Goal: Task Accomplishment & Management: Complete application form

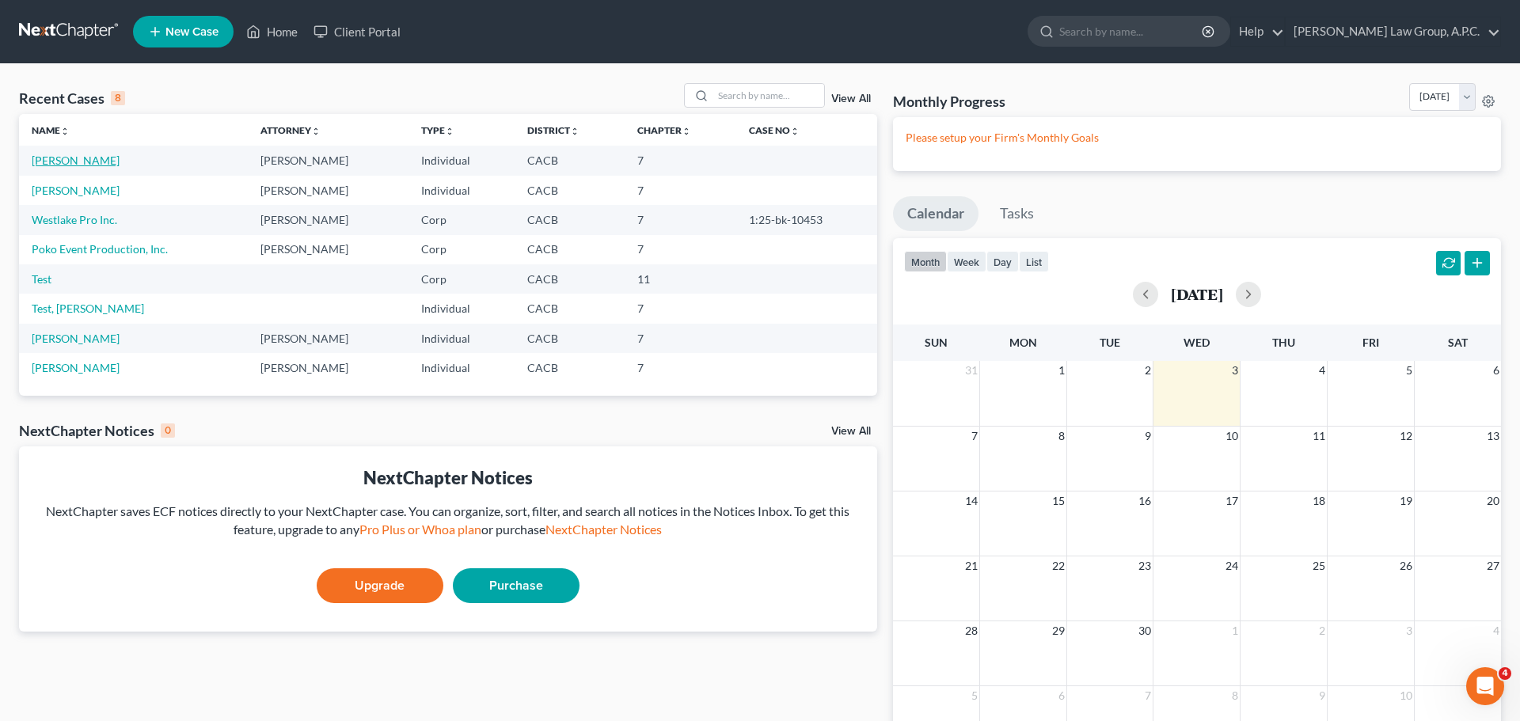
click at [63, 162] on link "[PERSON_NAME]" at bounding box center [76, 160] width 88 height 13
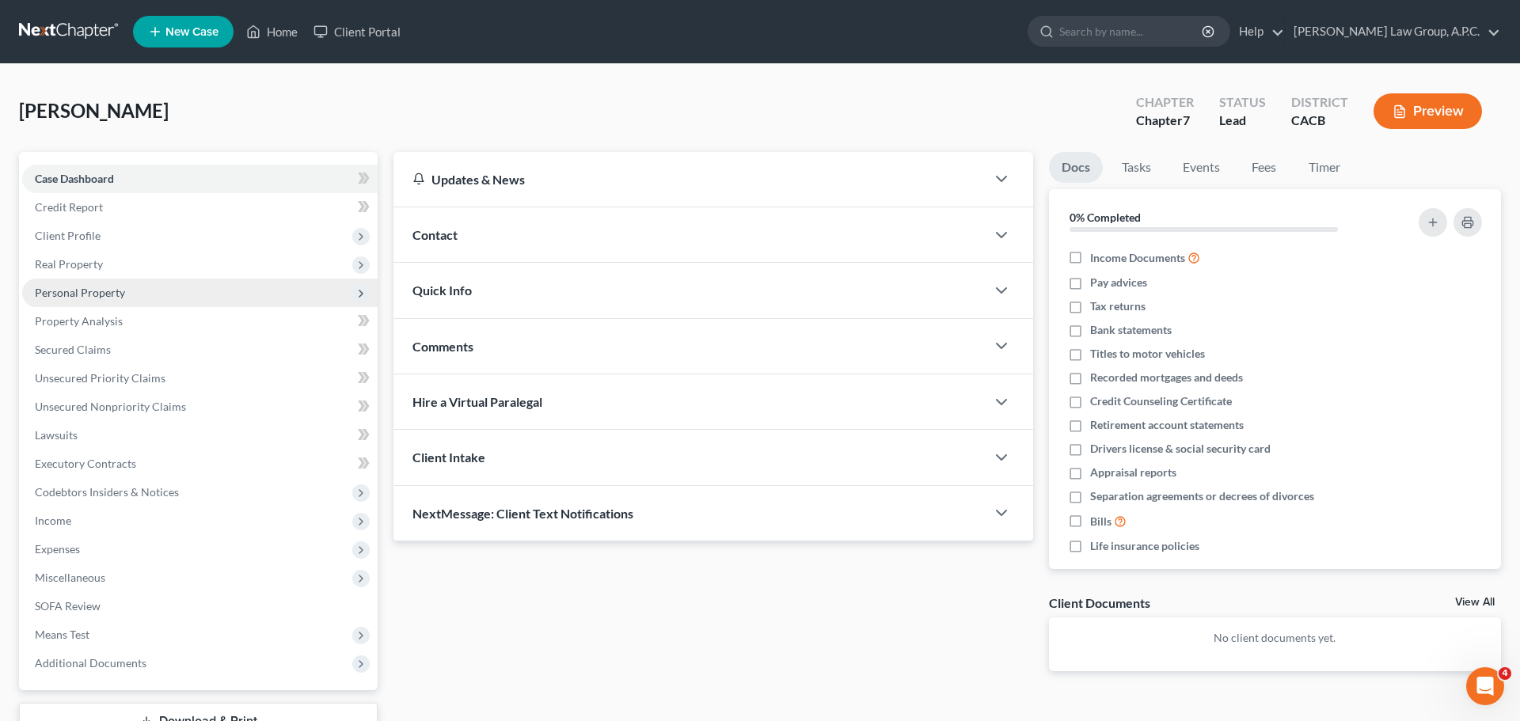
click at [89, 291] on span "Personal Property" at bounding box center [80, 292] width 90 height 13
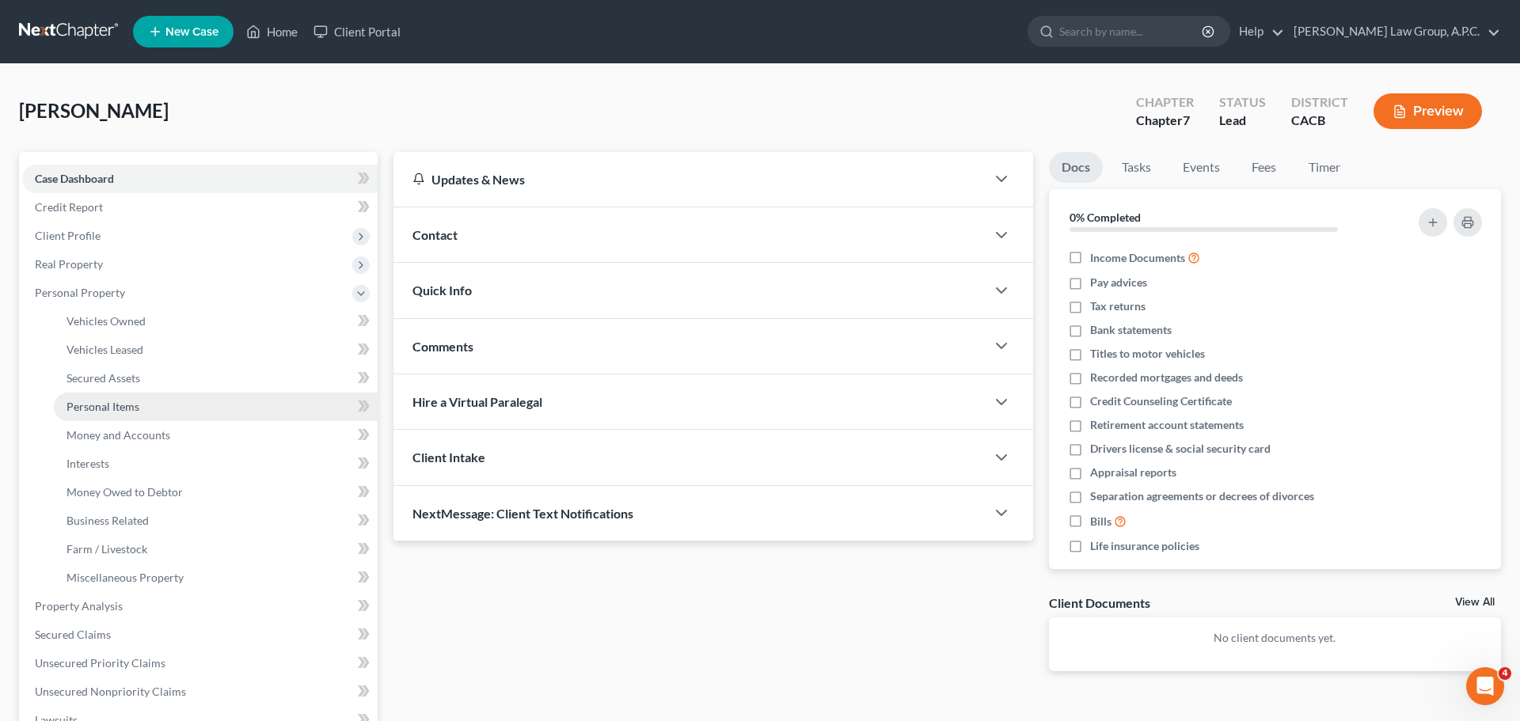
click at [127, 401] on span "Personal Items" at bounding box center [103, 406] width 73 height 13
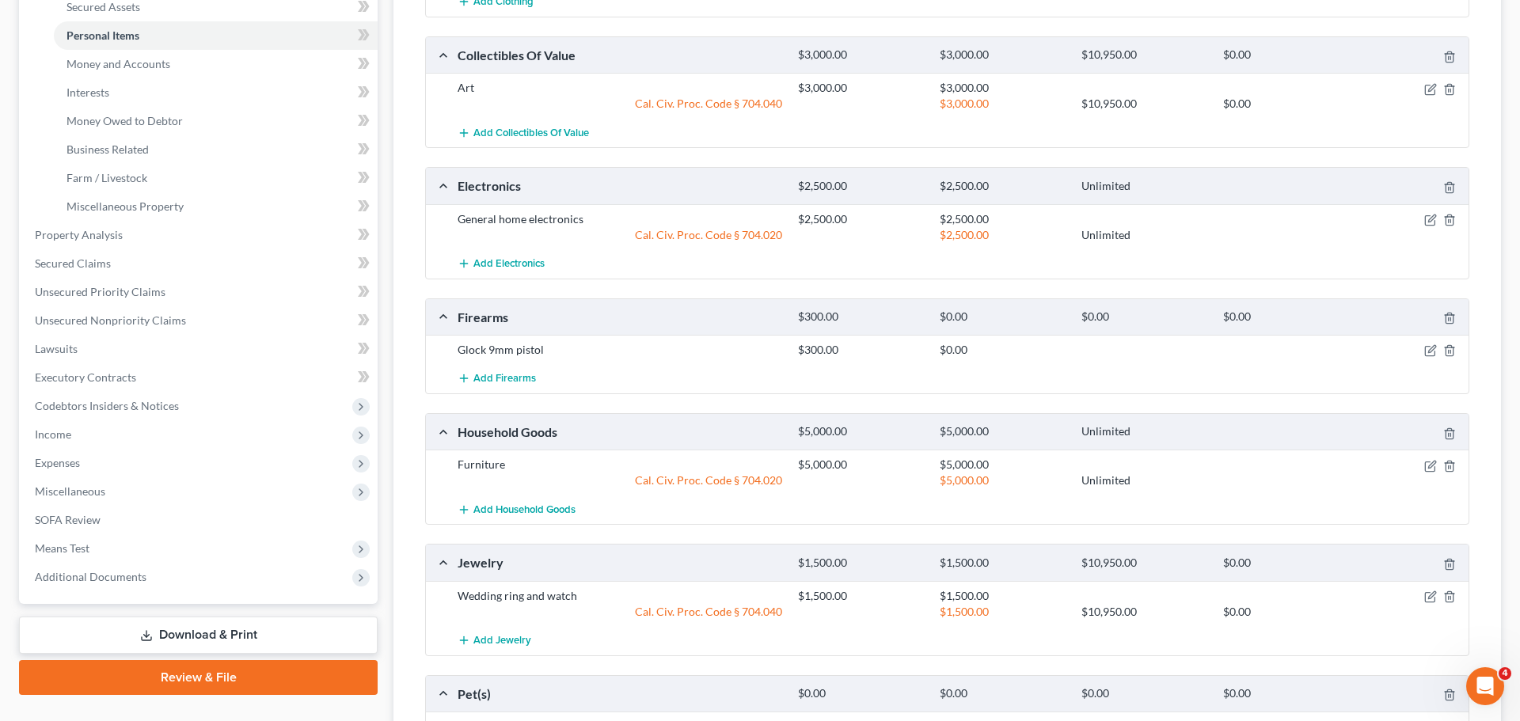
scroll to position [378, 0]
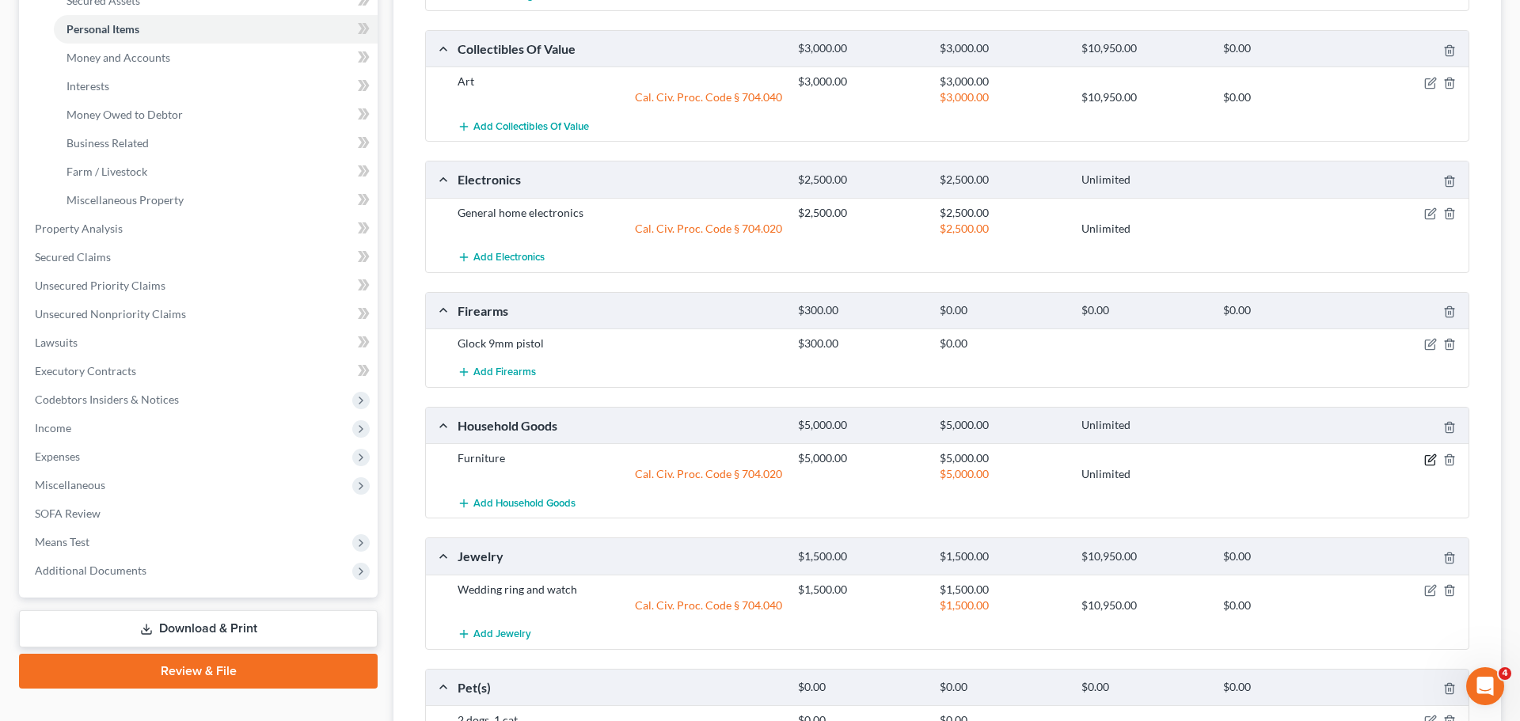
click at [1433, 460] on icon "button" at bounding box center [1431, 460] width 13 height 13
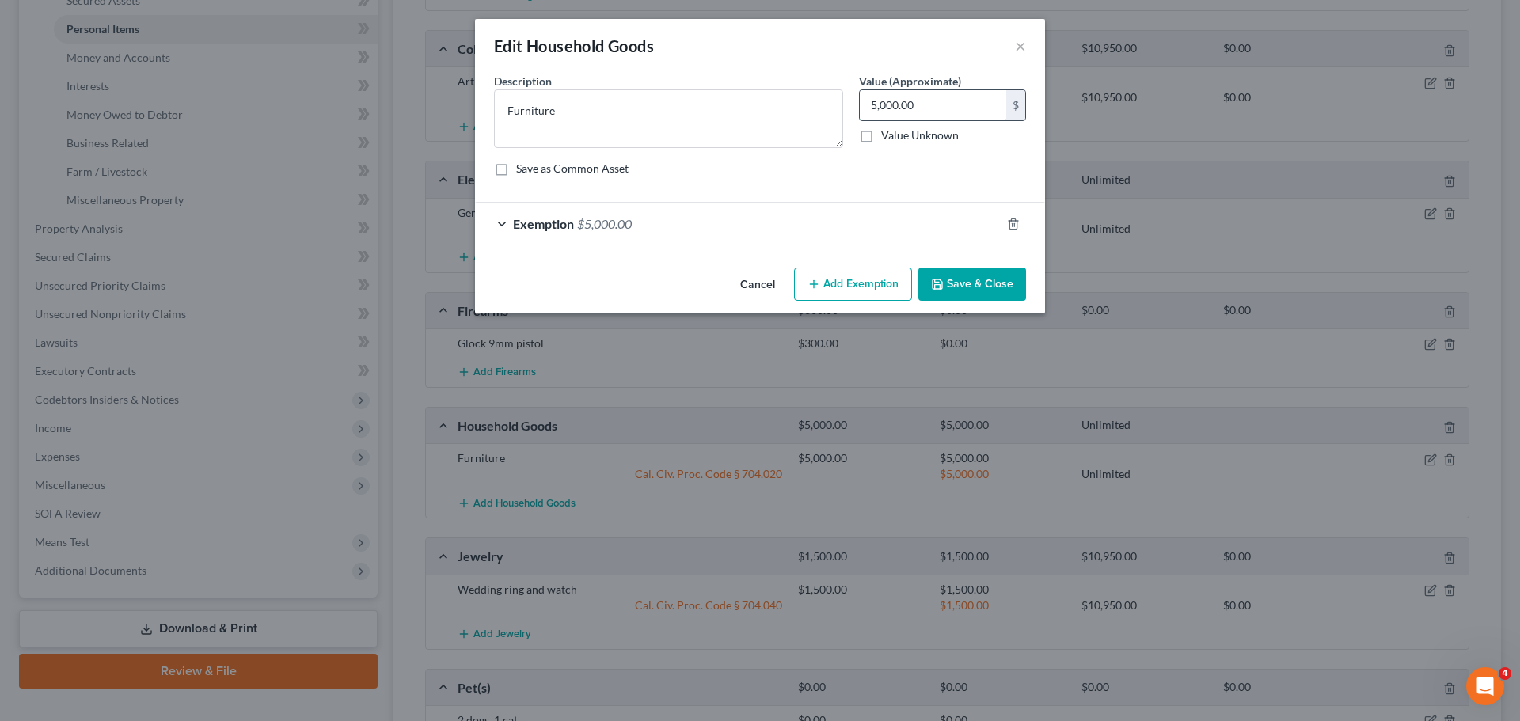
click at [872, 106] on input "5,000.00" at bounding box center [933, 105] width 146 height 30
type input "15,000"
click at [560, 229] on span "Exemption" at bounding box center [543, 223] width 61 height 15
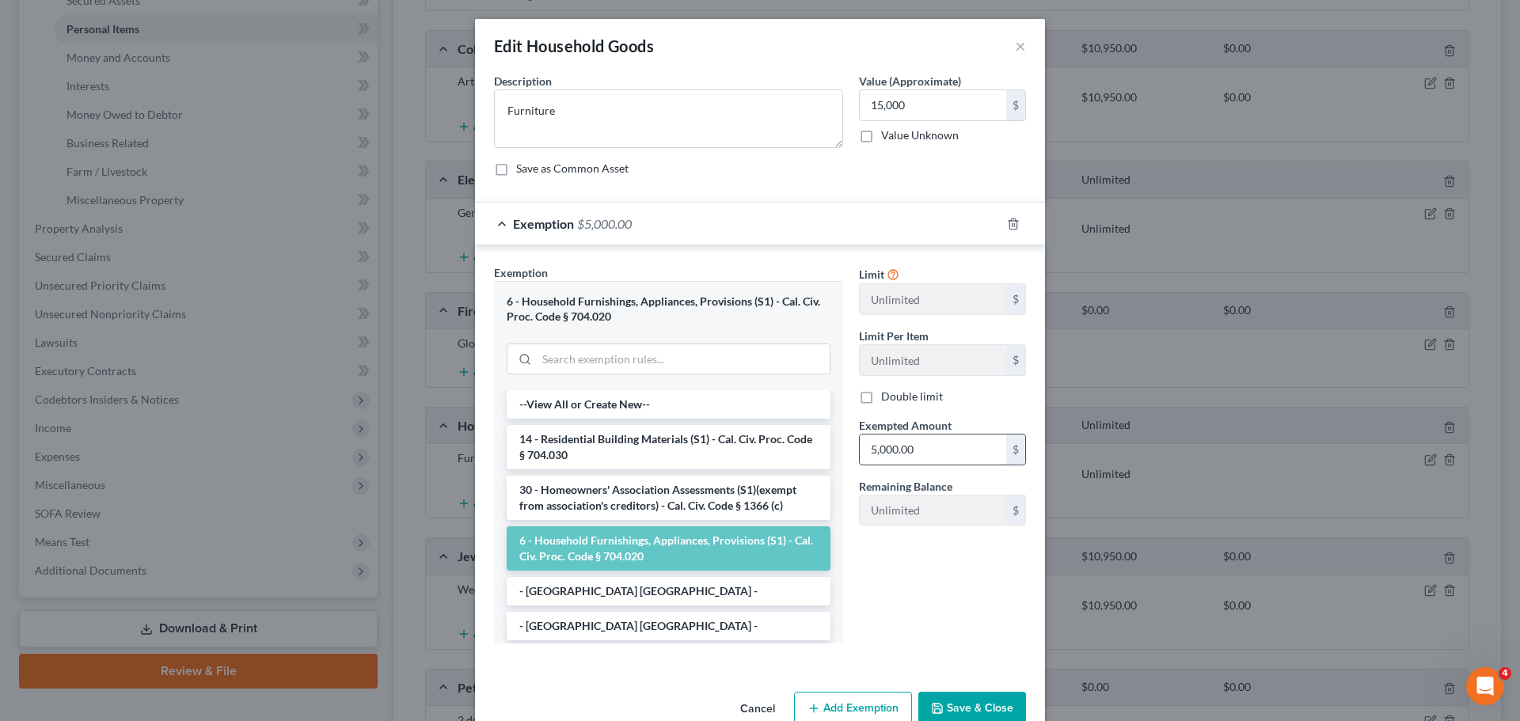
click at [868, 453] on input "5,000.00" at bounding box center [933, 450] width 146 height 30
type input "5"
type input "15,000"
click at [991, 703] on button "Save & Close" at bounding box center [973, 708] width 108 height 33
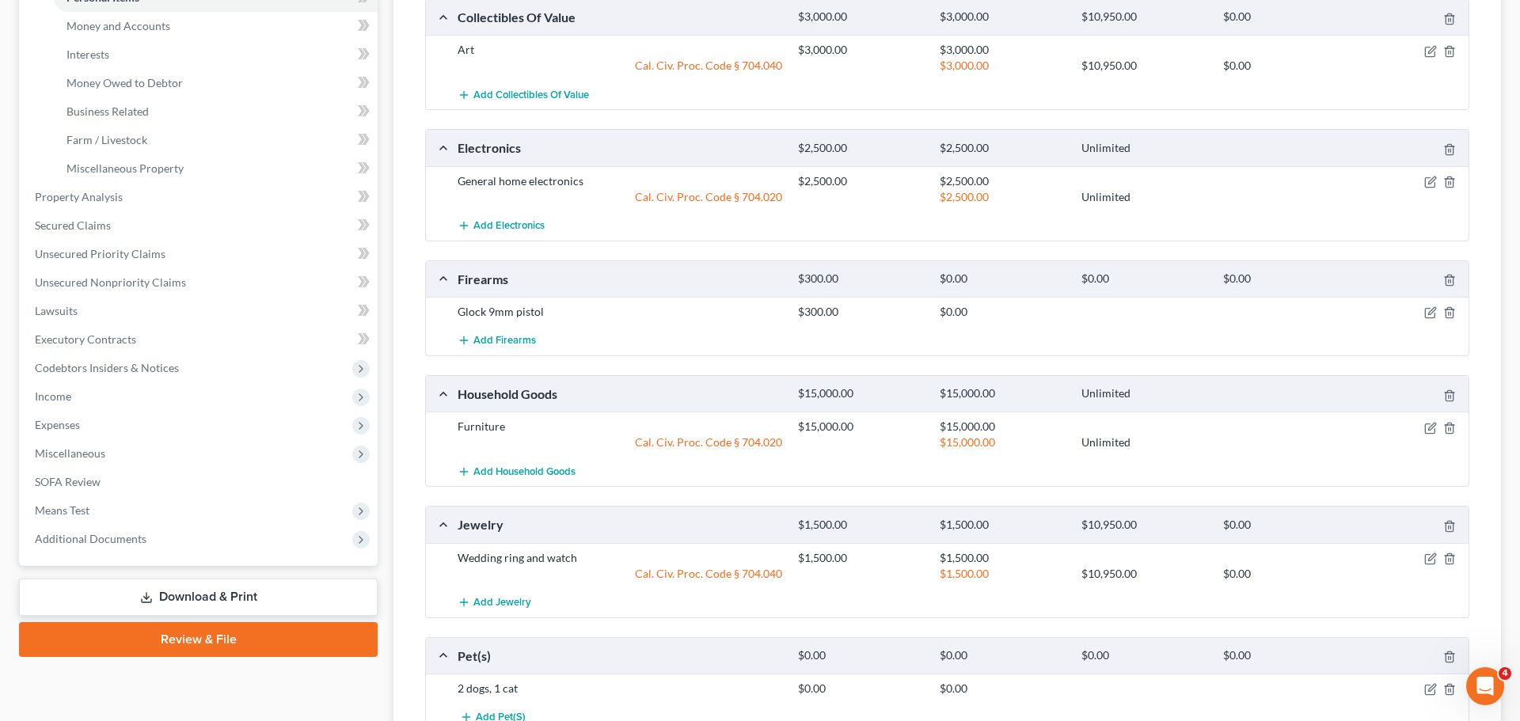
scroll to position [384, 0]
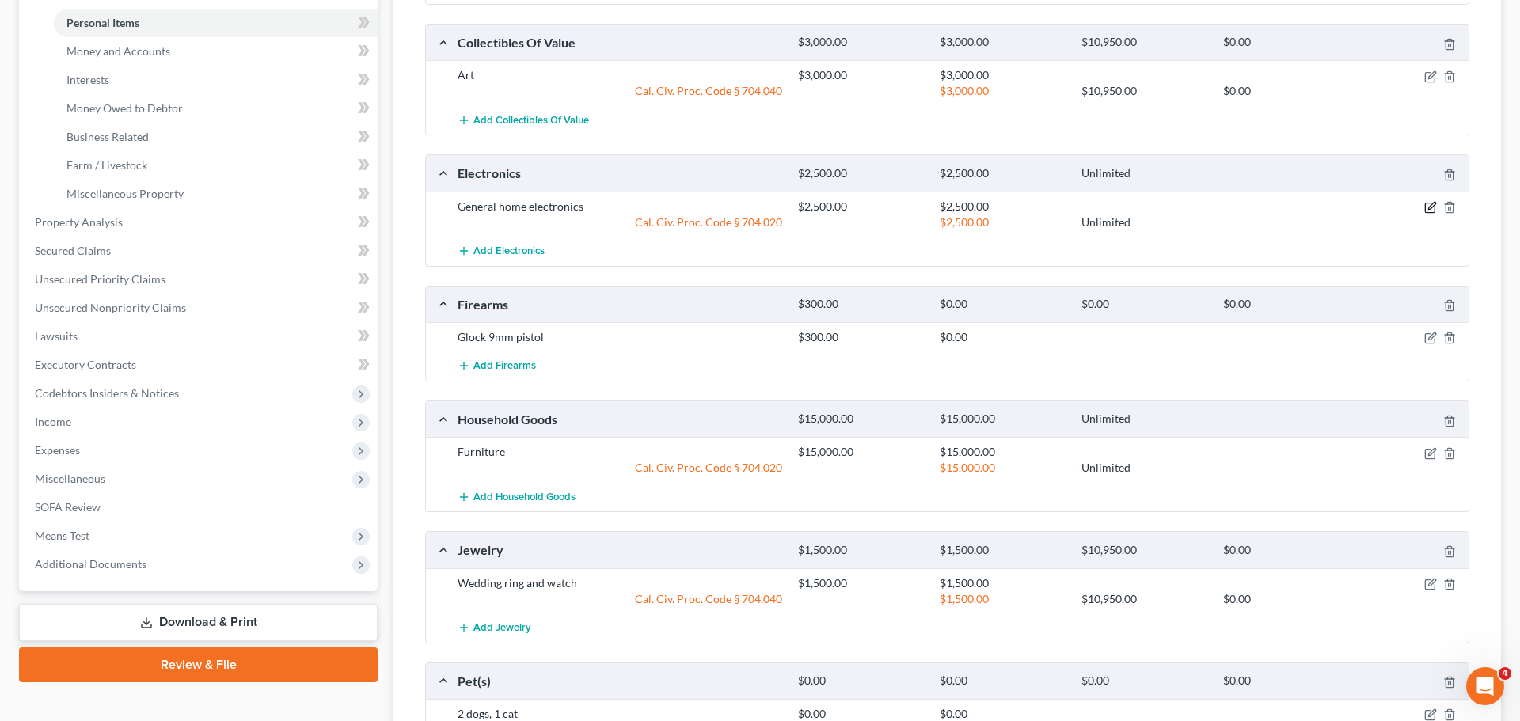
click at [1434, 209] on icon "button" at bounding box center [1431, 207] width 13 height 13
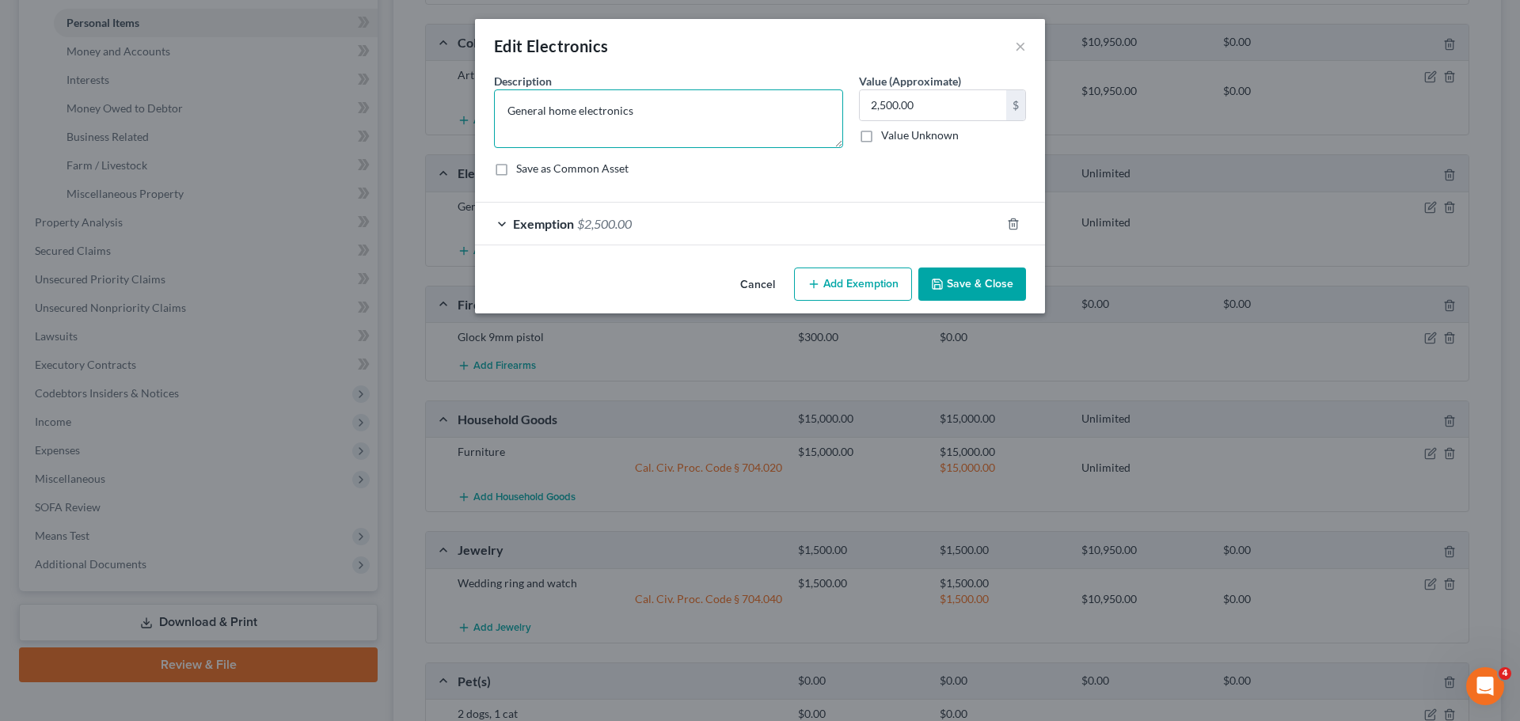
click at [686, 111] on textarea "General home electronics" at bounding box center [668, 118] width 349 height 59
paste textarea ",TV,computers,cell phones, ps3, ps4 audio speakers"
drag, startPoint x: 633, startPoint y: 110, endPoint x: 665, endPoint y: 114, distance: 31.9
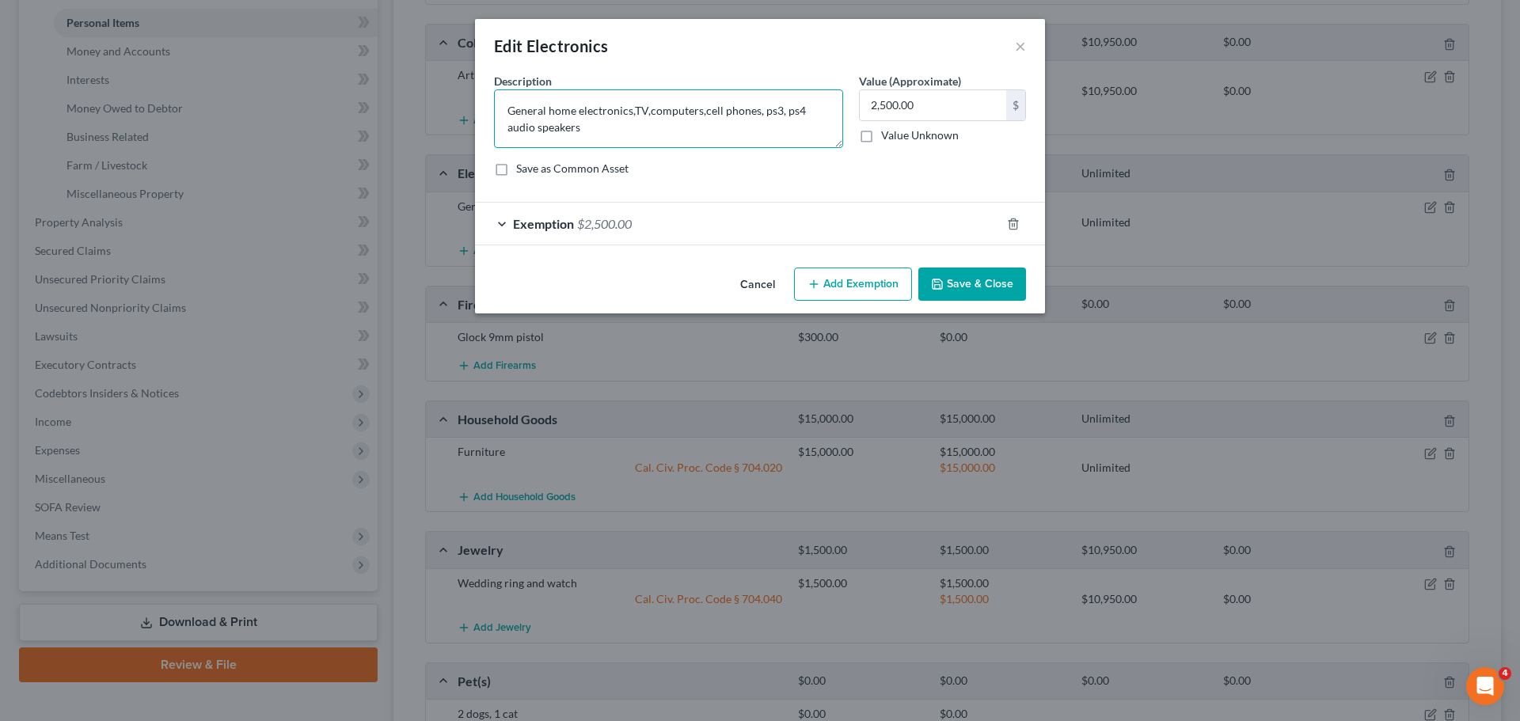
click at [637, 111] on textarea "General home electronics,TV,computers,cell phones, ps3, ps4 audio speakers" at bounding box center [668, 118] width 349 height 59
click at [635, 111] on textarea "General home electronics, TV, computers, cell phones, ps3, ps4 audio speakers" at bounding box center [668, 118] width 349 height 59
type textarea "General home electronics: TV, computers, cell phones, ps3, ps4 audio speakers"
drag, startPoint x: 874, startPoint y: 104, endPoint x: 898, endPoint y: 108, distance: 24.1
click at [875, 104] on input "2,500.00" at bounding box center [933, 105] width 146 height 30
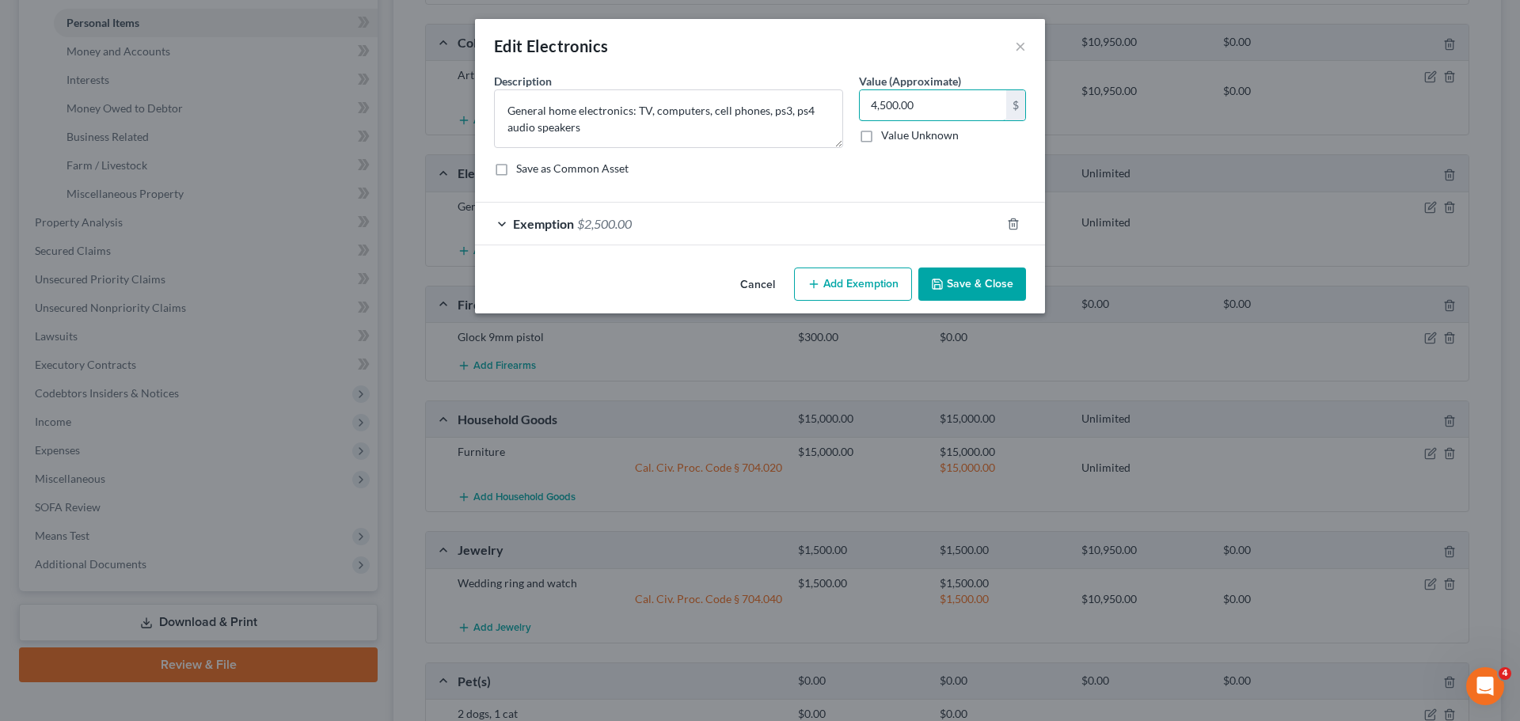
type input "4,500.00"
click at [595, 223] on span "$2,500.00" at bounding box center [604, 223] width 55 height 15
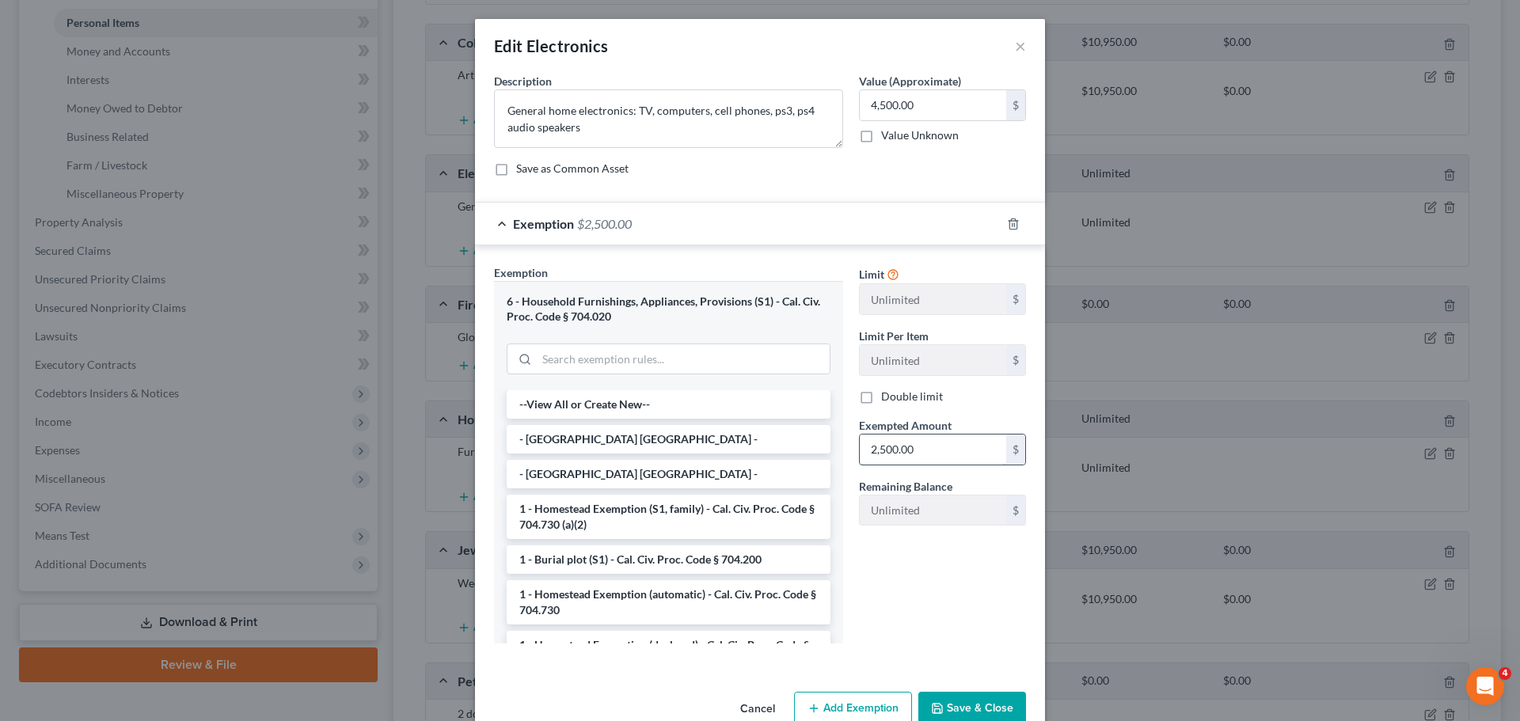
drag, startPoint x: 873, startPoint y: 451, endPoint x: 915, endPoint y: 450, distance: 41.2
click at [874, 451] on input "2,500.00" at bounding box center [933, 450] width 146 height 30
type input "4,500.00"
click at [973, 699] on button "Save & Close" at bounding box center [973, 708] width 108 height 33
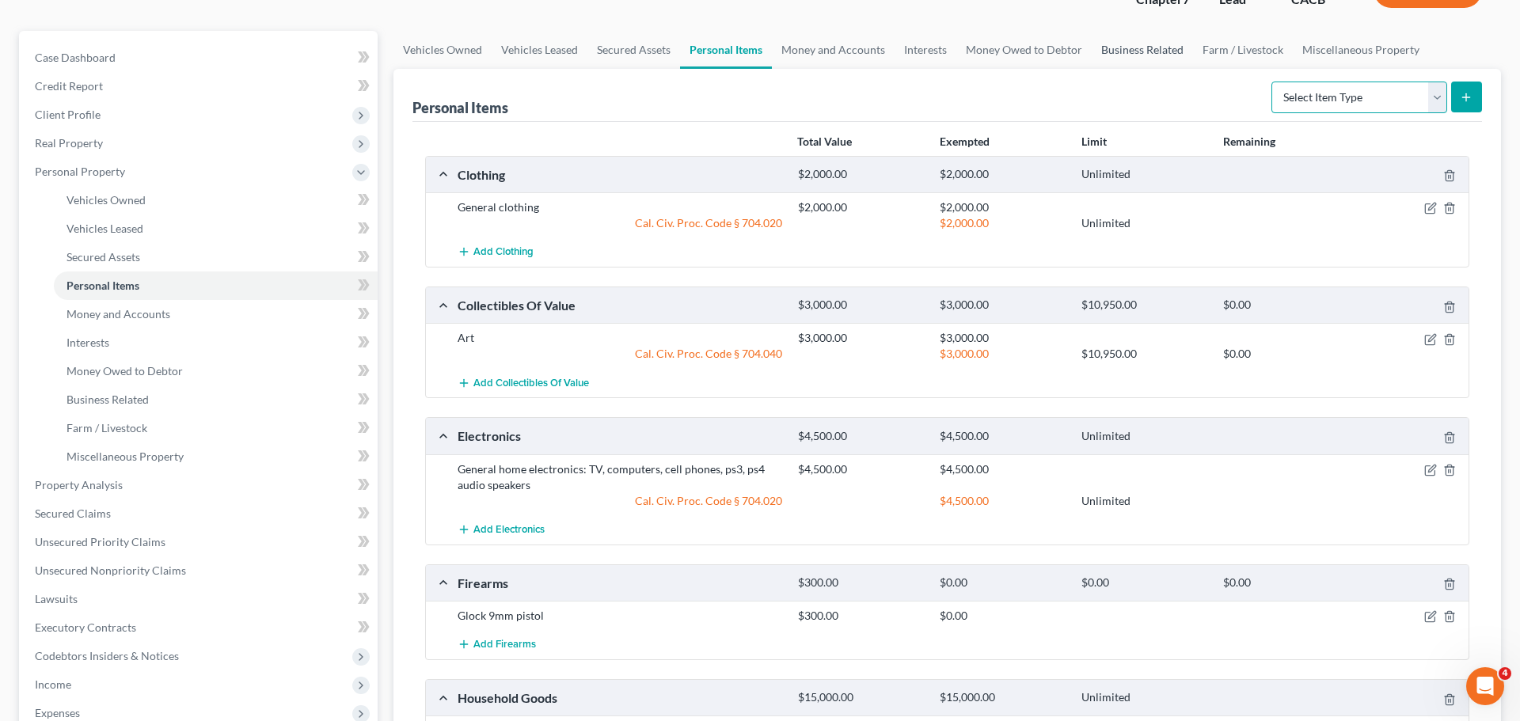
scroll to position [0, 0]
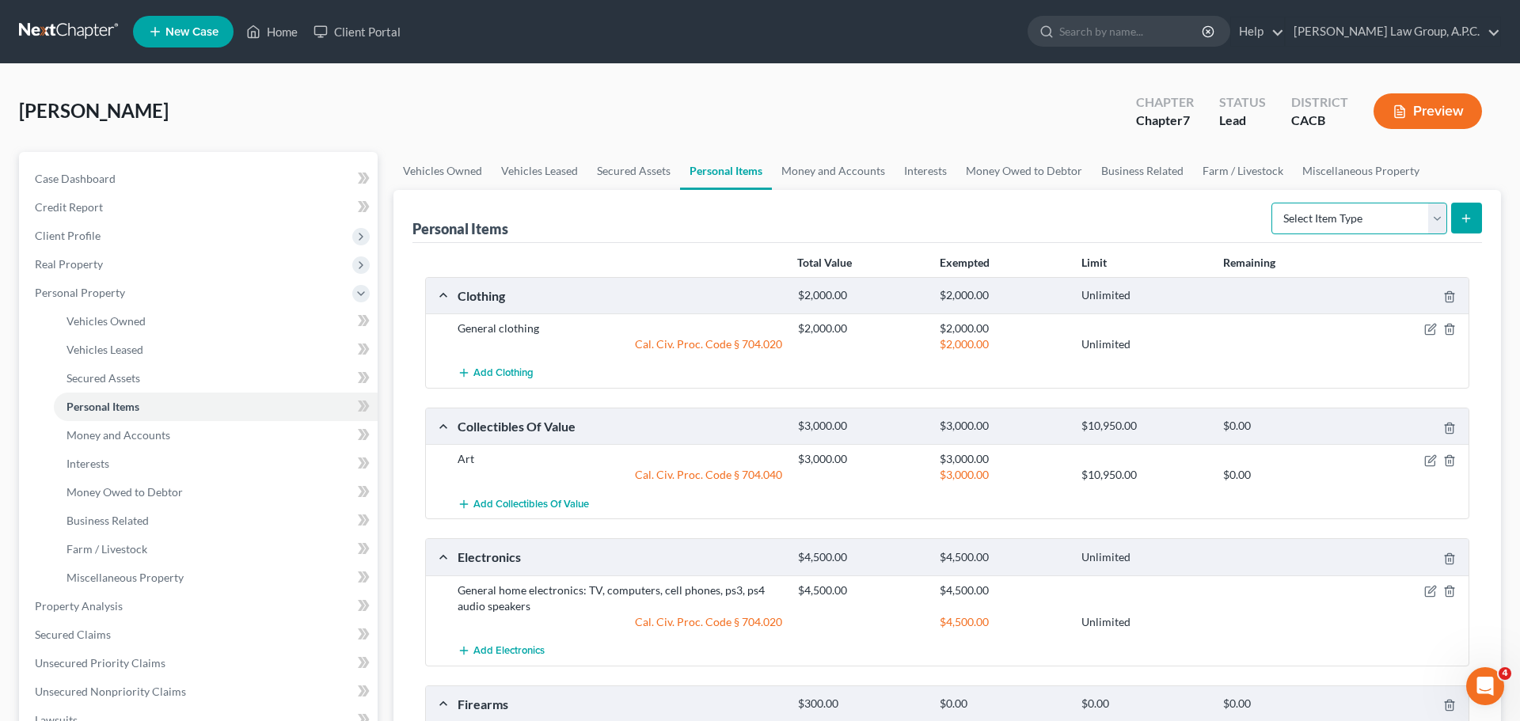
select select "other"
click at [1466, 216] on icon "submit" at bounding box center [1466, 218] width 13 height 13
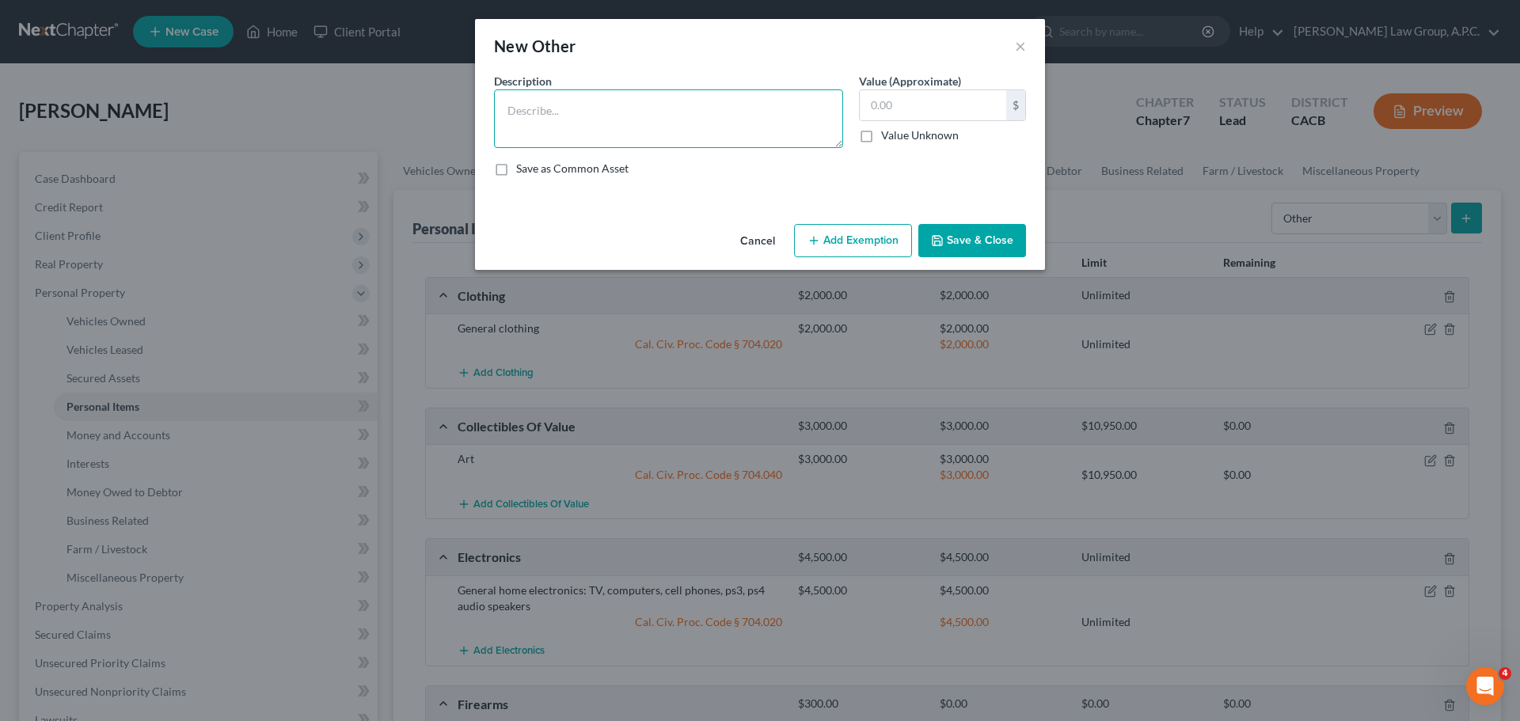
click at [714, 129] on textarea at bounding box center [668, 118] width 349 height 59
type textarea "Hand tools,"
click at [1018, 46] on button "×" at bounding box center [1020, 45] width 11 height 19
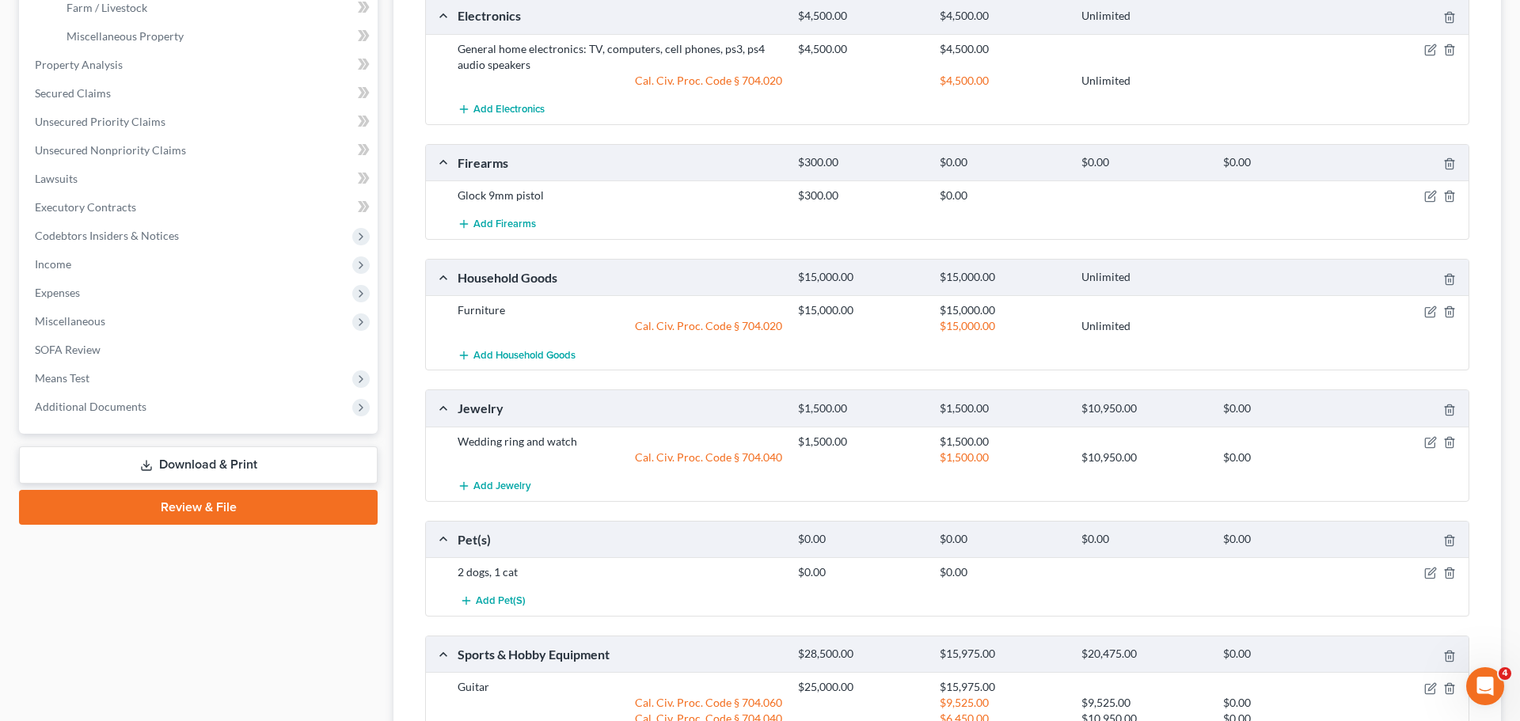
scroll to position [155, 0]
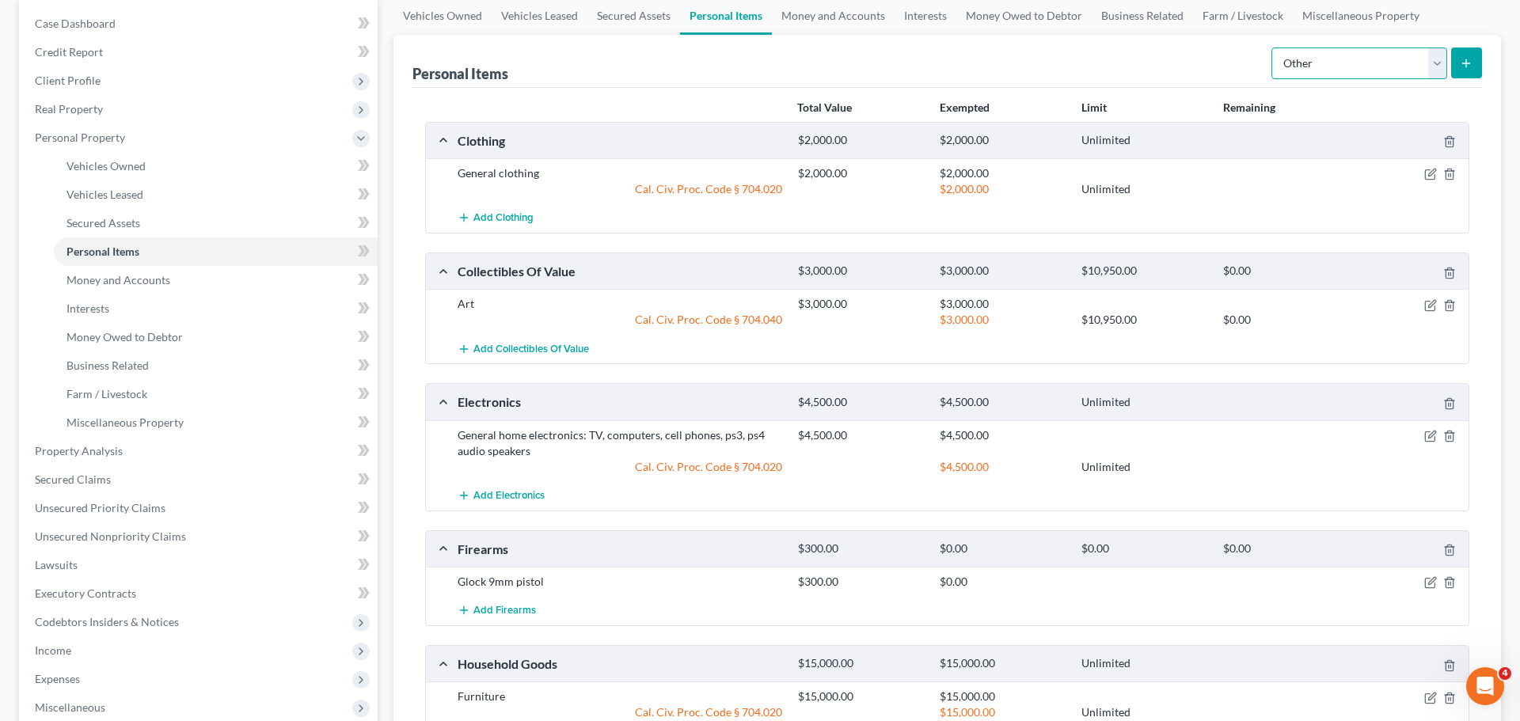
select select "sports_and_hobby_equipment"
click at [1464, 79] on form "Select Item Type Clothing Collectibles Of Value Electronics Firearms Household …" at bounding box center [1377, 64] width 211 height 32
click at [1464, 72] on button "submit" at bounding box center [1466, 63] width 31 height 31
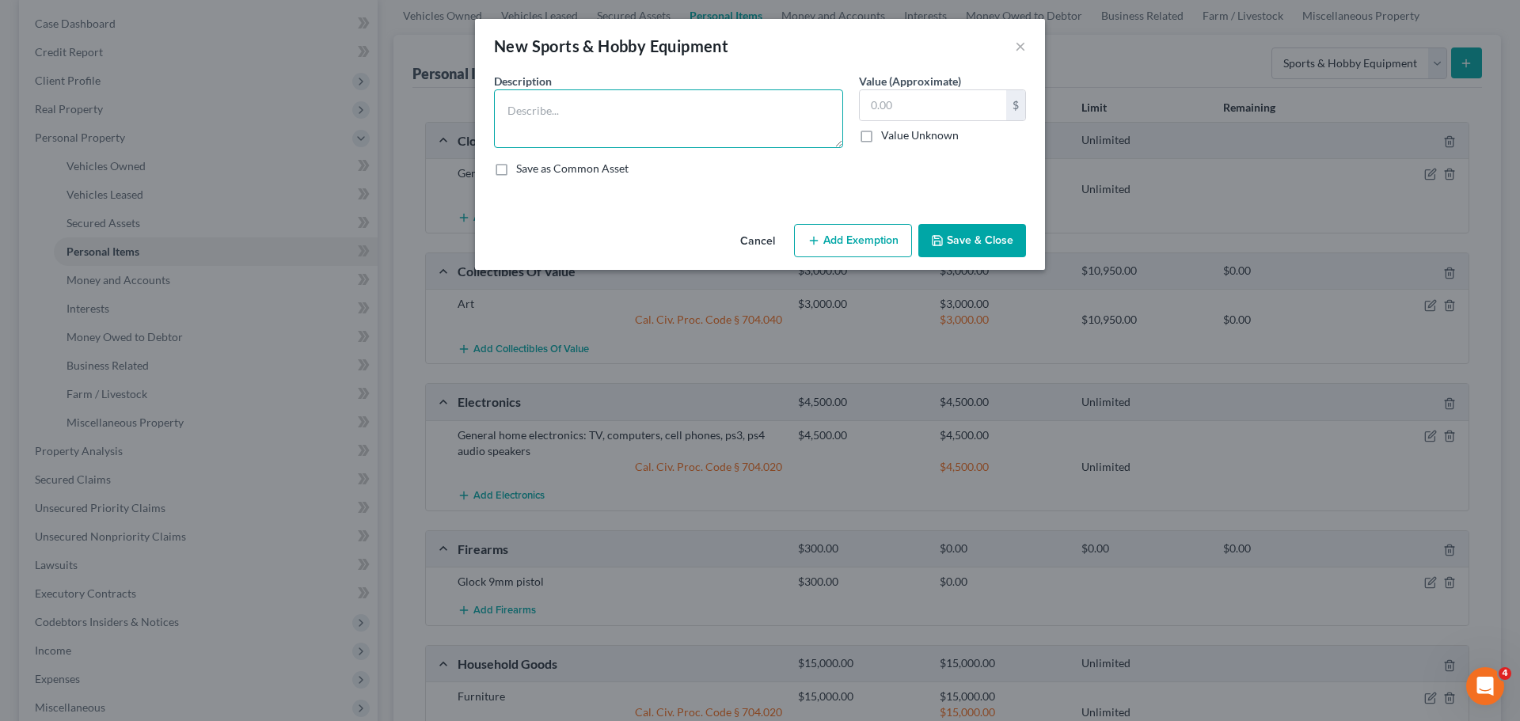
click at [729, 122] on textarea at bounding box center [668, 118] width 349 height 59
type textarea "Hand tools, power tools"
type input "5,000"
click at [871, 240] on button "Add Exemption" at bounding box center [853, 240] width 118 height 33
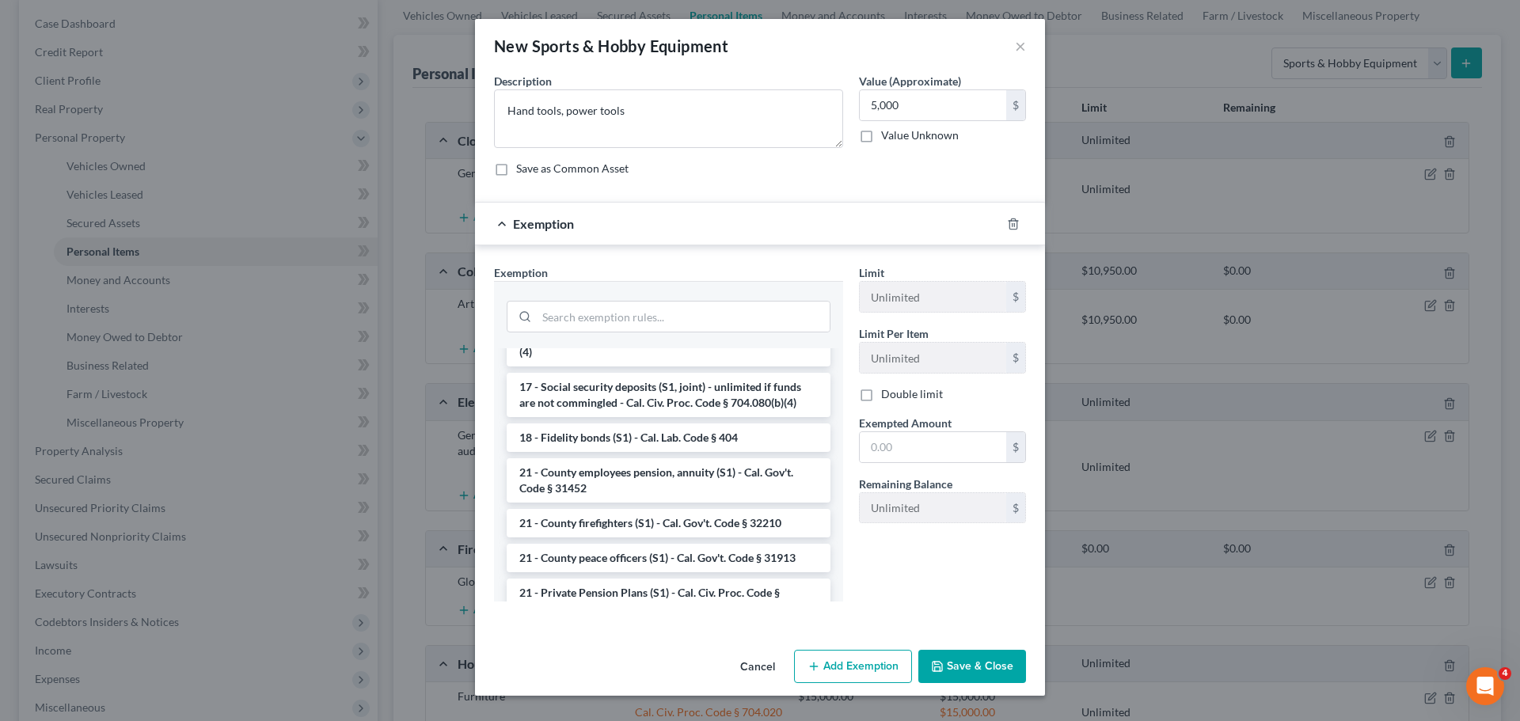
scroll to position [672, 0]
click at [630, 308] on input "search" at bounding box center [683, 317] width 293 height 30
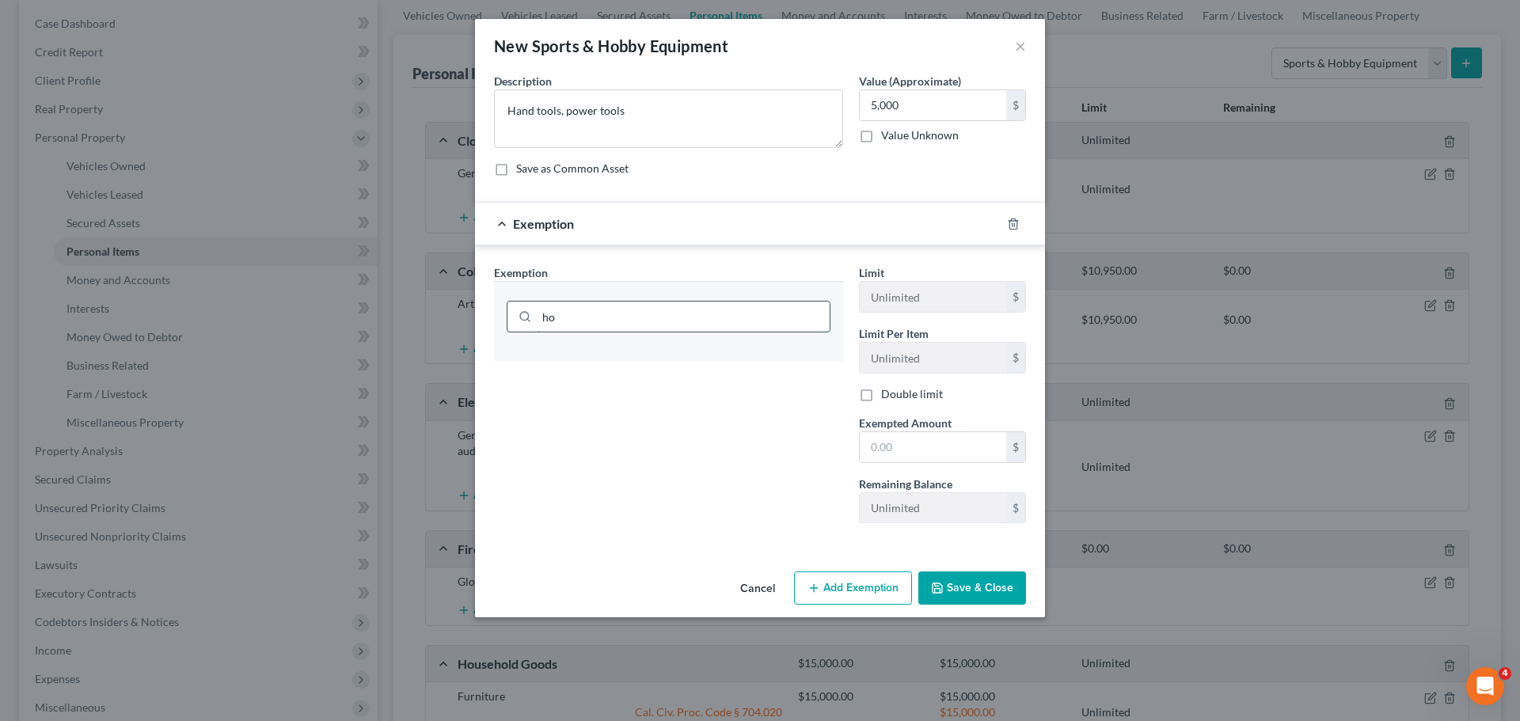
type input "h"
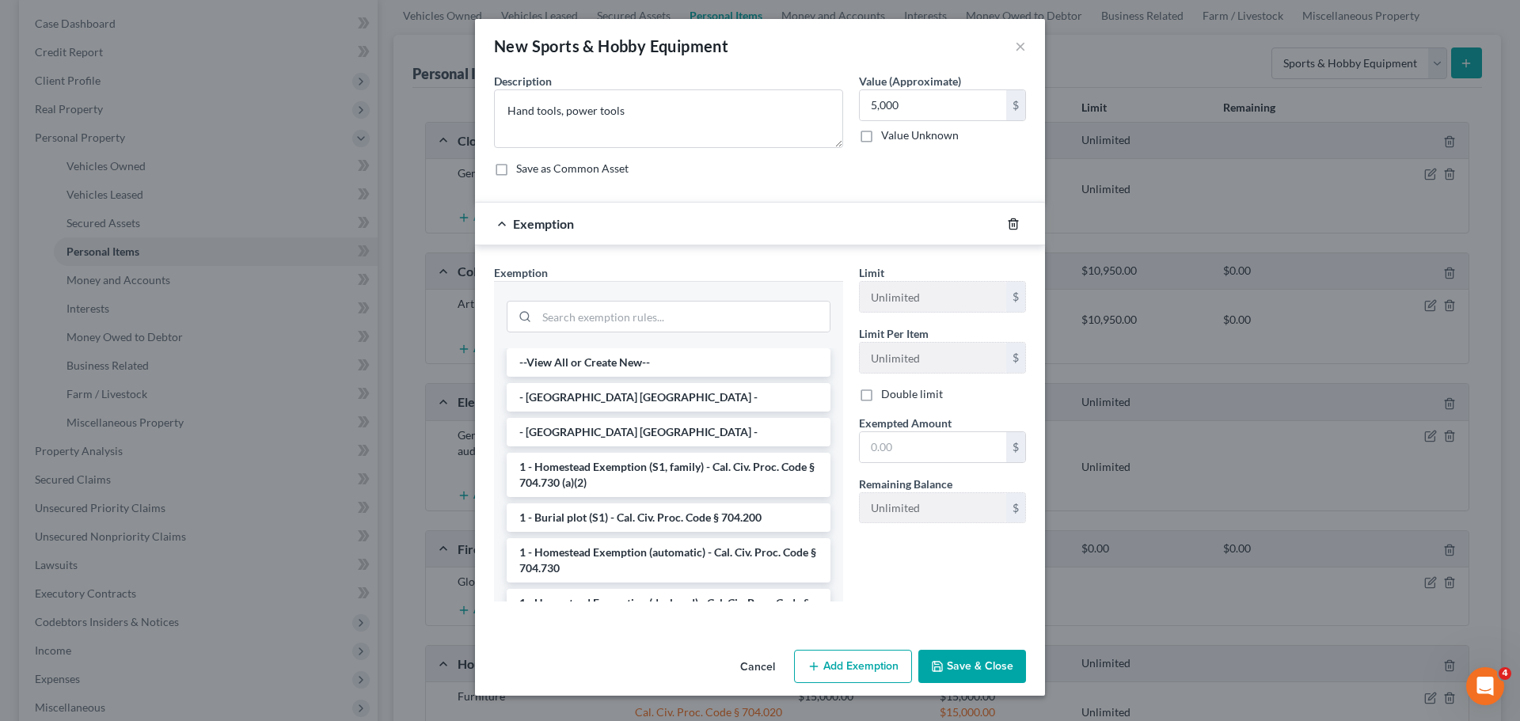
click at [1018, 226] on icon "button" at bounding box center [1013, 224] width 13 height 13
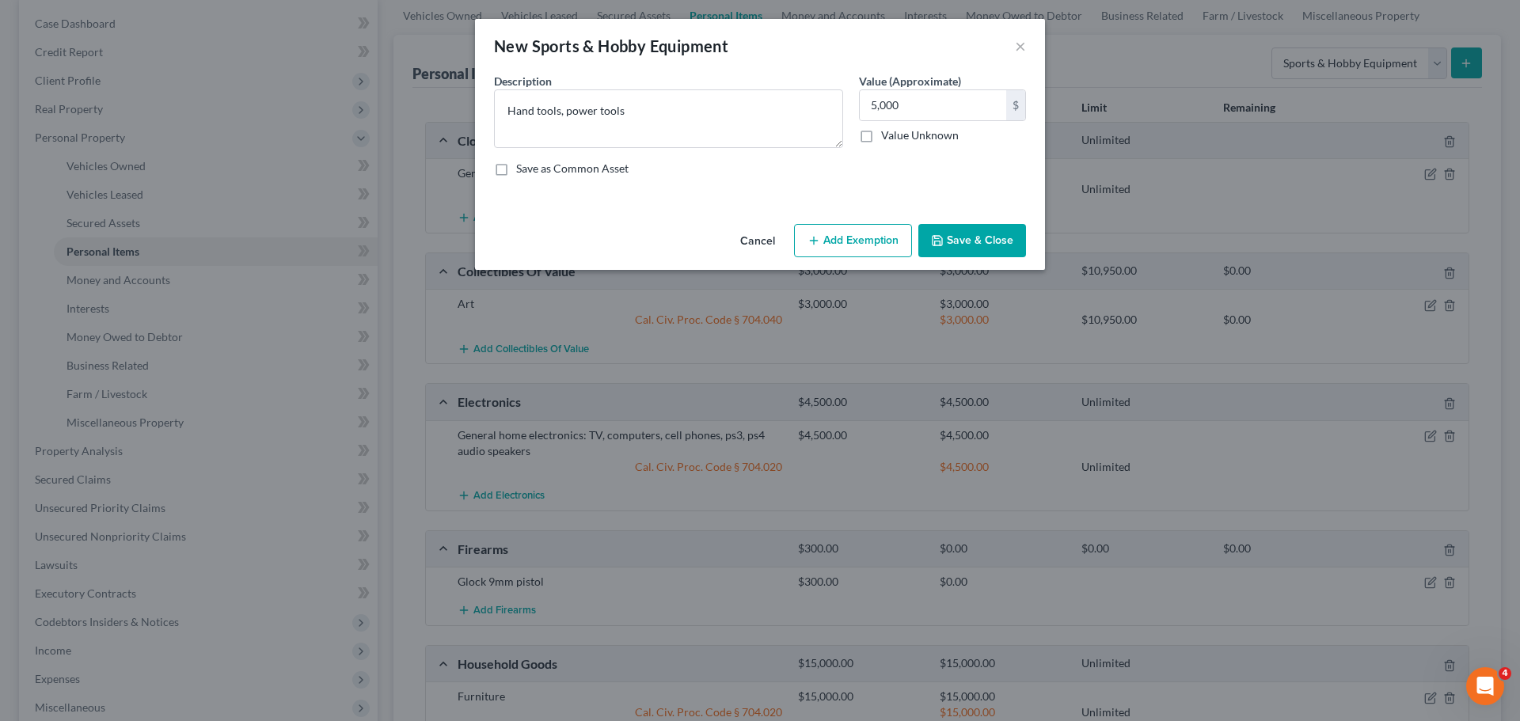
click at [980, 249] on button "Save & Close" at bounding box center [973, 240] width 108 height 33
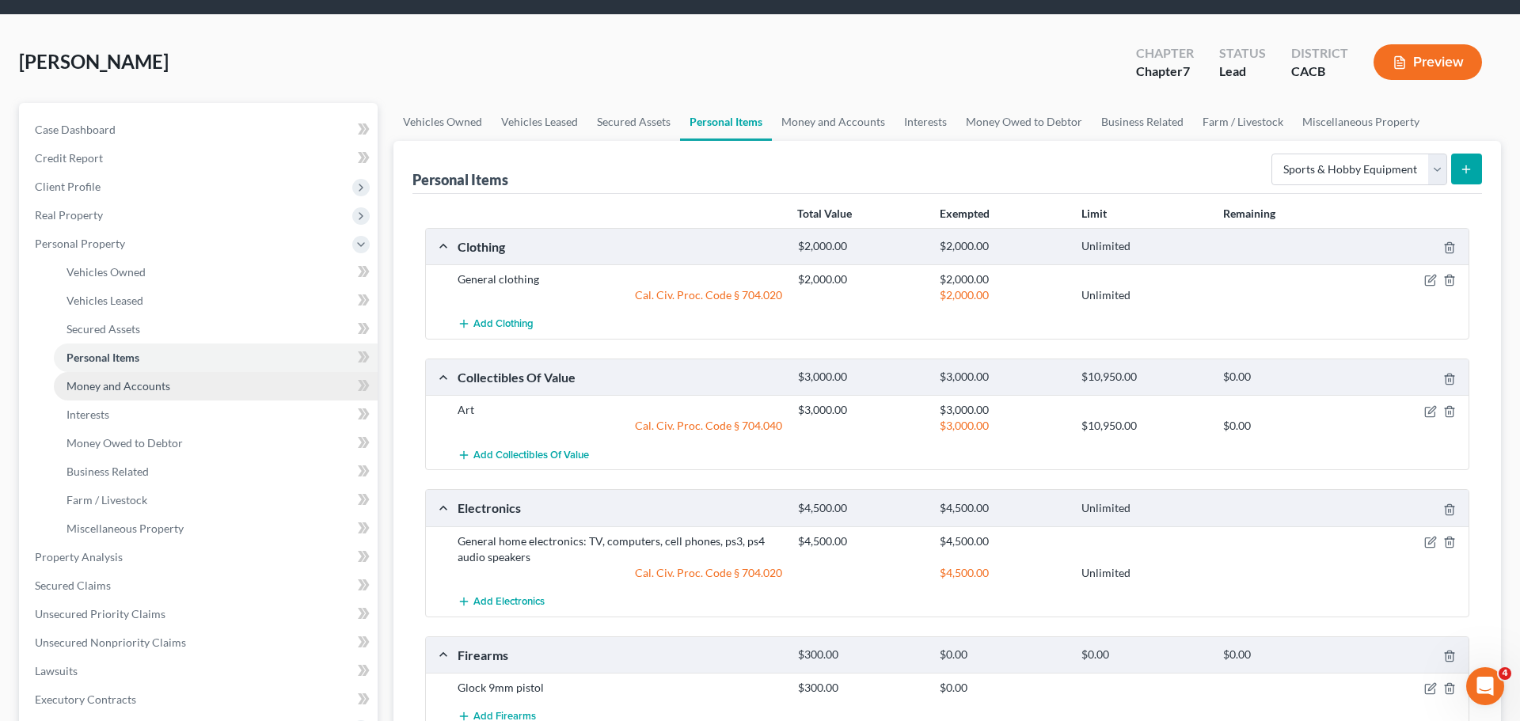
scroll to position [51, 0]
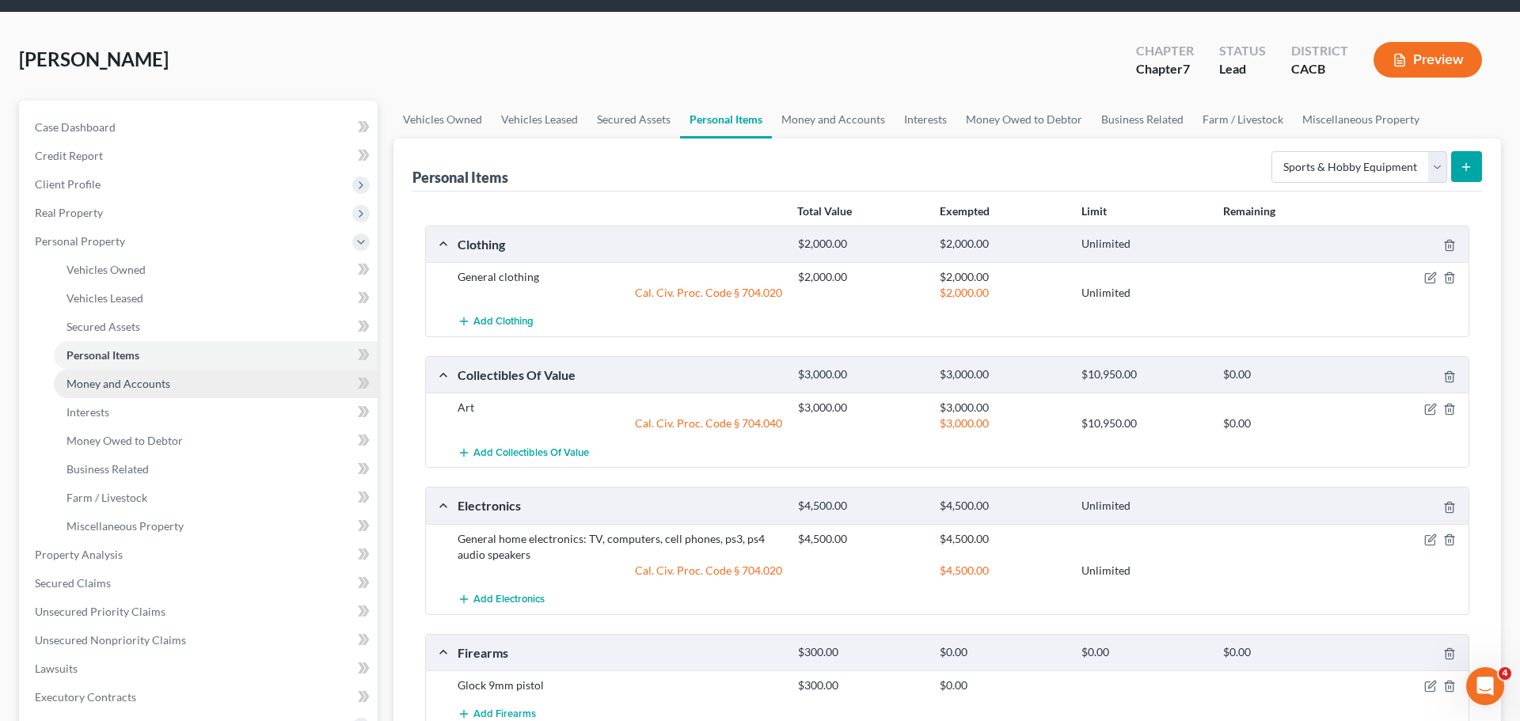
click at [121, 375] on link "Money and Accounts" at bounding box center [216, 384] width 324 height 29
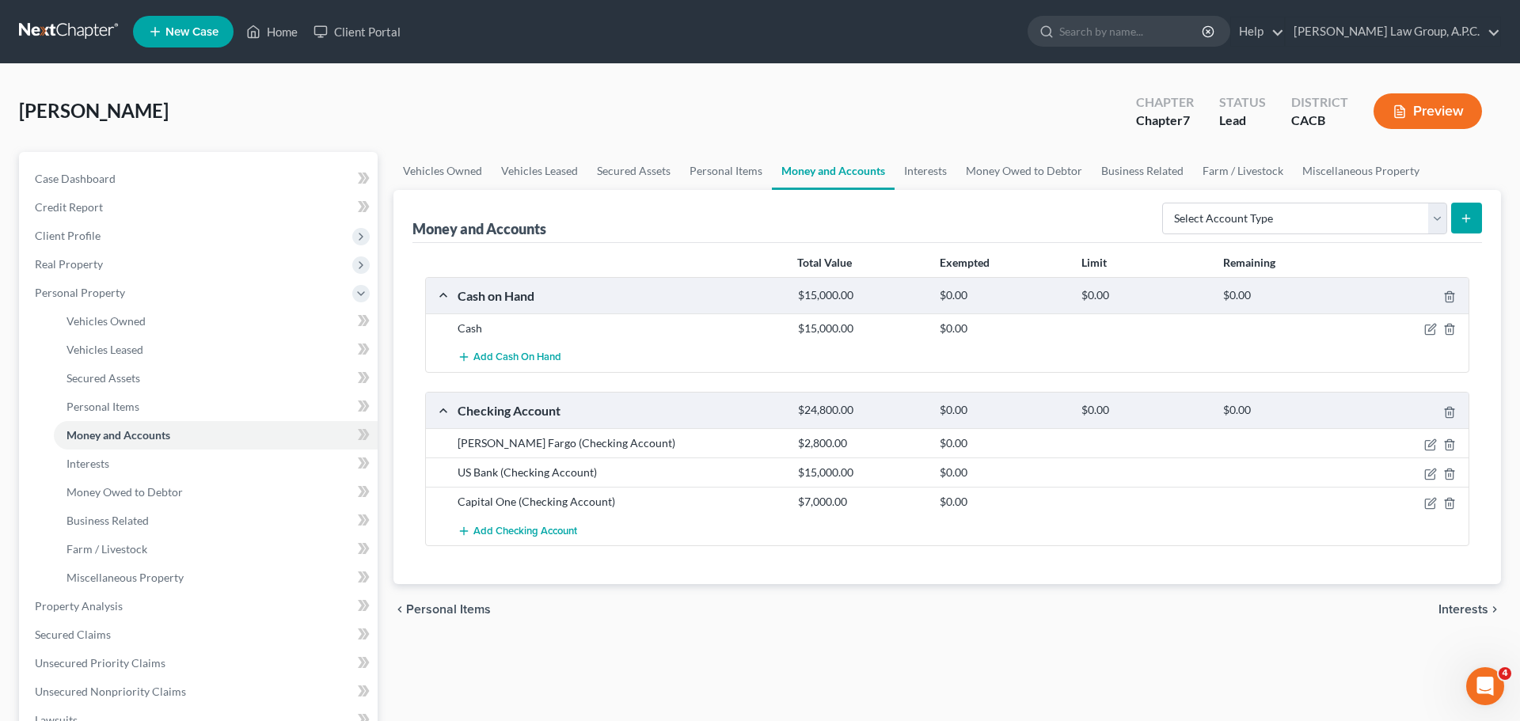
drag, startPoint x: 1431, startPoint y: 331, endPoint x: 1218, endPoint y: 310, distance: 214.0
click at [1431, 331] on icon "button" at bounding box center [1432, 328] width 7 height 7
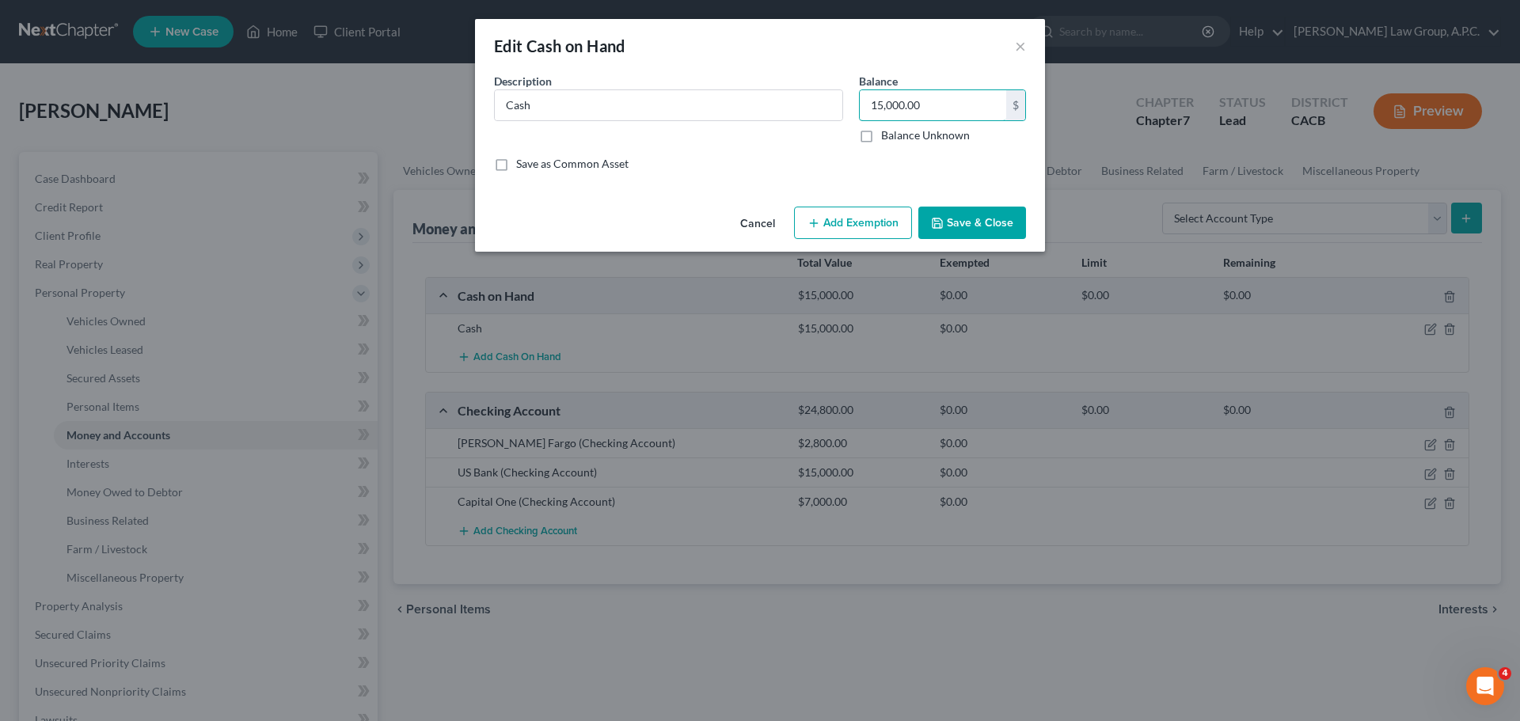
drag, startPoint x: 881, startPoint y: 105, endPoint x: 967, endPoint y: 132, distance: 89.9
click at [882, 105] on input "15,000.00" at bounding box center [933, 105] width 146 height 30
type input "10,000.00"
click at [987, 231] on button "Save & Close" at bounding box center [973, 223] width 108 height 33
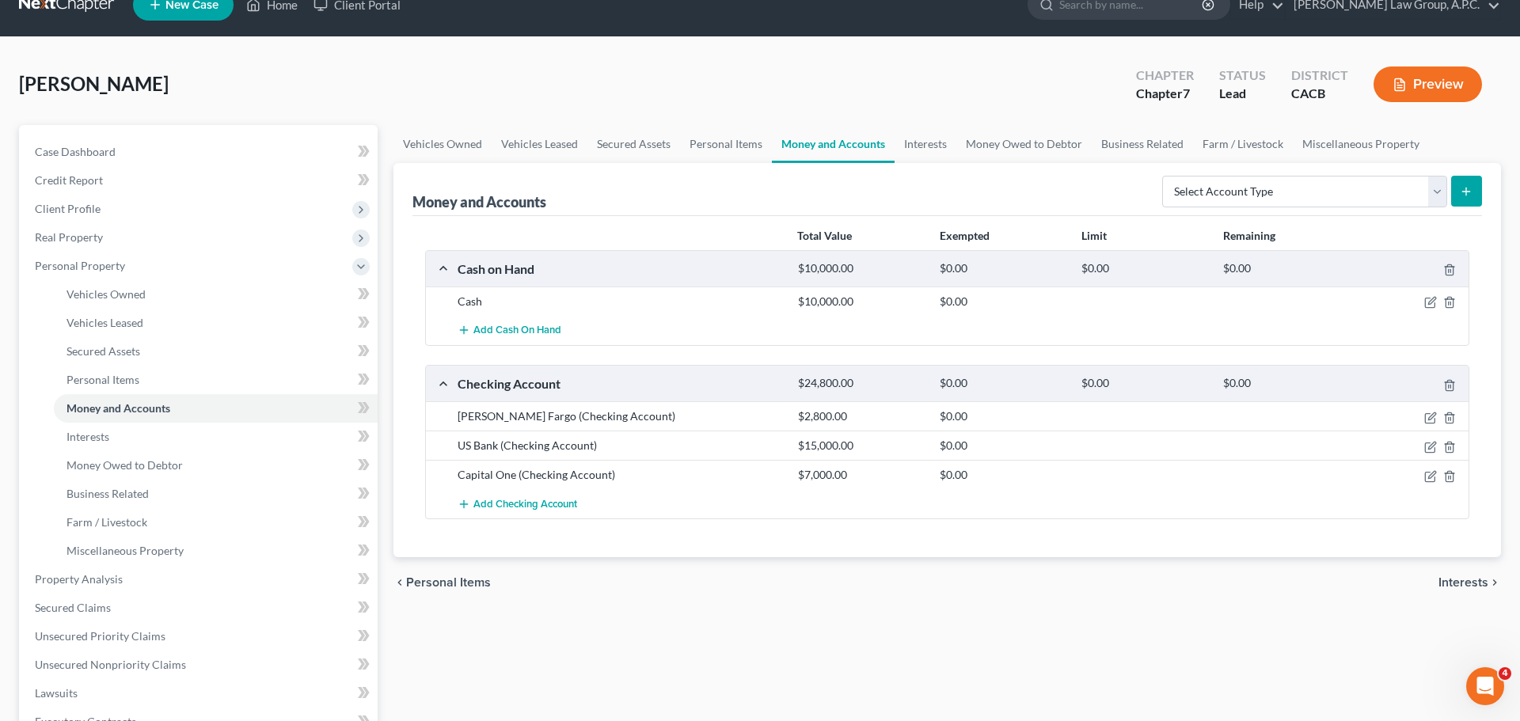
scroll to position [27, 0]
click at [1427, 419] on icon "button" at bounding box center [1431, 418] width 13 height 13
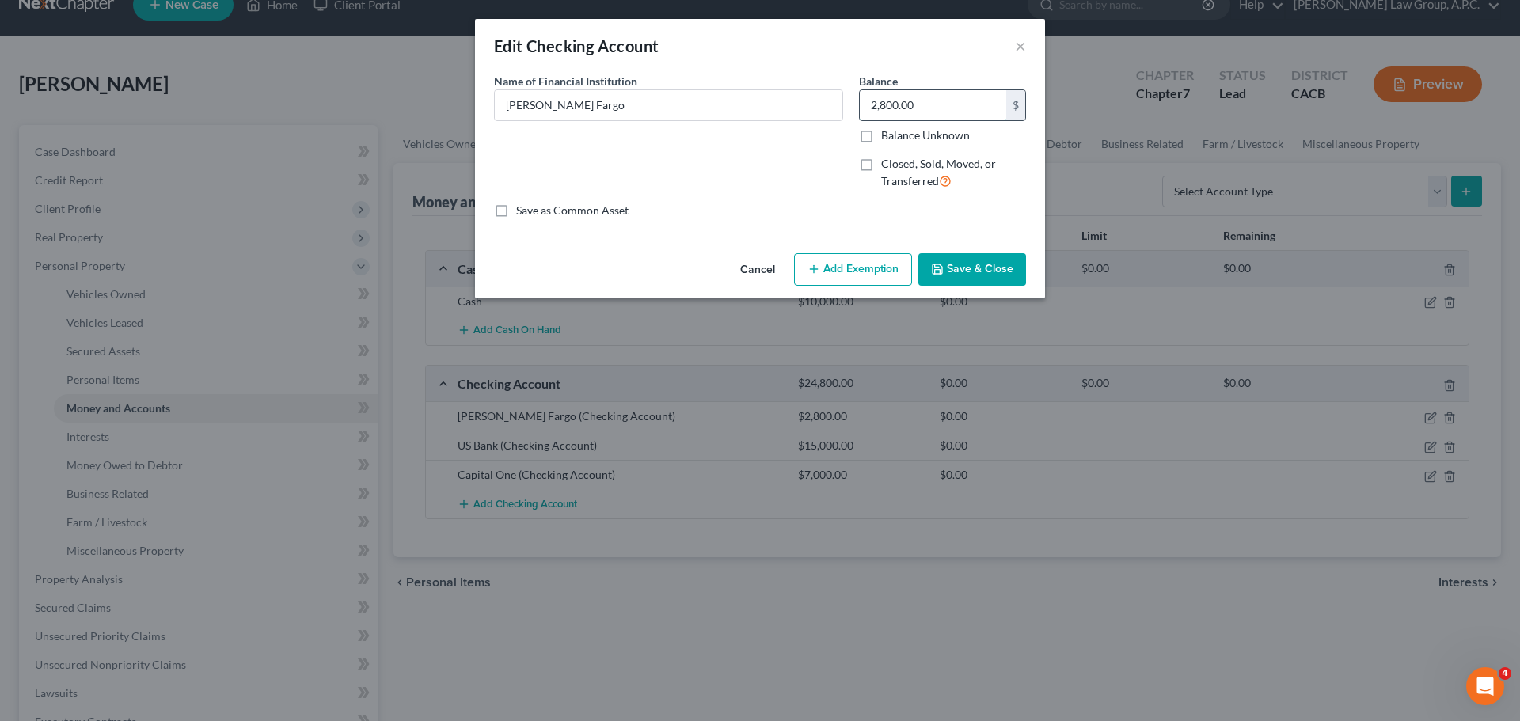
click at [953, 104] on input "2,800.00" at bounding box center [933, 105] width 146 height 30
type input "800"
click at [942, 263] on icon "button" at bounding box center [937, 269] width 13 height 13
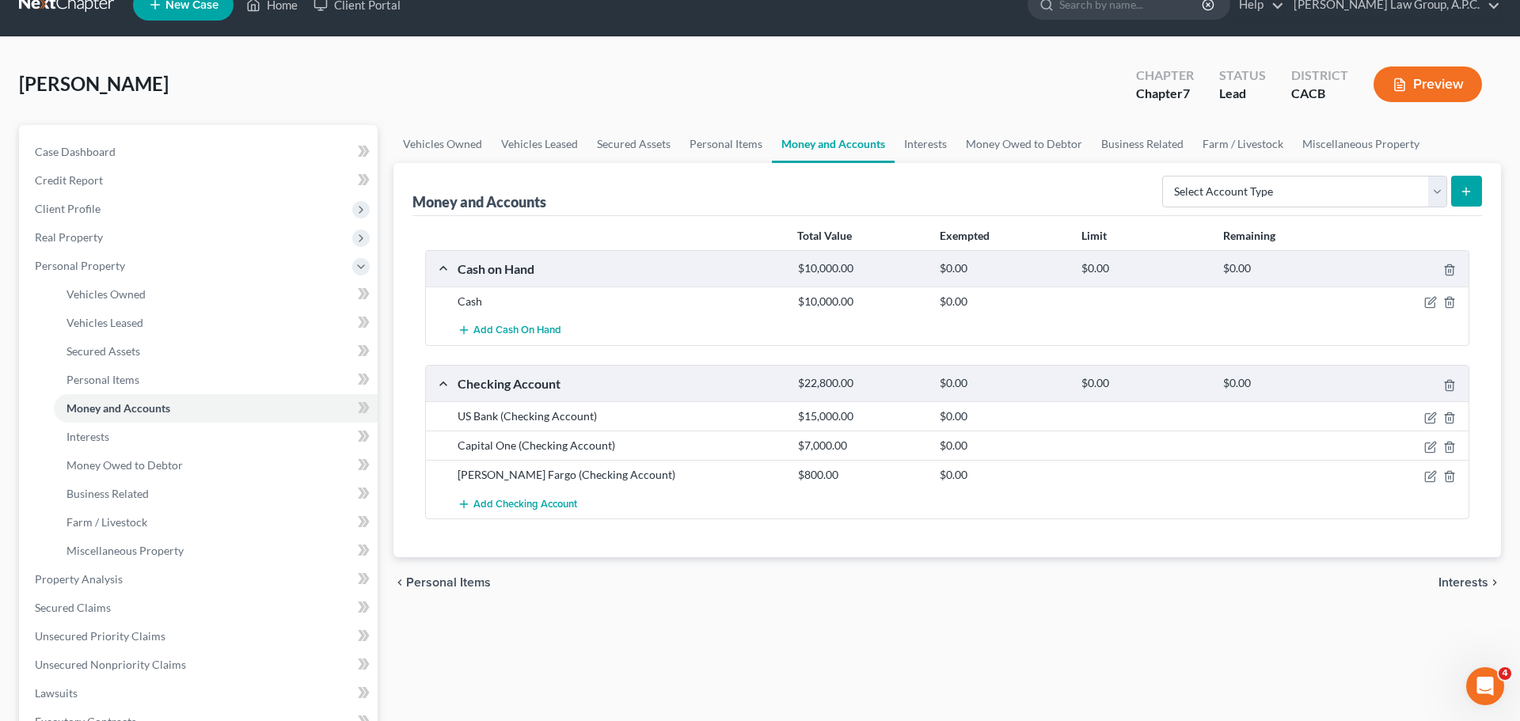
drag, startPoint x: 1426, startPoint y: 418, endPoint x: 1388, endPoint y: 406, distance: 39.8
click at [1426, 418] on icon "button" at bounding box center [1431, 418] width 13 height 13
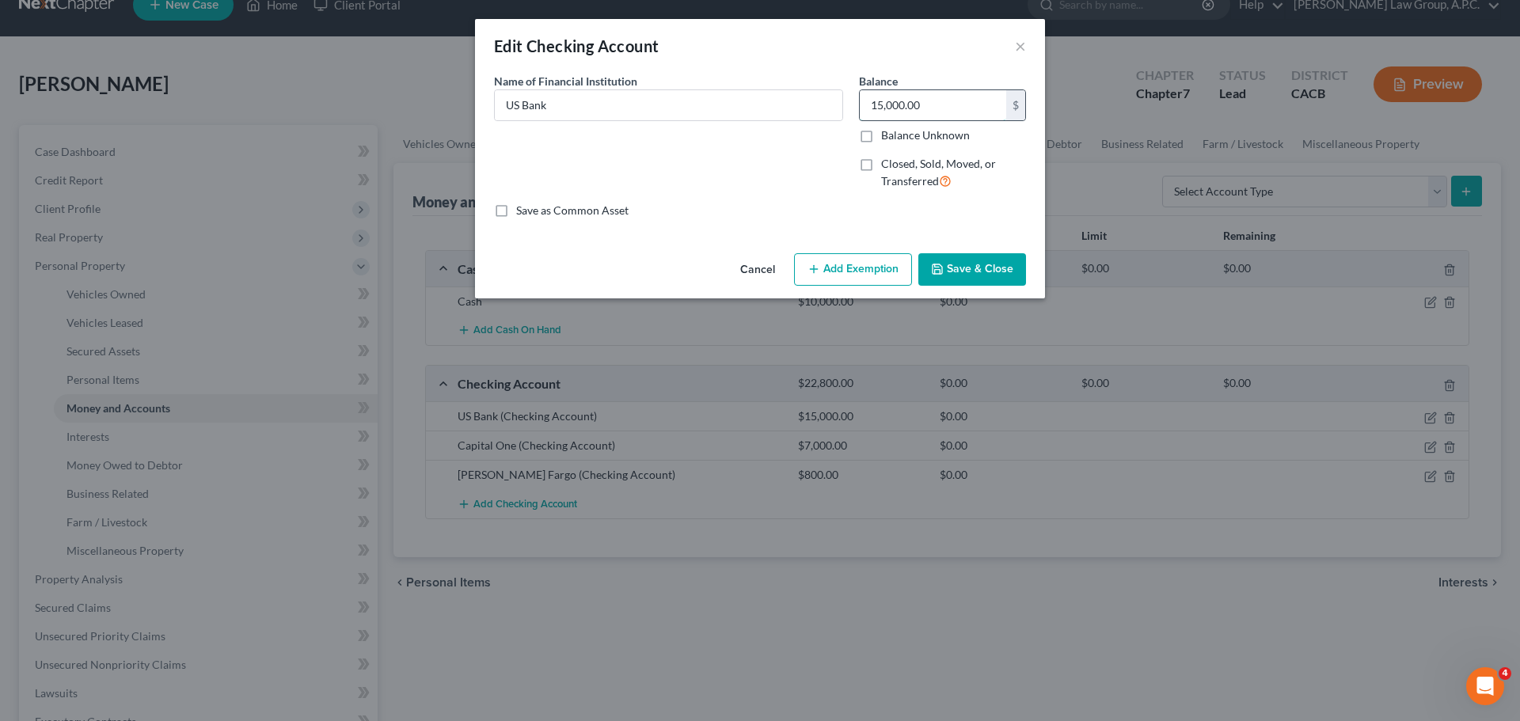
click at [906, 104] on input "15,000.00" at bounding box center [933, 105] width 146 height 30
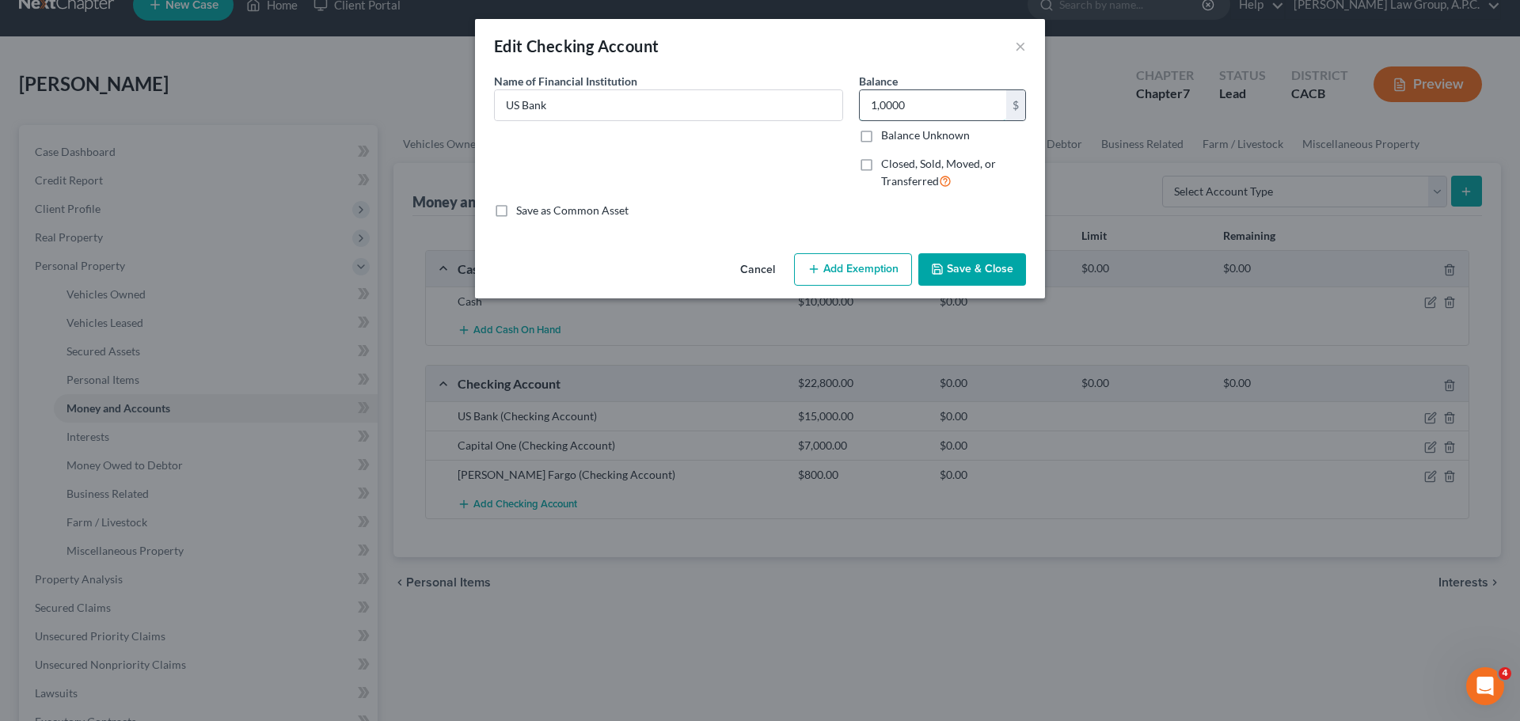
type input "10,000"
click at [992, 270] on button "Save & Close" at bounding box center [973, 269] width 108 height 33
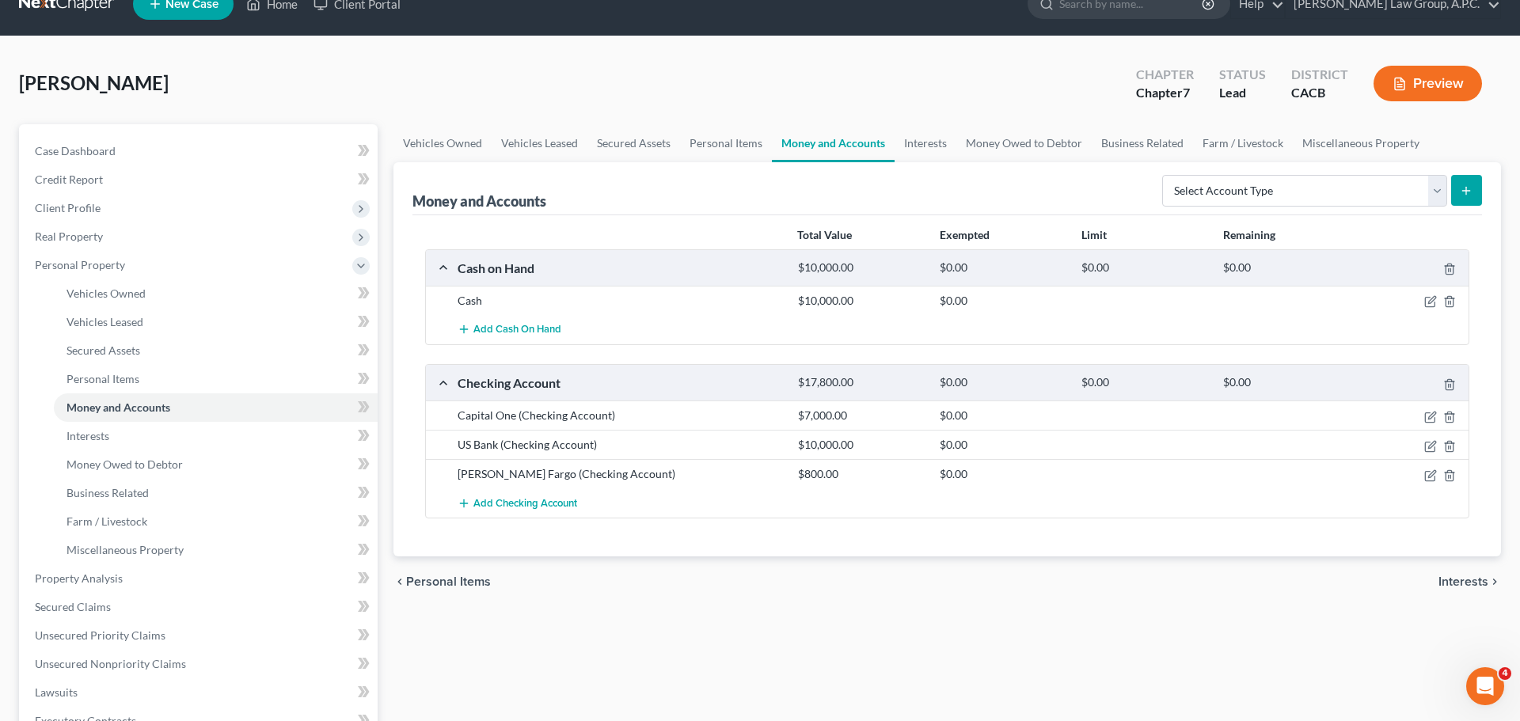
scroll to position [26, 0]
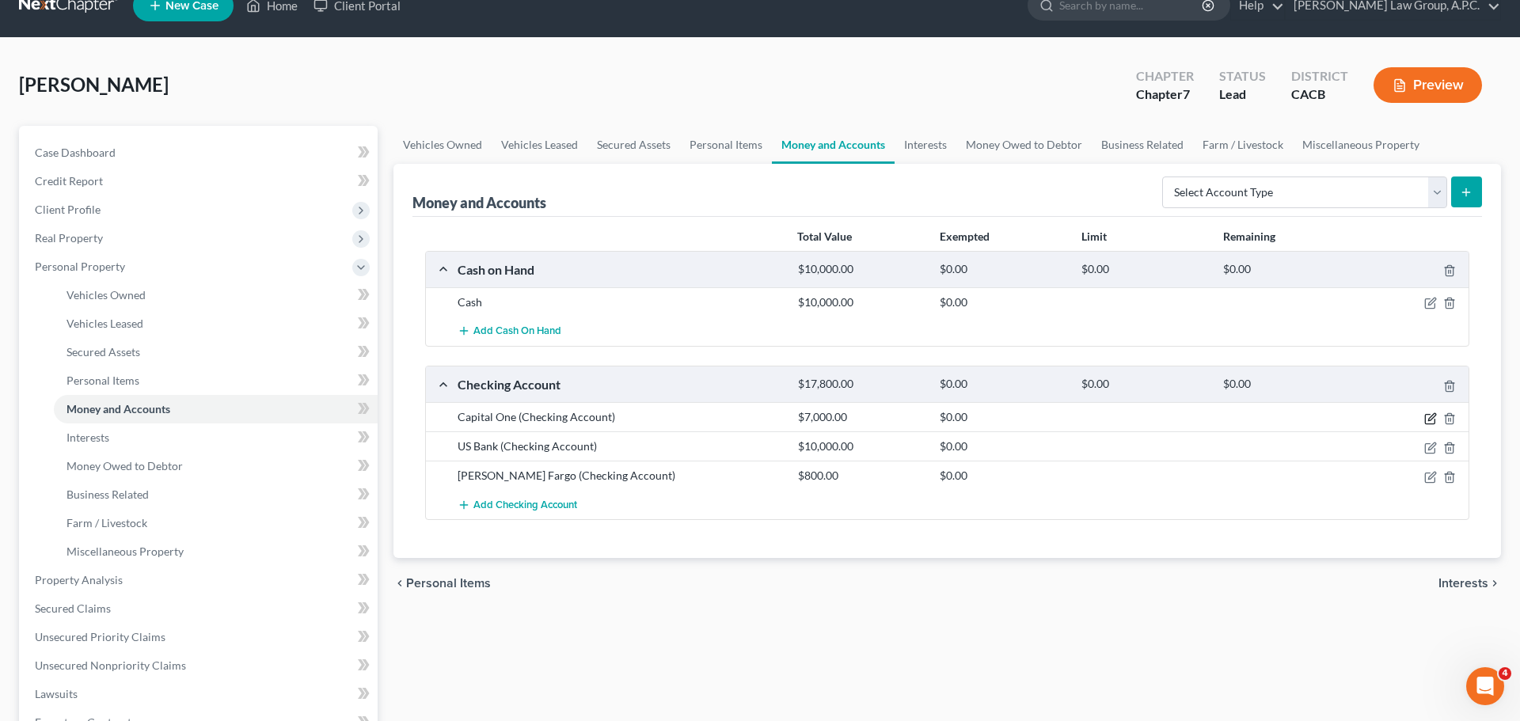
click at [1429, 417] on icon "button" at bounding box center [1431, 419] width 13 height 13
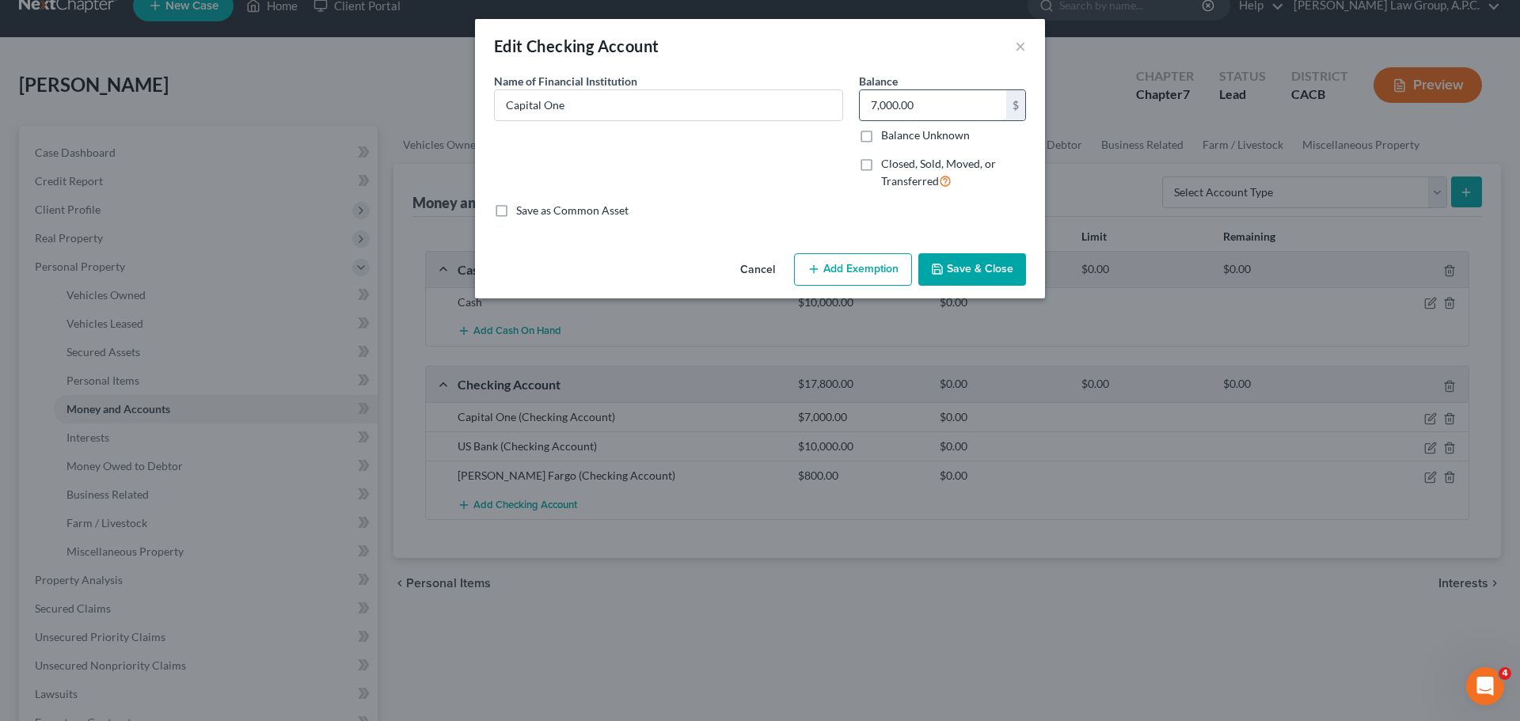
click at [913, 101] on input "7,000.00" at bounding box center [933, 105] width 146 height 30
type input "350"
click at [972, 254] on button "Save & Close" at bounding box center [973, 269] width 108 height 33
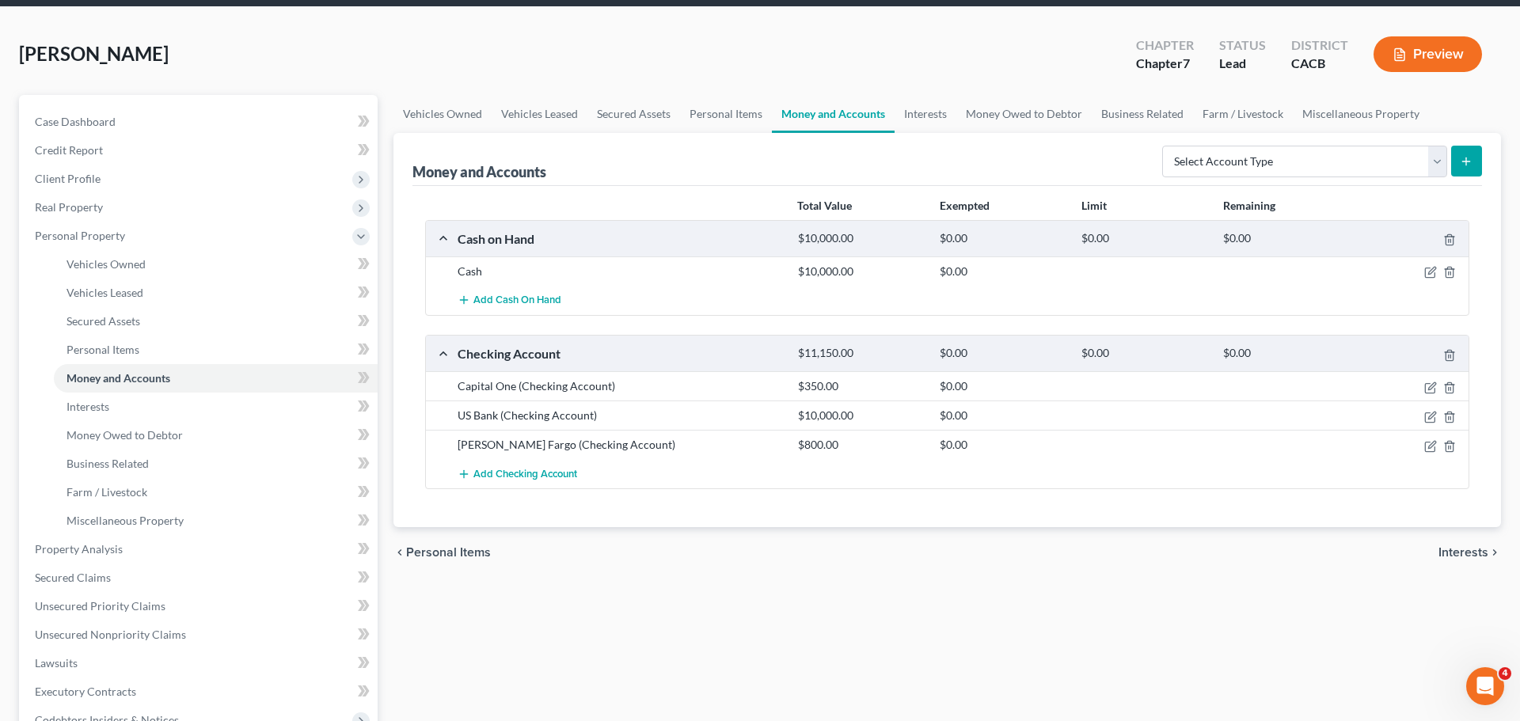
scroll to position [60, 0]
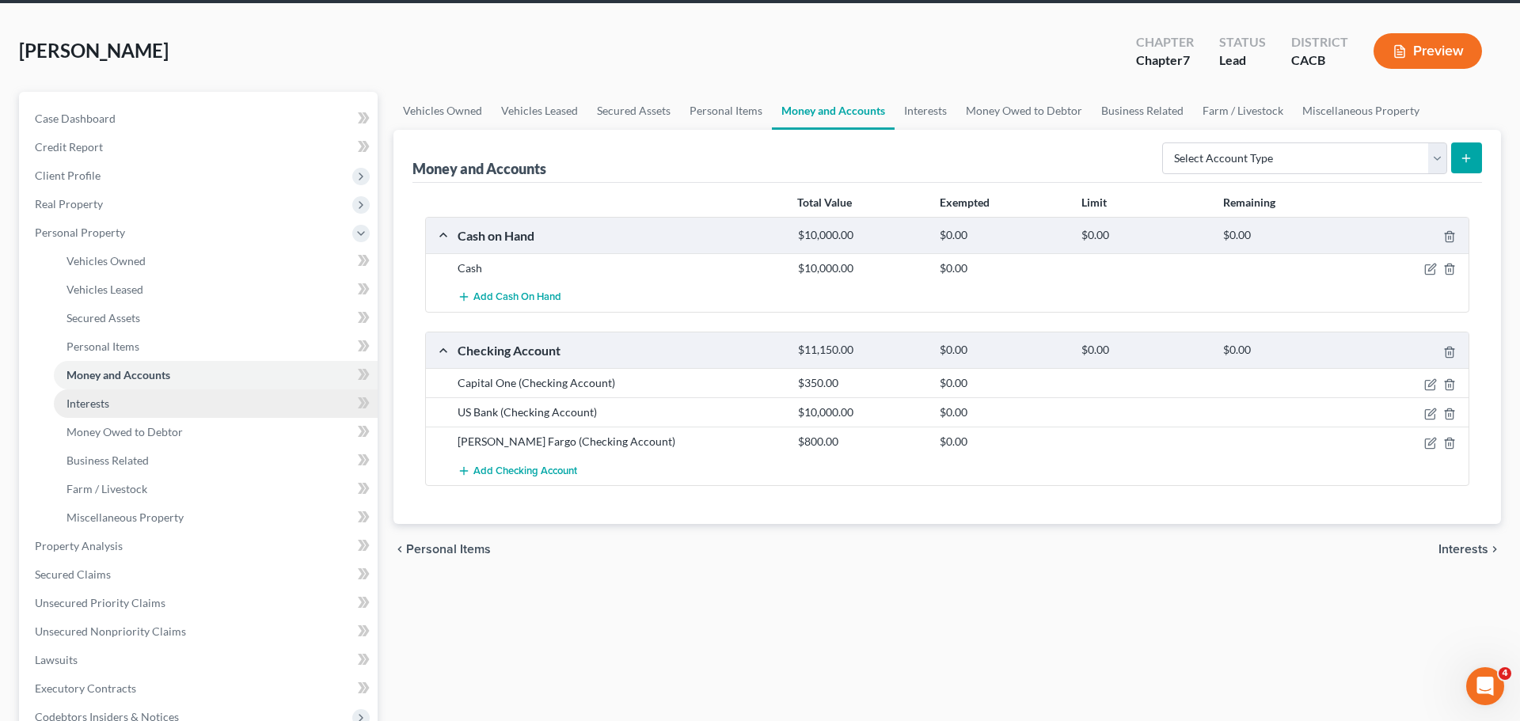
click at [91, 406] on span "Interests" at bounding box center [88, 403] width 43 height 13
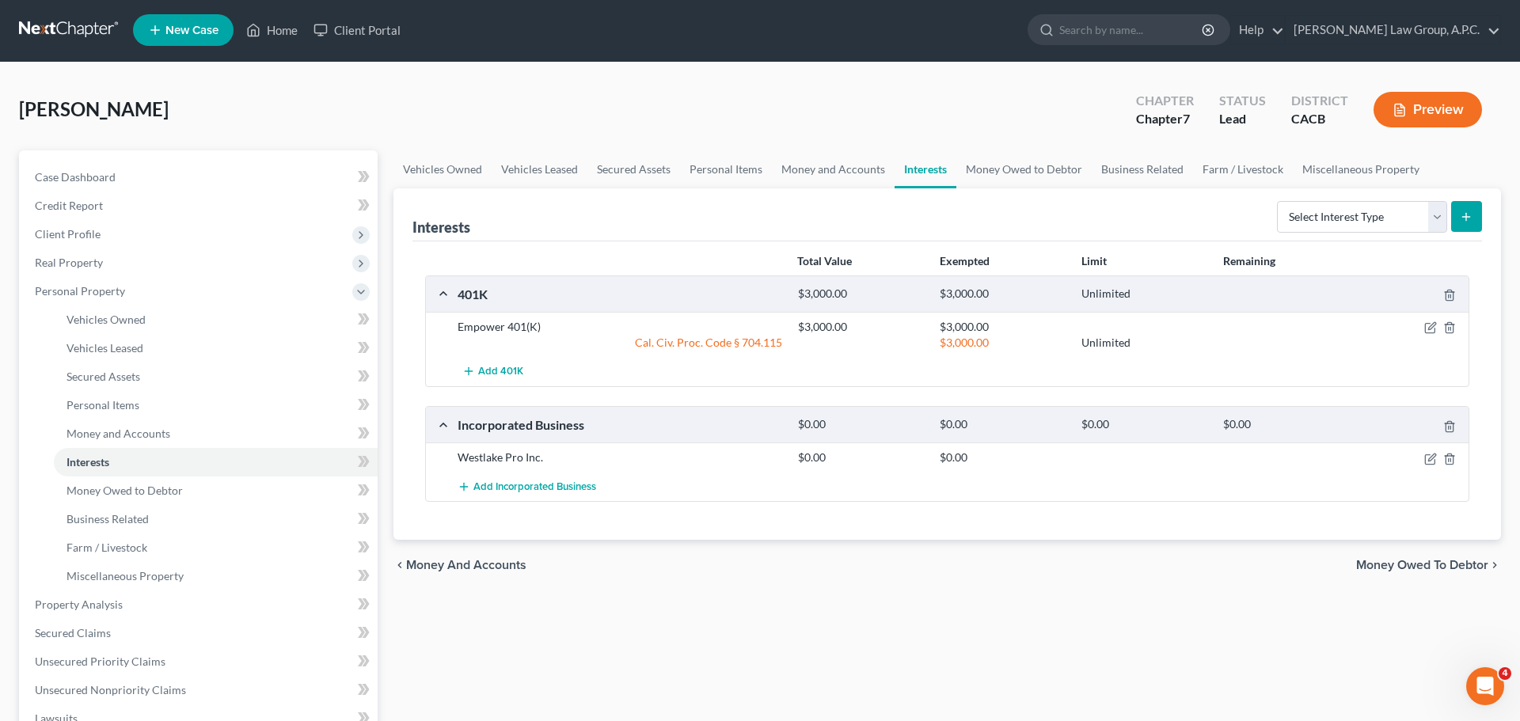
scroll to position [2, 0]
click at [1428, 326] on icon "button" at bounding box center [1431, 327] width 13 height 13
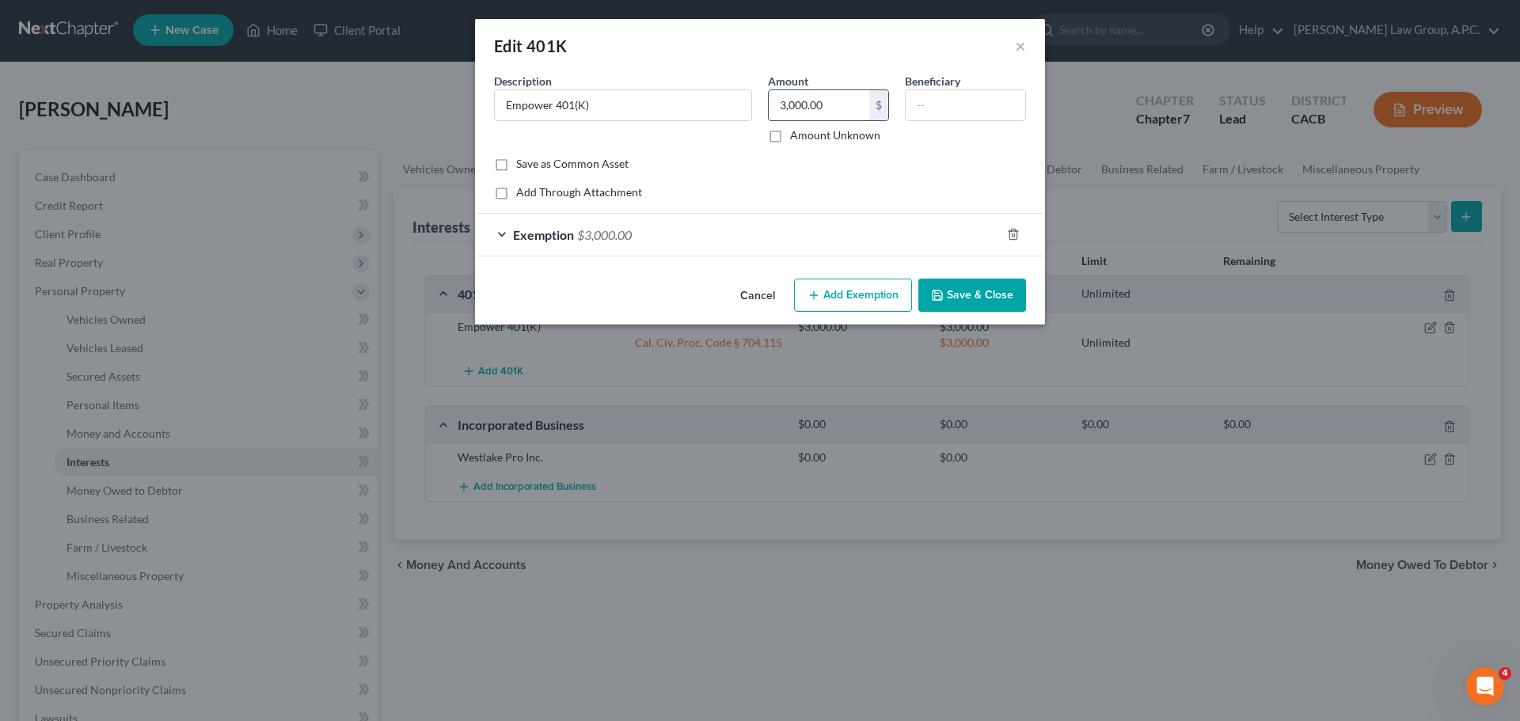
click at [821, 105] on input "3,000.00" at bounding box center [819, 105] width 101 height 30
type input "3,951.56"
click at [758, 240] on div "Exemption $3,000.00" at bounding box center [738, 235] width 526 height 42
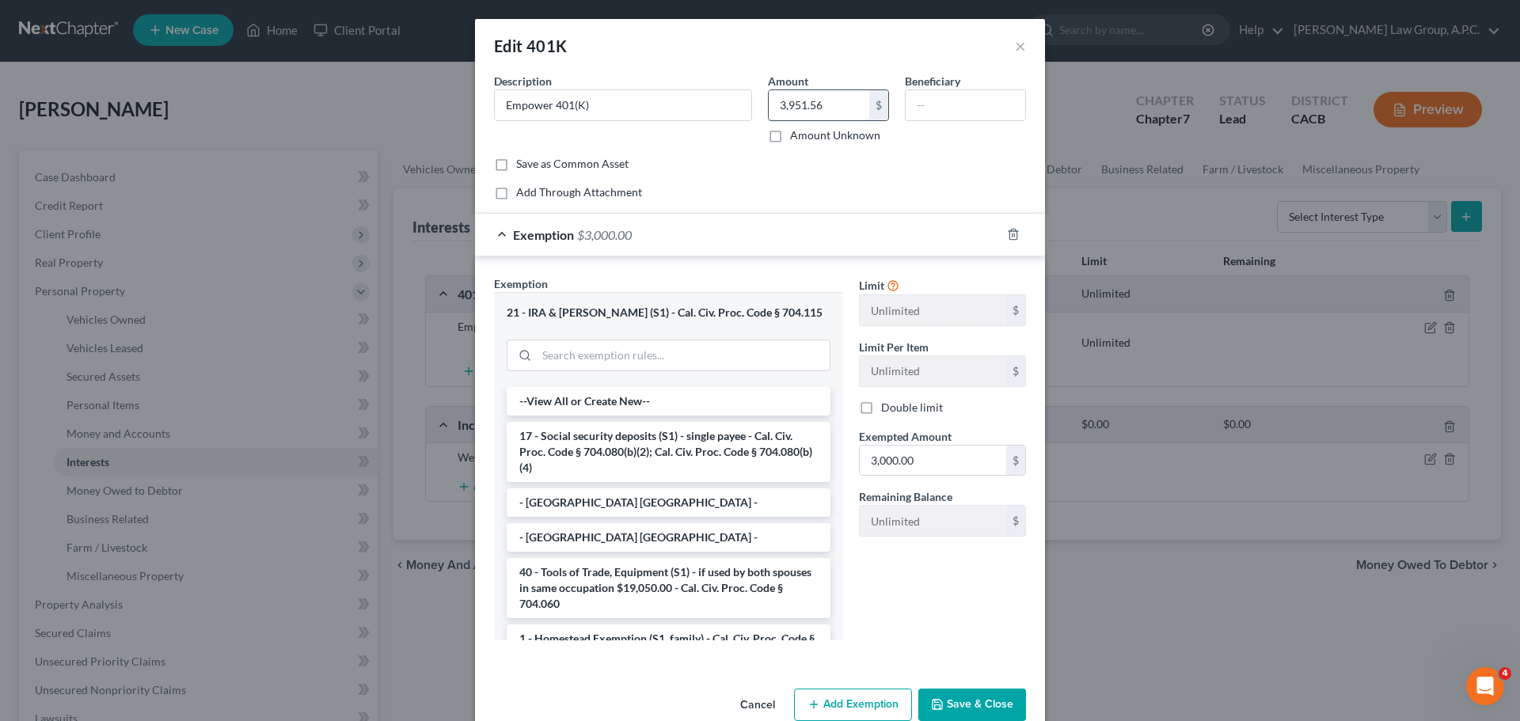
click at [835, 104] on input "3,951.56" at bounding box center [819, 105] width 101 height 30
click at [911, 460] on input "3,000.00" at bounding box center [933, 461] width 146 height 30
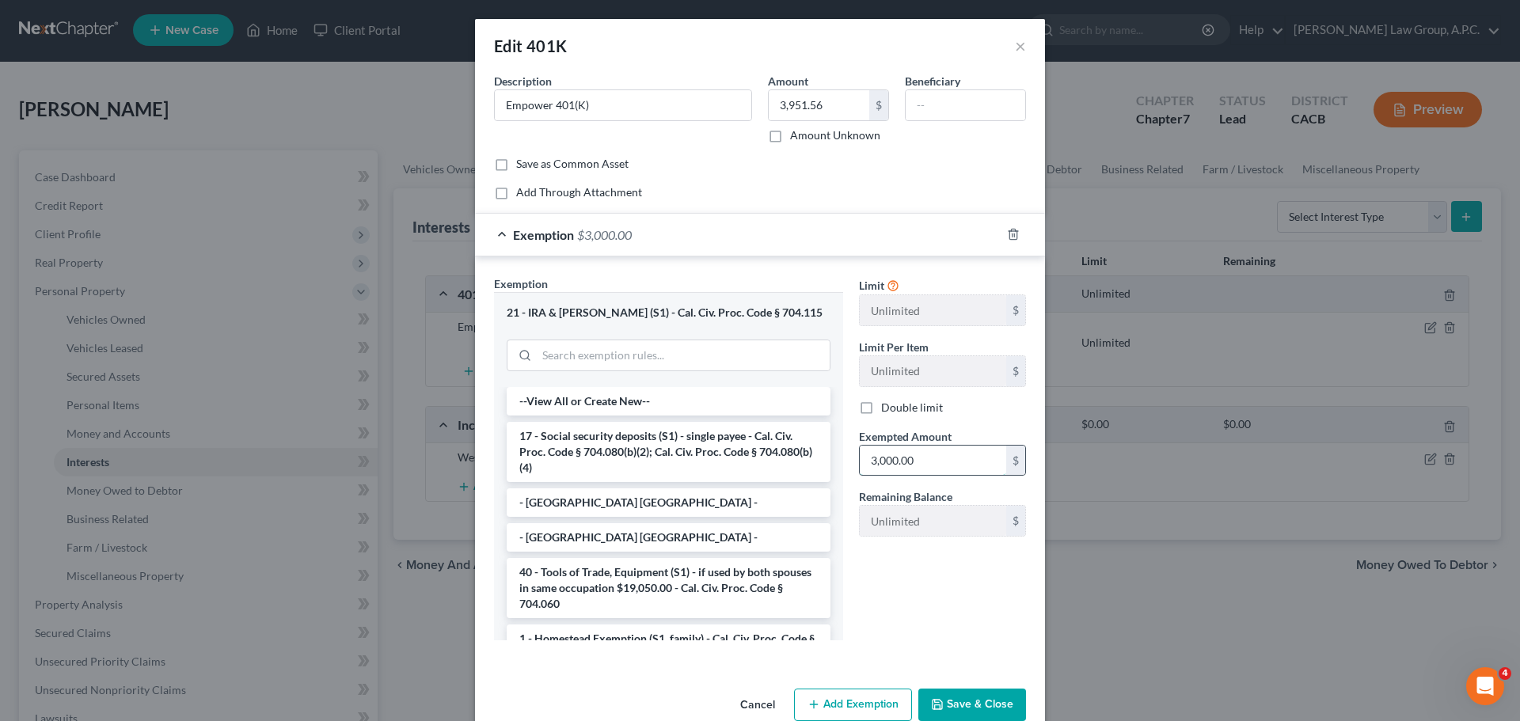
click at [911, 460] on input "3,000.00" at bounding box center [933, 461] width 146 height 30
paste input "951.56"
type input "3,951.56"
click at [963, 697] on button "Save & Close" at bounding box center [973, 705] width 108 height 33
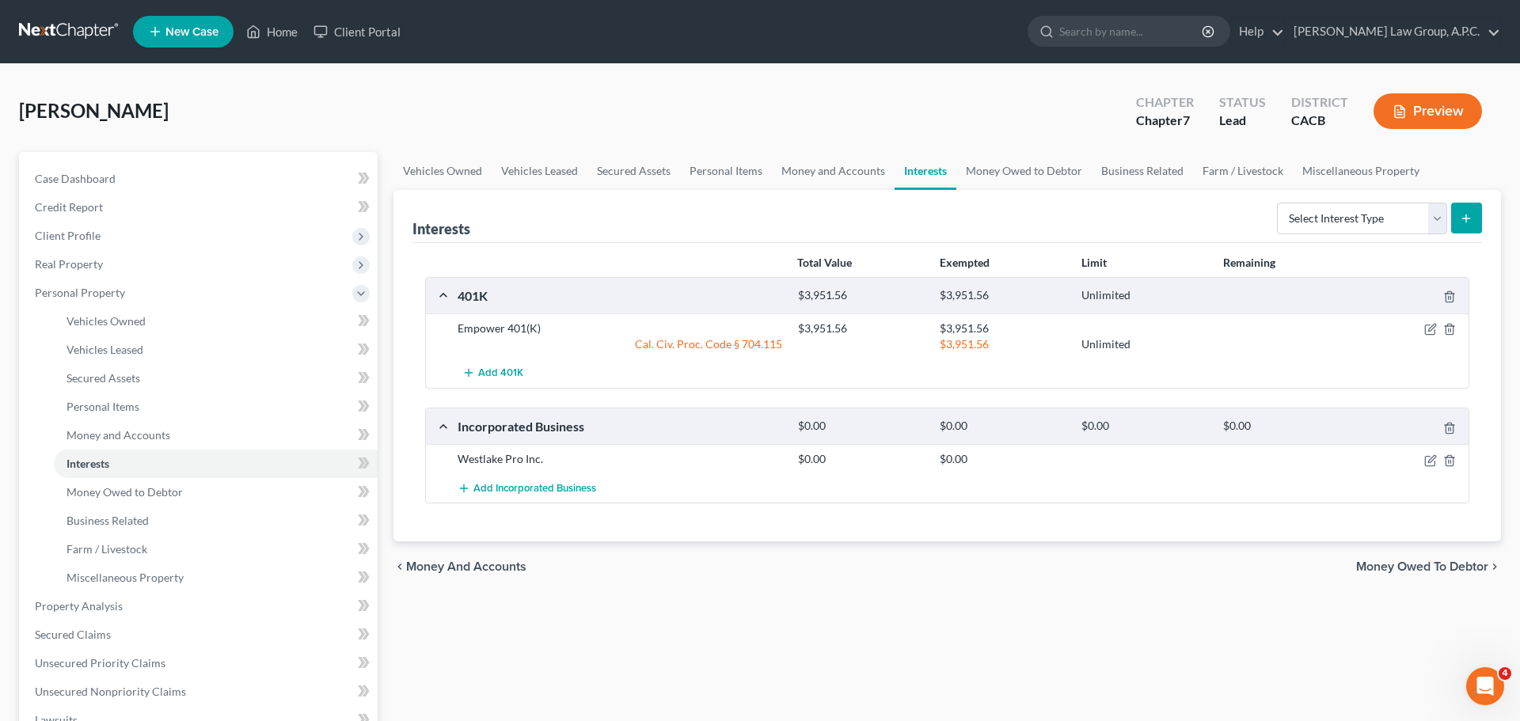
scroll to position [0, 0]
click at [1410, 117] on button "Preview" at bounding box center [1428, 111] width 108 height 36
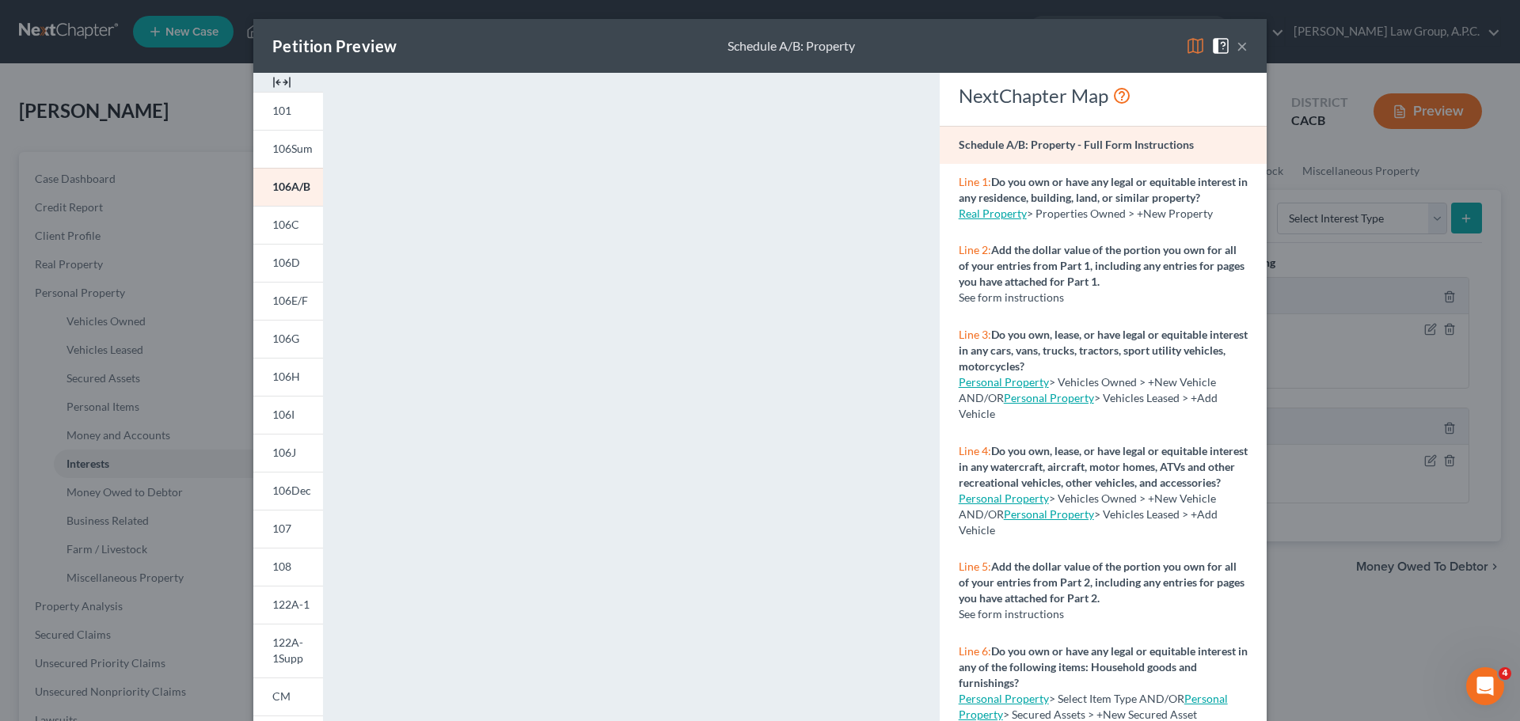
click at [1246, 46] on button "×" at bounding box center [1242, 45] width 11 height 19
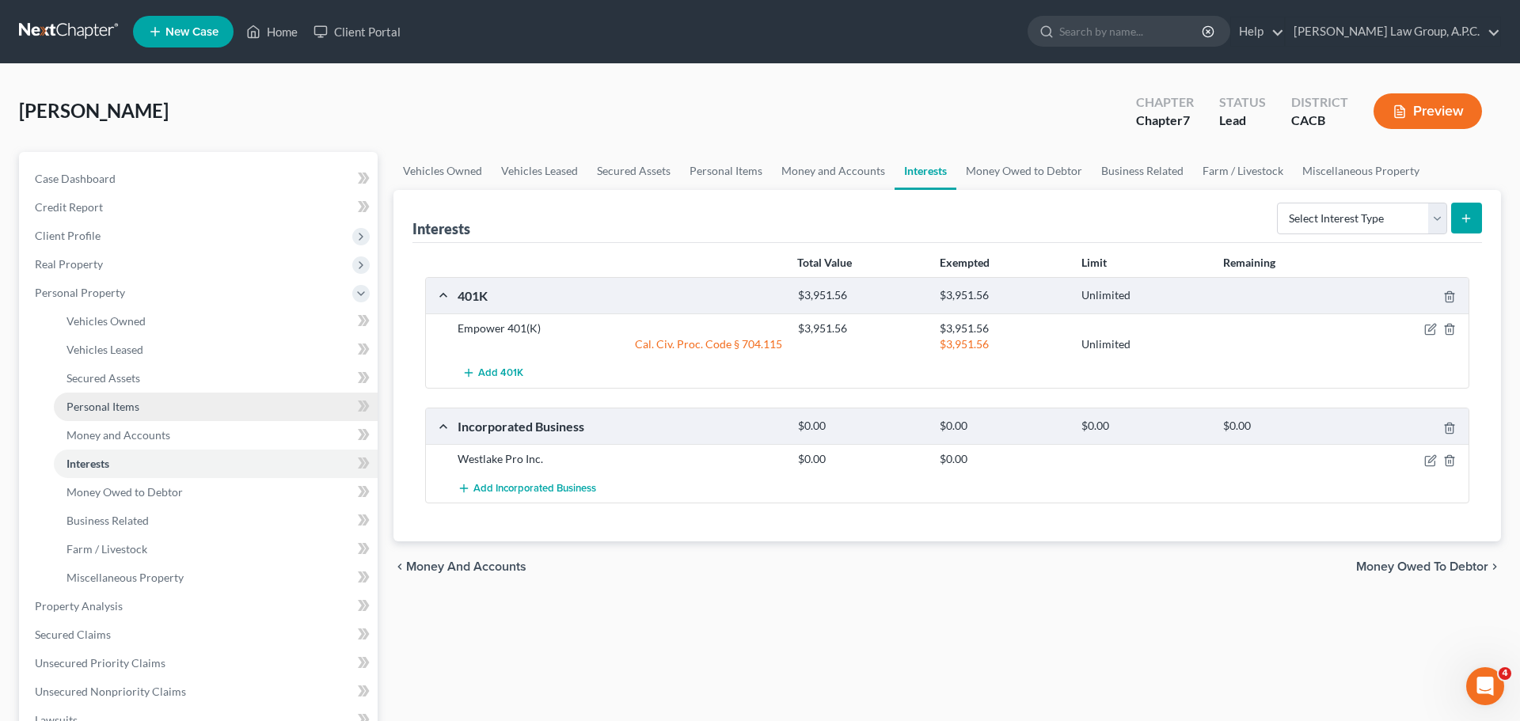
click at [113, 405] on span "Personal Items" at bounding box center [103, 406] width 73 height 13
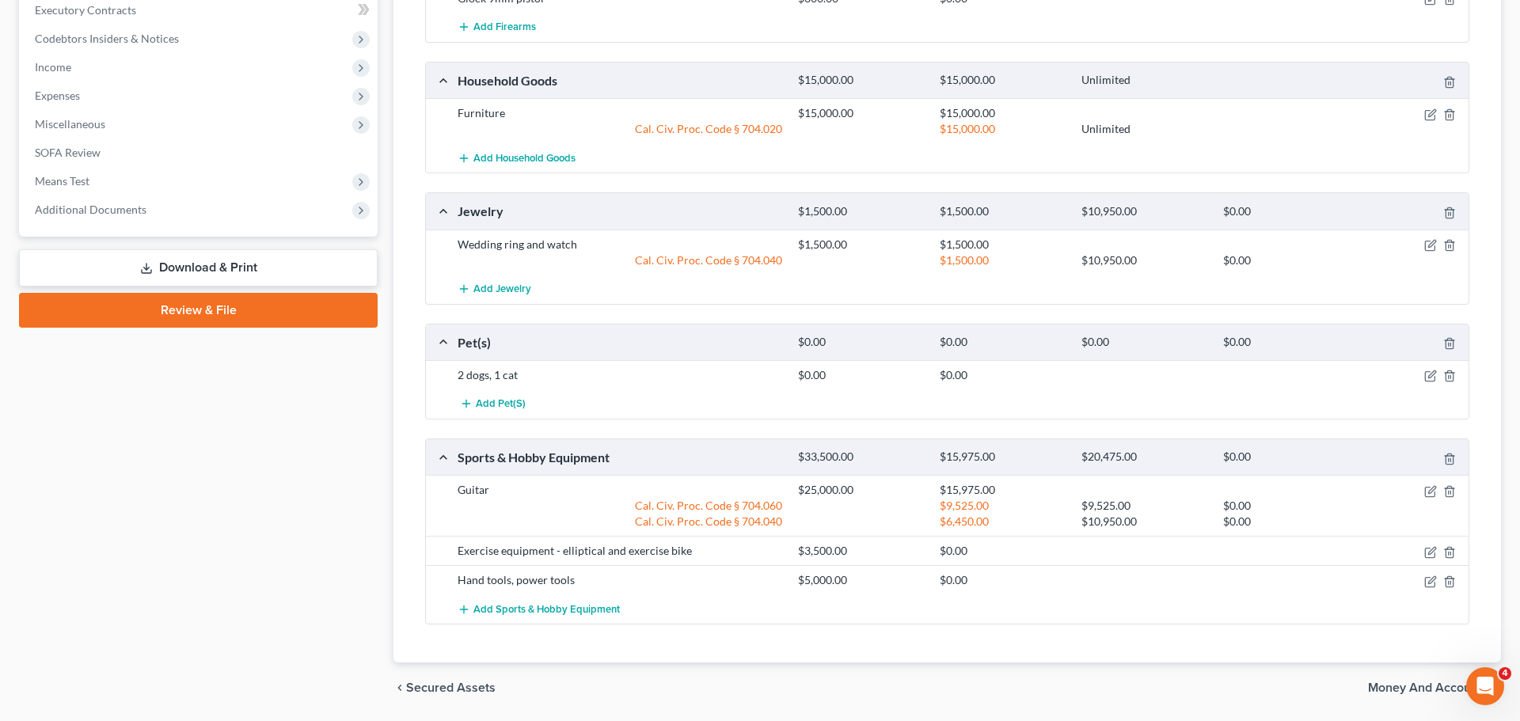
scroll to position [743, 0]
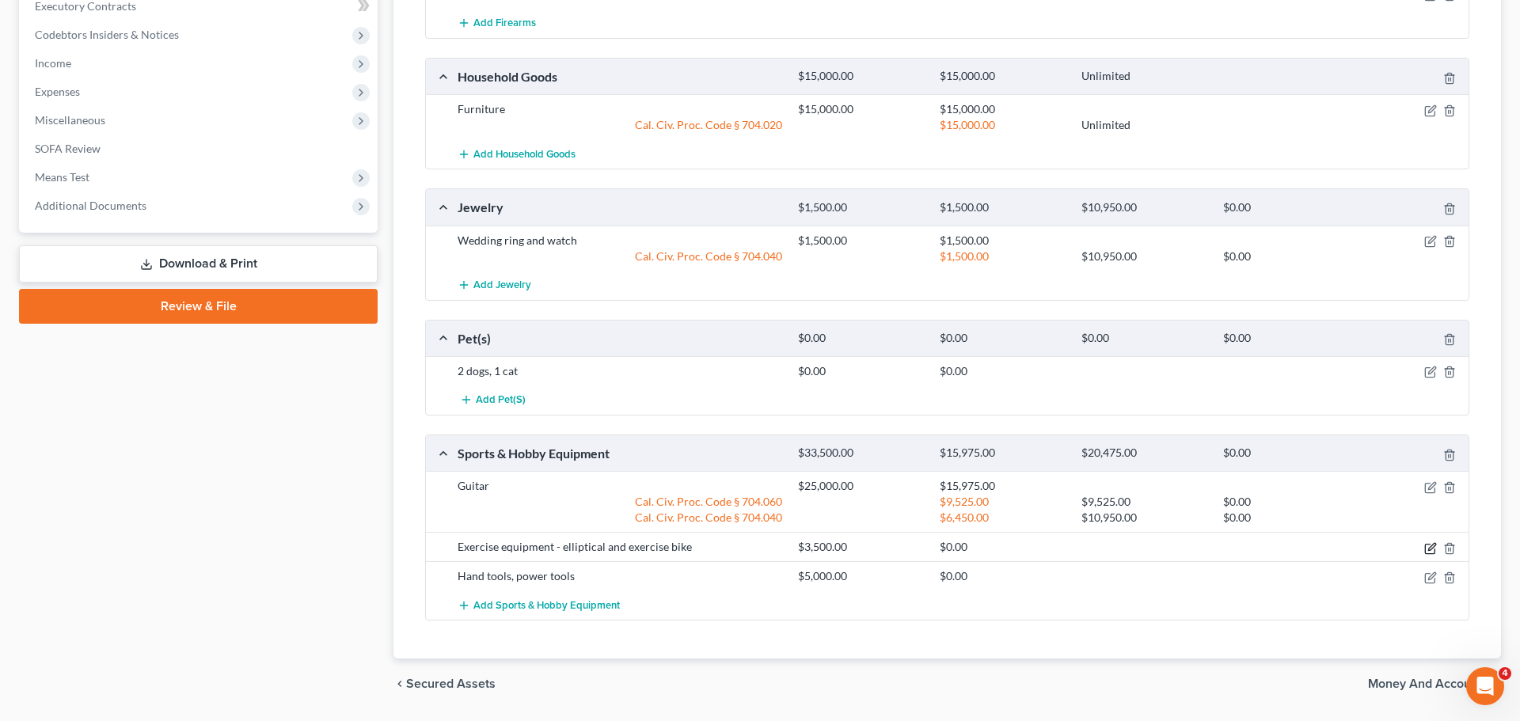
click at [1430, 546] on icon "button" at bounding box center [1431, 548] width 13 height 13
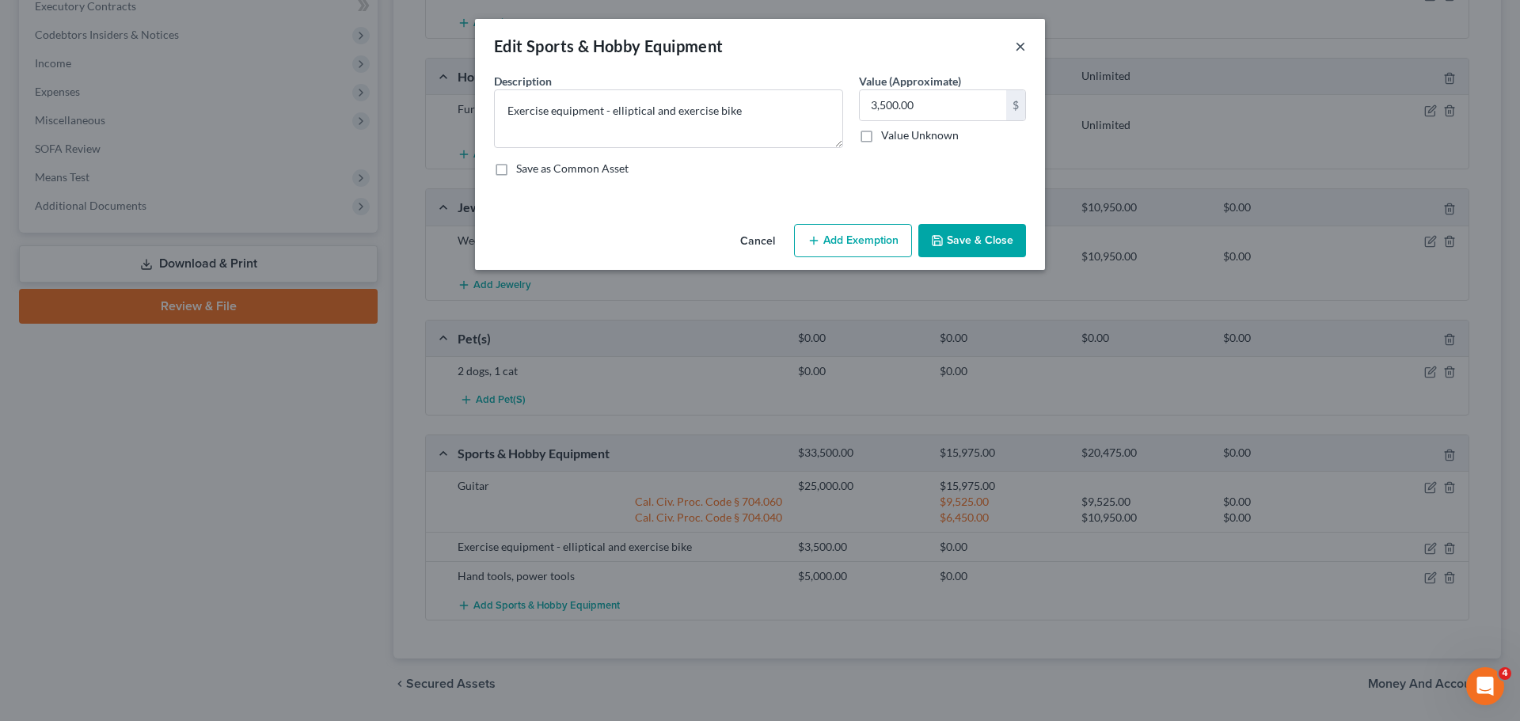
click at [1017, 45] on button "×" at bounding box center [1020, 45] width 11 height 19
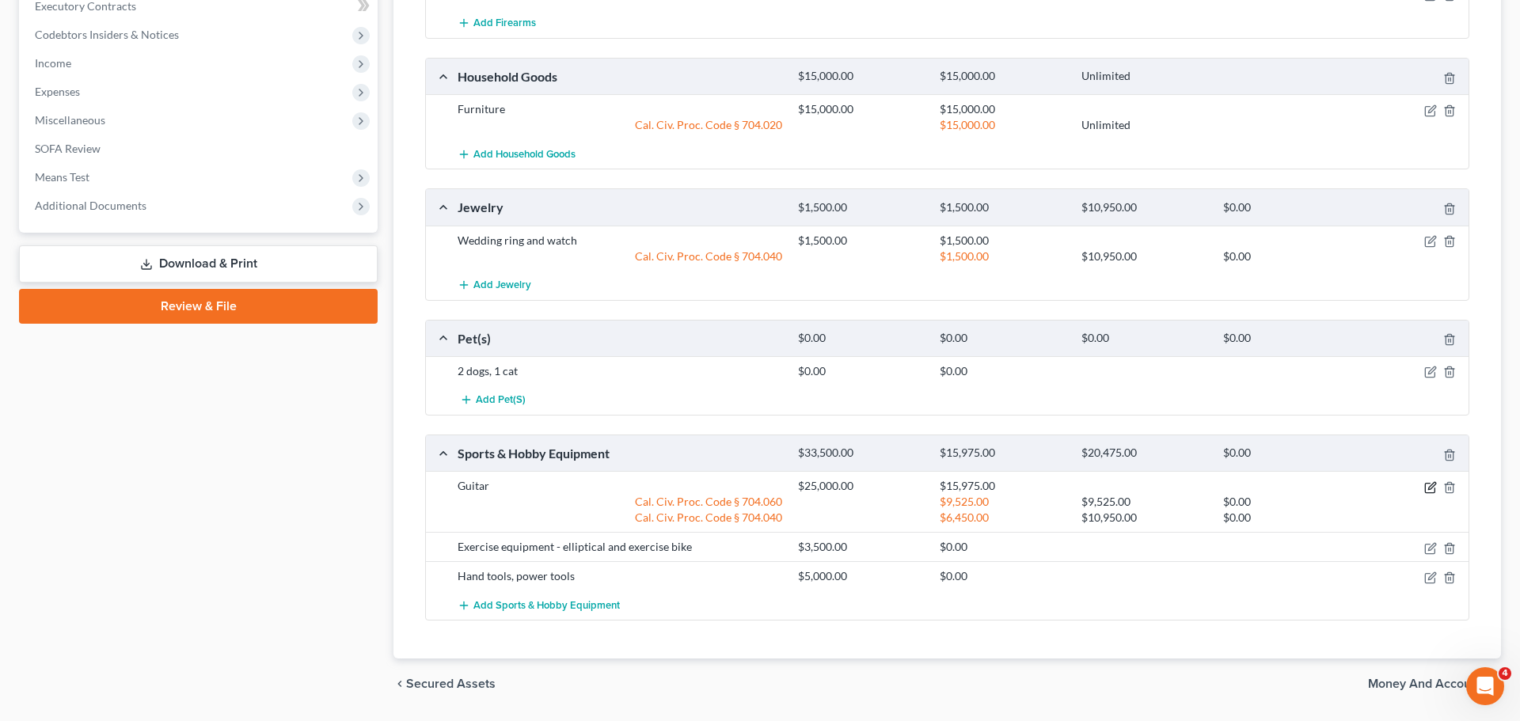
click at [1429, 485] on icon "button" at bounding box center [1431, 487] width 13 height 13
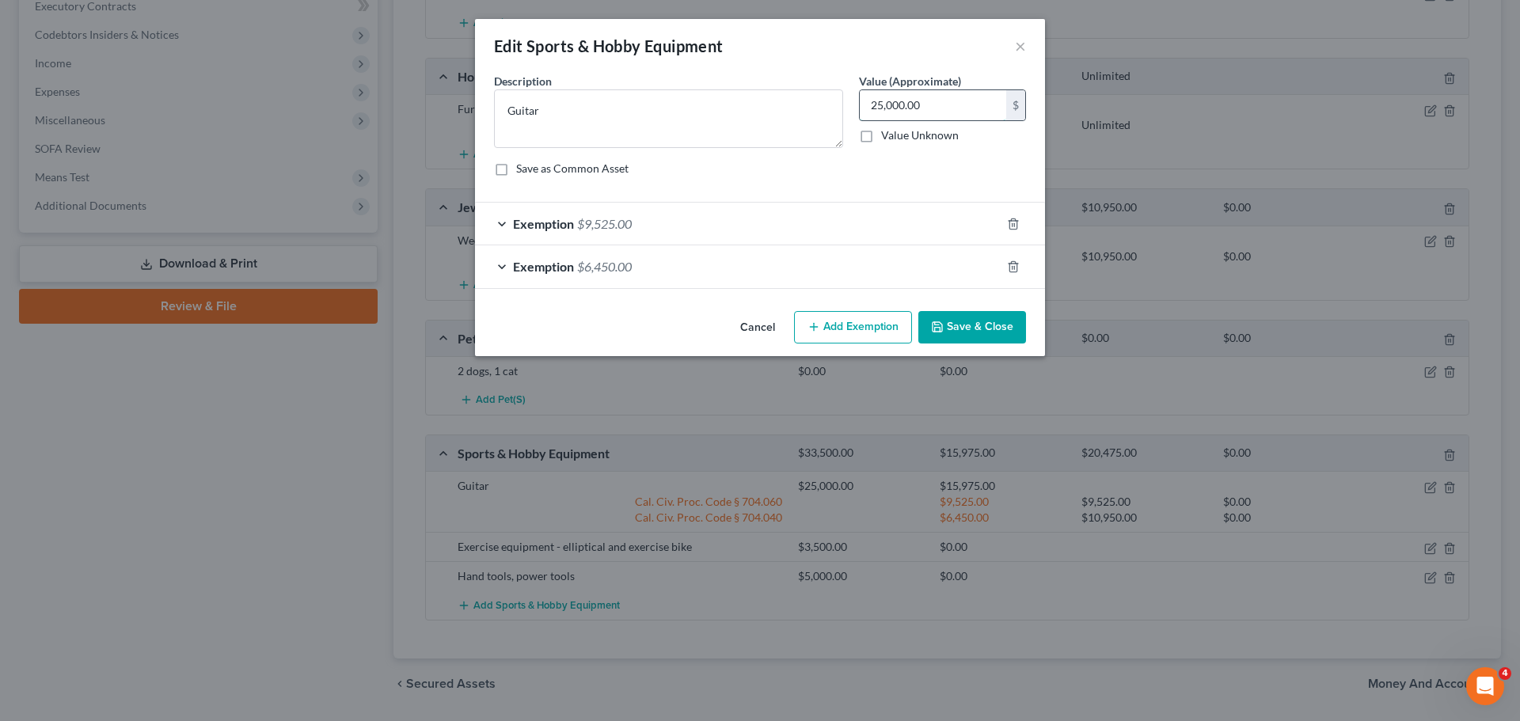
click at [926, 107] on input "25,000.00" at bounding box center [933, 105] width 146 height 30
type input "7,000"
click at [1016, 267] on icon "button" at bounding box center [1013, 267] width 13 height 13
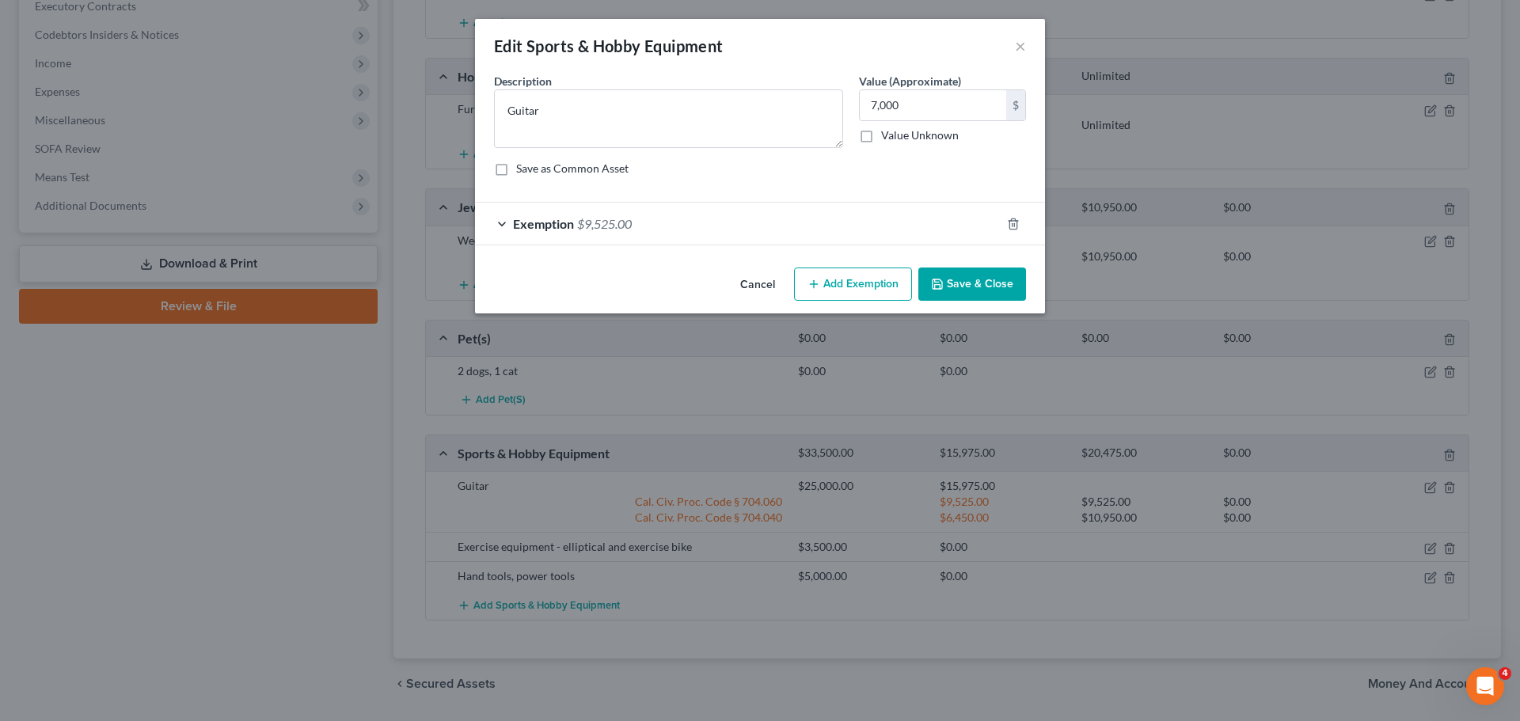
click at [643, 219] on div "Exemption $9,525.00" at bounding box center [738, 224] width 526 height 42
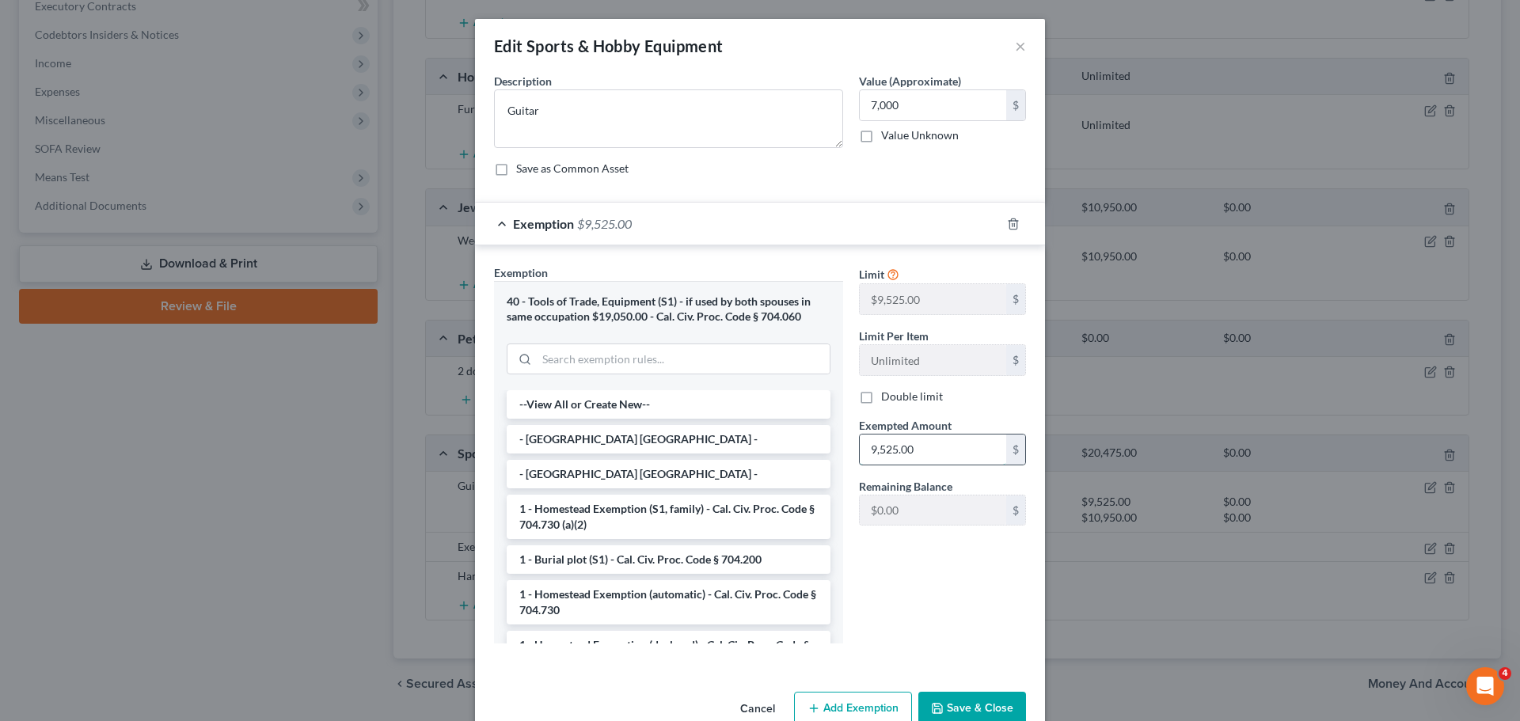
click at [927, 449] on input "9,525.00" at bounding box center [933, 450] width 146 height 30
type input "7,000"
click at [994, 708] on button "Save & Close" at bounding box center [973, 708] width 108 height 33
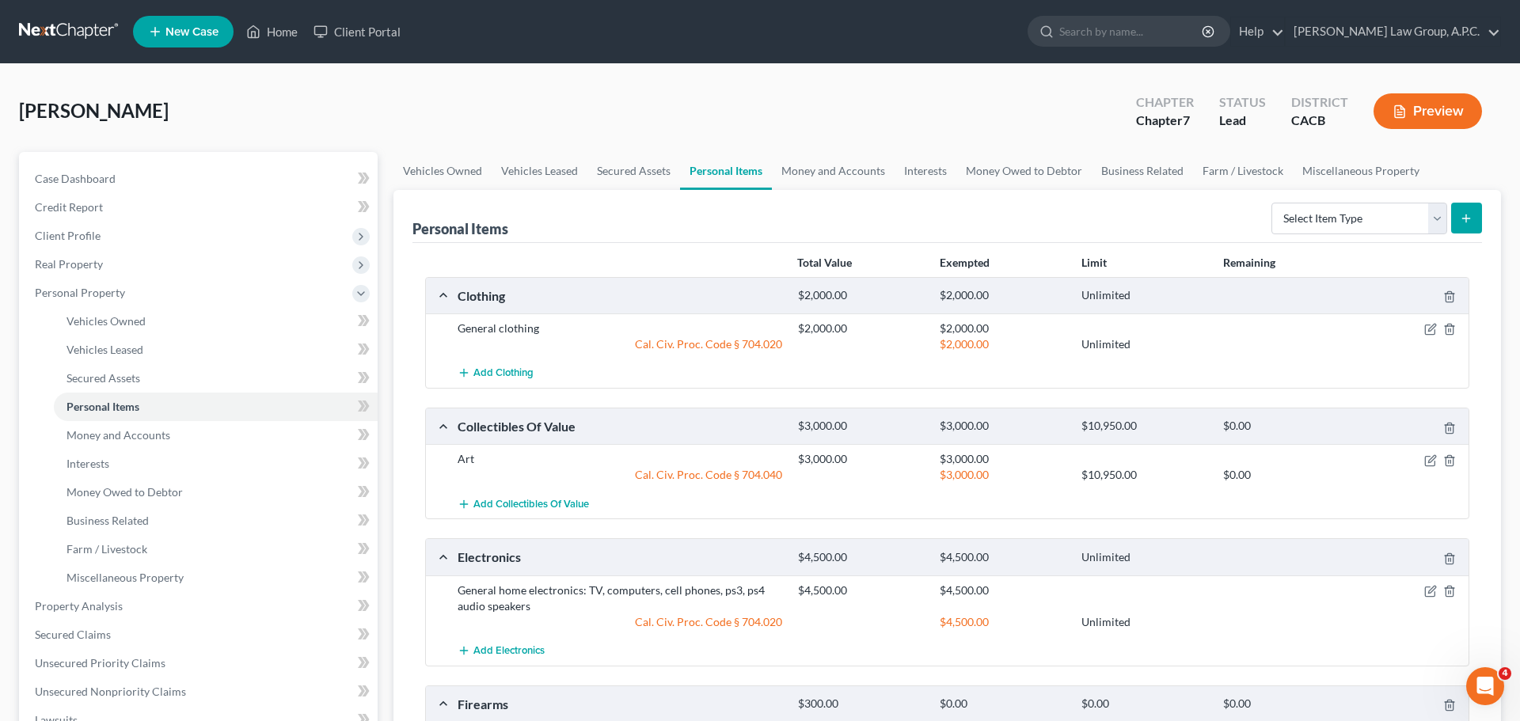
scroll to position [0, 0]
click at [1427, 122] on button "Preview" at bounding box center [1428, 111] width 108 height 36
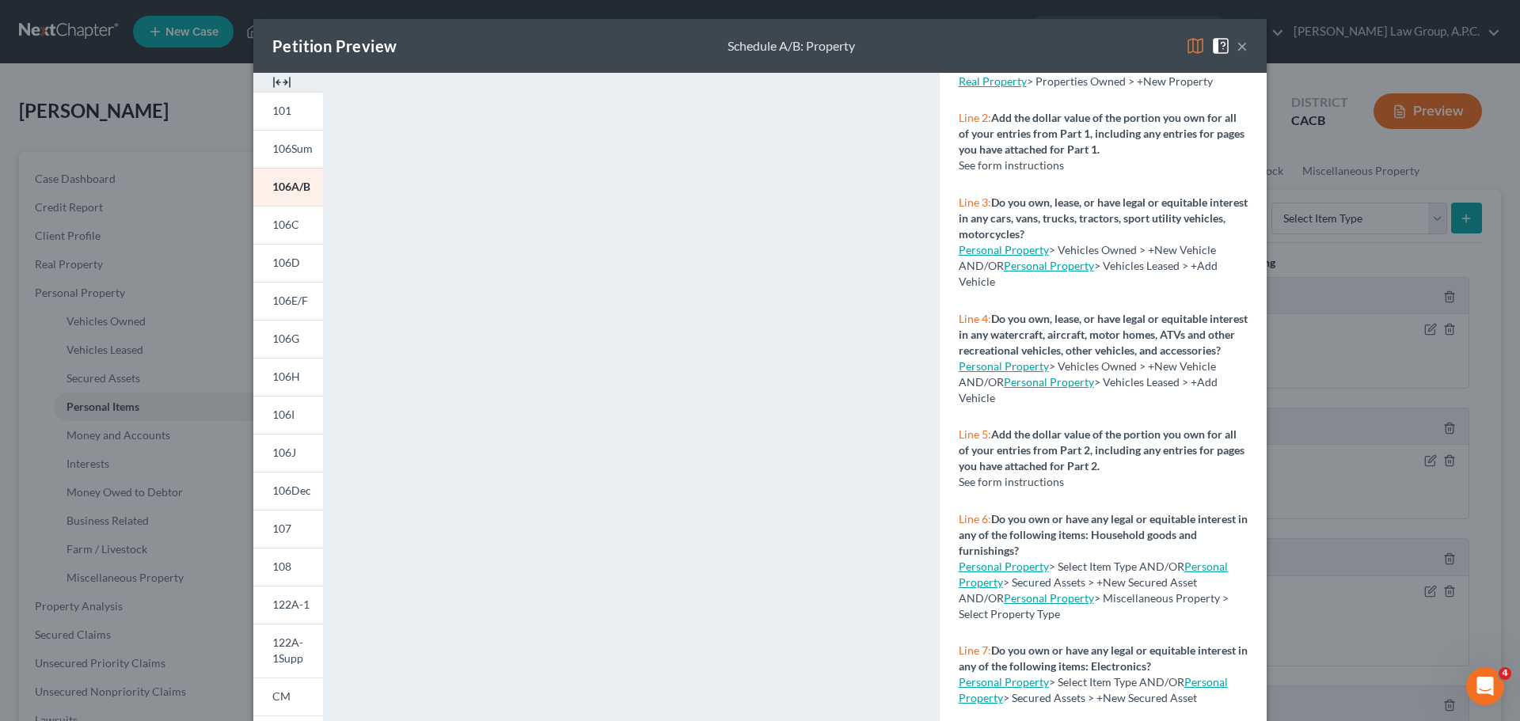
scroll to position [166, 0]
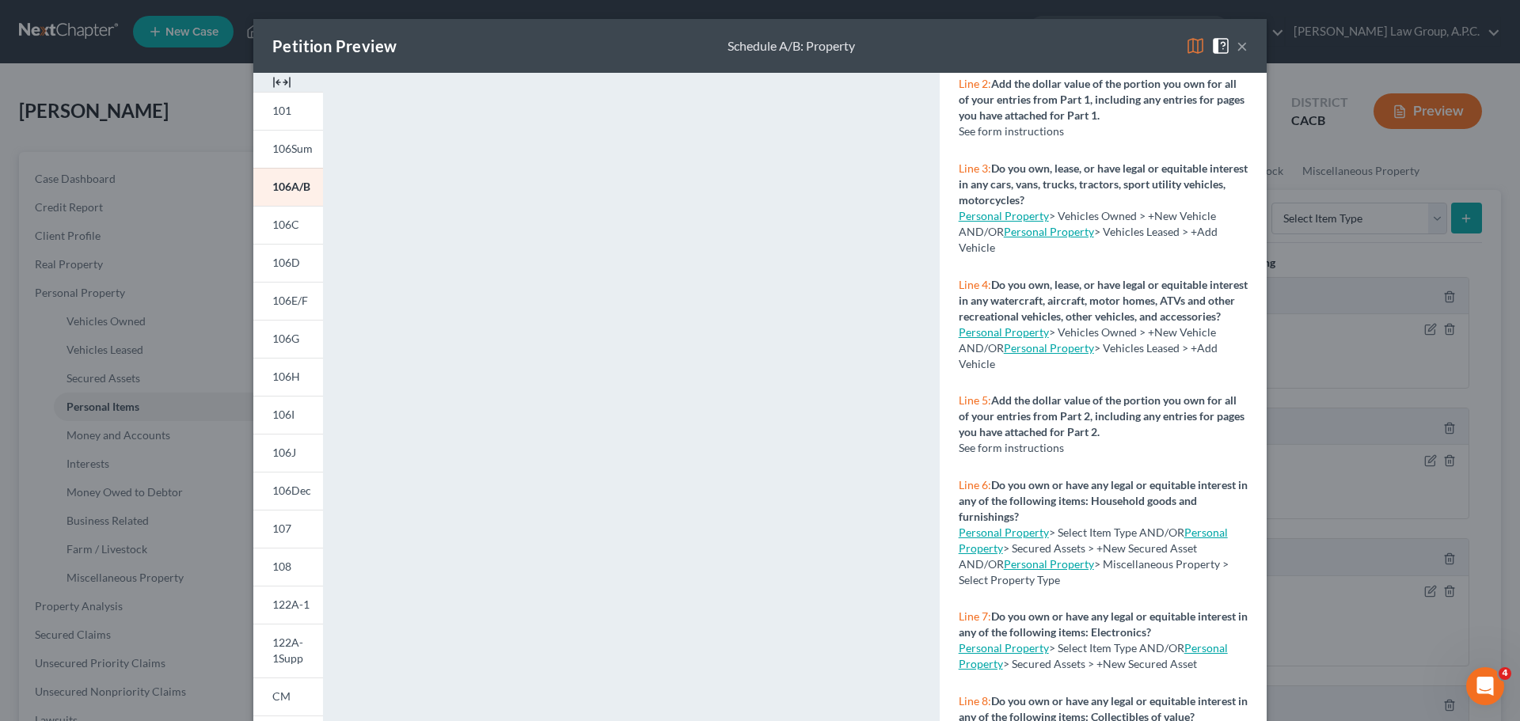
click at [1239, 43] on button "×" at bounding box center [1242, 45] width 11 height 19
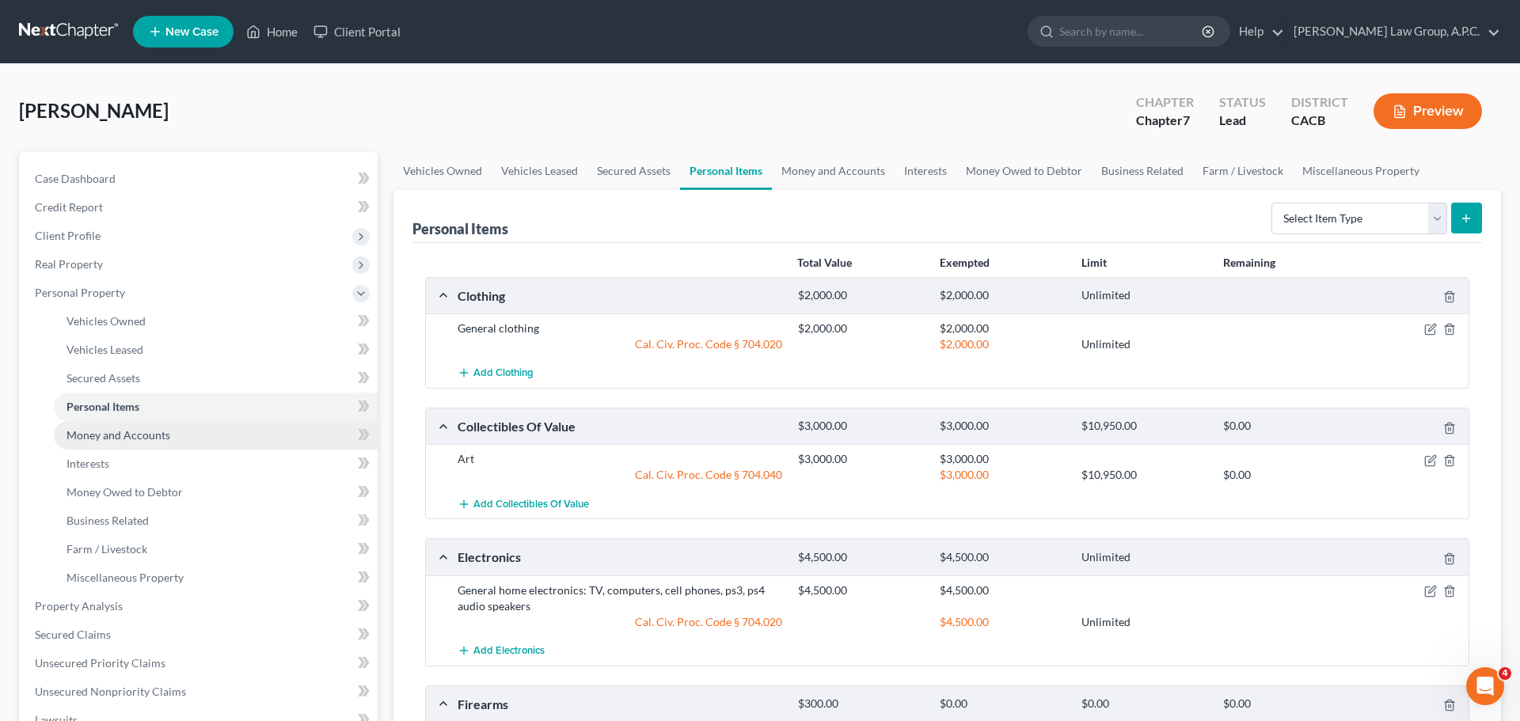
click at [116, 441] on span "Money and Accounts" at bounding box center [119, 434] width 104 height 13
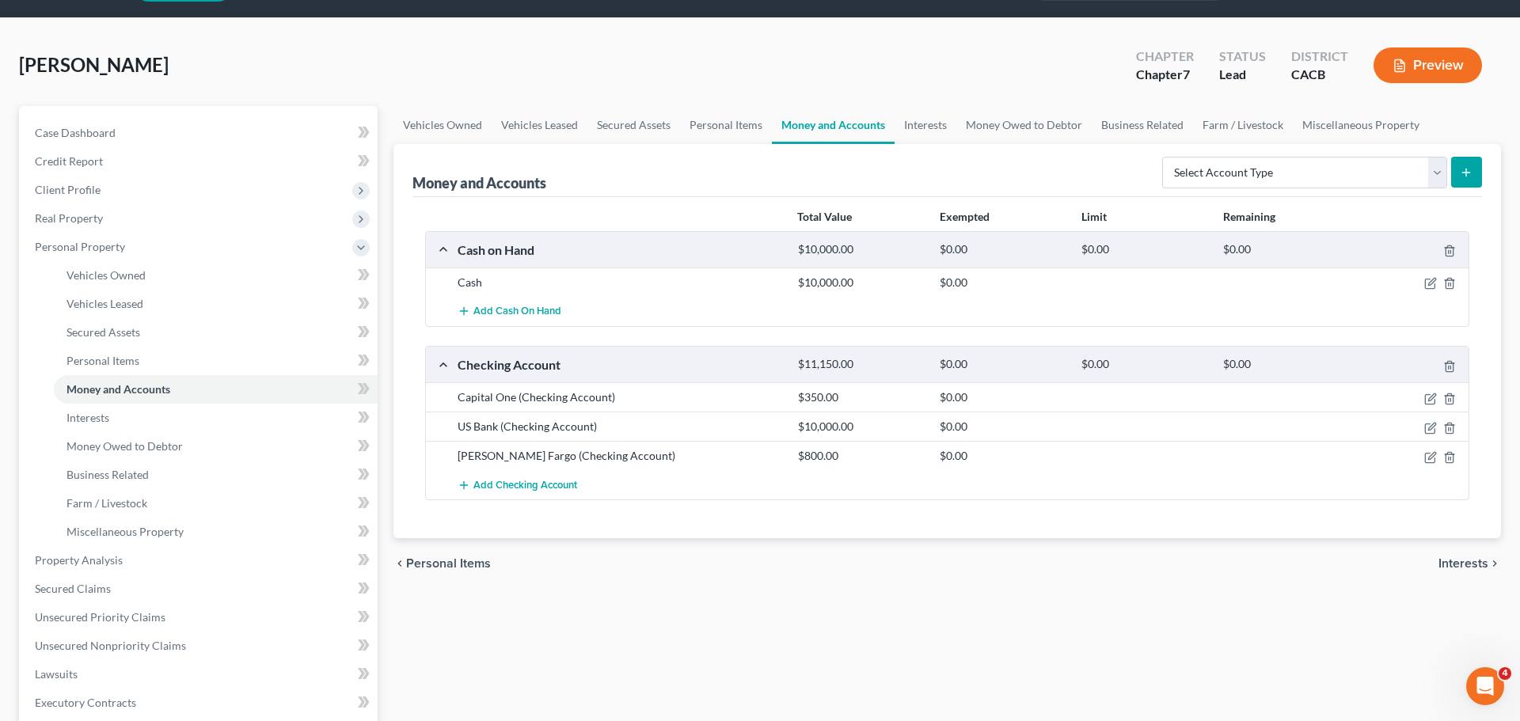
scroll to position [62, 0]
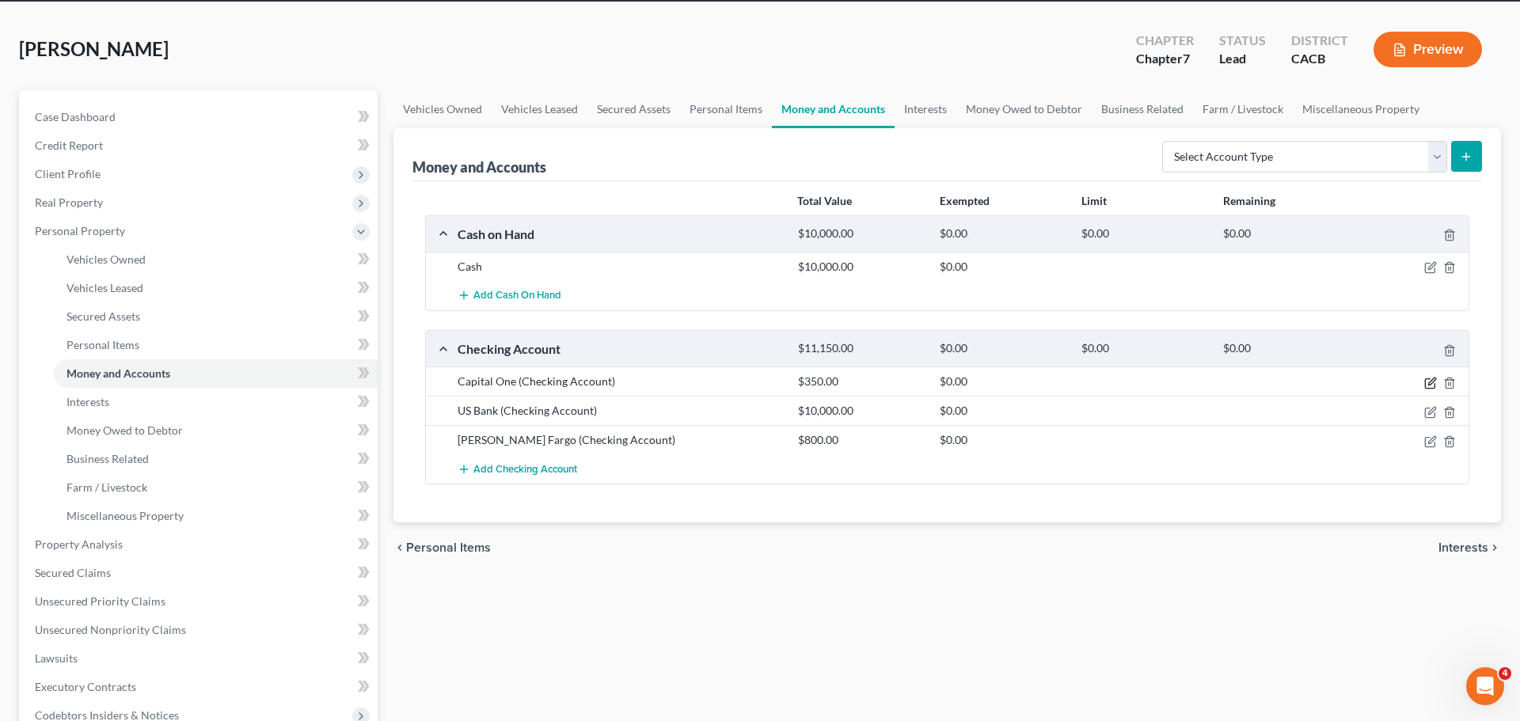
click at [1430, 385] on icon "button" at bounding box center [1431, 383] width 13 height 13
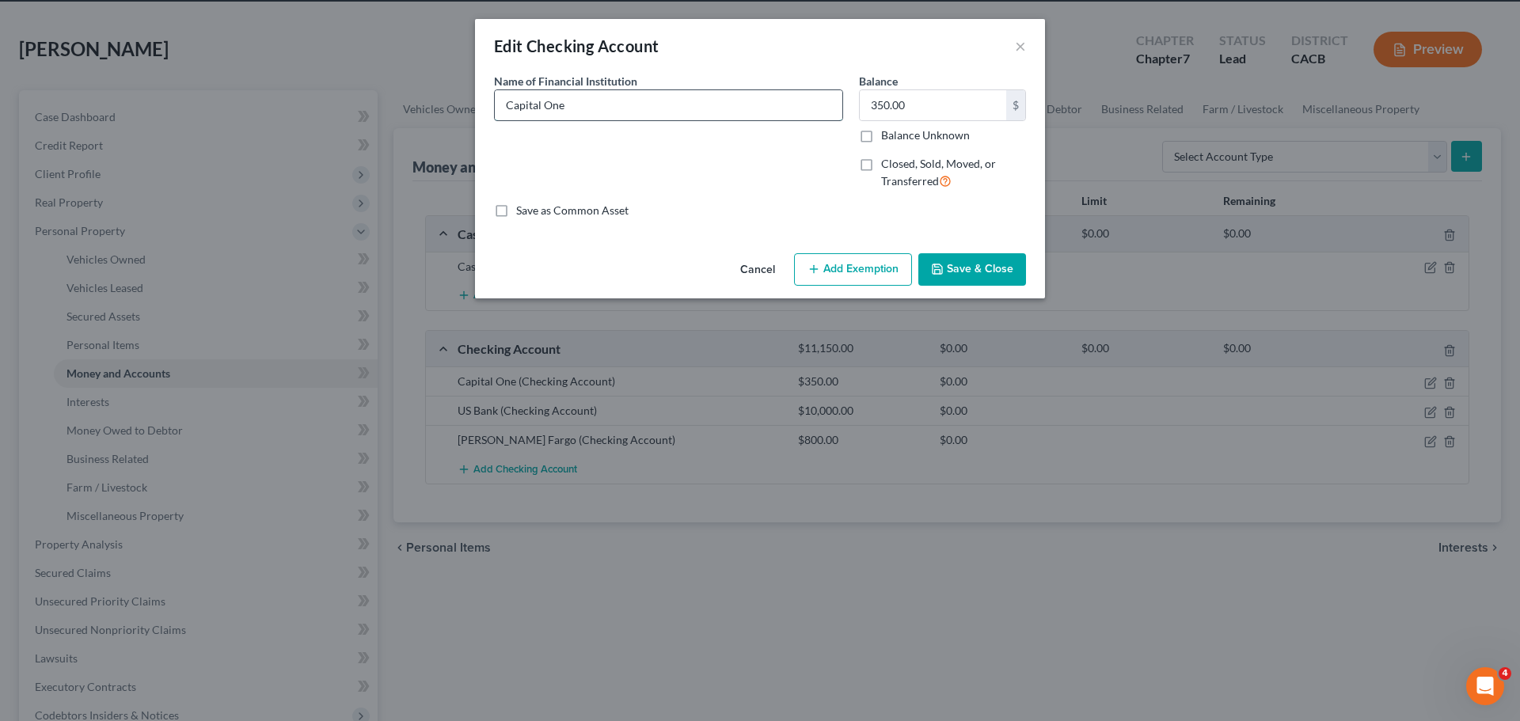
click at [698, 116] on input "Capital One" at bounding box center [669, 105] width 348 height 30
click at [1018, 44] on button "×" at bounding box center [1020, 45] width 11 height 19
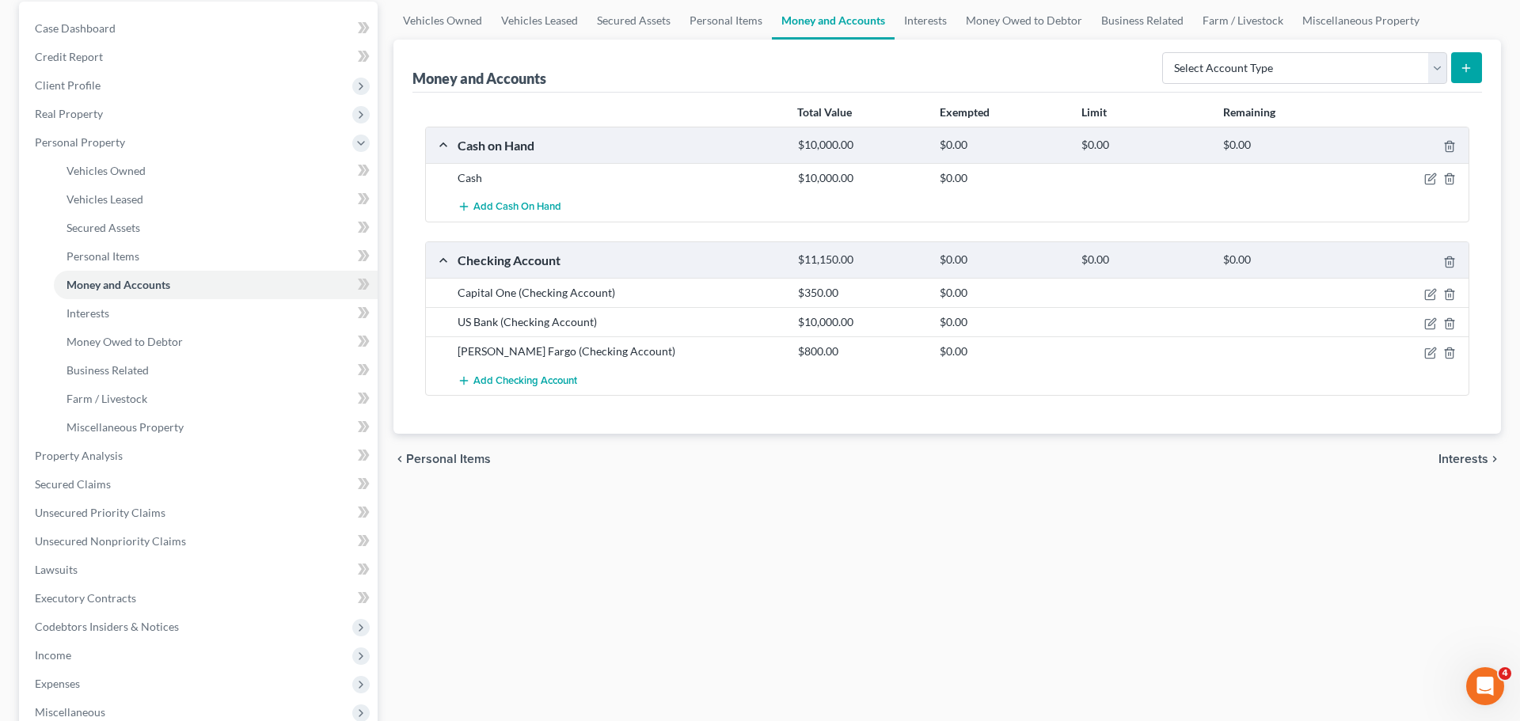
scroll to position [152, 0]
select select "other"
click at [1466, 67] on line "submit" at bounding box center [1466, 67] width 7 height 0
click at [1471, 66] on icon "submit" at bounding box center [1466, 66] width 13 height 13
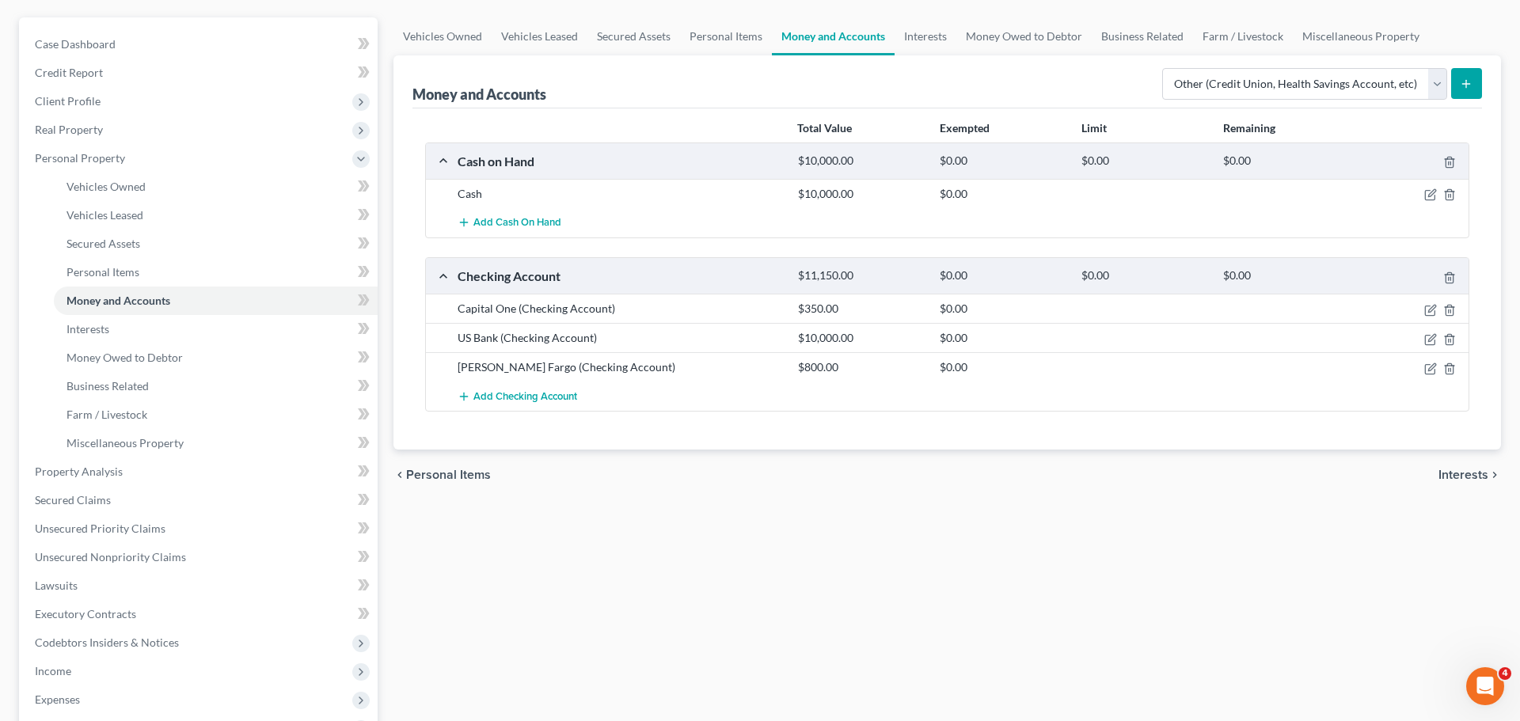
scroll to position [134, 0]
drag, startPoint x: 978, startPoint y: 86, endPoint x: 1482, endPoint y: 86, distance: 503.6
click at [1018, 78] on div "Money and Accounts Select Account Type Brokerage Cash on Hand Certificates of D…" at bounding box center [948, 82] width 1070 height 53
click at [1468, 89] on icon "submit" at bounding box center [1466, 84] width 13 height 13
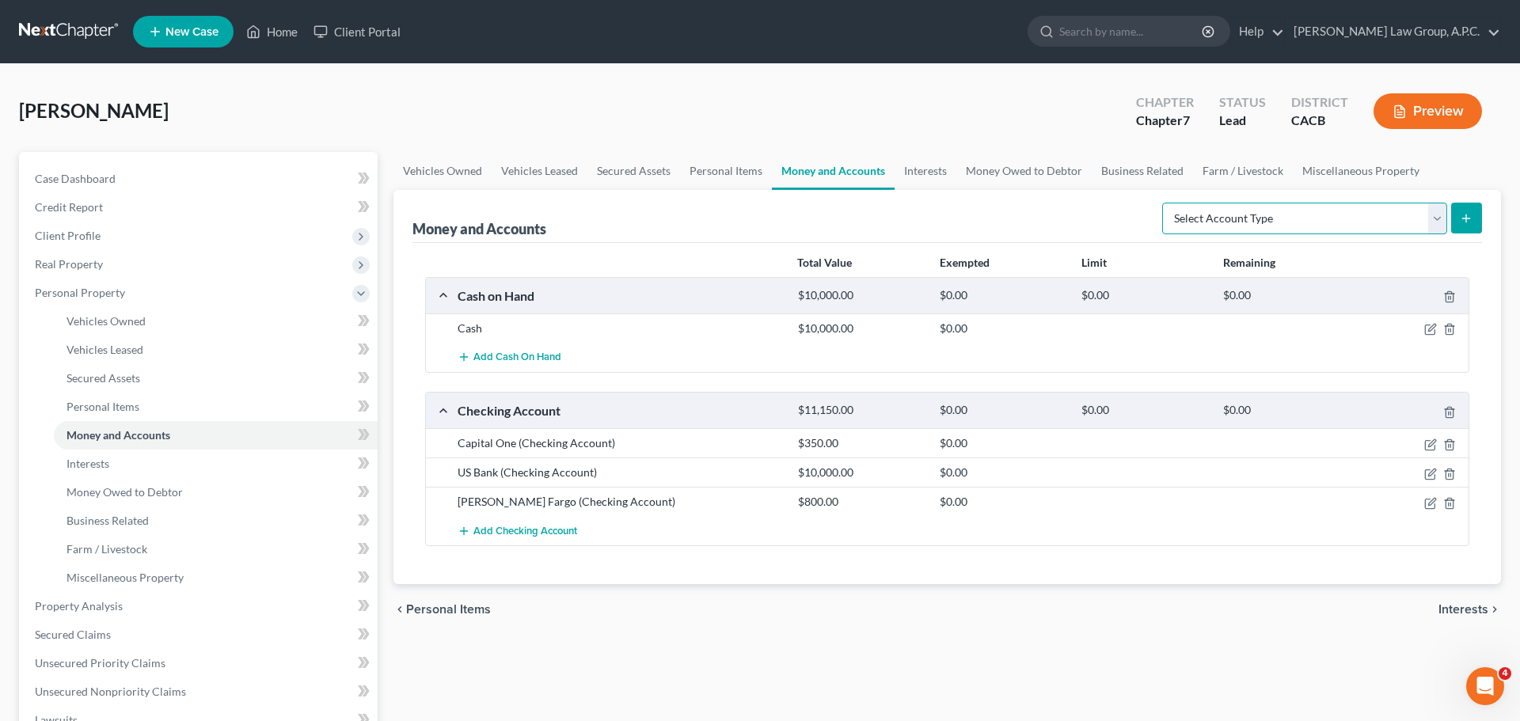
select select "other"
click at [1475, 213] on button "submit" at bounding box center [1466, 218] width 31 height 31
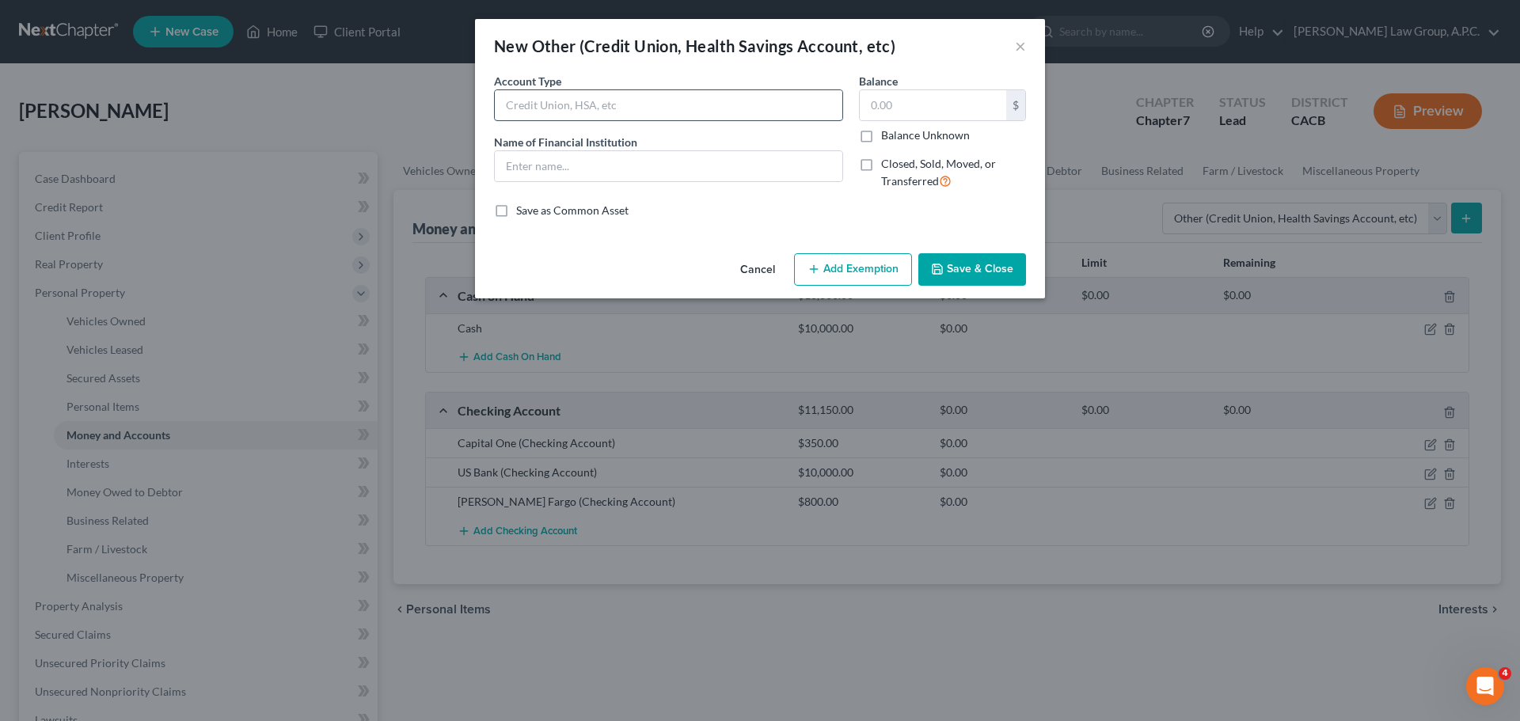
click at [711, 107] on input "text" at bounding box center [669, 105] width 348 height 30
type input "Capital One"
type input "350"
click at [980, 266] on button "Save & Close" at bounding box center [973, 269] width 108 height 33
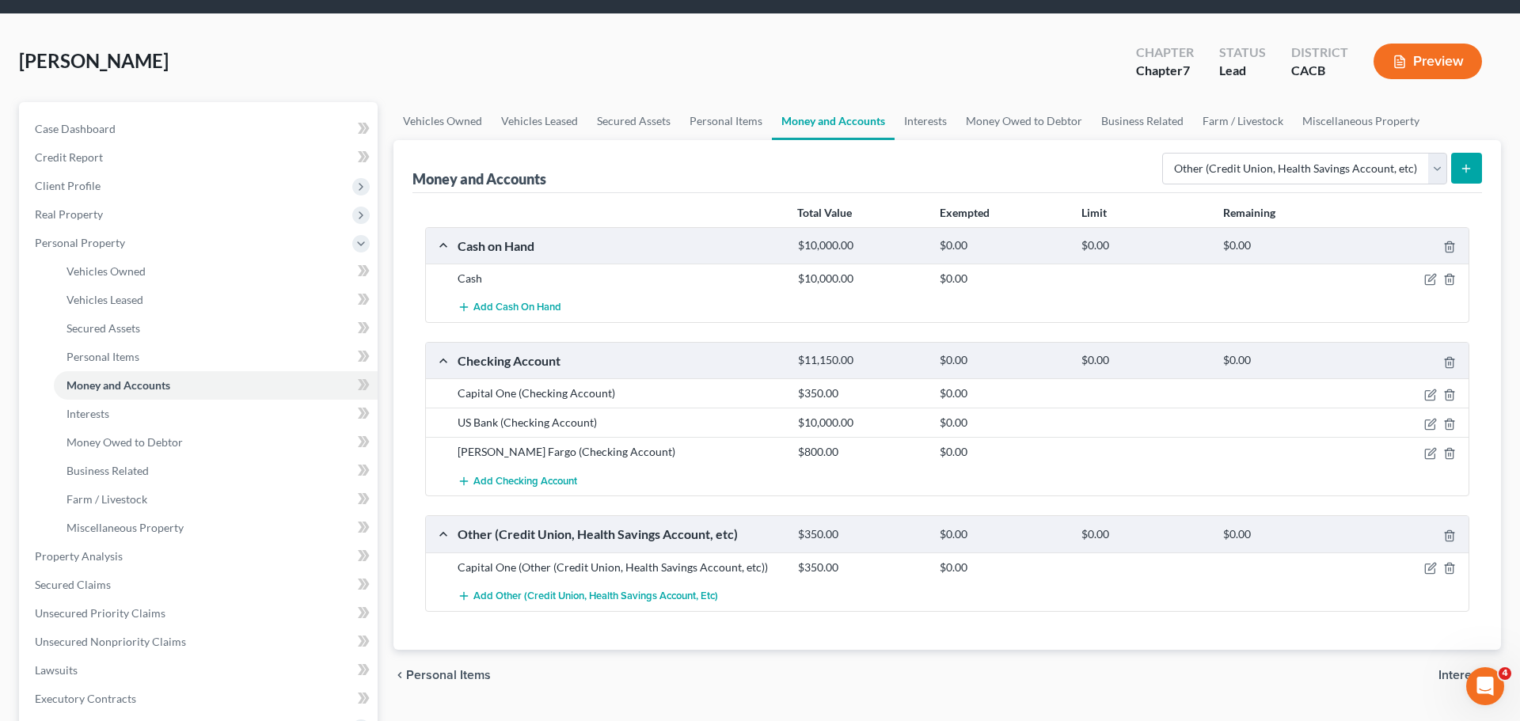
scroll to position [56, 0]
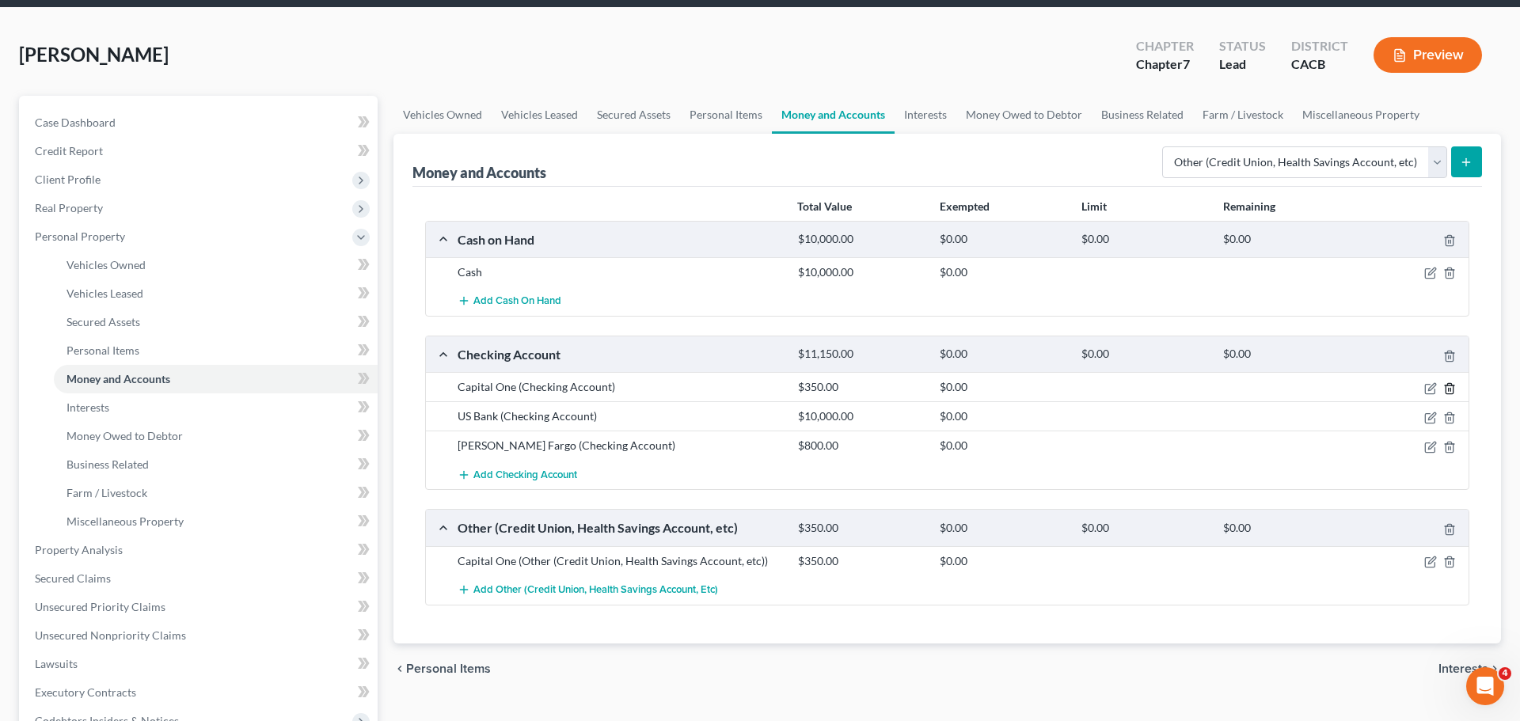
click at [1446, 389] on icon "button" at bounding box center [1449, 388] width 7 height 10
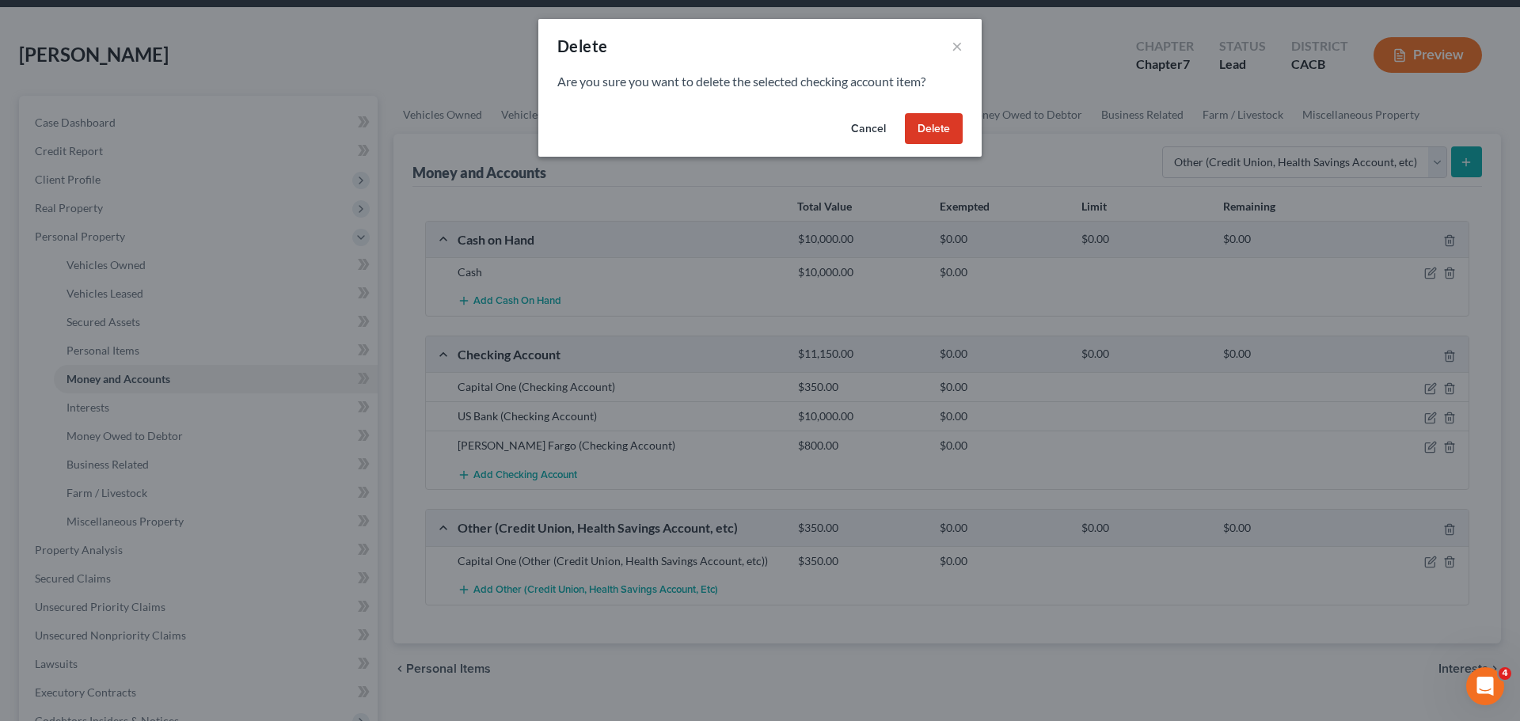
click at [934, 121] on button "Delete" at bounding box center [934, 129] width 58 height 32
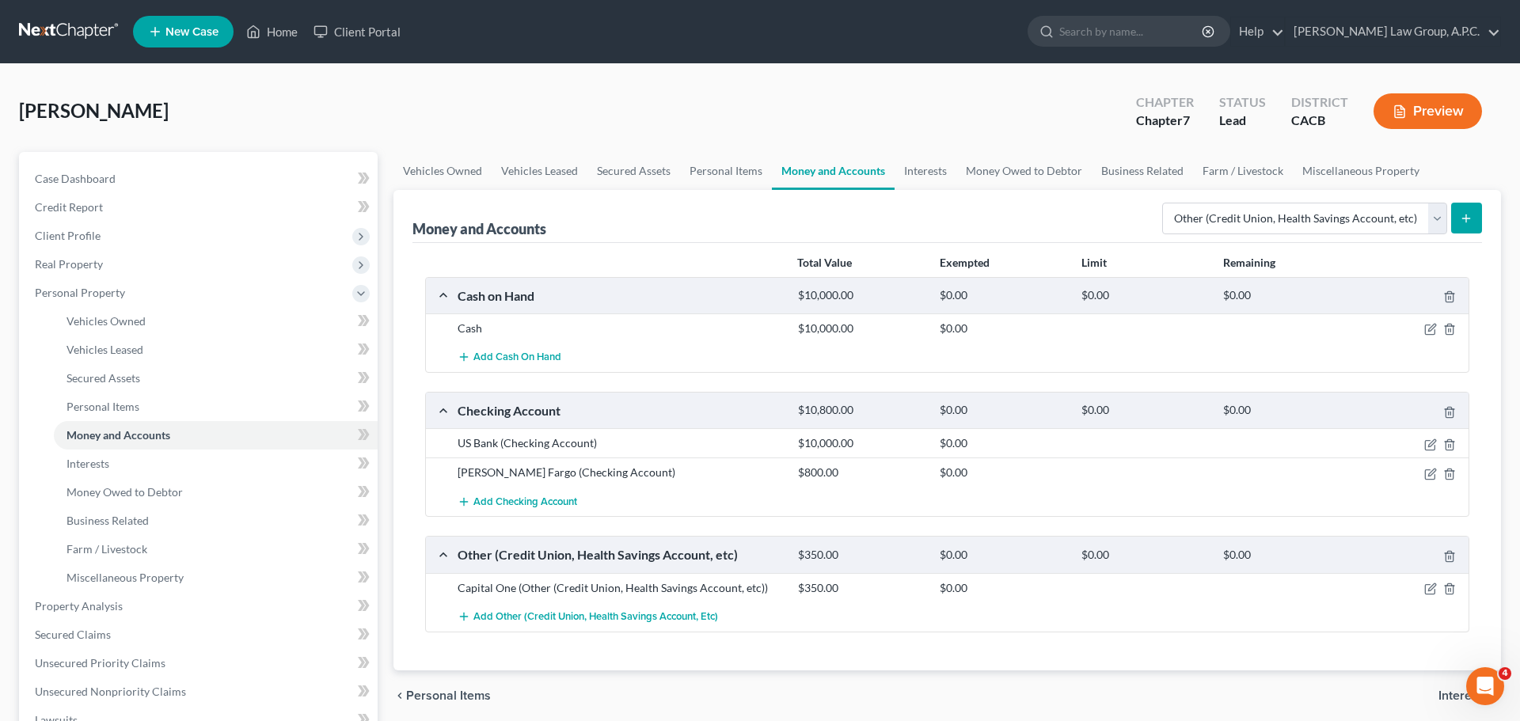
scroll to position [0, 0]
click at [1408, 108] on button "Preview" at bounding box center [1428, 111] width 108 height 36
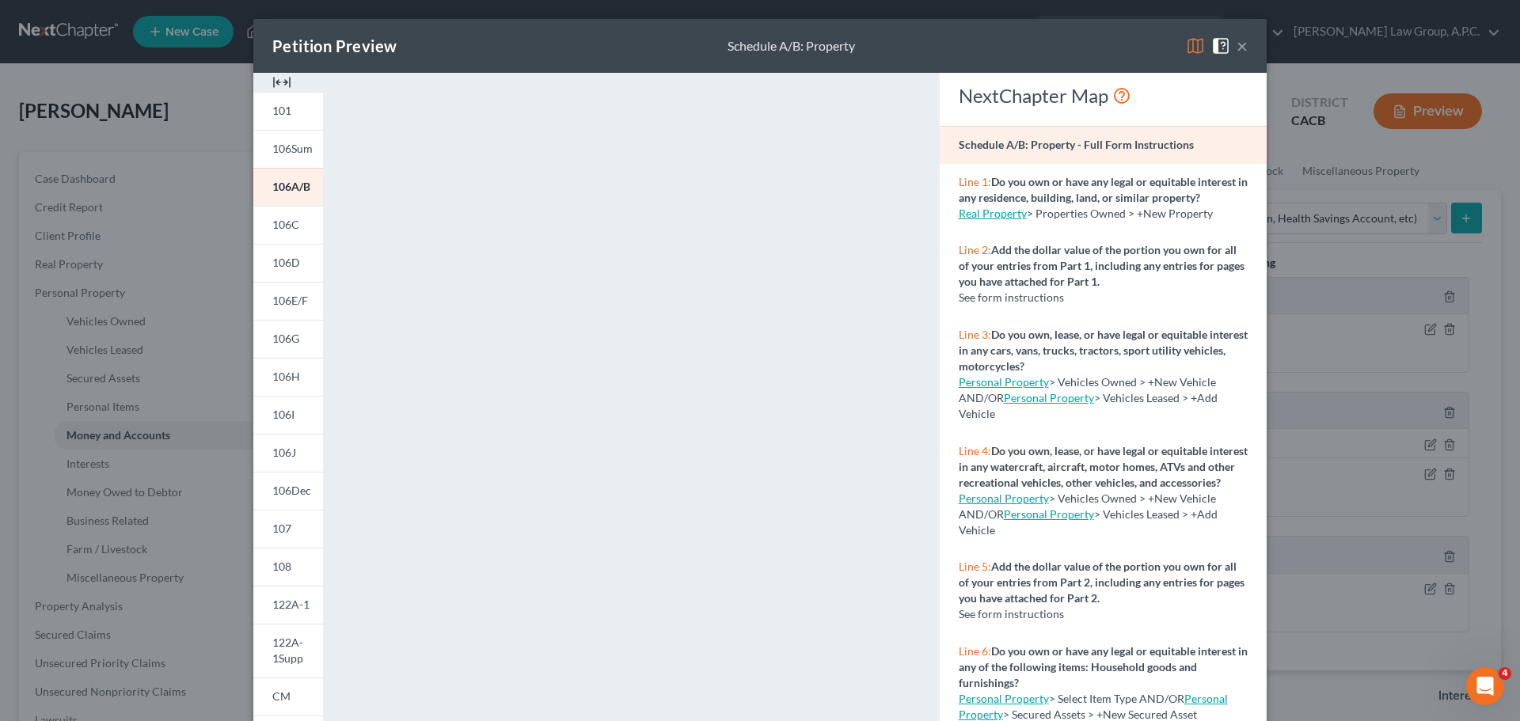
click at [1241, 48] on button "×" at bounding box center [1242, 45] width 11 height 19
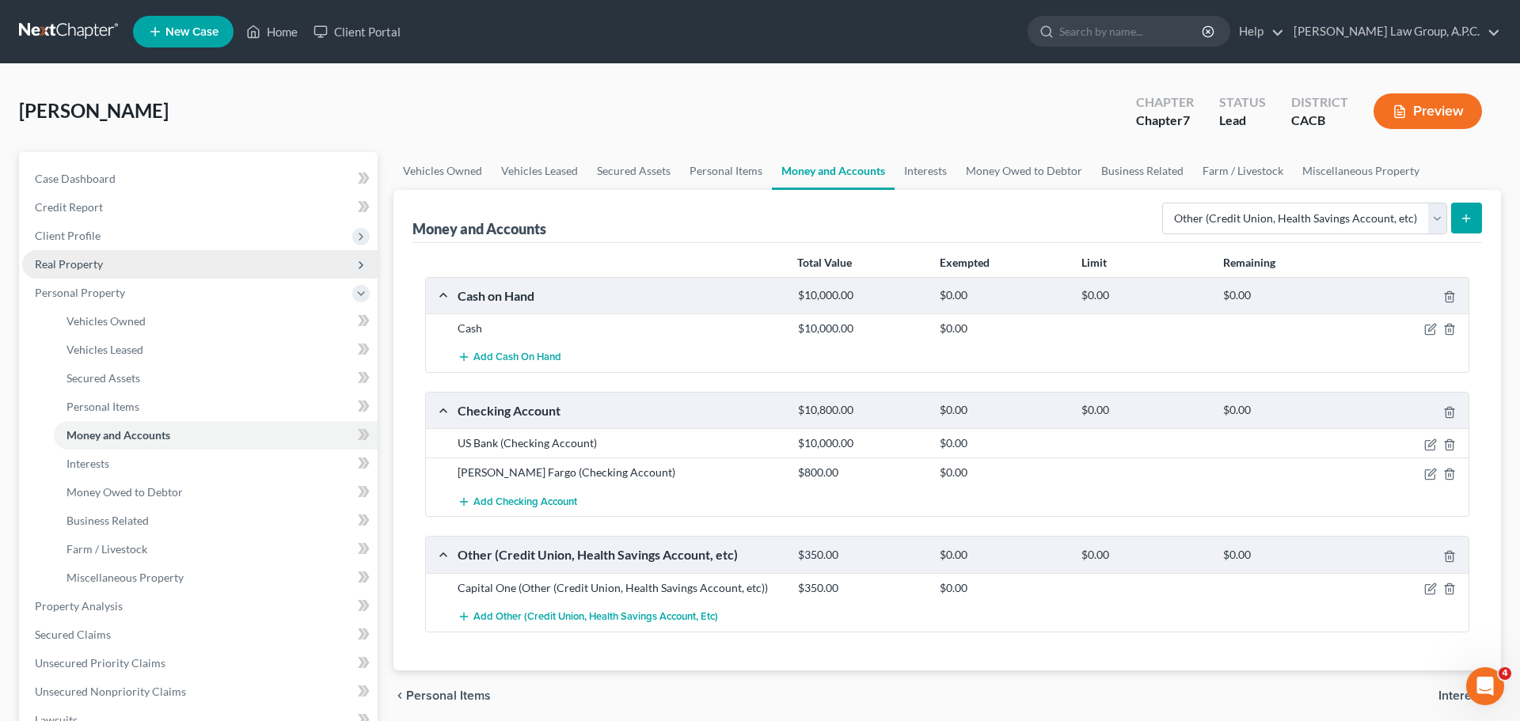
click at [70, 268] on span "Real Property" at bounding box center [69, 263] width 68 height 13
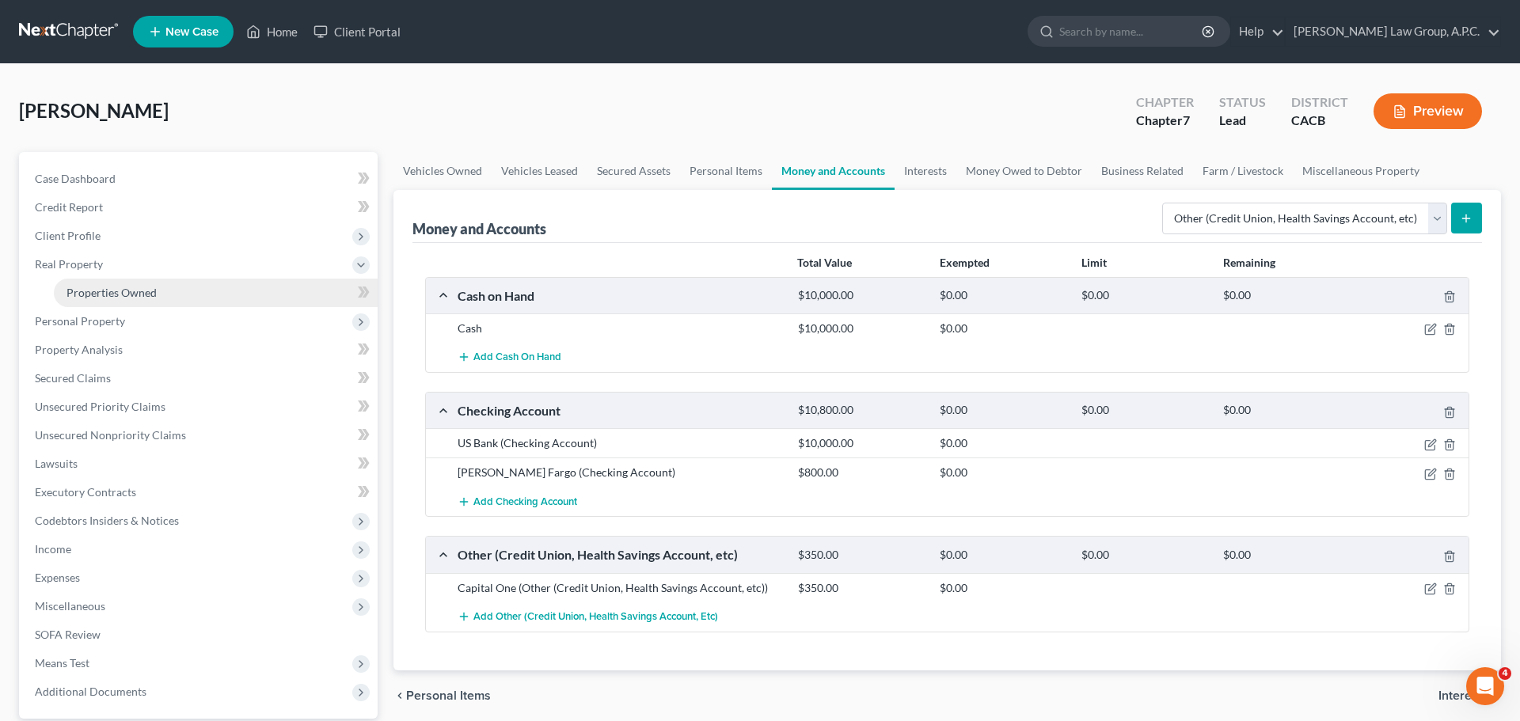
click at [126, 296] on span "Properties Owned" at bounding box center [112, 292] width 90 height 13
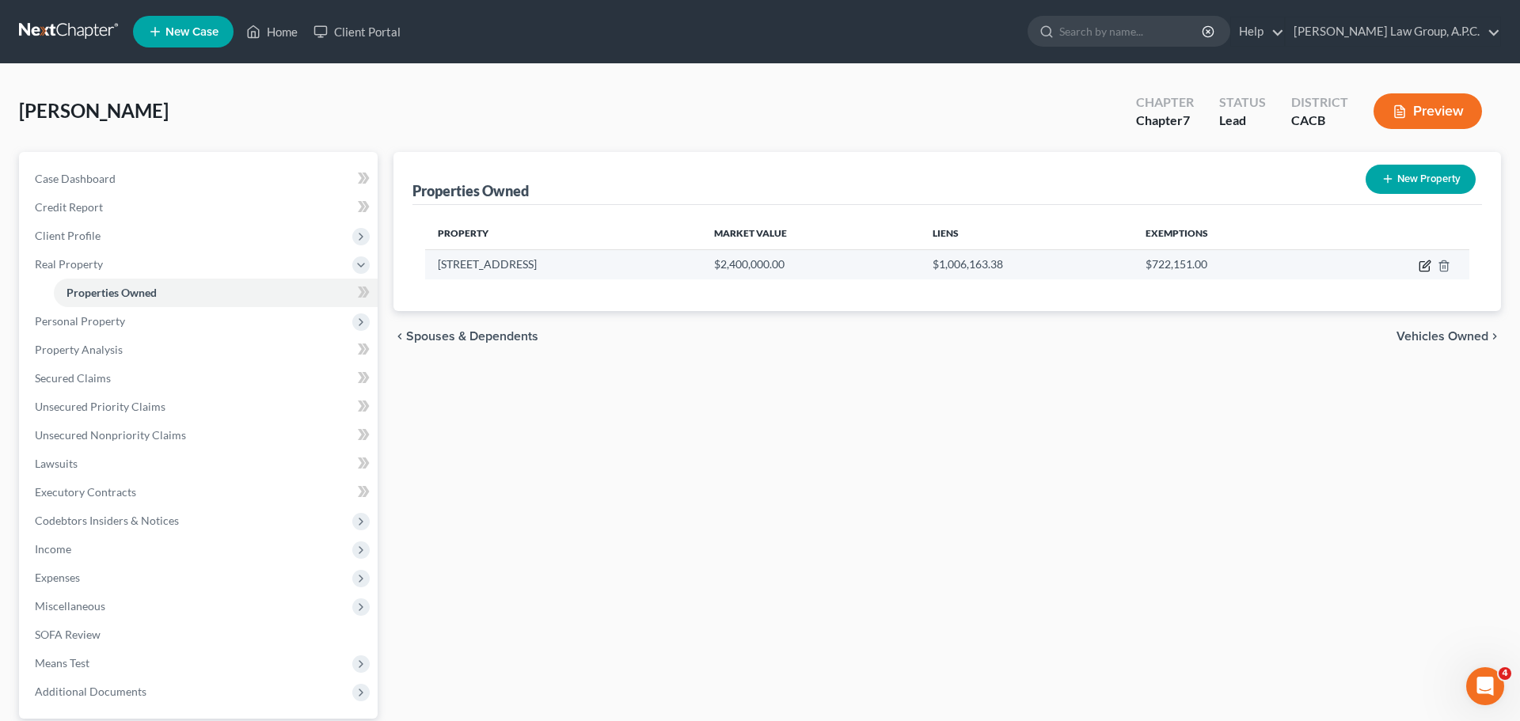
click at [1425, 265] on icon "button" at bounding box center [1425, 266] width 13 height 13
select select "4"
select select "0"
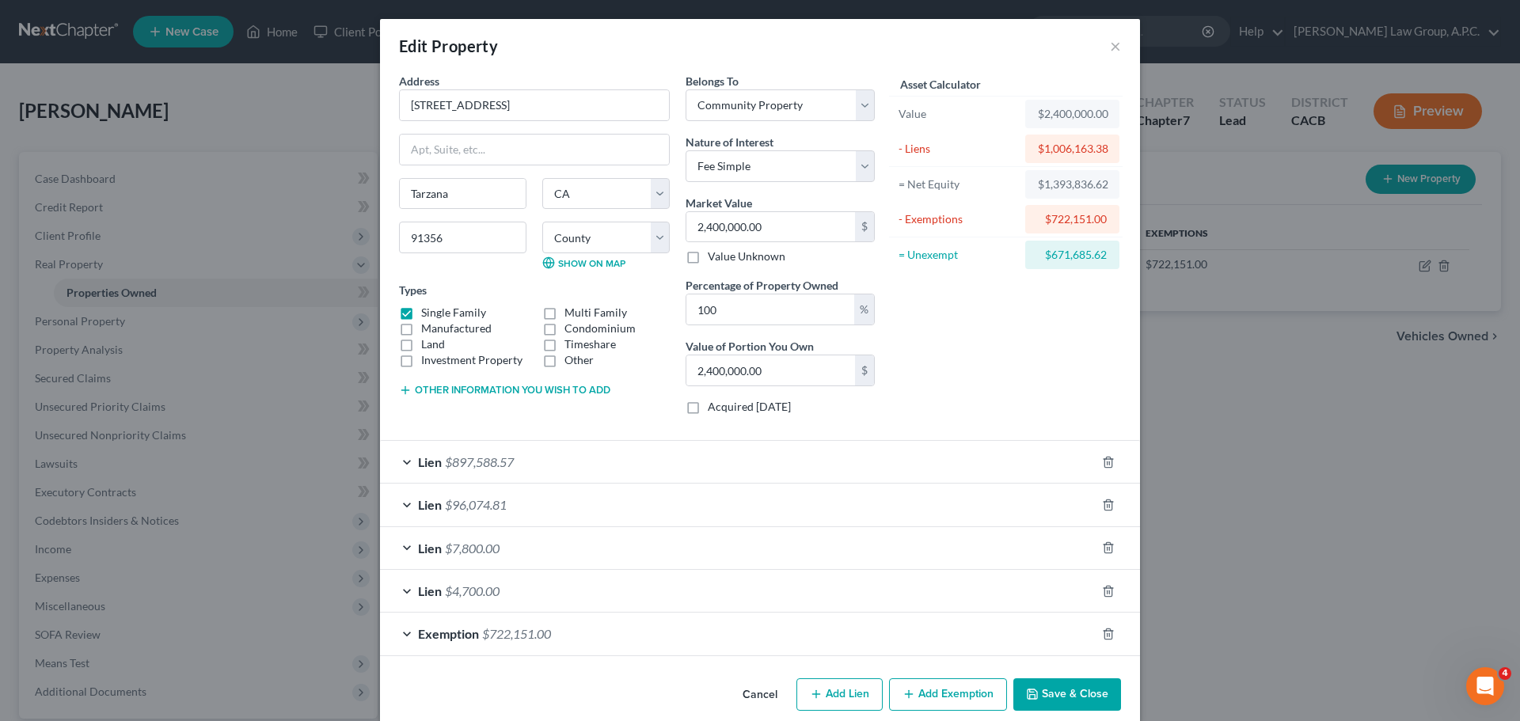
click at [463, 386] on button "Other information you wish to add" at bounding box center [504, 390] width 211 height 13
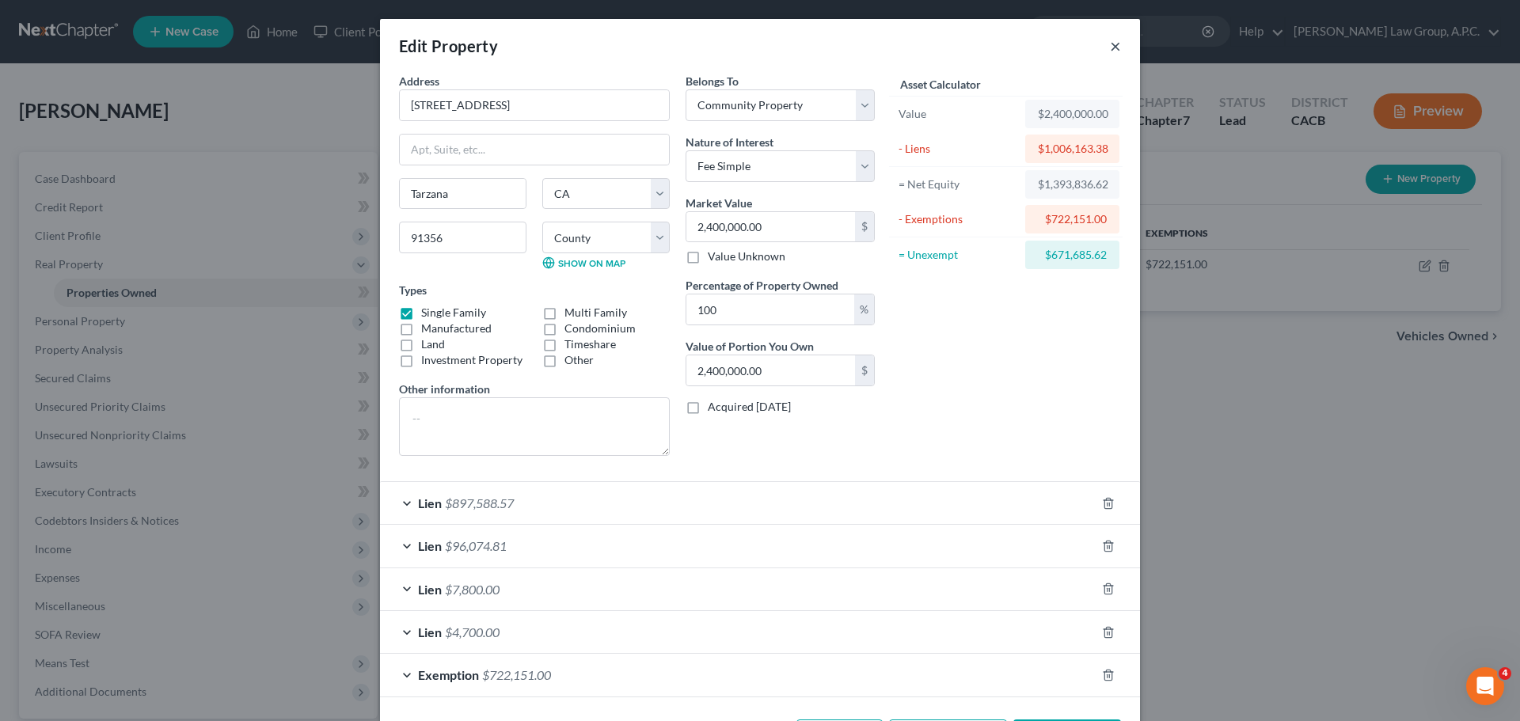
click at [1113, 43] on button "×" at bounding box center [1115, 45] width 11 height 19
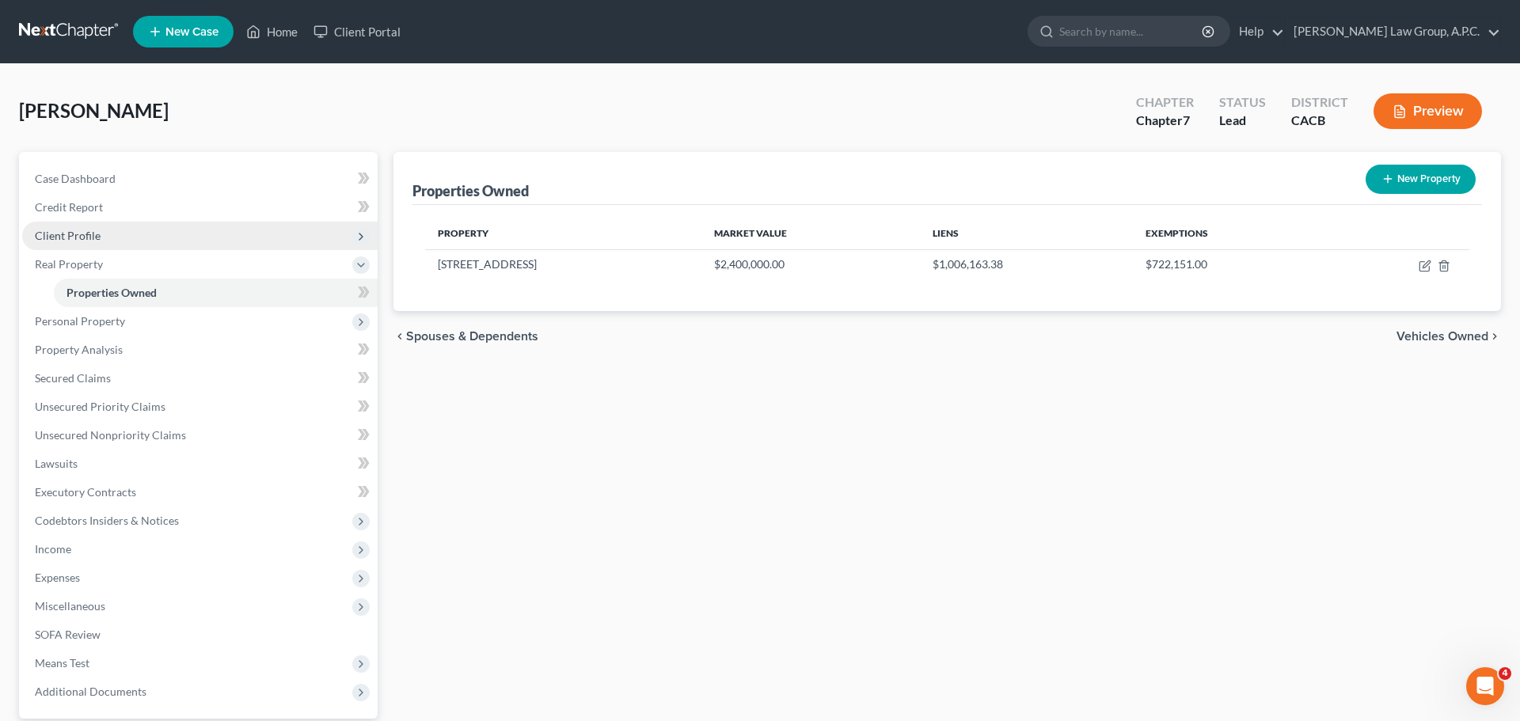
click at [93, 234] on span "Client Profile" at bounding box center [68, 235] width 66 height 13
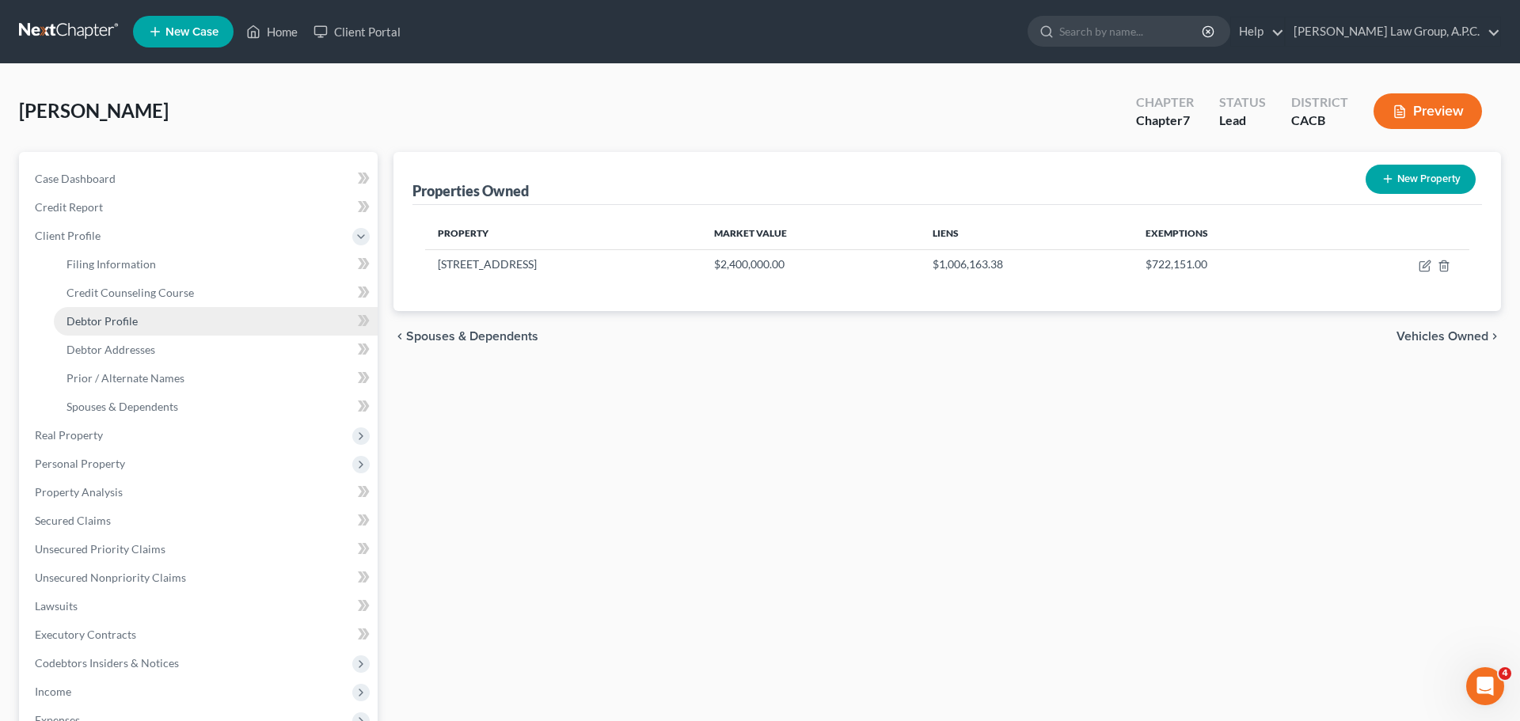
click at [116, 328] on link "Debtor Profile" at bounding box center [216, 321] width 324 height 29
select select "1"
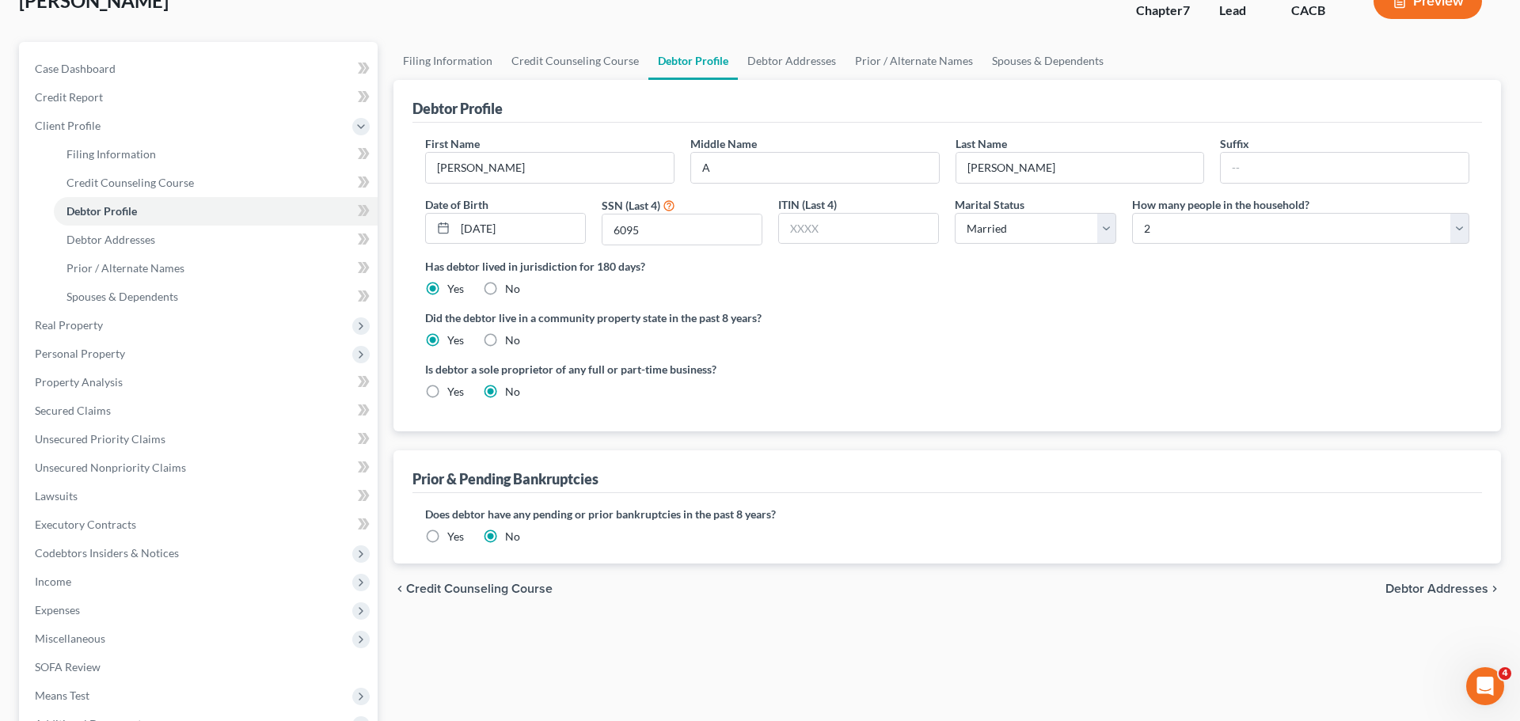
scroll to position [85, 0]
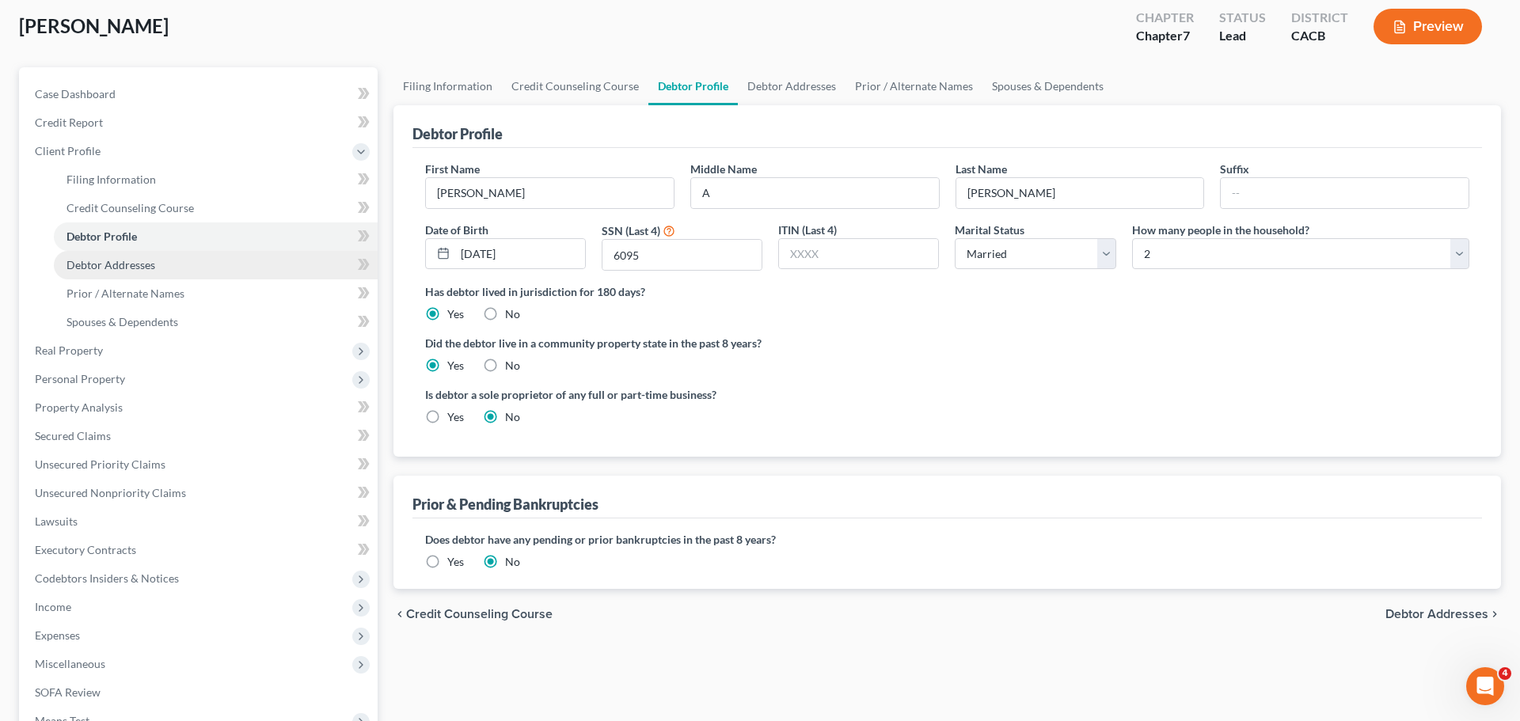
click at [139, 261] on span "Debtor Addresses" at bounding box center [111, 264] width 89 height 13
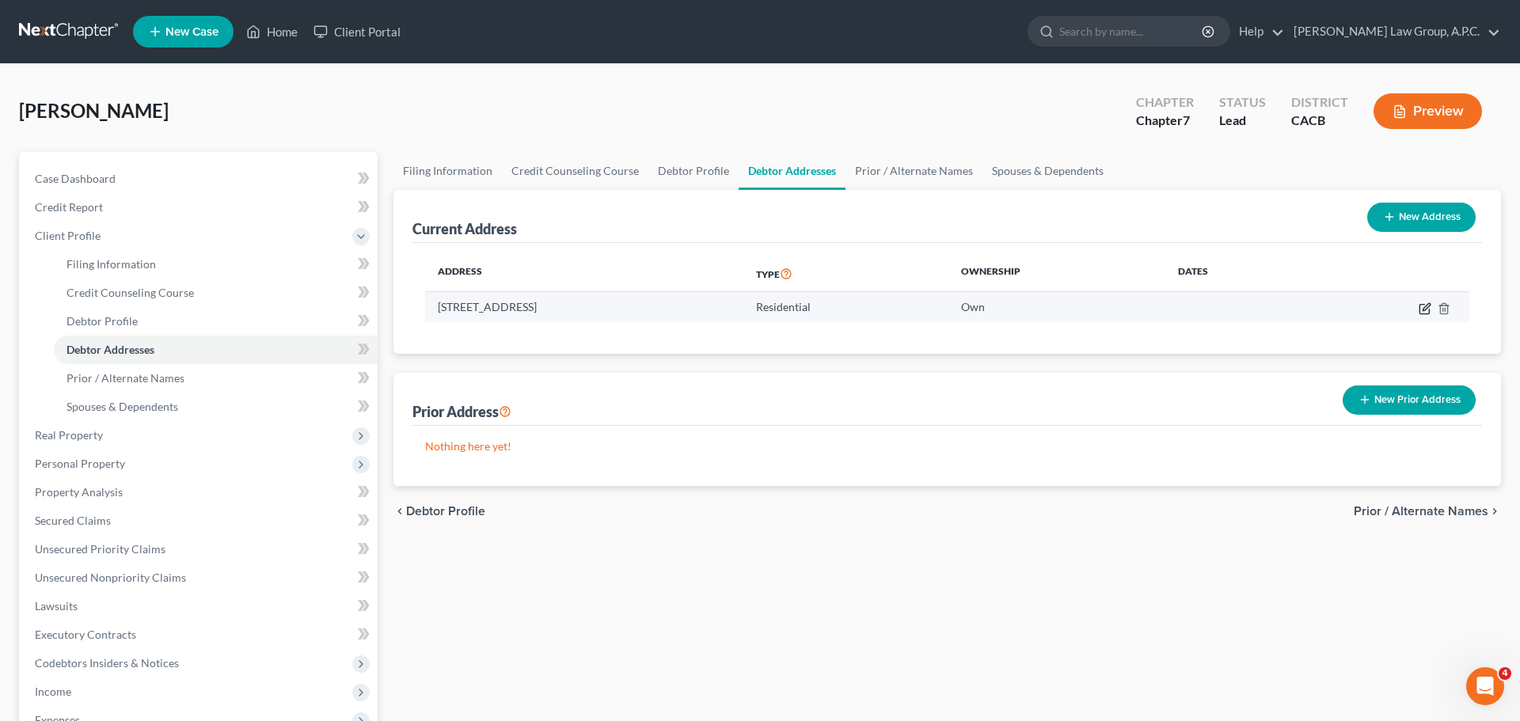
click at [1425, 313] on icon "button" at bounding box center [1425, 309] width 10 height 10
select select "4"
select select "18"
select select "0"
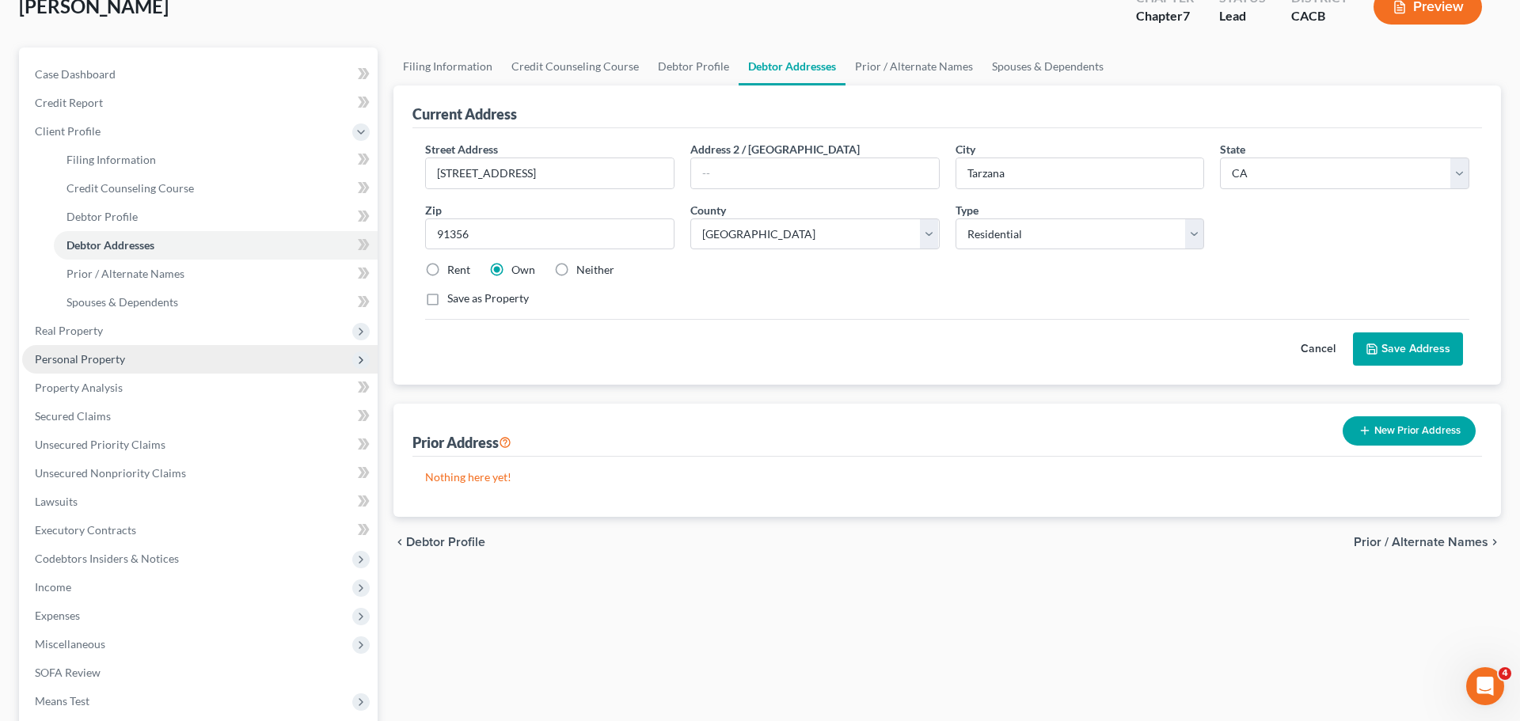
scroll to position [106, 0]
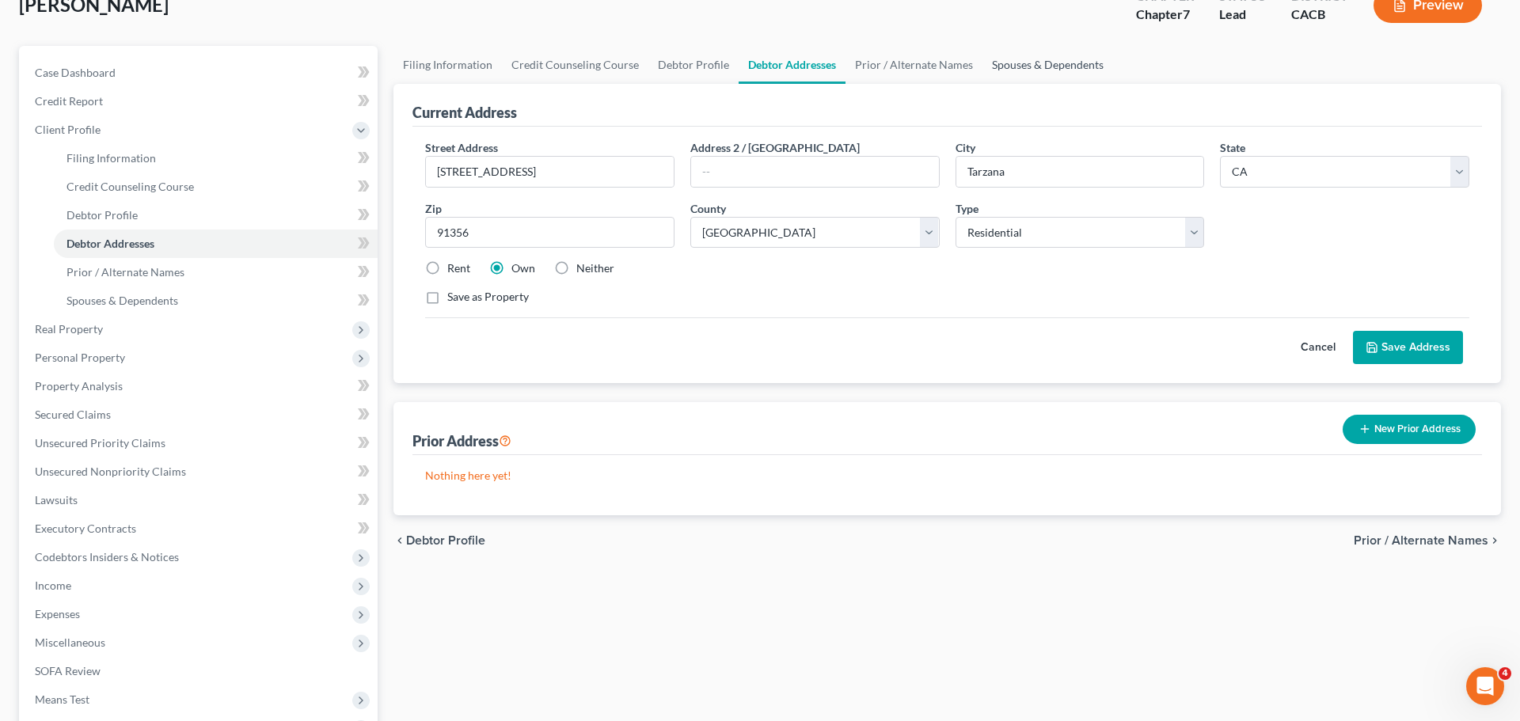
click at [1068, 67] on link "Spouses & Dependents" at bounding box center [1048, 65] width 131 height 38
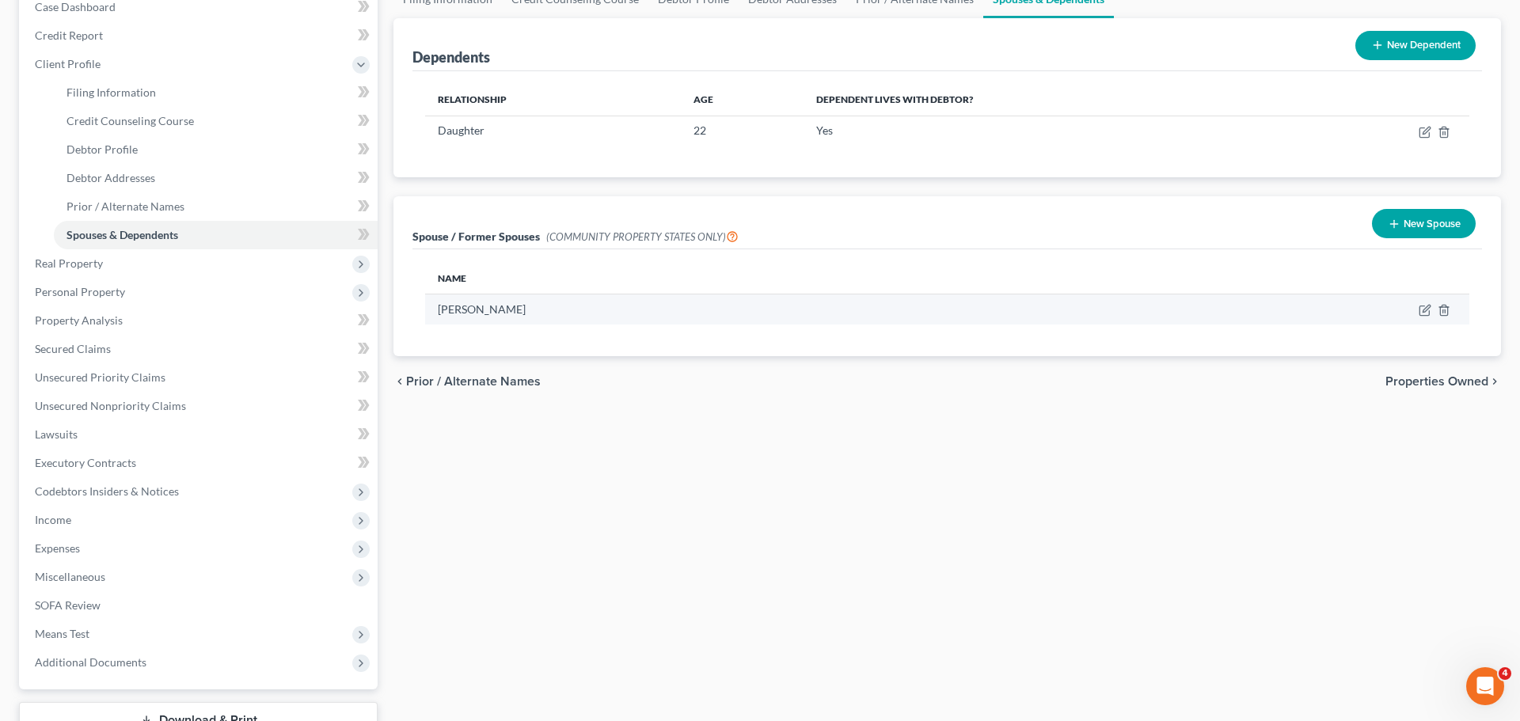
scroll to position [173, 0]
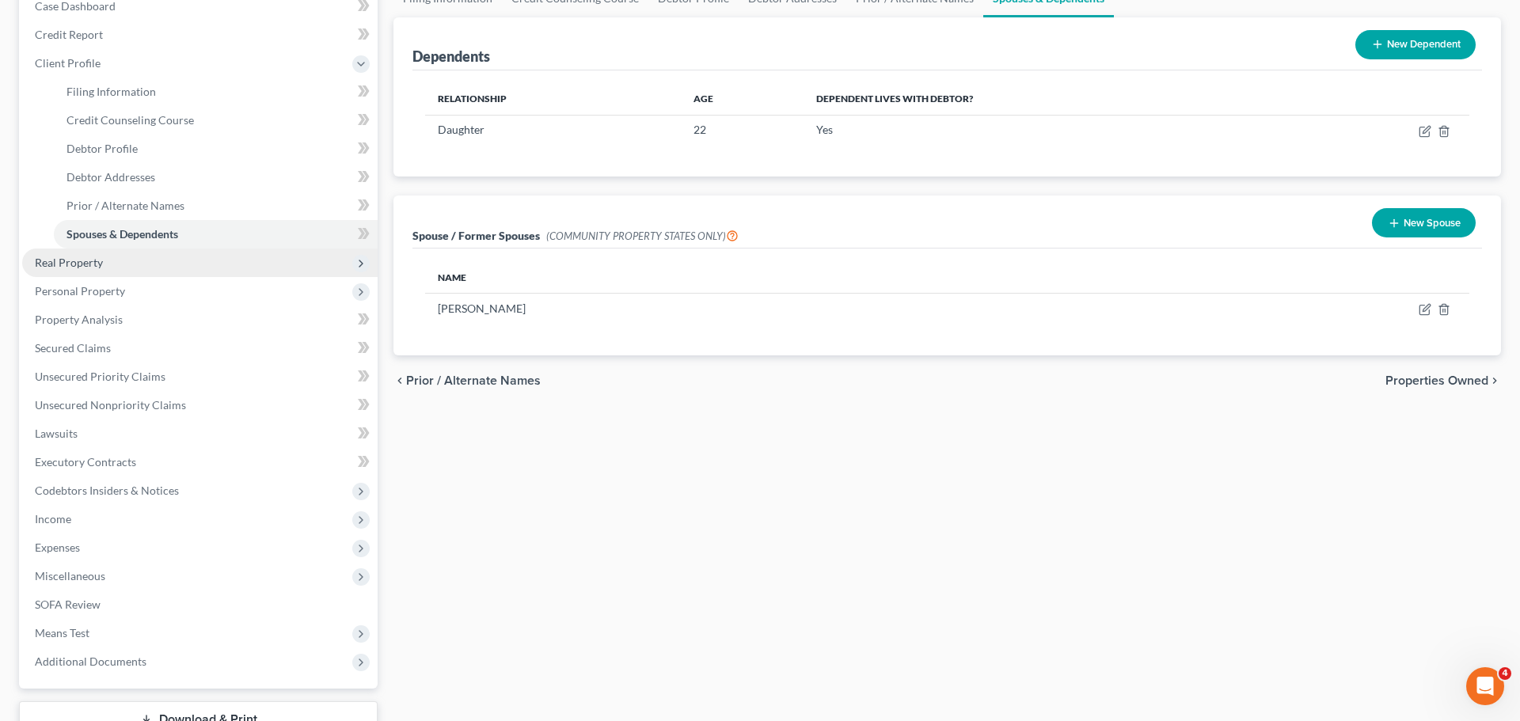
click at [78, 258] on span "Real Property" at bounding box center [69, 262] width 68 height 13
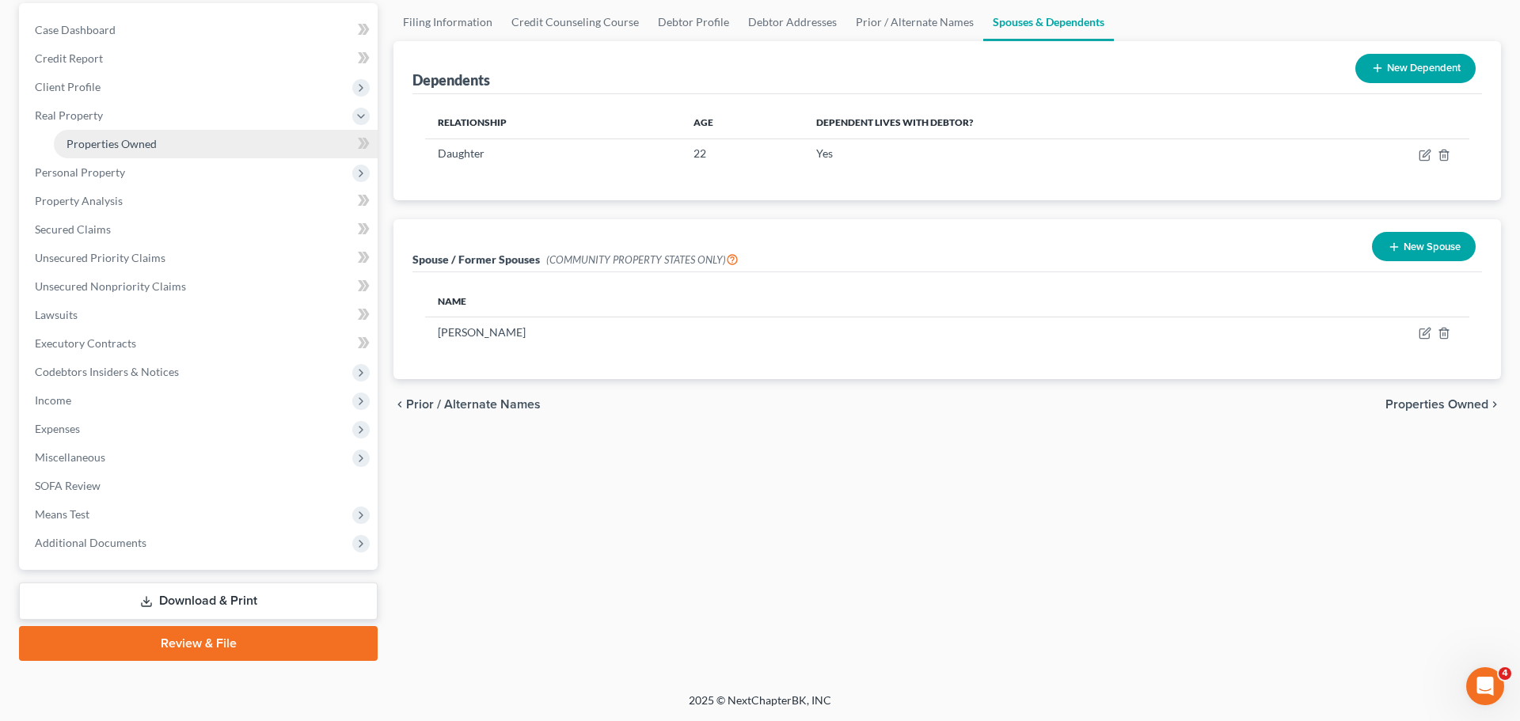
click at [101, 144] on span "Properties Owned" at bounding box center [112, 143] width 90 height 13
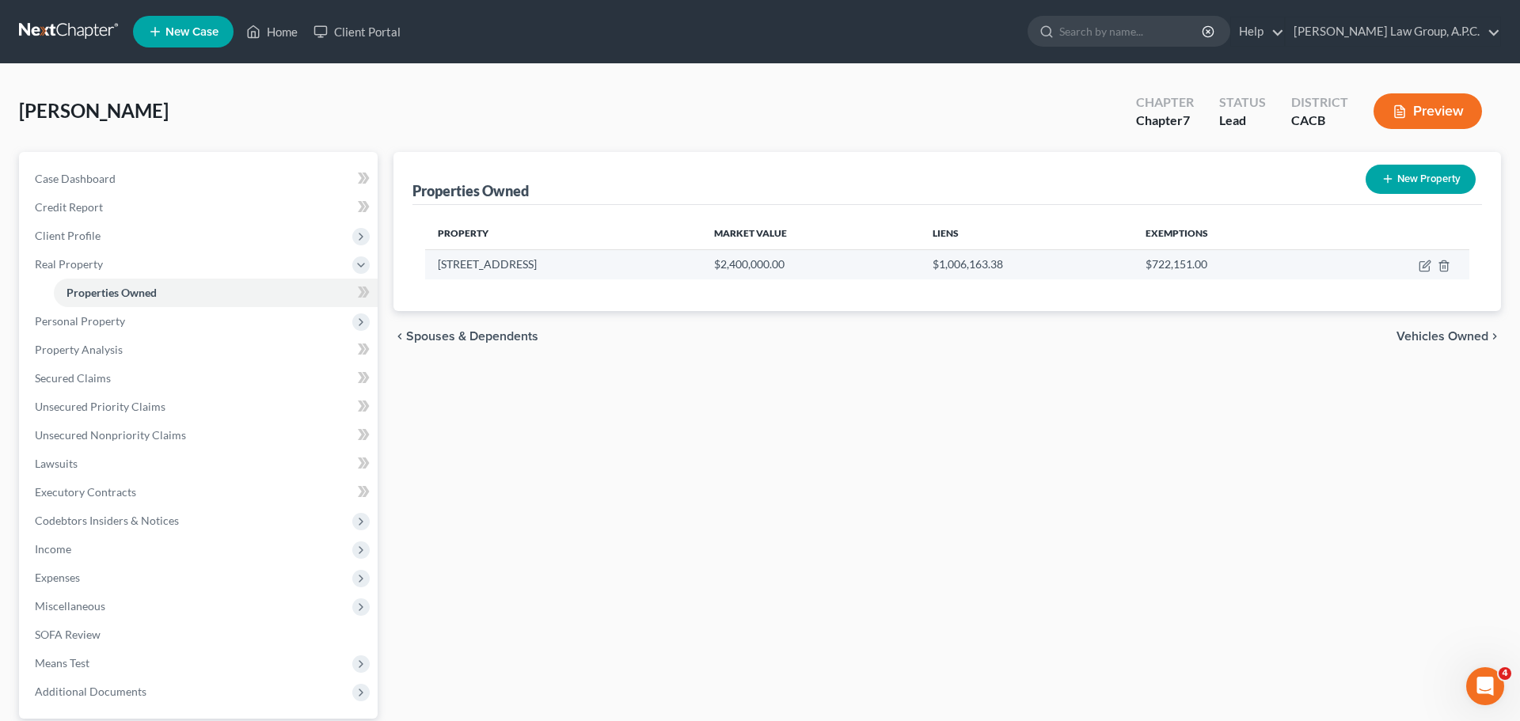
click at [474, 263] on td "[STREET_ADDRESS]" at bounding box center [563, 264] width 276 height 30
click at [1427, 264] on icon "button" at bounding box center [1425, 266] width 13 height 13
select select "4"
select select "18"
select select "4"
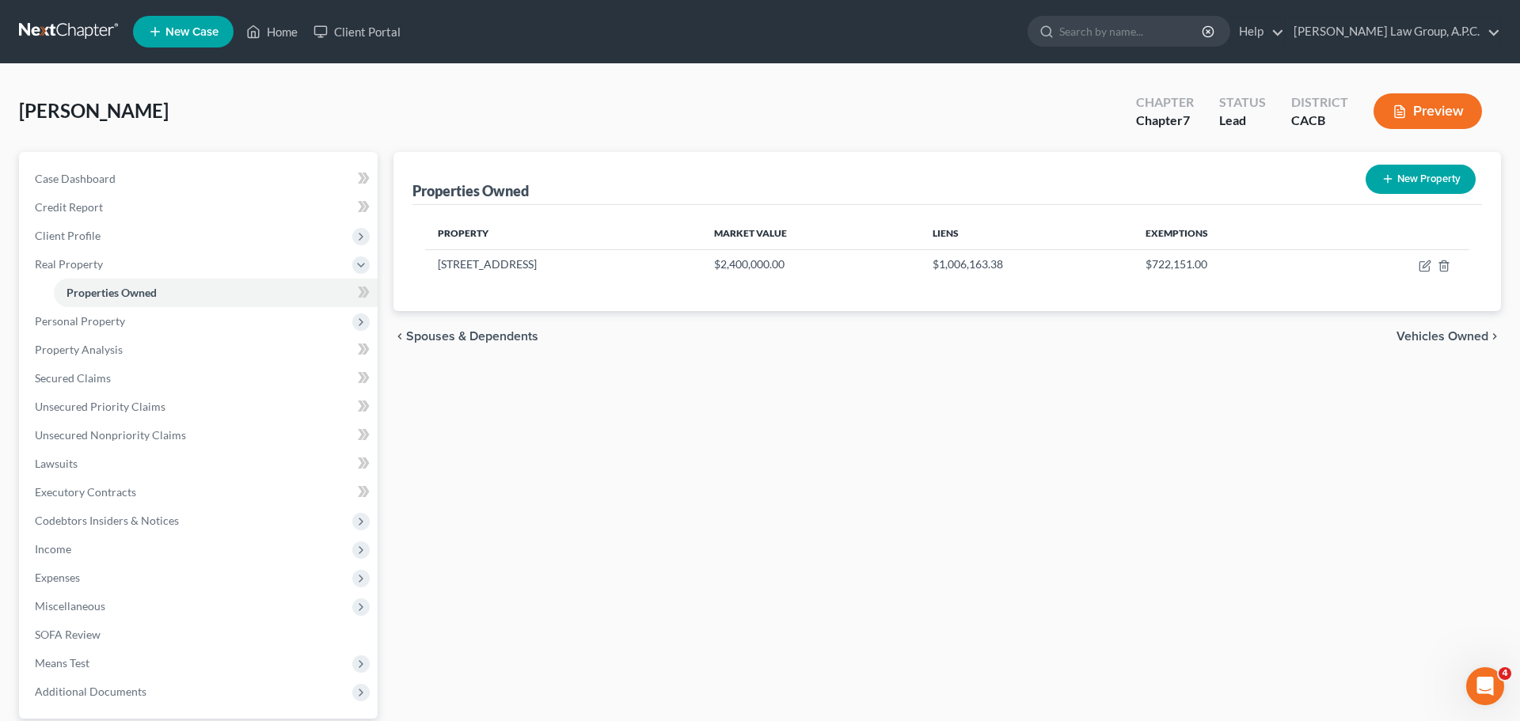
select select "0"
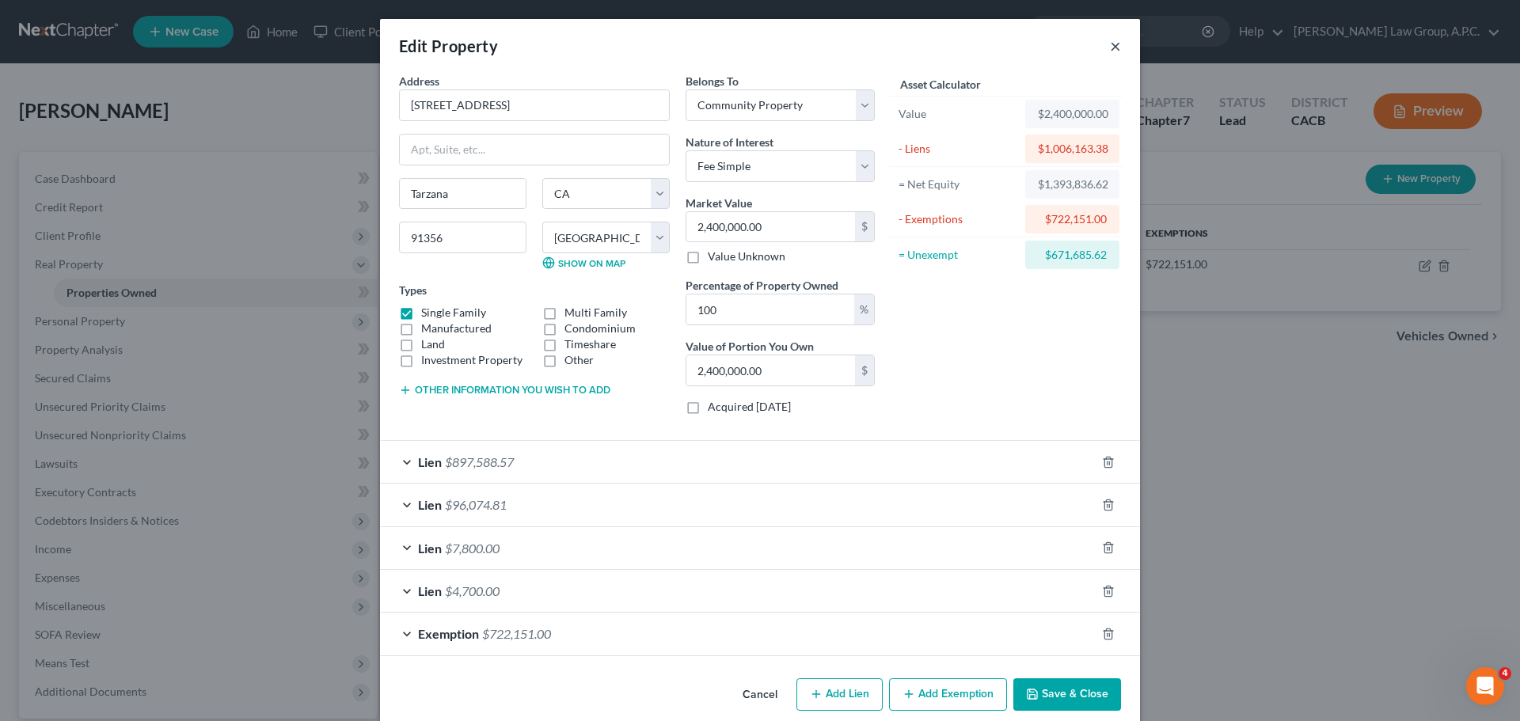
click at [1120, 48] on button "×" at bounding box center [1115, 45] width 11 height 19
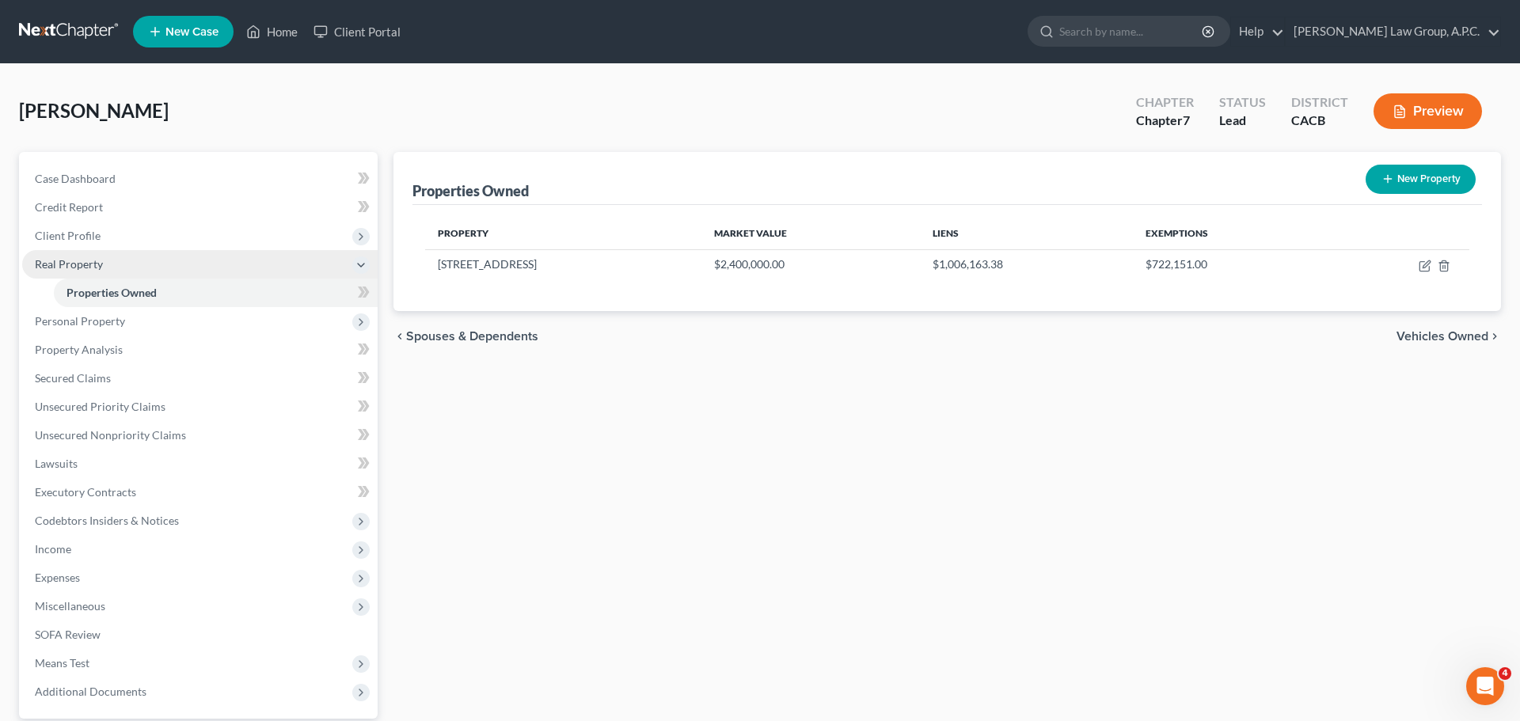
click at [87, 260] on span "Real Property" at bounding box center [69, 263] width 68 height 13
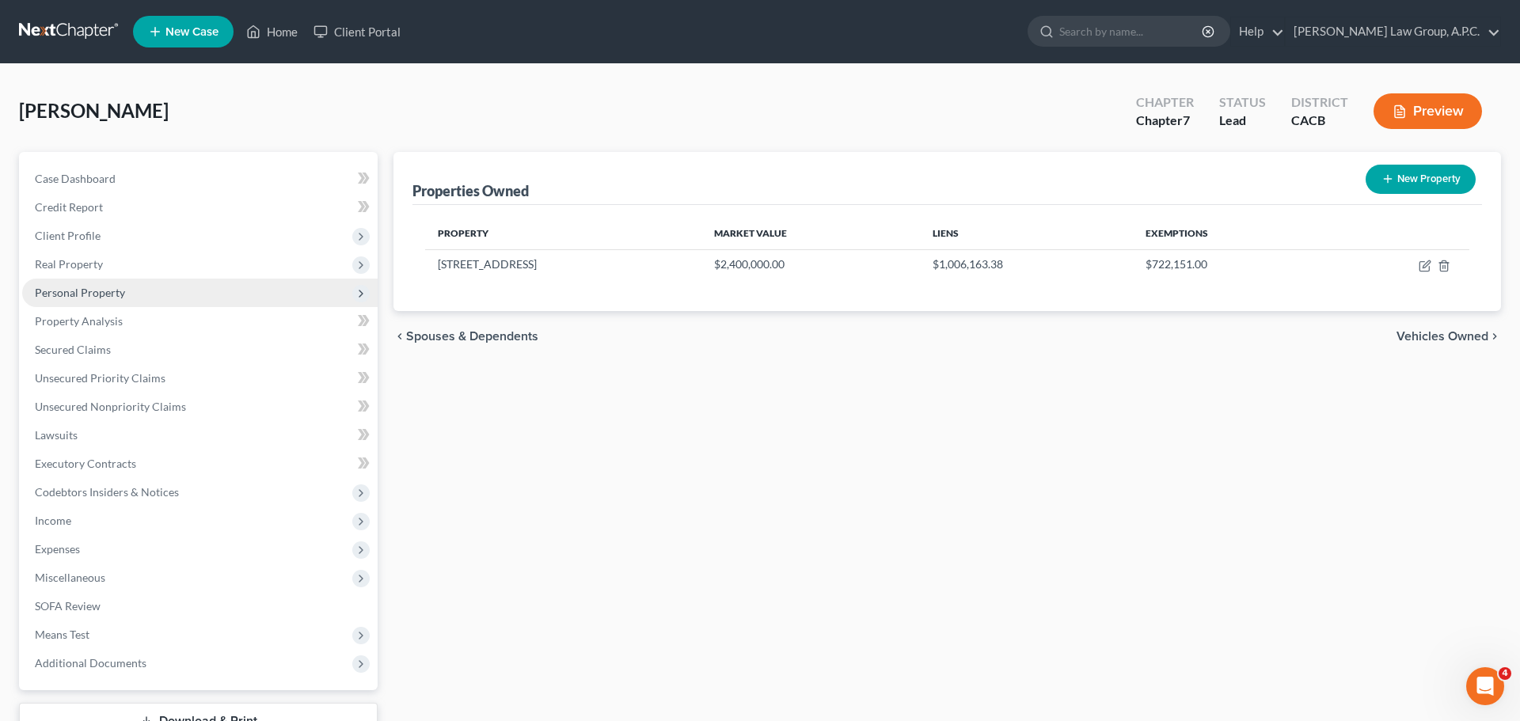
click at [111, 294] on span "Personal Property" at bounding box center [80, 292] width 90 height 13
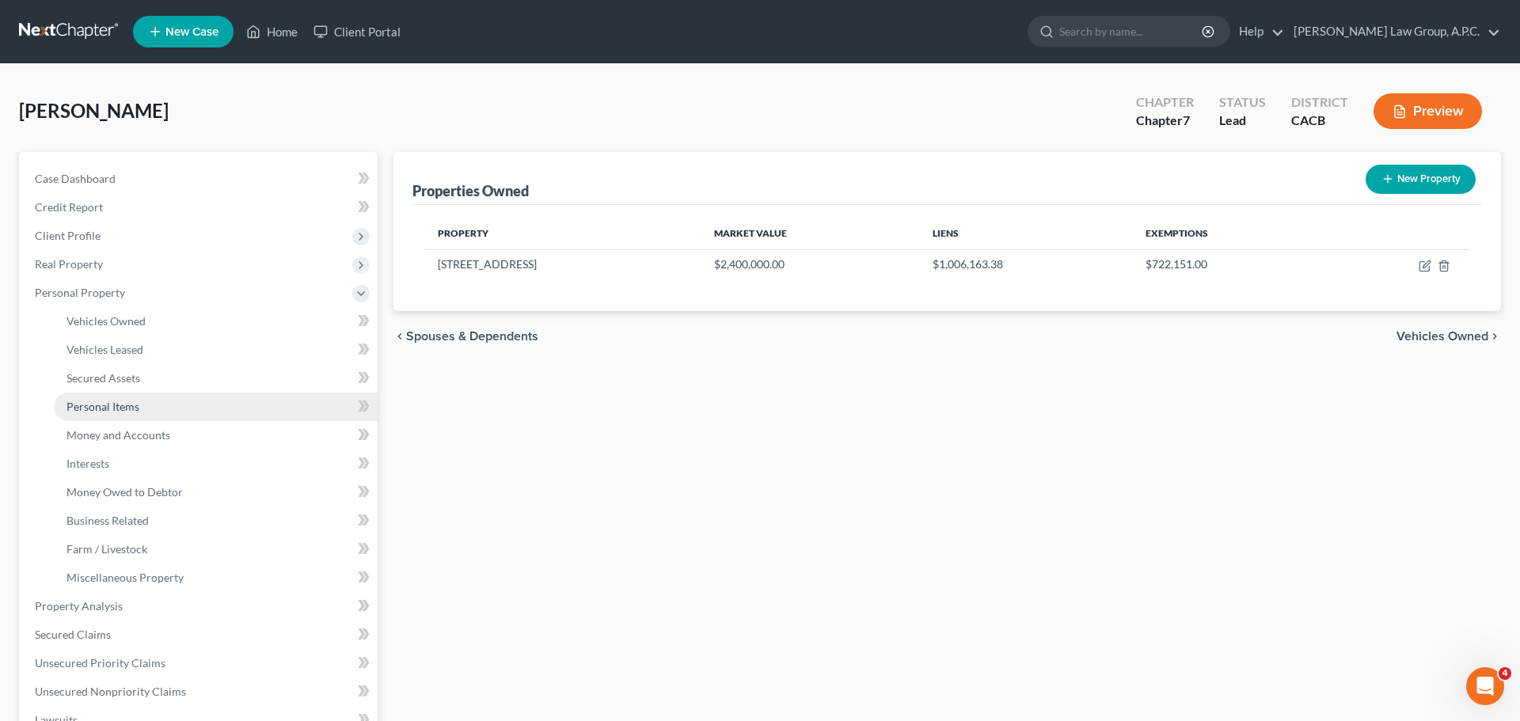
click at [128, 409] on span "Personal Items" at bounding box center [103, 406] width 73 height 13
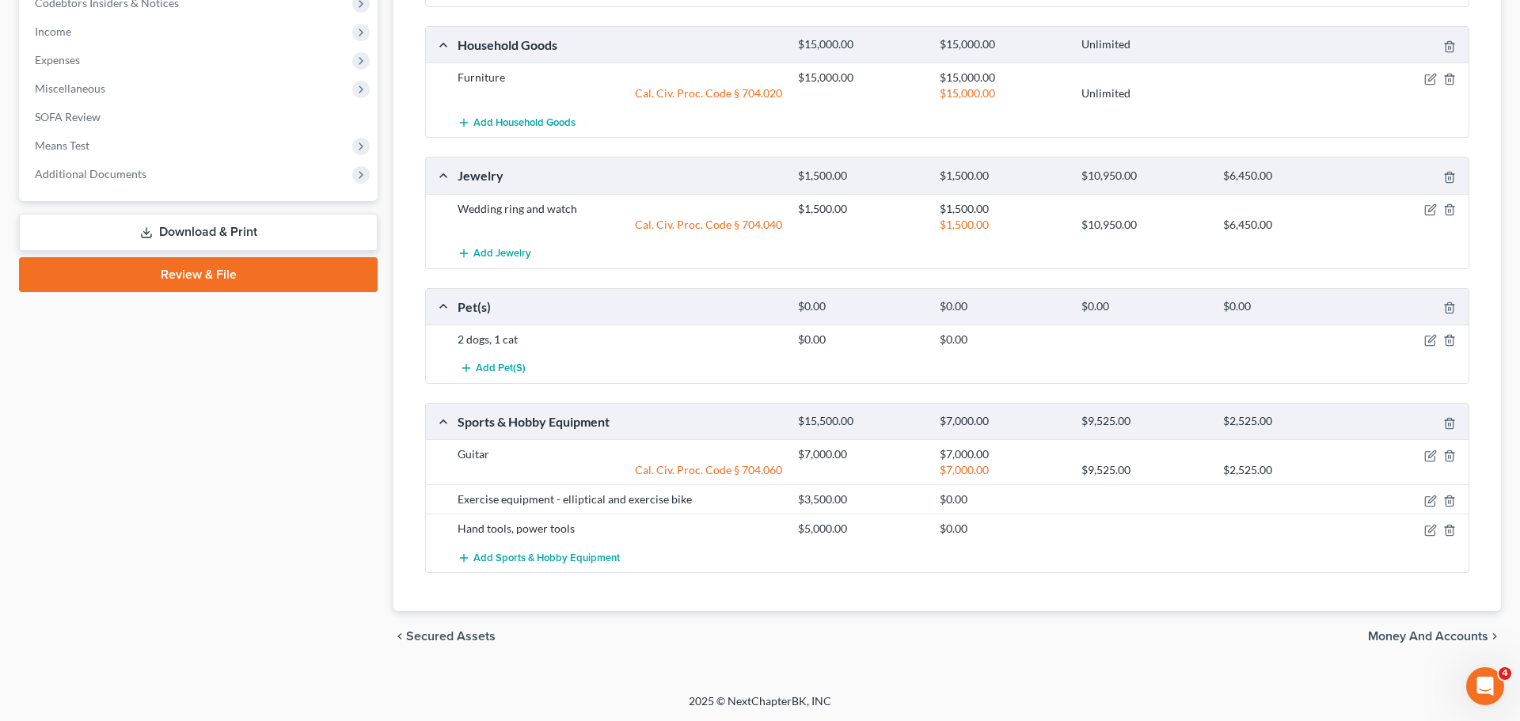
scroll to position [774, 0]
click at [1429, 451] on icon "button" at bounding box center [1431, 457] width 13 height 13
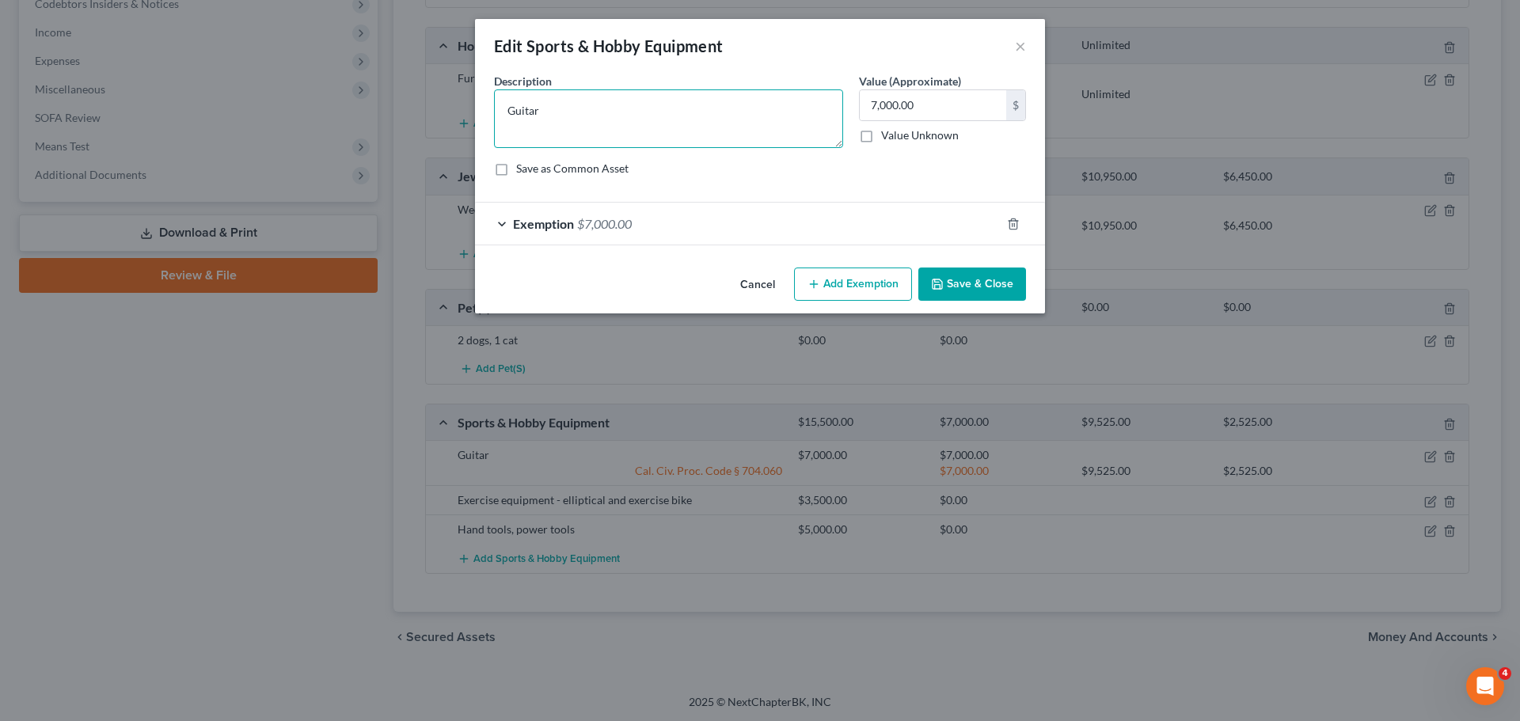
click at [687, 122] on textarea "Guitar" at bounding box center [668, 118] width 349 height 59
type textarea "Guitar ($7,000)"
click at [983, 292] on button "Save & Close" at bounding box center [973, 284] width 108 height 33
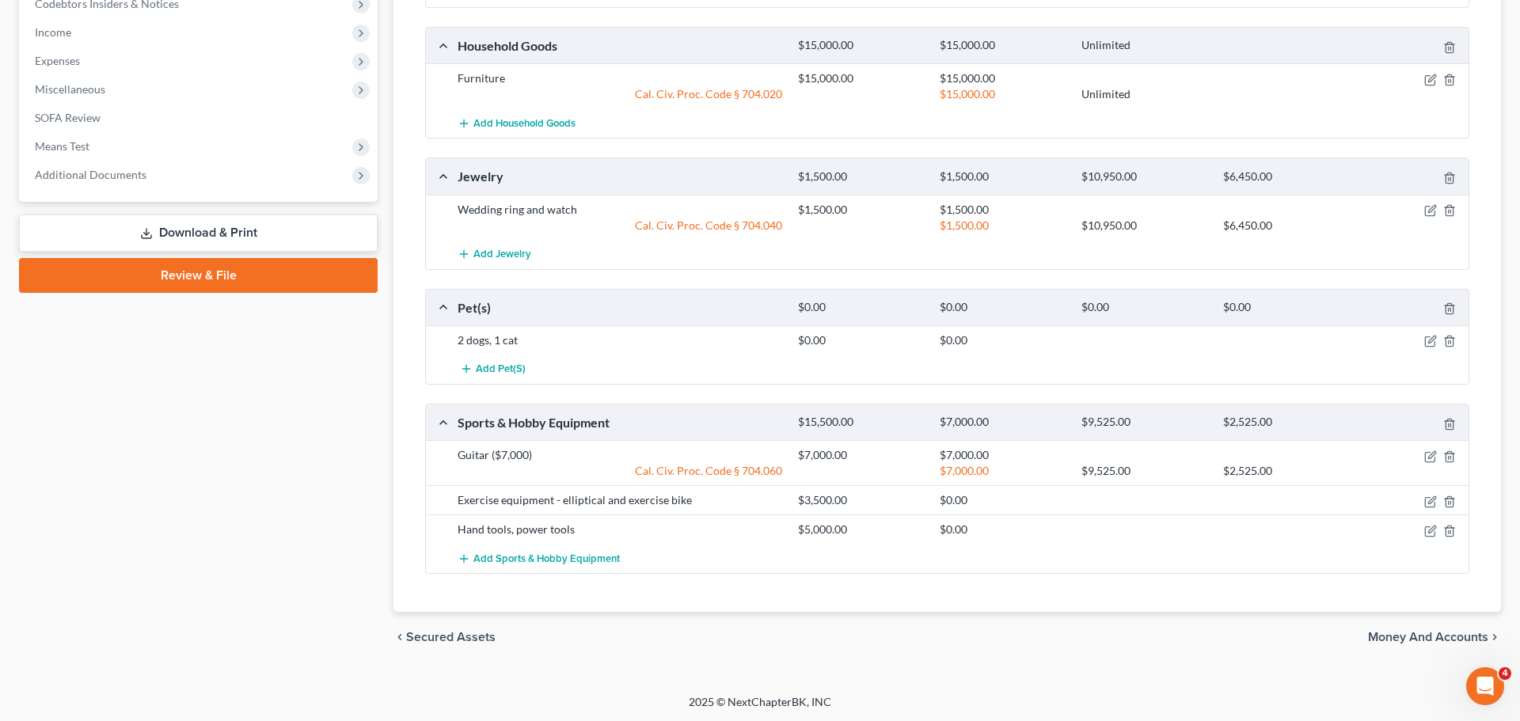
click at [580, 503] on div "Exercise equipment - elliptical and exercise bike" at bounding box center [620, 501] width 341 height 16
click at [1429, 498] on icon "button" at bounding box center [1431, 502] width 13 height 13
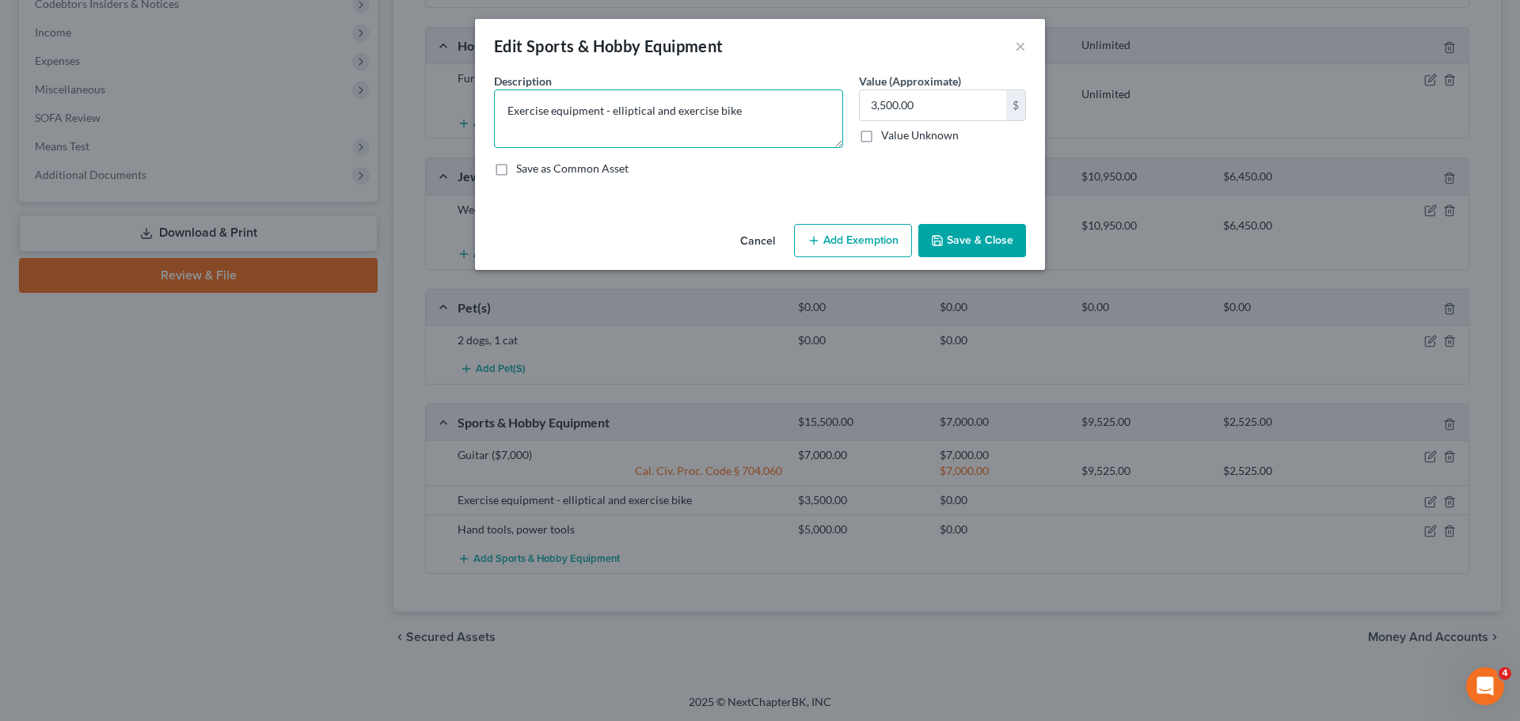
click at [767, 113] on textarea "Exercise equipment - elliptical and exercise bike" at bounding box center [668, 118] width 349 height 59
type textarea "Exercise equipment - elliptical and exercise bike ($3,500)"
click at [1003, 249] on button "Save & Close" at bounding box center [973, 240] width 108 height 33
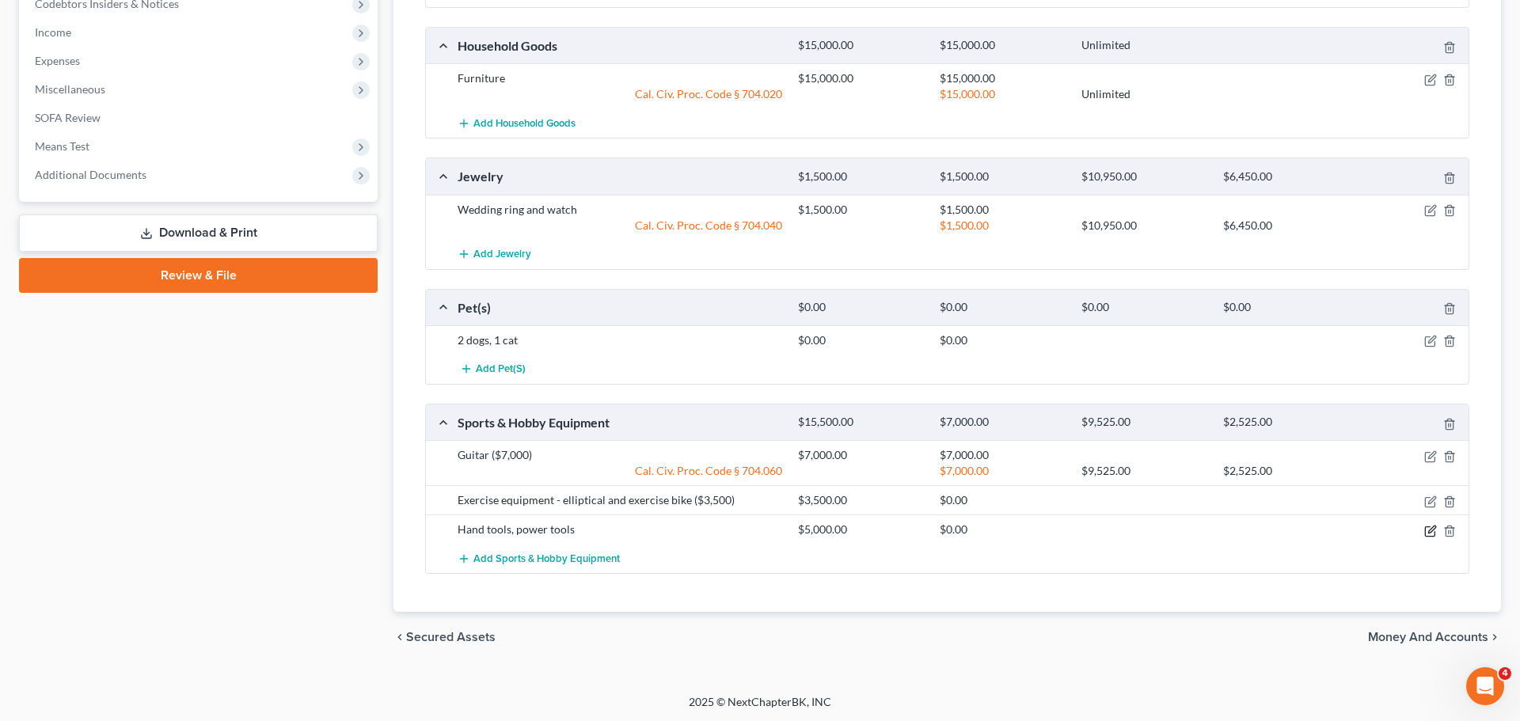
click at [1427, 527] on icon "button" at bounding box center [1431, 531] width 13 height 13
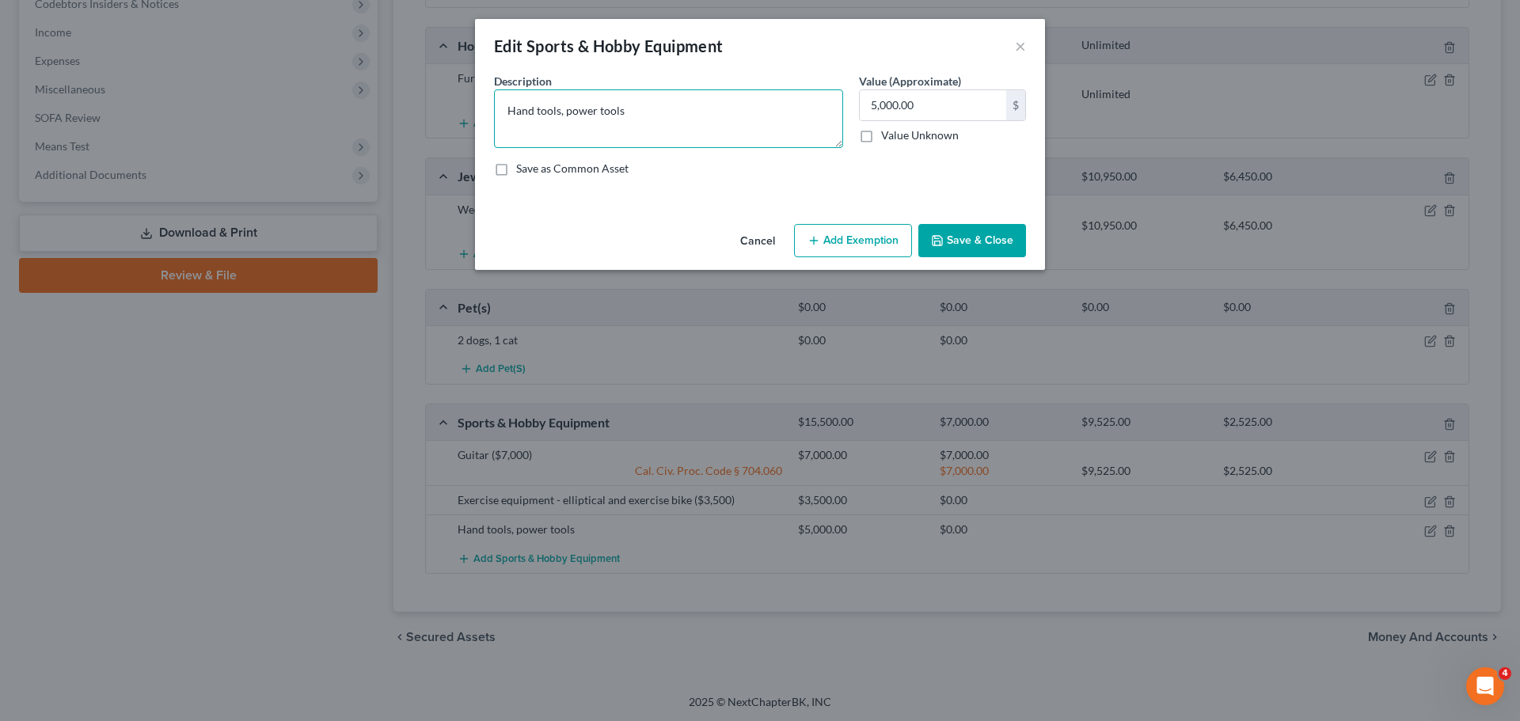
click at [702, 101] on textarea "Hand tools, power tools" at bounding box center [668, 118] width 349 height 59
type textarea "Hand tools, power tools ($5,000)"
click at [1007, 240] on button "Save & Close" at bounding box center [973, 240] width 108 height 33
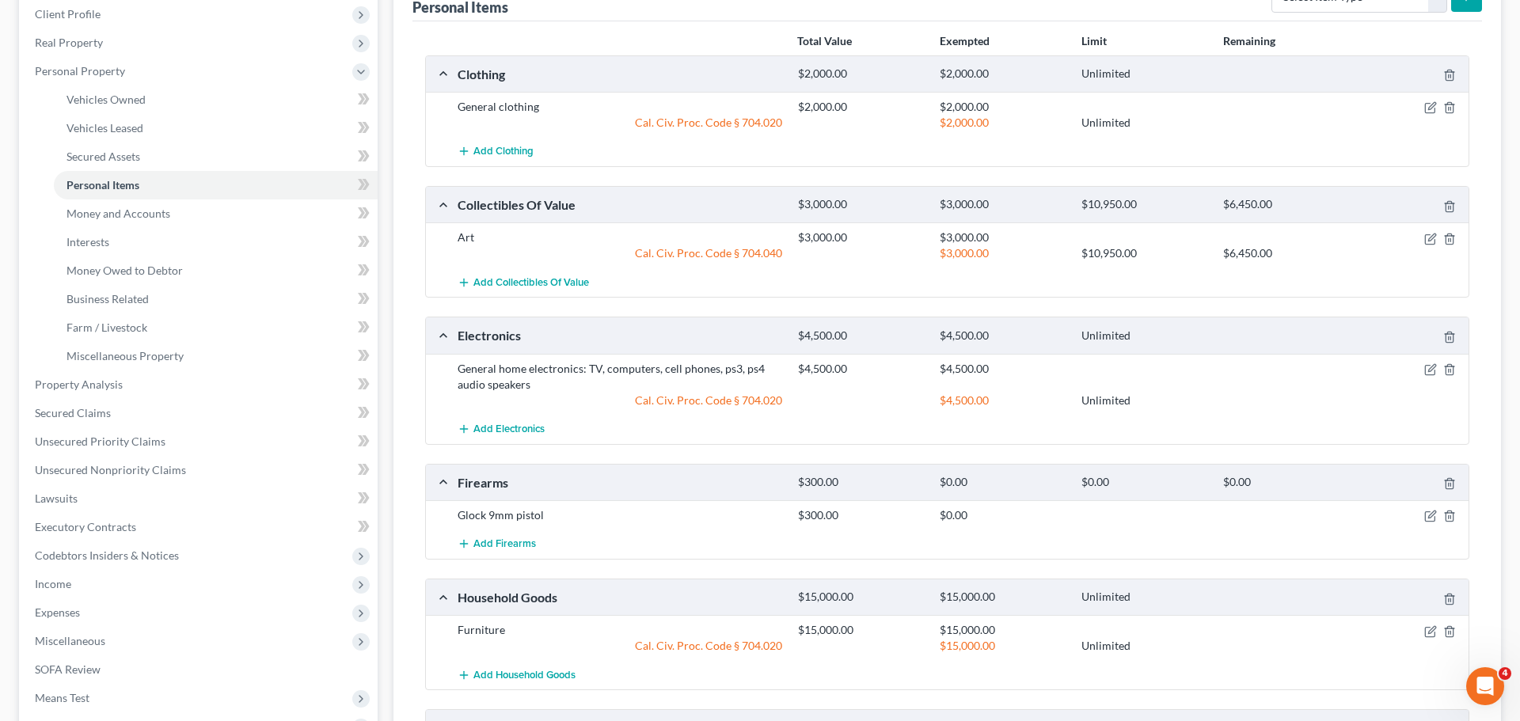
scroll to position [220, 0]
click at [112, 218] on span "Money and Accounts" at bounding box center [119, 214] width 104 height 13
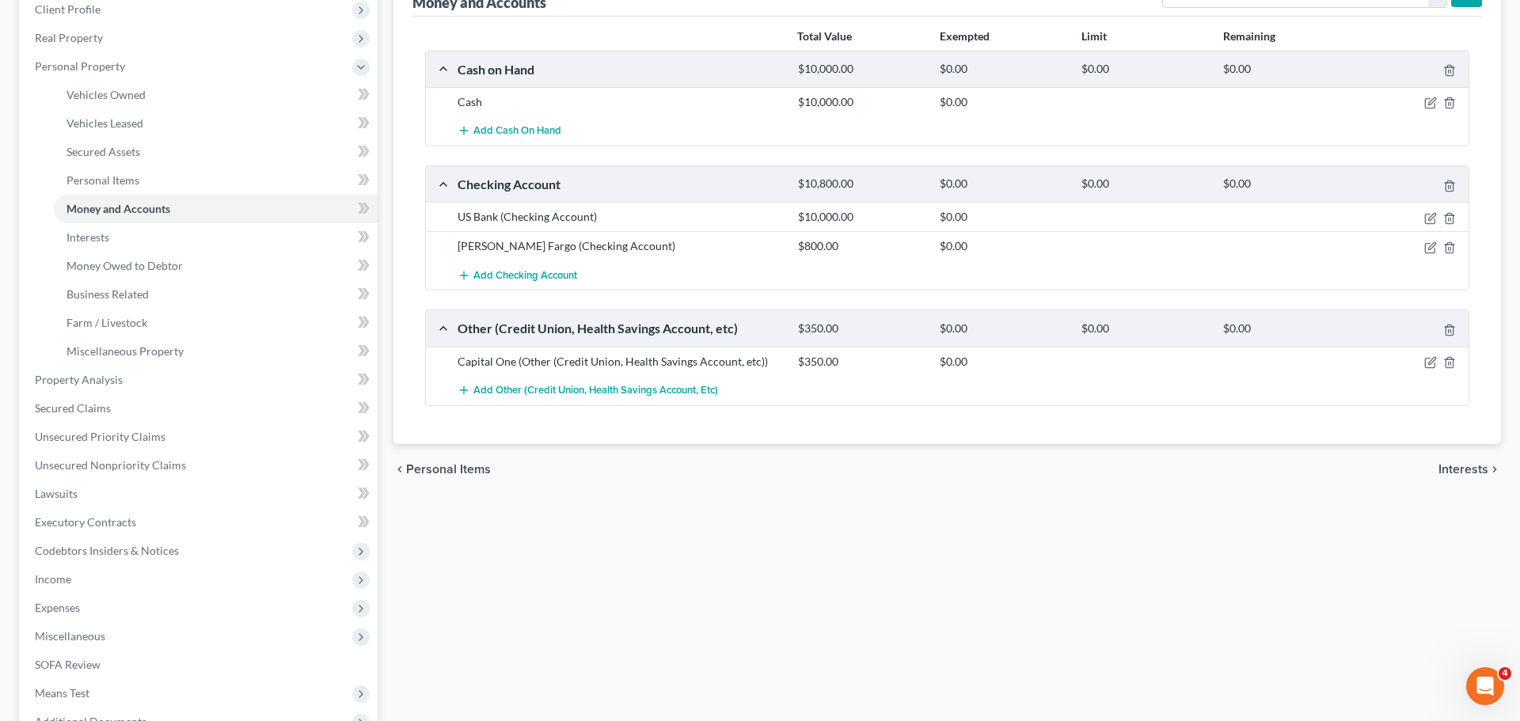
scroll to position [225, 0]
click at [92, 243] on span "Interests" at bounding box center [88, 238] width 43 height 13
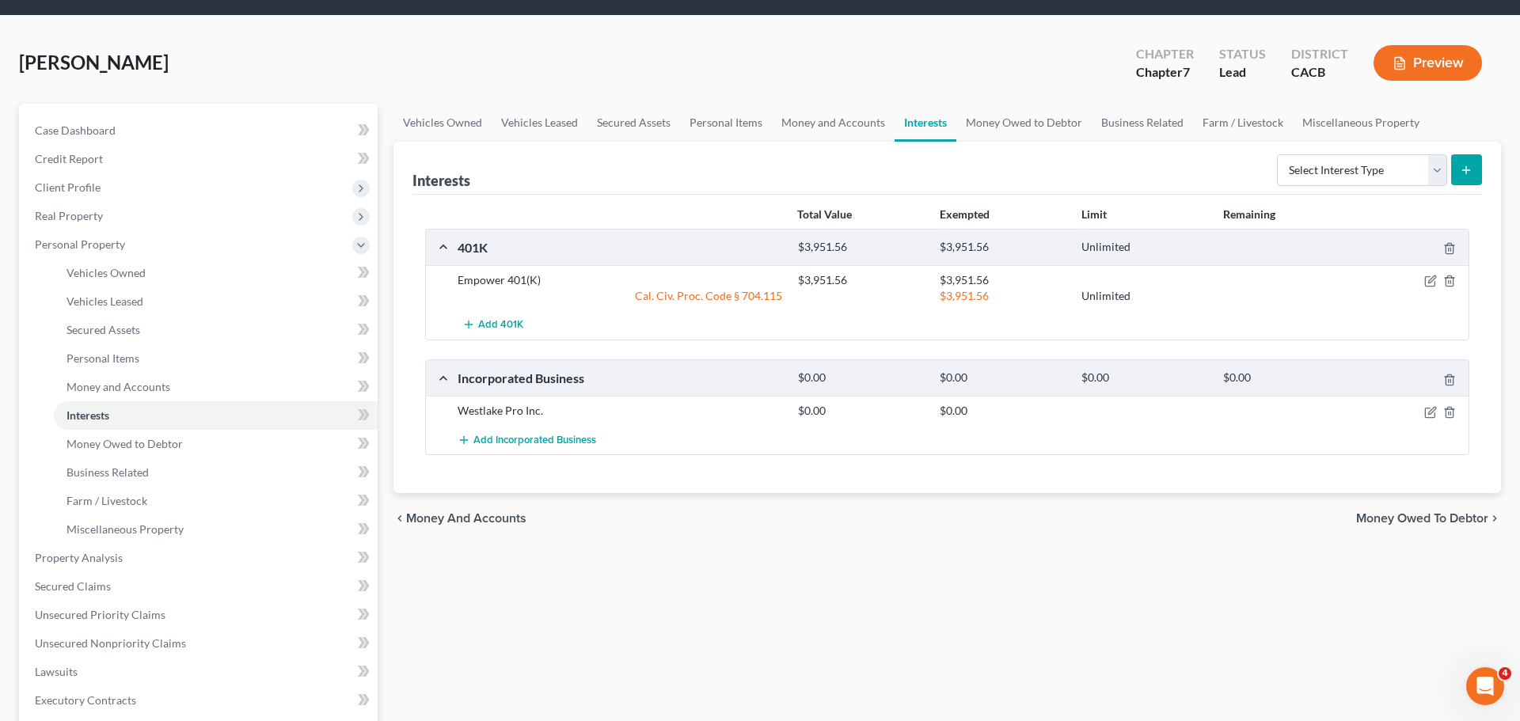
scroll to position [50, 0]
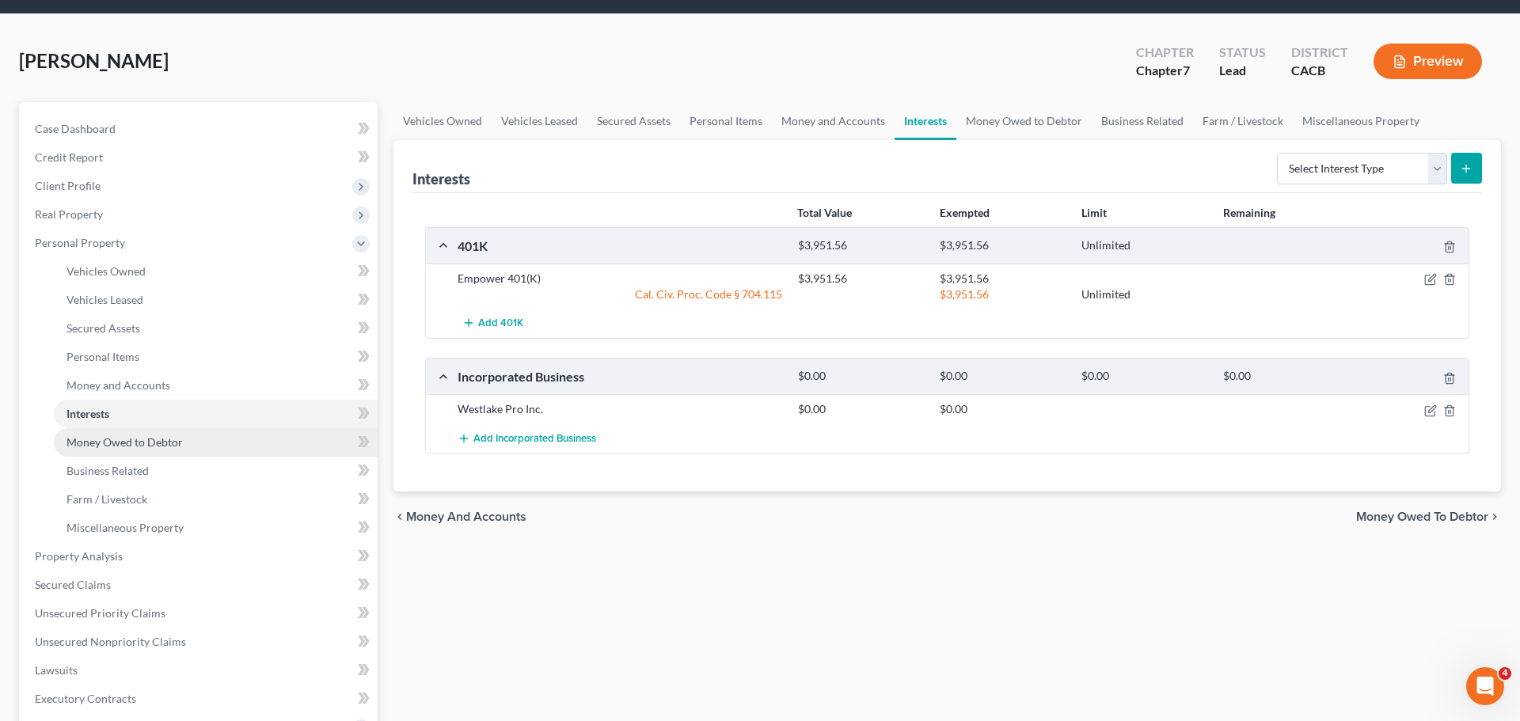
click at [138, 443] on span "Money Owed to Debtor" at bounding box center [125, 442] width 116 height 13
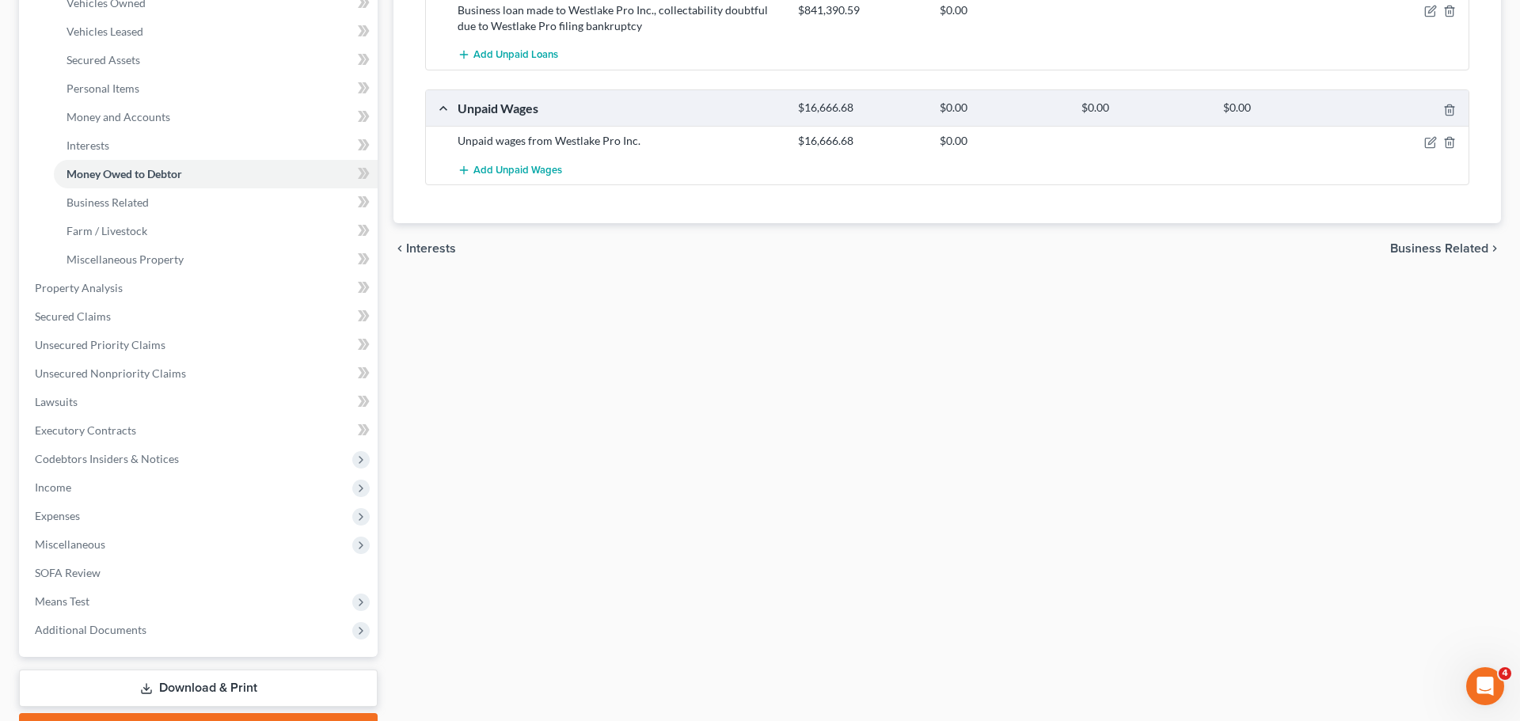
scroll to position [325, 0]
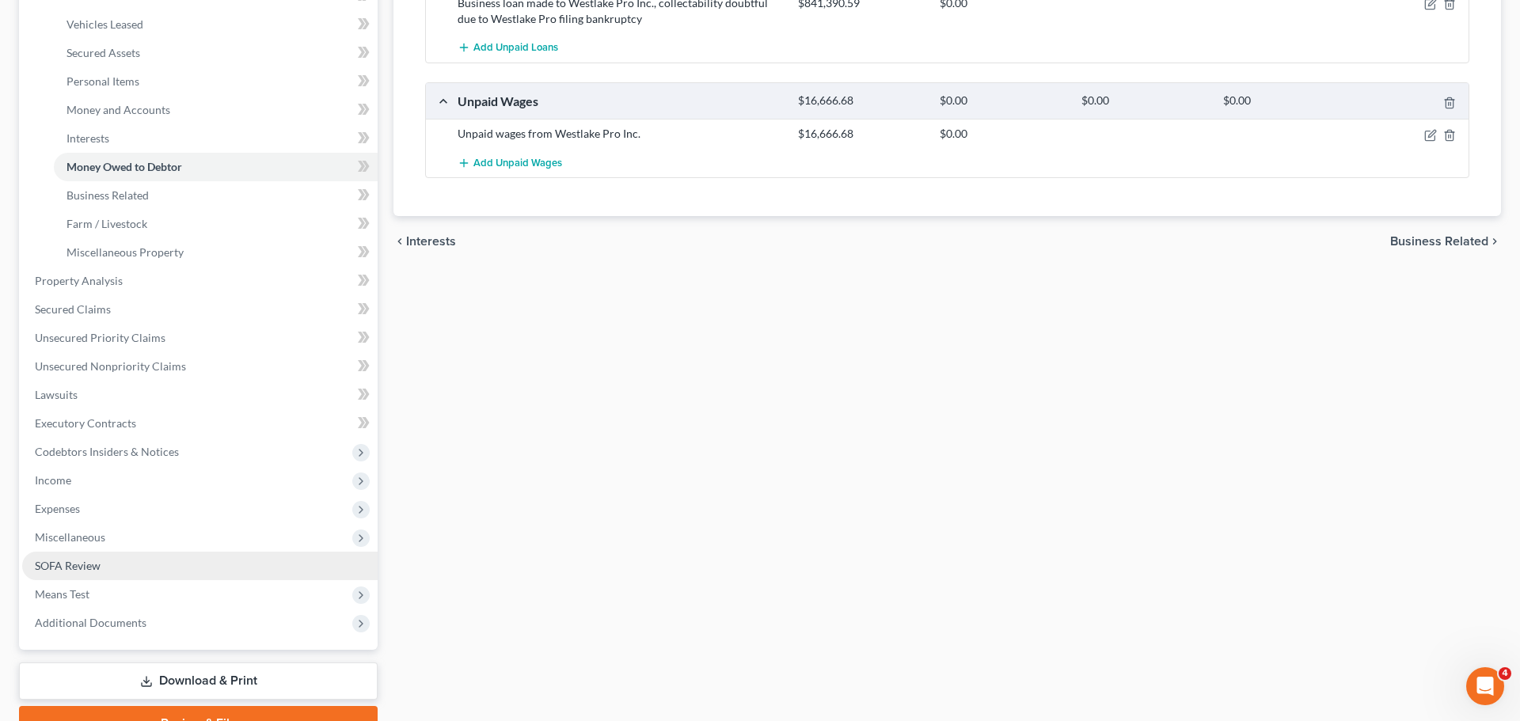
click at [91, 569] on span "SOFA Review" at bounding box center [68, 565] width 66 height 13
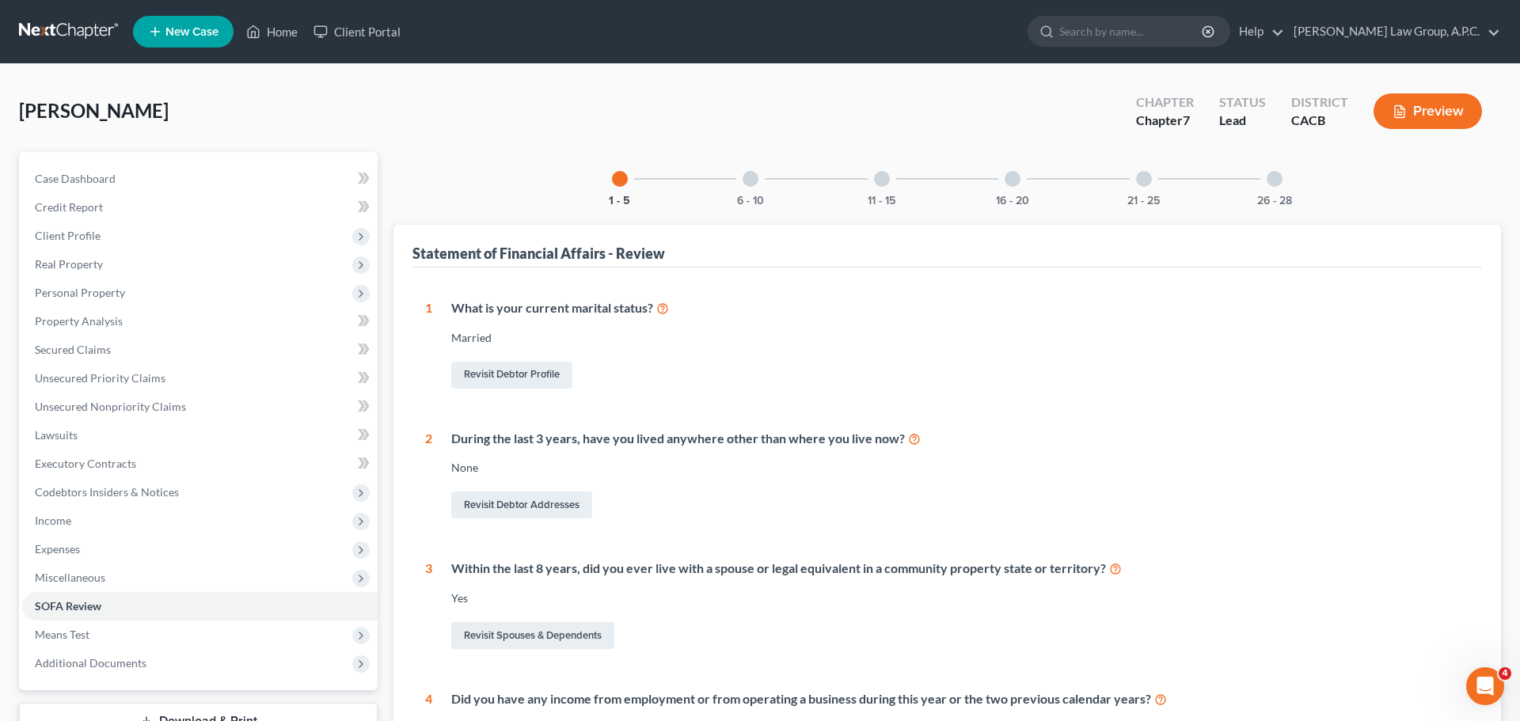
scroll to position [-1, 0]
click at [759, 194] on div "6 - 10" at bounding box center [751, 179] width 54 height 54
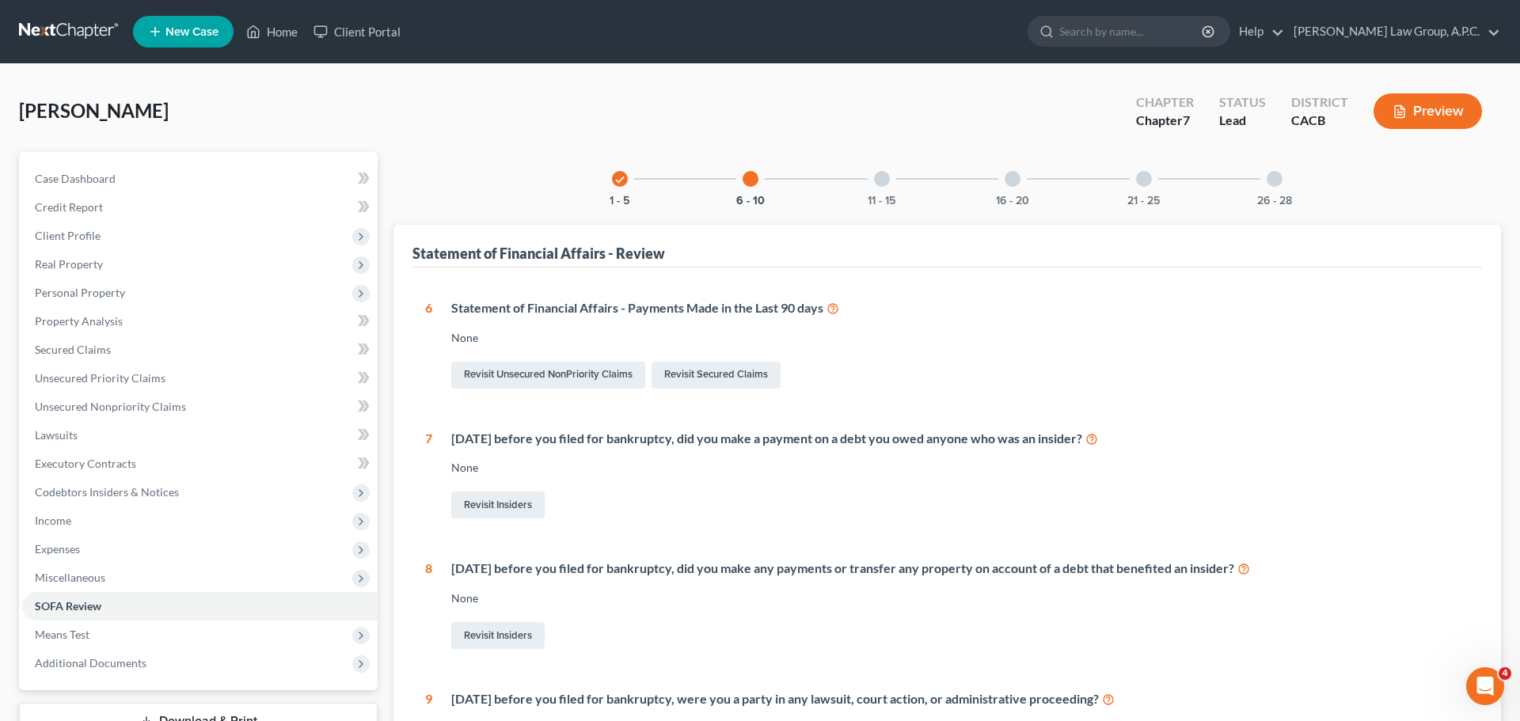
scroll to position [0, 0]
click at [878, 193] on div "11 - 15" at bounding box center [882, 179] width 54 height 54
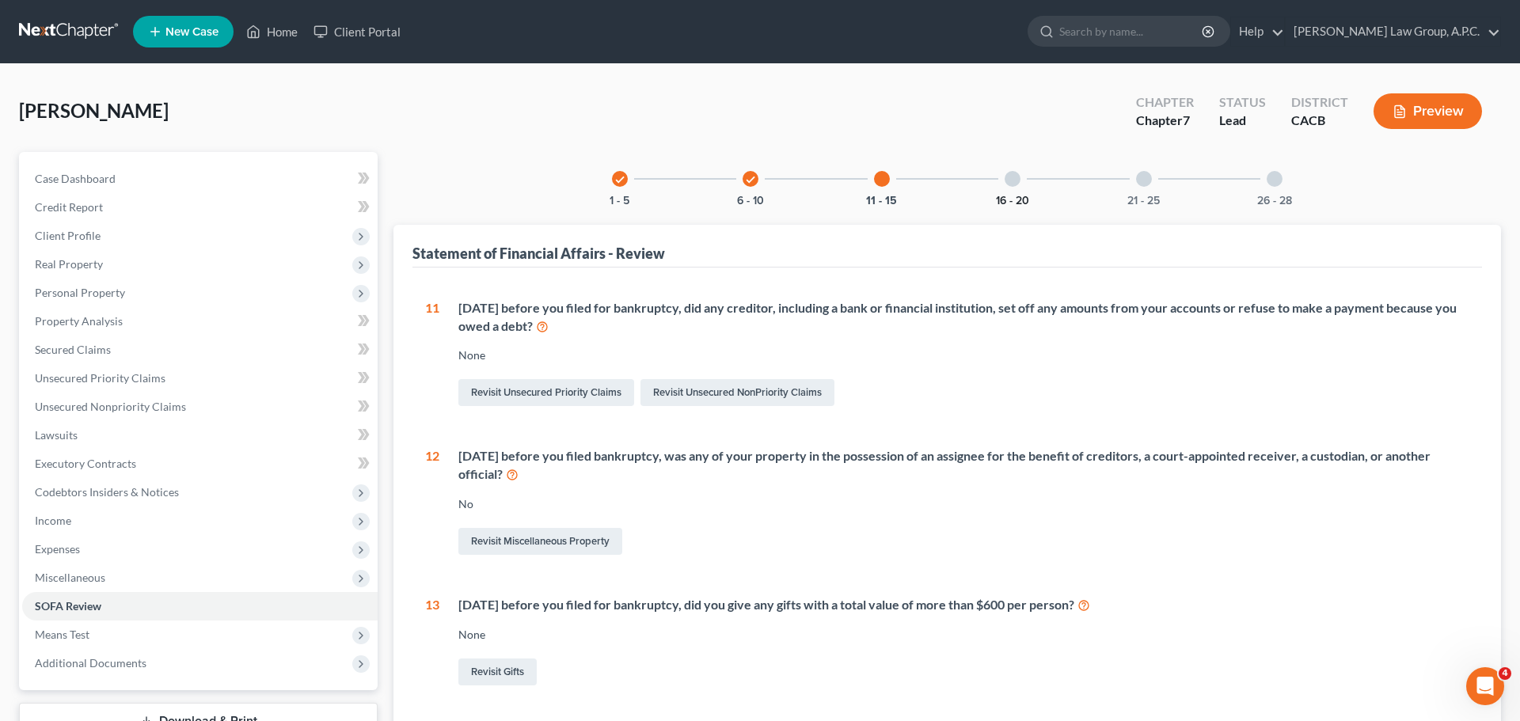
click at [1010, 203] on button "16 - 20" at bounding box center [1012, 201] width 33 height 11
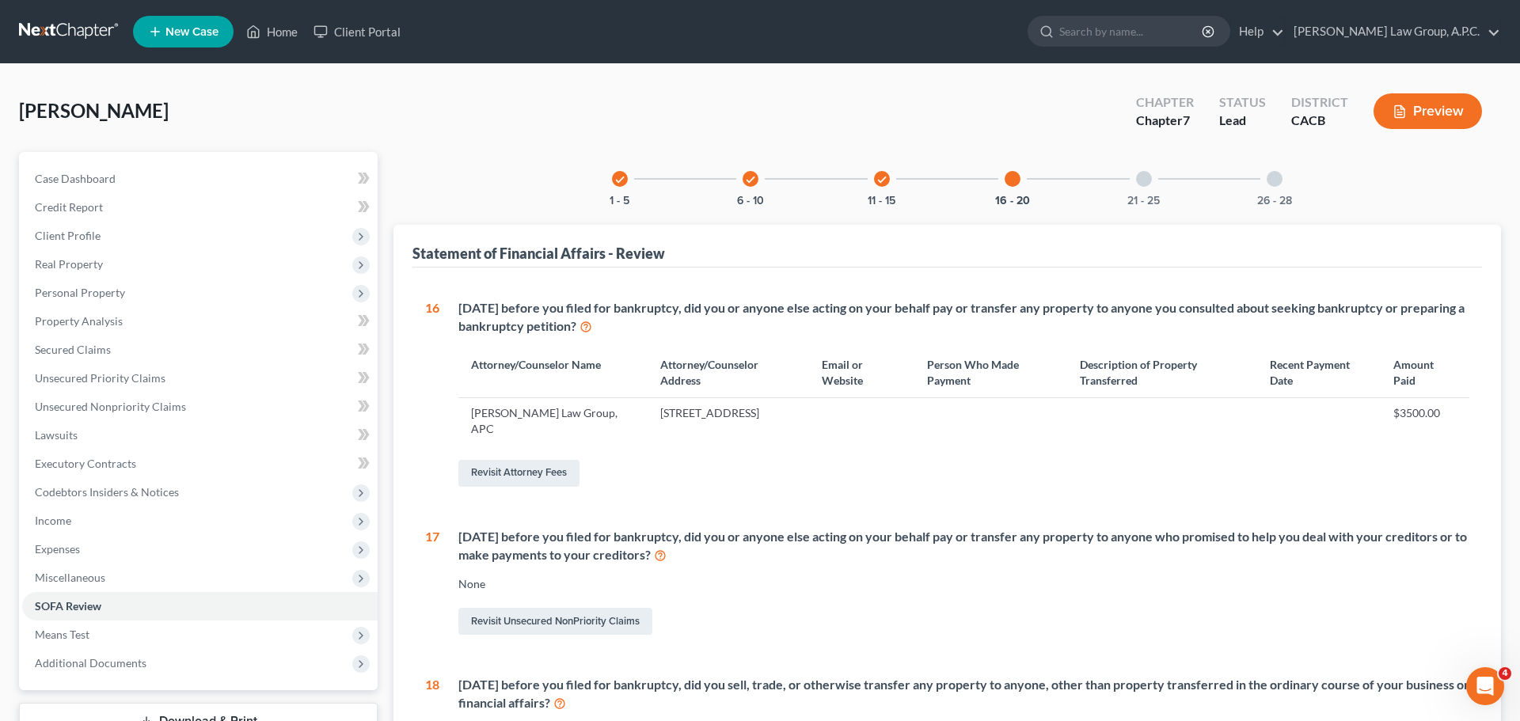
click at [1142, 192] on div "21 - 25" at bounding box center [1144, 179] width 54 height 54
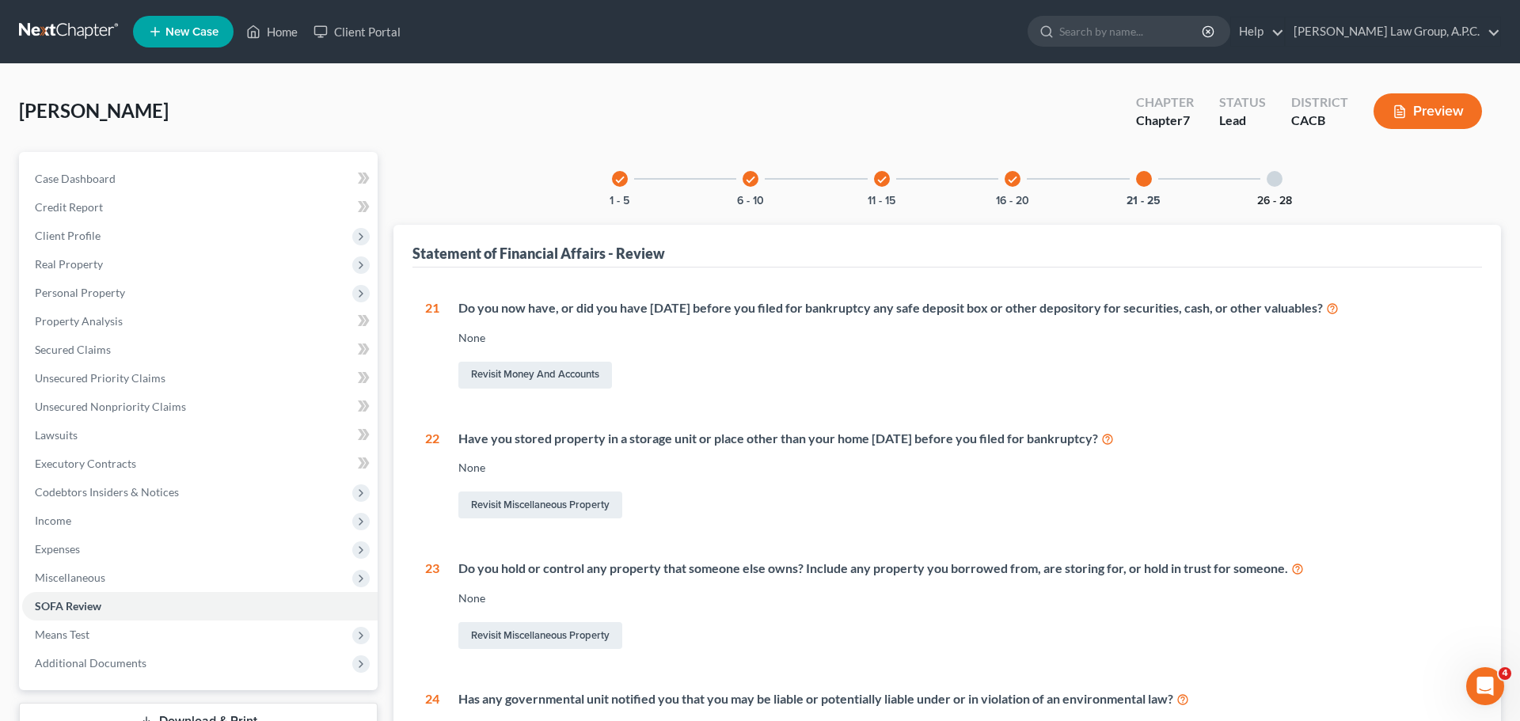
click at [1267, 200] on button "26 - 28" at bounding box center [1274, 201] width 35 height 11
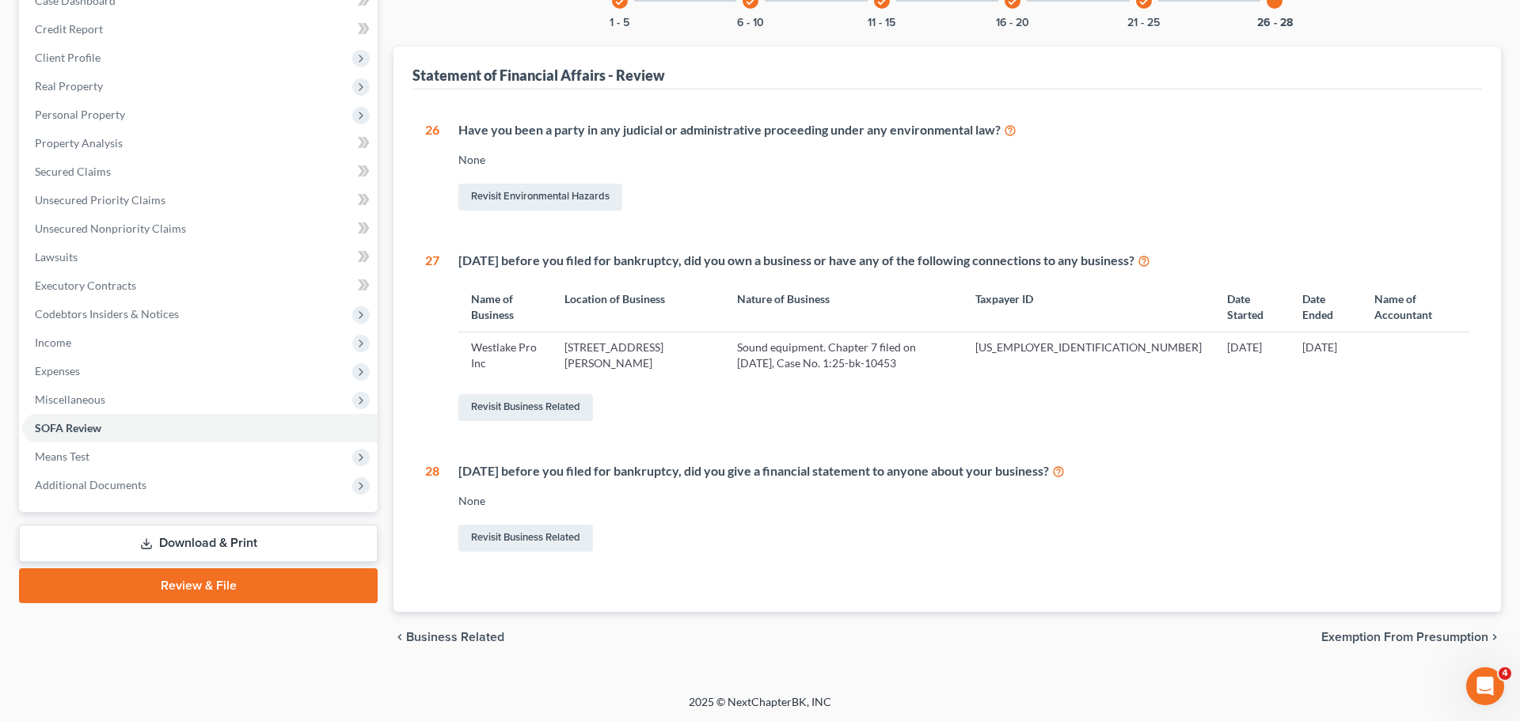
scroll to position [177, 0]
drag, startPoint x: 856, startPoint y: 346, endPoint x: 831, endPoint y: 367, distance: 32.6
click at [831, 367] on td "Sound equipment. Chapter 7 filed on [DATE], Case No. 1:25-bk-10453" at bounding box center [844, 356] width 238 height 46
copy td "Chapter 7 filed on [DATE], Case No. 1:25-bk-10453"
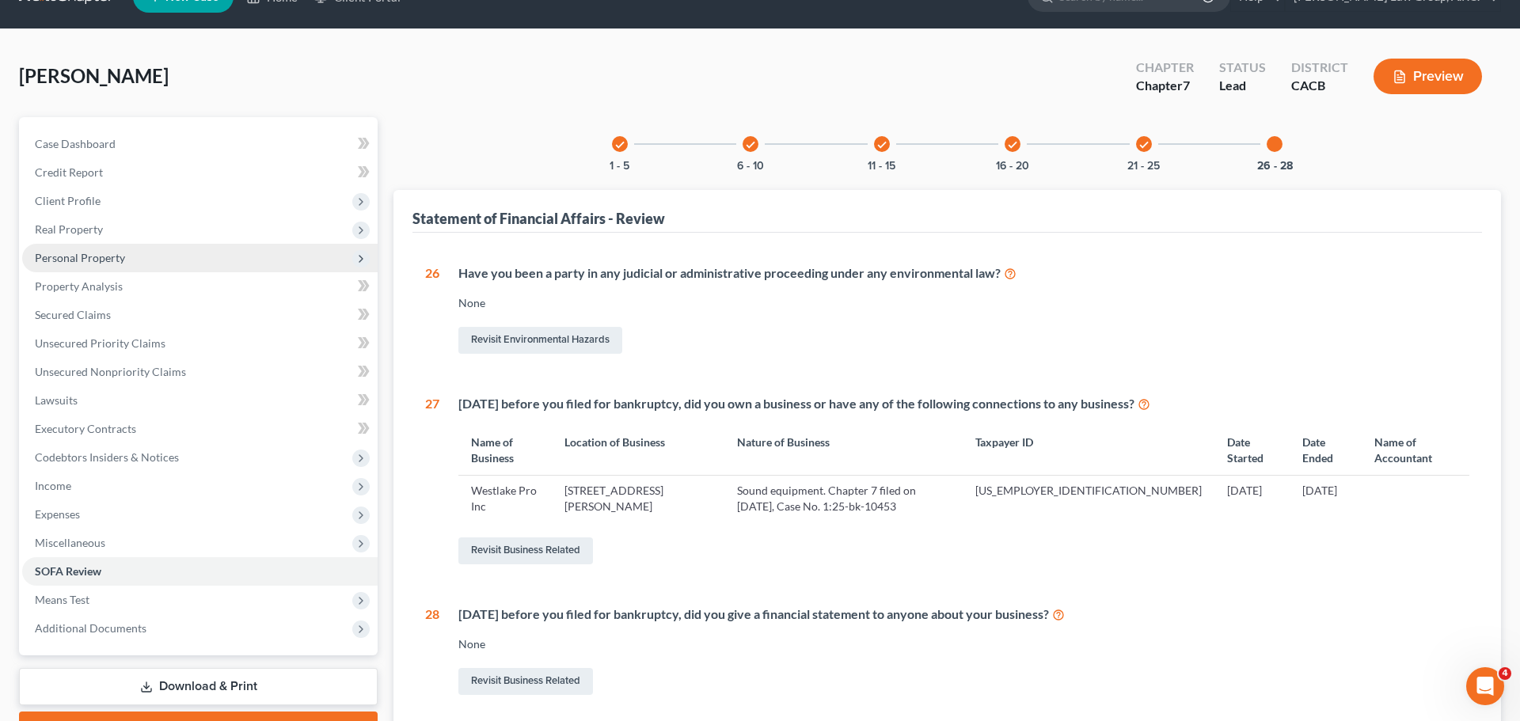
scroll to position [0, 0]
click at [97, 261] on span "Personal Property" at bounding box center [80, 257] width 90 height 13
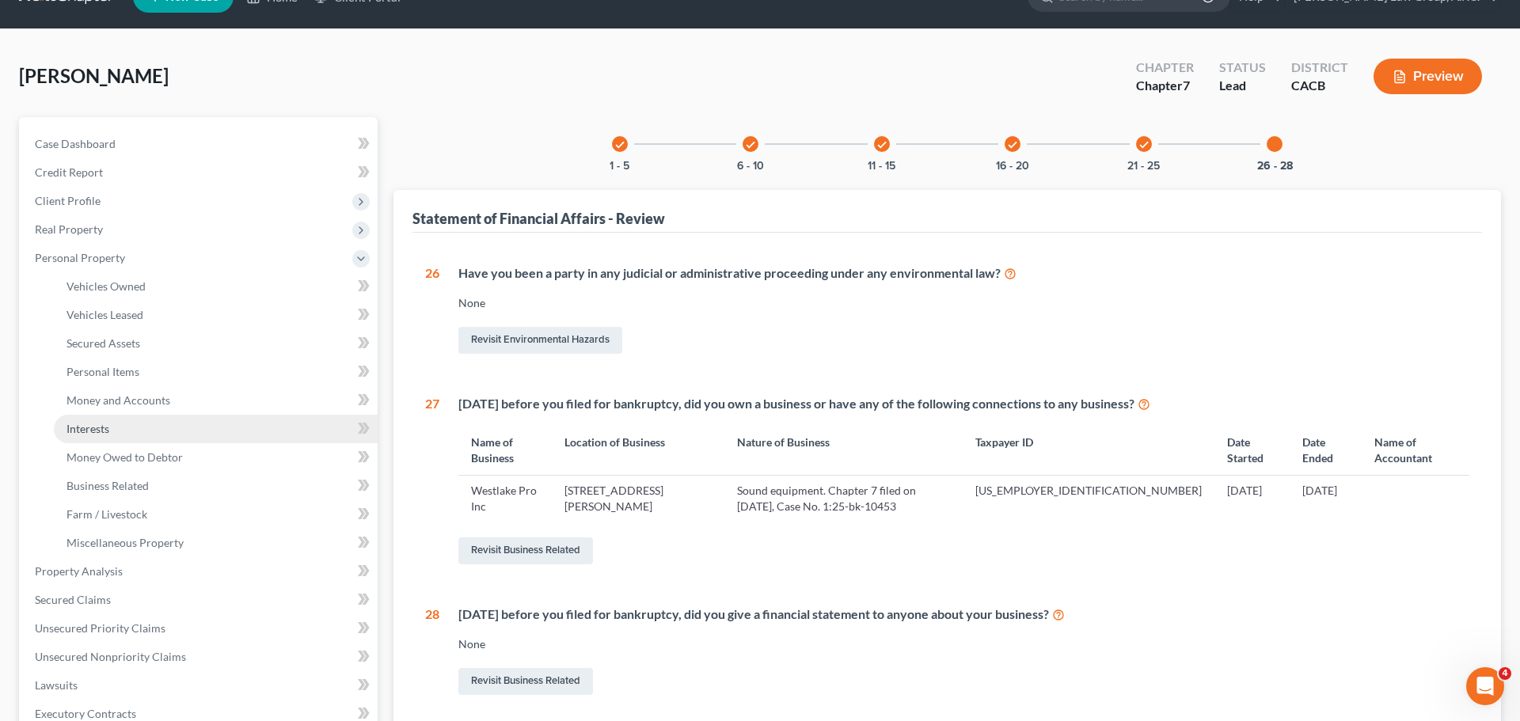
click at [93, 439] on link "Interests" at bounding box center [216, 429] width 324 height 29
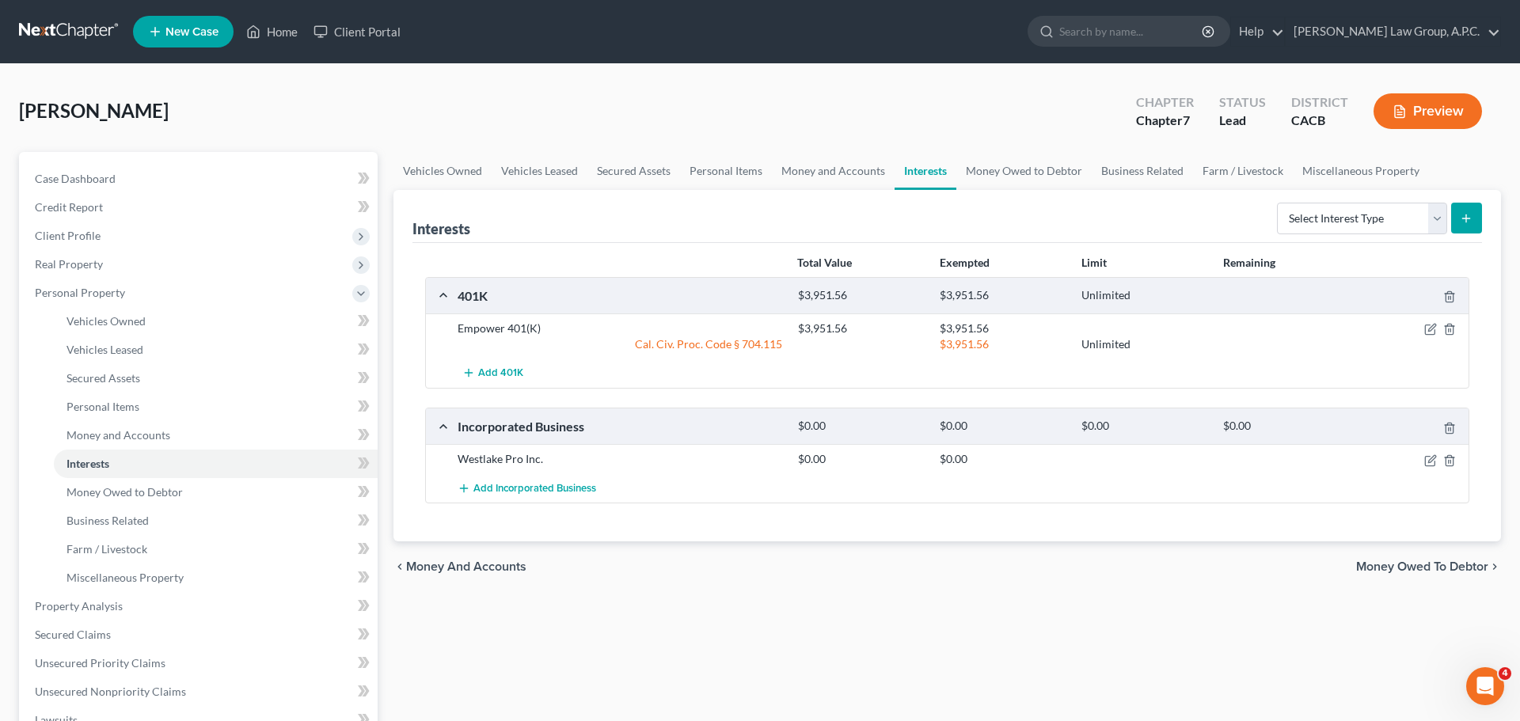
drag, startPoint x: 518, startPoint y: 460, endPoint x: 1322, endPoint y: 457, distance: 803.8
click at [521, 460] on div "Westlake Pro Inc." at bounding box center [620, 459] width 341 height 16
click at [1433, 457] on icon "button" at bounding box center [1431, 461] width 13 height 13
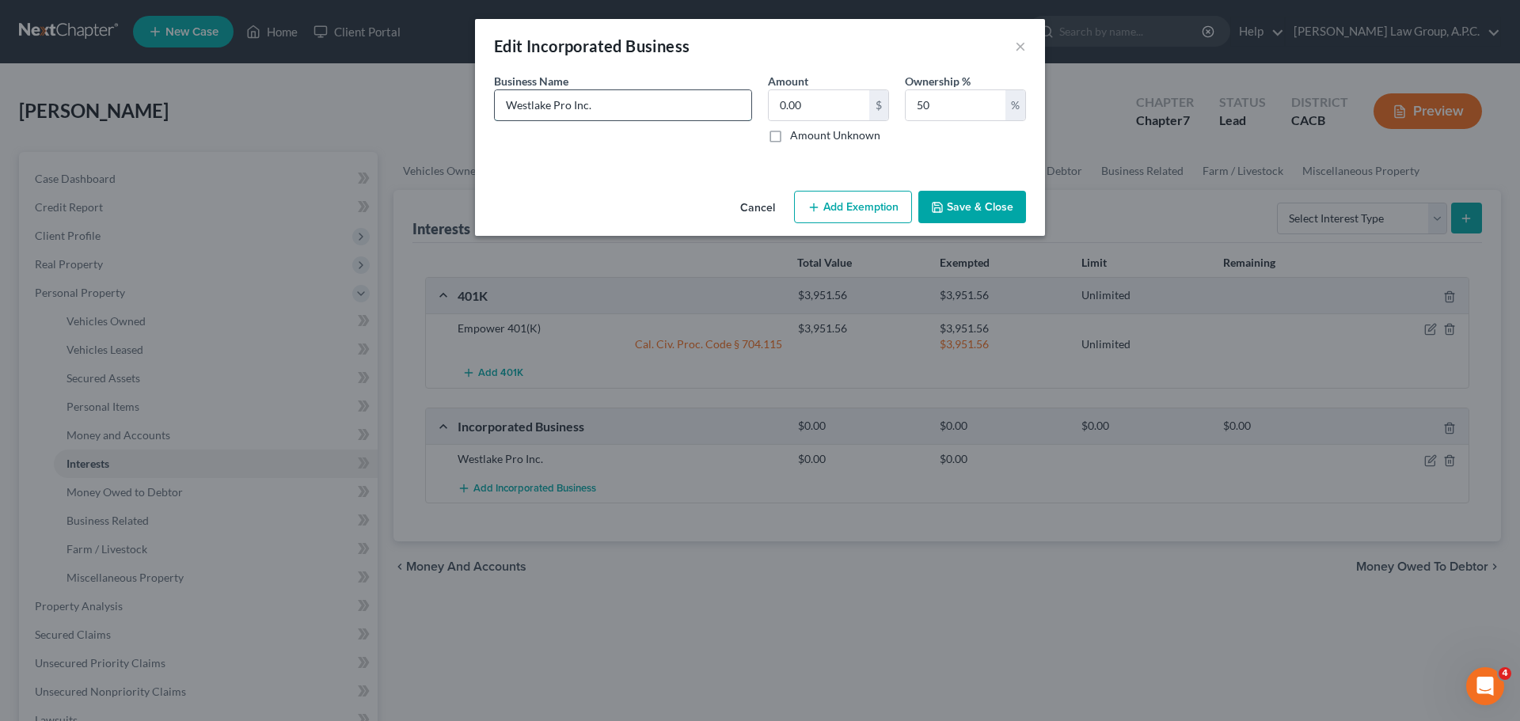
click at [675, 101] on input "Westlake Pro Inc." at bounding box center [623, 105] width 257 height 30
paste input "Chapter 7 filed on [DATE], Case No. 1:25-bk-10453"
click at [577, 110] on input "Westlake Pro Inc. (Chapter 7 filed on [DATE], Case No. 1:25-bk-10453)" at bounding box center [623, 105] width 257 height 30
drag, startPoint x: 590, startPoint y: 106, endPoint x: 572, endPoint y: 111, distance: 18.8
click at [572, 111] on input "Westlake Pro Inc. (Chapter 7 filed on [DATE], Case No. 1:25-bk-10453)" at bounding box center [623, 105] width 257 height 30
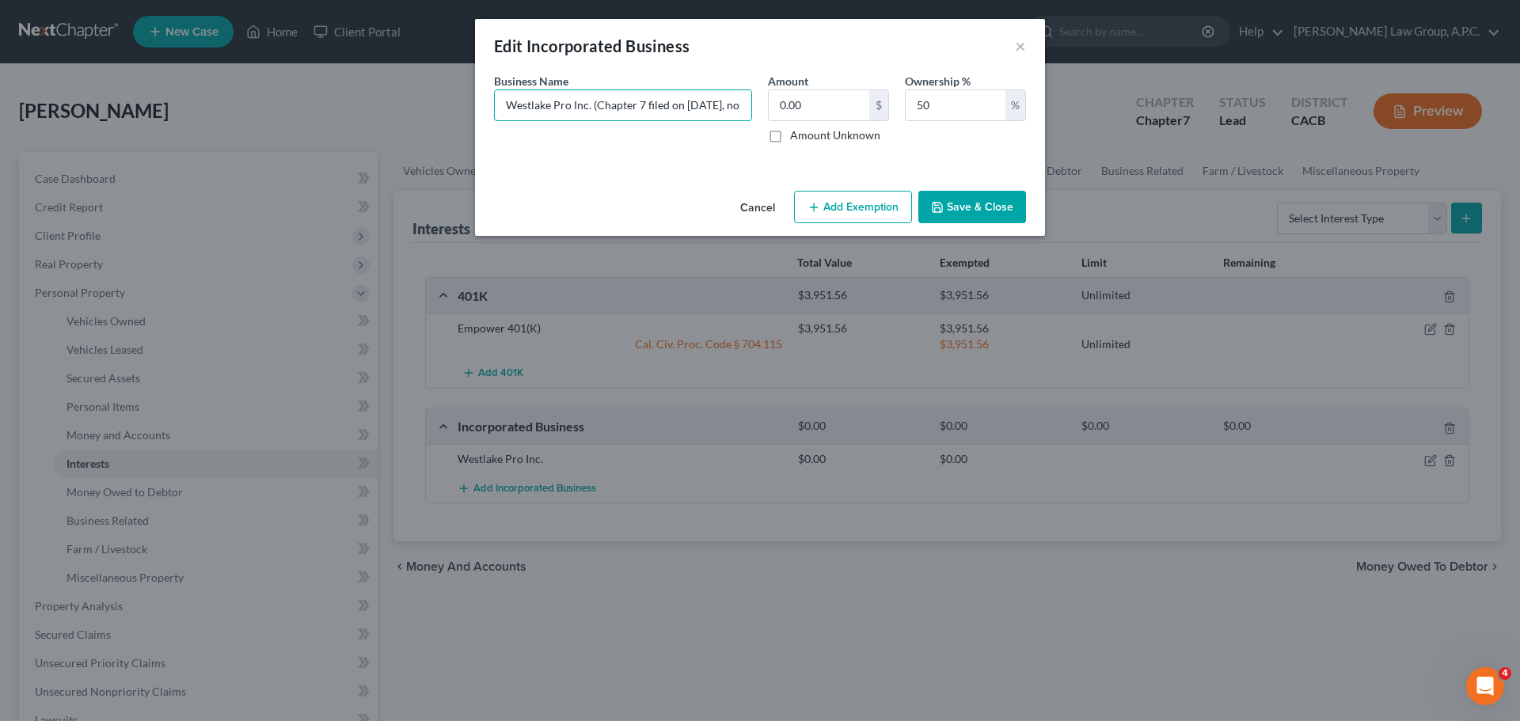
type input "Westlake Pro Inc. (Chapter 7 filed on [DATE], no asset case, Case No. 1:25-bk-1…"
click at [983, 202] on button "Save & Close" at bounding box center [973, 207] width 108 height 33
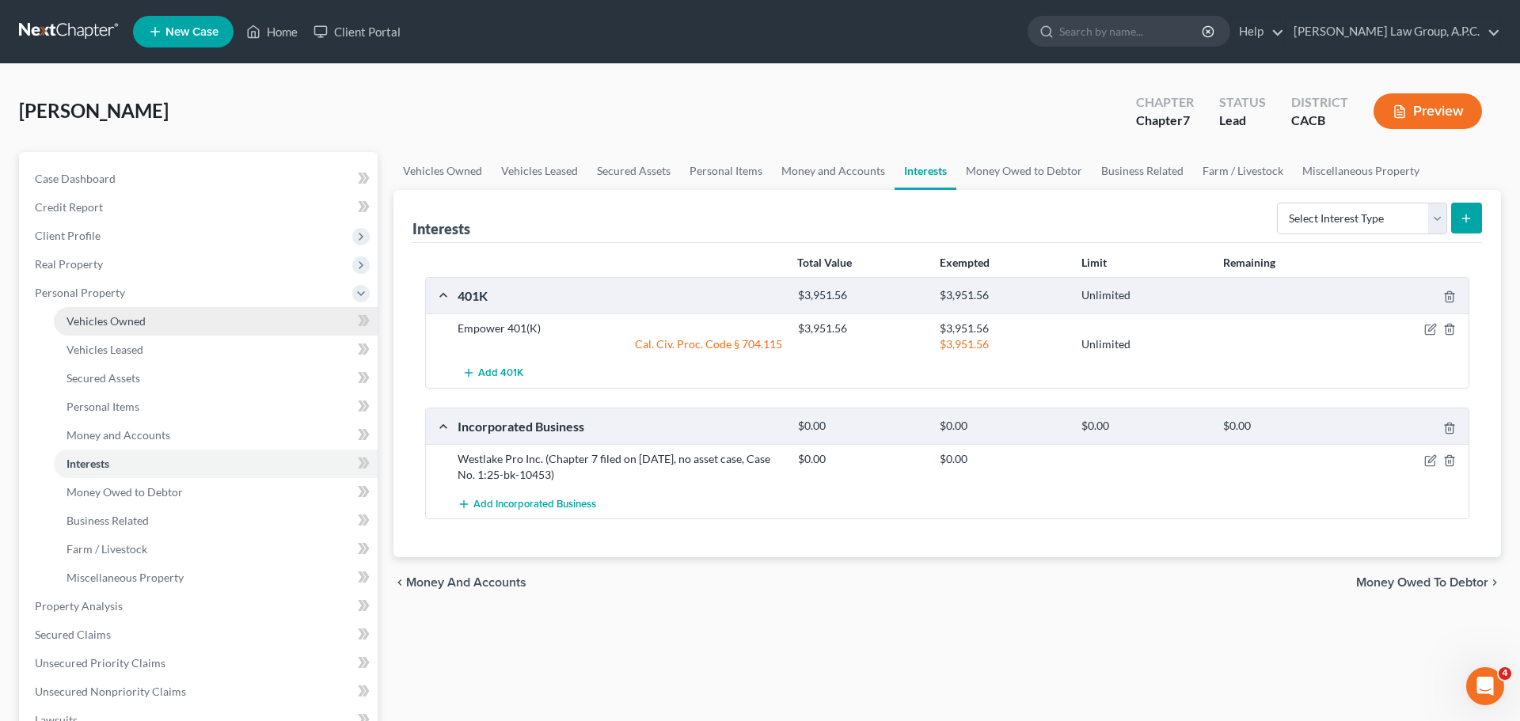
click at [119, 322] on span "Vehicles Owned" at bounding box center [106, 320] width 79 height 13
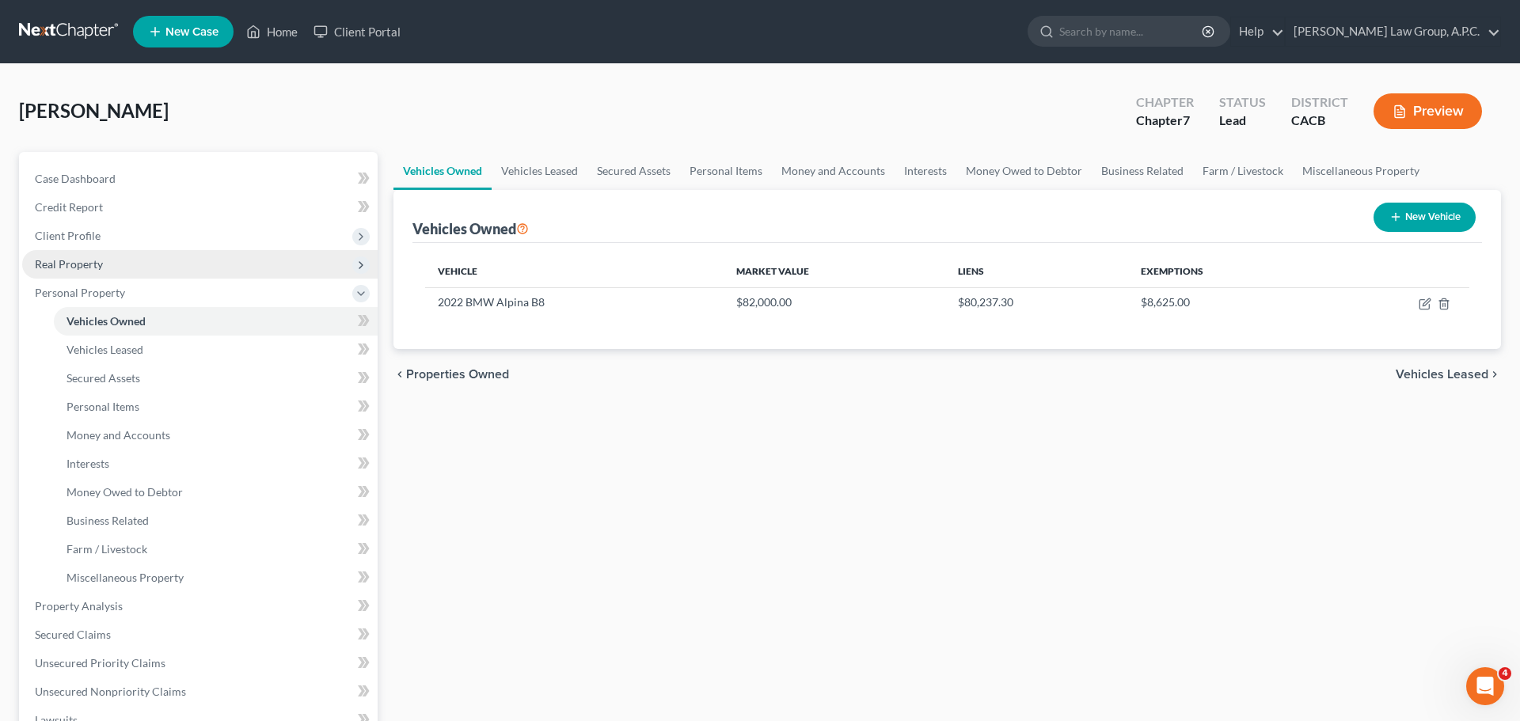
click at [72, 268] on span "Real Property" at bounding box center [69, 263] width 68 height 13
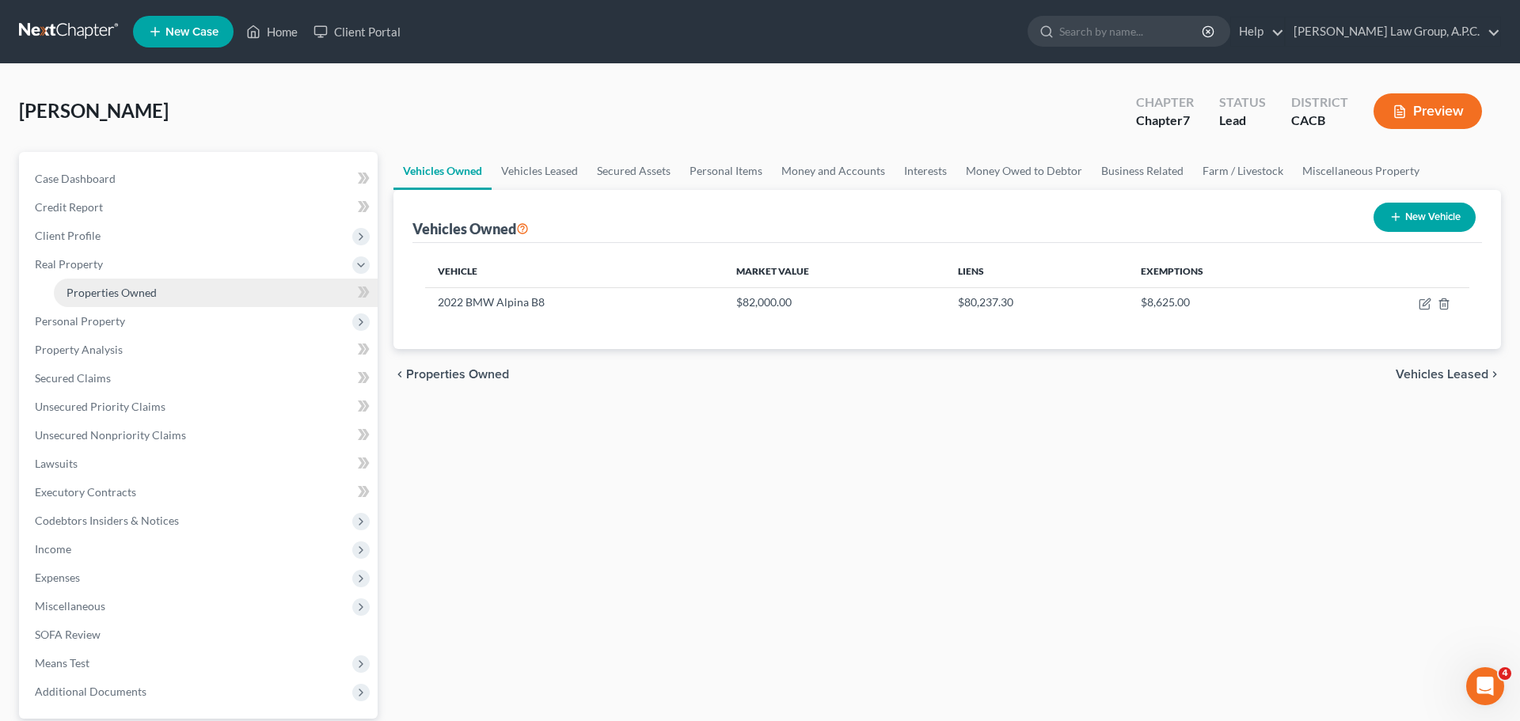
click at [105, 292] on span "Properties Owned" at bounding box center [112, 292] width 90 height 13
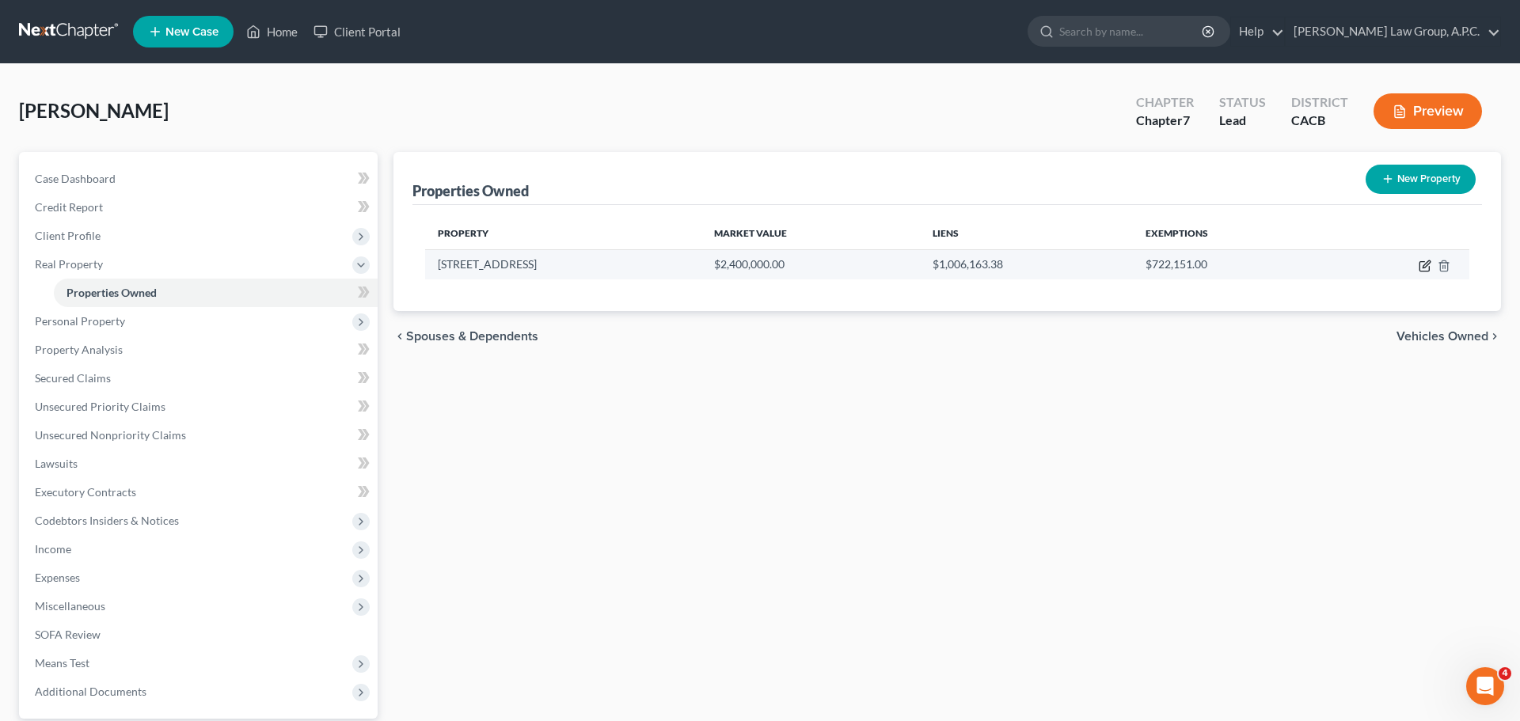
click at [1428, 271] on icon "button" at bounding box center [1425, 267] width 10 height 10
select select "4"
select select "18"
select select "4"
select select "0"
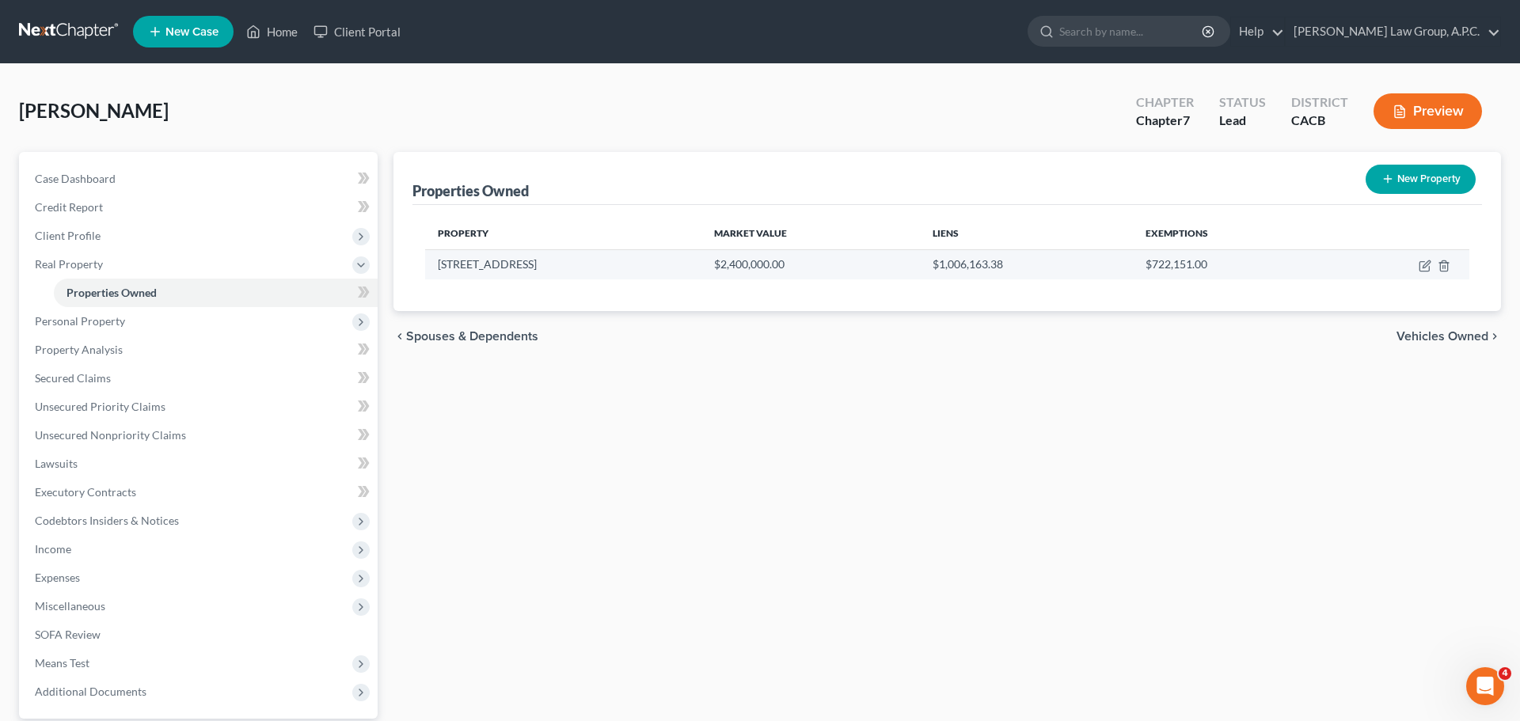
select select "4"
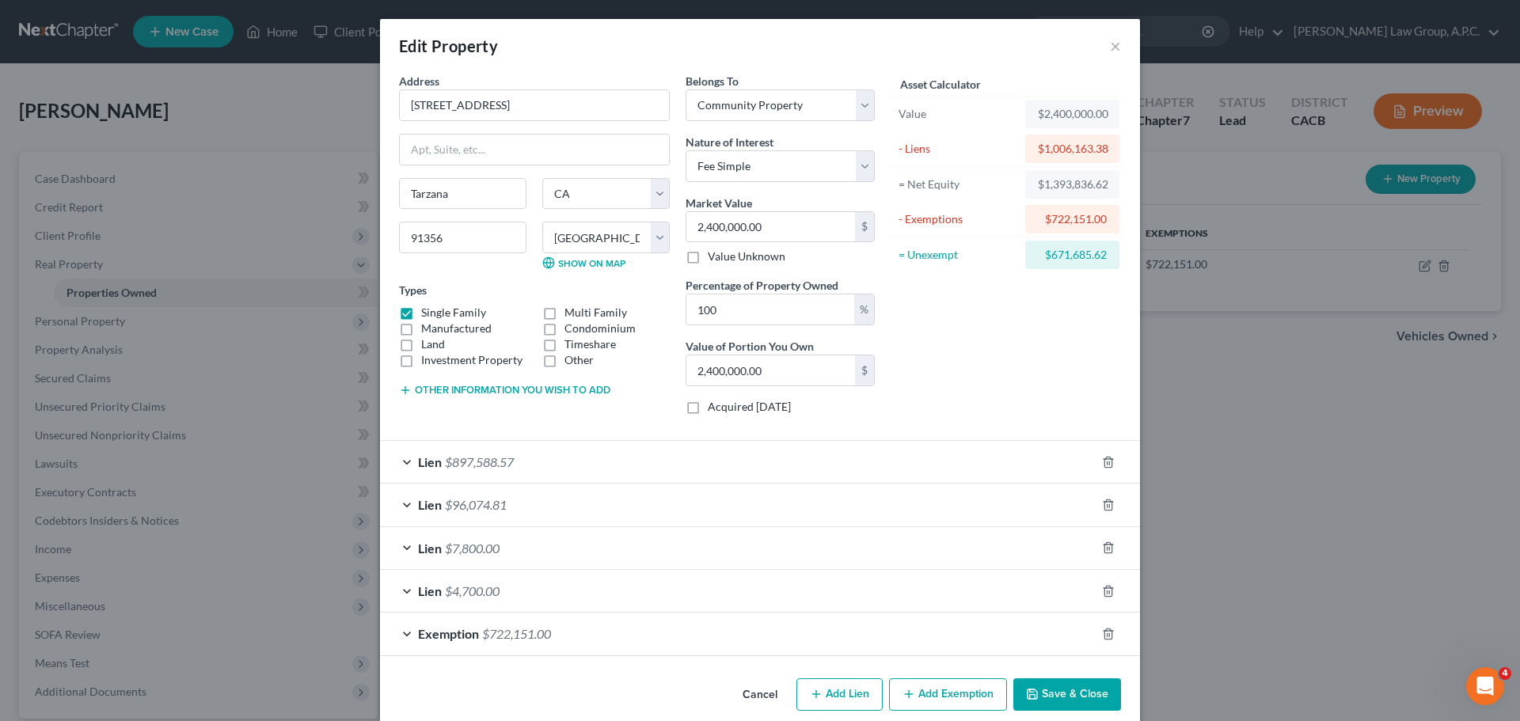
click at [475, 580] on div "Lien $4,700.00" at bounding box center [738, 591] width 716 height 42
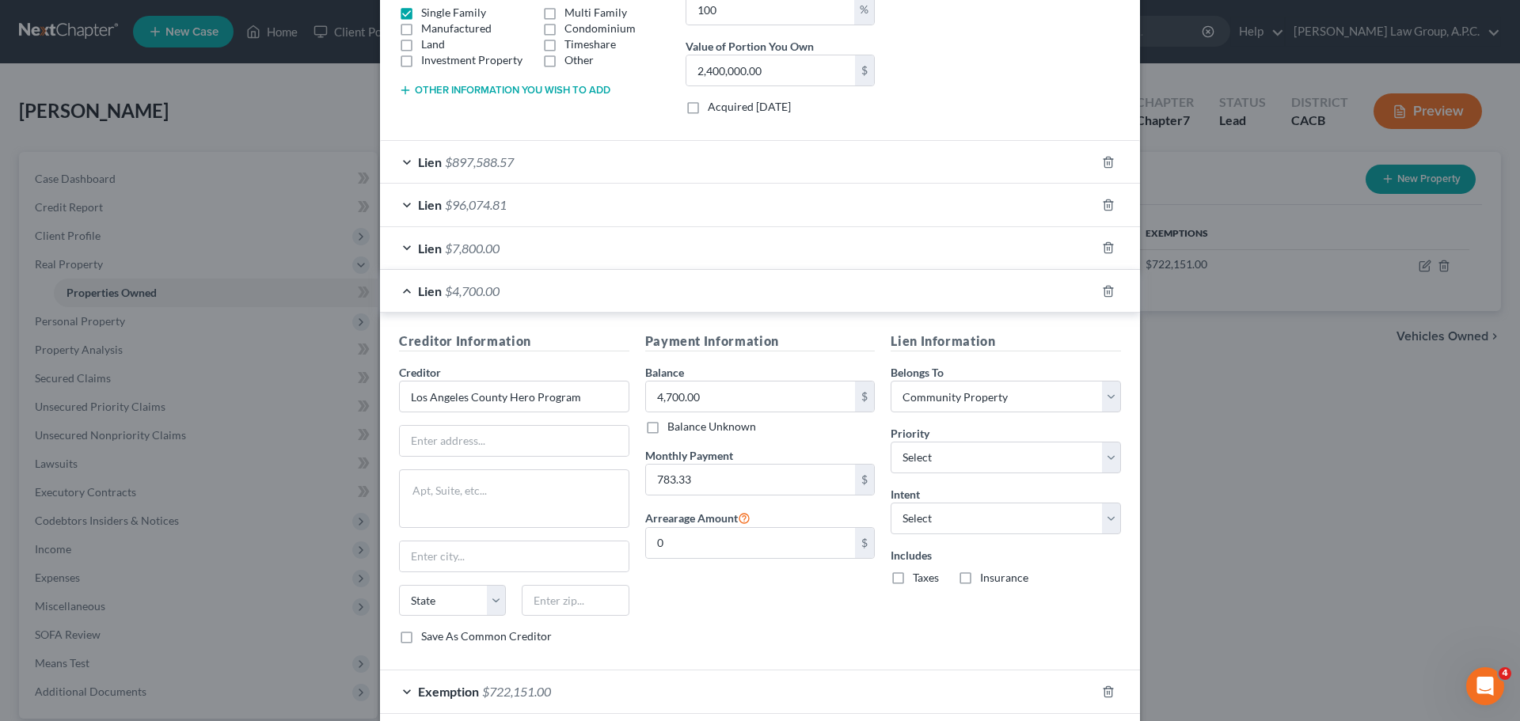
scroll to position [342, 0]
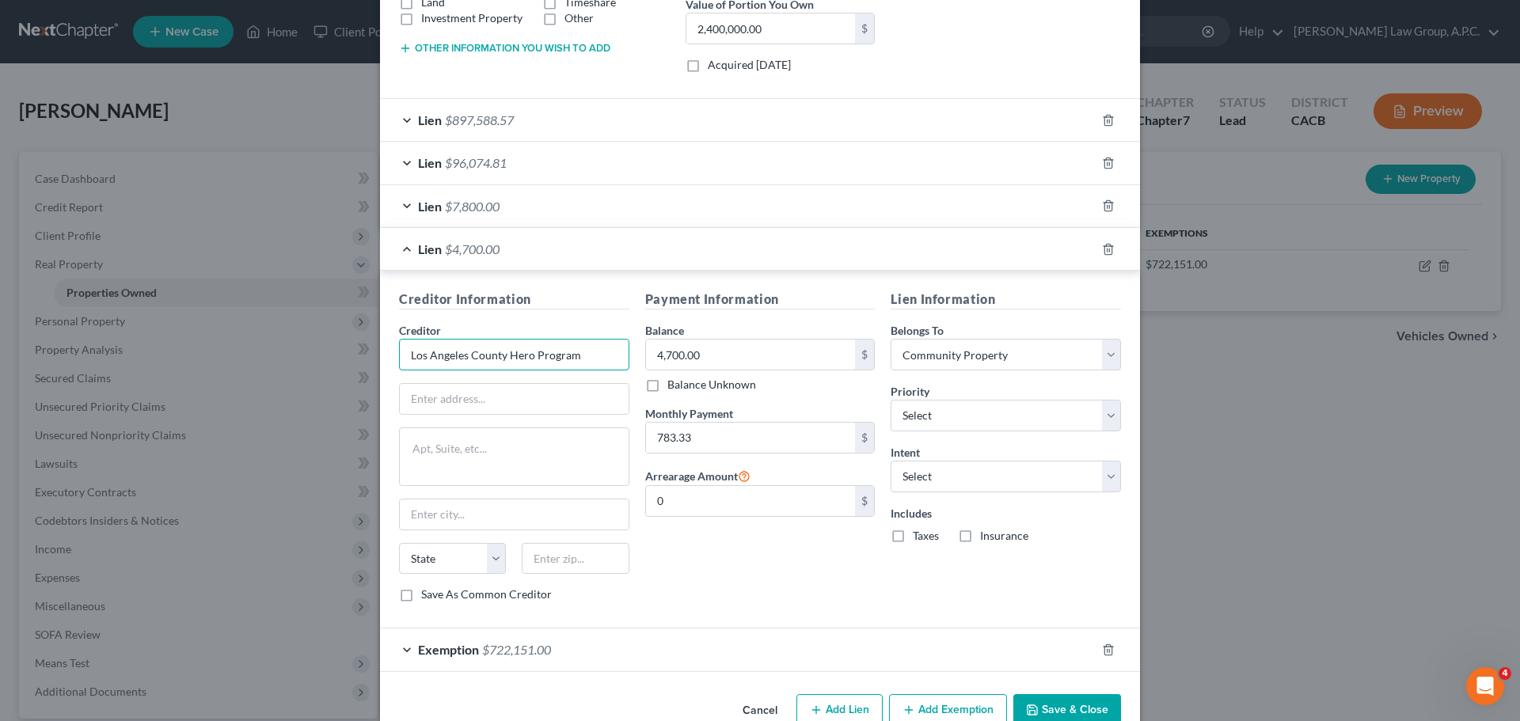
drag, startPoint x: 591, startPoint y: 355, endPoint x: 405, endPoint y: 352, distance: 185.3
click at [405, 352] on input "Los Angeles County Hero Program" at bounding box center [514, 355] width 230 height 32
click at [580, 397] on input "text" at bounding box center [514, 399] width 229 height 30
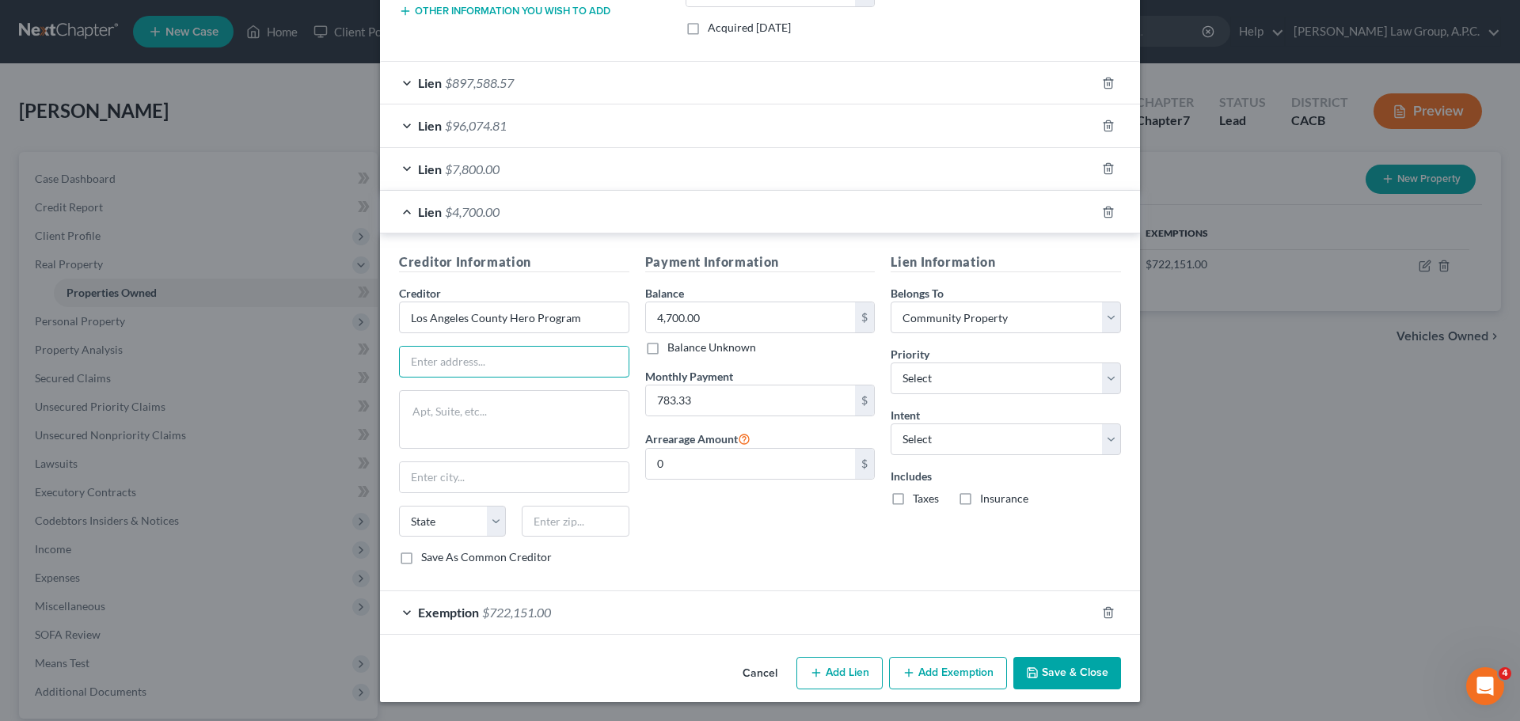
scroll to position [379, 0]
click at [554, 618] on div "Exemption $722,151.00" at bounding box center [738, 613] width 716 height 42
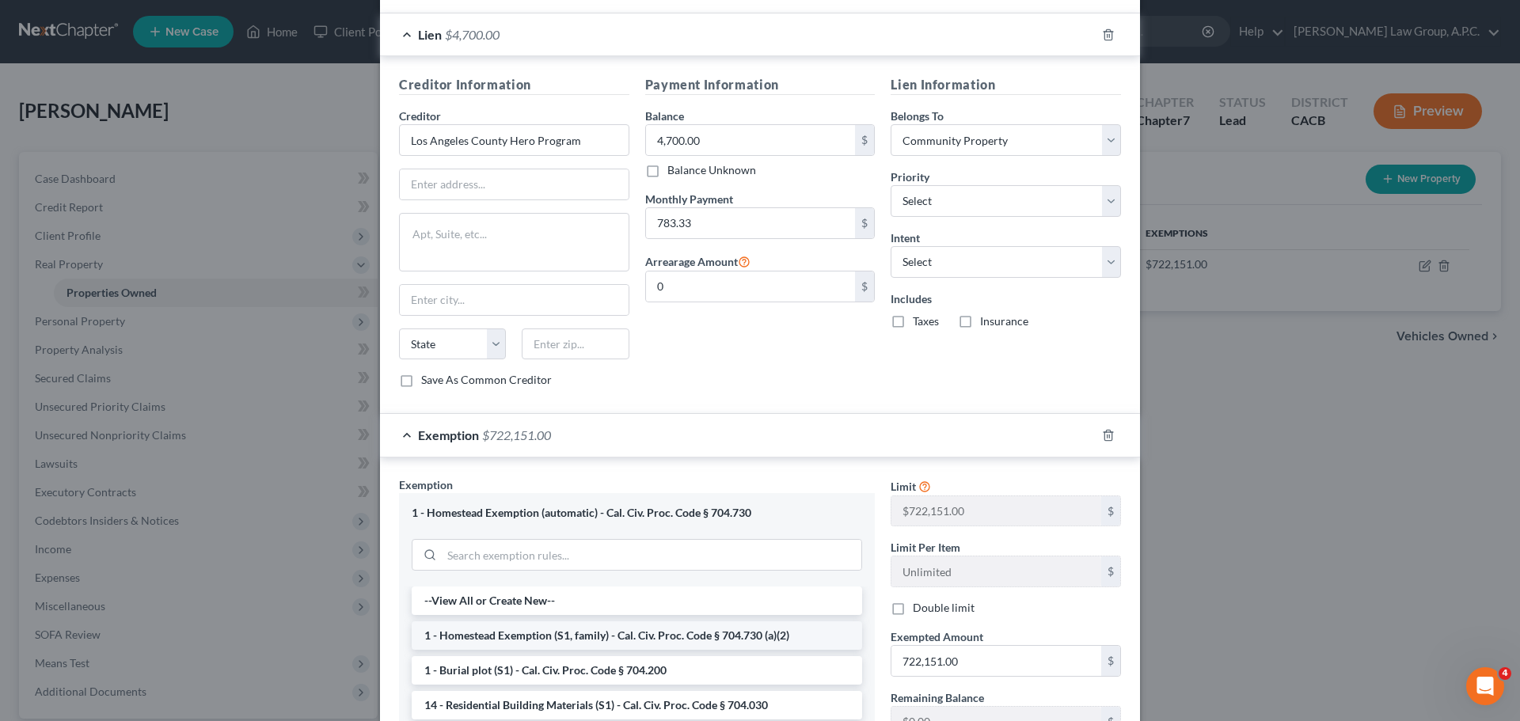
scroll to position [552, 0]
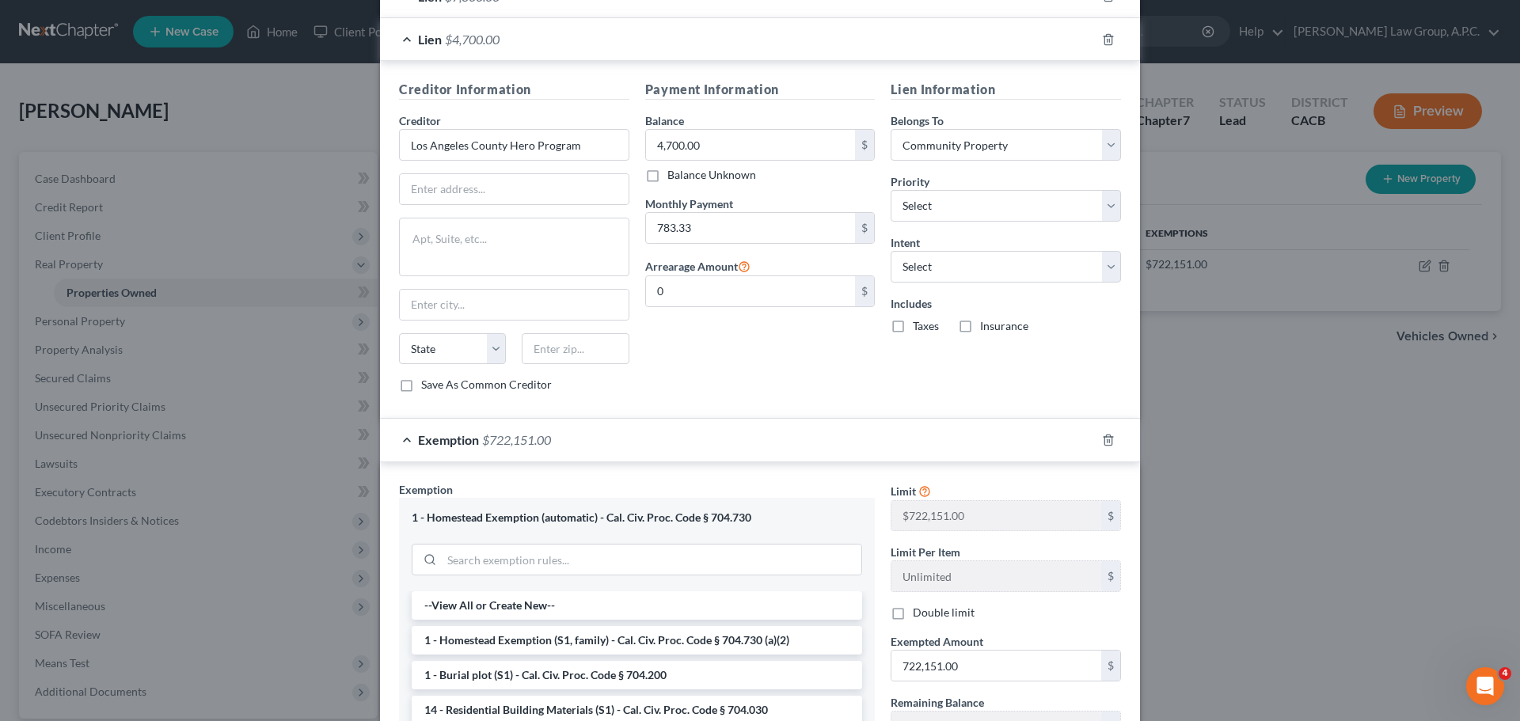
click at [470, 444] on span "Exemption" at bounding box center [448, 439] width 61 height 15
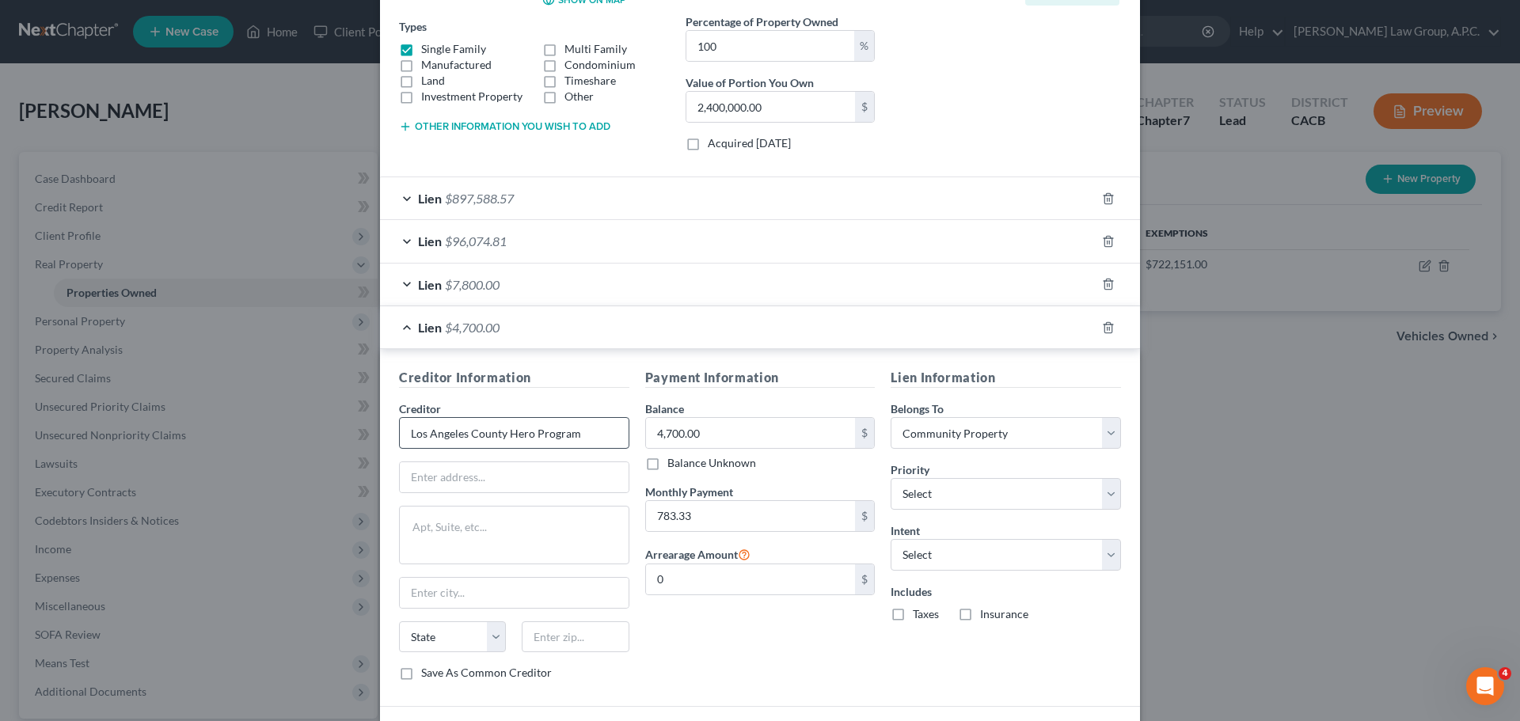
scroll to position [264, 0]
click at [475, 486] on input "text" at bounding box center [514, 477] width 229 height 30
paste input "[STREET_ADDRESS][PERSON_NAME],"
type input "[STREET_ADDRESS][PERSON_NAME]"
type input "[GEOGRAPHIC_DATA]"
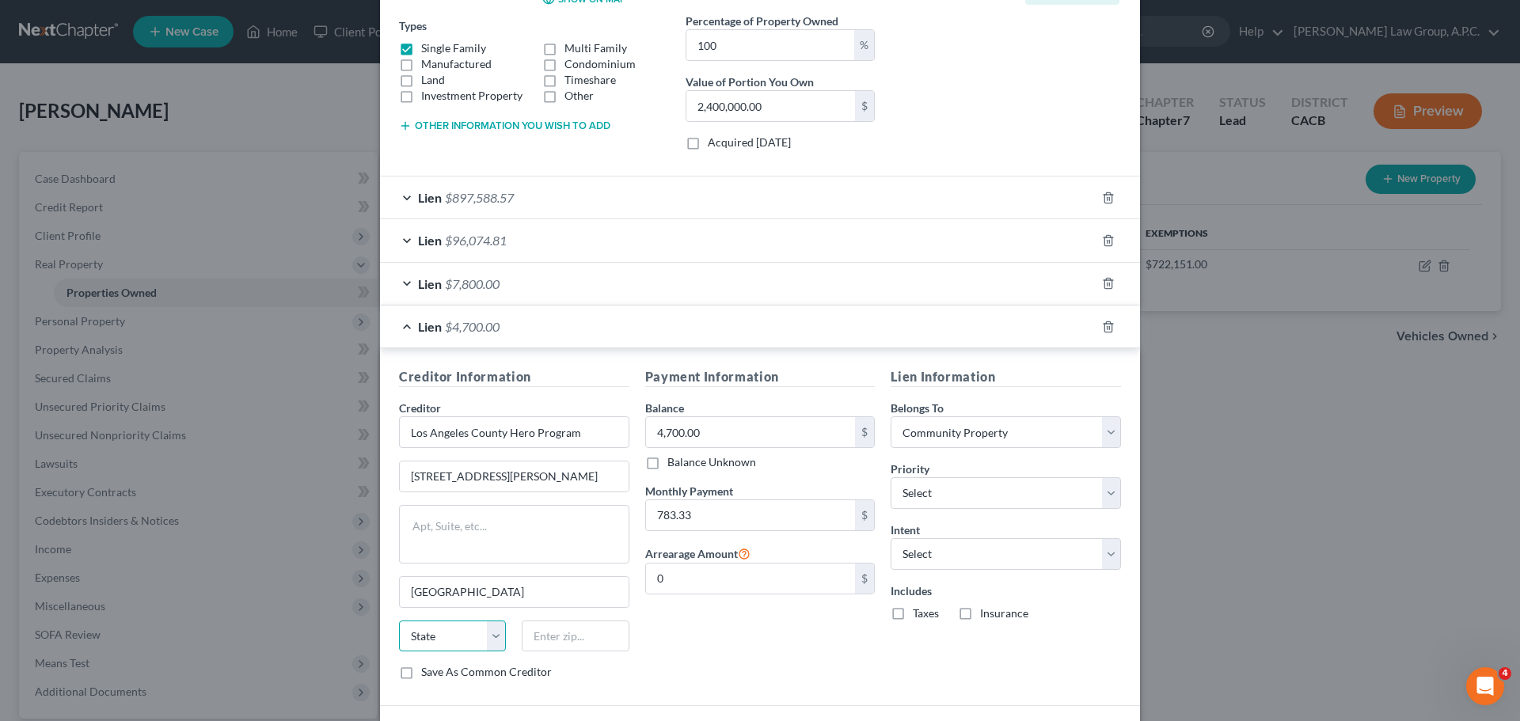
select select "4"
paste input "92127"
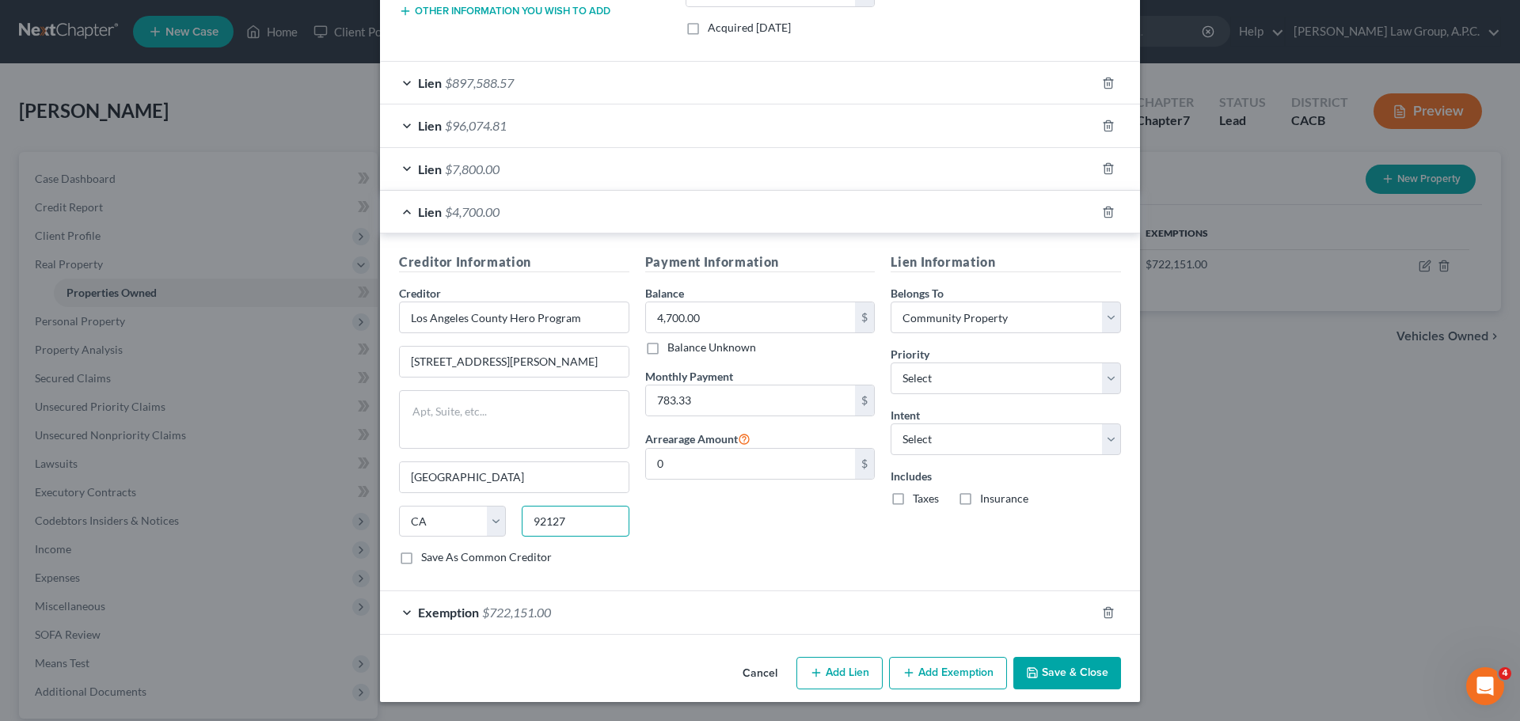
scroll to position [379, 0]
type input "92127"
click at [1067, 671] on button "Save & Close" at bounding box center [1068, 674] width 108 height 33
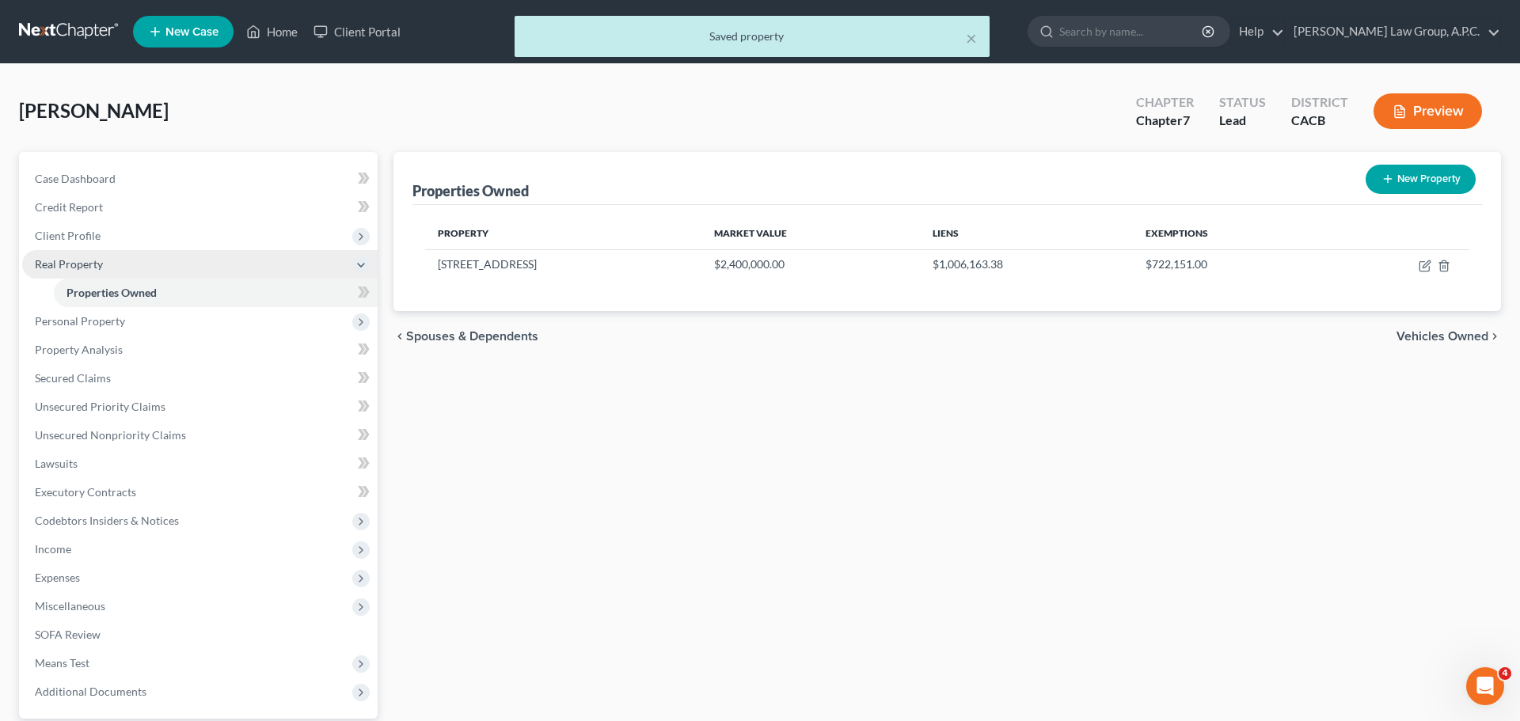
click at [72, 258] on span "Real Property" at bounding box center [69, 263] width 68 height 13
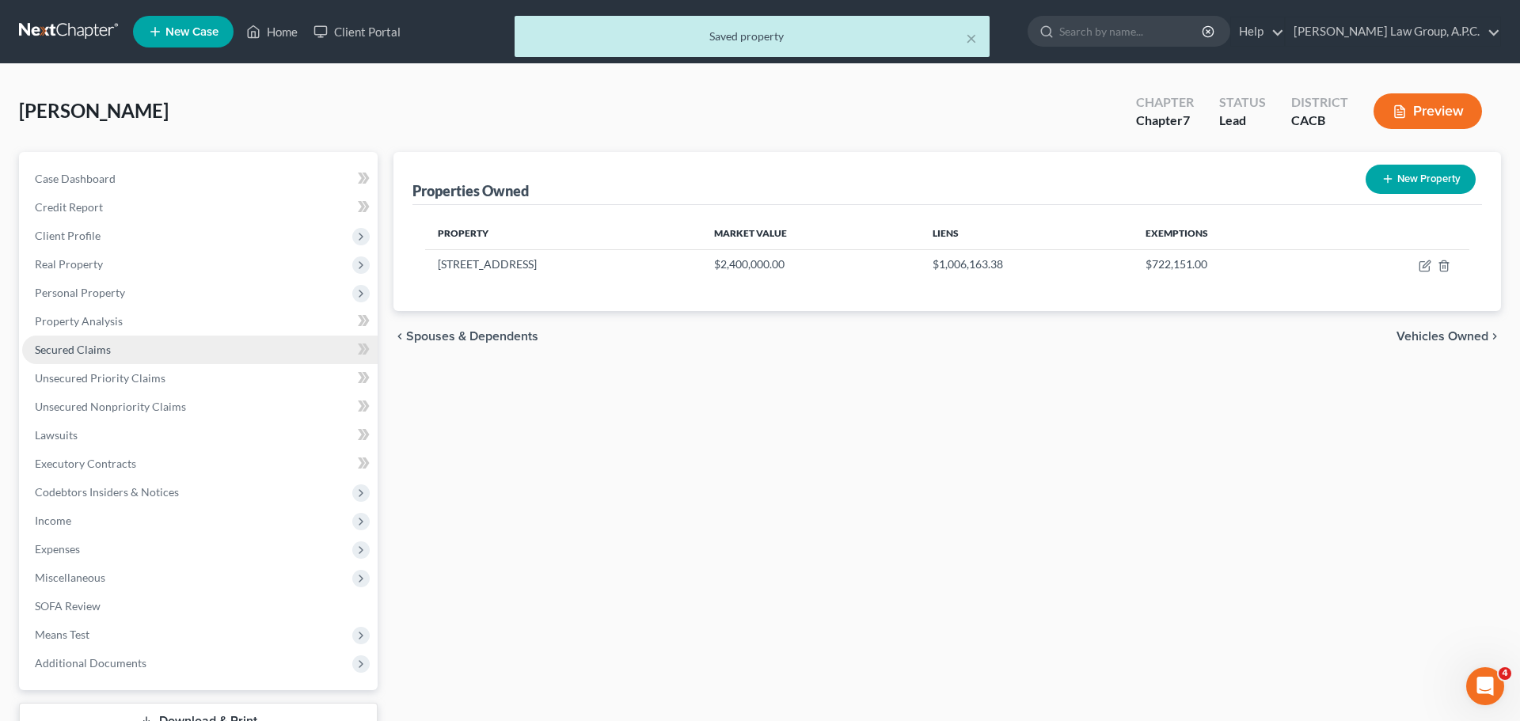
click at [82, 348] on span "Secured Claims" at bounding box center [73, 349] width 76 height 13
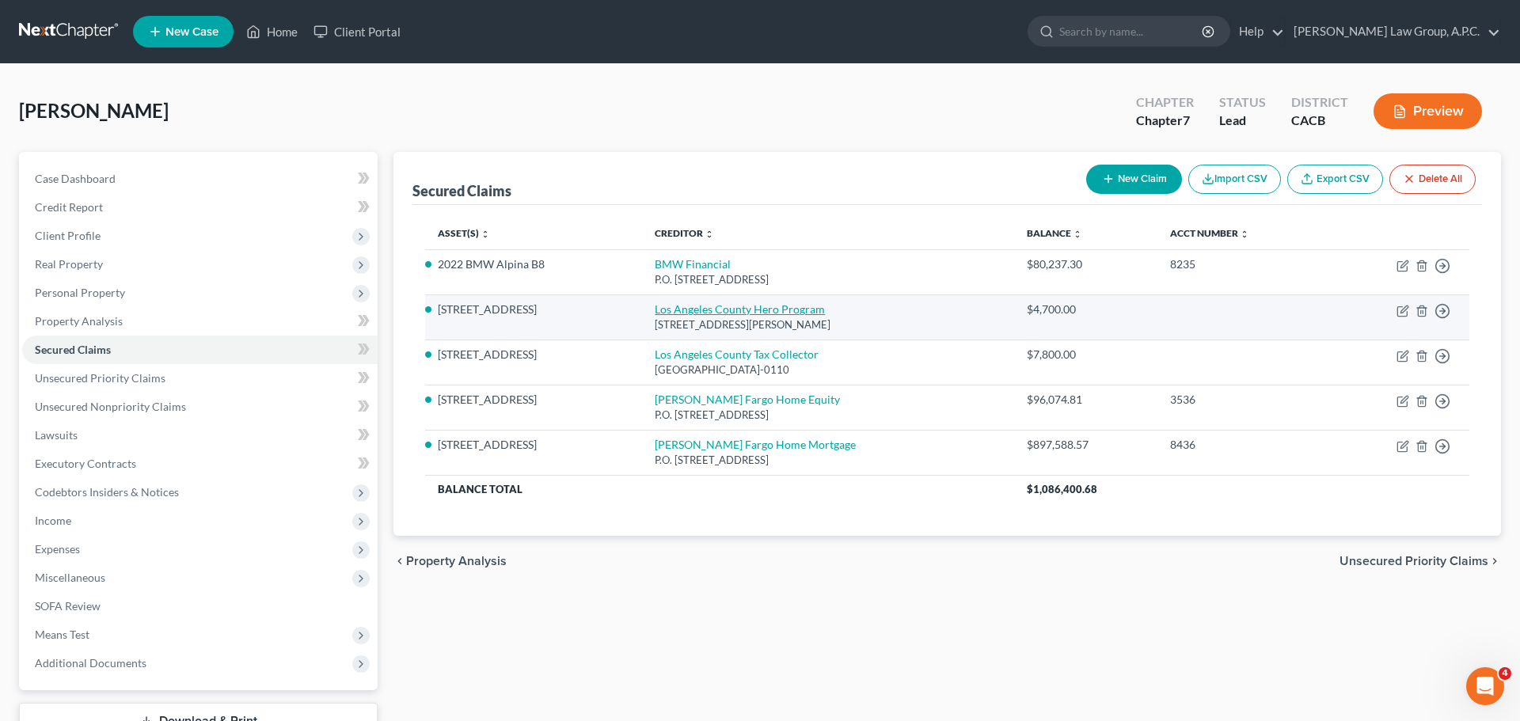
click at [793, 312] on link "Los Angeles County Hero Program" at bounding box center [740, 308] width 170 height 13
select select "4"
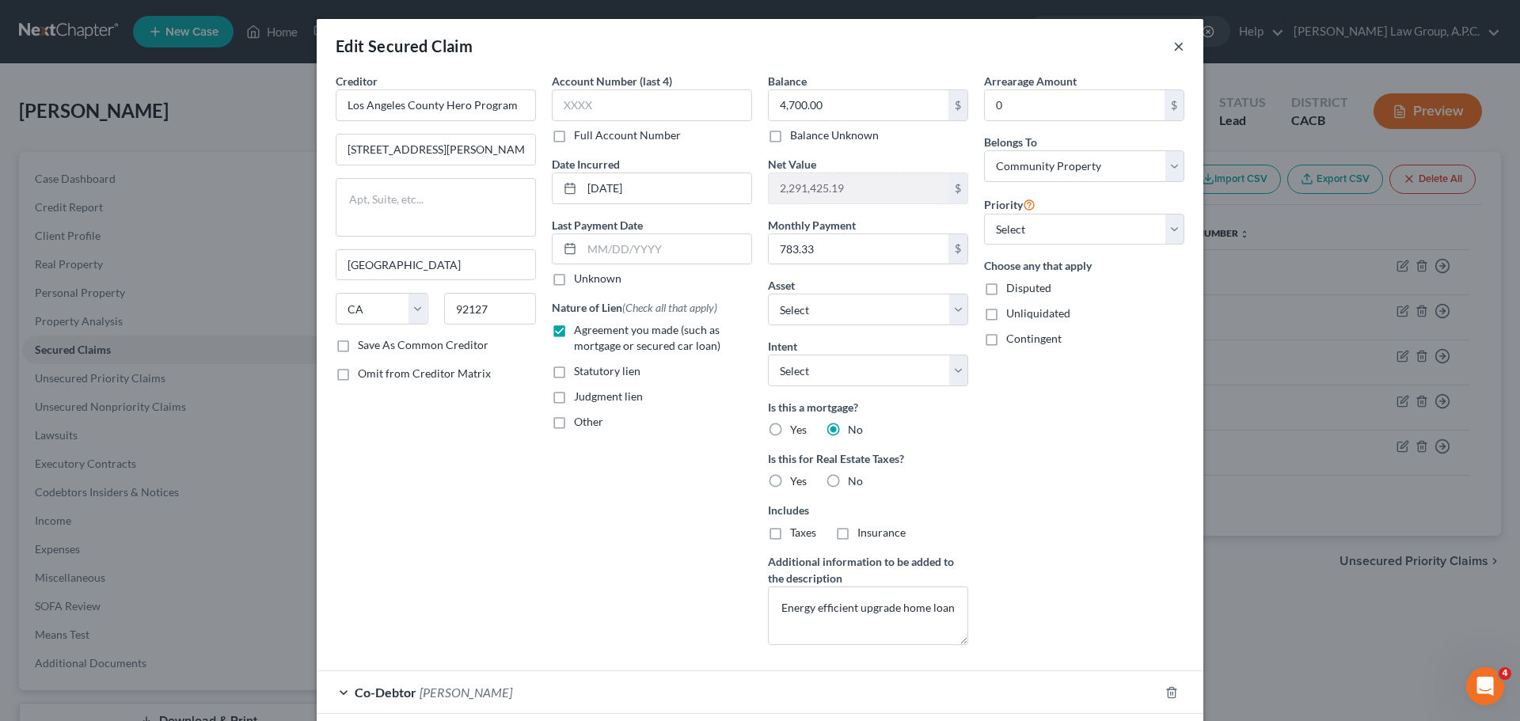
click at [1178, 40] on button "×" at bounding box center [1179, 45] width 11 height 19
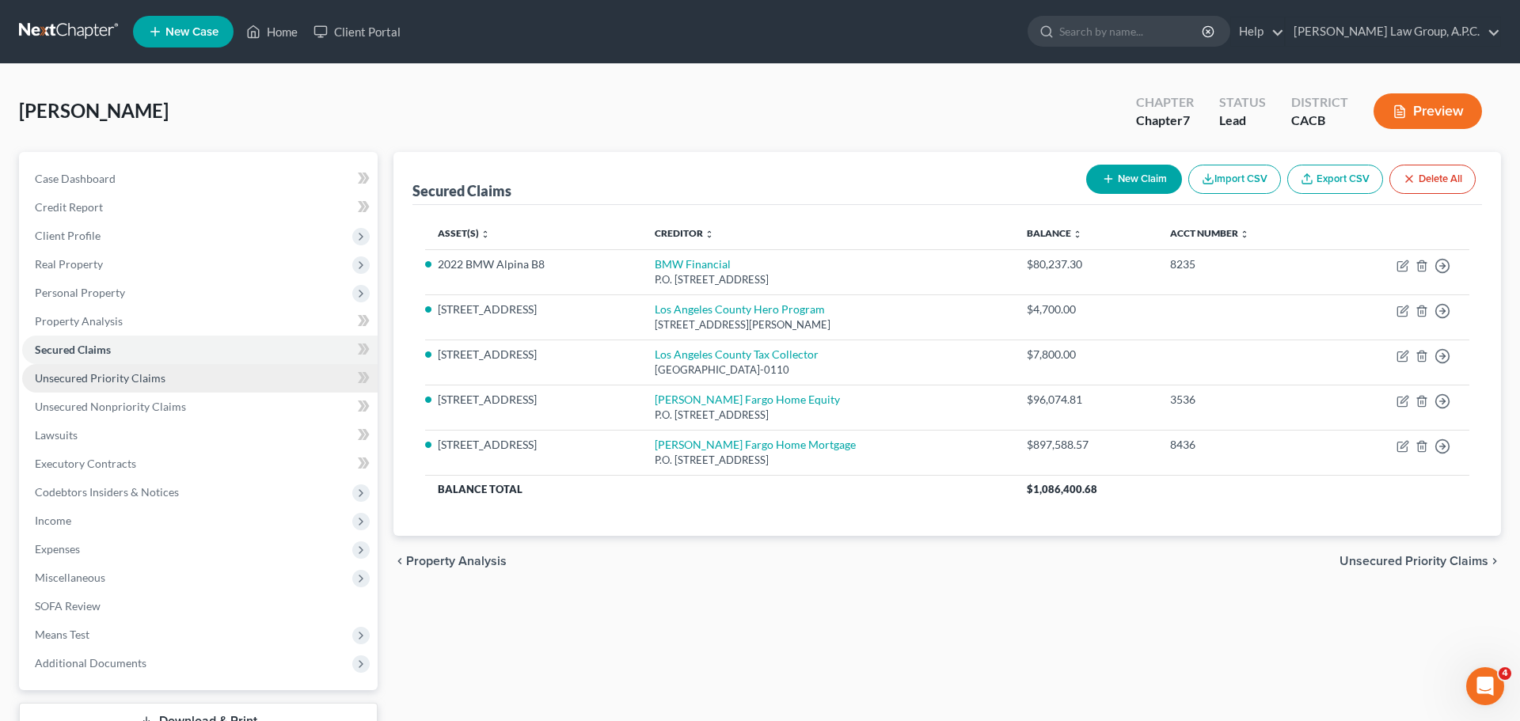
click at [135, 380] on span "Unsecured Priority Claims" at bounding box center [100, 377] width 131 height 13
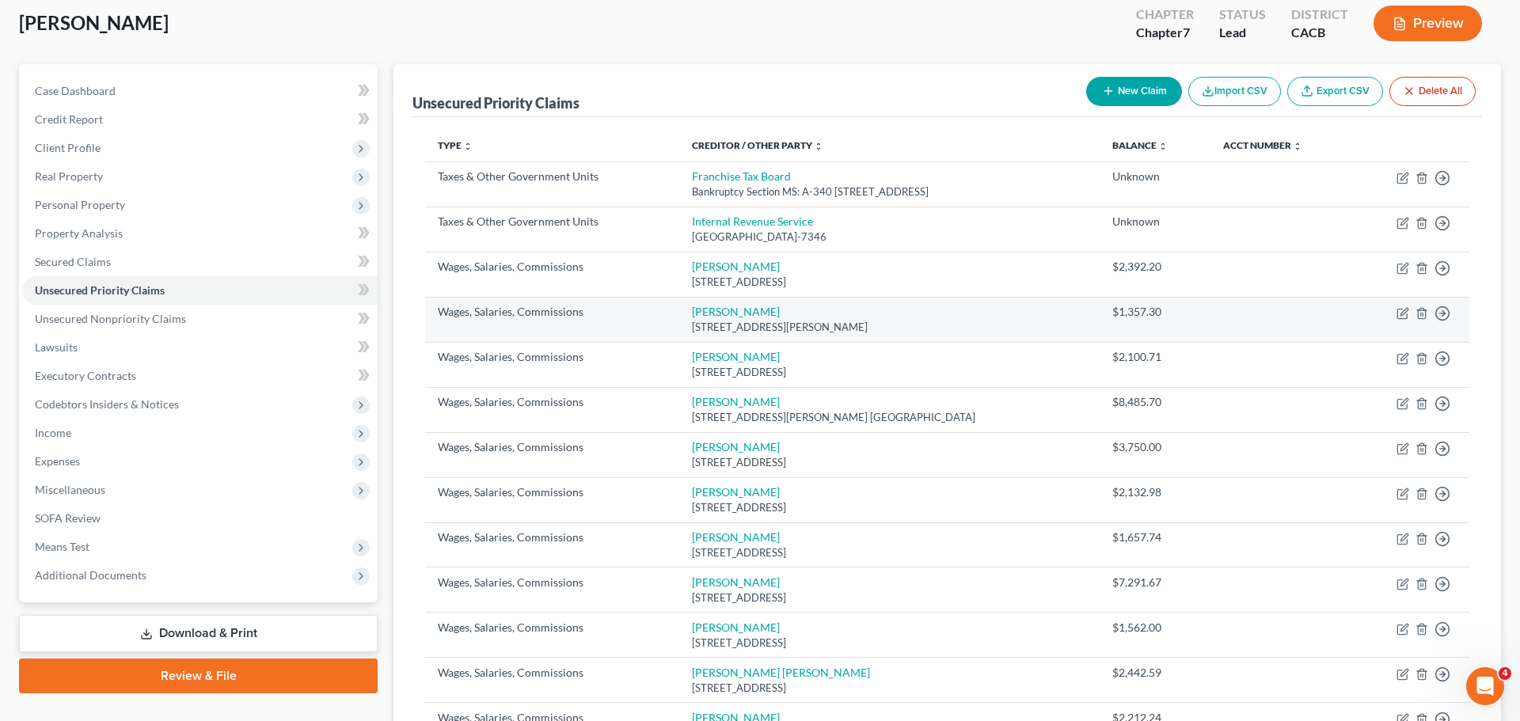
scroll to position [90, 0]
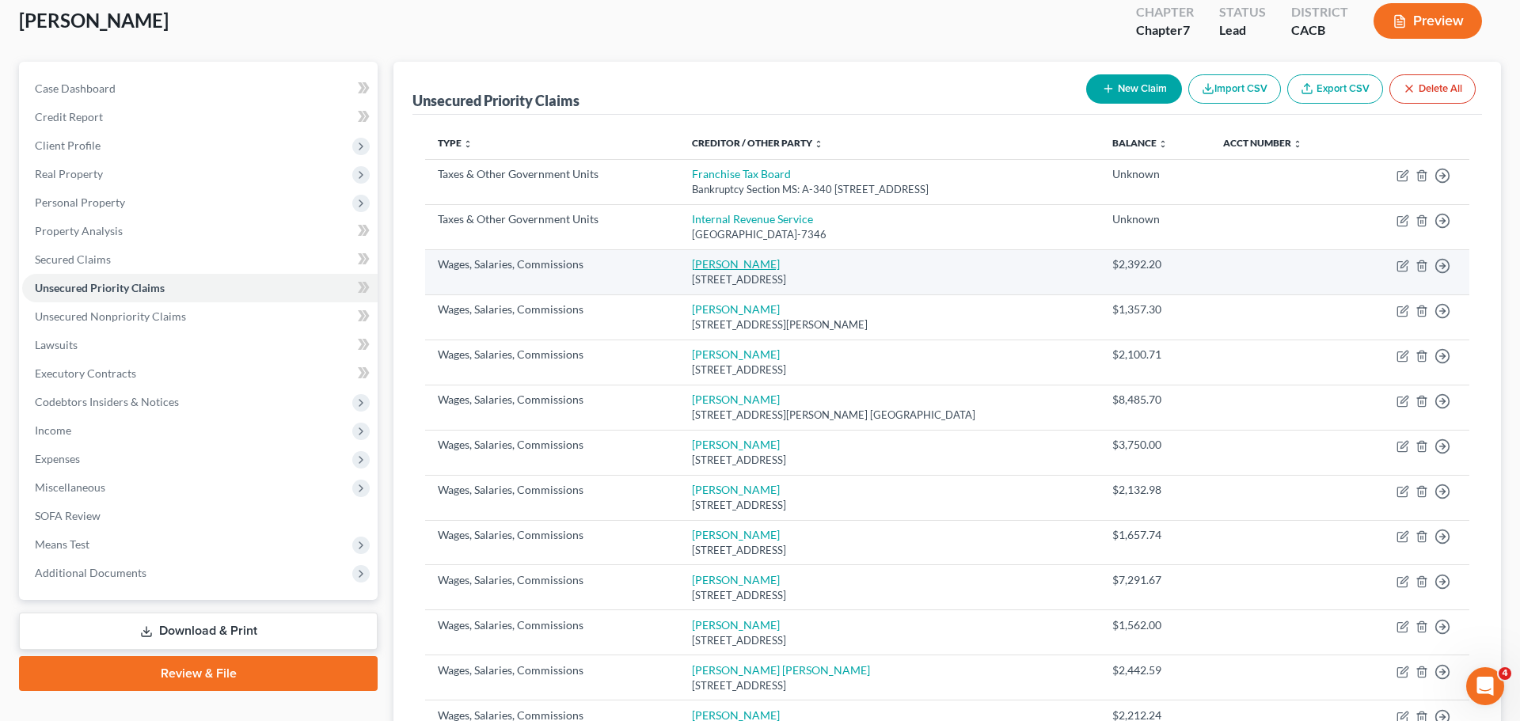
click at [732, 270] on link "[PERSON_NAME]" at bounding box center [736, 263] width 88 height 13
select select "4"
select select "3"
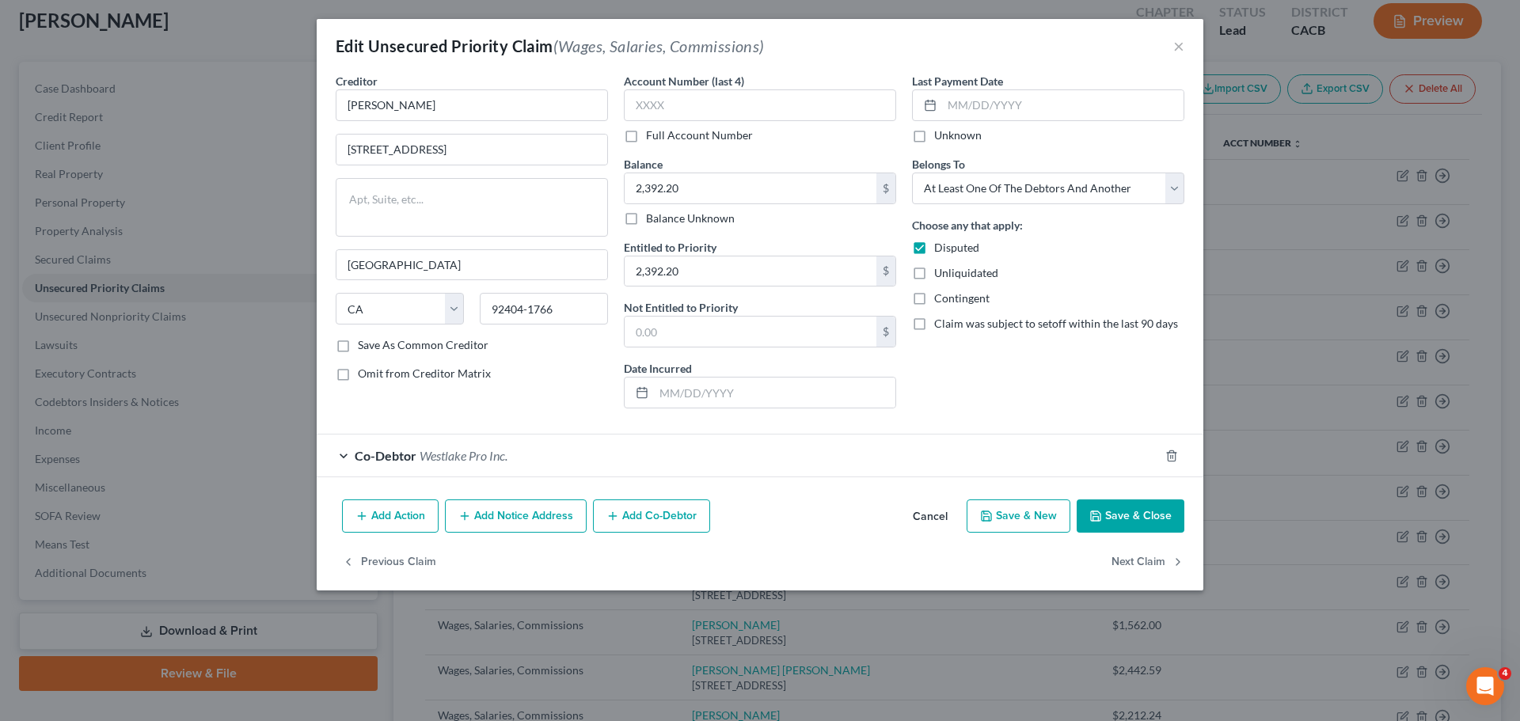
click at [1185, 46] on div "Edit Unsecured Priority Claim (Wages, Salaries, Commissions) ×" at bounding box center [760, 46] width 887 height 54
click at [1183, 47] on button "×" at bounding box center [1179, 45] width 11 height 19
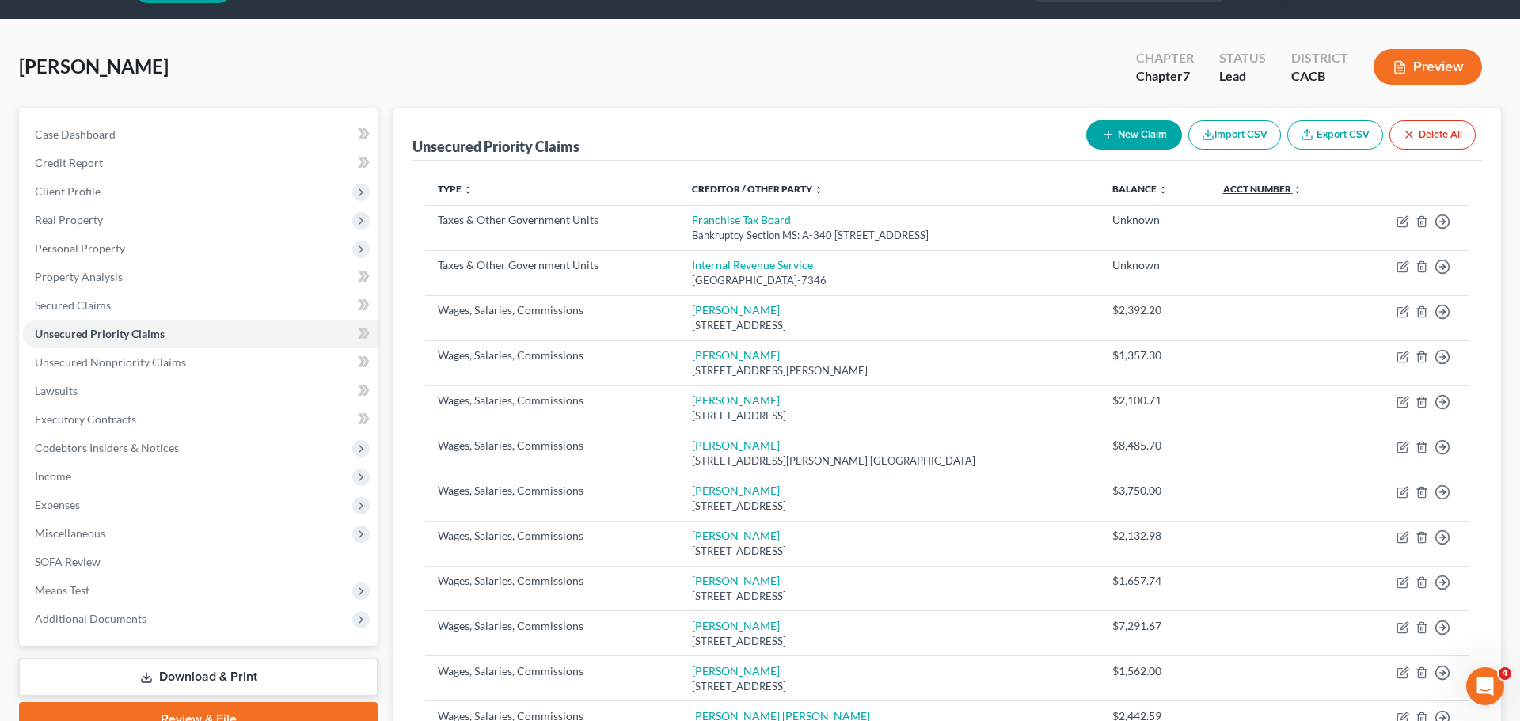
scroll to position [35, 0]
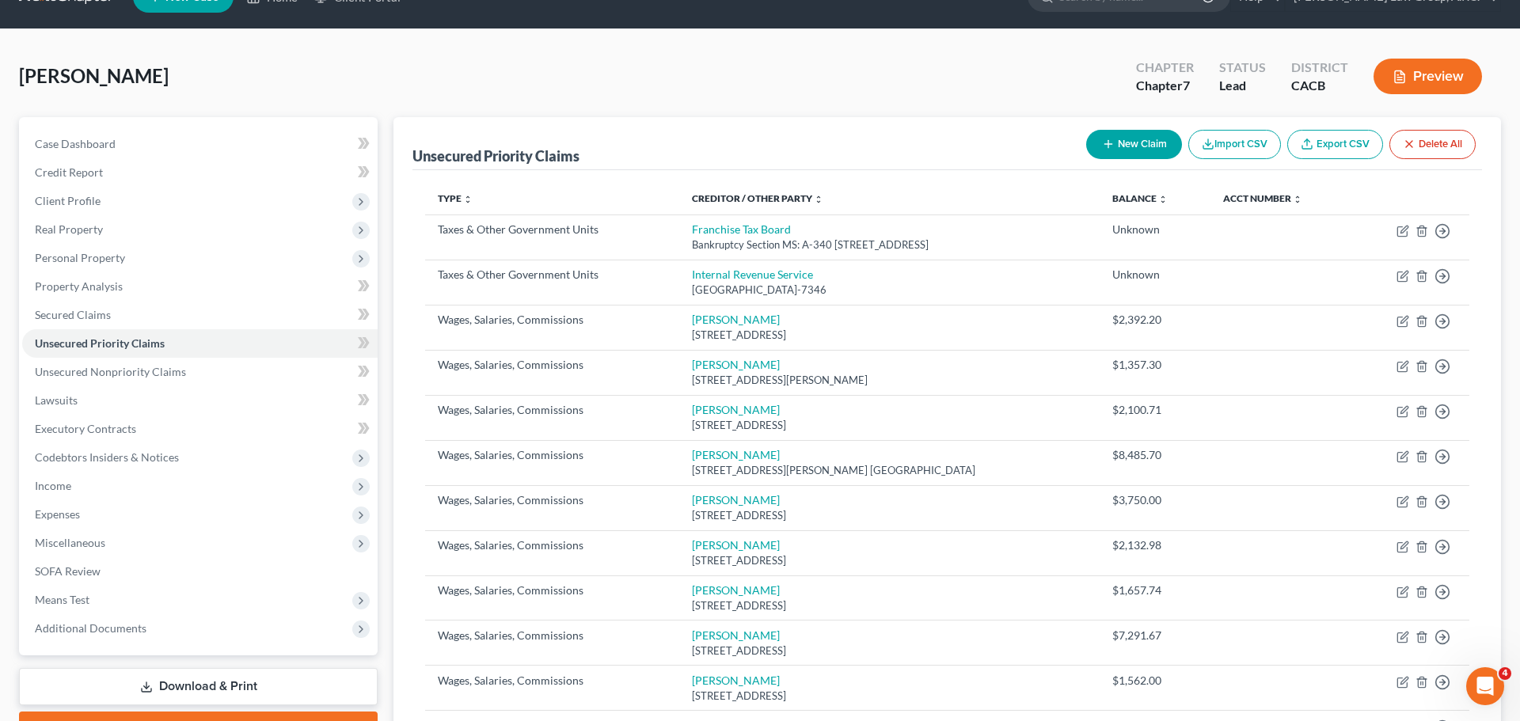
click at [1151, 131] on button "New Claim" at bounding box center [1134, 144] width 96 height 29
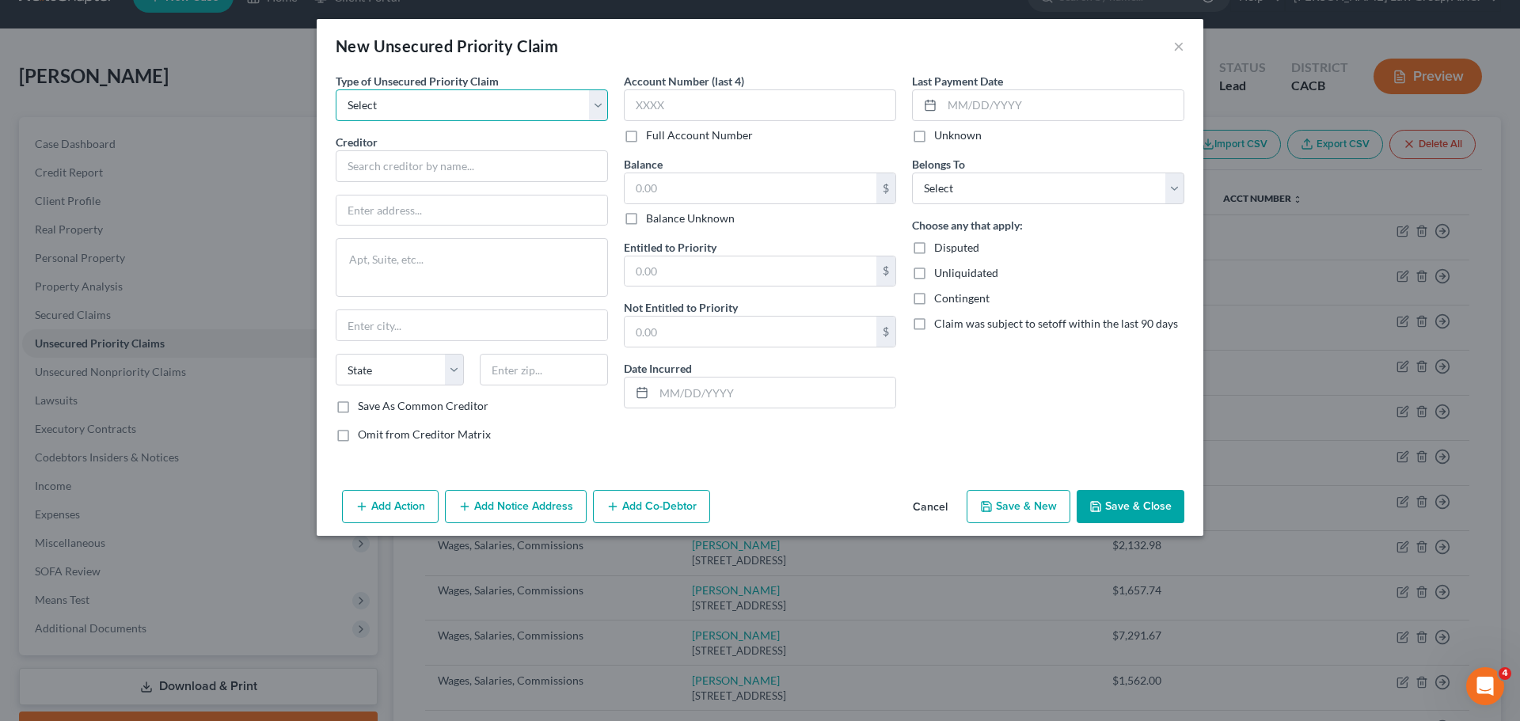
select select "9"
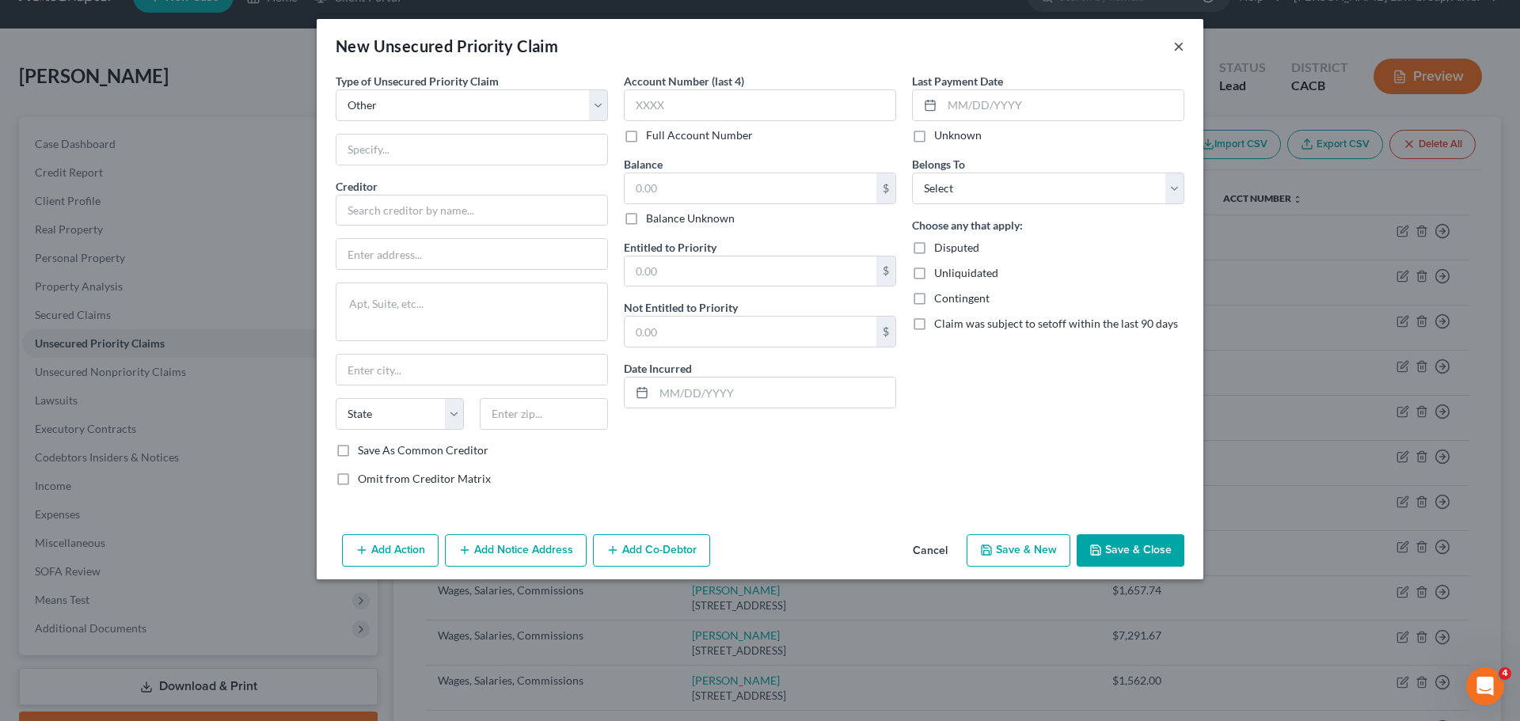
click at [1179, 40] on button "×" at bounding box center [1179, 45] width 11 height 19
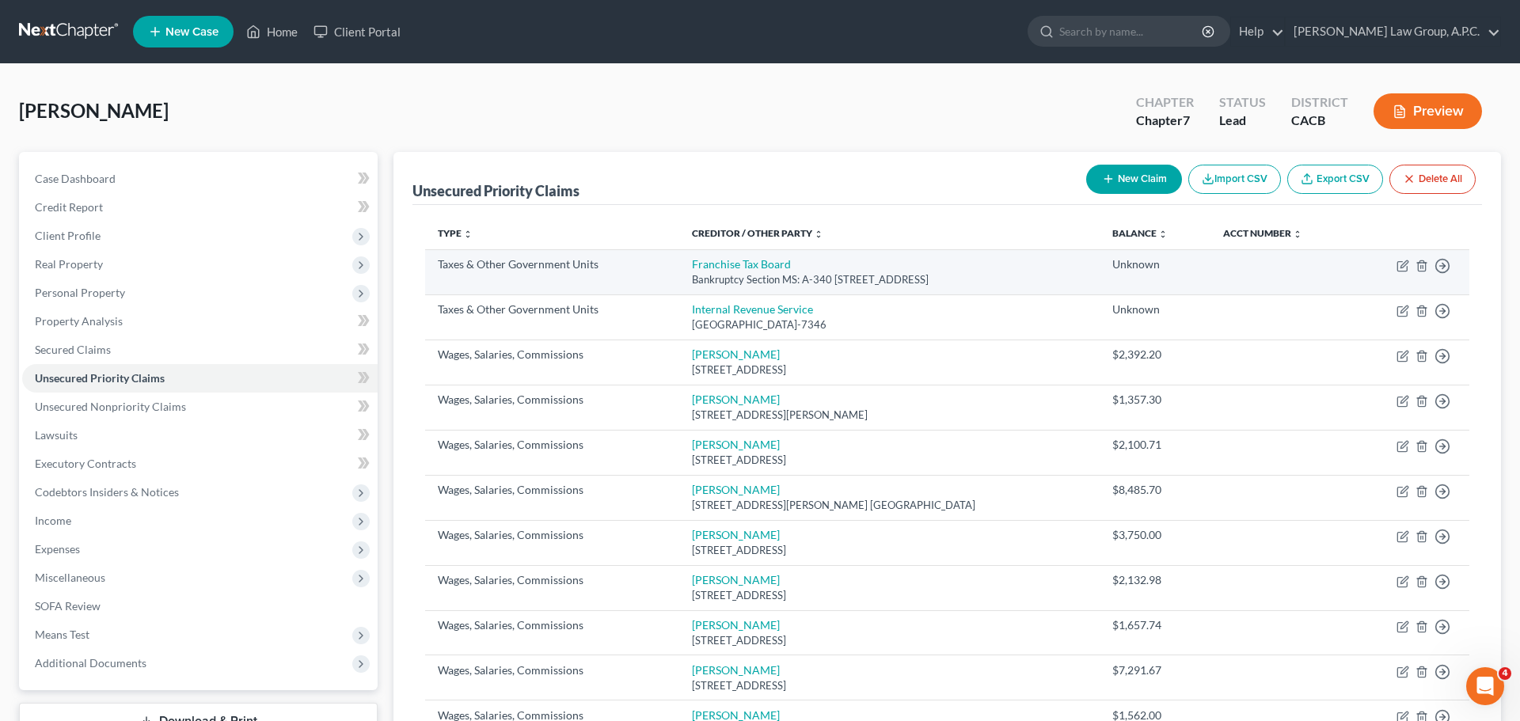
scroll to position [0, 0]
click at [1402, 268] on icon "button" at bounding box center [1404, 264] width 7 height 7
select select "3"
select select "4"
select select "0"
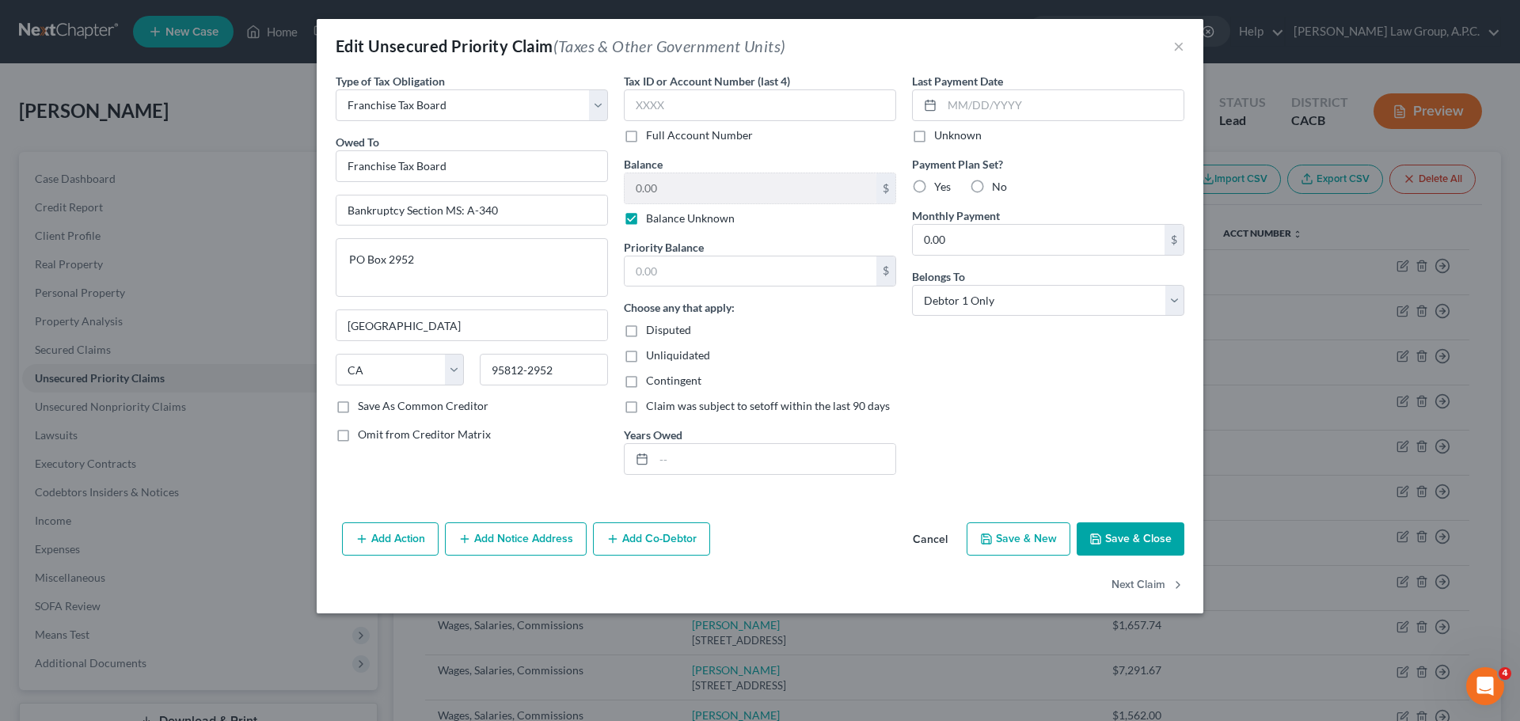
click at [1187, 44] on div "Edit Unsecured Priority Claim (Taxes & Other Government Units) ×" at bounding box center [760, 46] width 887 height 54
click at [1178, 46] on button "×" at bounding box center [1179, 45] width 11 height 19
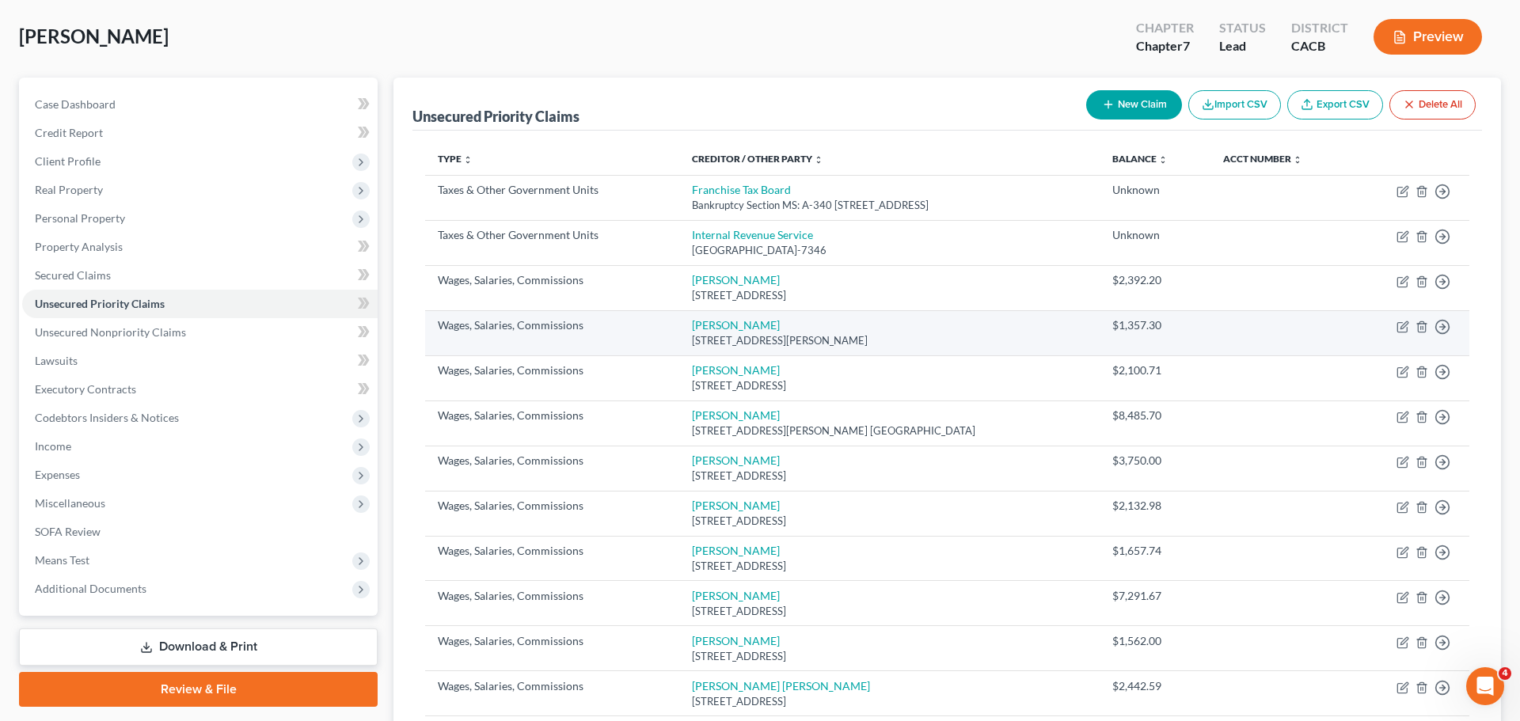
scroll to position [83, 0]
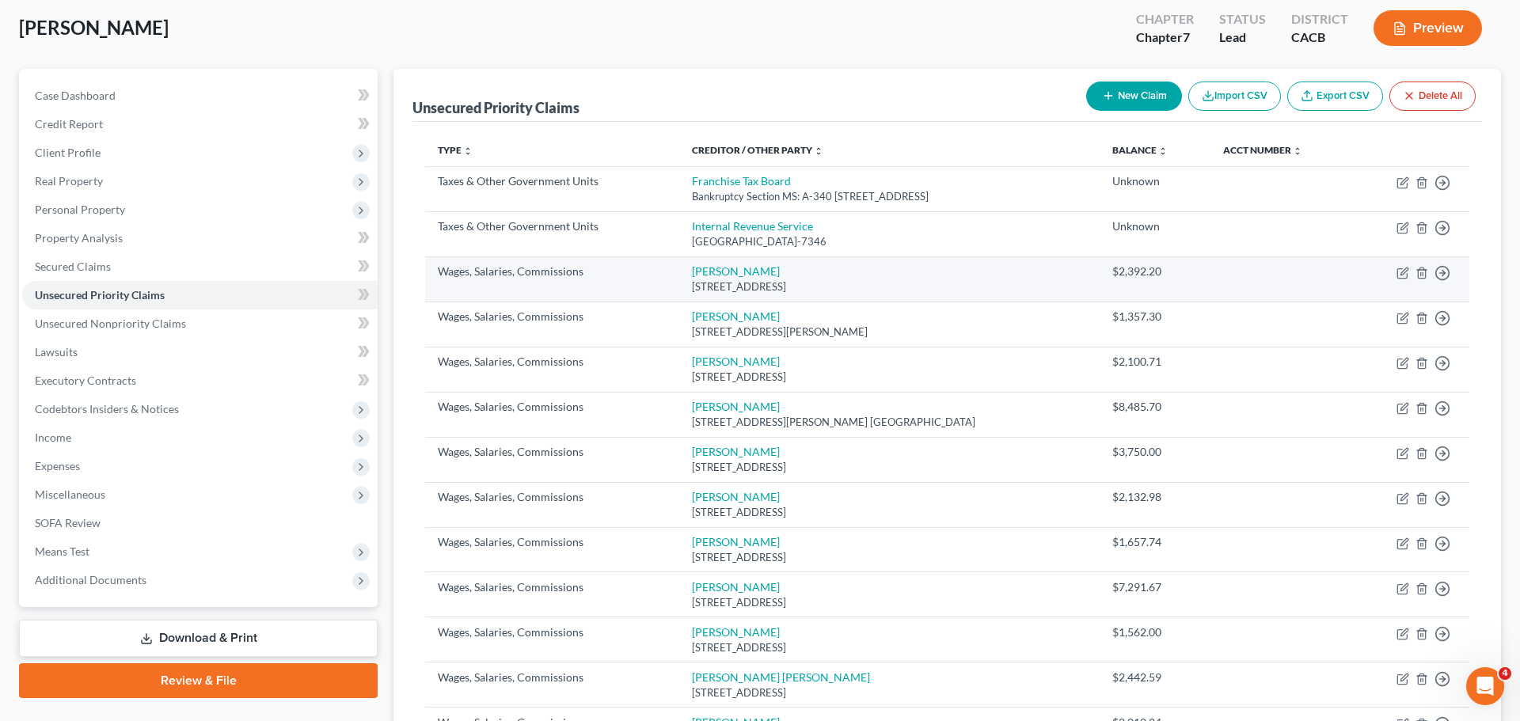
click at [537, 269] on div "Wages, Salaries, Commissions" at bounding box center [552, 272] width 229 height 16
click at [1405, 269] on icon "button" at bounding box center [1404, 271] width 7 height 7
select select "4"
select select "3"
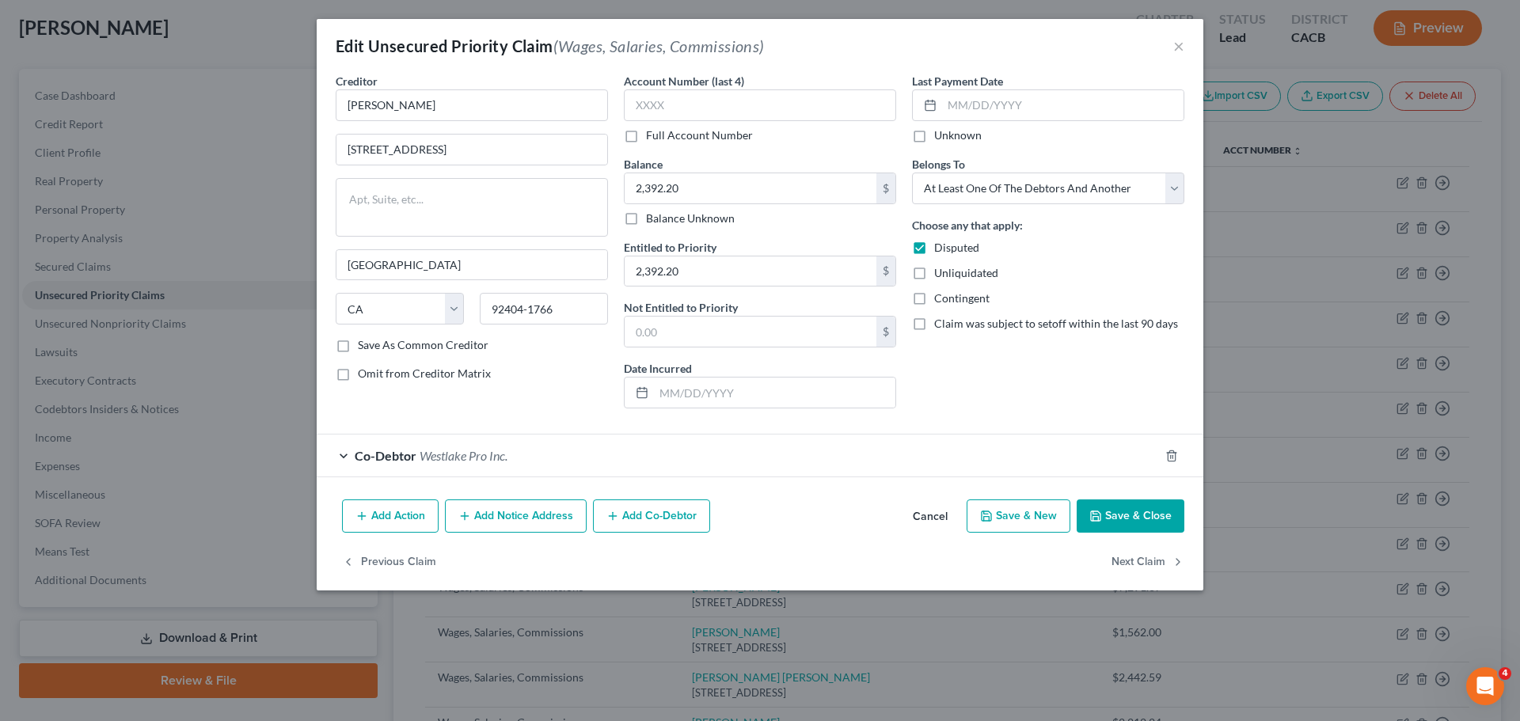
click at [527, 44] on div "Edit Unsecured Priority Claim (Wages, Salaries, Commissions)" at bounding box center [550, 46] width 429 height 22
click at [637, 44] on span "(Wages, Salaries, Commissions)" at bounding box center [659, 45] width 211 height 19
click at [1188, 45] on div "Edit Unsecured Priority Claim (Wages, Salaries, Commissions) ×" at bounding box center [760, 46] width 887 height 54
click at [1182, 45] on button "×" at bounding box center [1179, 45] width 11 height 19
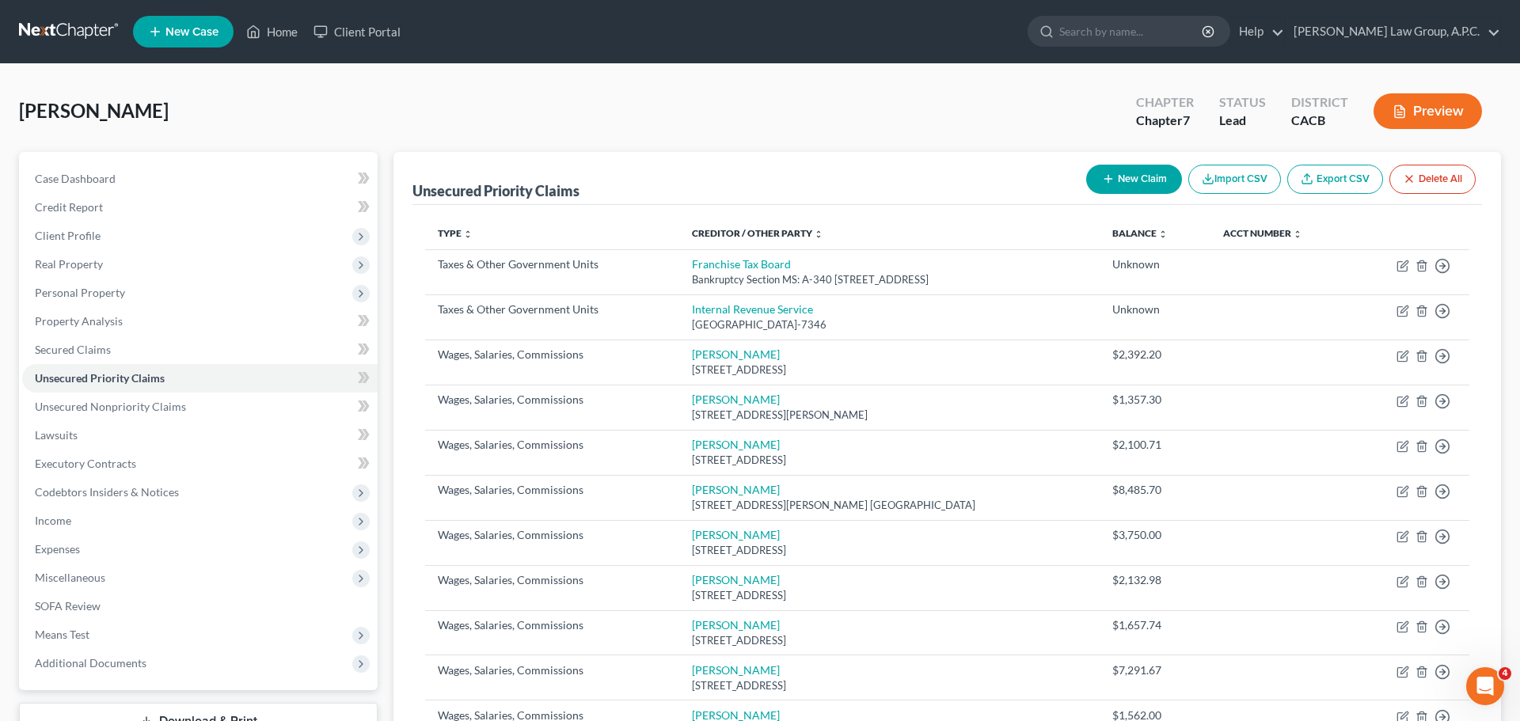
scroll to position [0, 0]
click at [1331, 181] on link "Export CSV" at bounding box center [1336, 179] width 96 height 29
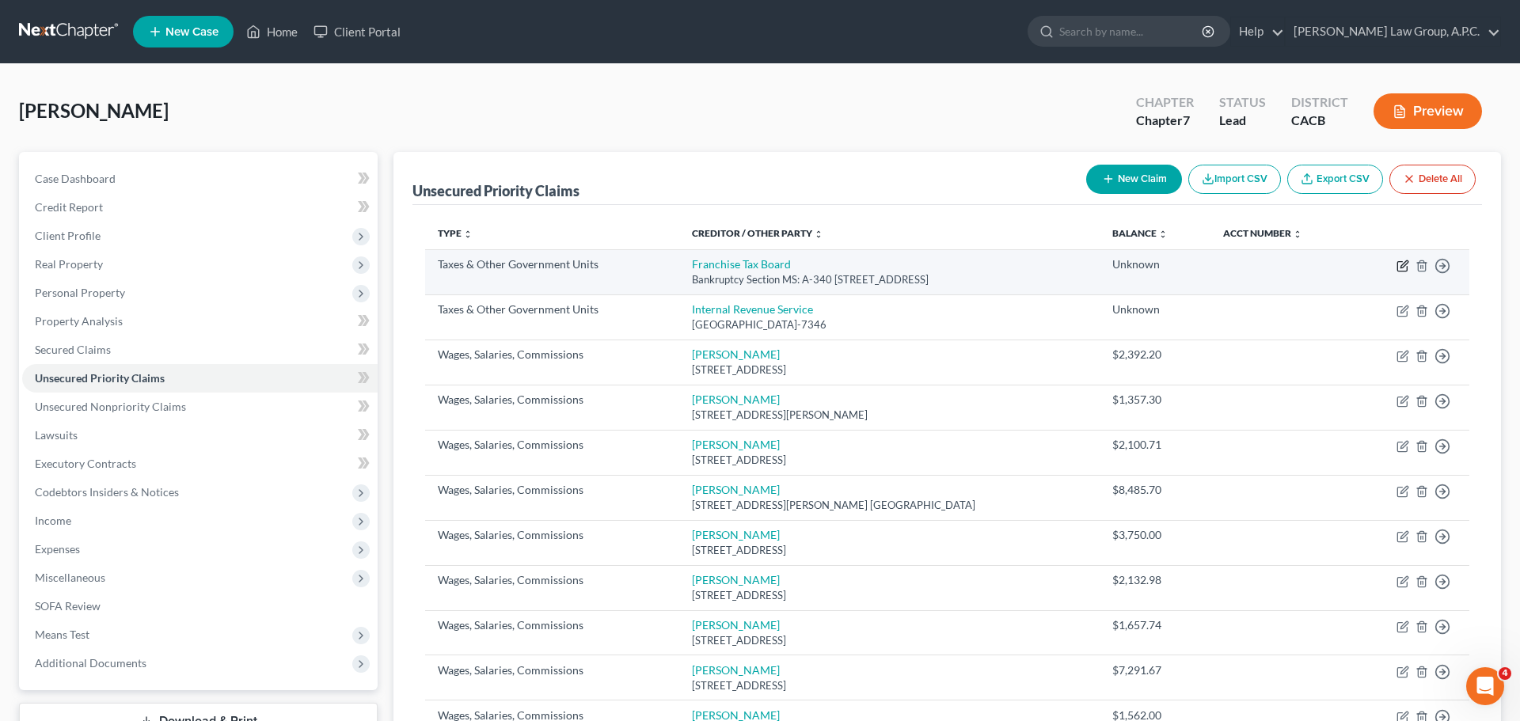
click at [1405, 262] on icon "button" at bounding box center [1403, 266] width 13 height 13
select select "3"
select select "4"
select select "0"
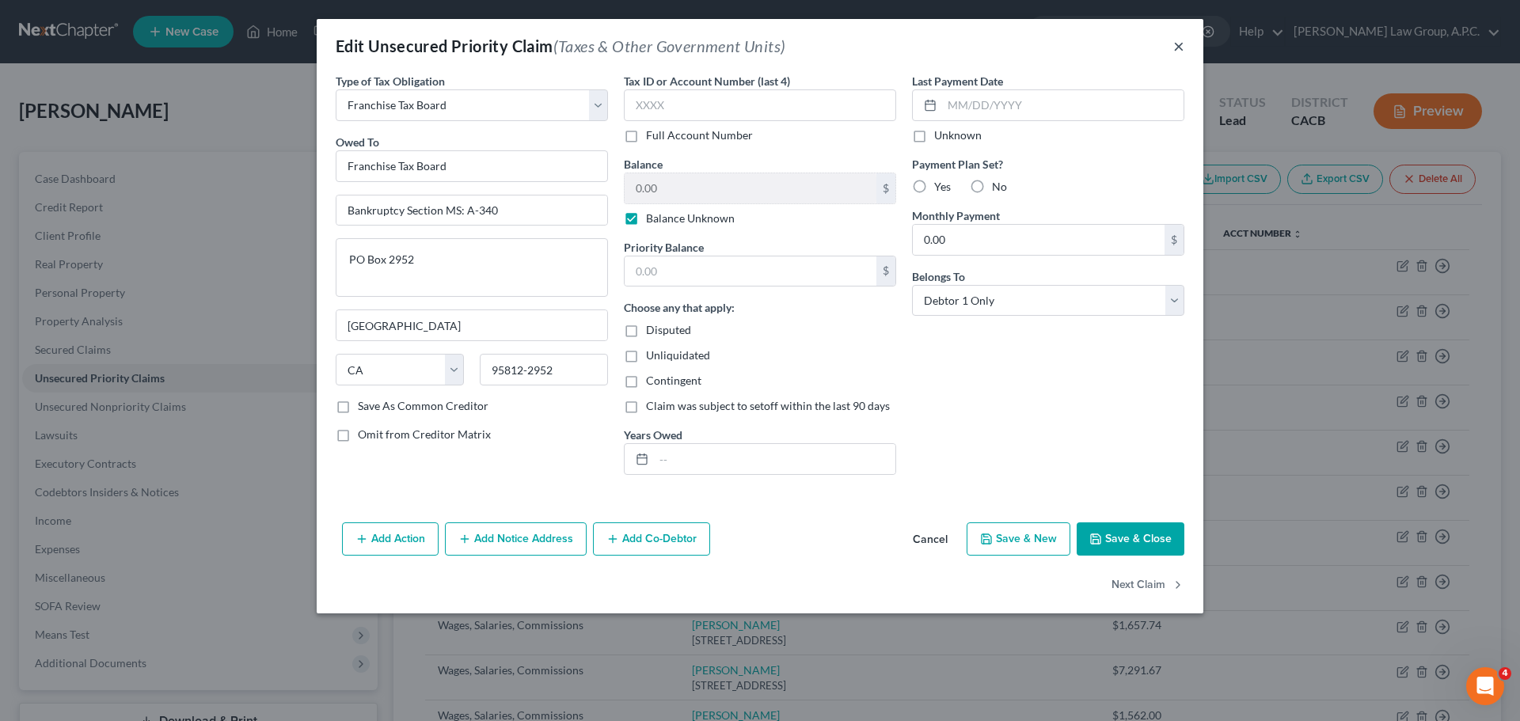
click at [1177, 46] on button "×" at bounding box center [1179, 45] width 11 height 19
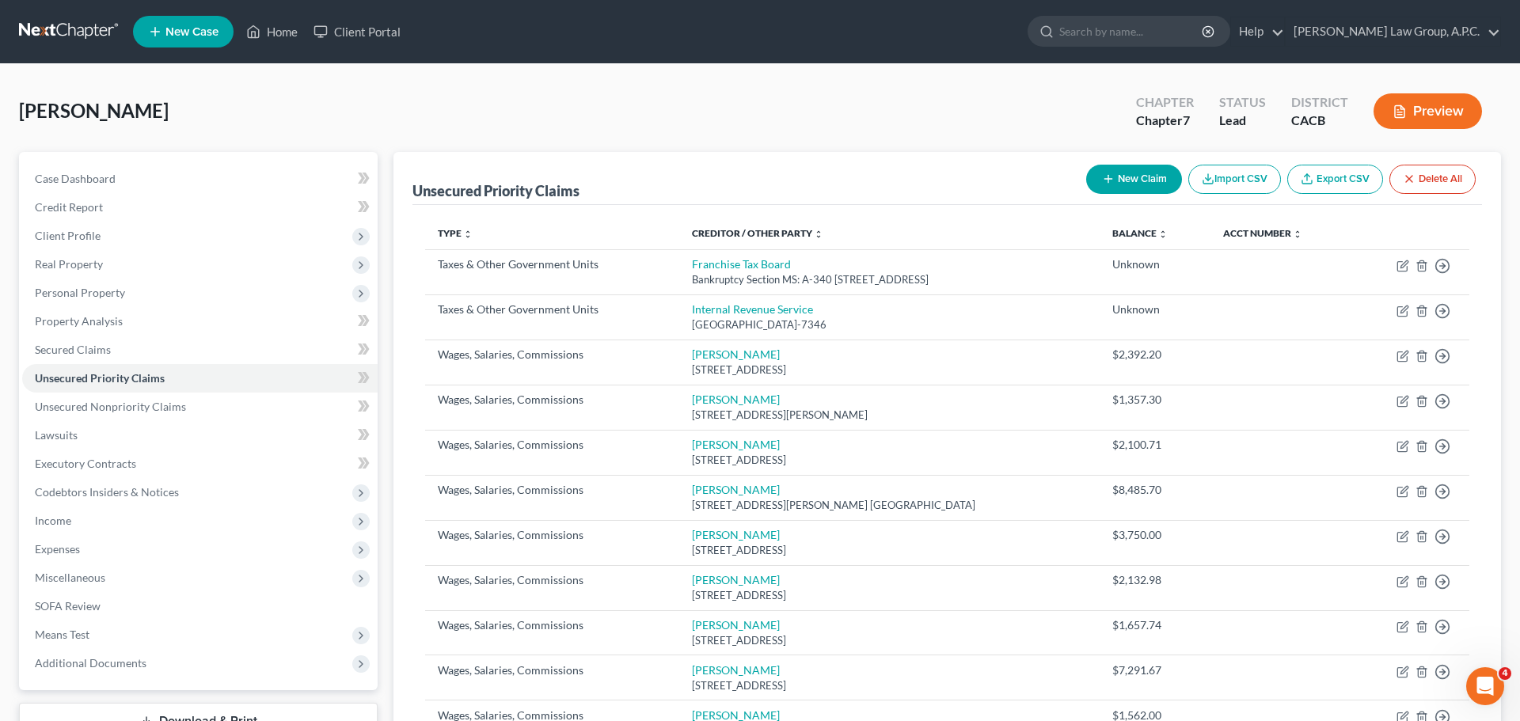
click at [1003, 117] on div "[PERSON_NAME] Upgraded Chapter Chapter 7 Status Lead District CACB Preview" at bounding box center [760, 117] width 1482 height 69
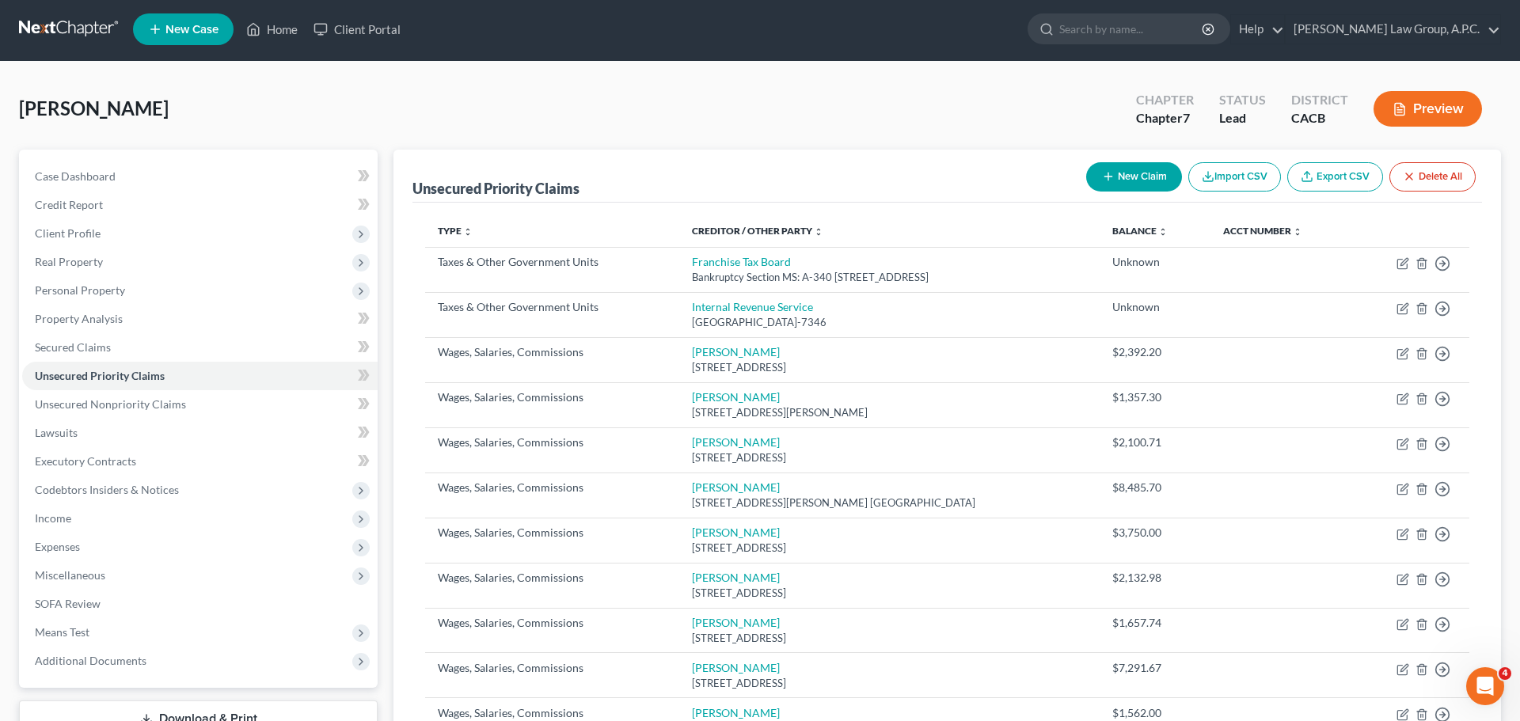
scroll to position [14, 0]
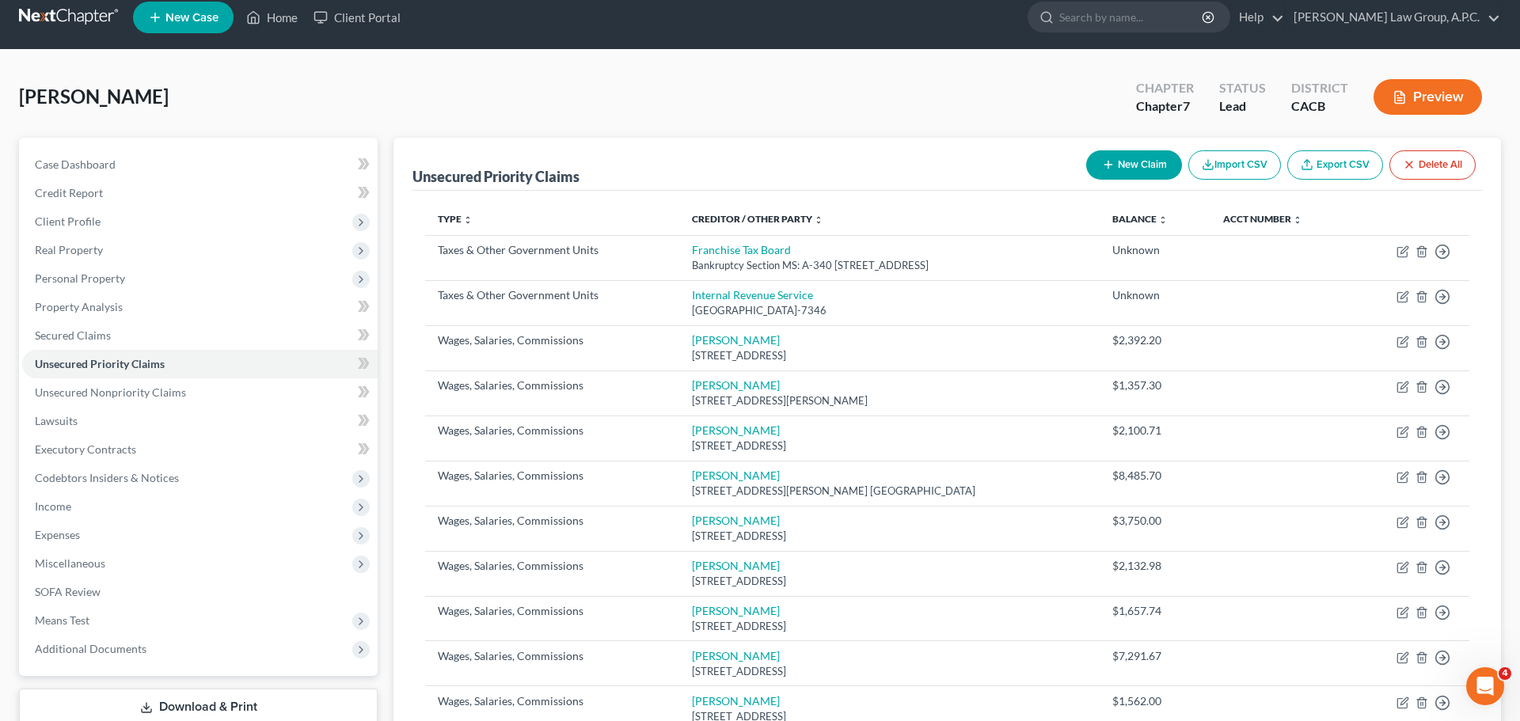
click at [1240, 169] on button "Import CSV" at bounding box center [1235, 164] width 93 height 29
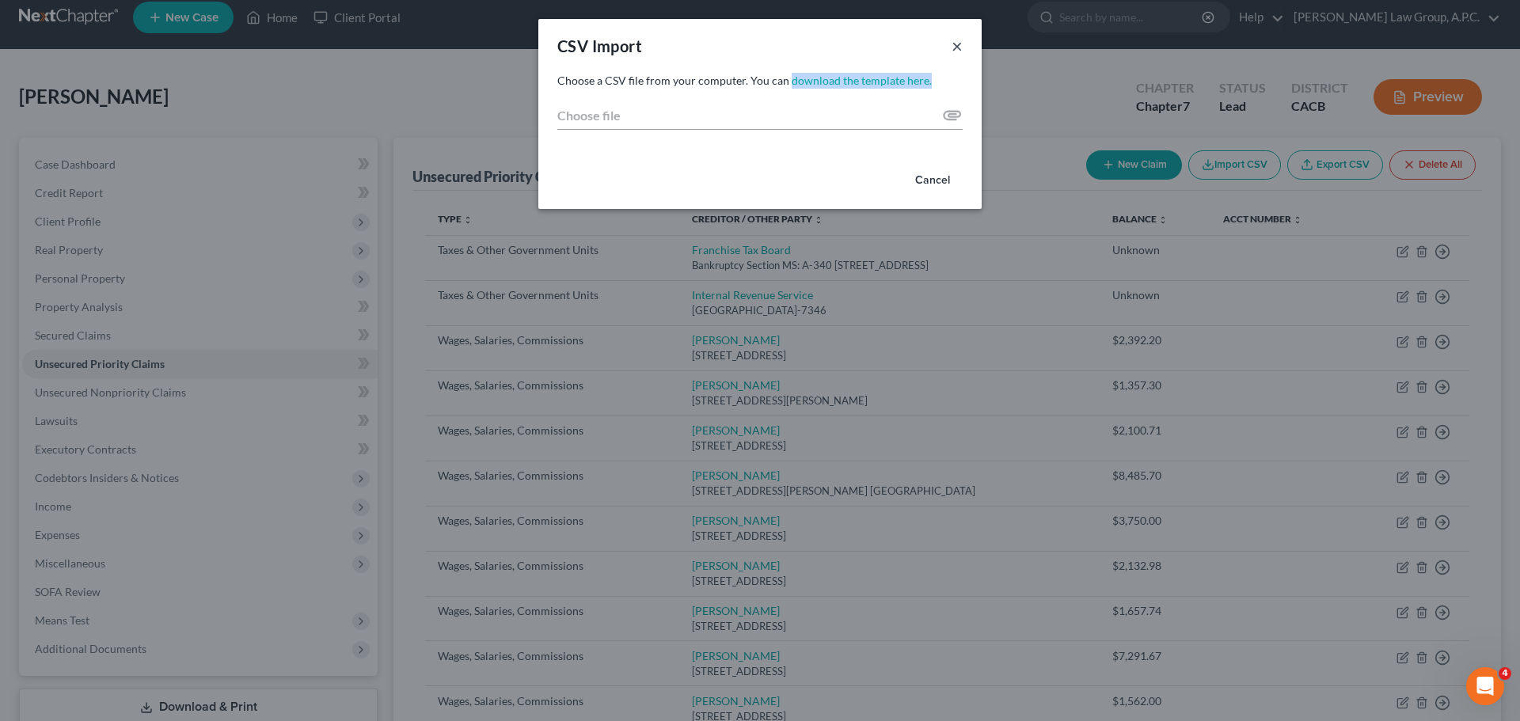
click at [960, 42] on button "×" at bounding box center [957, 45] width 11 height 19
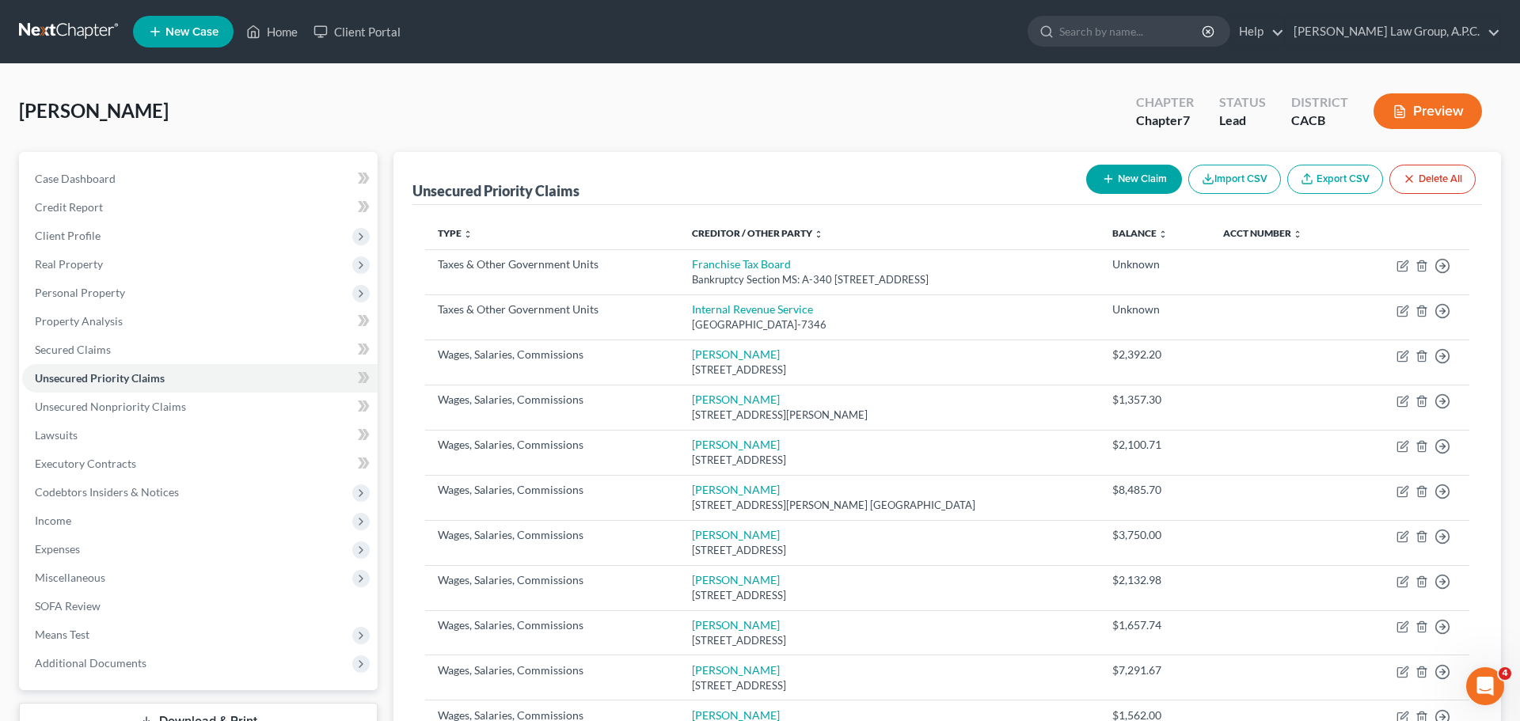
scroll to position [0, 0]
click at [1264, 175] on button "Import CSV" at bounding box center [1235, 179] width 93 height 29
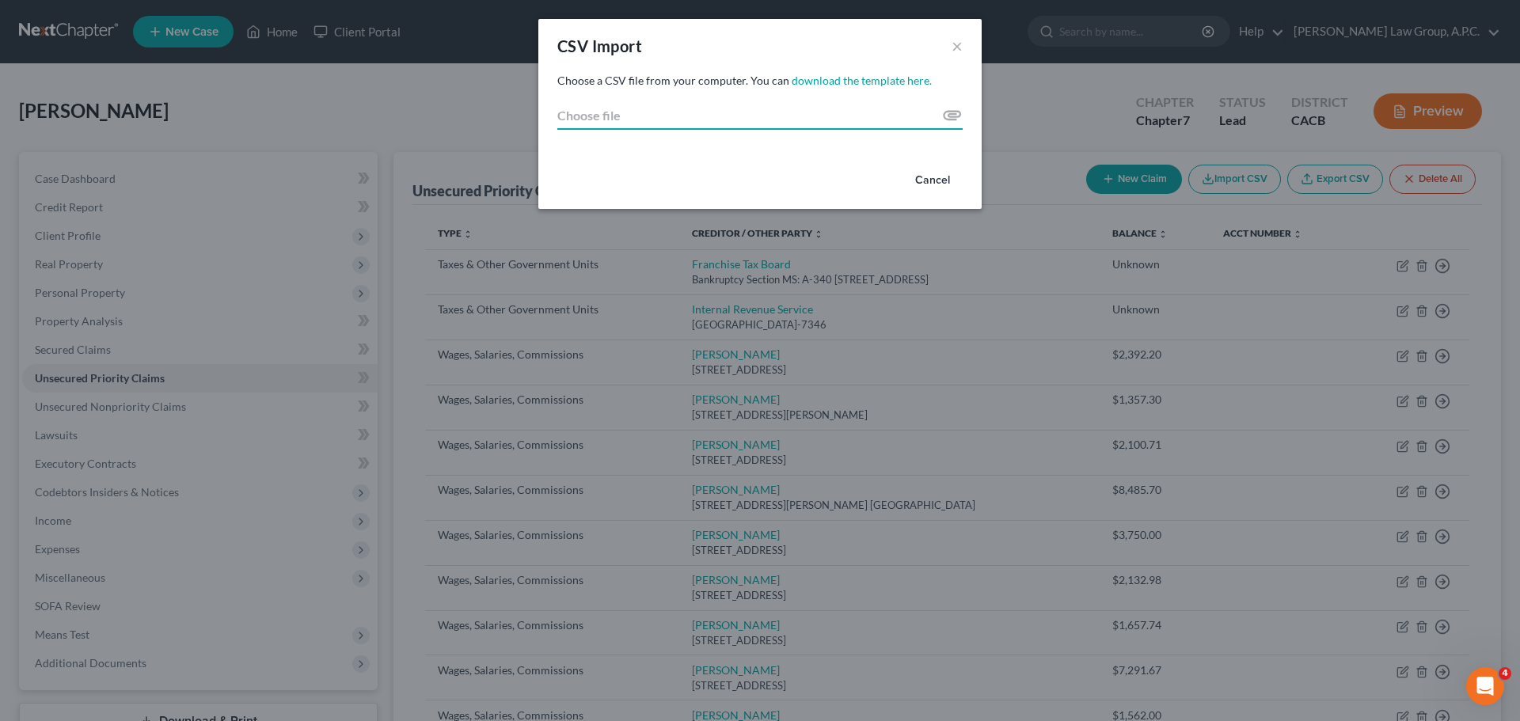
click at [949, 117] on input "Choose file" at bounding box center [759, 115] width 405 height 29
type input "C:\fakepath\[PERSON_NAME].numbers"
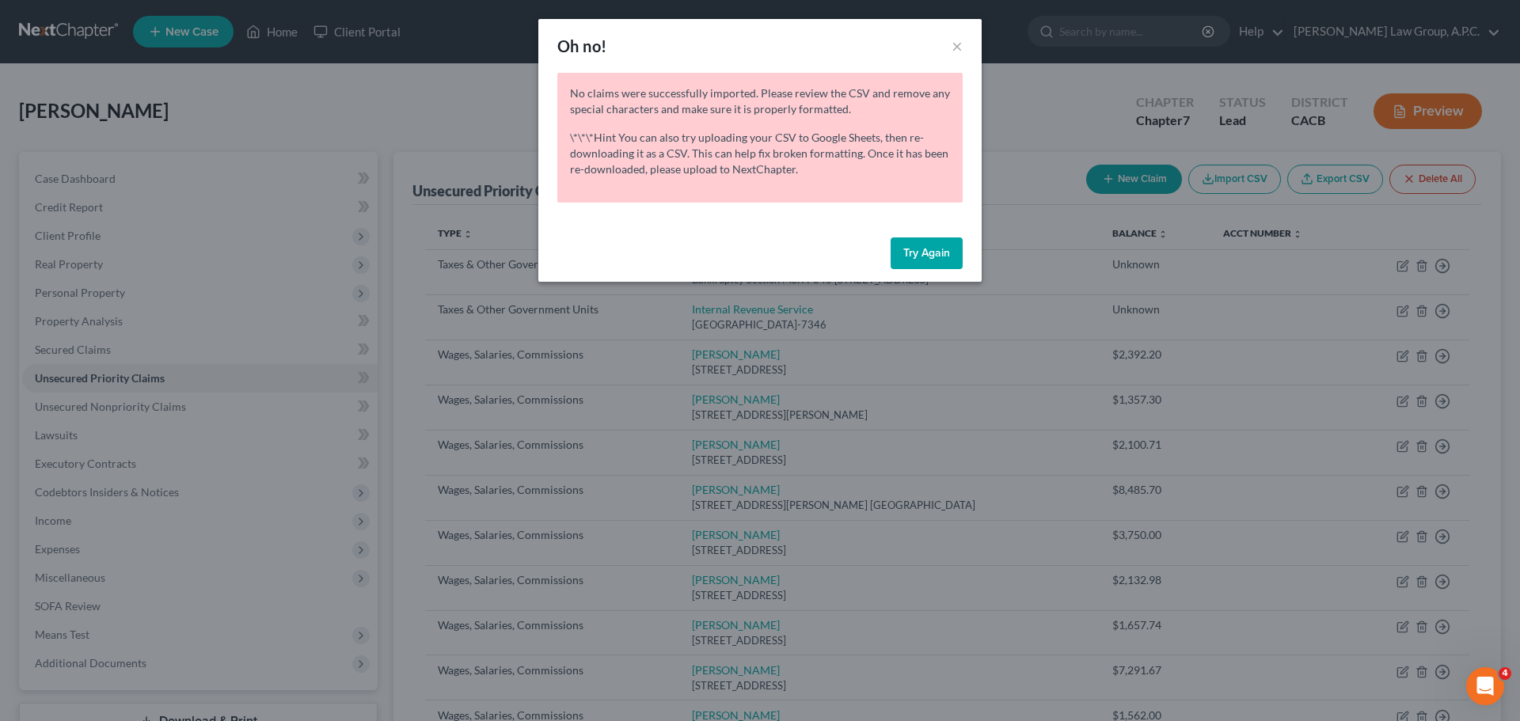
click at [928, 253] on button "Try Again" at bounding box center [927, 254] width 72 height 32
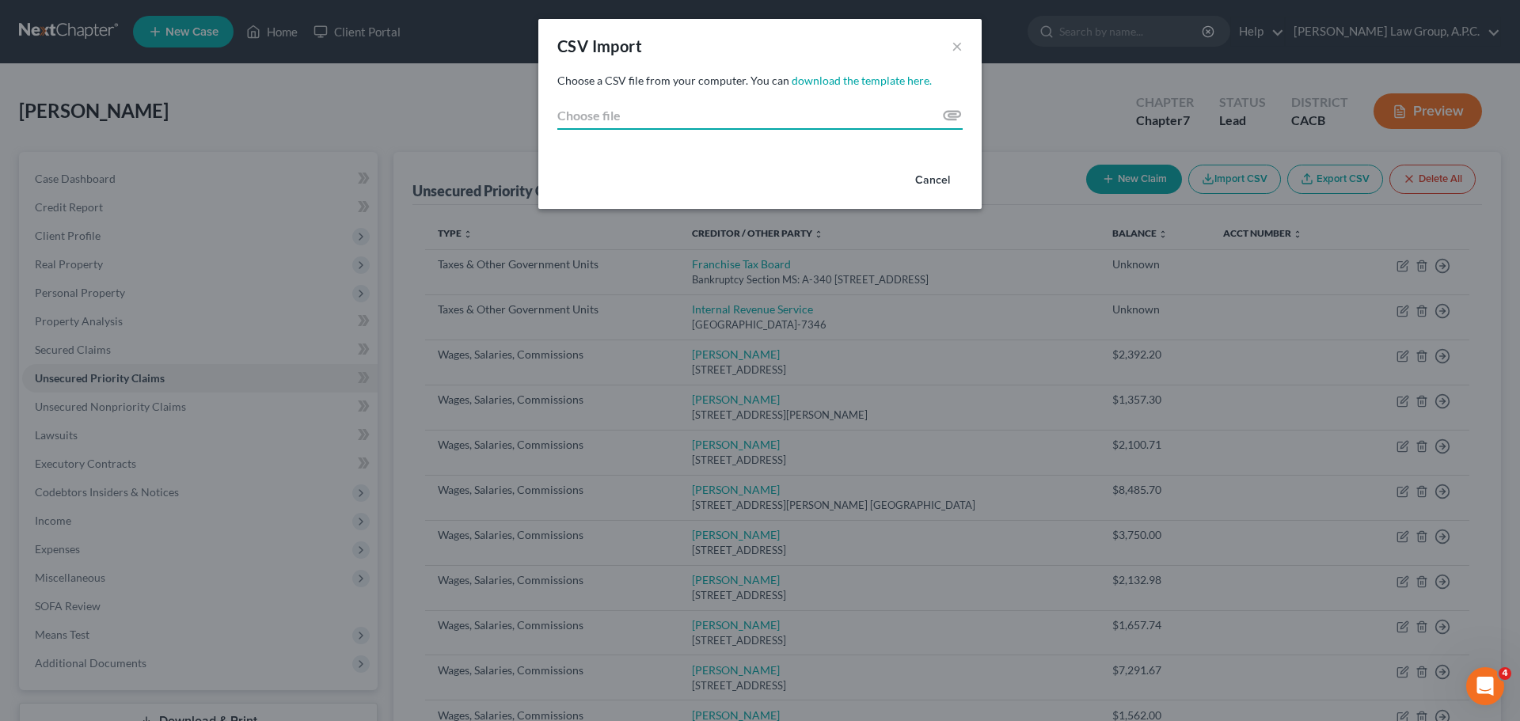
click at [575, 116] on input "Choose file" at bounding box center [759, 115] width 405 height 29
type input "C:\fakepath\[PERSON_NAME].csv"
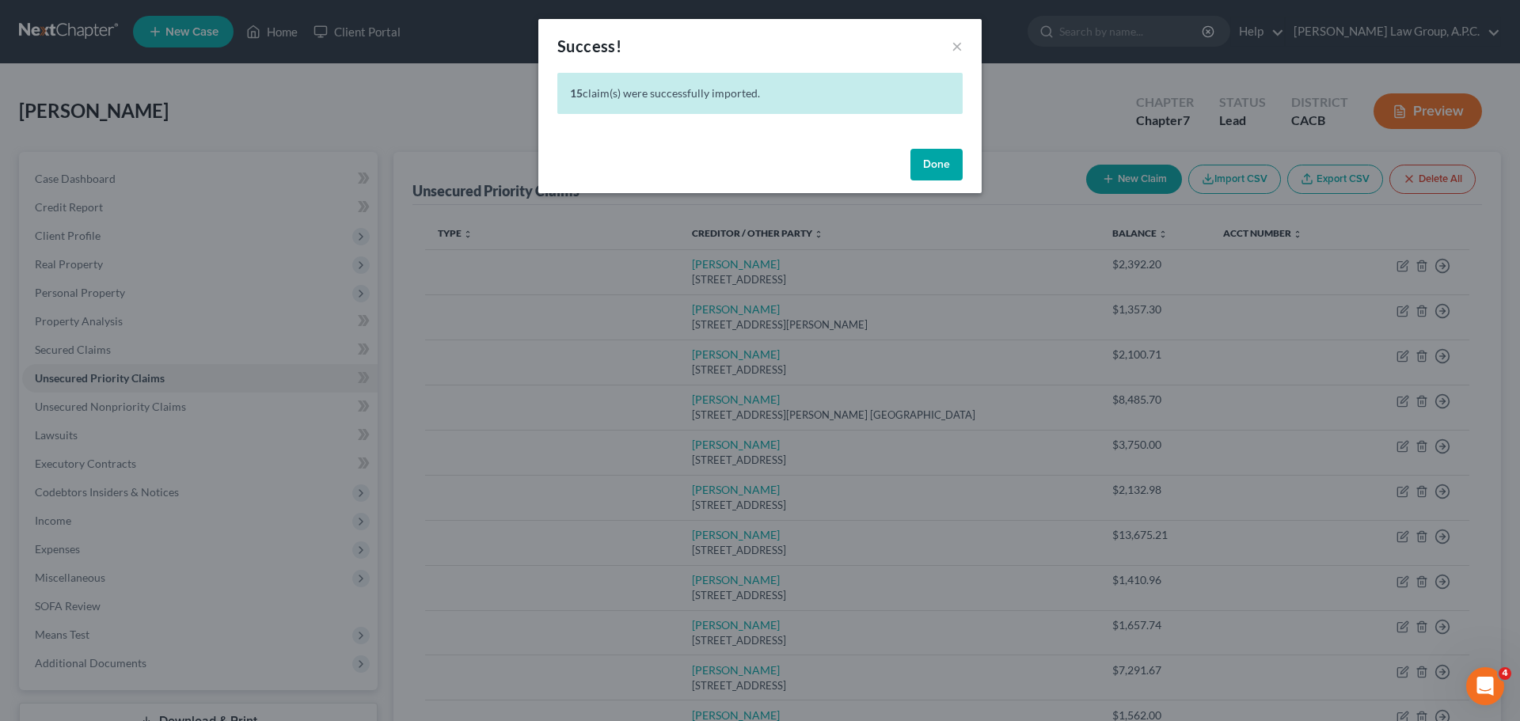
click at [936, 164] on button "Done" at bounding box center [937, 165] width 52 height 32
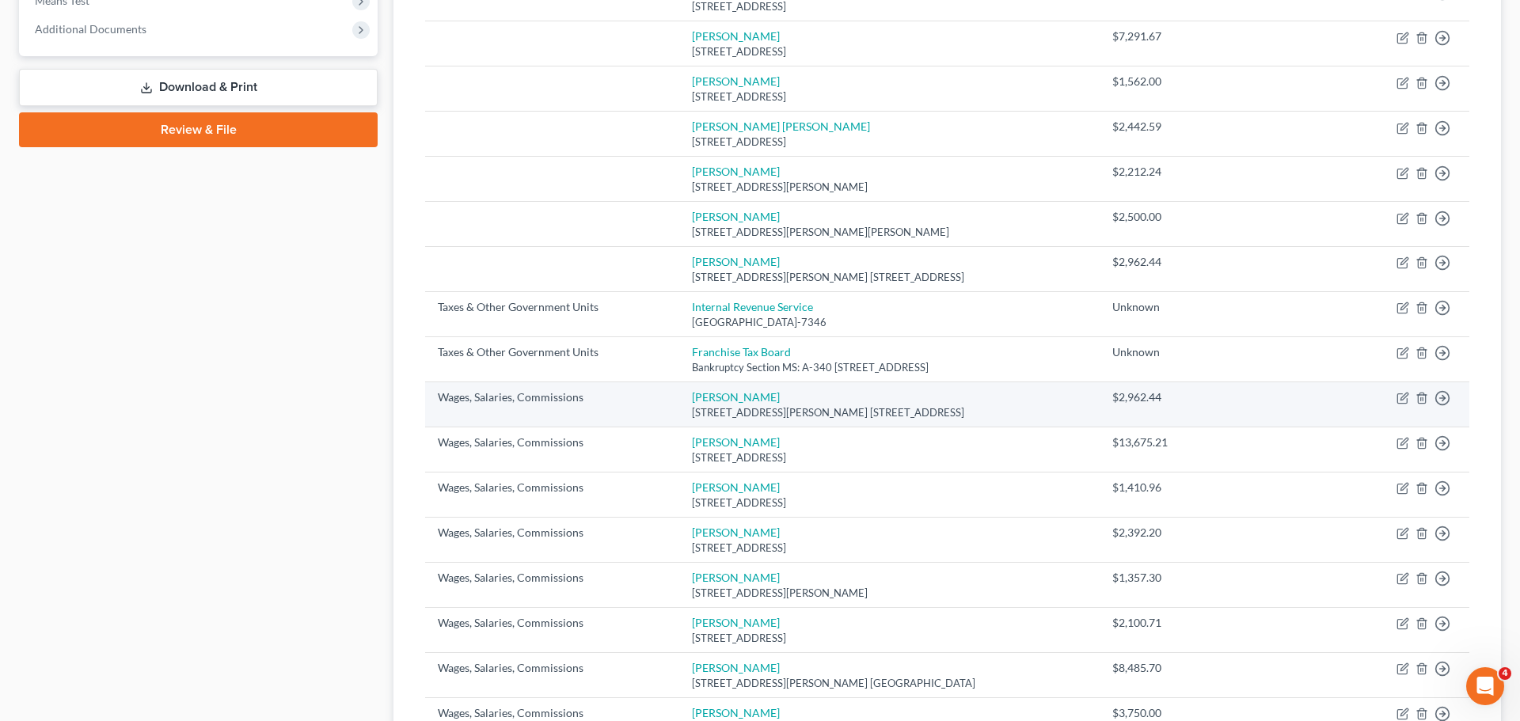
scroll to position [693, 0]
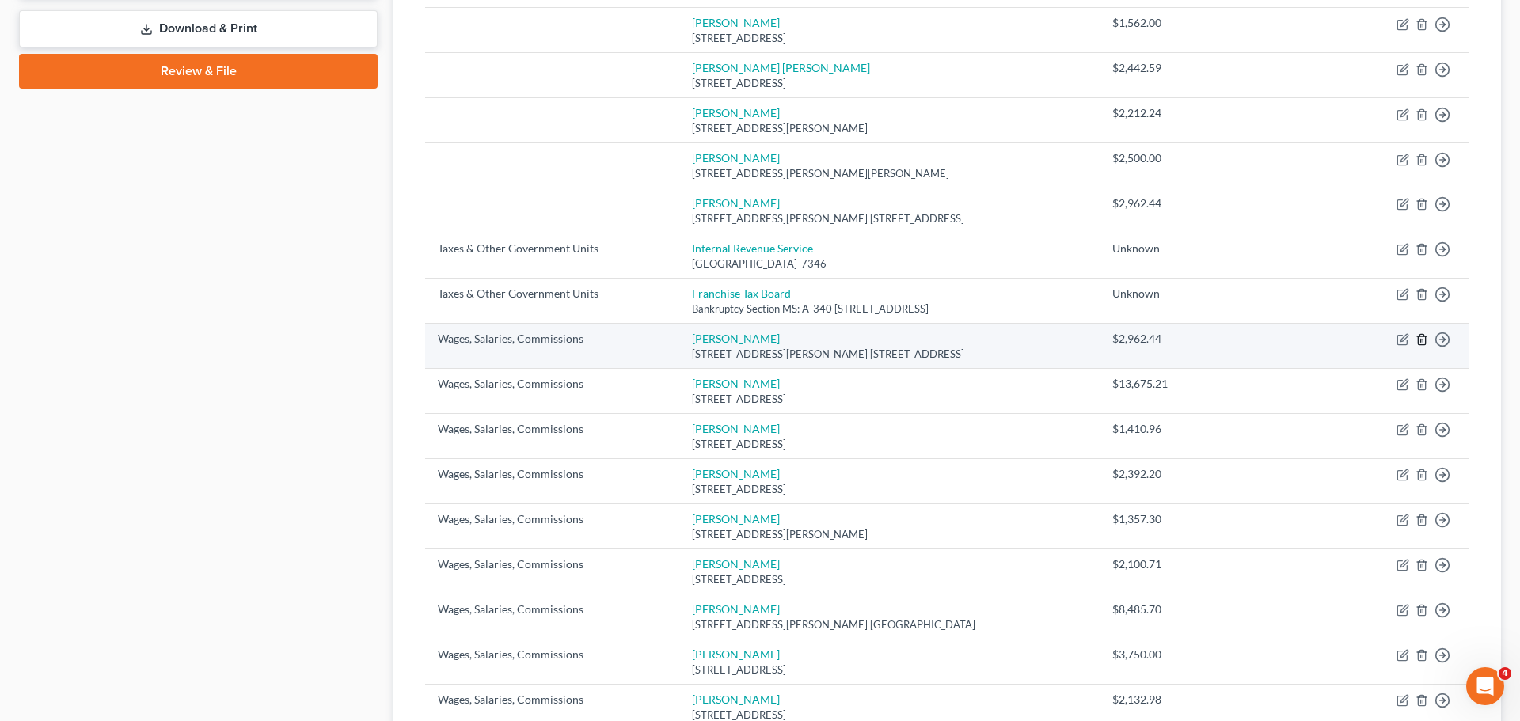
click at [1423, 340] on line "button" at bounding box center [1423, 341] width 0 height 3
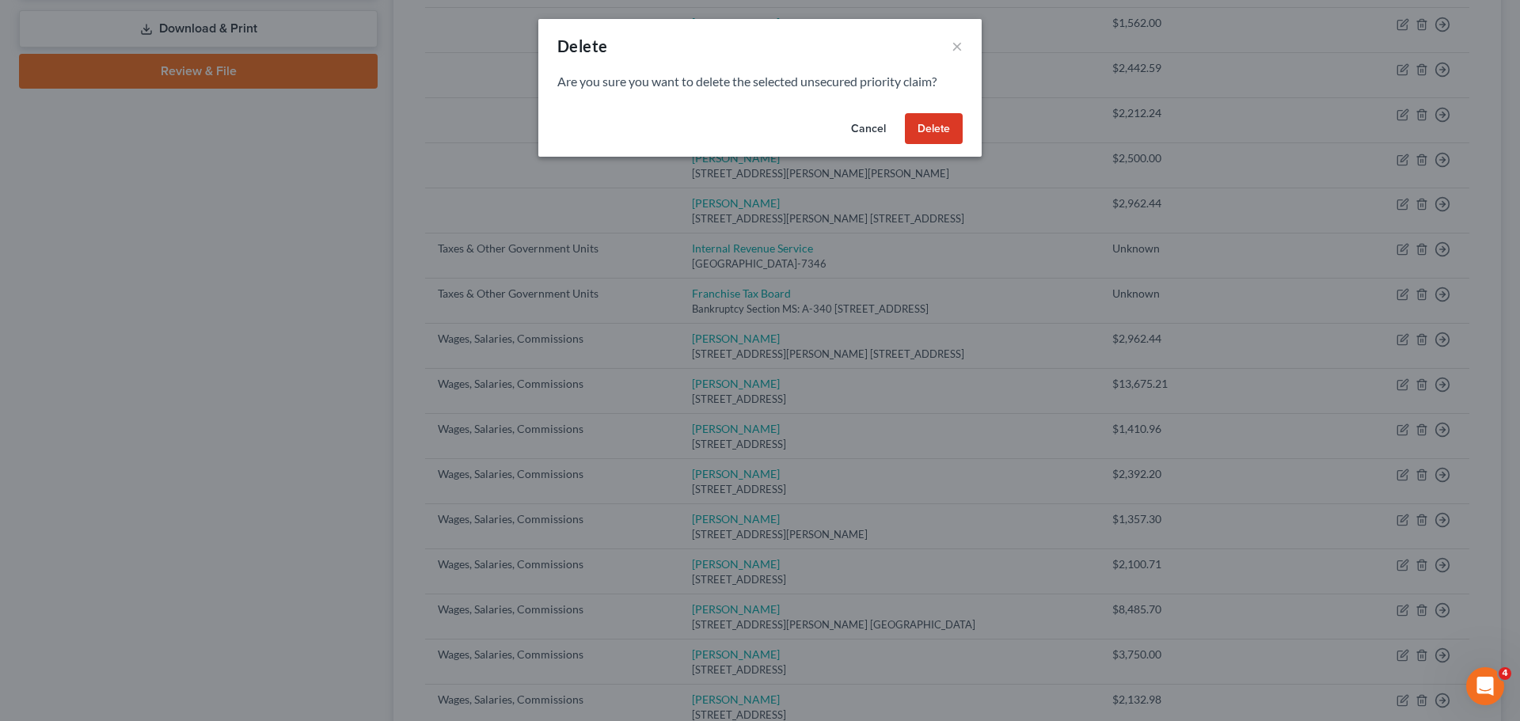
click at [962, 134] on button "Delete" at bounding box center [934, 129] width 58 height 32
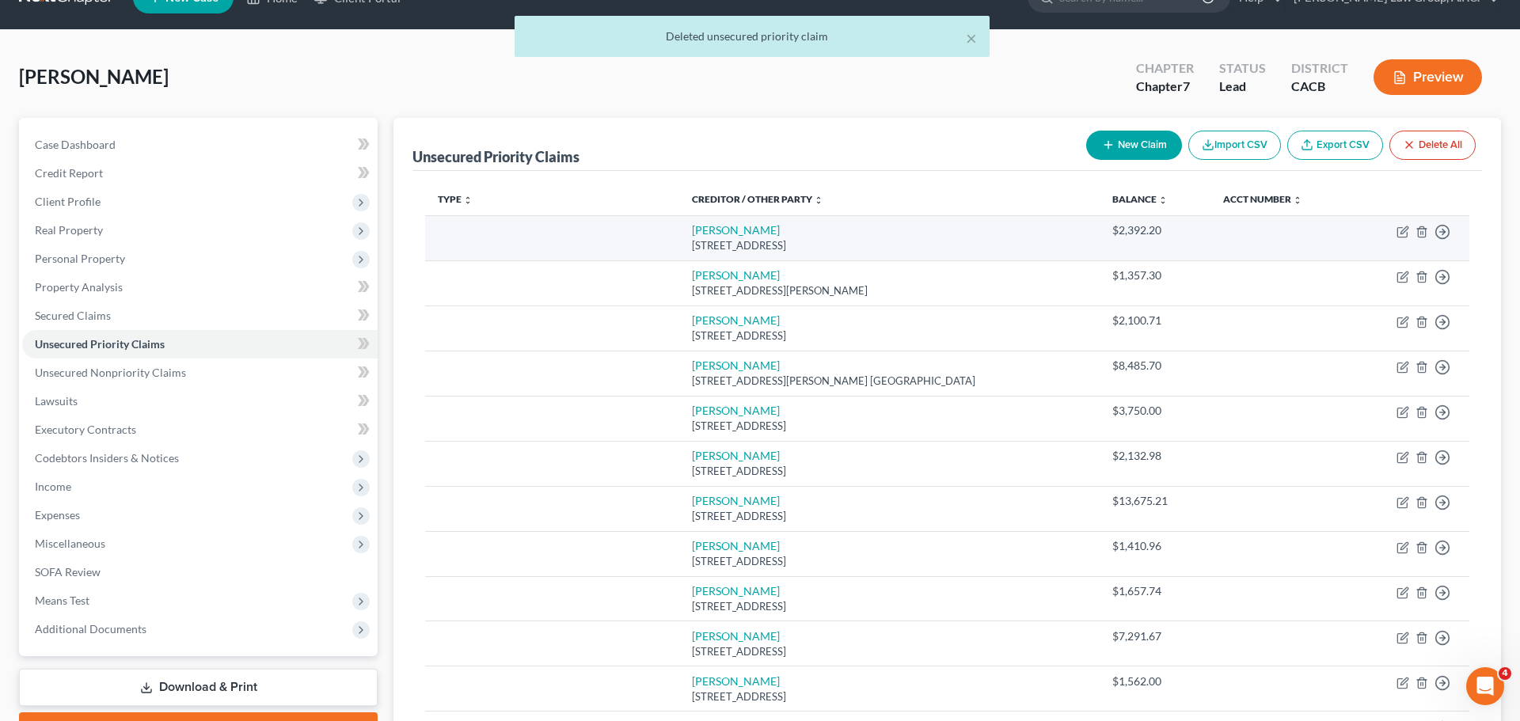
scroll to position [37, 0]
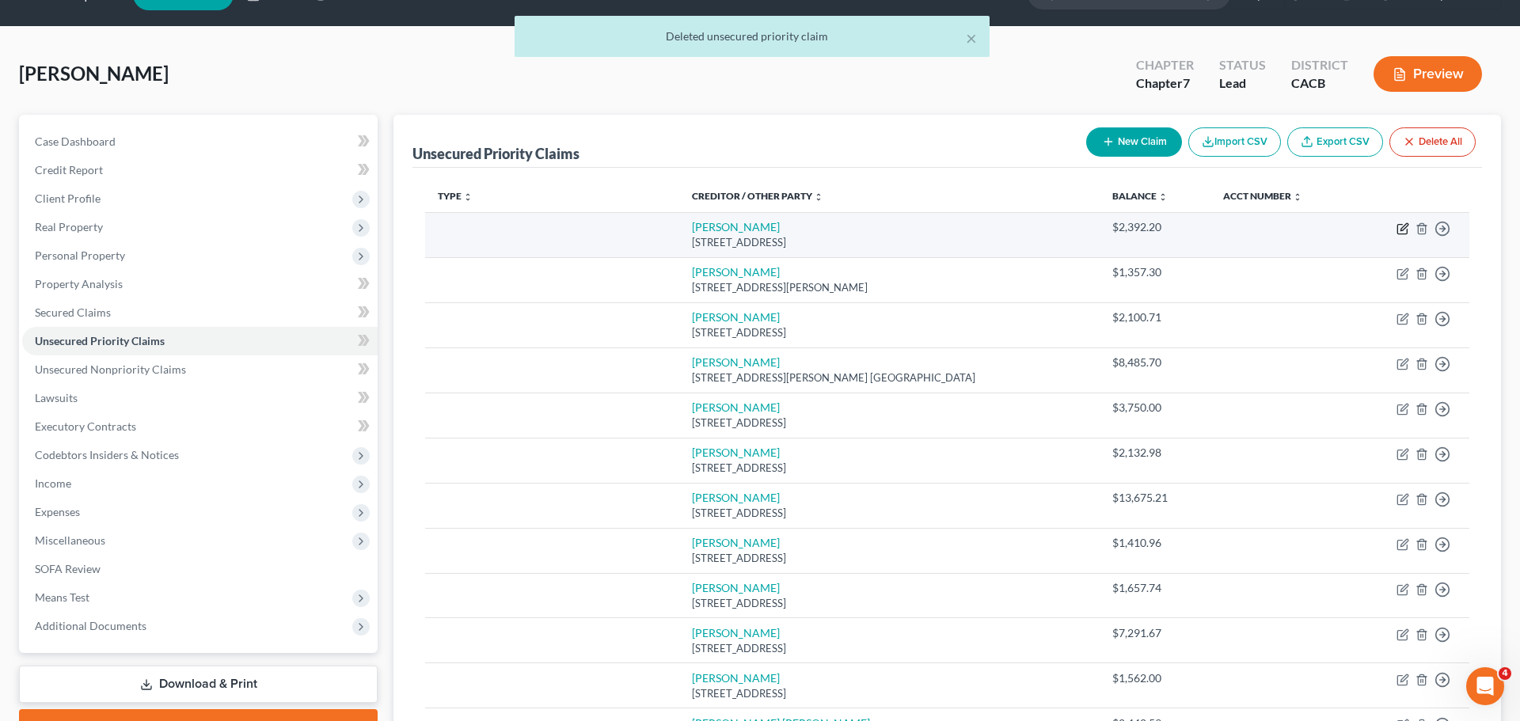
click at [1398, 227] on icon "button" at bounding box center [1403, 230] width 10 height 10
select select "4"
select select "0"
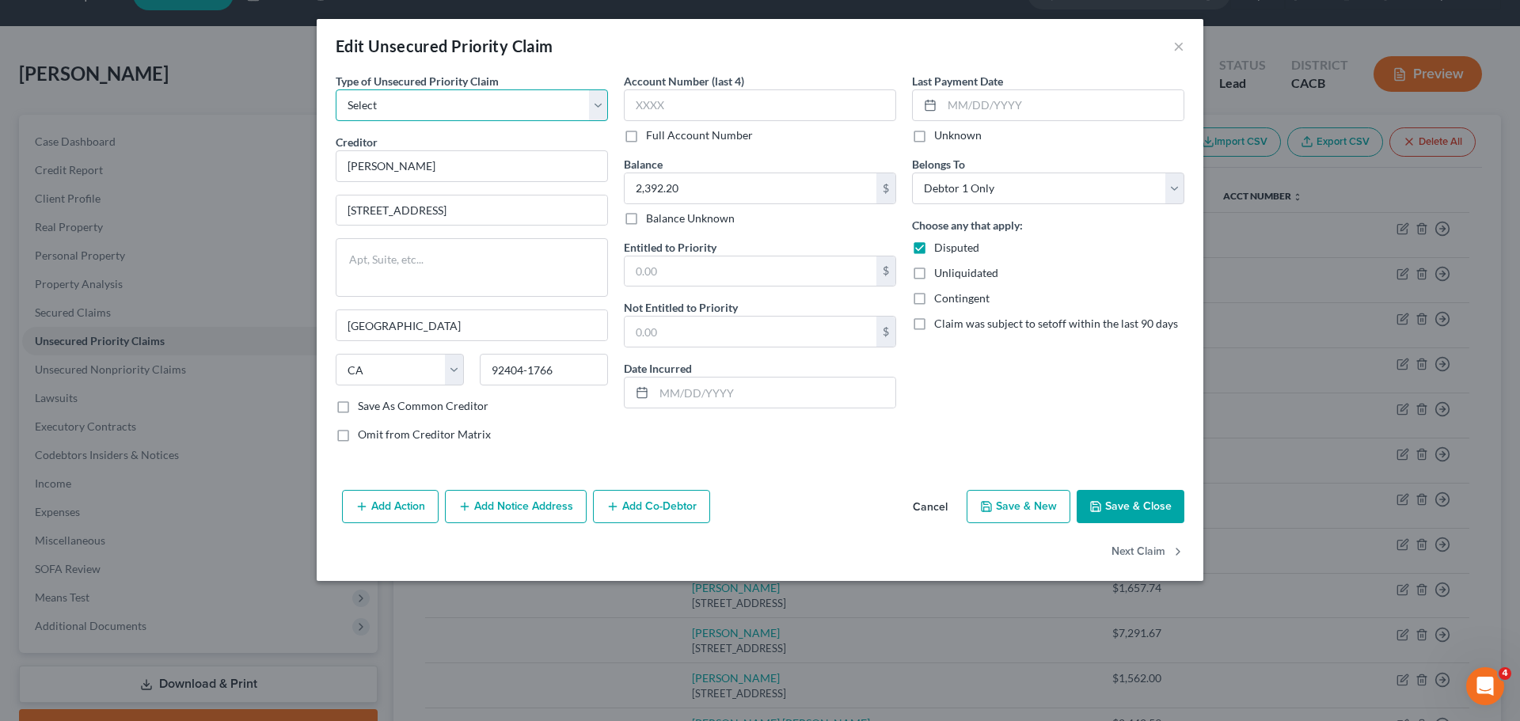
select select "9"
select select "4"
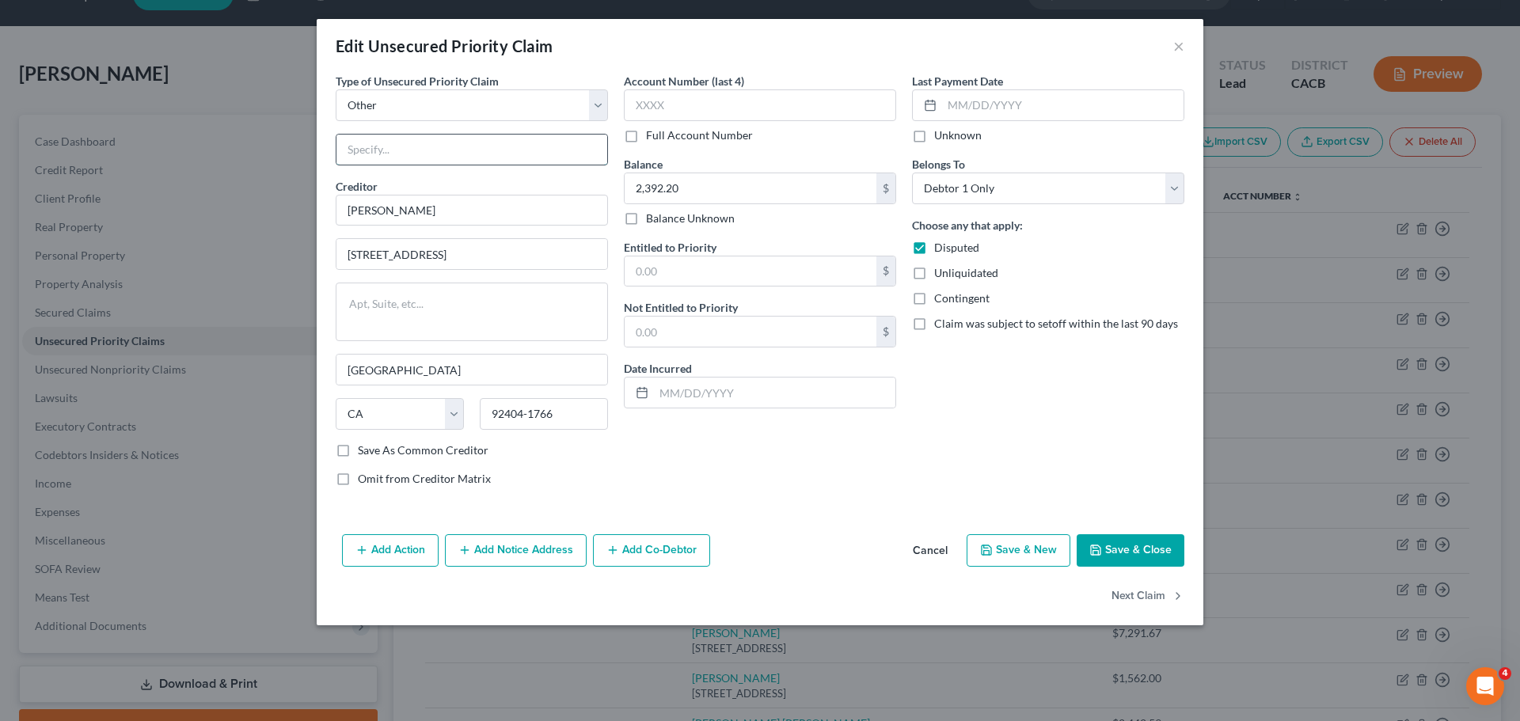
click at [519, 151] on input "text" at bounding box center [472, 150] width 271 height 30
drag, startPoint x: 561, startPoint y: 149, endPoint x: 334, endPoint y: 146, distance: 226.5
click at [334, 146] on div "Type of Unsecured Priority Claim * Select Taxes & Other Government Units Domest…" at bounding box center [472, 286] width 288 height 427
type input "Wages due to Westlake Pro Inc. employee"
click at [626, 557] on button "Add Co-Debtor" at bounding box center [651, 551] width 117 height 33
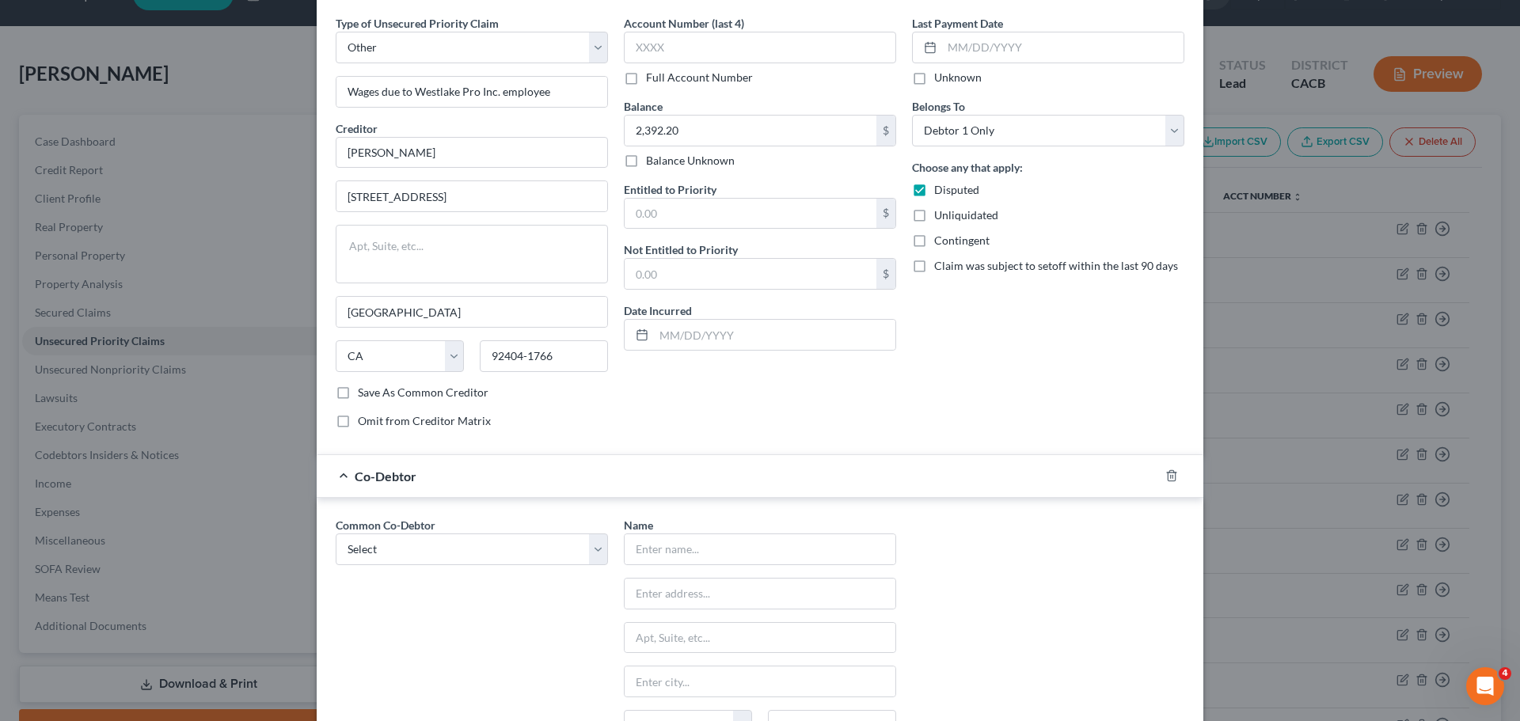
scroll to position [63, 0]
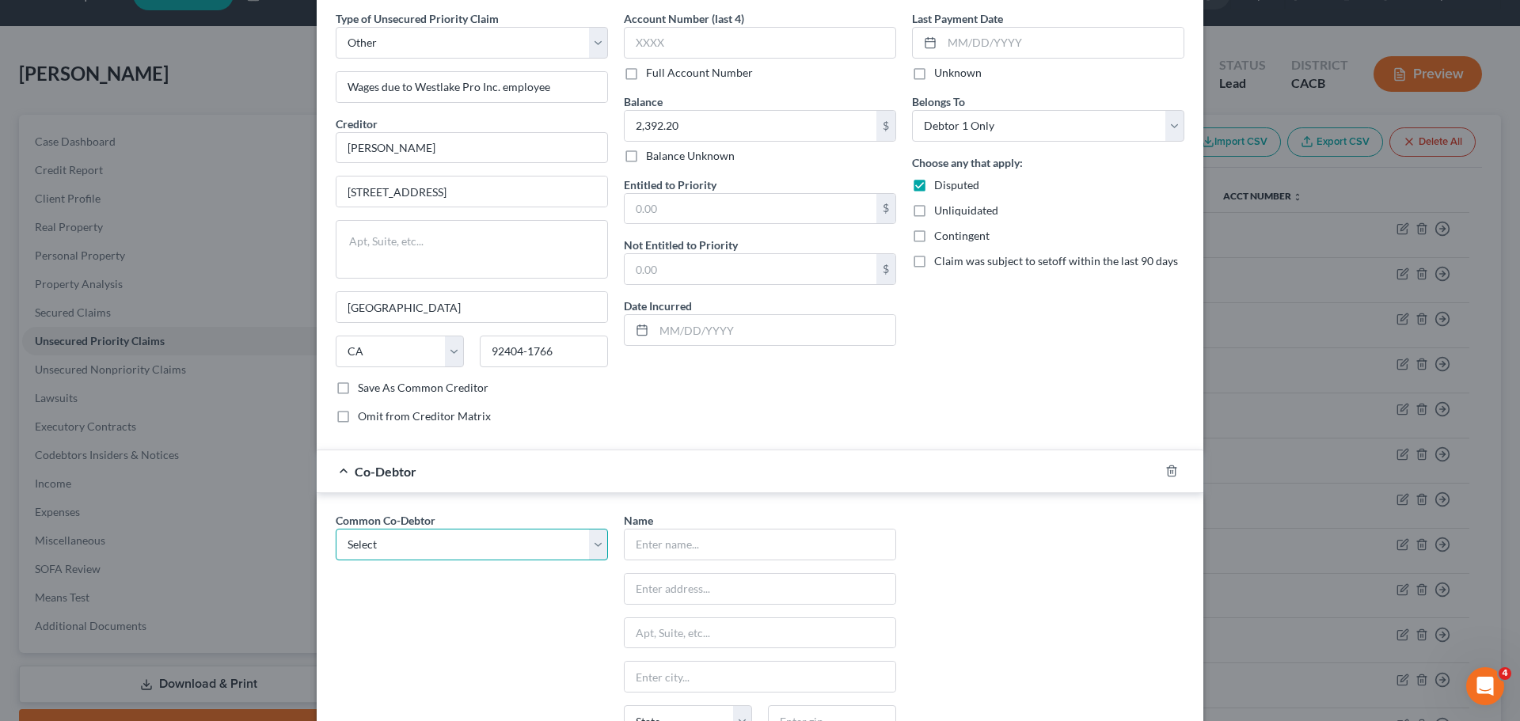
select select "1"
type input "Westlake Pro Inc."
type input "[STREET_ADDRESS][PERSON_NAME]"
type input "Burbank"
select select "4"
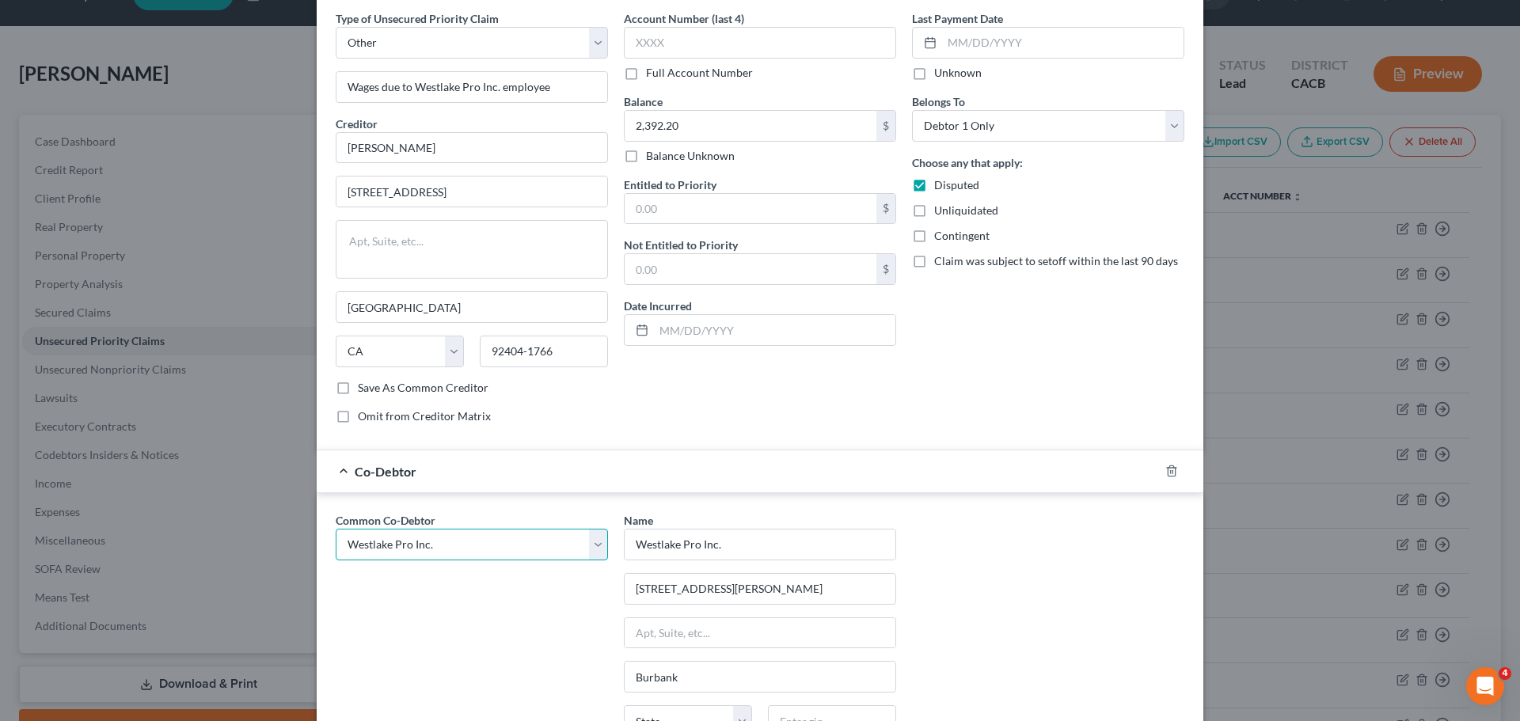
type input "91506"
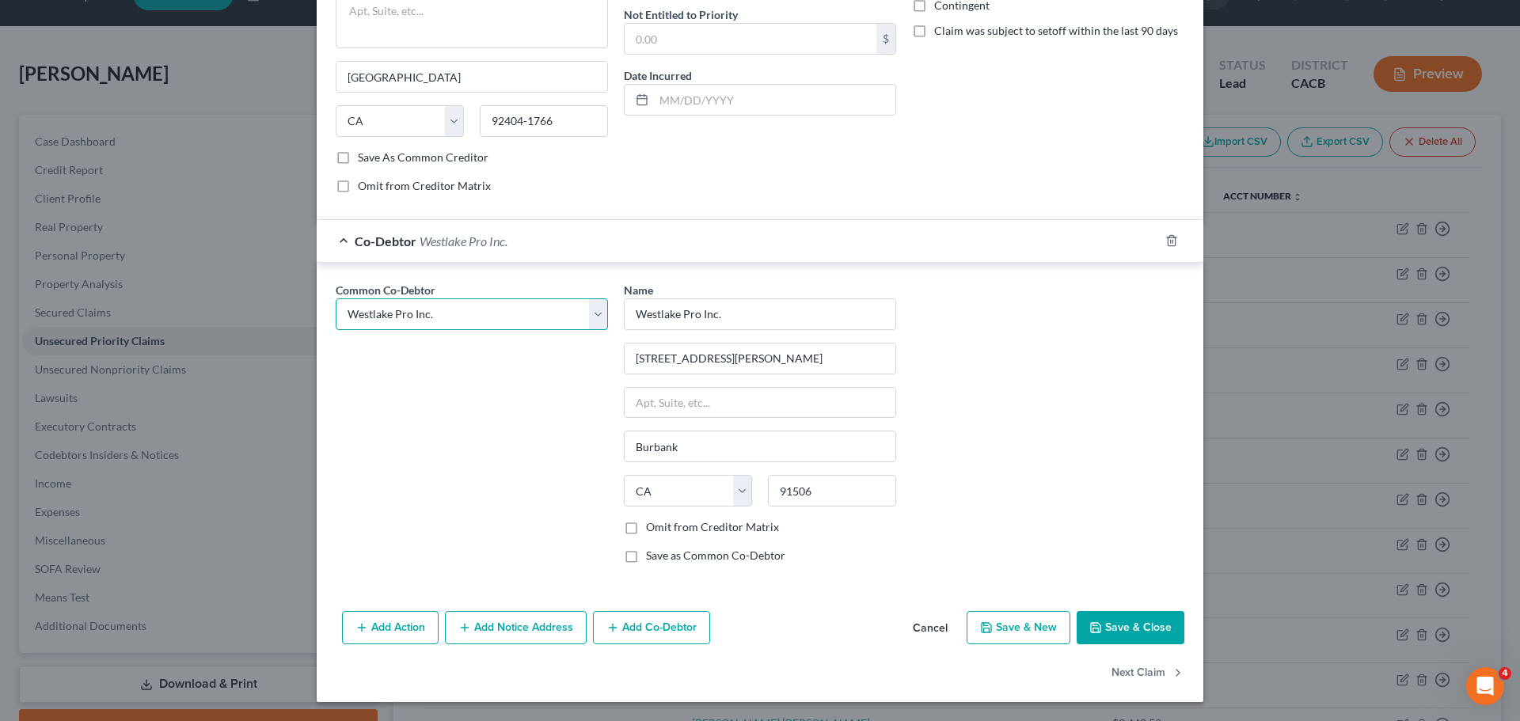
scroll to position [293, 0]
click at [1131, 623] on button "Save & Close" at bounding box center [1131, 627] width 108 height 33
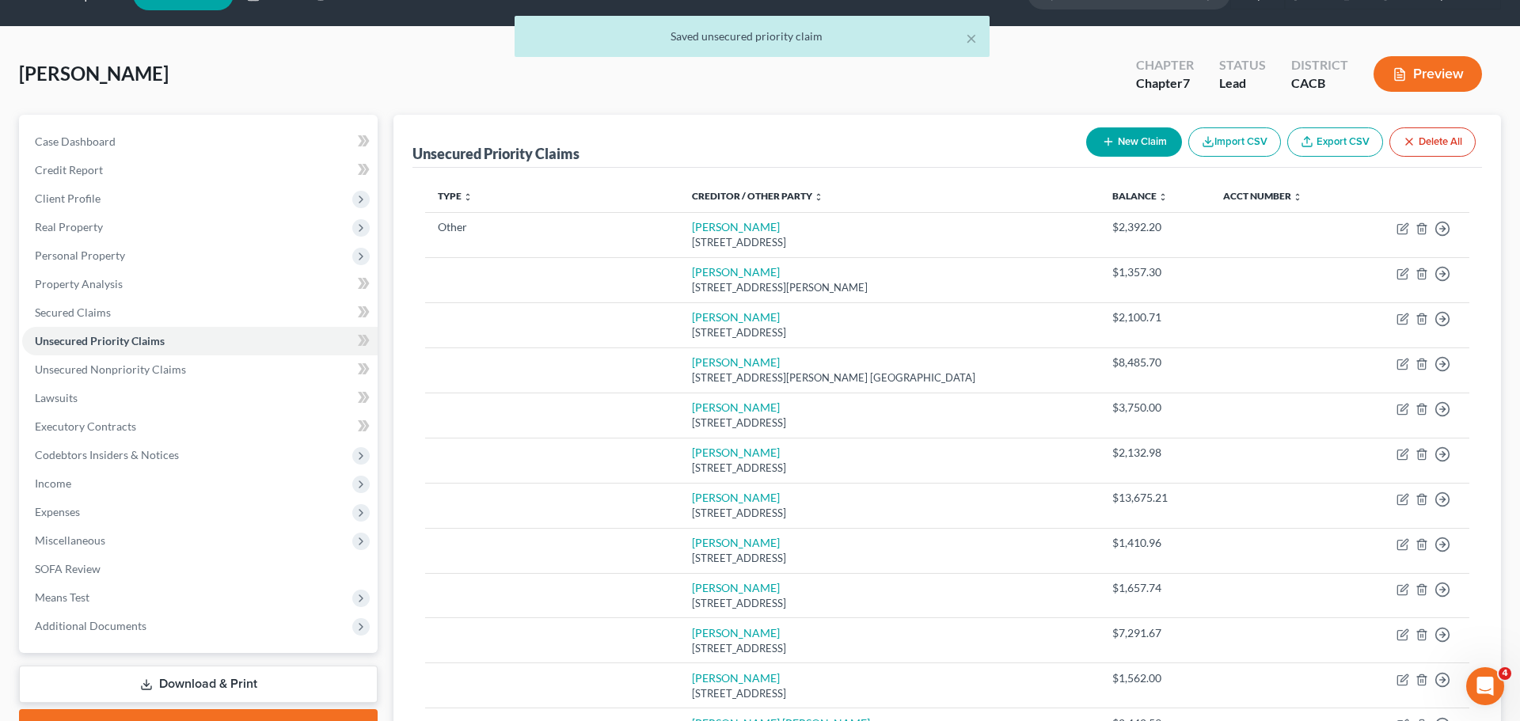
click at [1407, 76] on button "Preview" at bounding box center [1428, 74] width 108 height 36
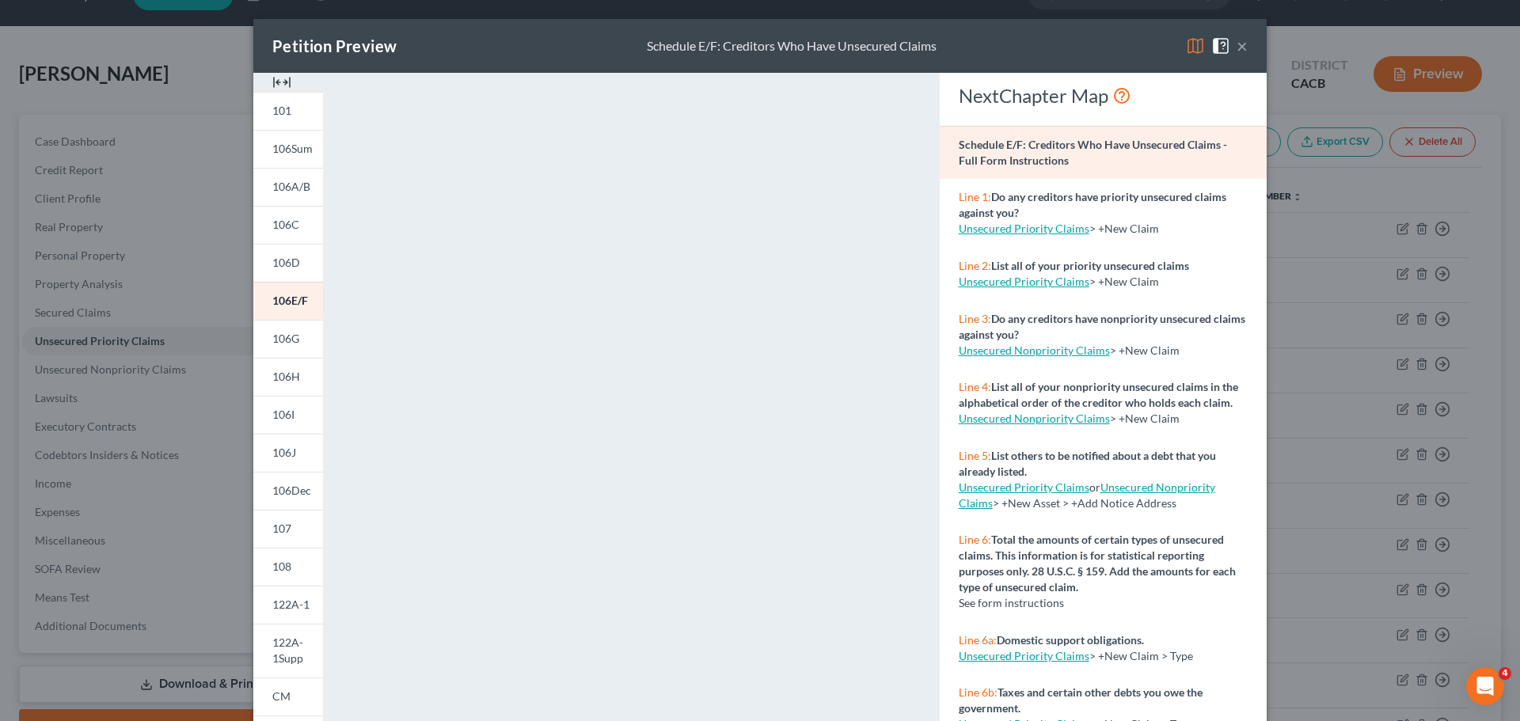
click at [1241, 51] on button "×" at bounding box center [1242, 45] width 11 height 19
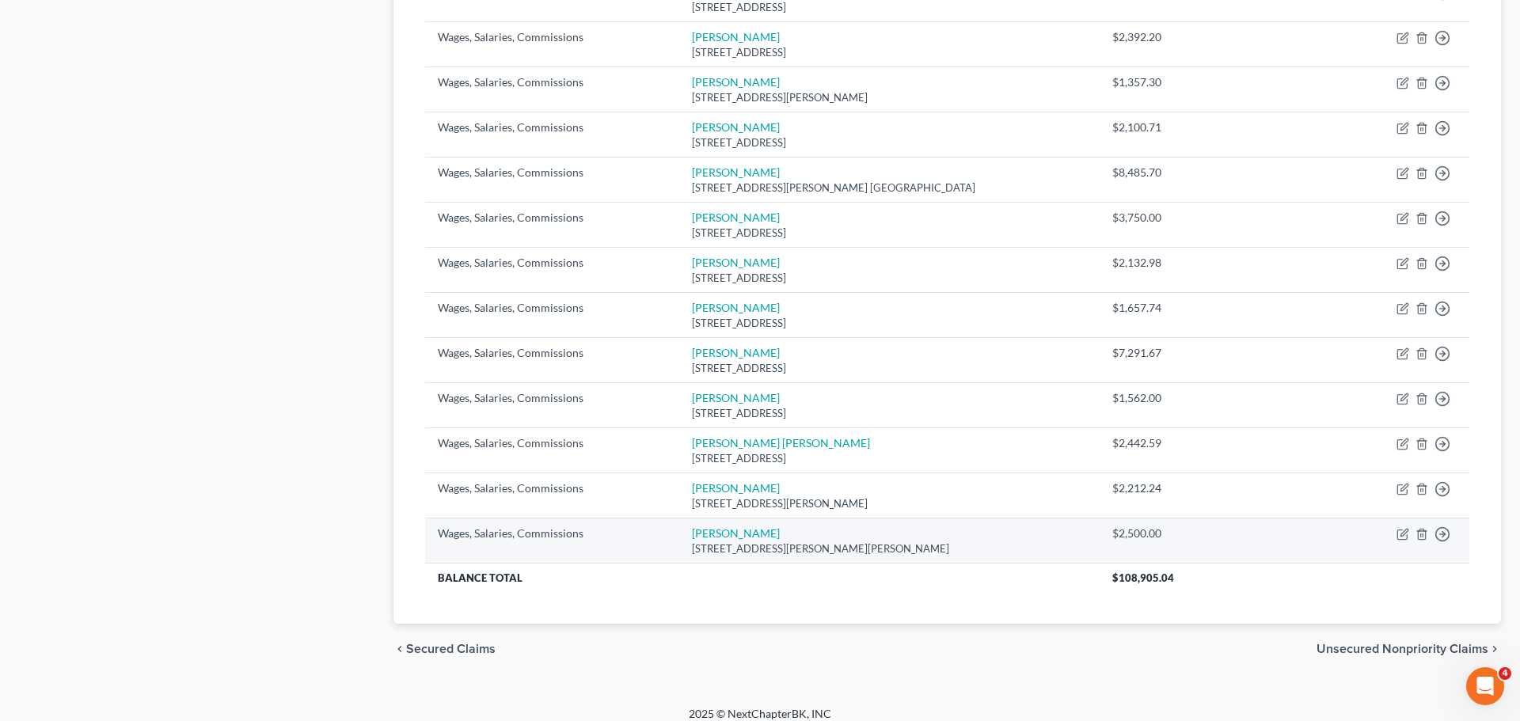
scroll to position [1084, 0]
click at [1424, 529] on icon "button" at bounding box center [1422, 535] width 13 height 13
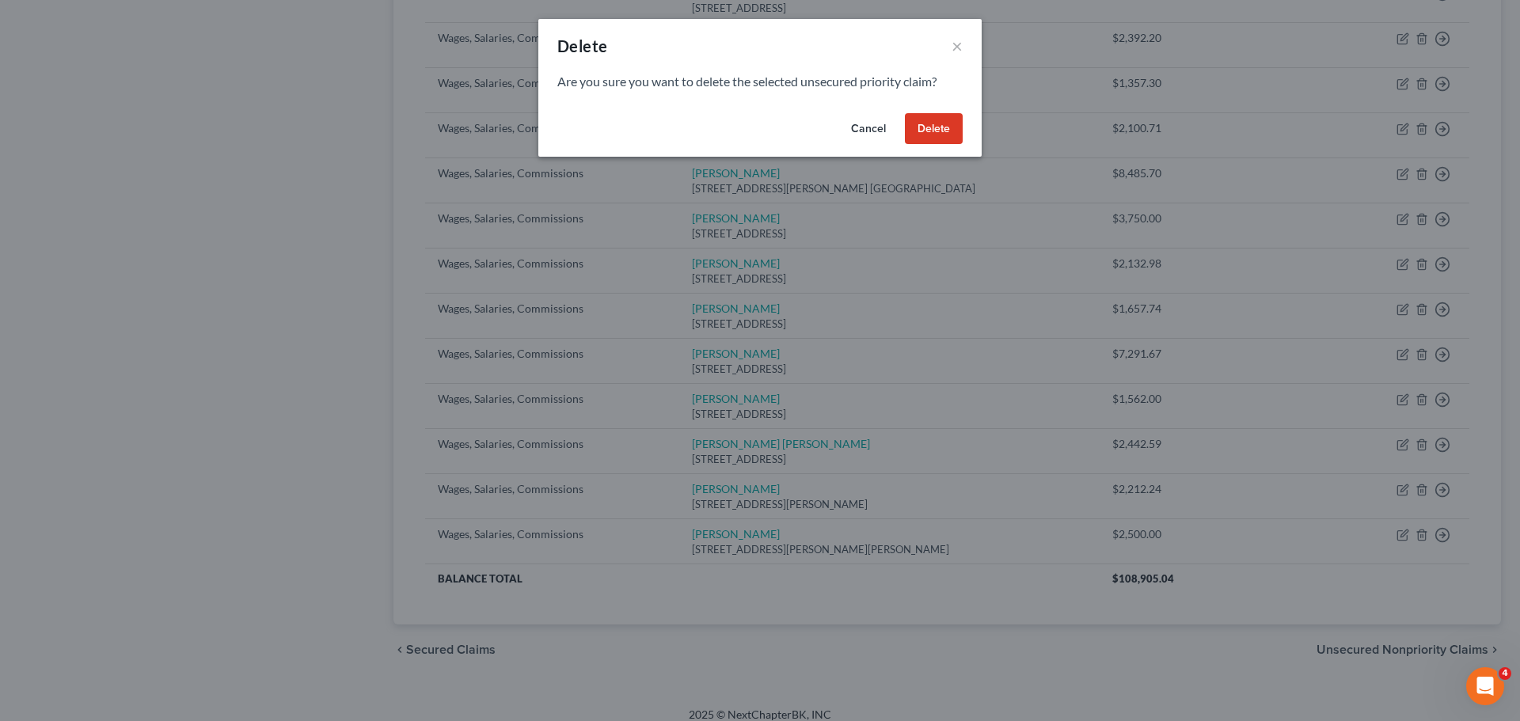
click at [945, 121] on button "Delete" at bounding box center [934, 129] width 58 height 32
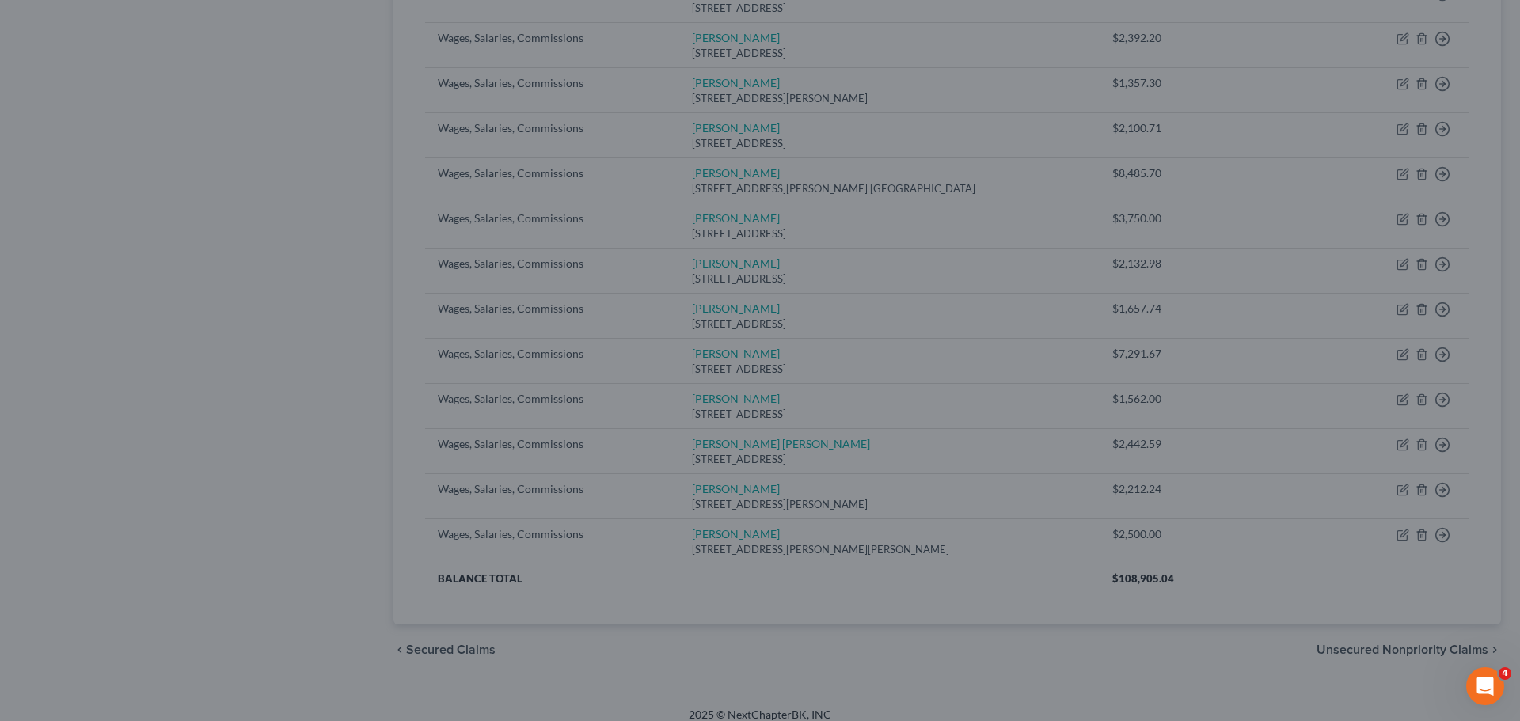
scroll to position [1039, 0]
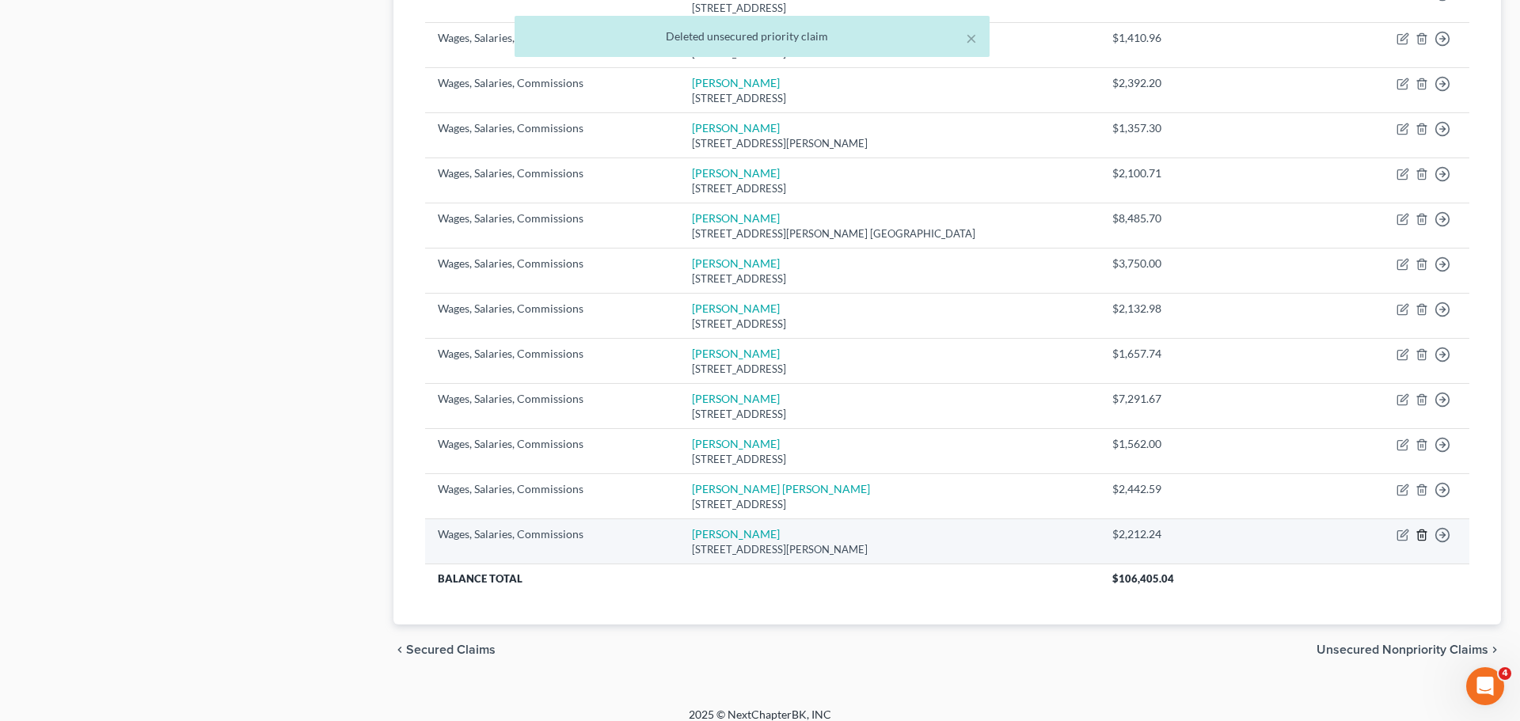
click at [1421, 535] on line "button" at bounding box center [1421, 536] width 0 height 3
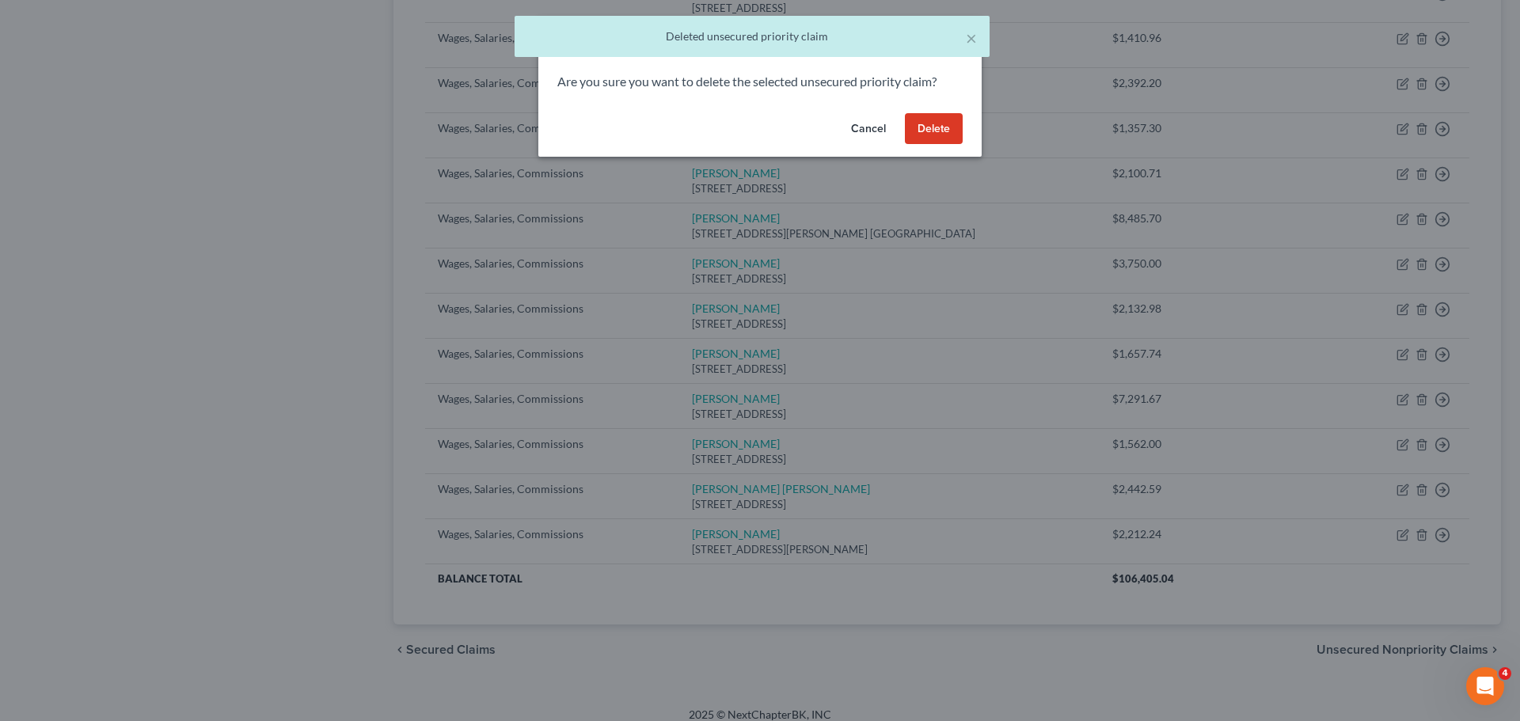
click at [934, 134] on button "Delete" at bounding box center [934, 129] width 58 height 32
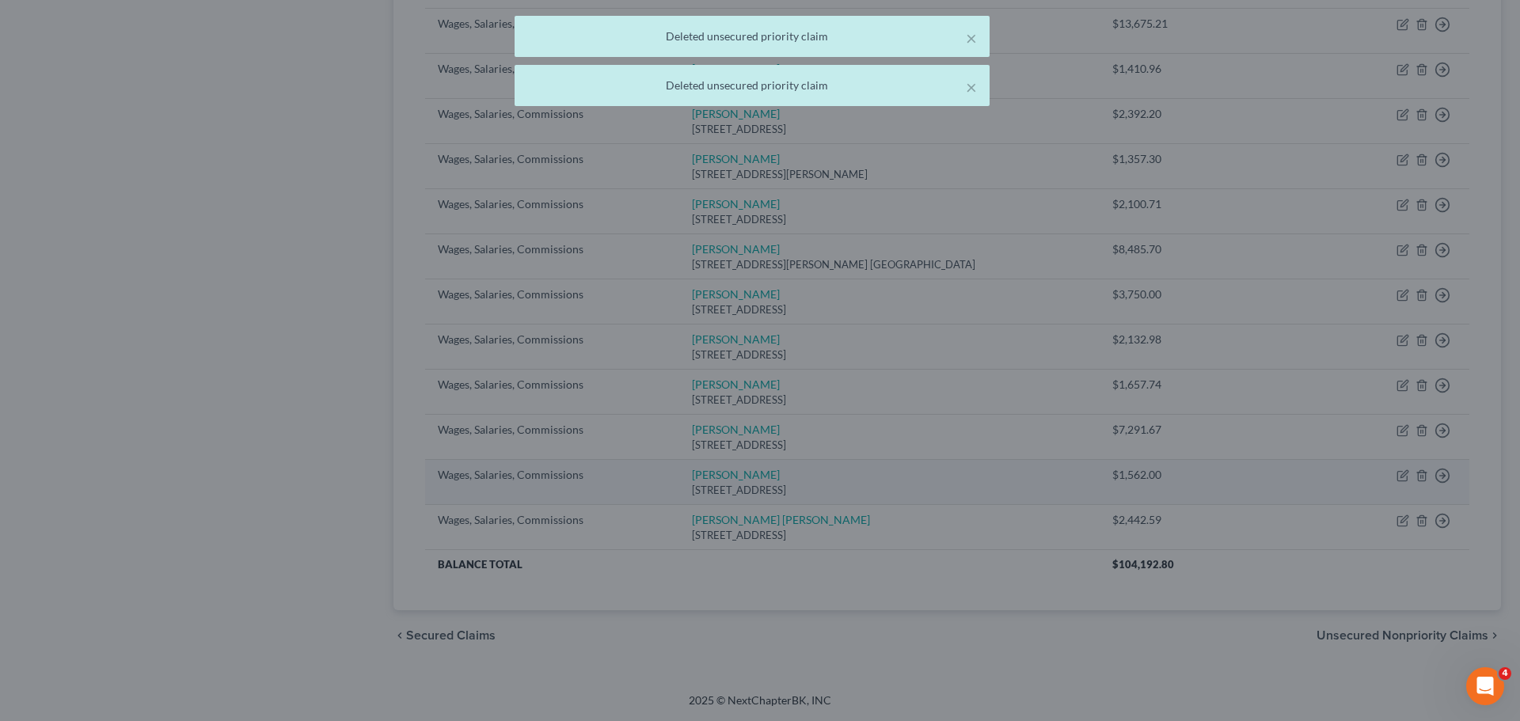
scroll to position [995, 0]
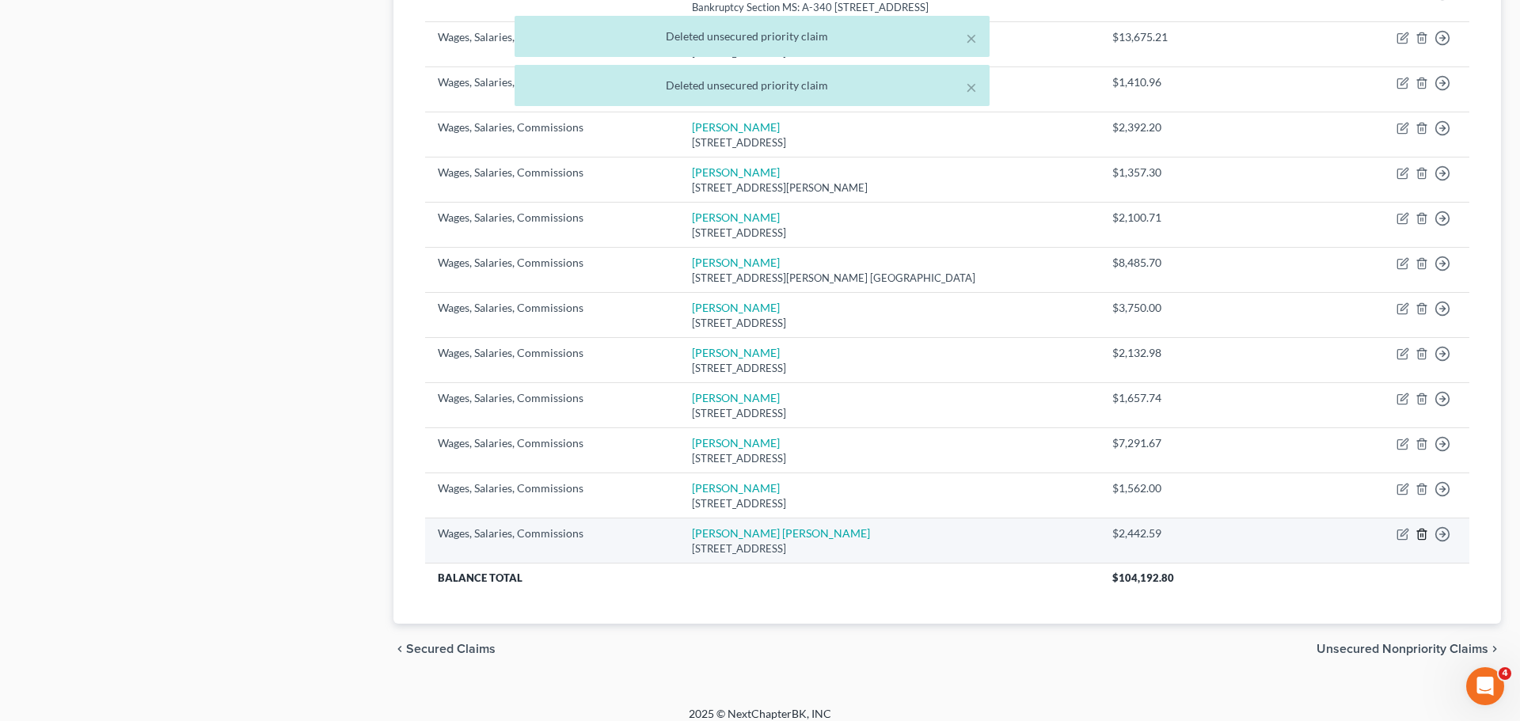
click at [1425, 528] on icon "button" at bounding box center [1422, 534] width 13 height 13
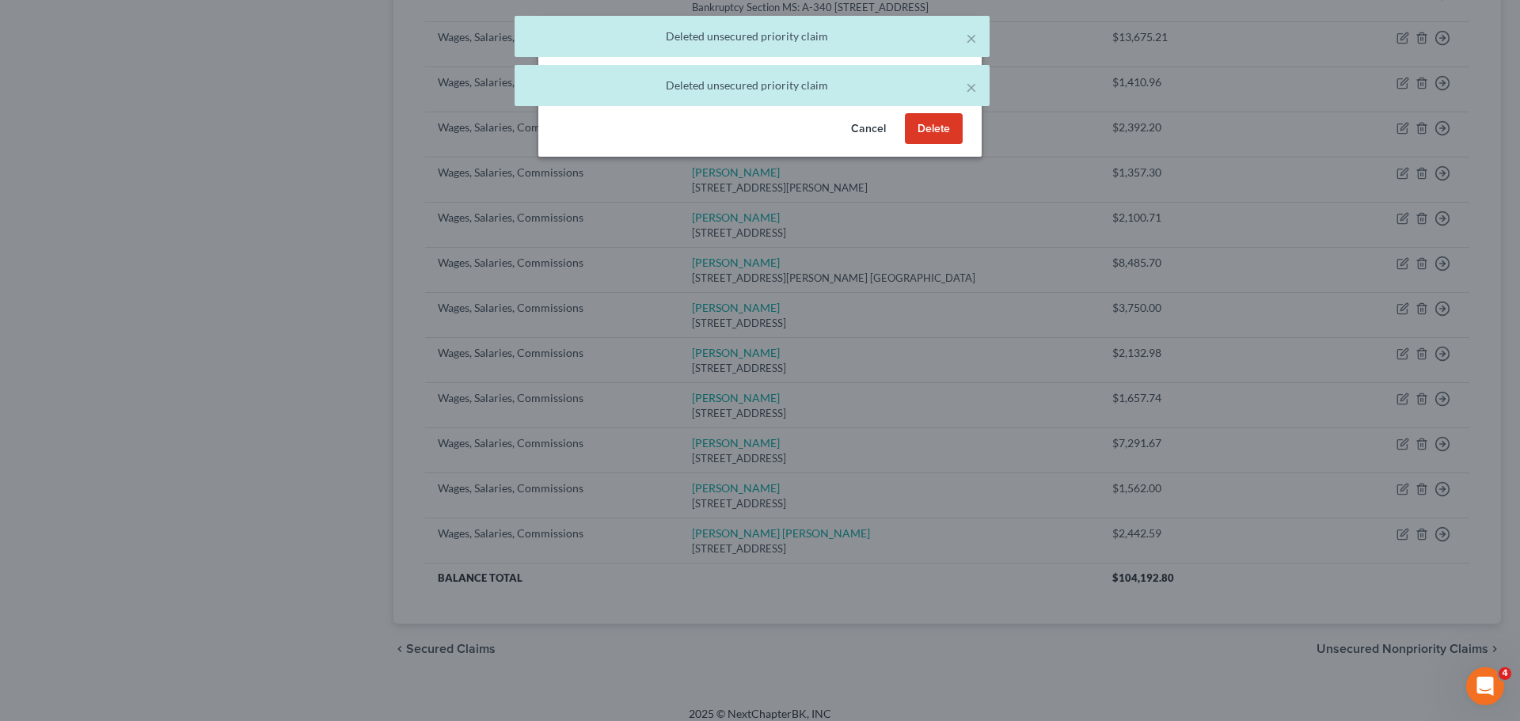
click at [924, 134] on button "Delete" at bounding box center [934, 129] width 58 height 32
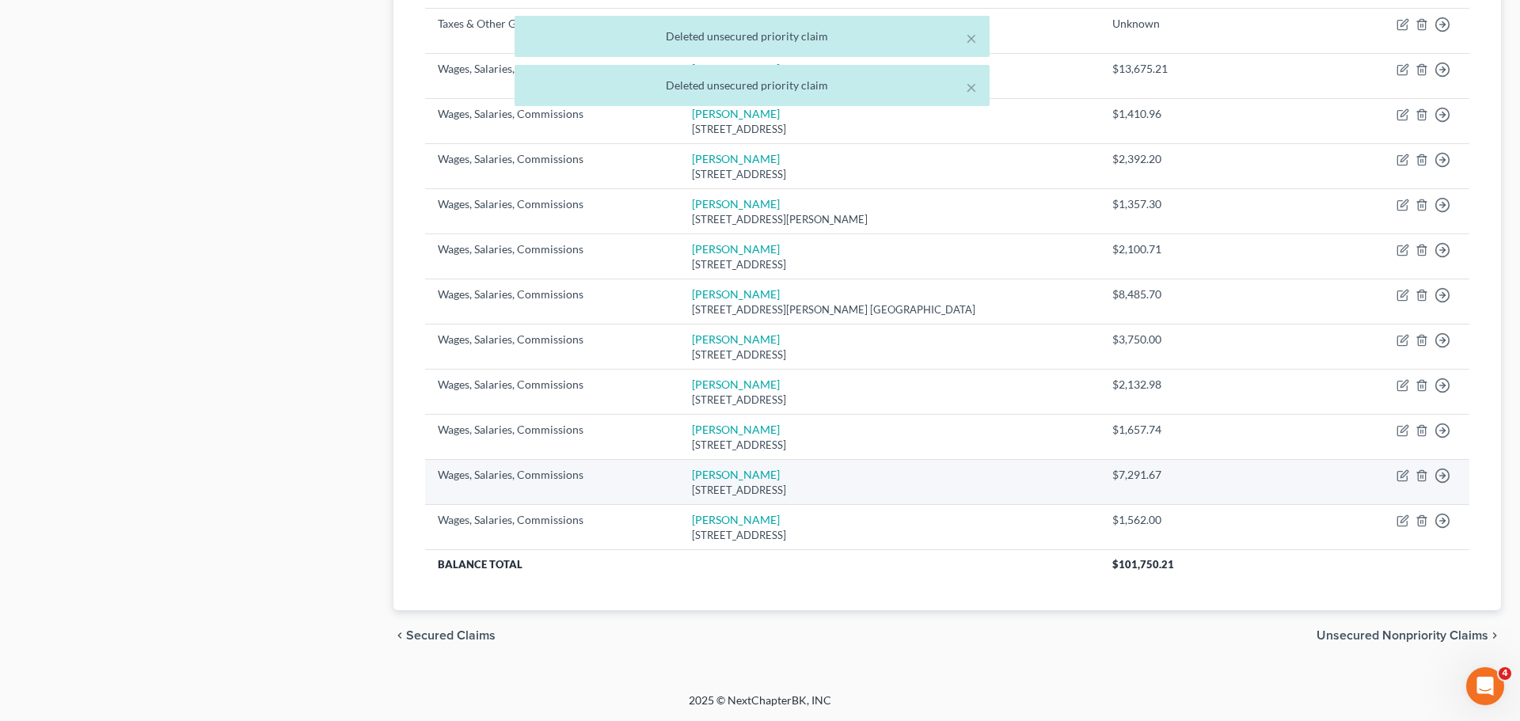
scroll to position [950, 0]
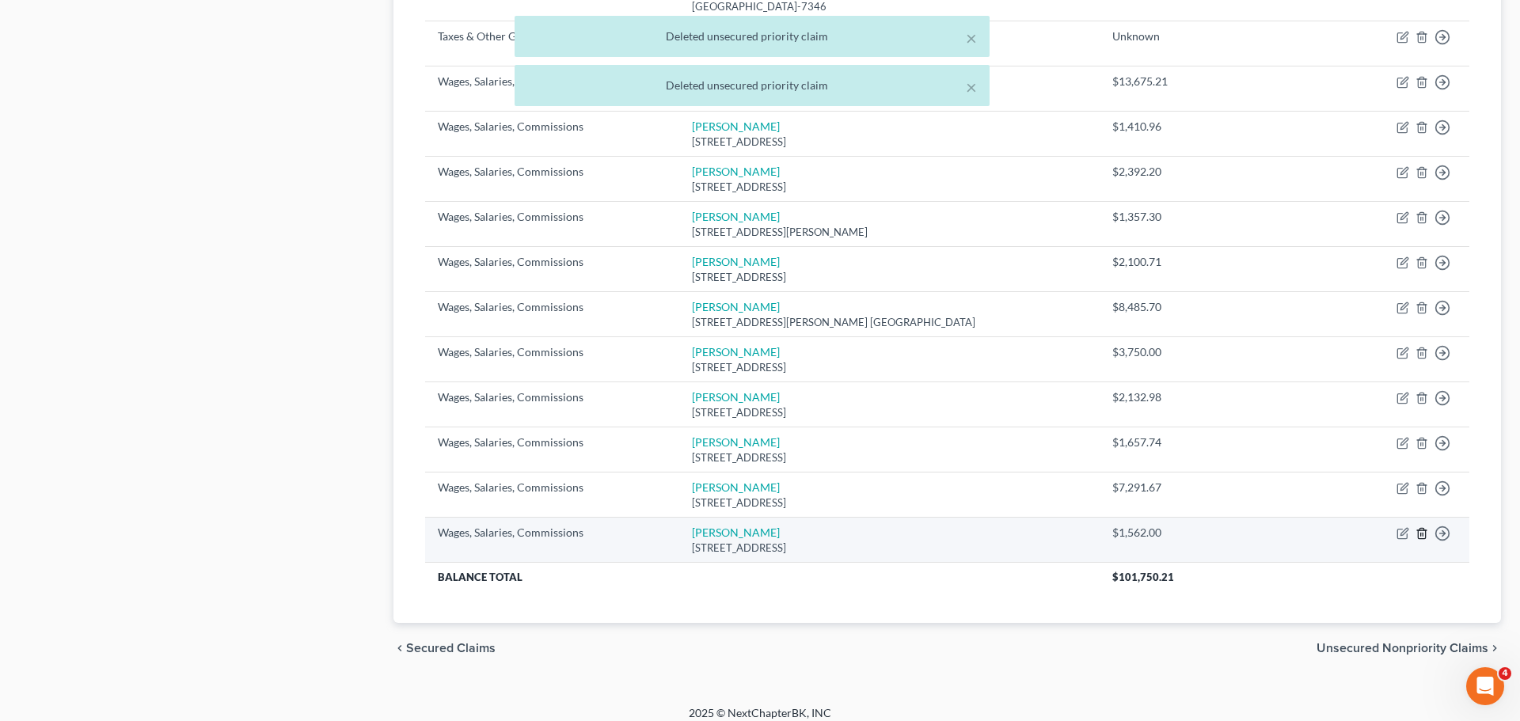
click at [1425, 527] on icon "button" at bounding box center [1422, 533] width 13 height 13
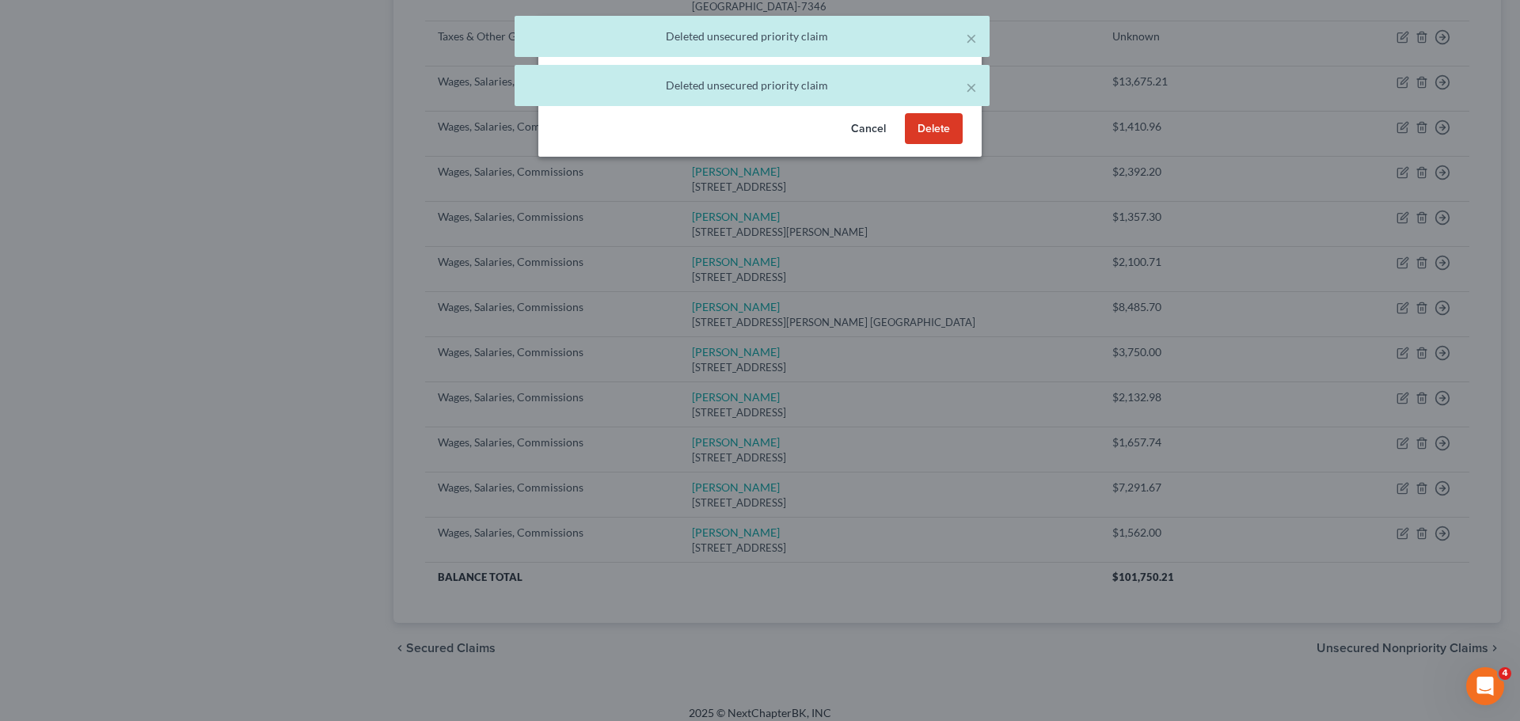
click at [957, 134] on button "Delete" at bounding box center [934, 129] width 58 height 32
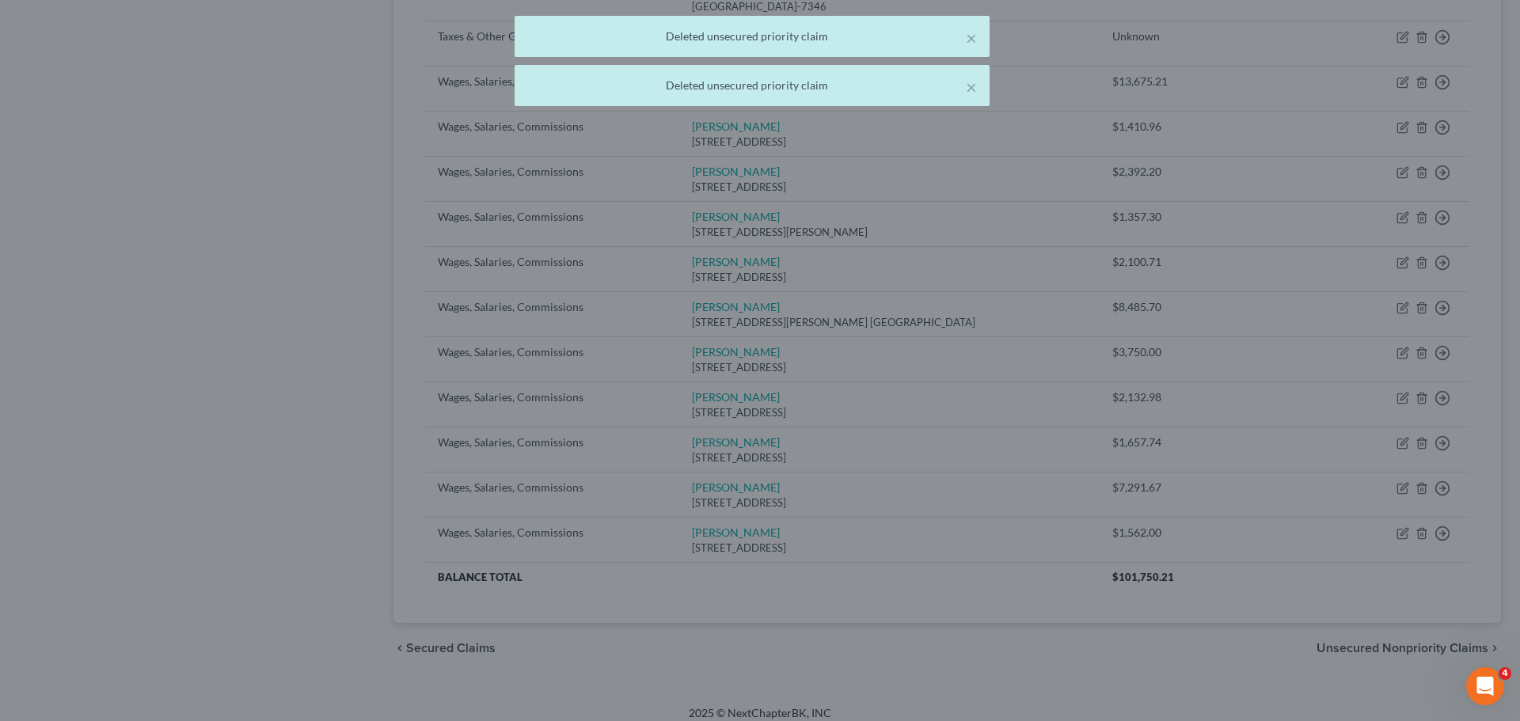
scroll to position [905, 0]
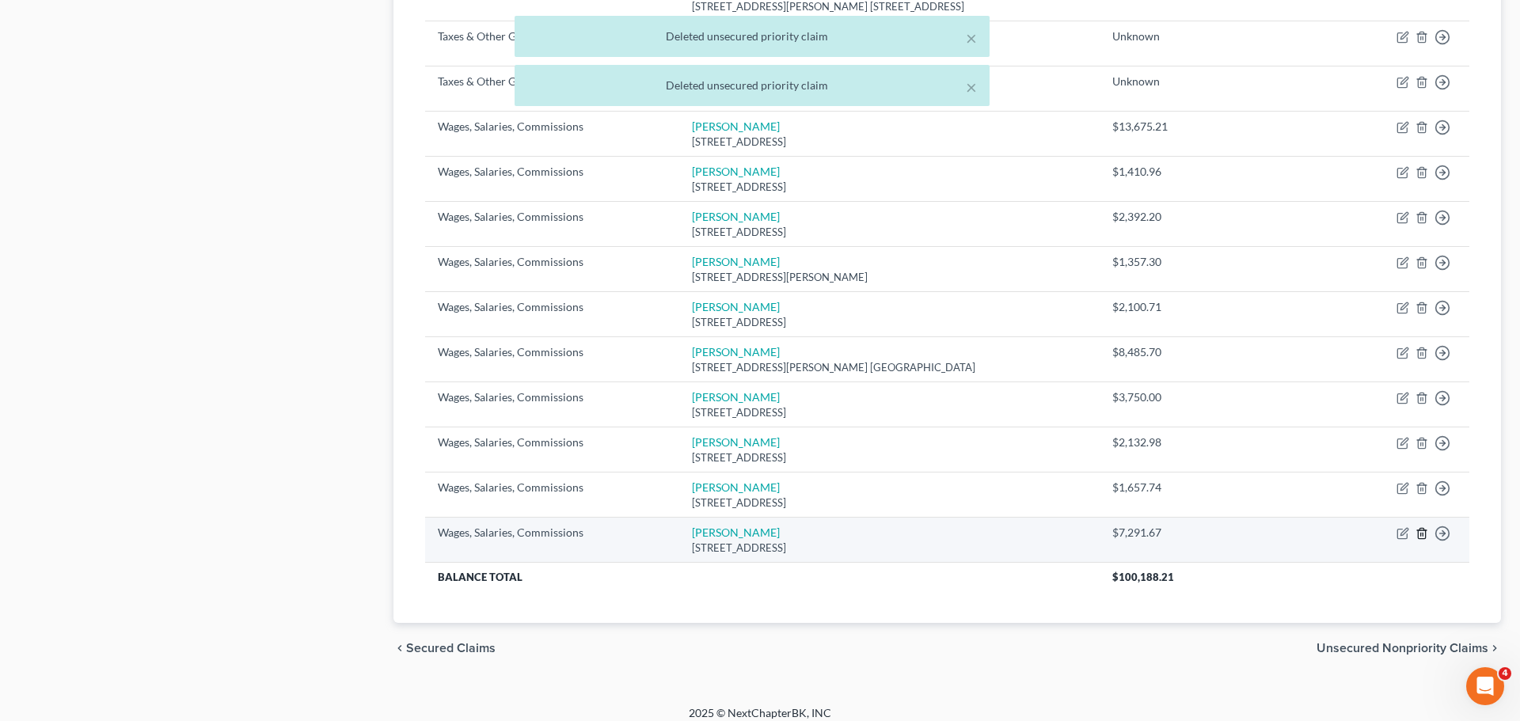
click at [1421, 527] on icon "button" at bounding box center [1422, 533] width 13 height 13
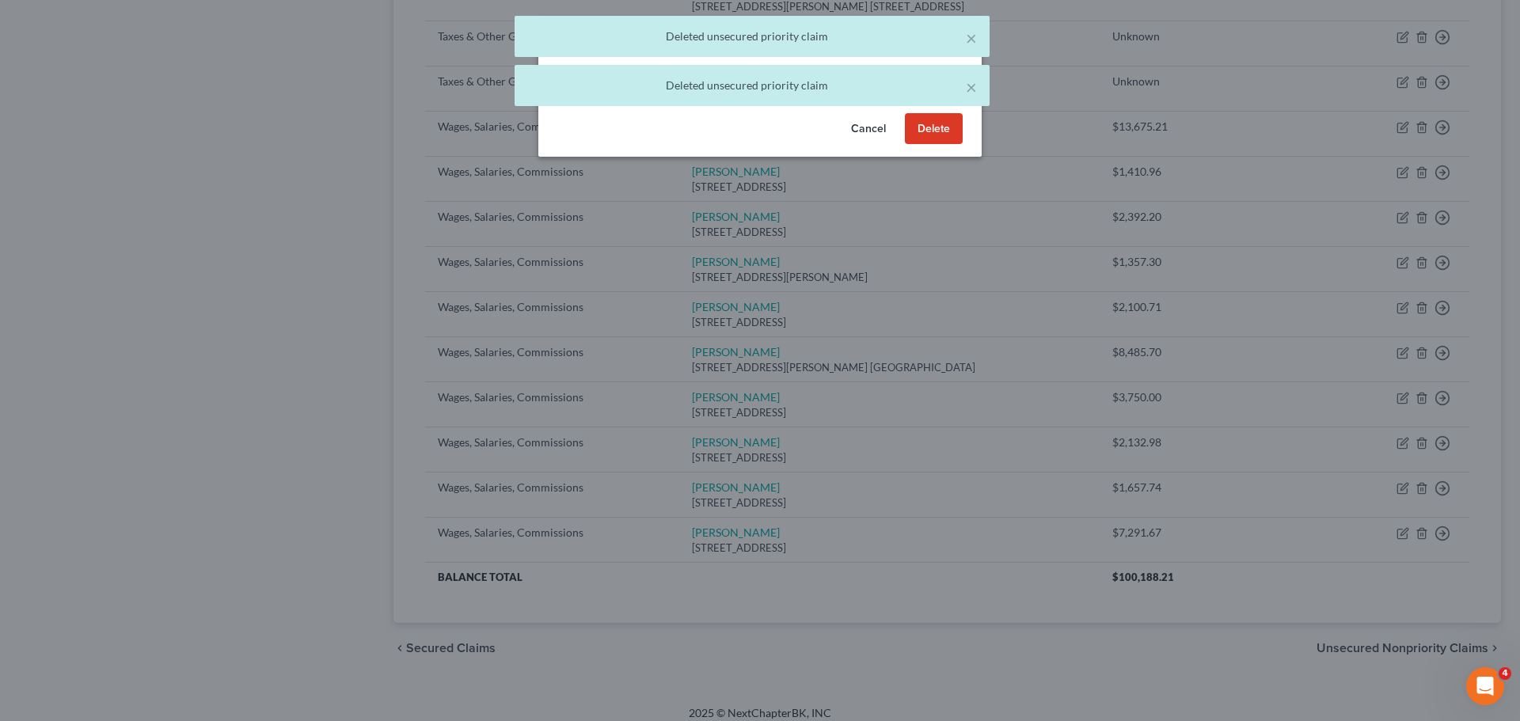
click at [933, 133] on button "Delete" at bounding box center [934, 129] width 58 height 32
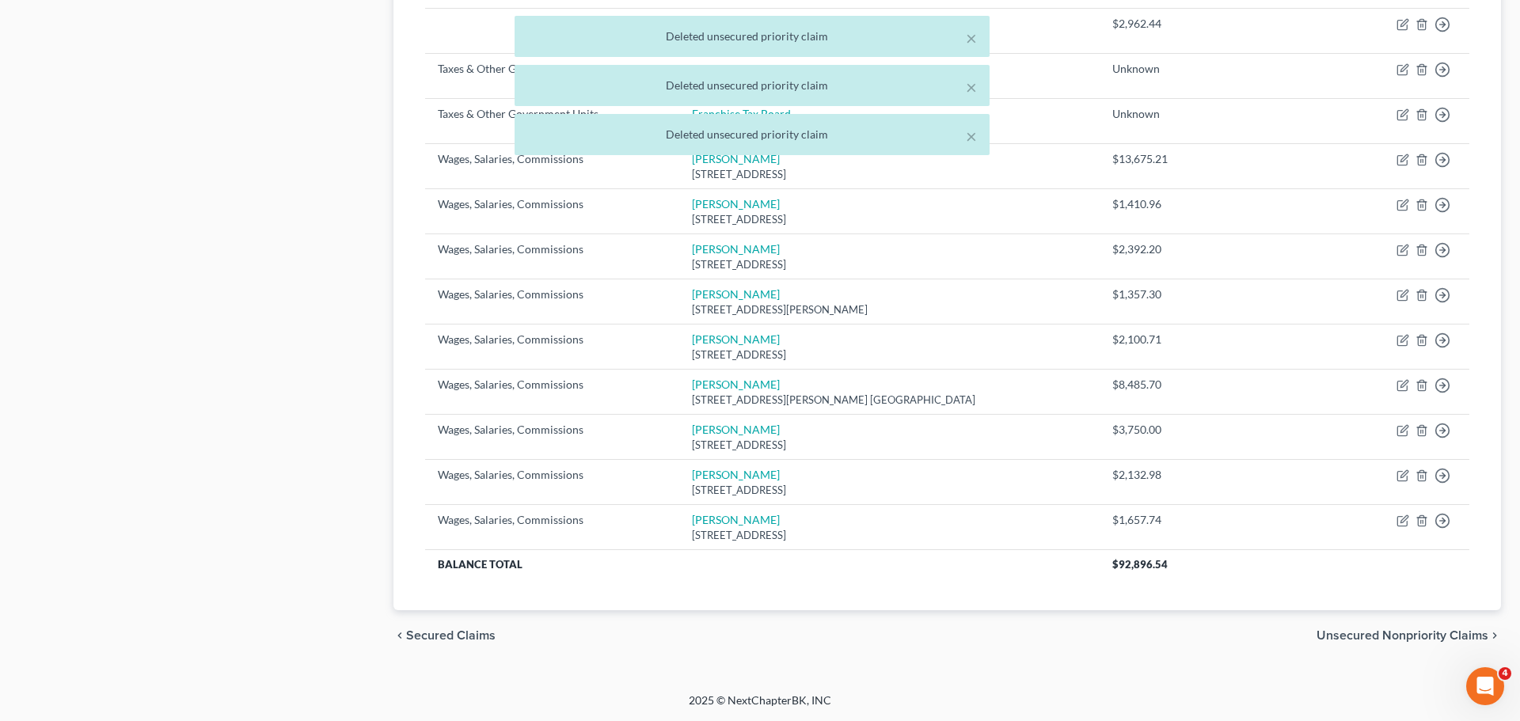
scroll to position [861, 0]
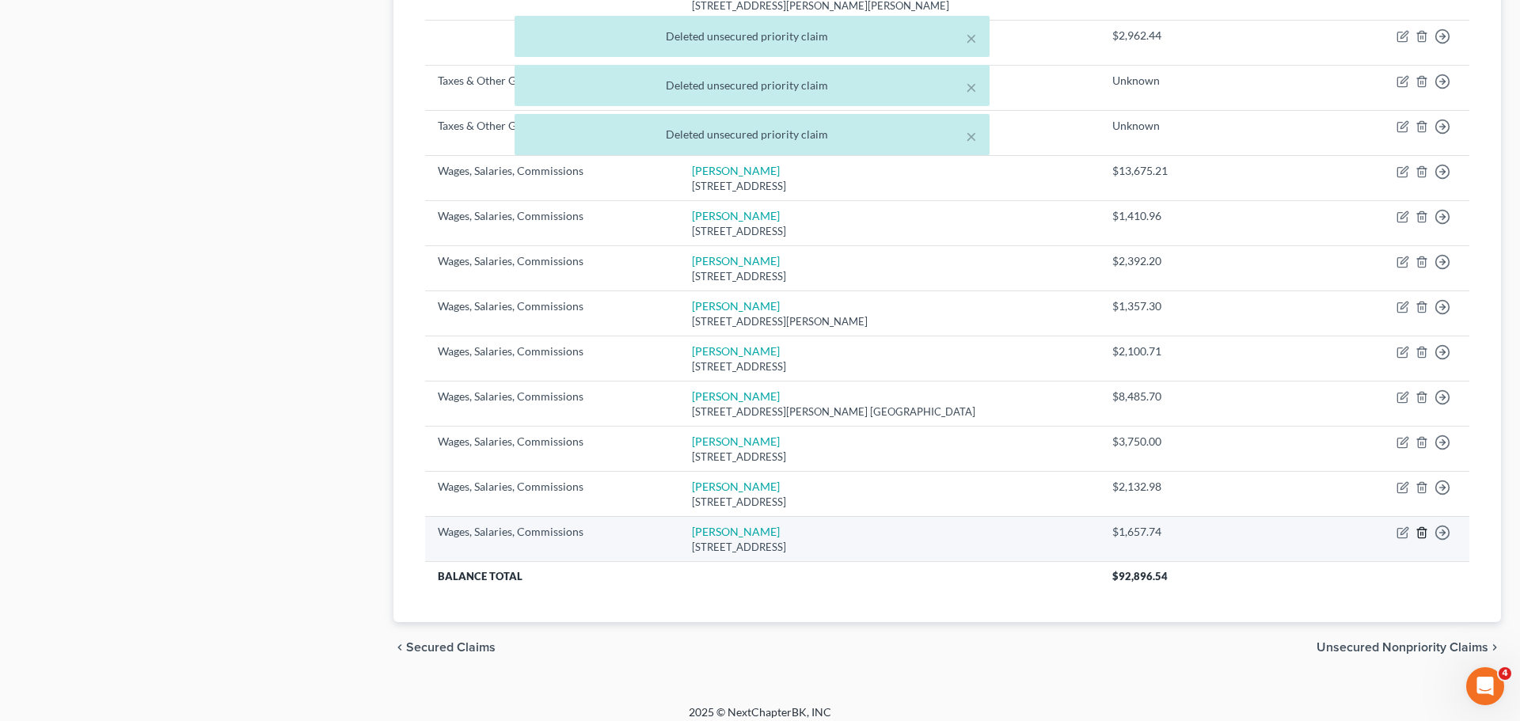
click at [1425, 527] on icon "button" at bounding box center [1422, 533] width 13 height 13
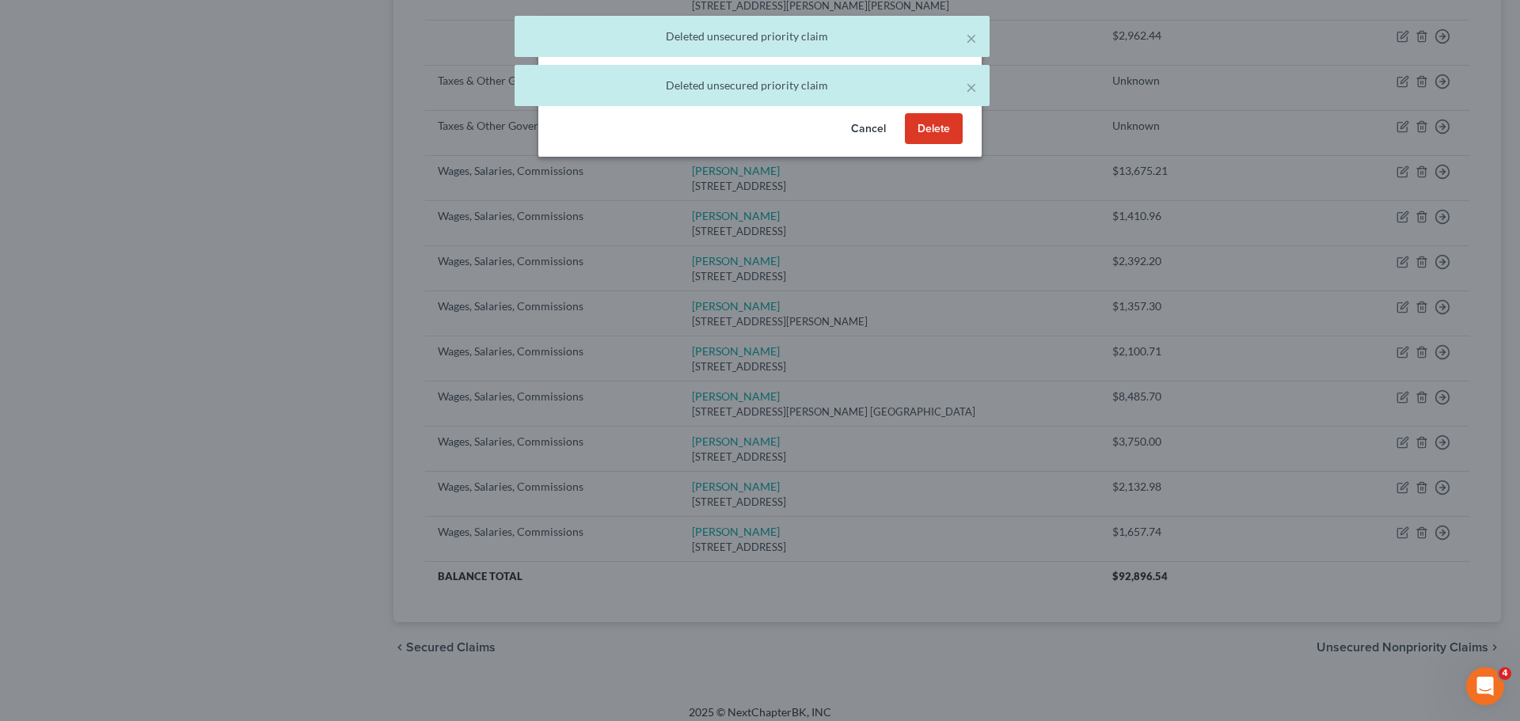
click at [929, 134] on button "Delete" at bounding box center [934, 129] width 58 height 32
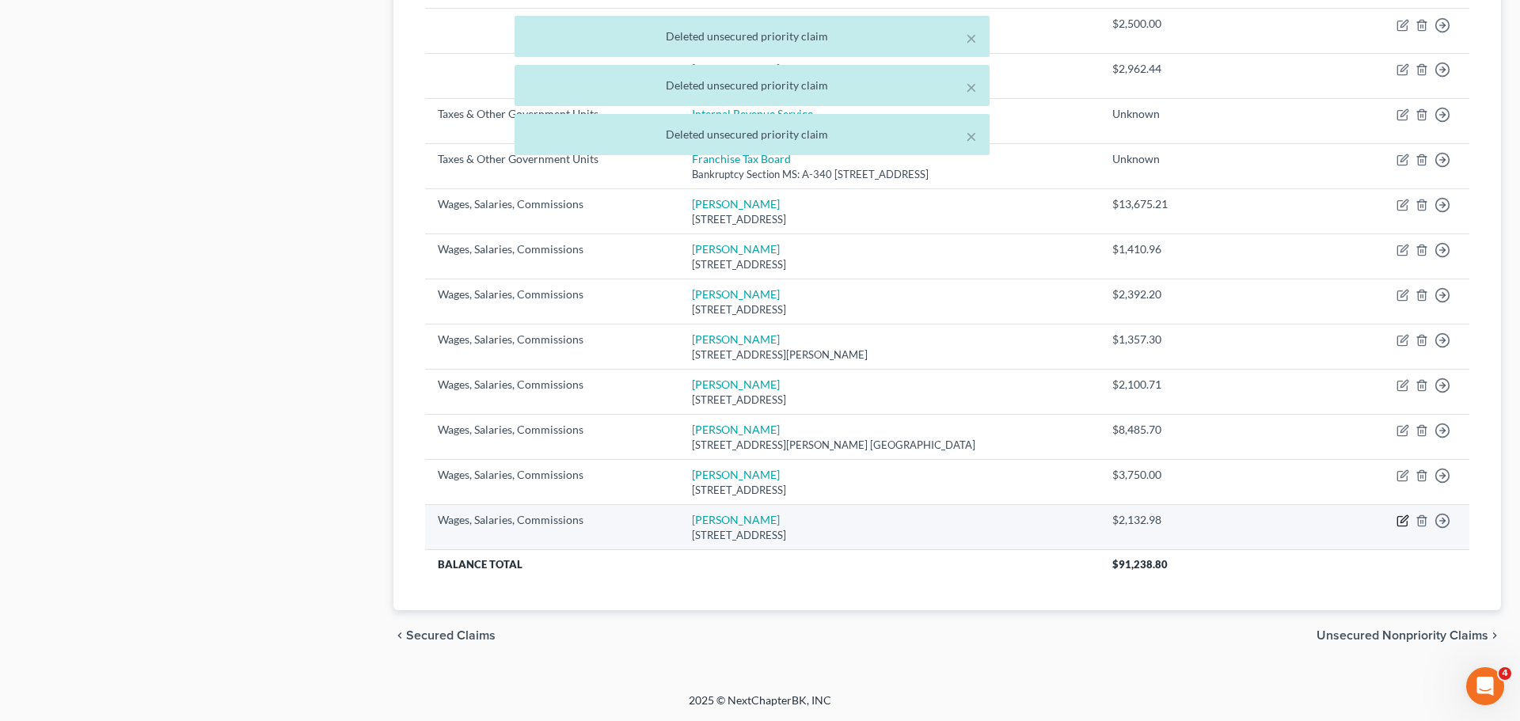
scroll to position [816, 0]
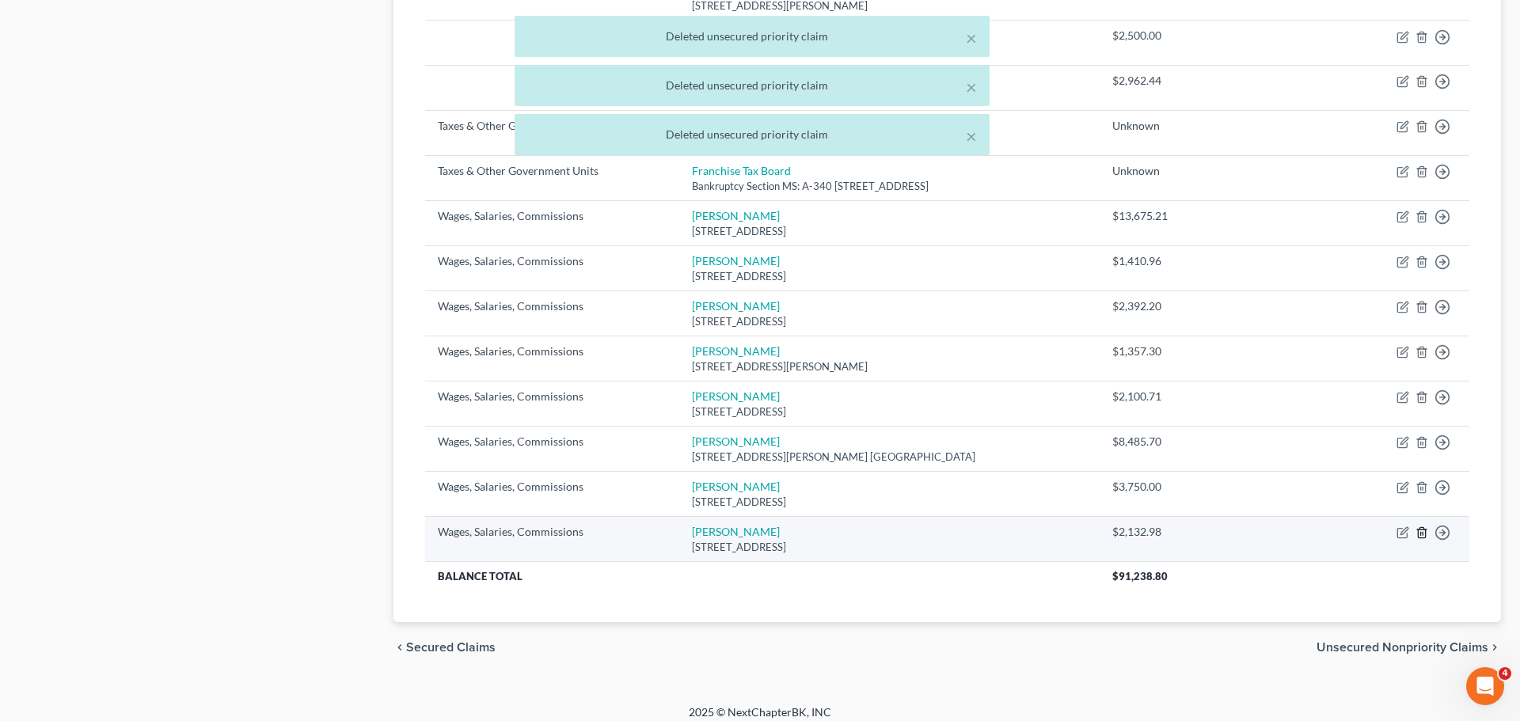
click at [1427, 527] on icon "button" at bounding box center [1422, 533] width 13 height 13
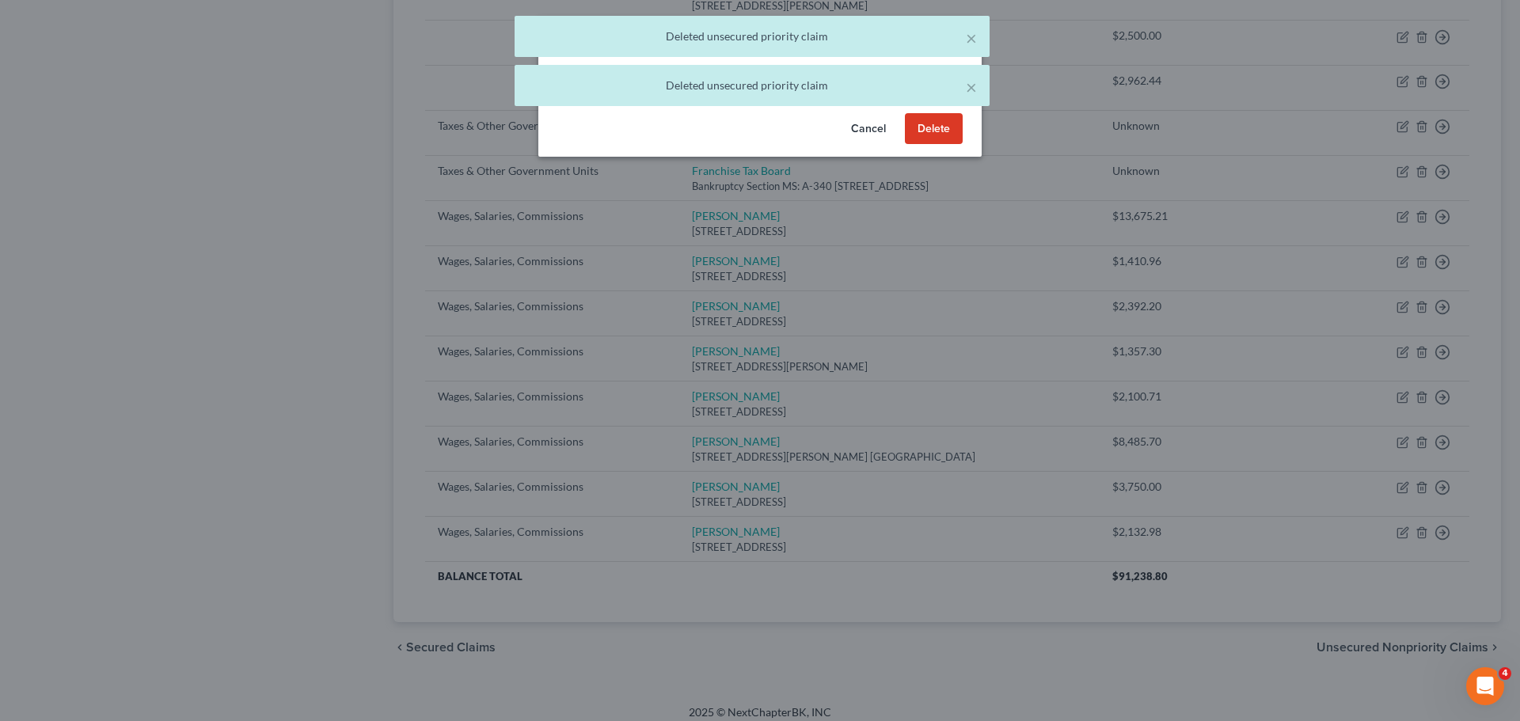
click at [943, 138] on button "Delete" at bounding box center [934, 129] width 58 height 32
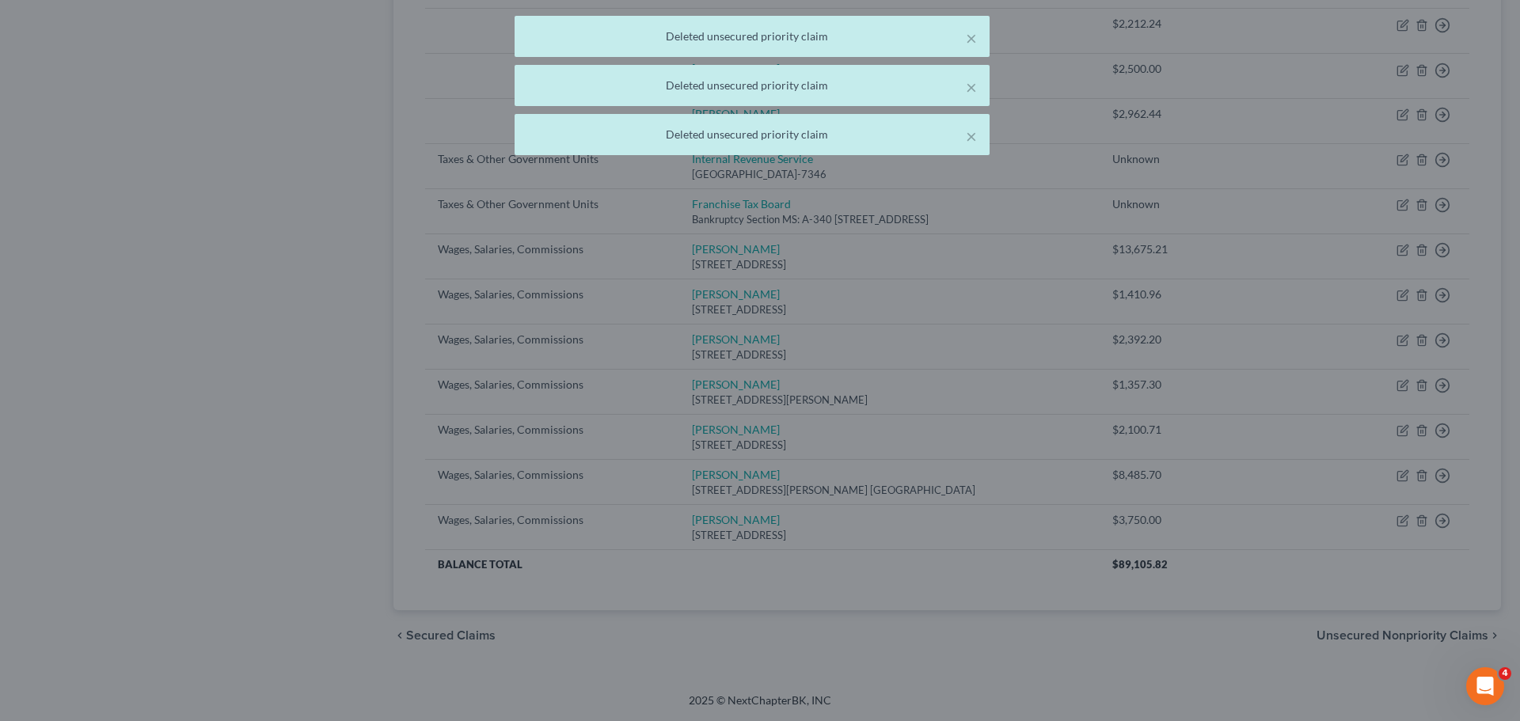
scroll to position [771, 0]
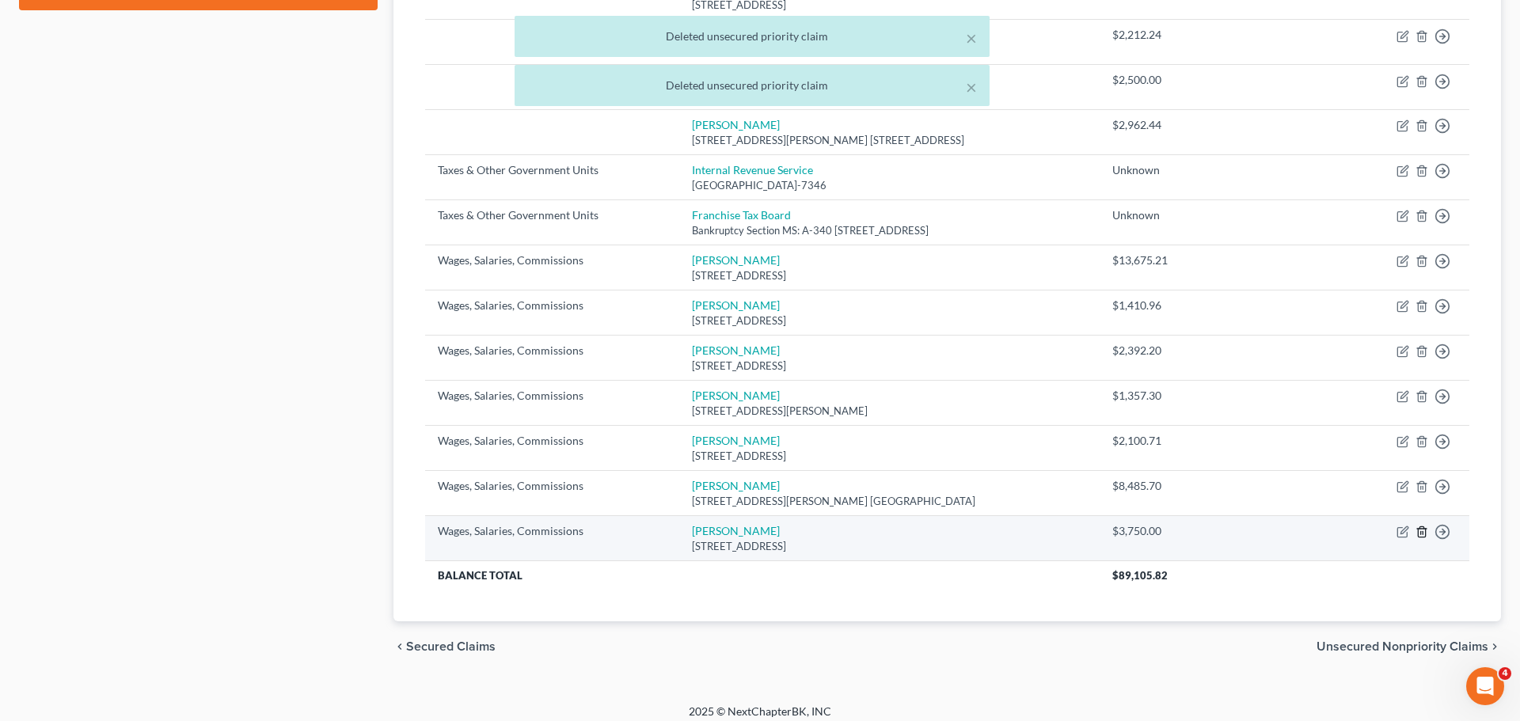
click at [1425, 526] on icon "button" at bounding box center [1422, 532] width 13 height 13
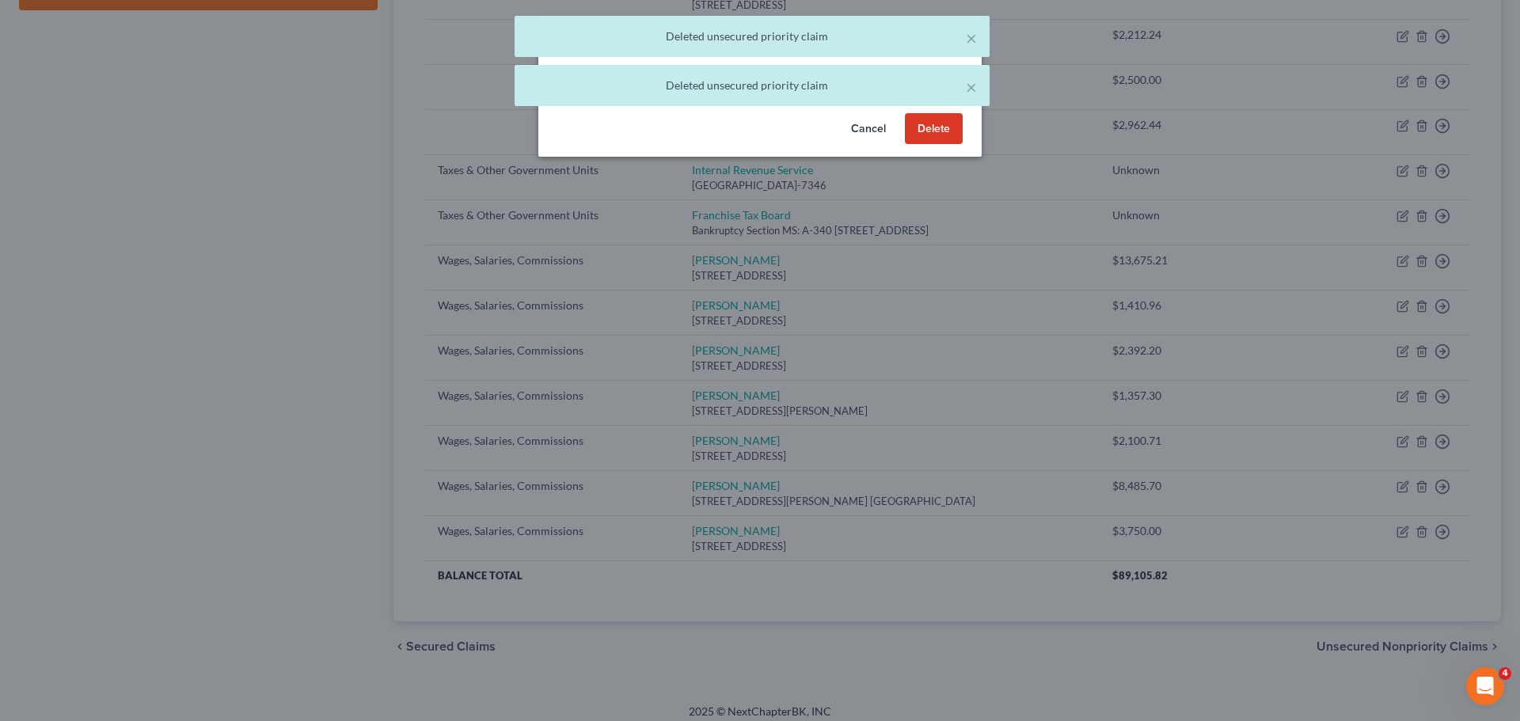
click at [915, 132] on button "Delete" at bounding box center [934, 129] width 58 height 32
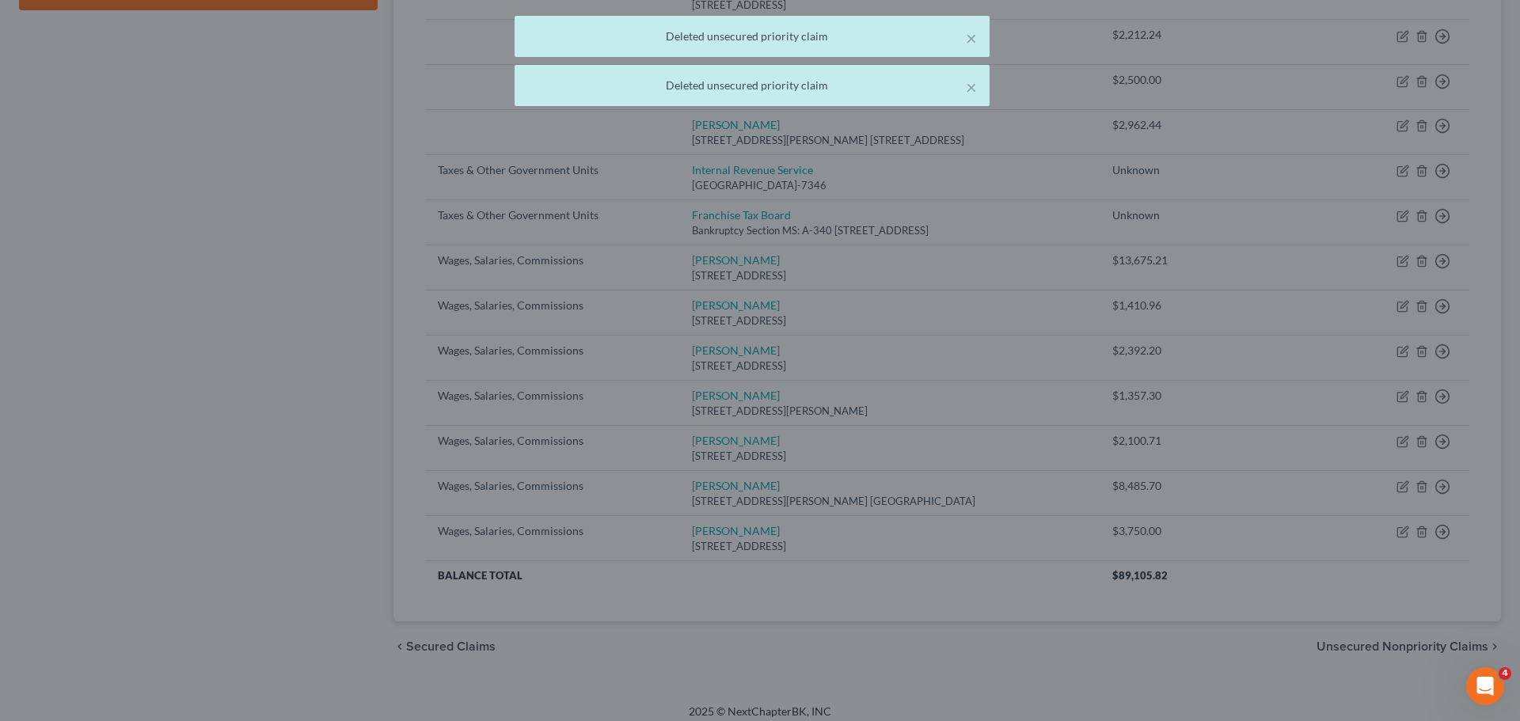
scroll to position [727, 0]
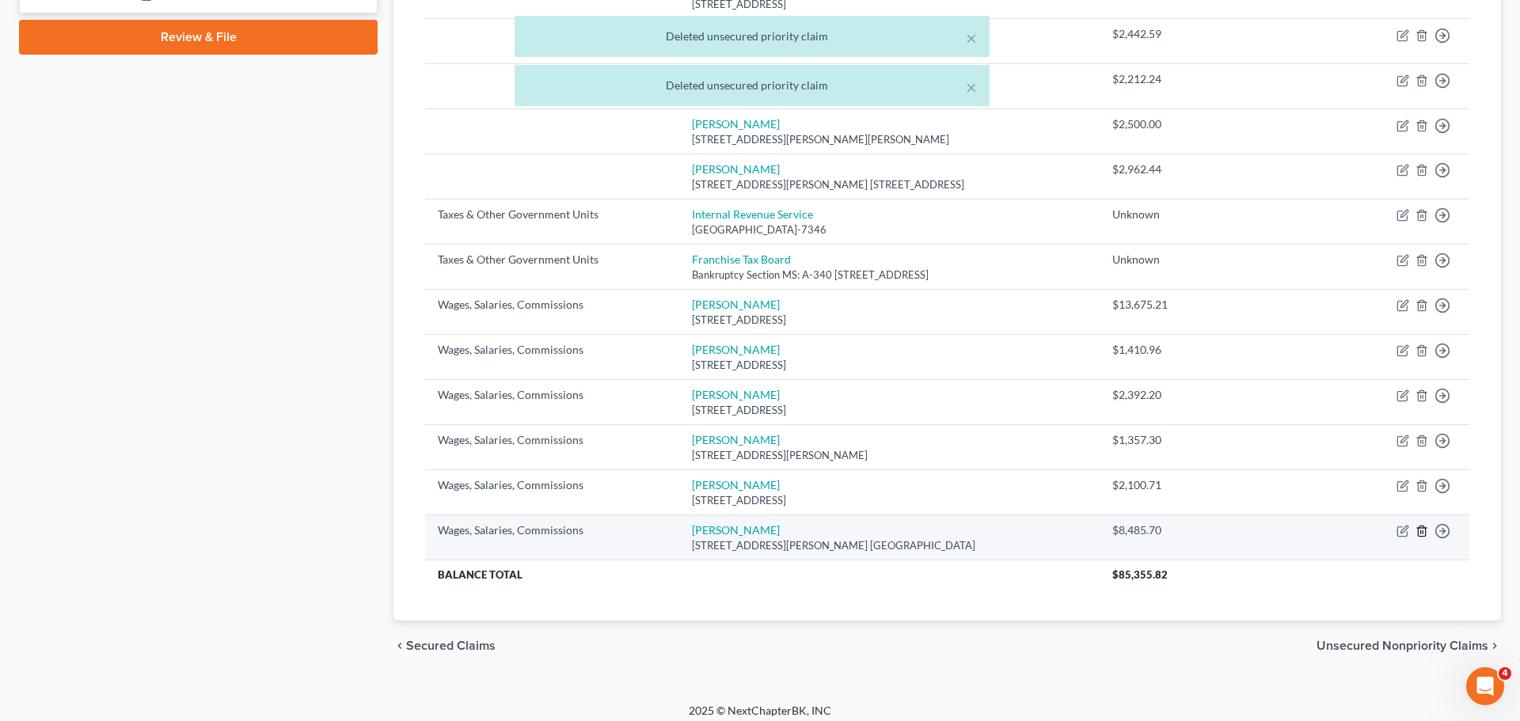
click at [1423, 531] on line "button" at bounding box center [1423, 532] width 0 height 3
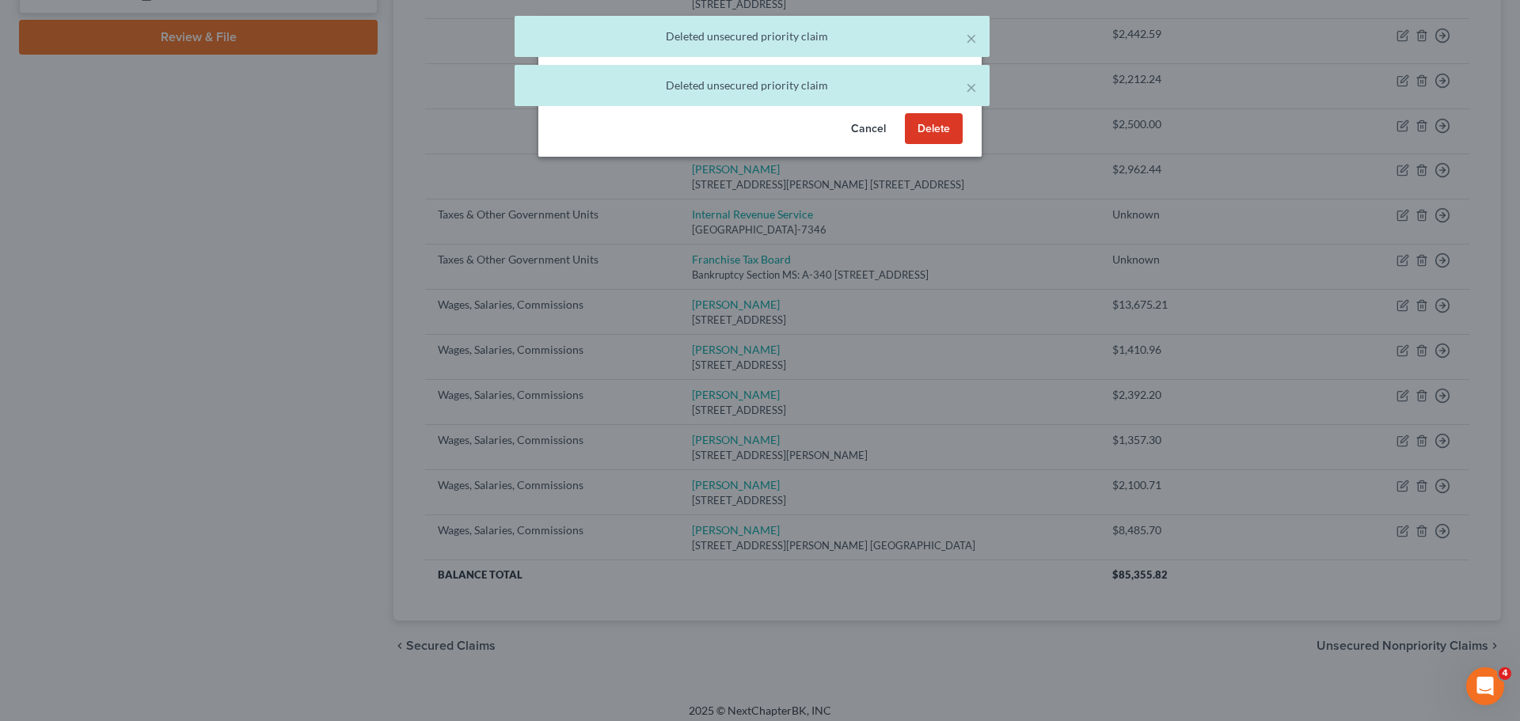
click at [940, 128] on button "Delete" at bounding box center [934, 129] width 58 height 32
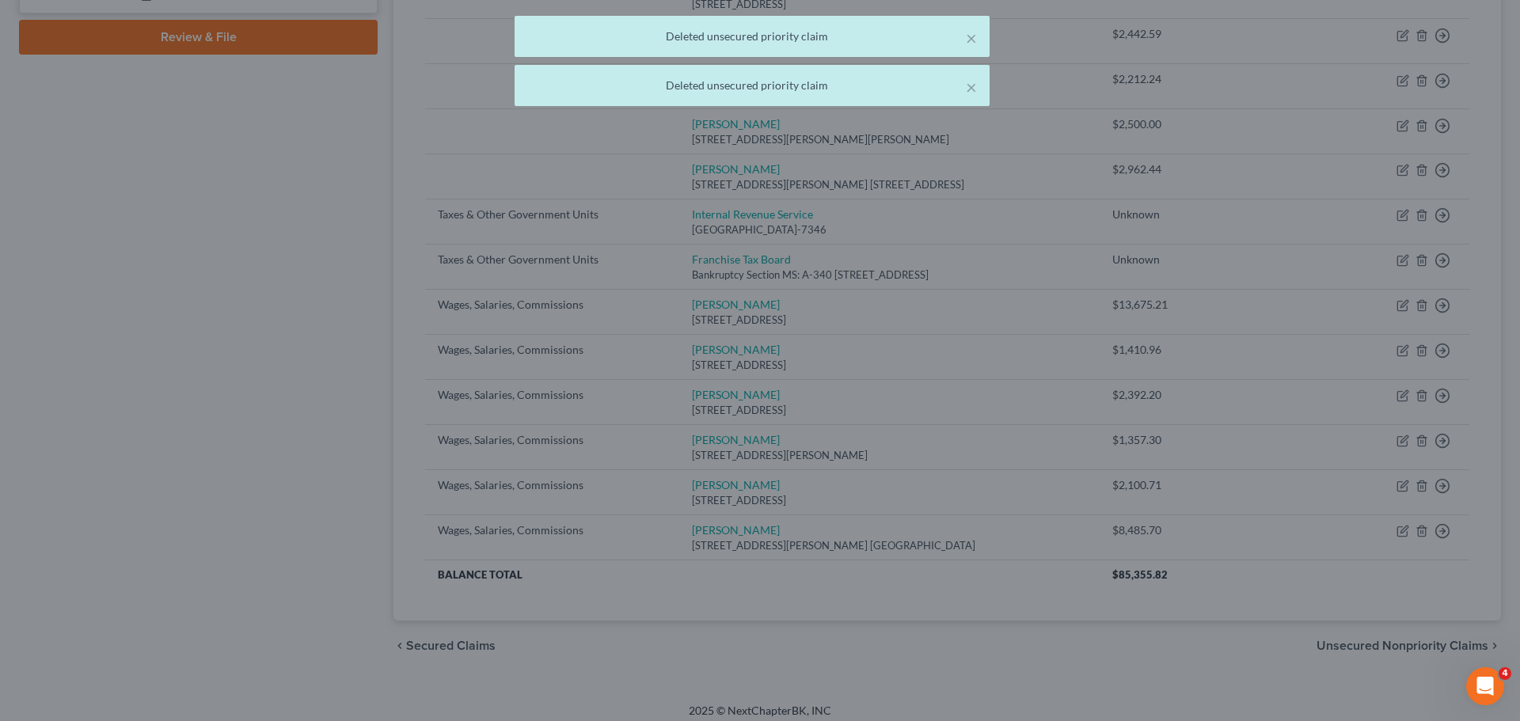
scroll to position [682, 0]
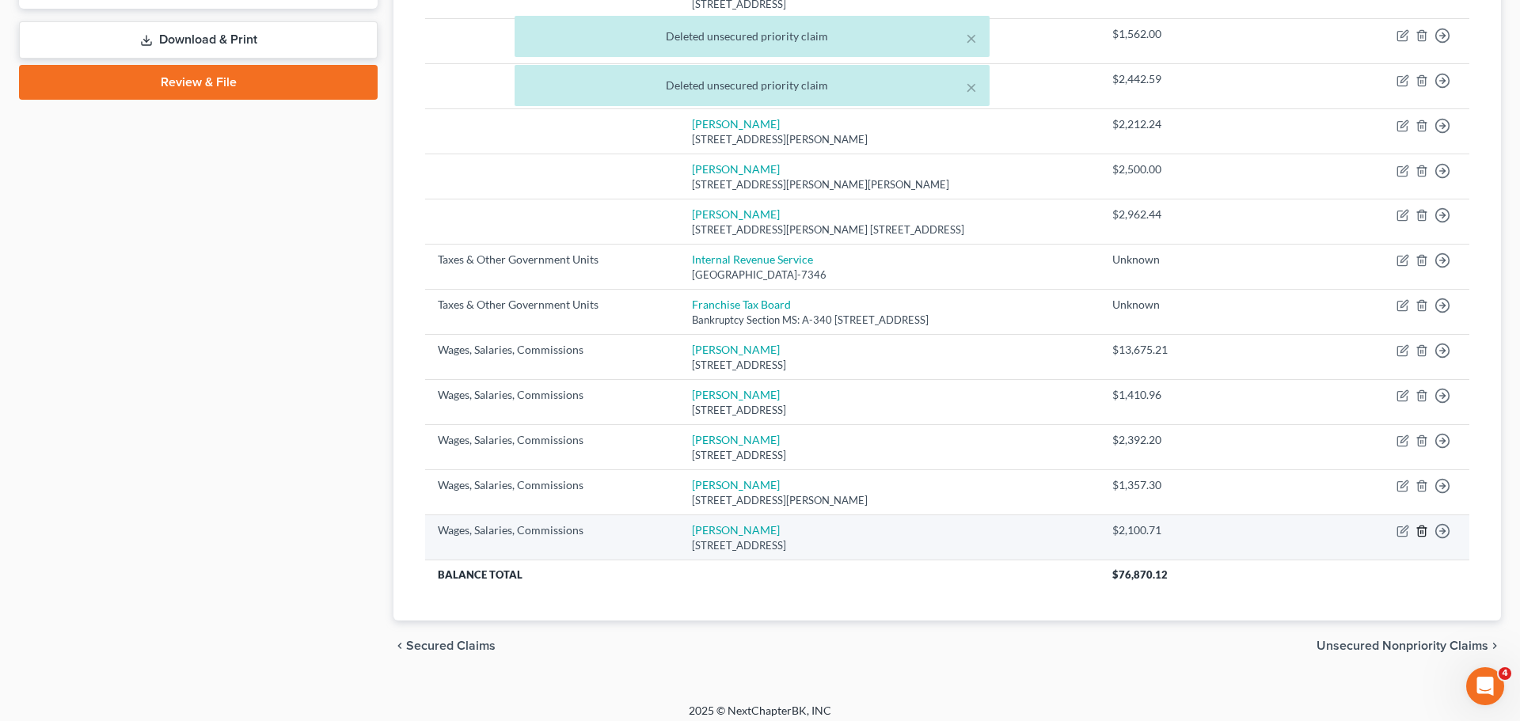
click at [1425, 525] on icon "button" at bounding box center [1422, 531] width 13 height 13
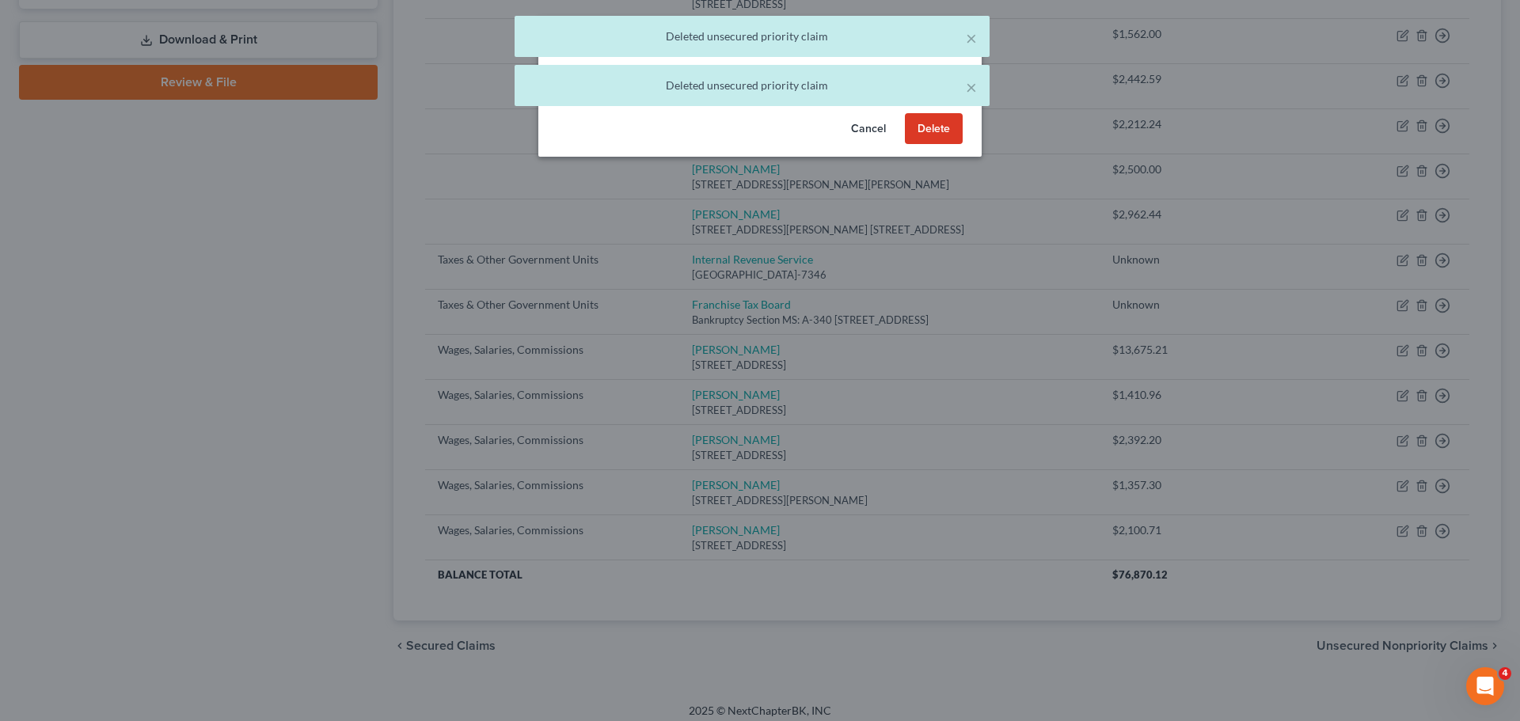
click at [926, 127] on button "Delete" at bounding box center [934, 129] width 58 height 32
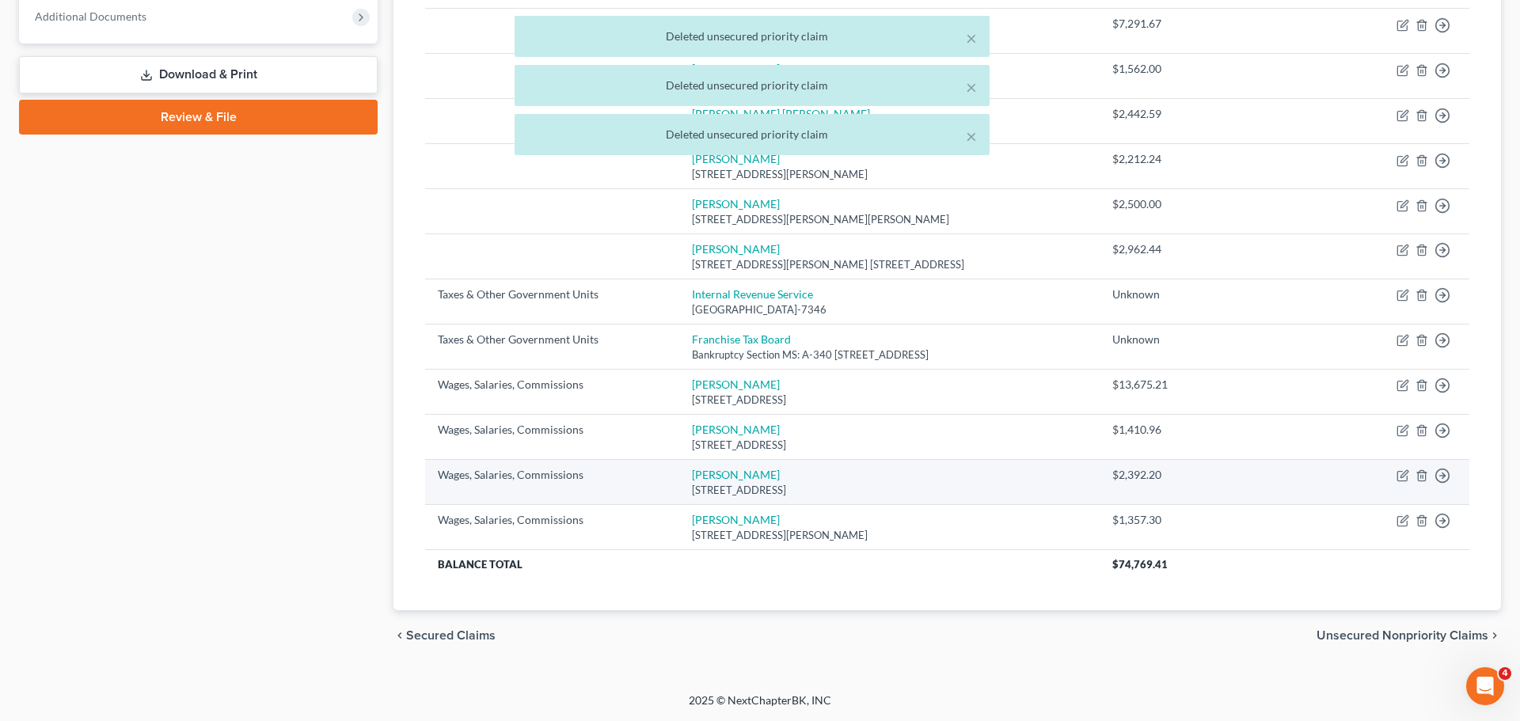
scroll to position [637, 0]
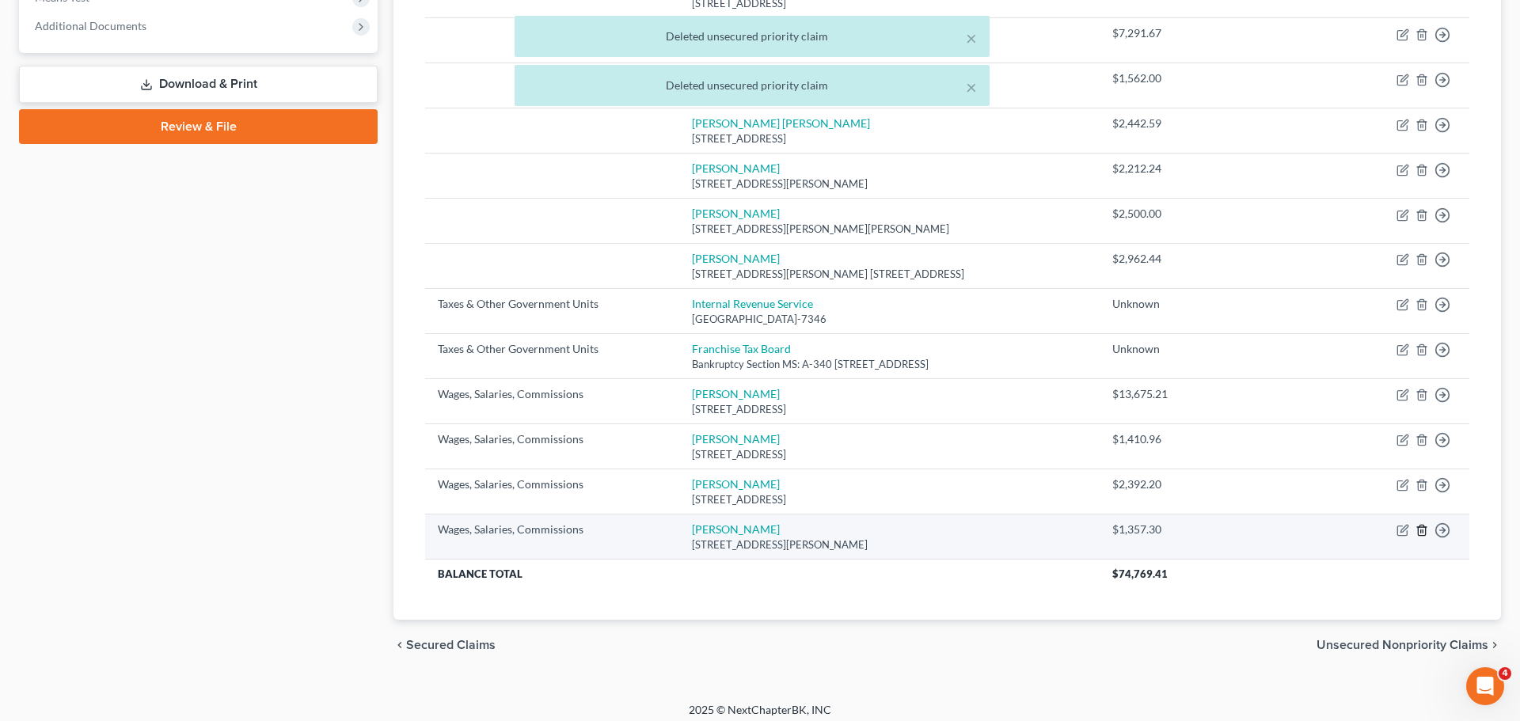
click at [1421, 531] on line "button" at bounding box center [1421, 532] width 0 height 3
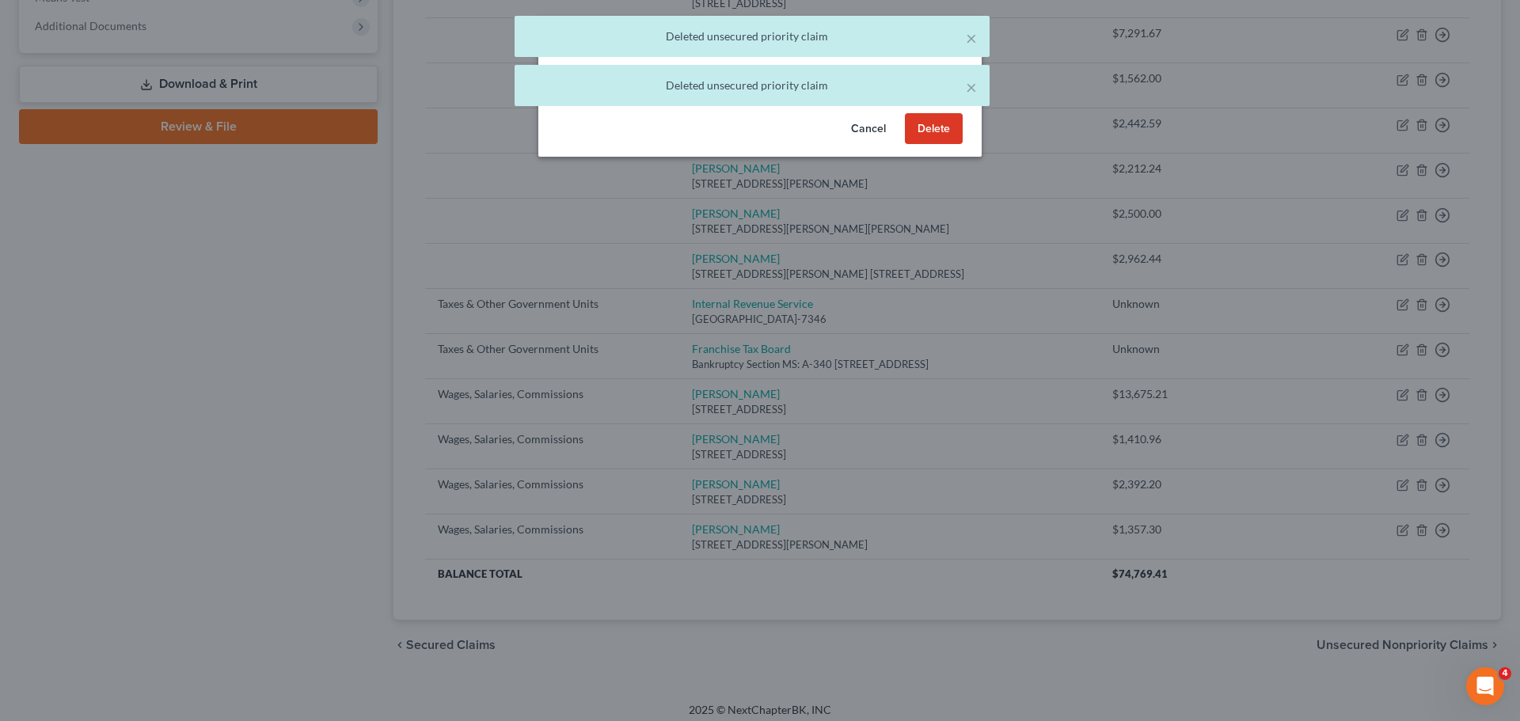
click at [930, 125] on button "Delete" at bounding box center [934, 129] width 58 height 32
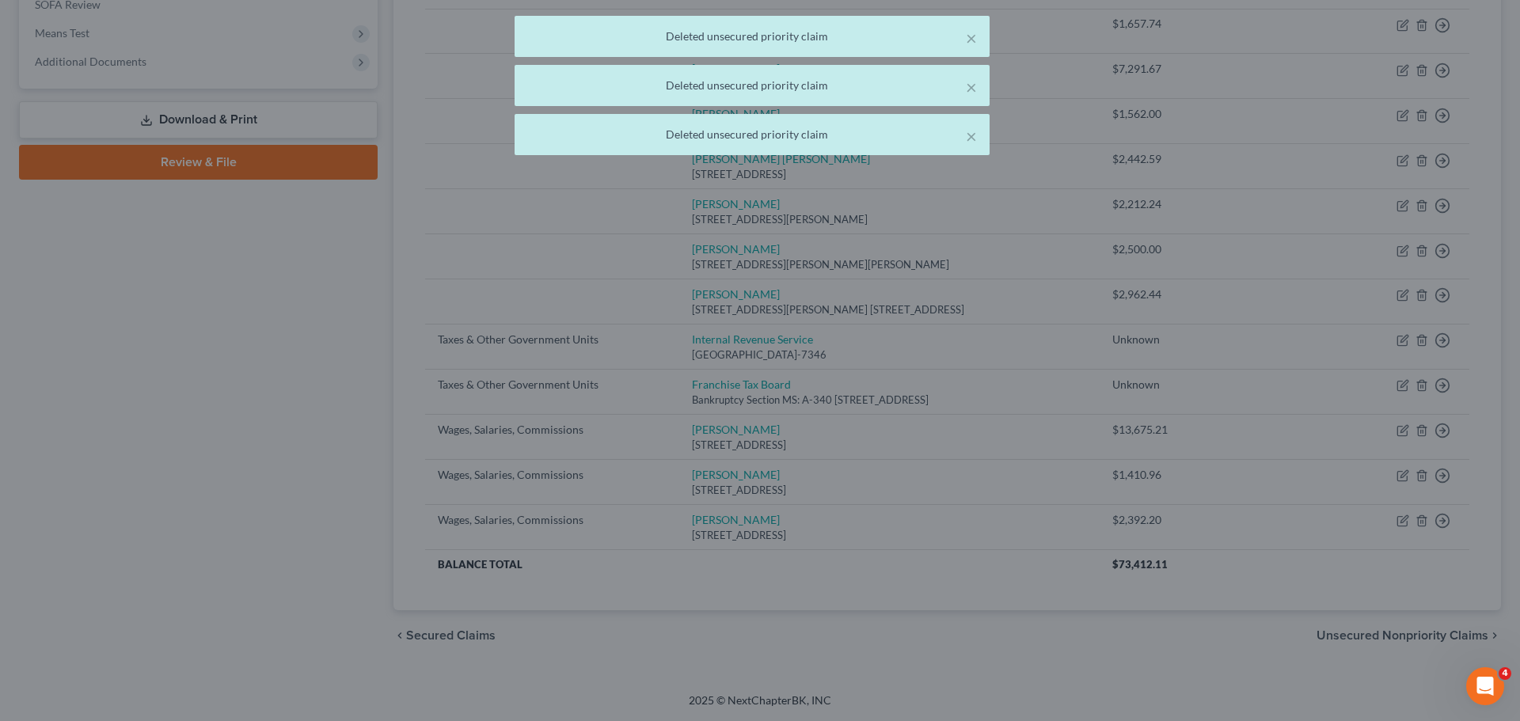
scroll to position [592, 0]
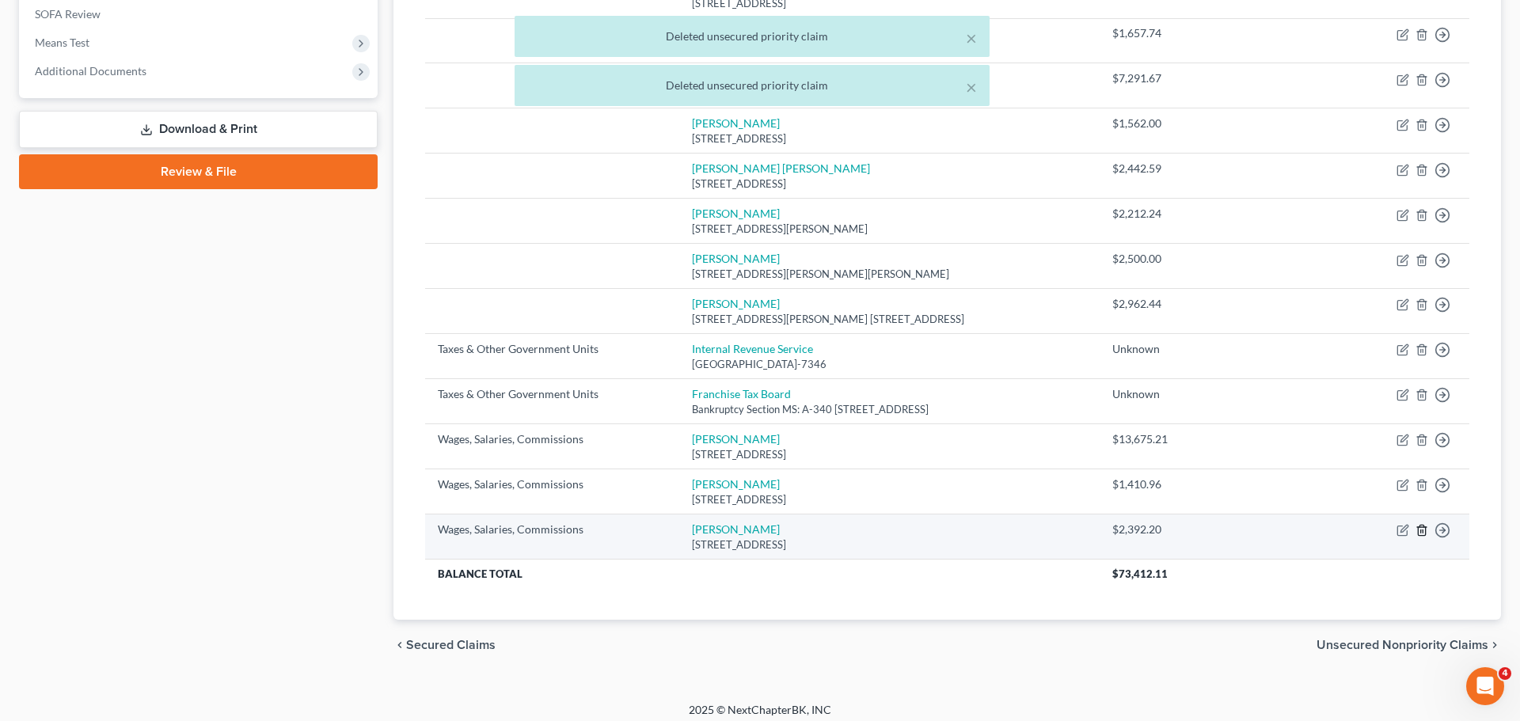
click at [1425, 524] on icon "button" at bounding box center [1422, 530] width 13 height 13
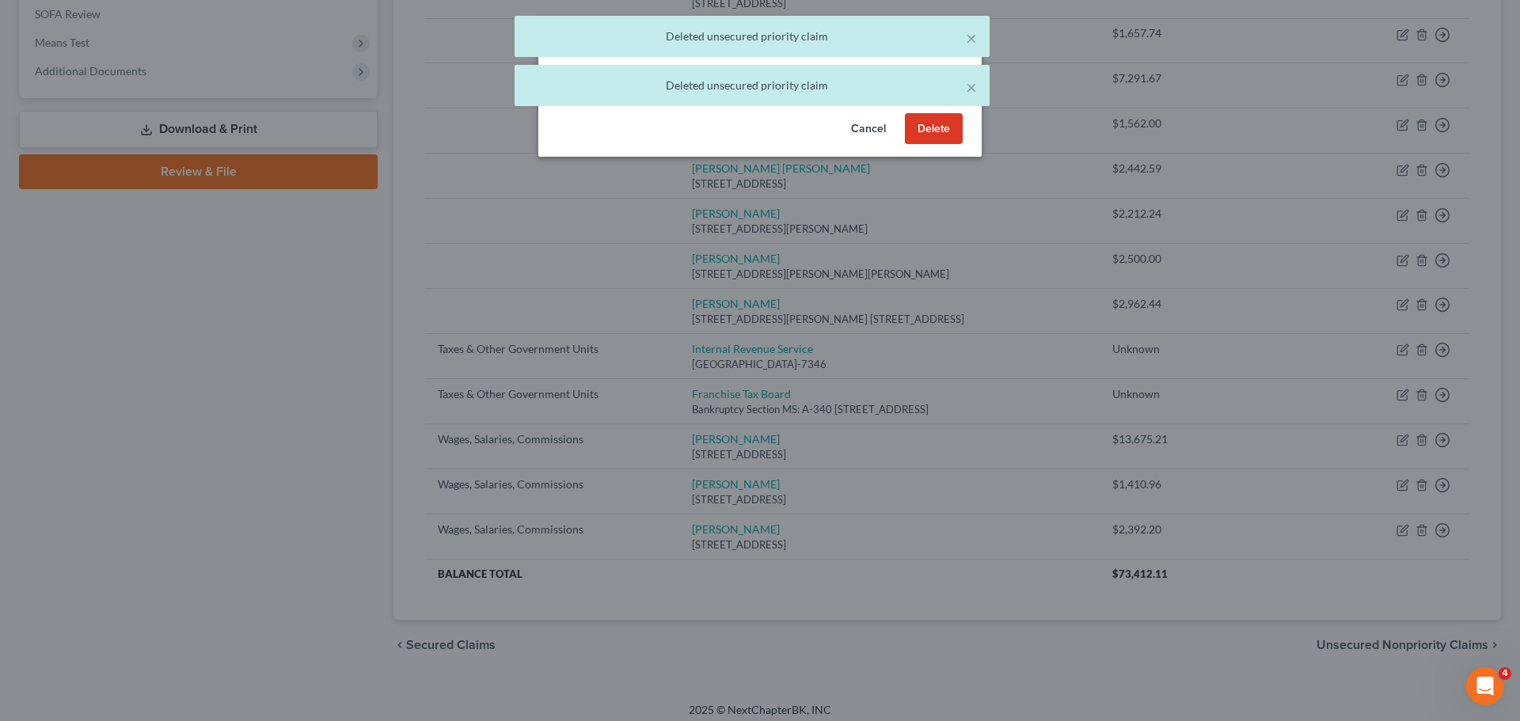
click at [936, 128] on button "Delete" at bounding box center [934, 129] width 58 height 32
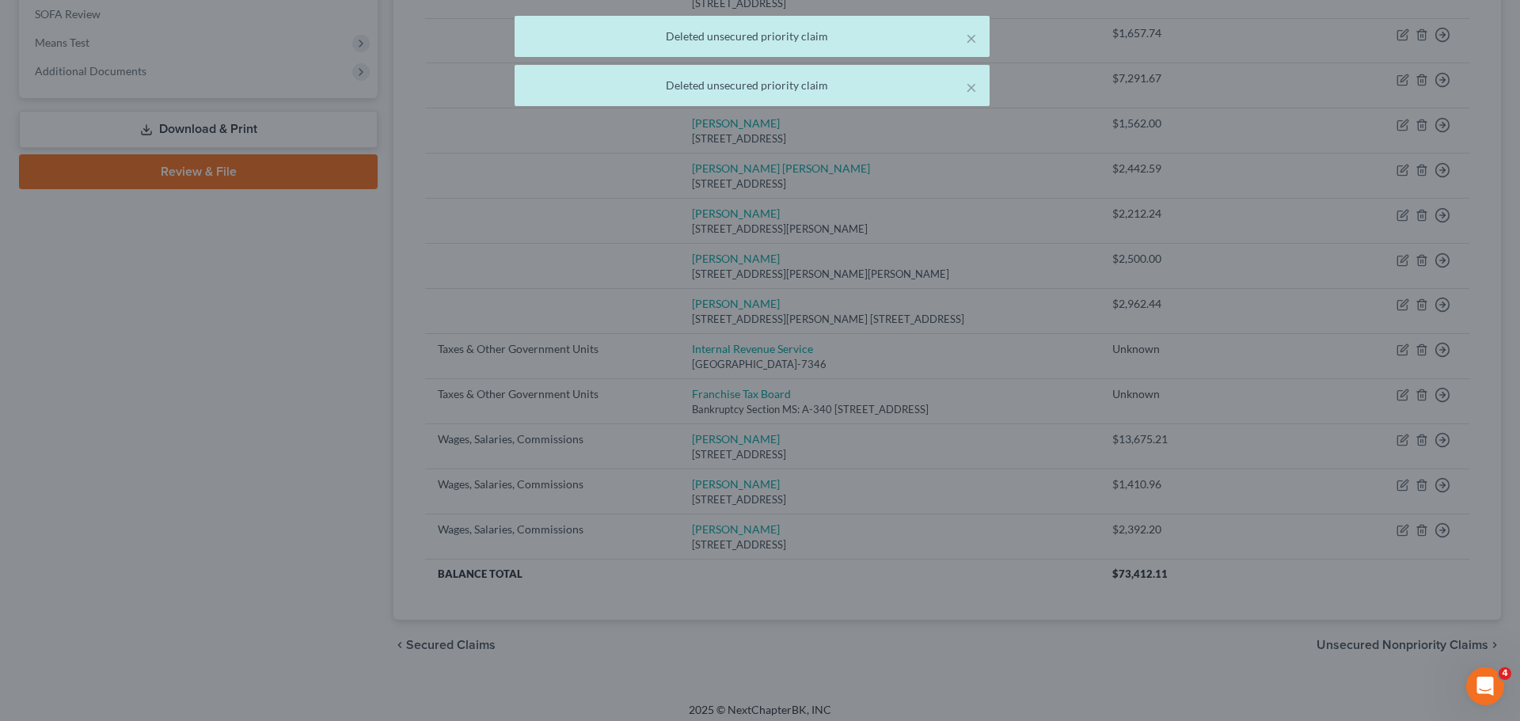
scroll to position [548, 0]
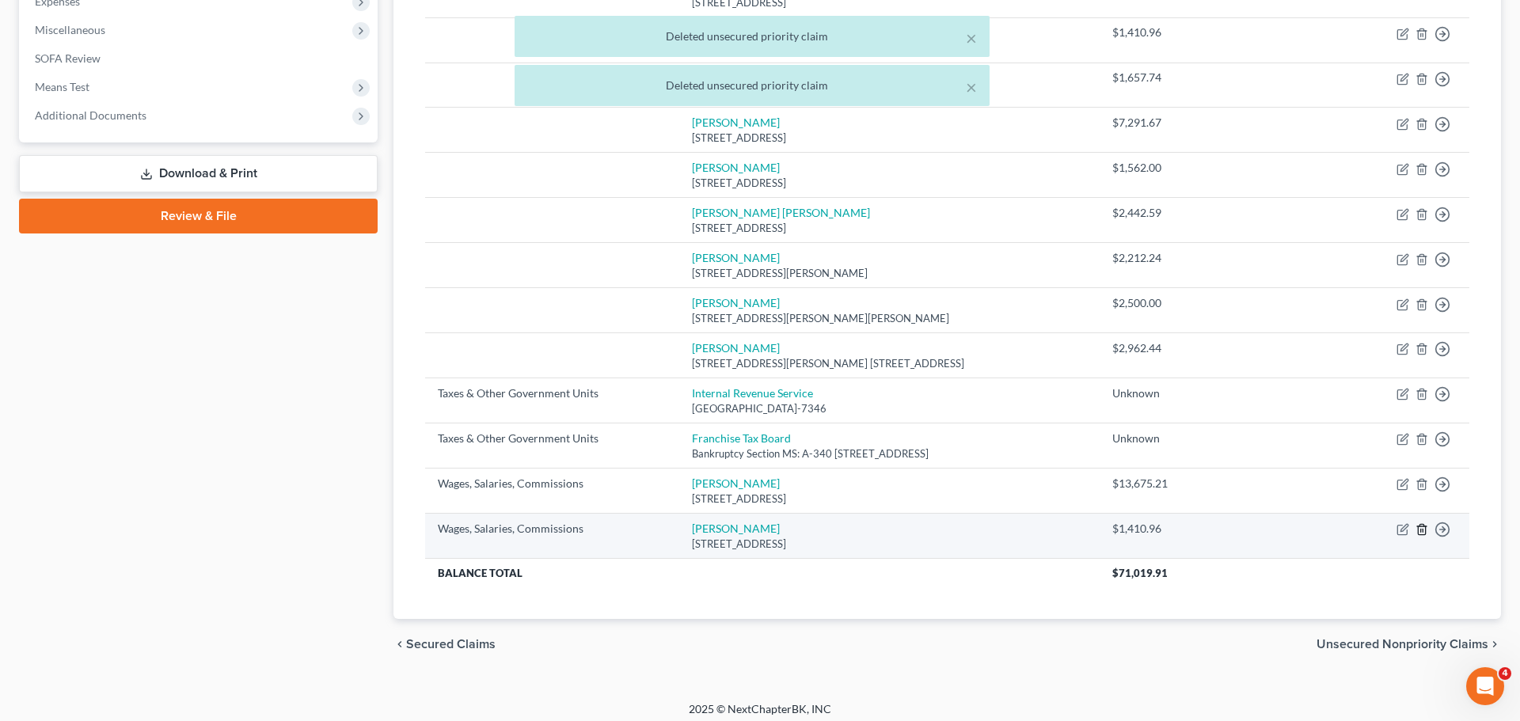
click at [1419, 525] on icon "button" at bounding box center [1421, 530] width 7 height 10
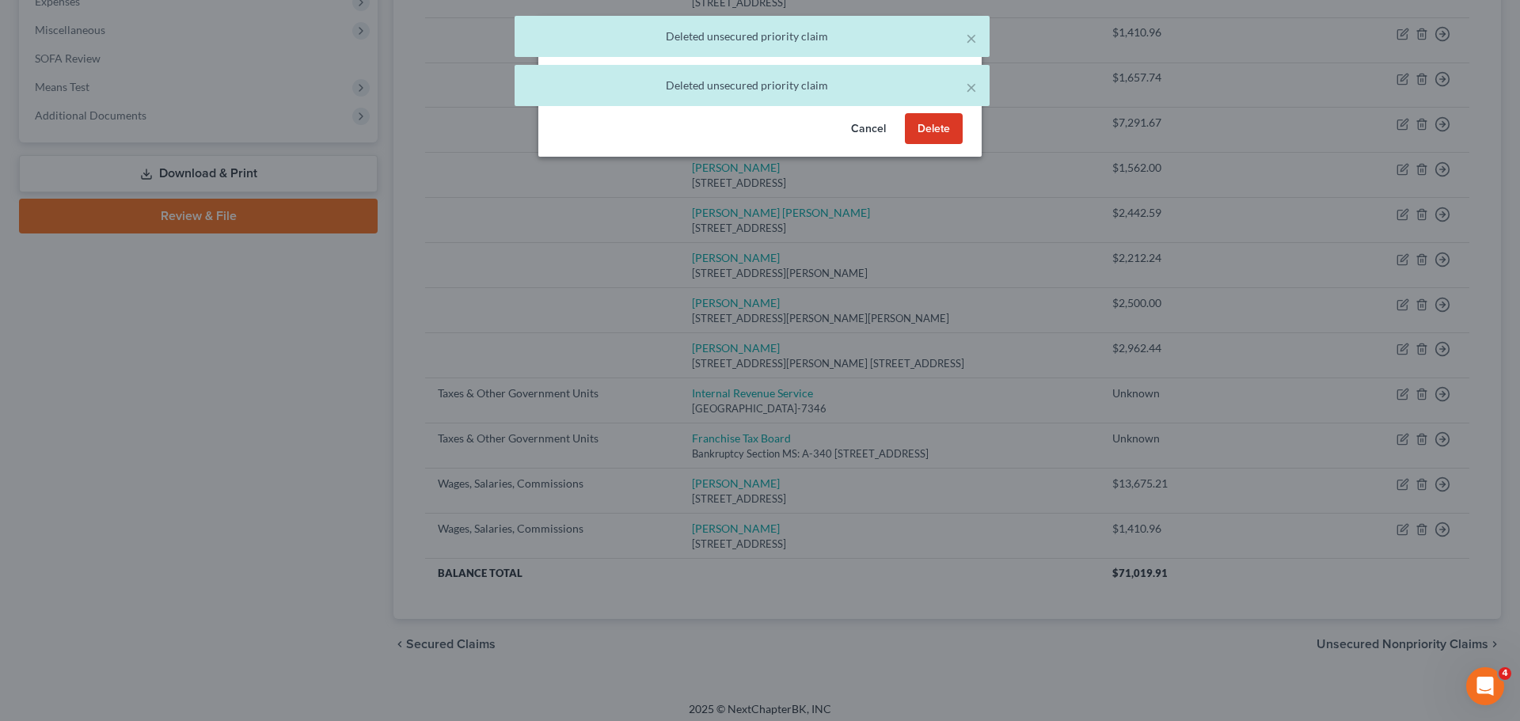
click at [923, 127] on button "Delete" at bounding box center [934, 129] width 58 height 32
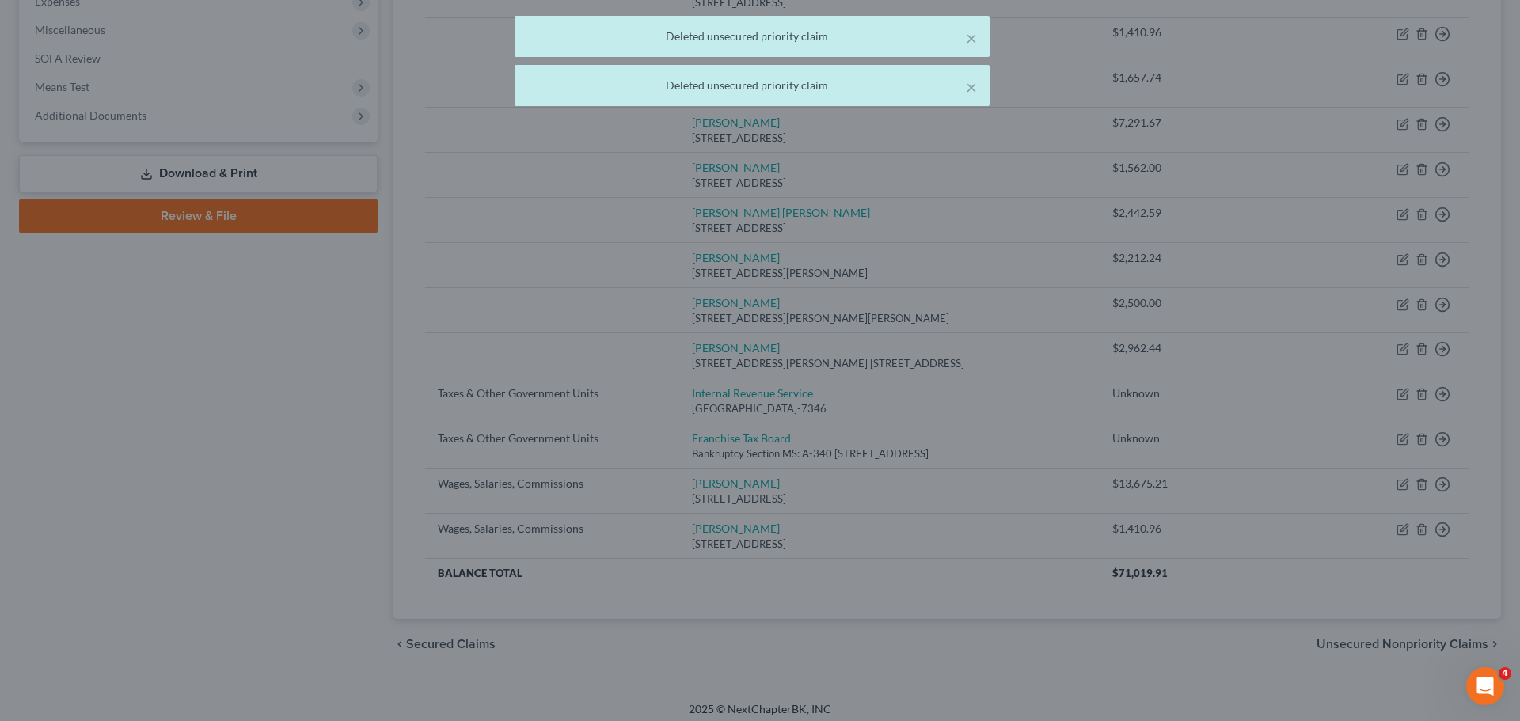
scroll to position [504, 0]
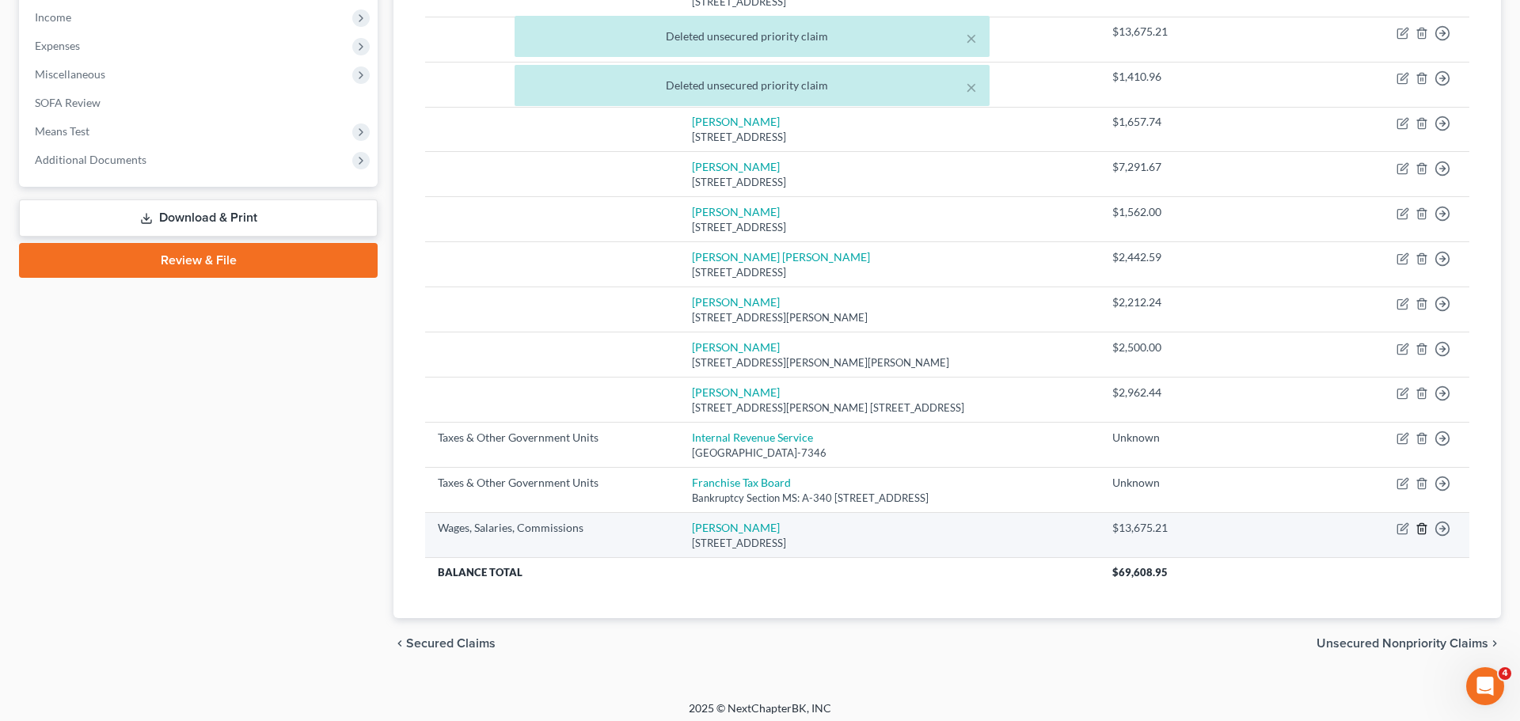
click at [1425, 523] on icon "button" at bounding box center [1422, 529] width 13 height 13
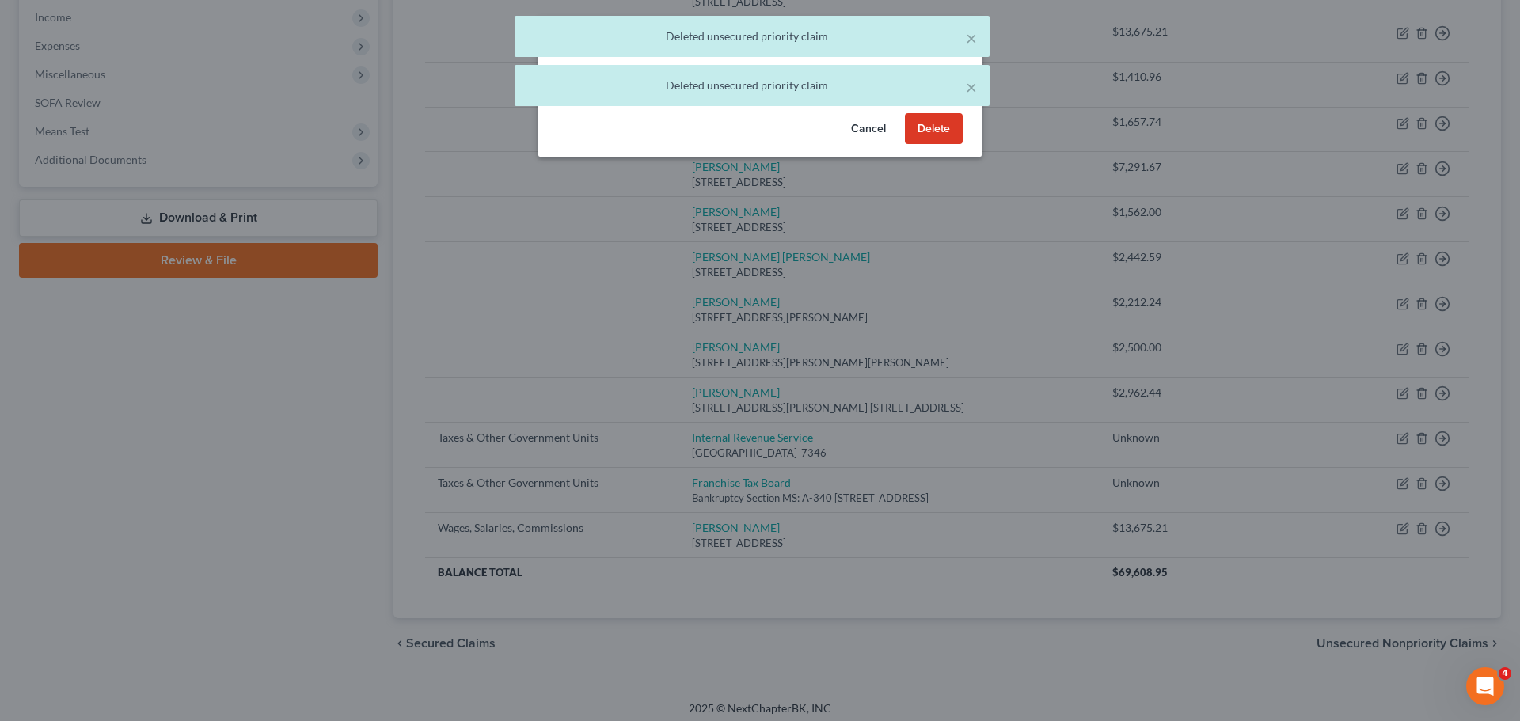
click at [919, 123] on button "Delete" at bounding box center [934, 129] width 58 height 32
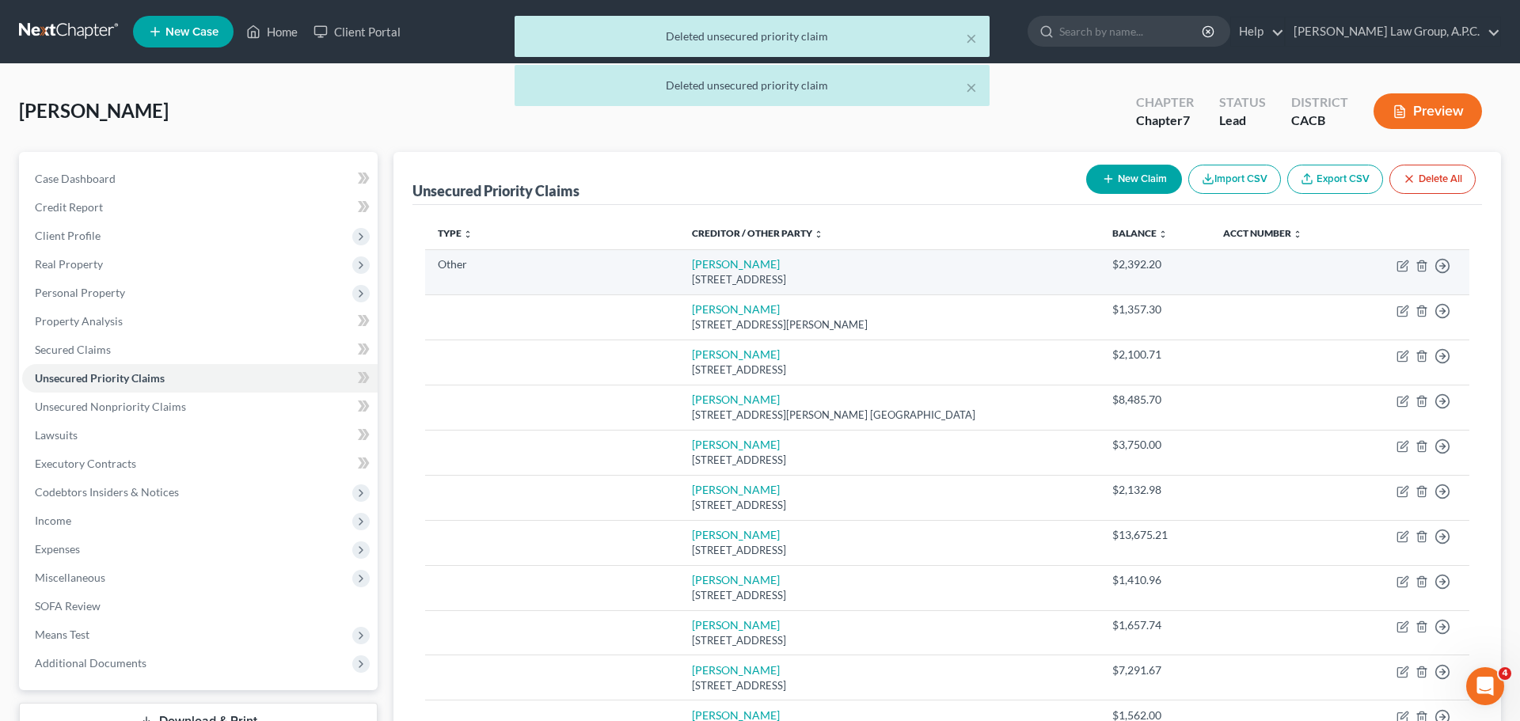
scroll to position [0, 0]
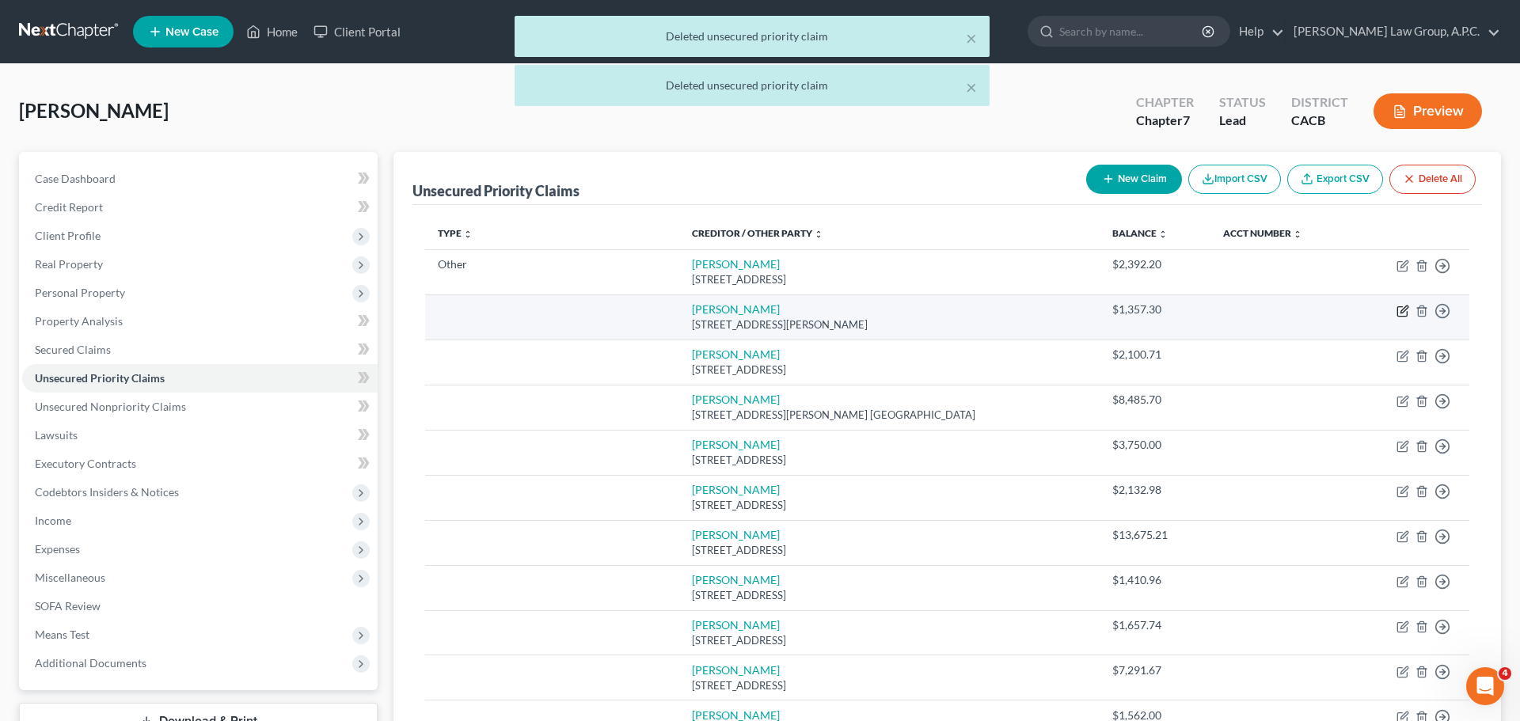
click at [1406, 308] on icon "button" at bounding box center [1403, 311] width 13 height 13
select select "4"
select select "0"
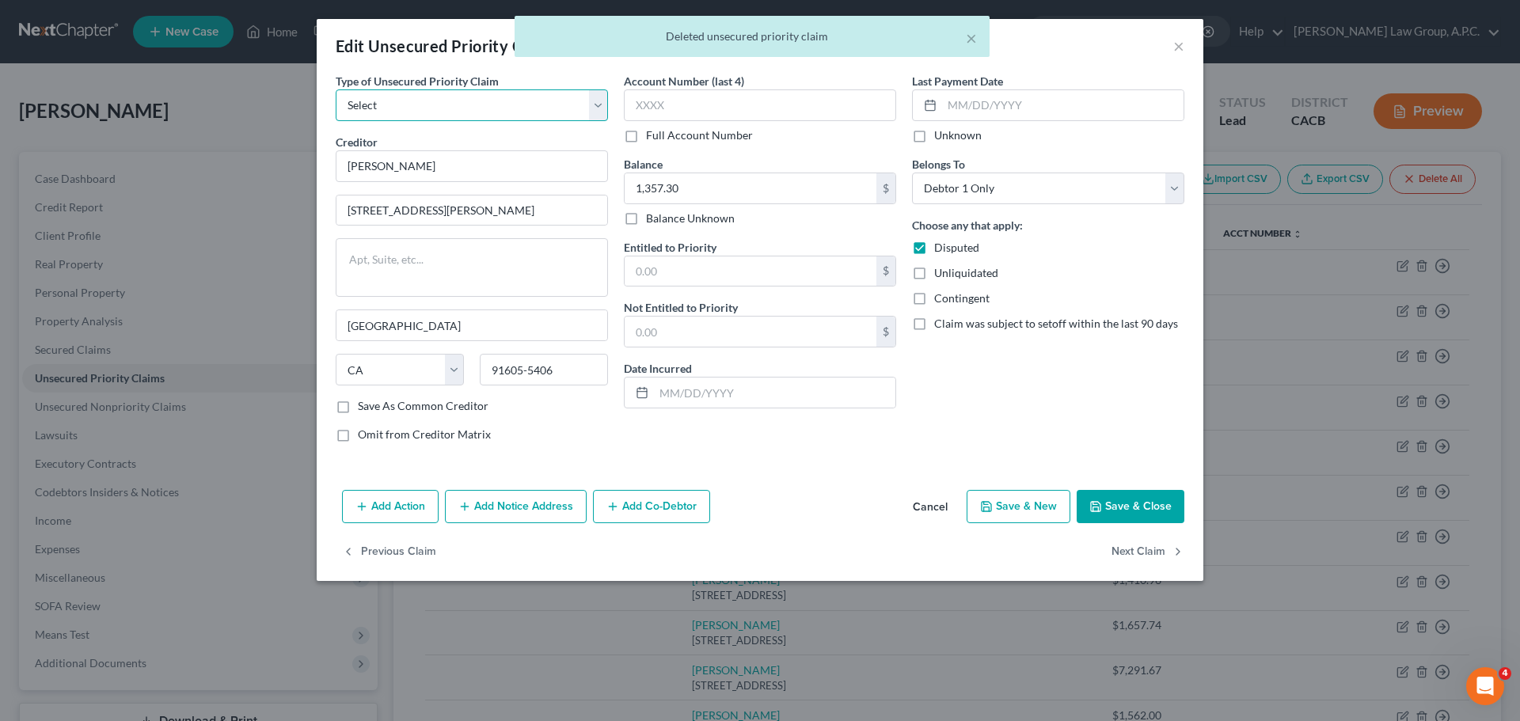
select select "9"
select select "4"
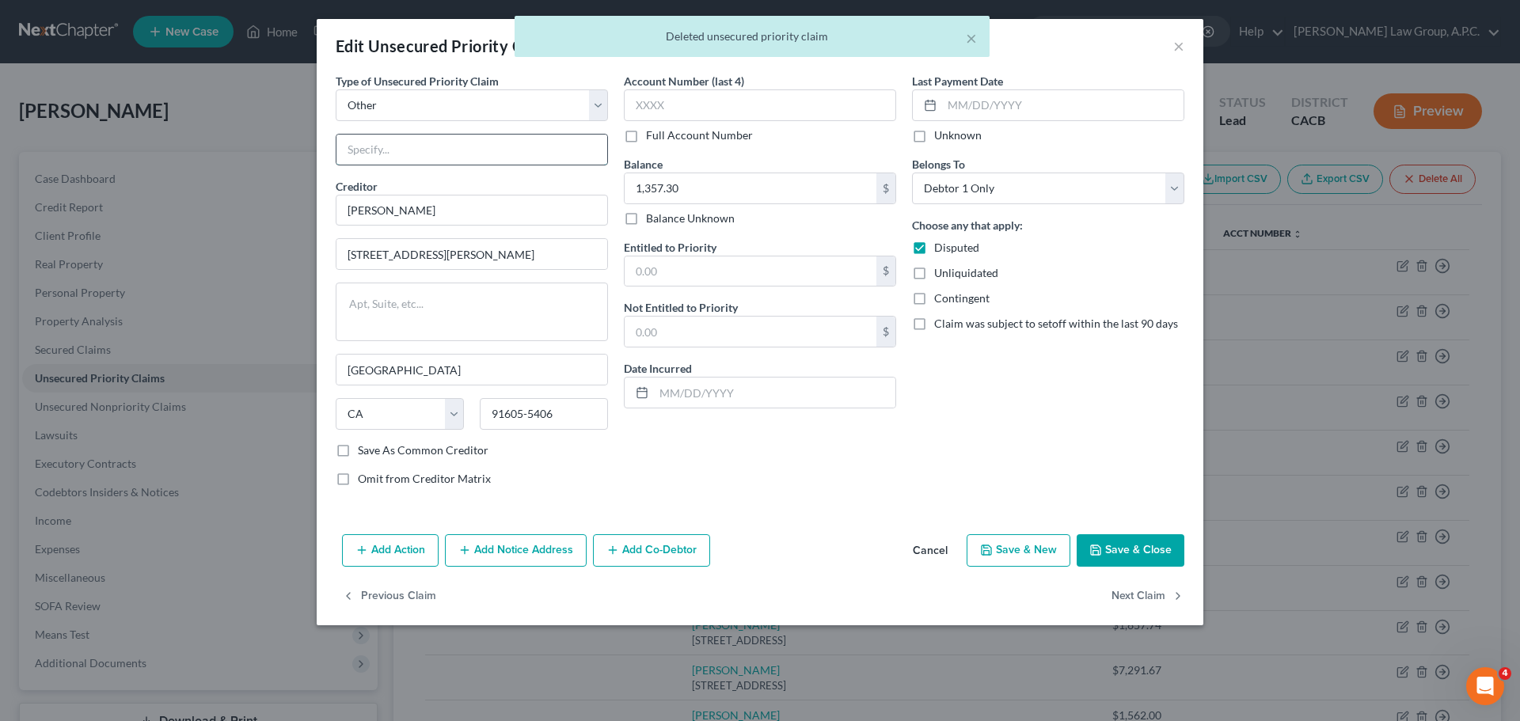
click at [415, 154] on input "text" at bounding box center [472, 150] width 271 height 30
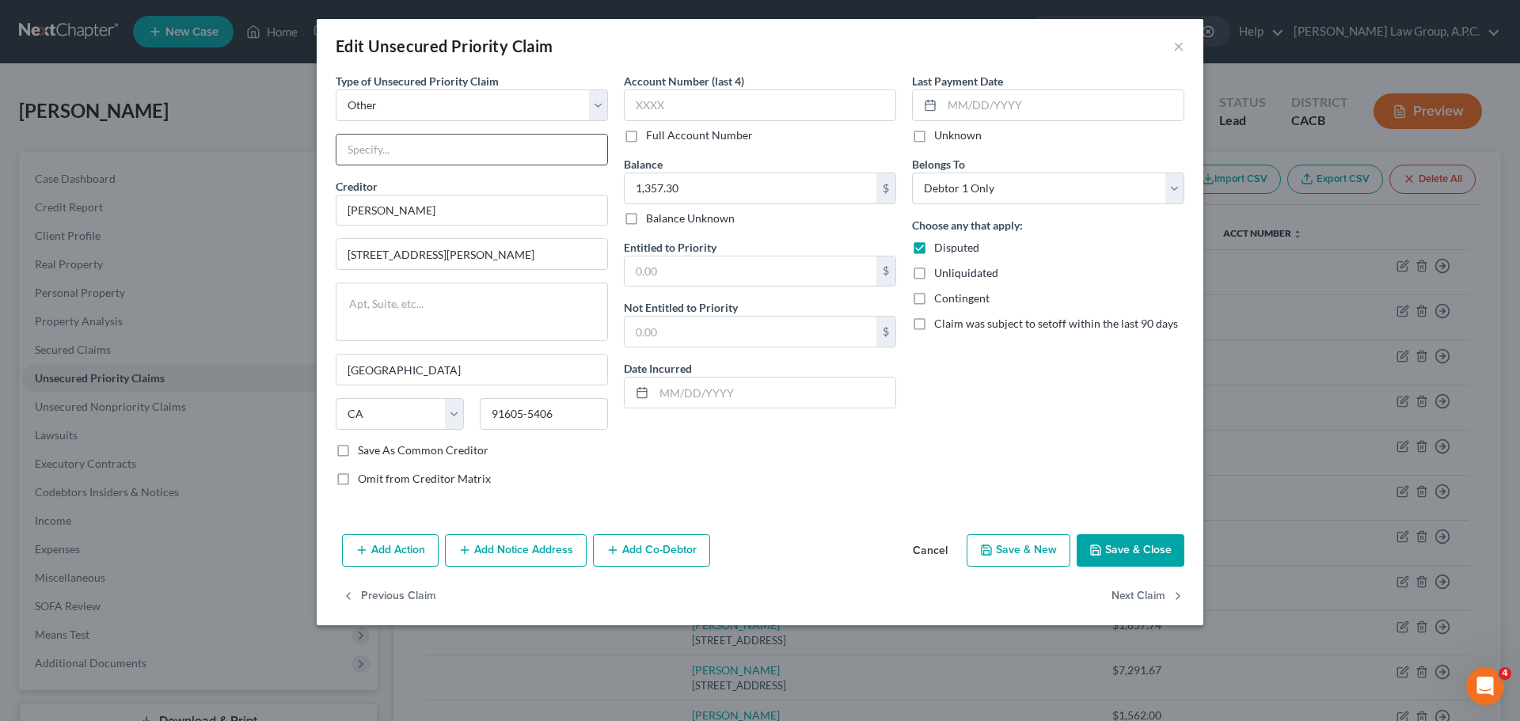
paste input "Wages due to Westlake Pro Inc. employee"
type input "Wages due to Westlake Pro Inc. employee"
click at [612, 556] on icon "button" at bounding box center [613, 550] width 13 height 13
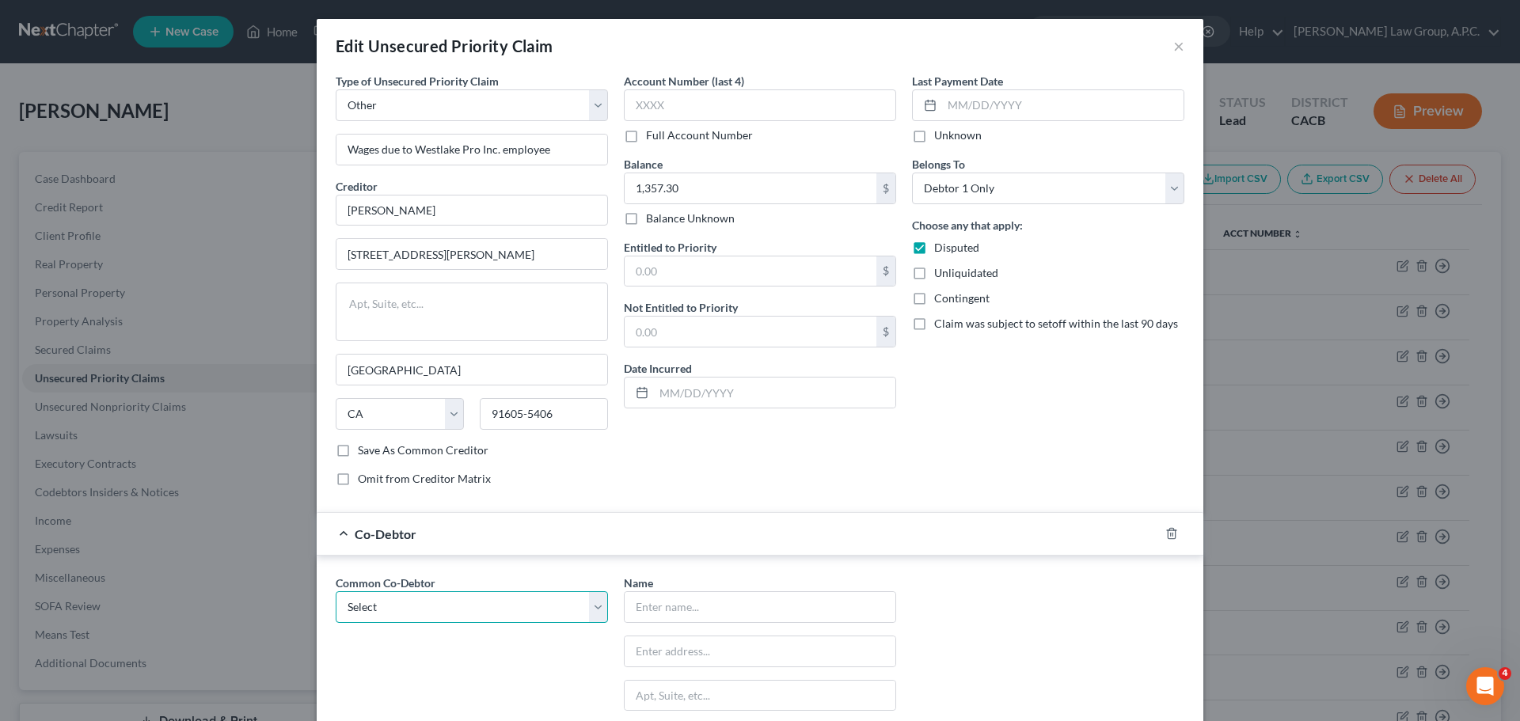
select select "1"
type input "Westlake Pro Inc."
type input "[STREET_ADDRESS][PERSON_NAME]"
type input "Burbank"
select select "4"
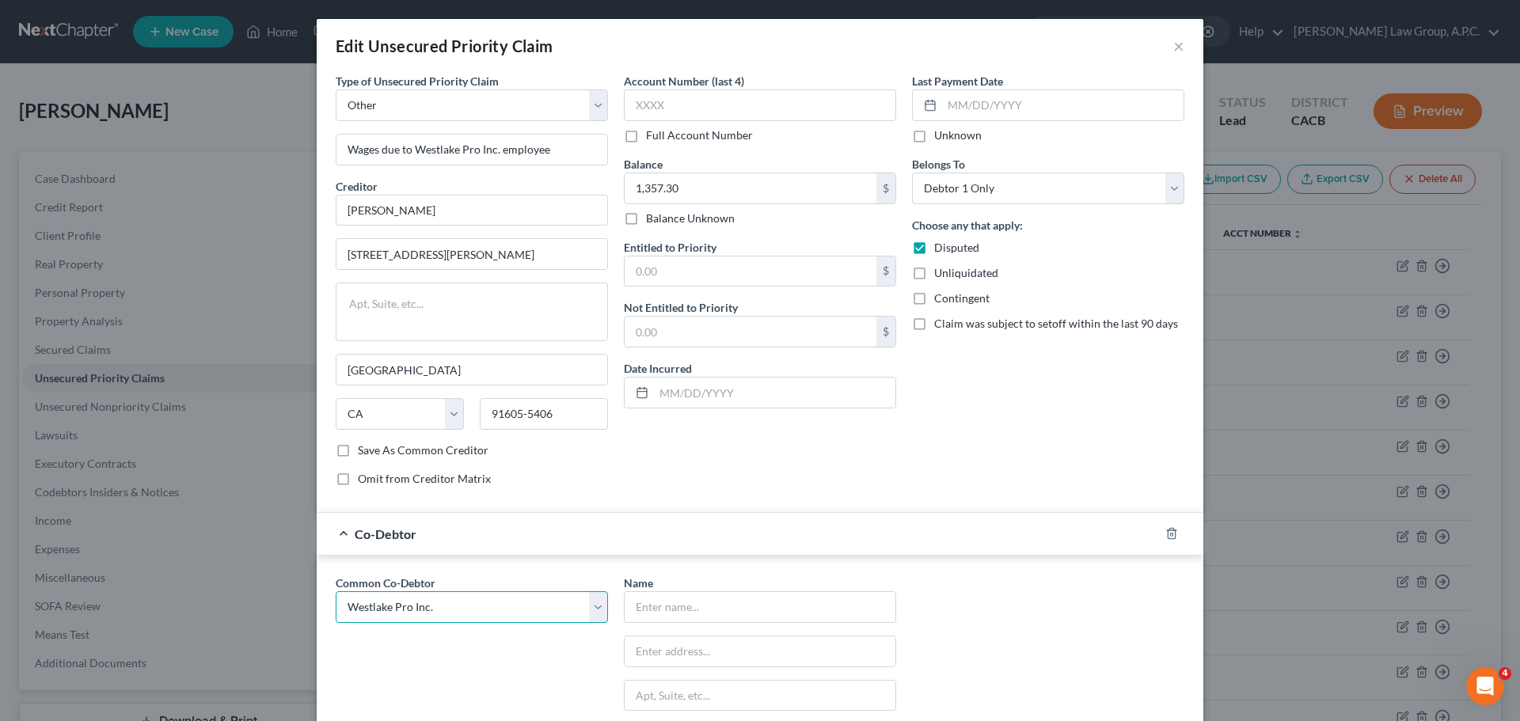
type input "91506"
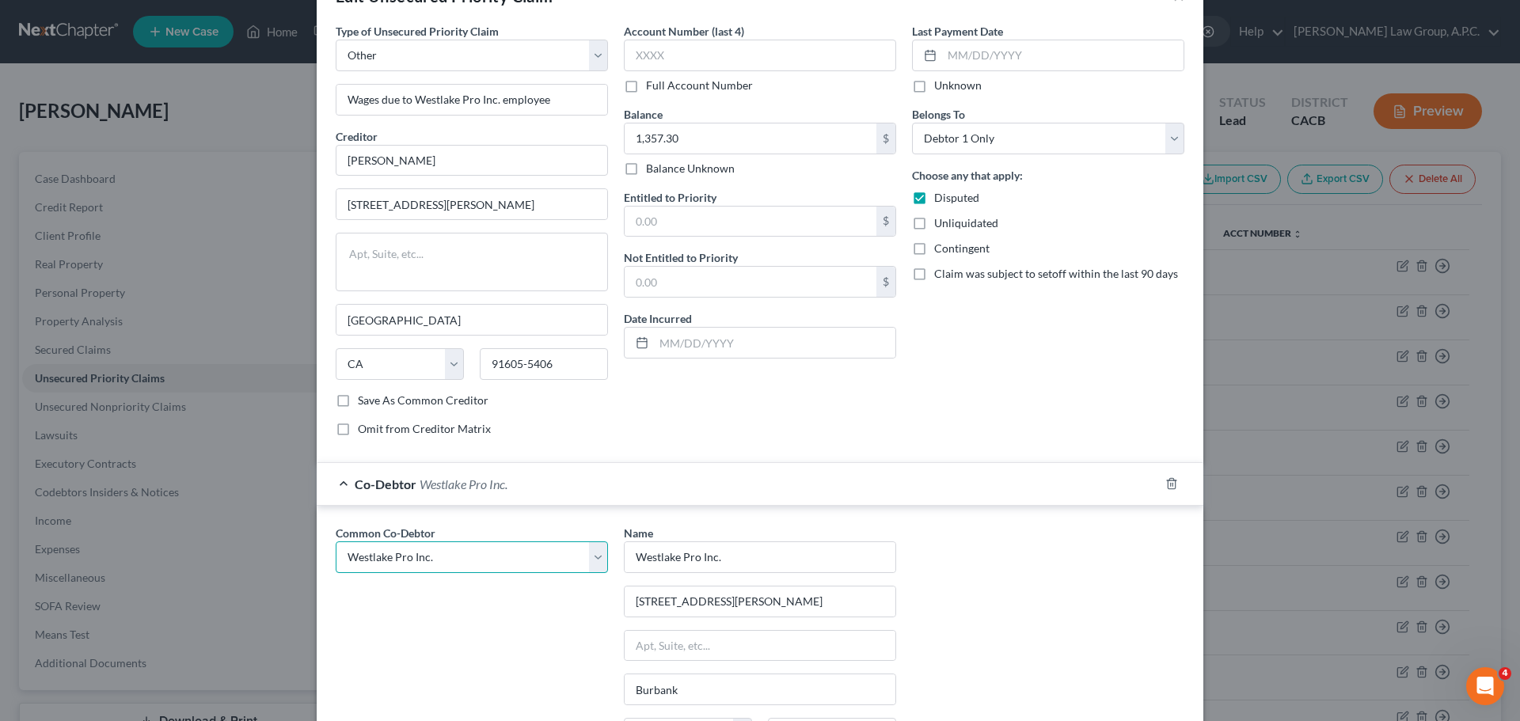
scroll to position [197, 0]
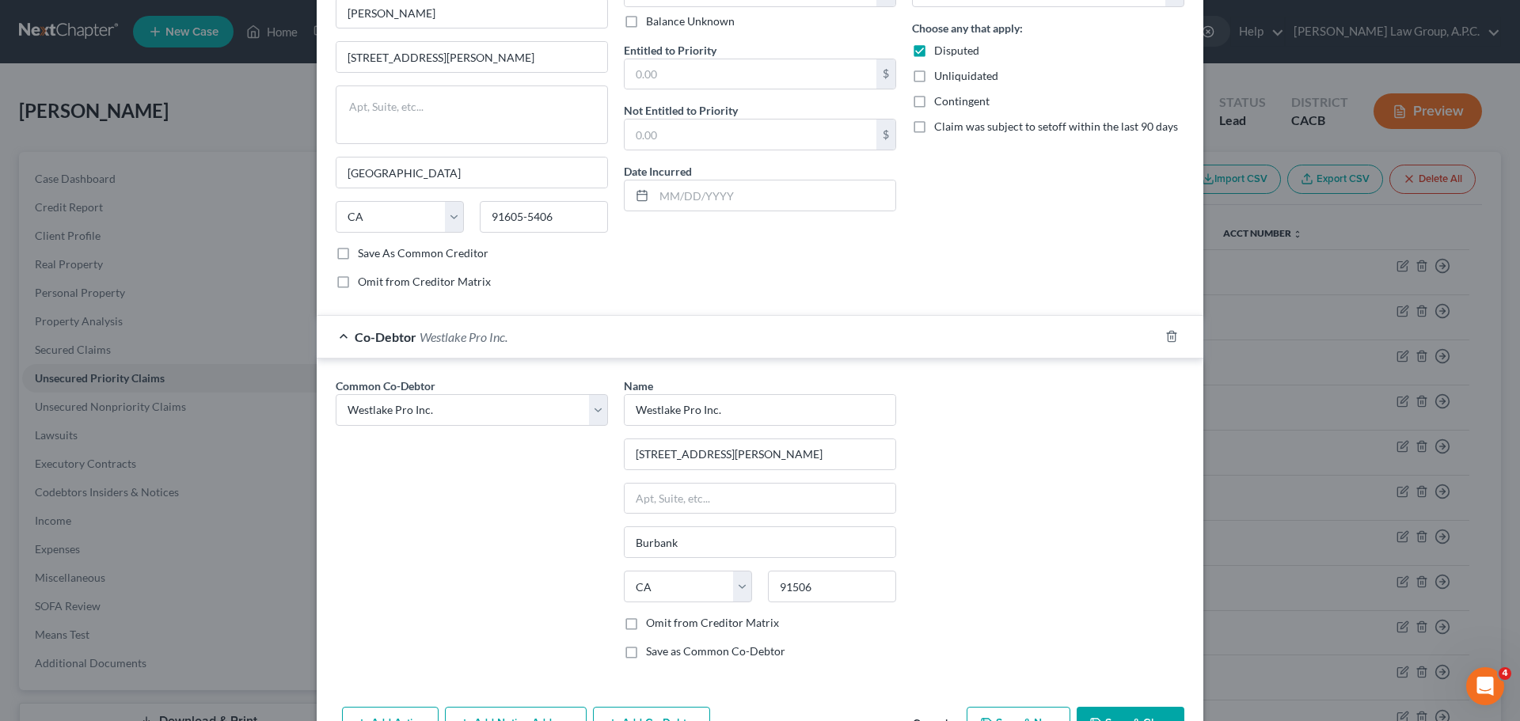
drag, startPoint x: 1126, startPoint y: 712, endPoint x: 957, endPoint y: 477, distance: 289.9
click at [1126, 712] on button "Save & Close" at bounding box center [1131, 723] width 108 height 33
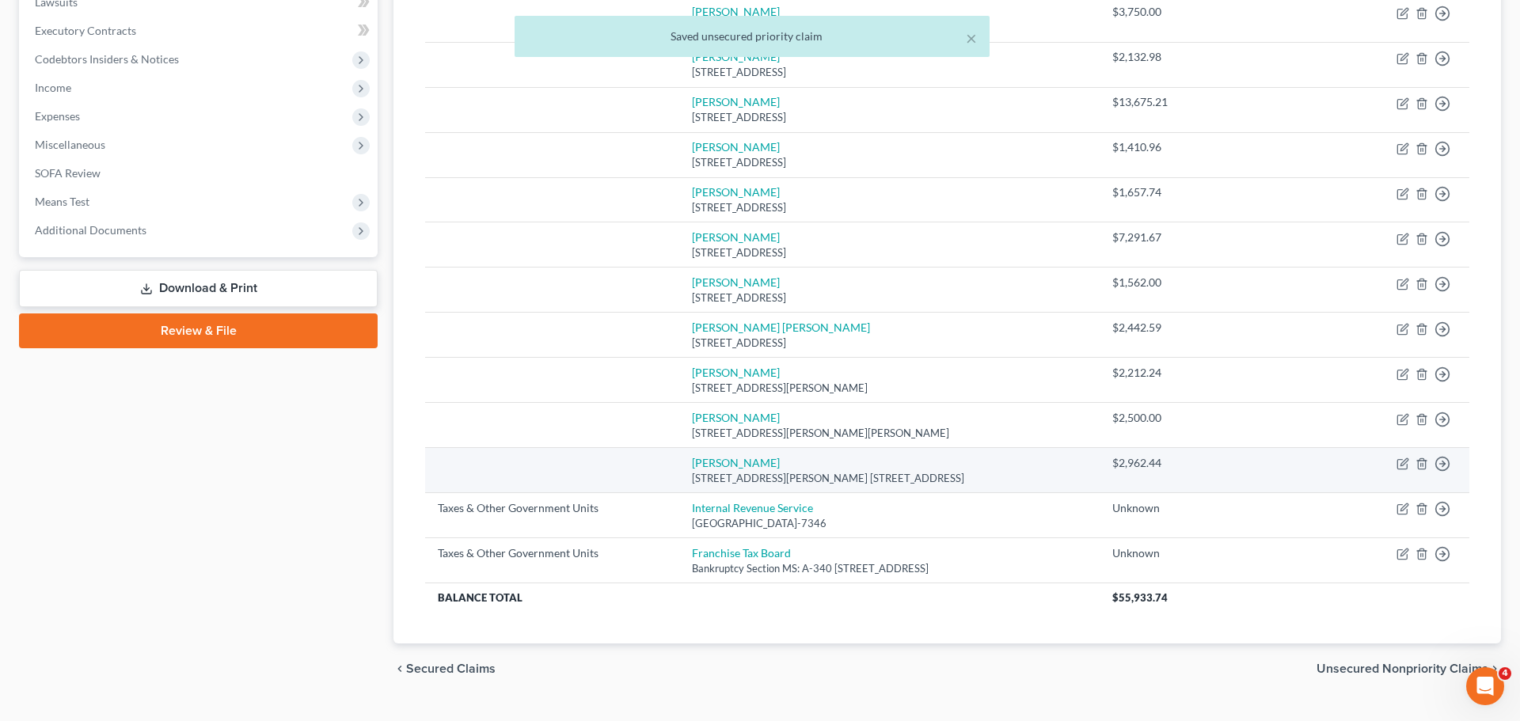
scroll to position [434, 0]
click at [743, 461] on link "[PERSON_NAME]" at bounding box center [736, 461] width 88 height 13
select select "4"
select select "0"
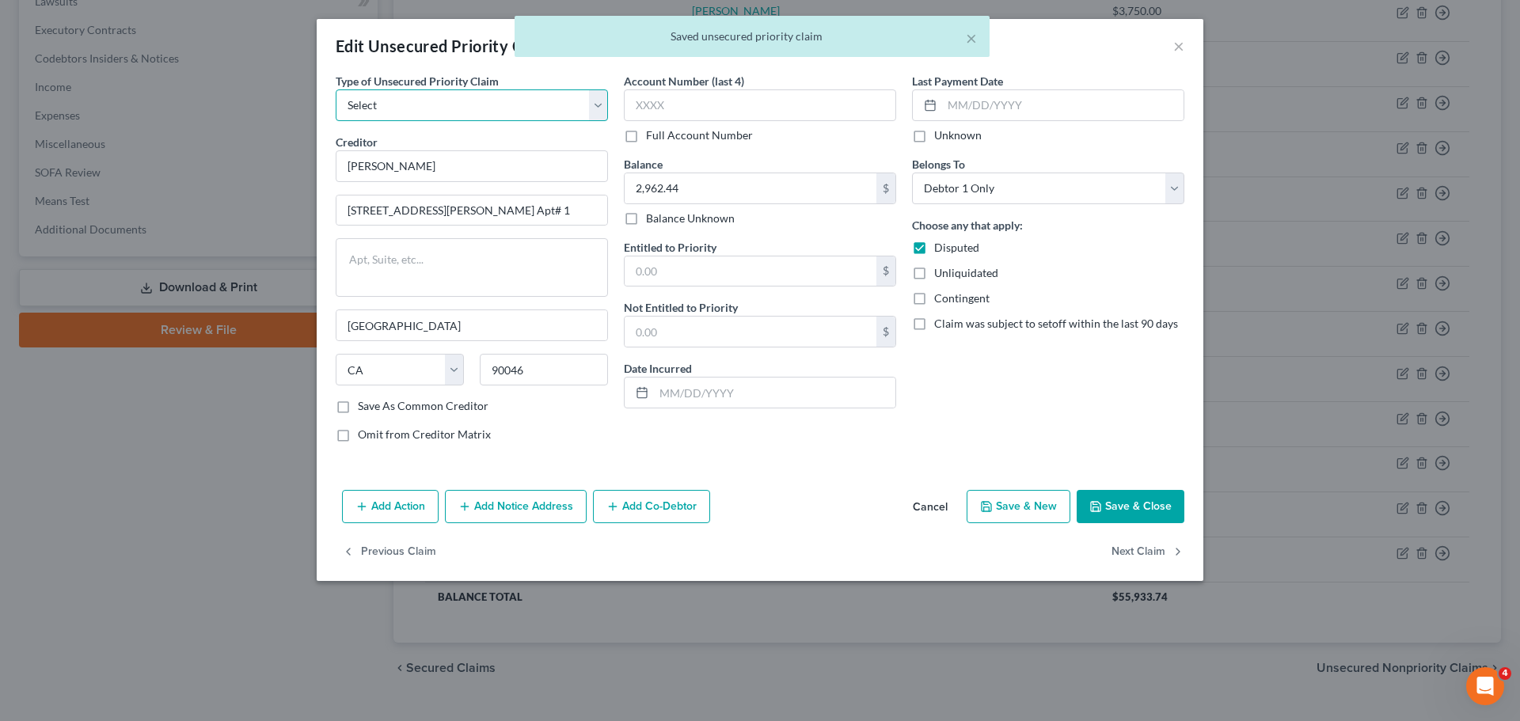
select select "9"
select select "4"
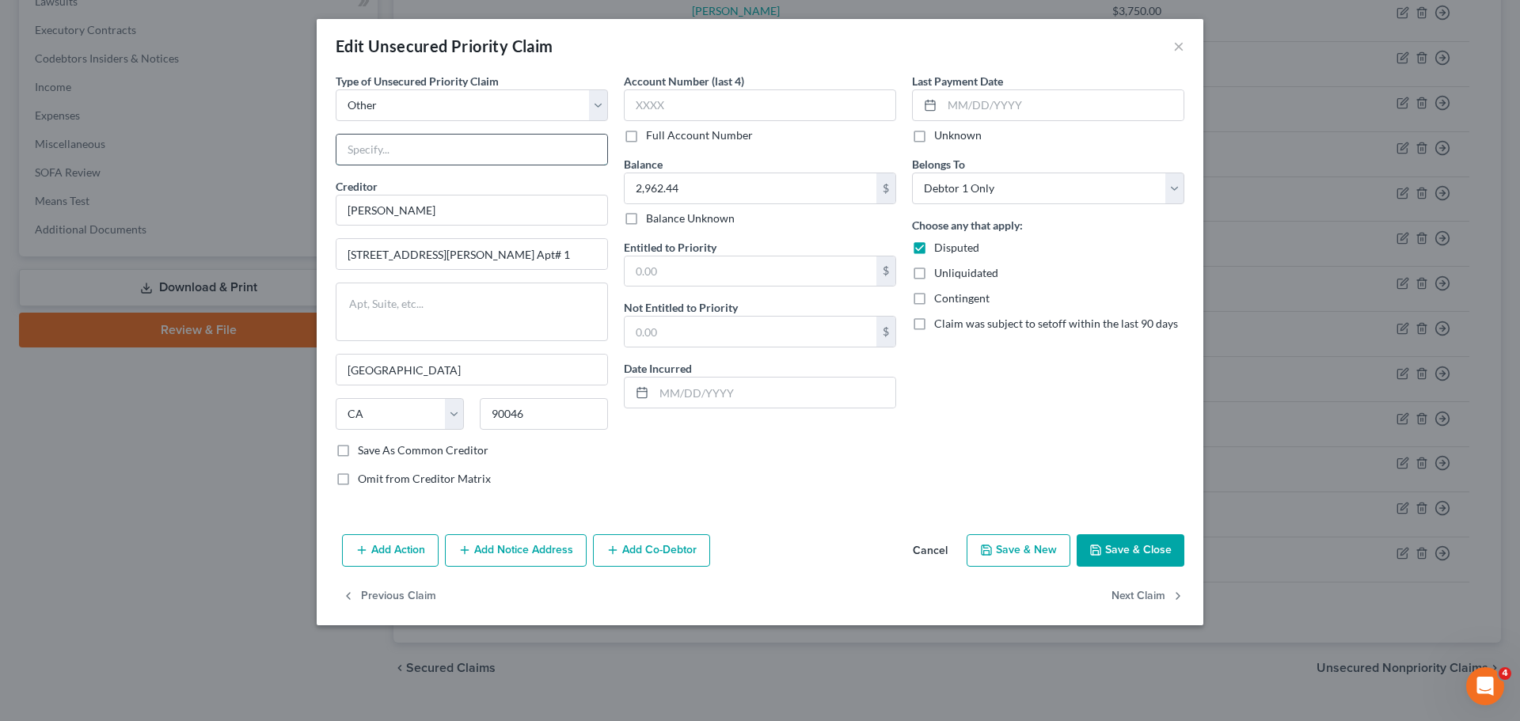
click at [381, 161] on input "text" at bounding box center [472, 150] width 271 height 30
paste input "Wages due to Westlake Pro Inc. employee"
type input "Wages due to Westlake Pro Inc. employee"
click at [624, 553] on button "Add Co-Debtor" at bounding box center [651, 551] width 117 height 33
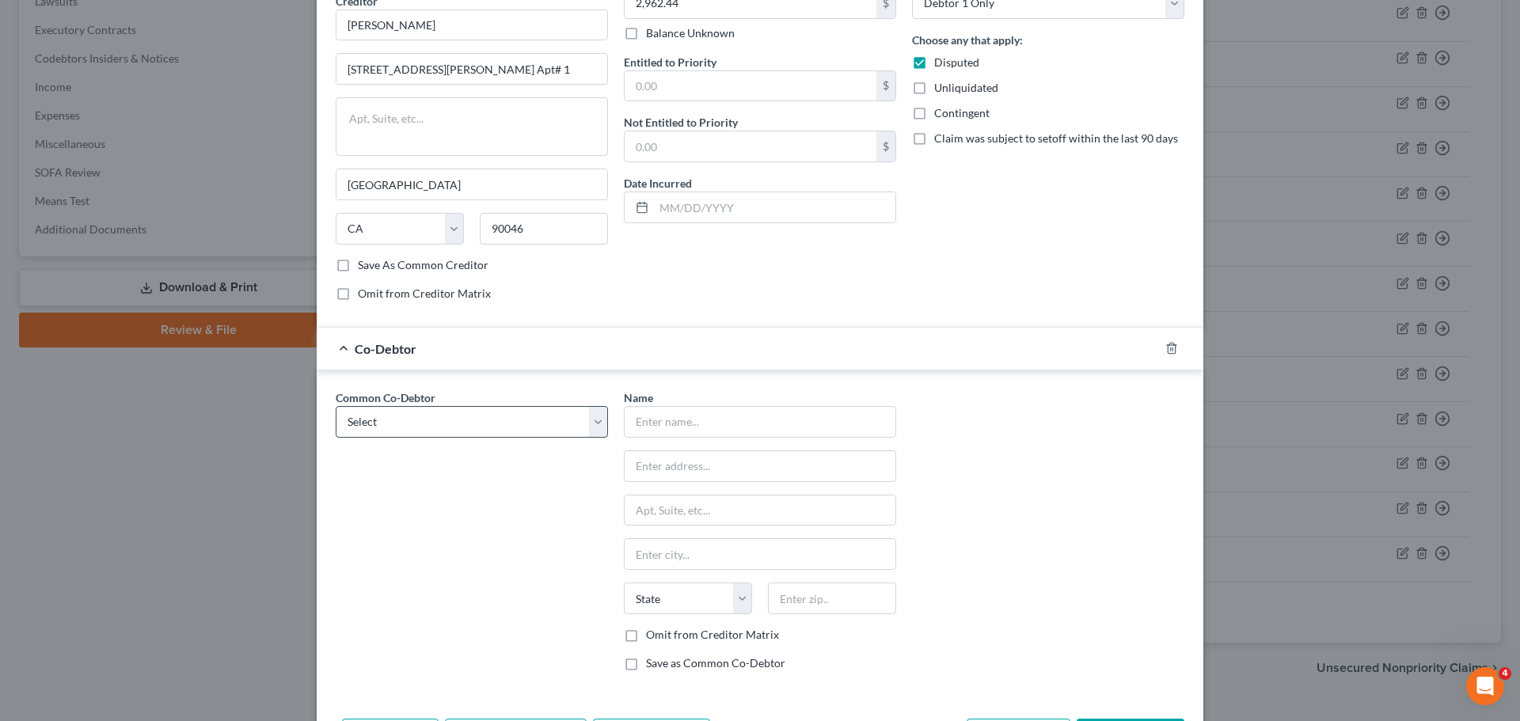
scroll to position [187, 0]
select select "1"
type input "Westlake Pro Inc."
type input "[STREET_ADDRESS][PERSON_NAME]"
type input "Burbank"
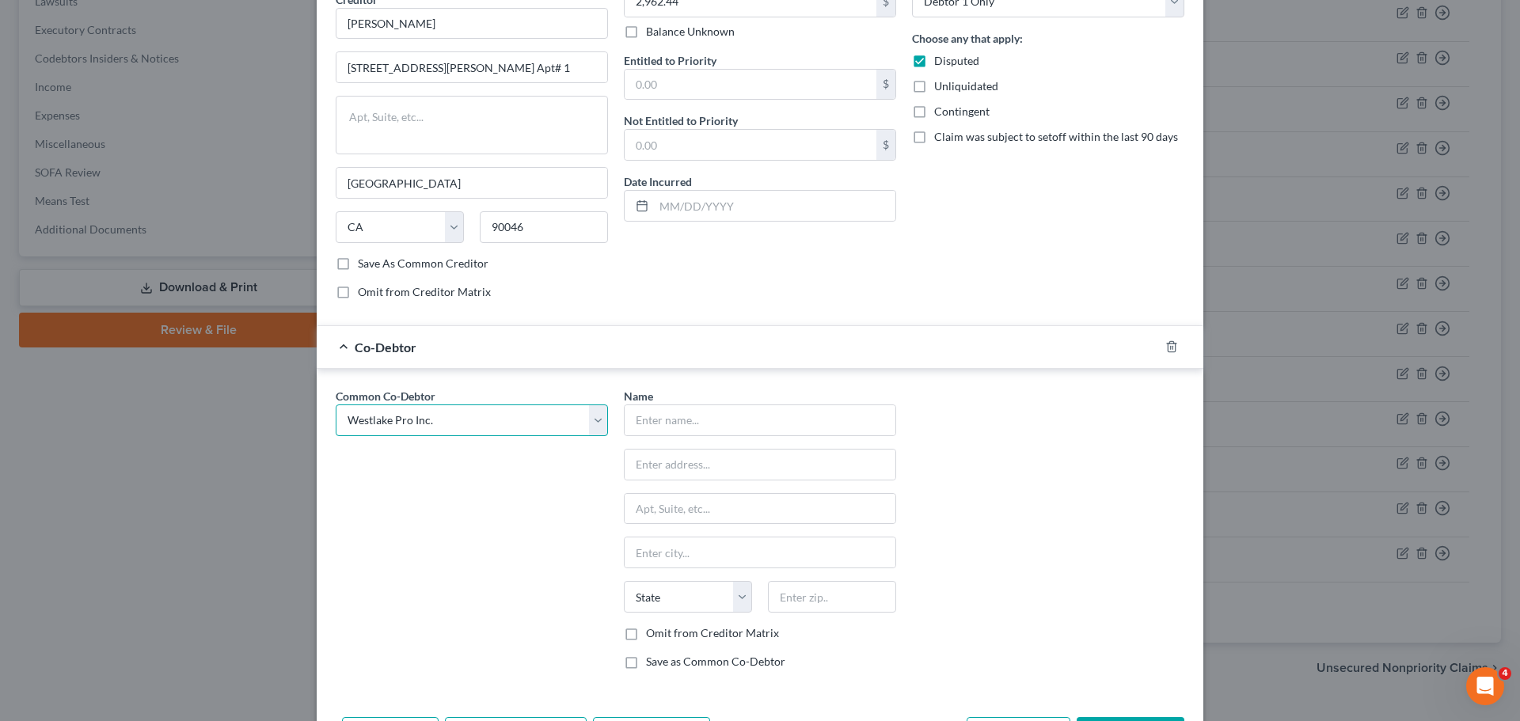
select select "4"
type input "91506"
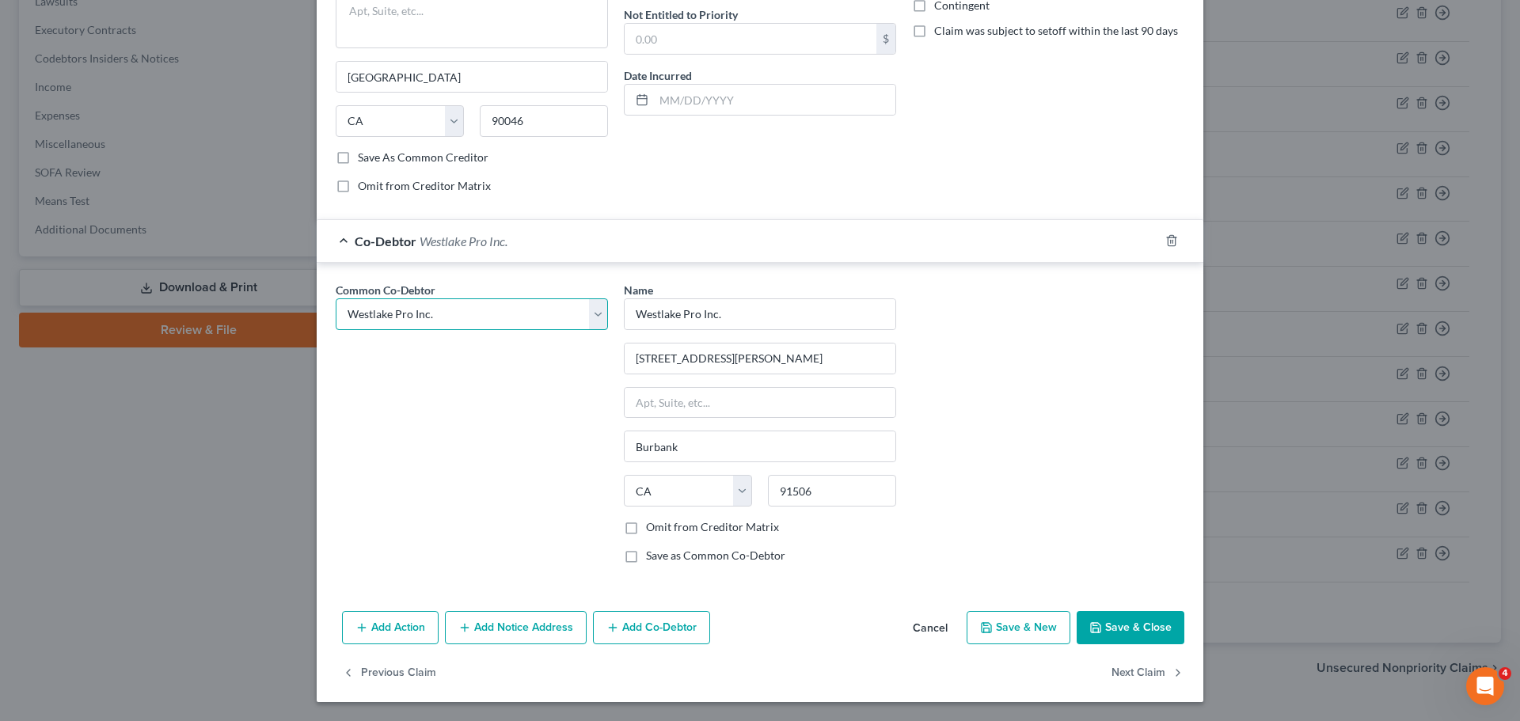
scroll to position [293, 0]
click at [1123, 621] on button "Save & Close" at bounding box center [1131, 627] width 108 height 33
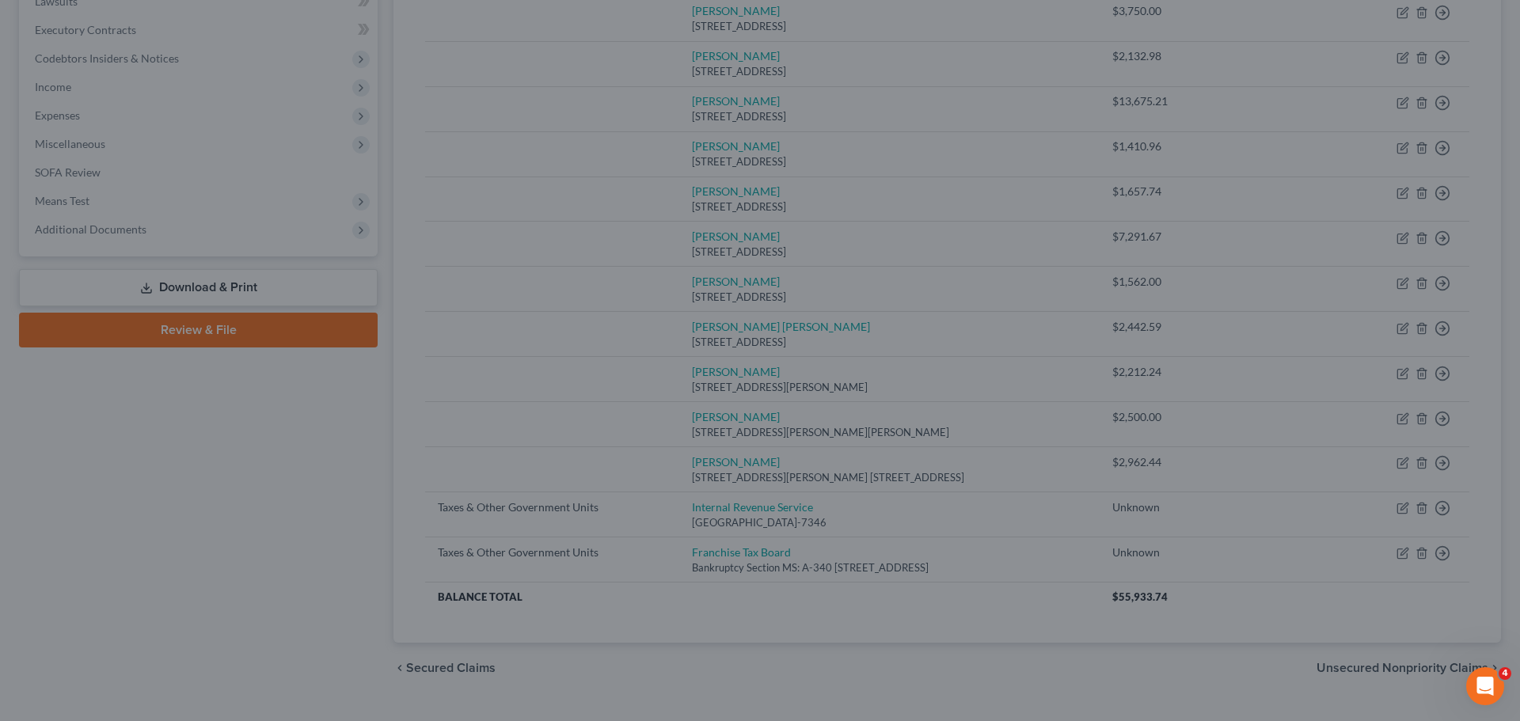
scroll to position [0, 0]
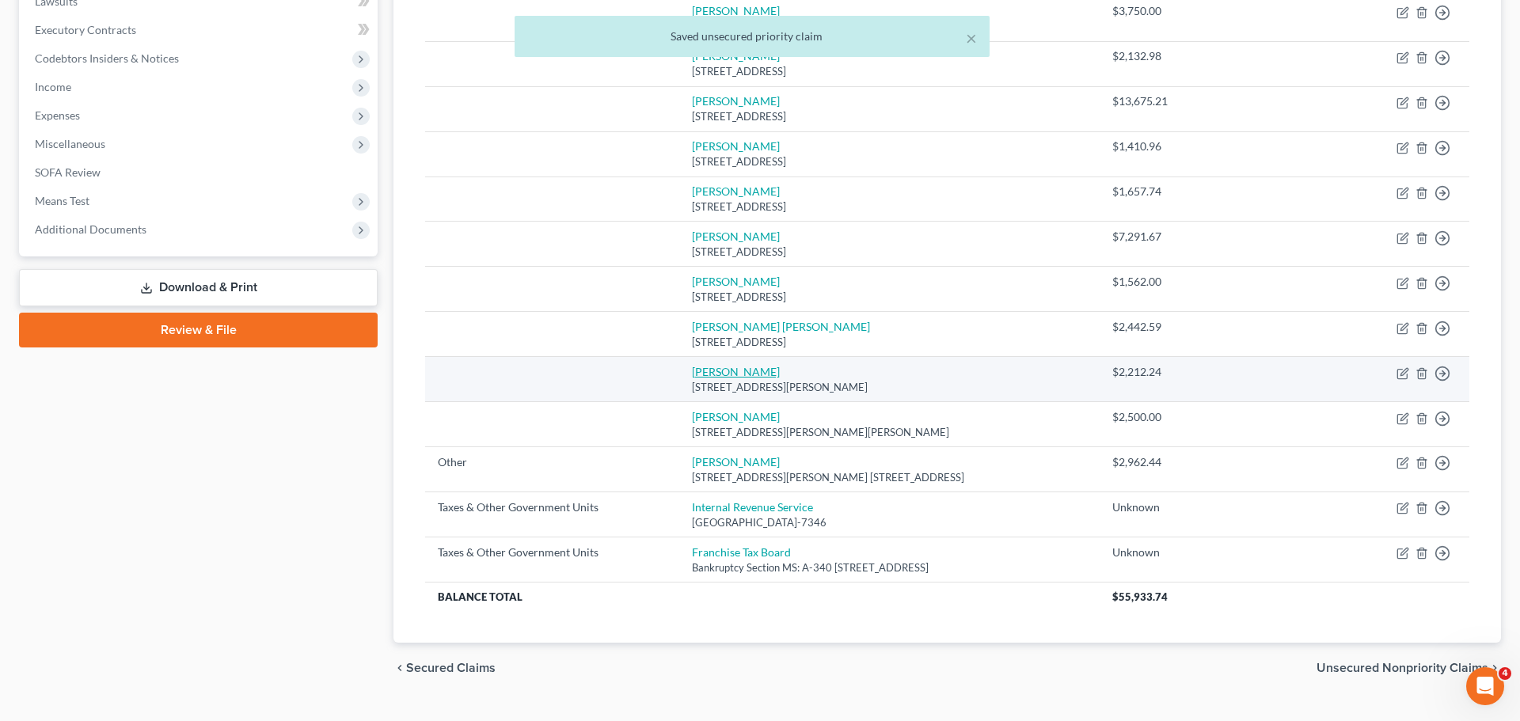
click at [698, 370] on link "[PERSON_NAME]" at bounding box center [736, 371] width 88 height 13
select select "4"
select select "0"
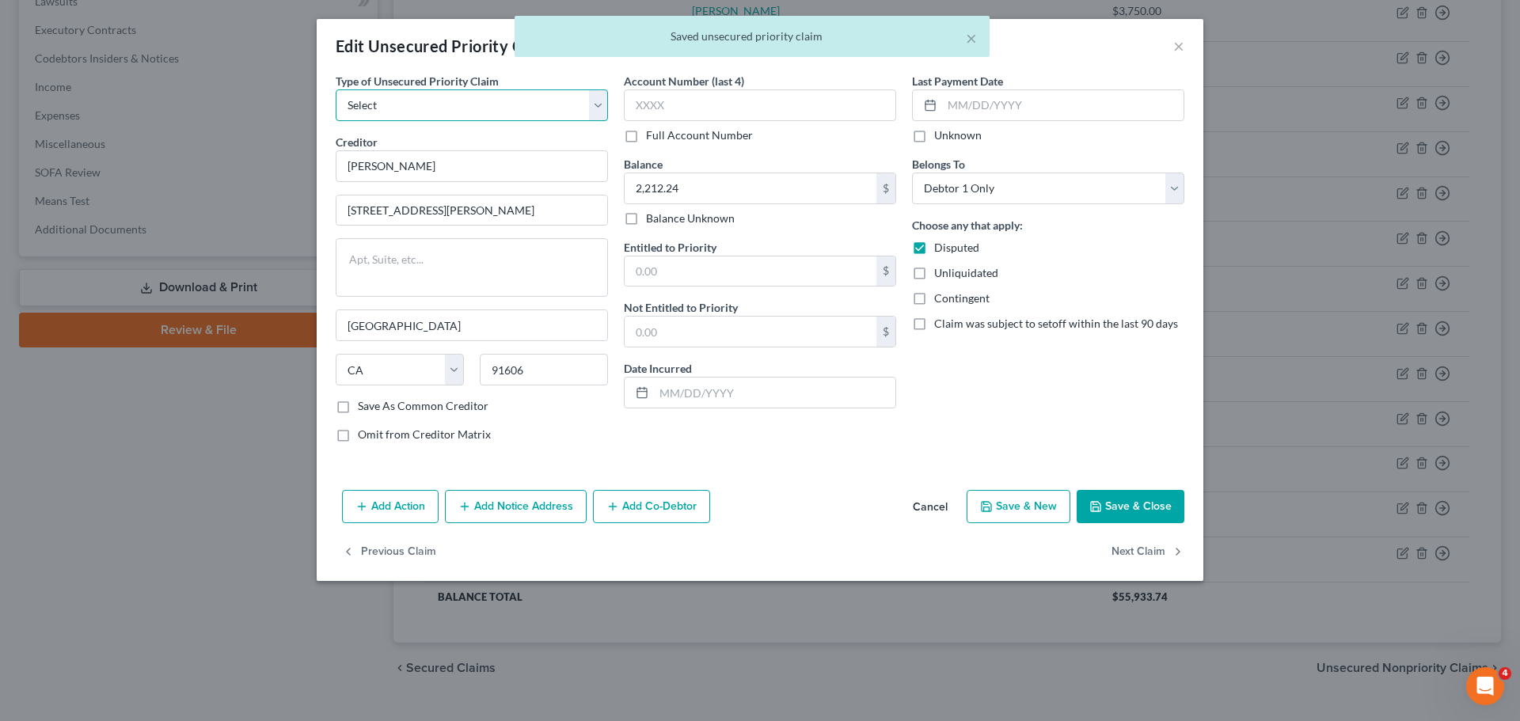
select select "9"
select select "4"
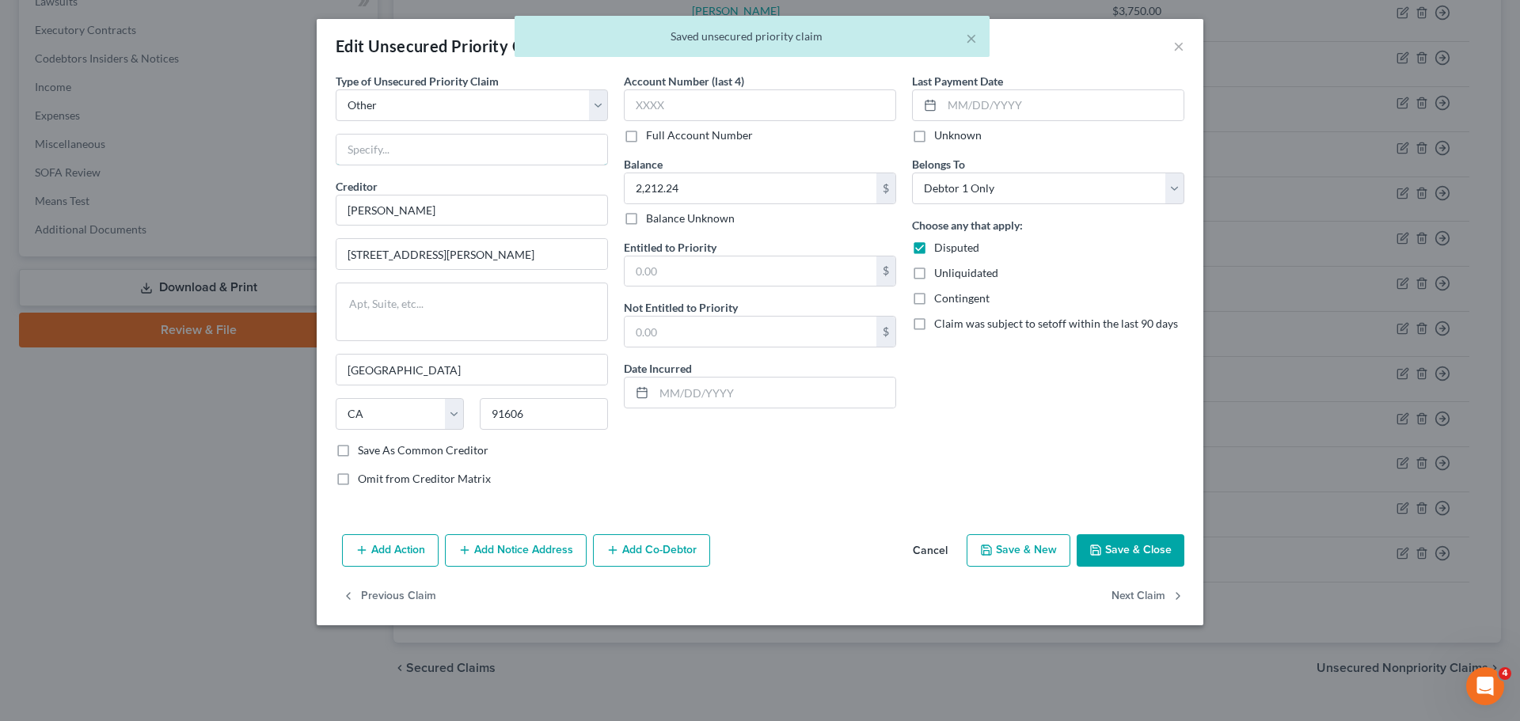
click at [399, 164] on input "text" at bounding box center [472, 150] width 271 height 30
paste input "Wages due to Westlake Pro Inc. employee"
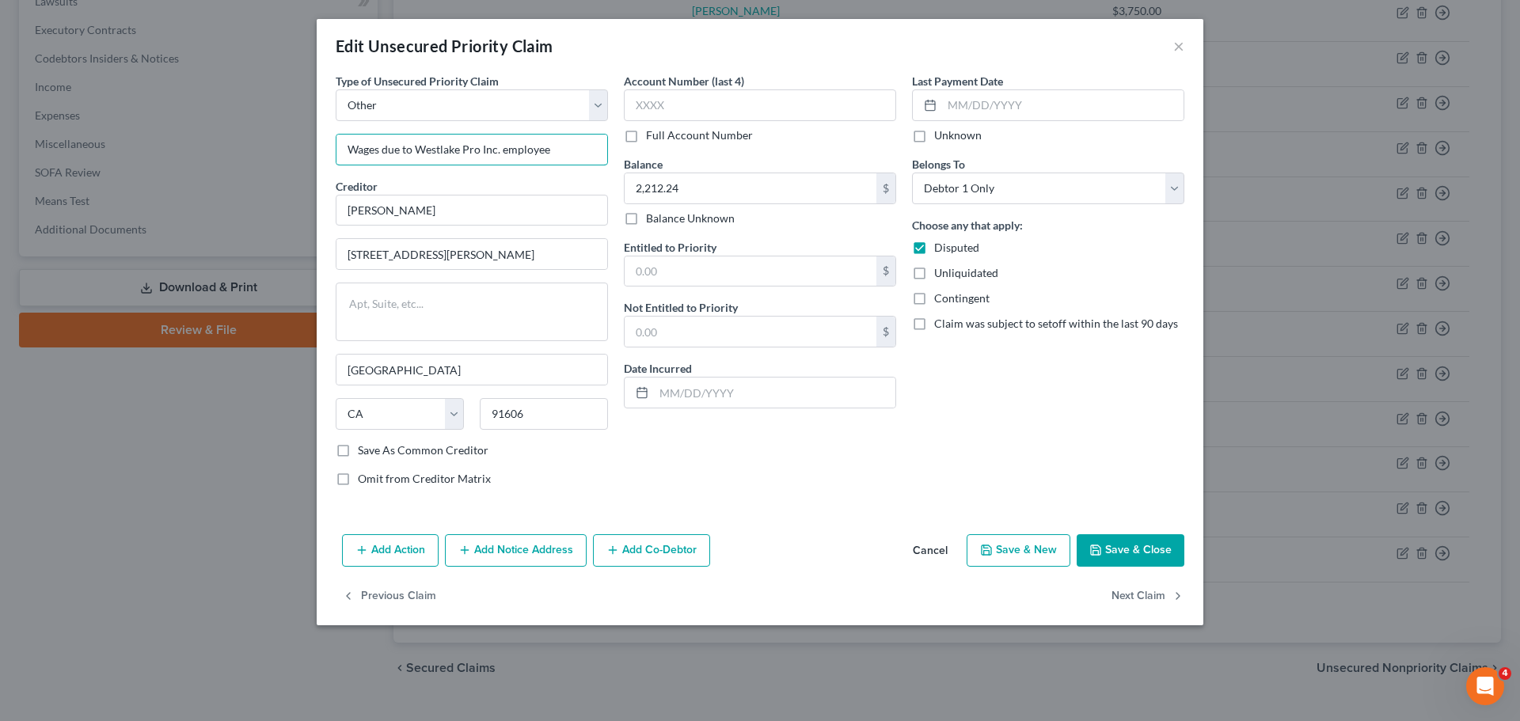
type input "Wages due to Westlake Pro Inc. employee"
click at [671, 542] on button "Add Co-Debtor" at bounding box center [651, 551] width 117 height 33
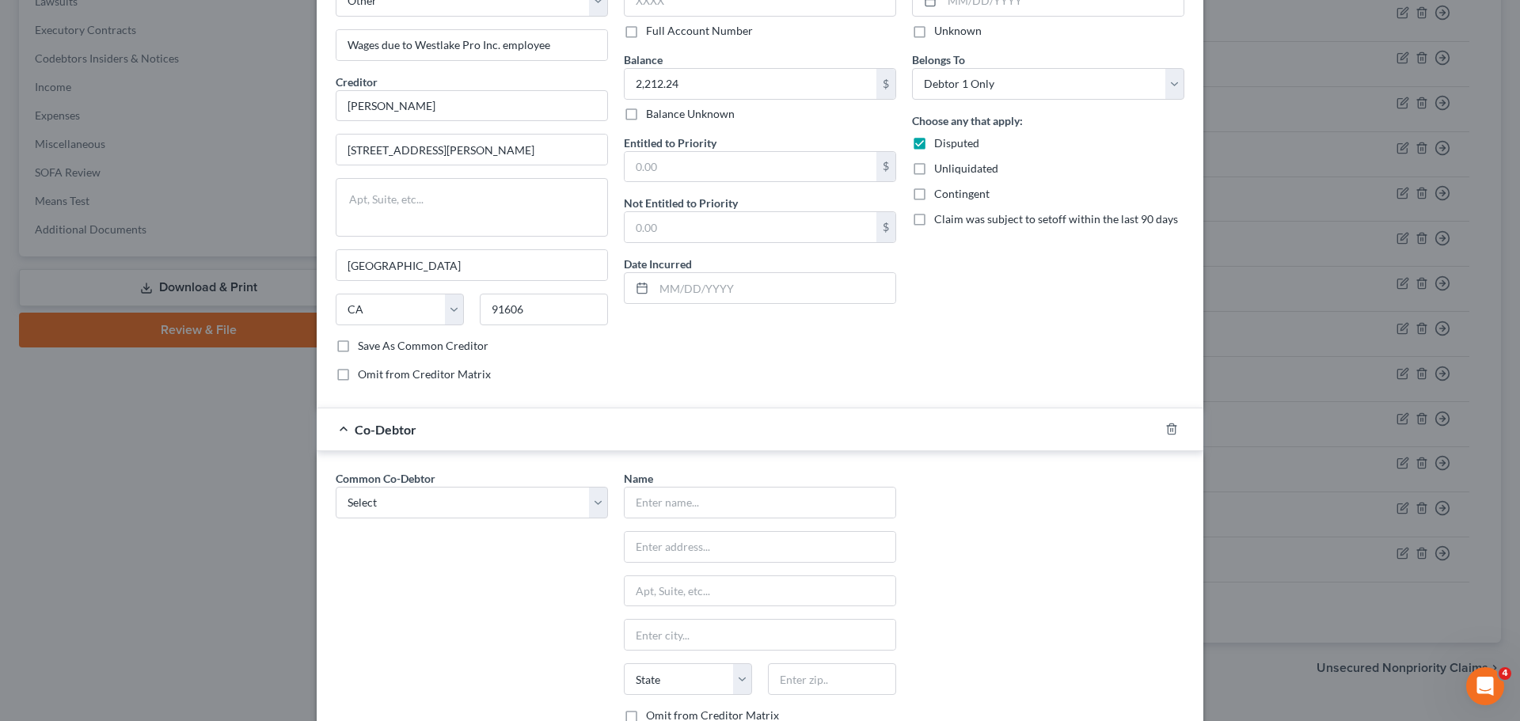
scroll to position [105, 0]
select select "1"
type input "Westlake Pro Inc."
type input "[STREET_ADDRESS][PERSON_NAME]"
type input "Burbank"
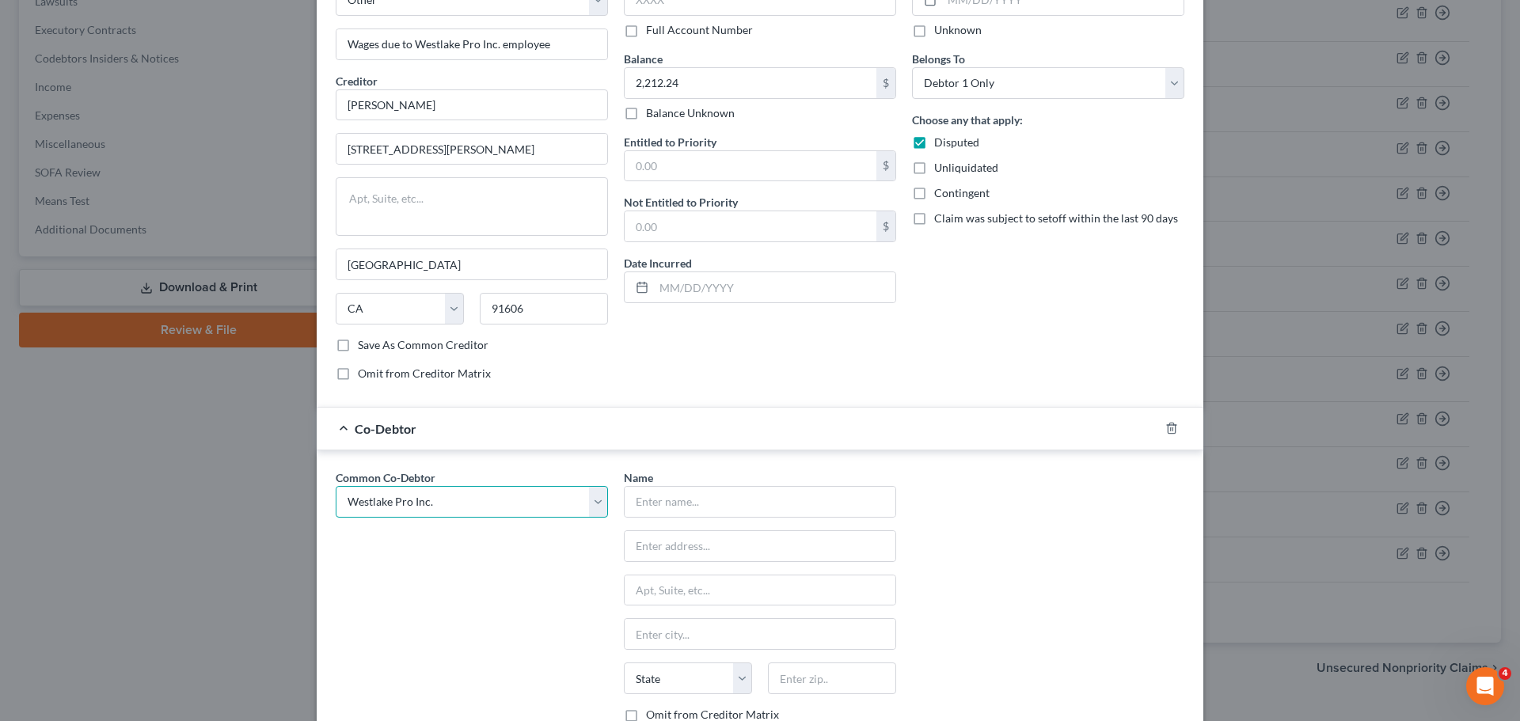
select select "4"
type input "91506"
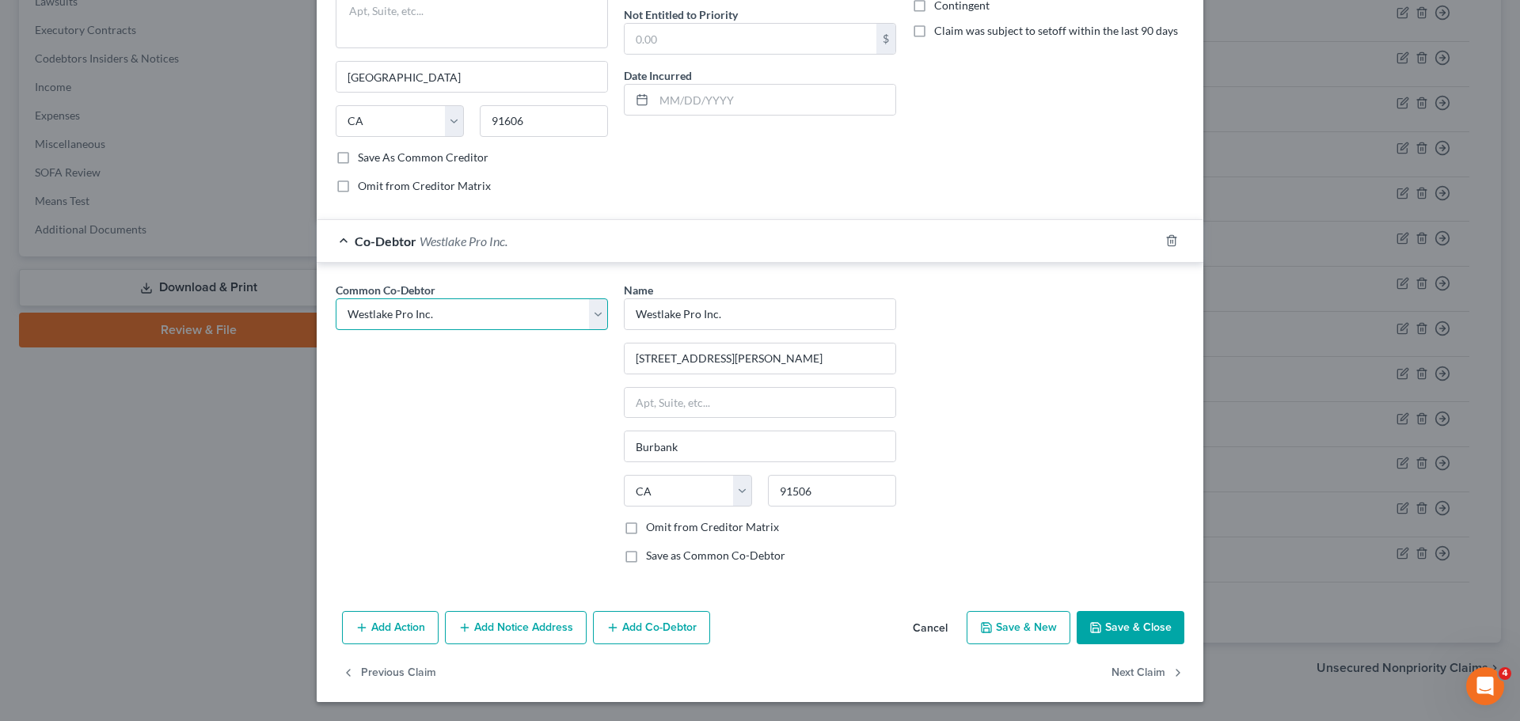
scroll to position [293, 0]
click at [1155, 624] on button "Save & Close" at bounding box center [1131, 627] width 108 height 33
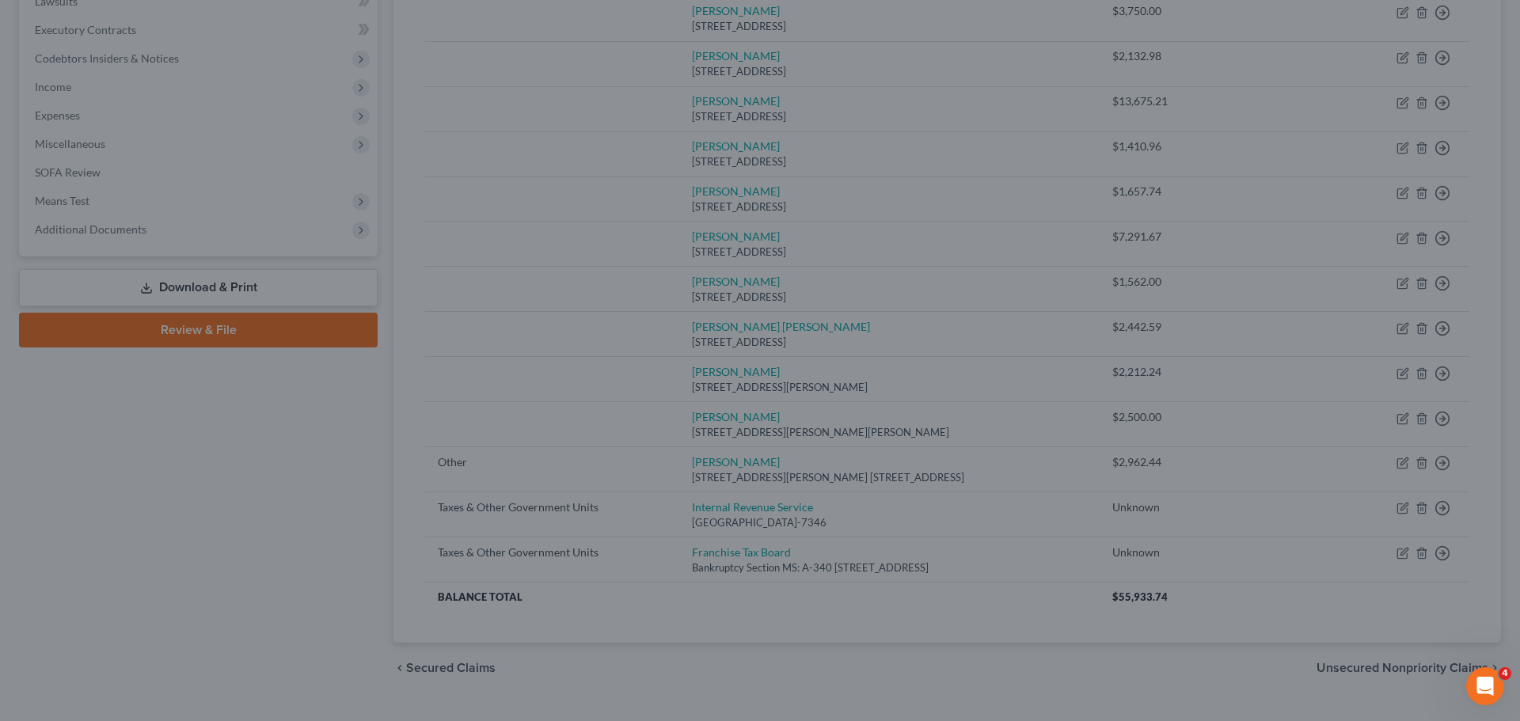
scroll to position [0, 0]
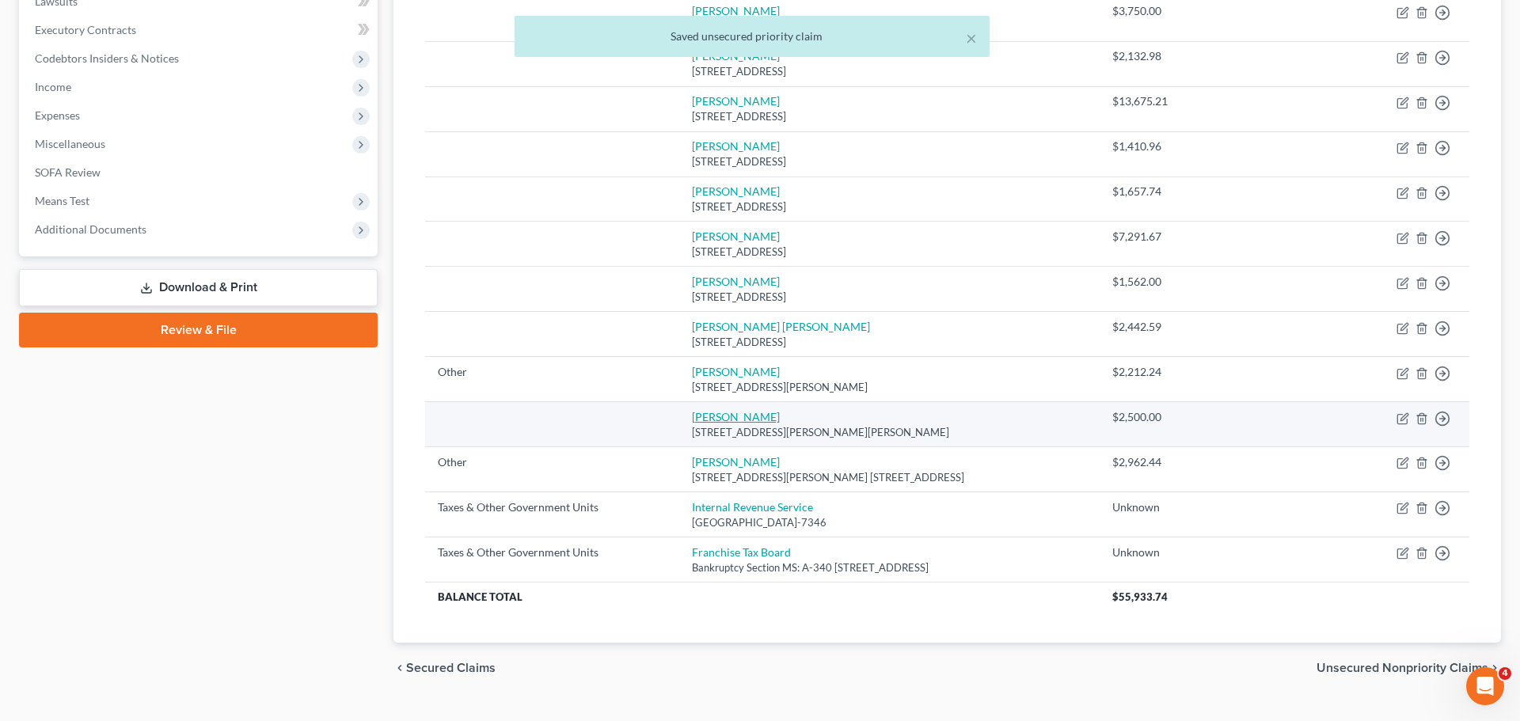
click at [727, 415] on link "[PERSON_NAME]" at bounding box center [736, 416] width 88 height 13
select select "4"
select select "0"
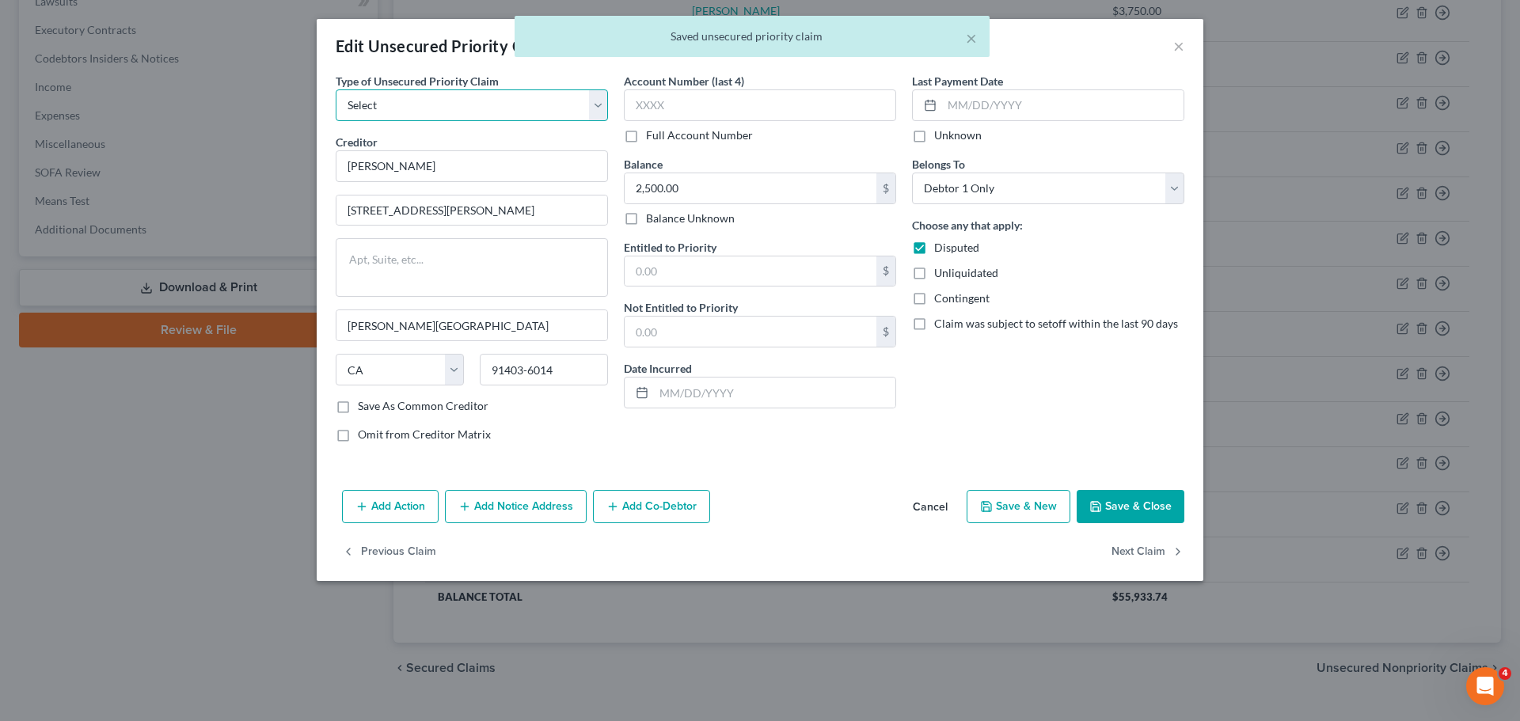
select select "9"
select select "4"
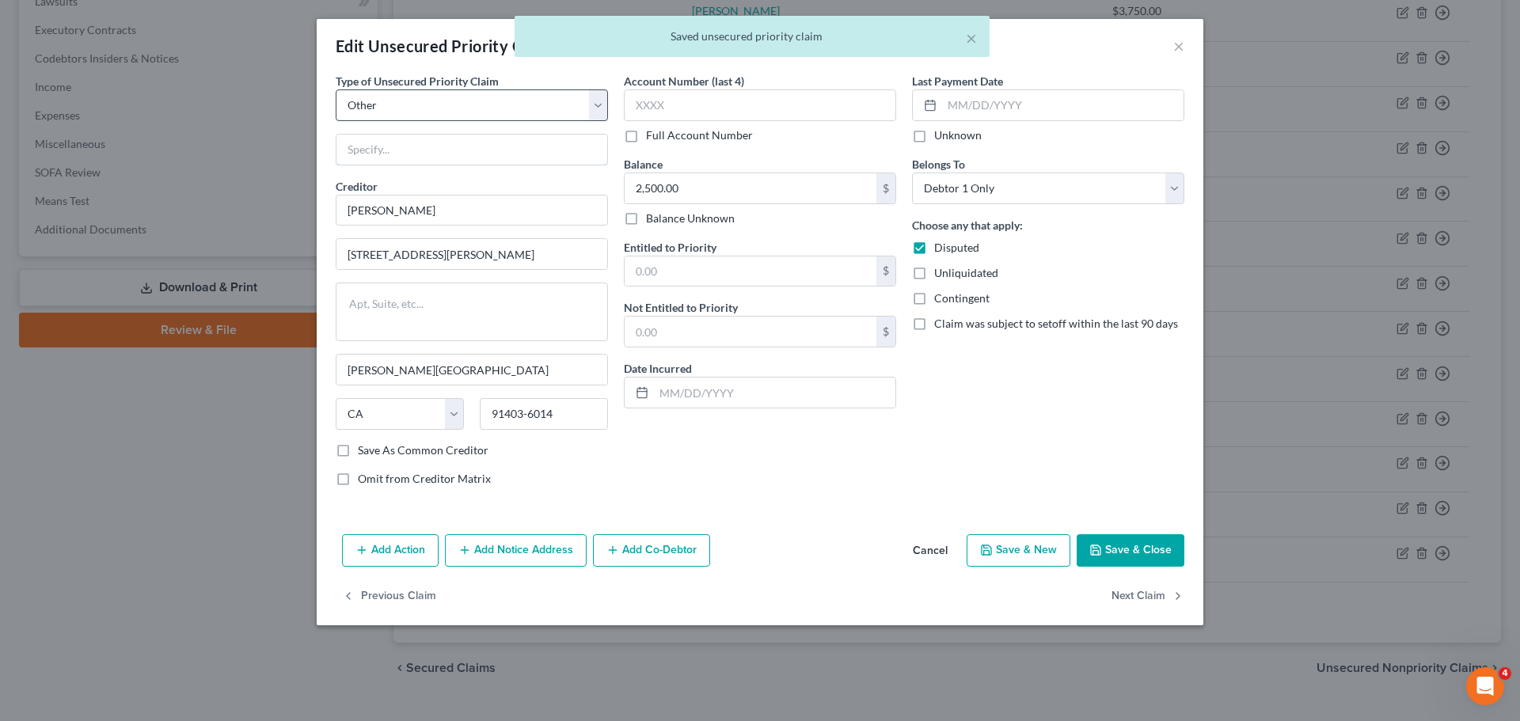
click at [390, 158] on input "text" at bounding box center [472, 150] width 271 height 30
paste input "Wages due to Westlake Pro Inc. employee"
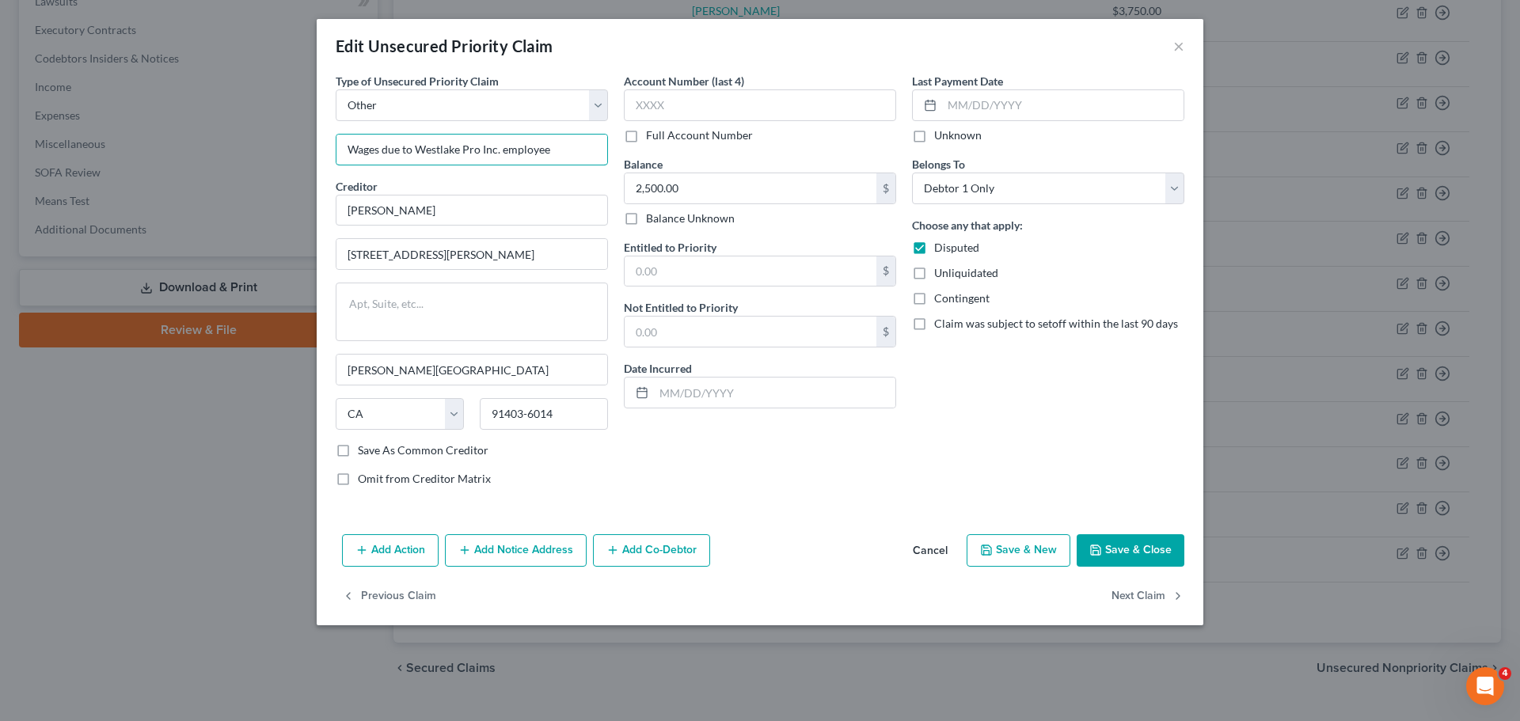
type input "Wages due to Westlake Pro Inc. employee"
click at [645, 554] on button "Add Co-Debtor" at bounding box center [651, 551] width 117 height 33
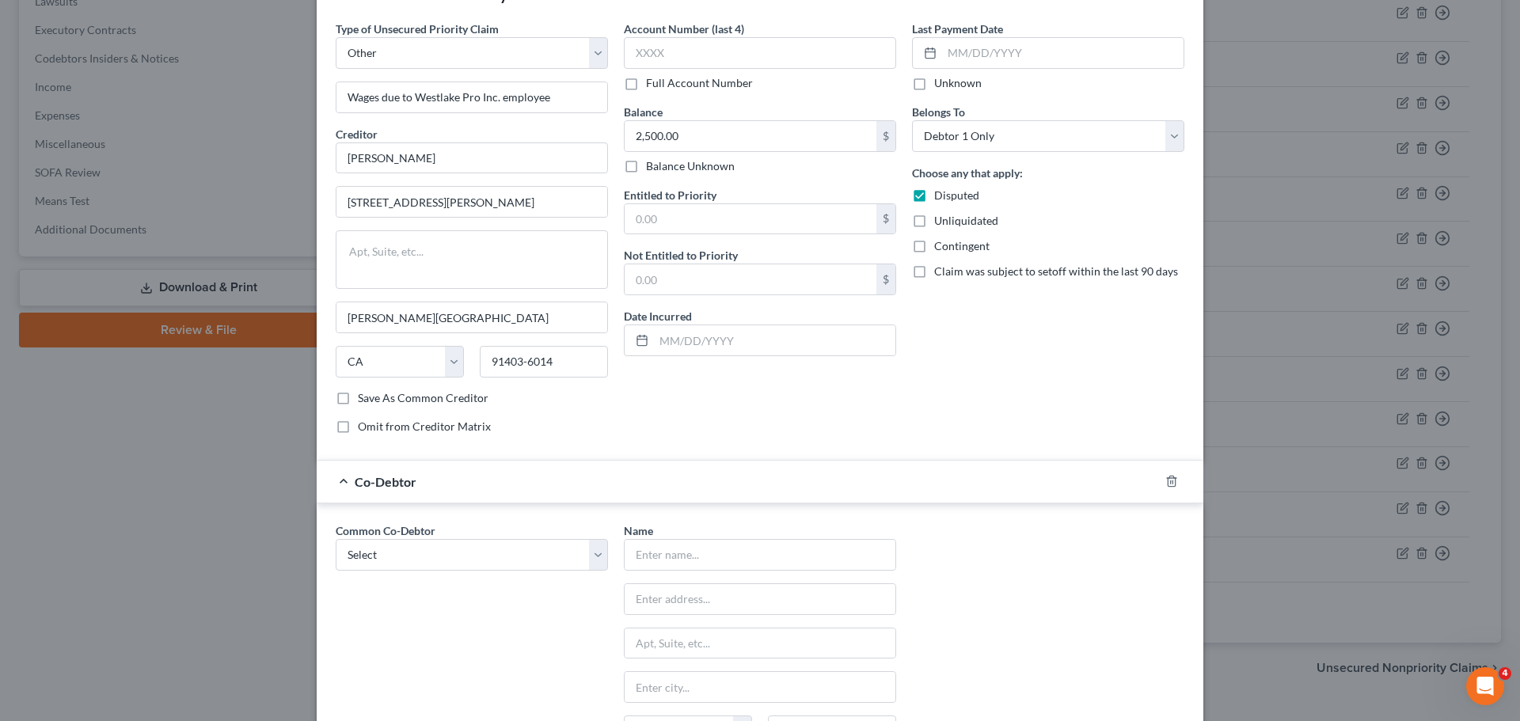
scroll to position [84, 0]
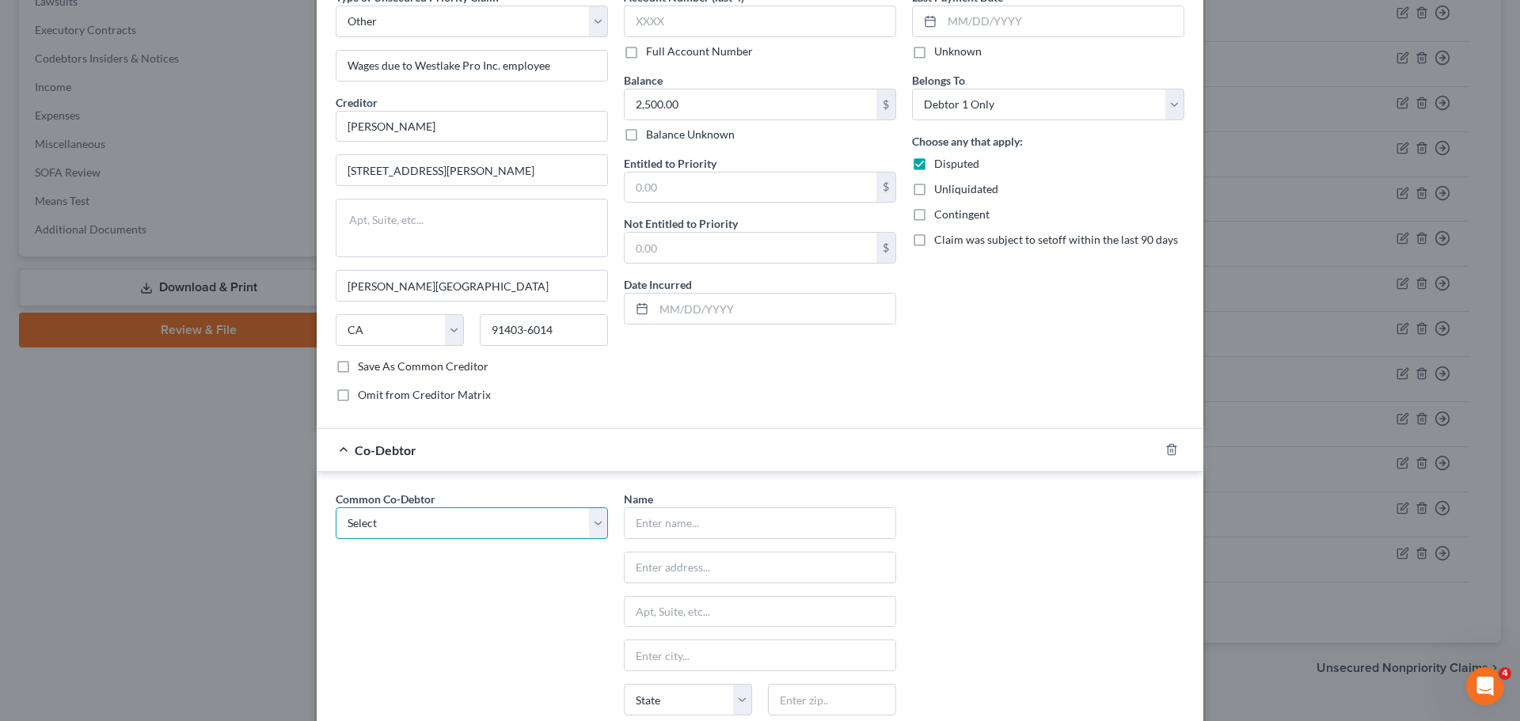
select select "1"
type input "Westlake Pro Inc."
type input "[STREET_ADDRESS][PERSON_NAME]"
type input "Burbank"
select select "4"
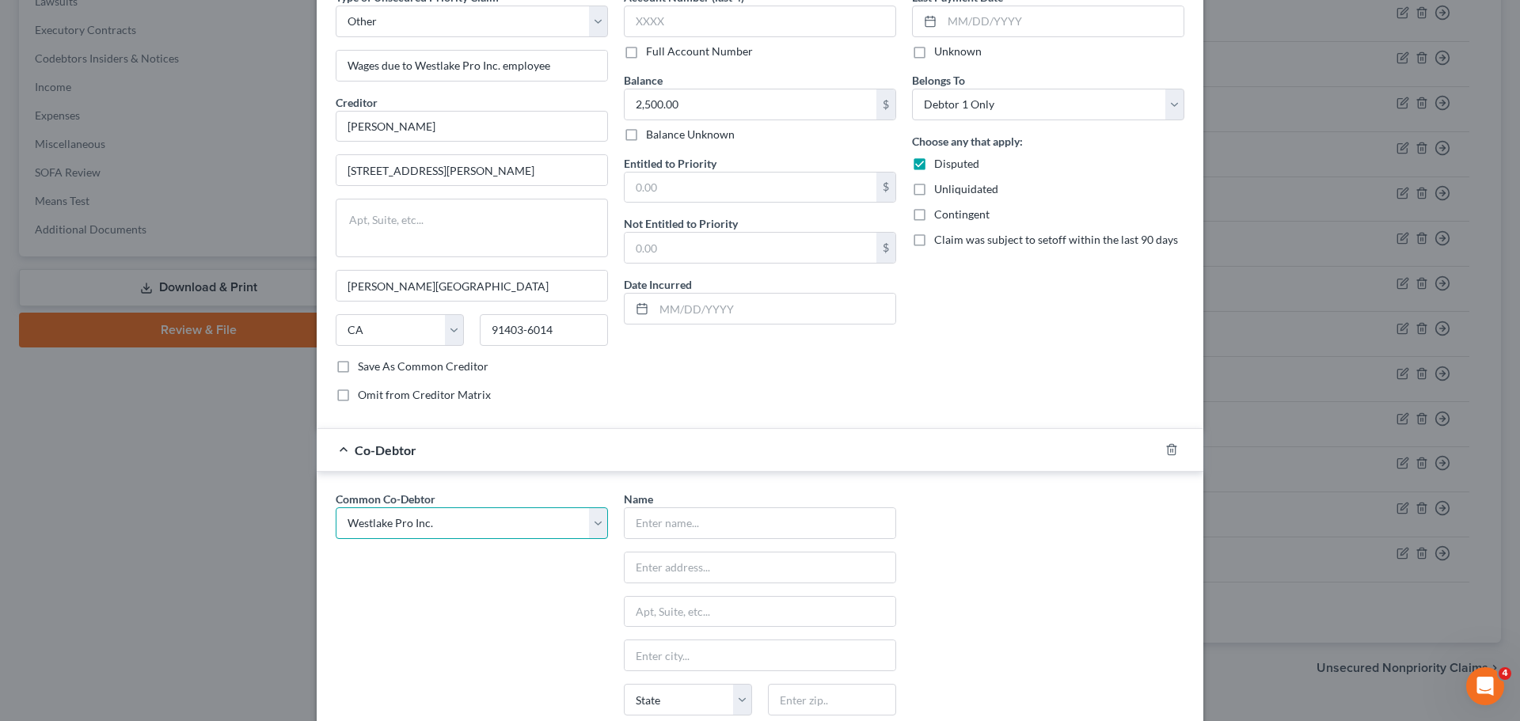
type input "91506"
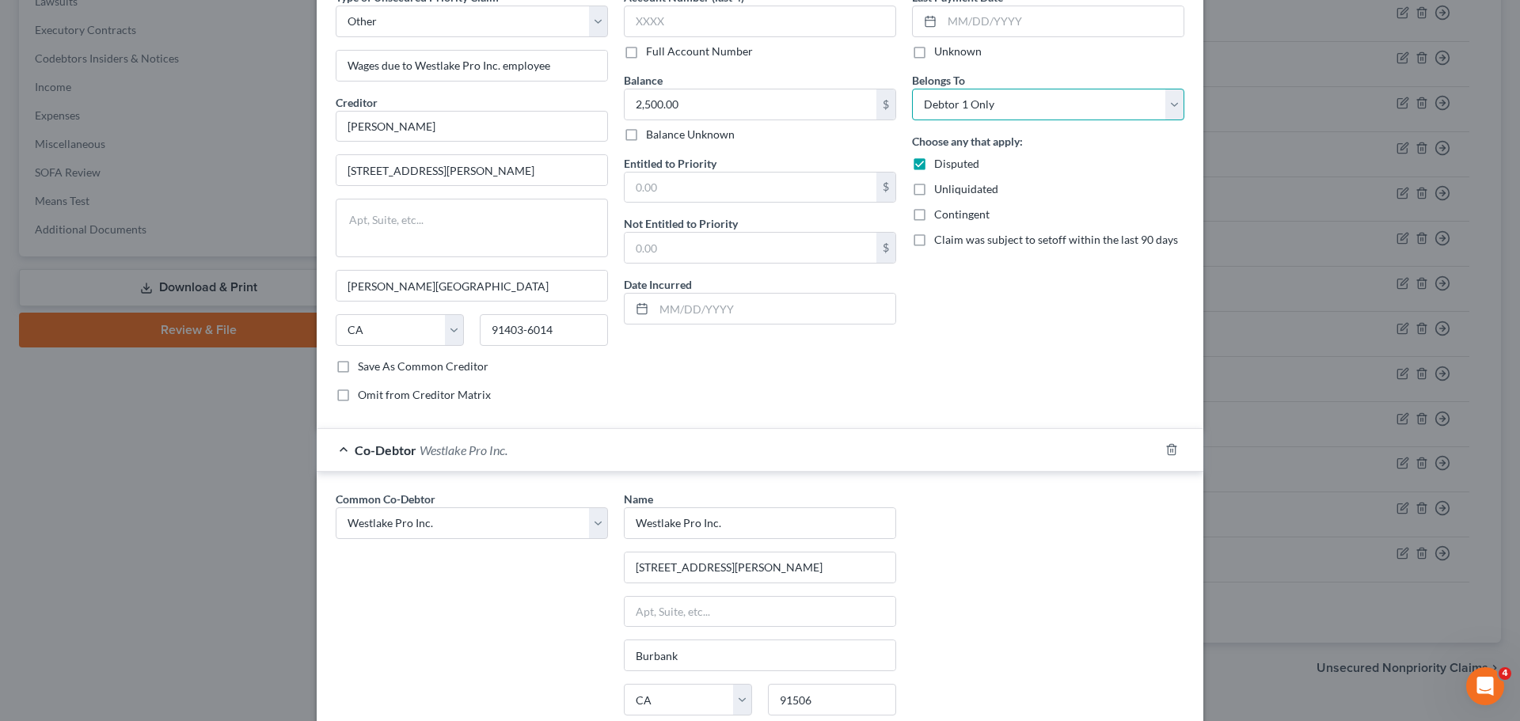
select select "3"
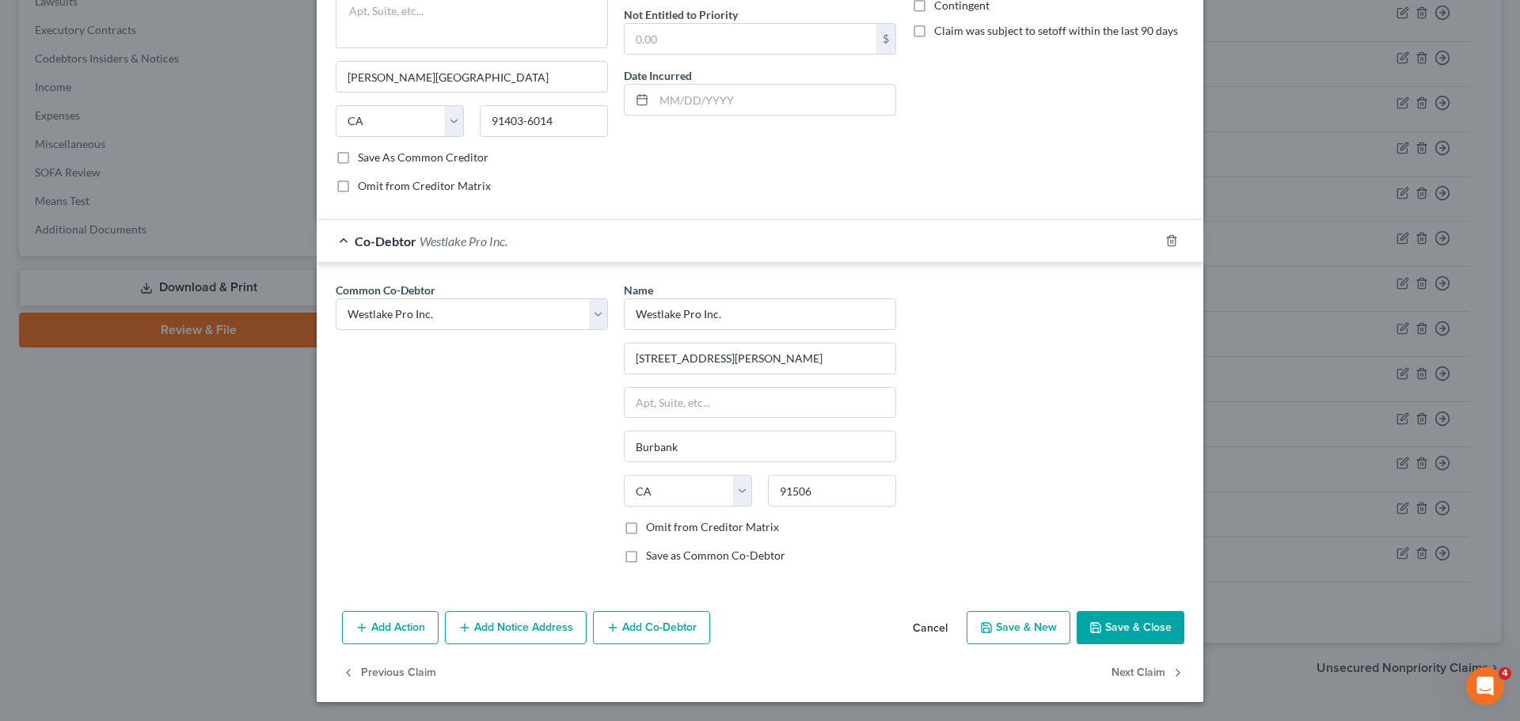
scroll to position [293, 0]
click at [1117, 627] on button "Save & Close" at bounding box center [1131, 627] width 108 height 33
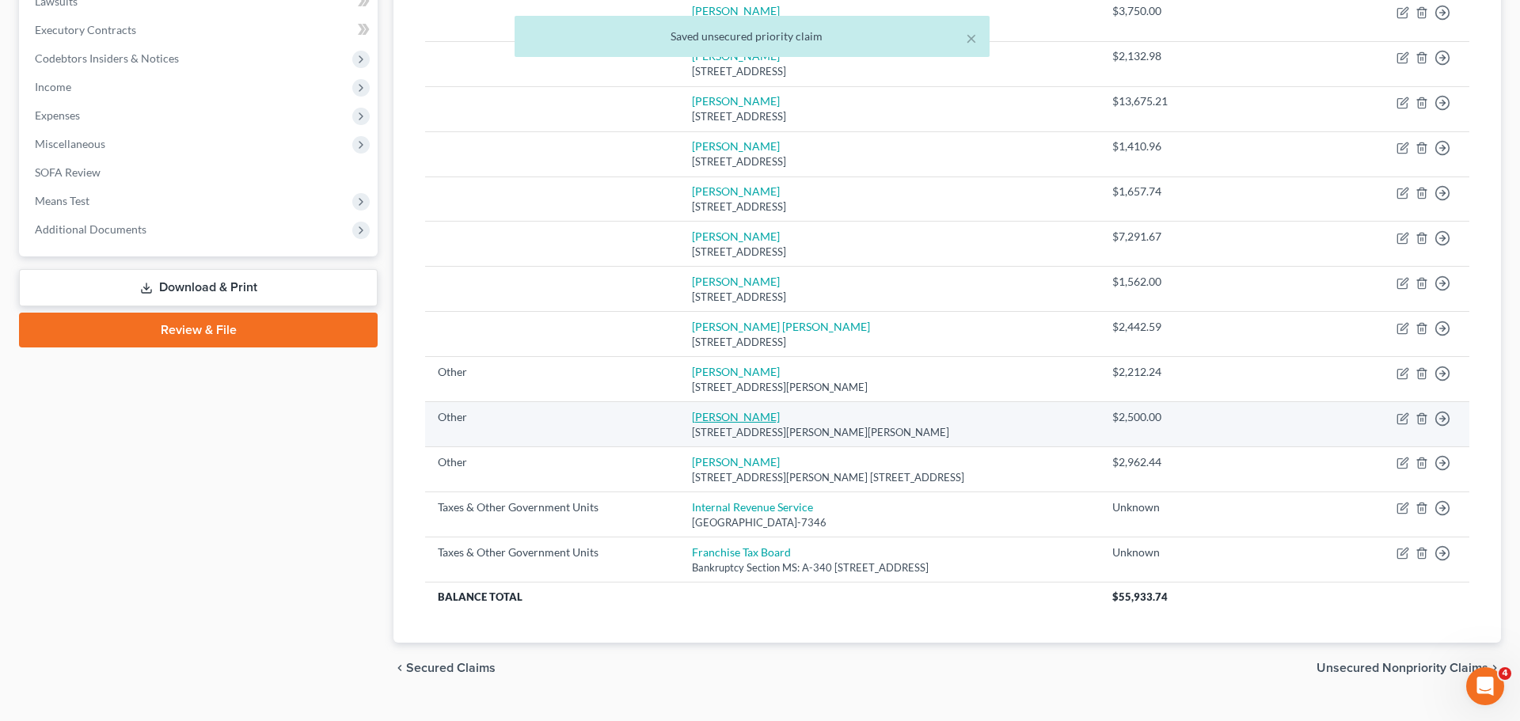
click at [750, 410] on link "[PERSON_NAME]" at bounding box center [736, 416] width 88 height 13
select select "9"
select select "4"
select select "3"
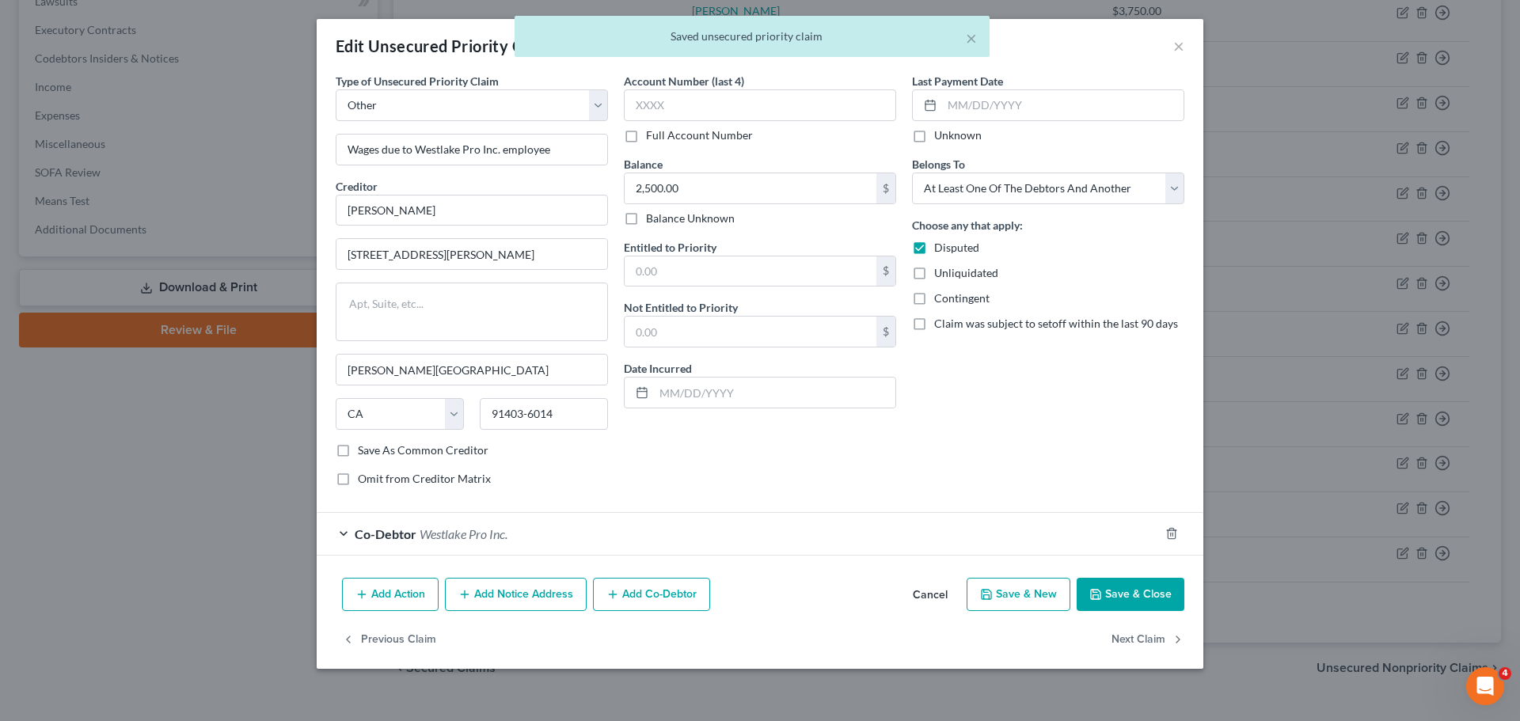
click at [1143, 584] on button "Save & Close" at bounding box center [1131, 594] width 108 height 33
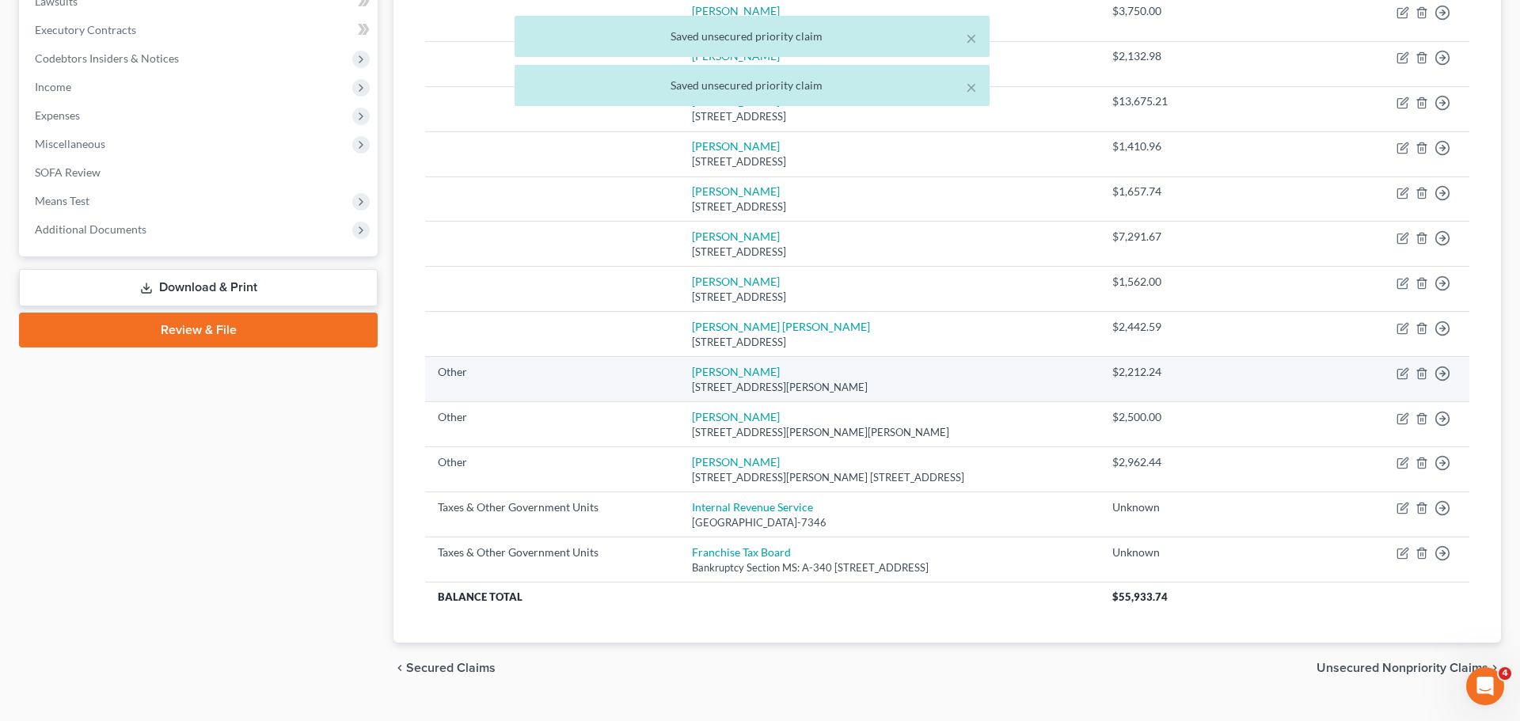
click at [748, 367] on td "[PERSON_NAME] [STREET_ADDRESS][PERSON_NAME]" at bounding box center [889, 379] width 421 height 45
click at [728, 365] on link "[PERSON_NAME]" at bounding box center [736, 371] width 88 height 13
select select "9"
select select "4"
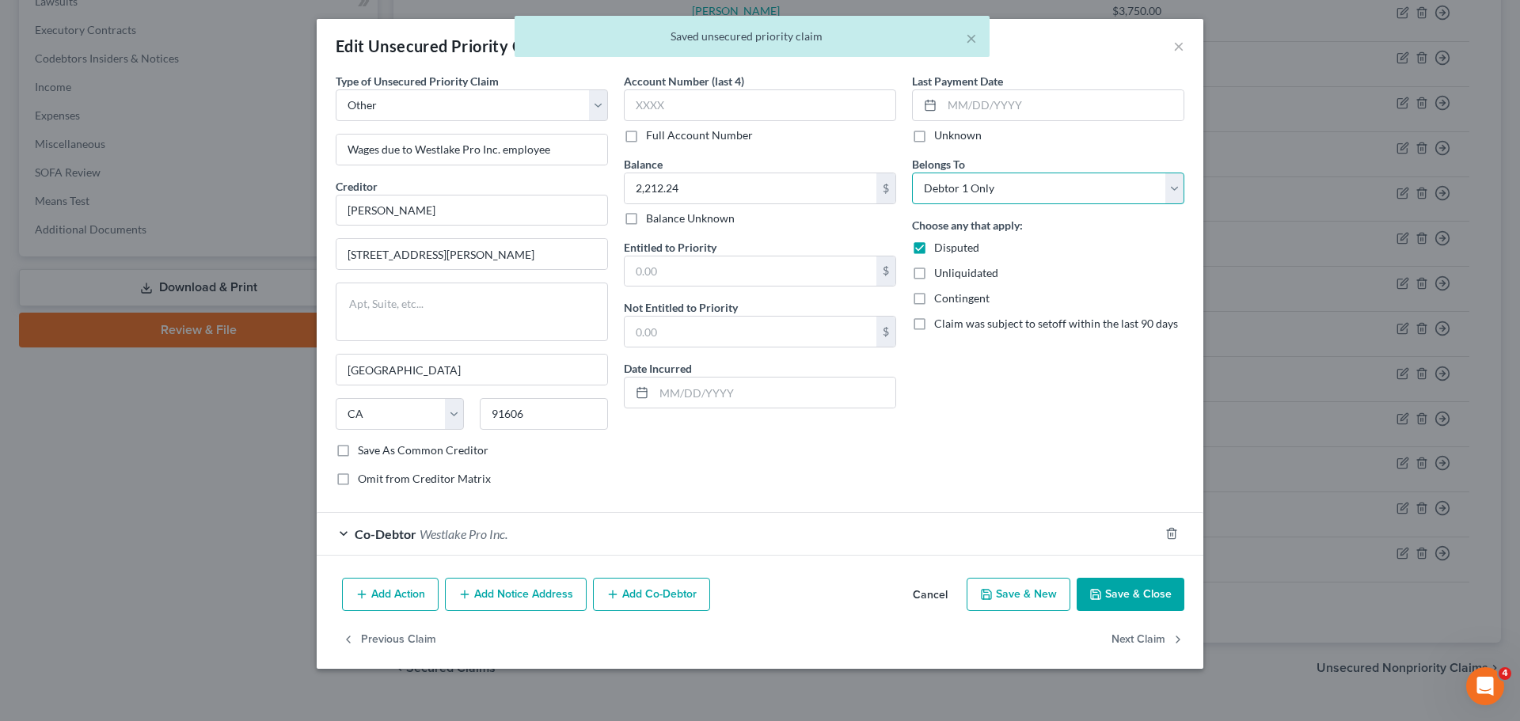
select select "3"
click at [1149, 611] on button "Save & Close" at bounding box center [1131, 594] width 108 height 33
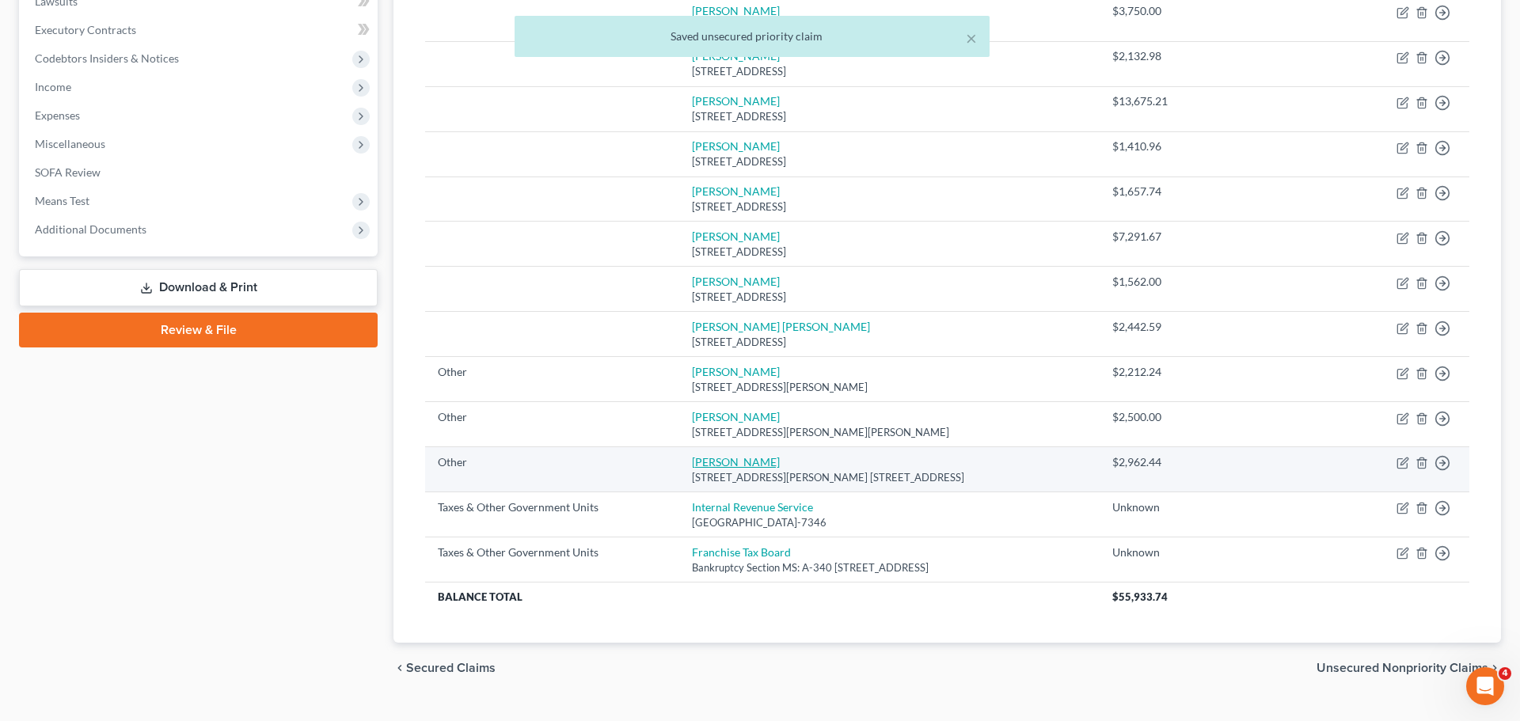
click at [692, 455] on link "[PERSON_NAME]" at bounding box center [736, 461] width 88 height 13
select select "9"
select select "4"
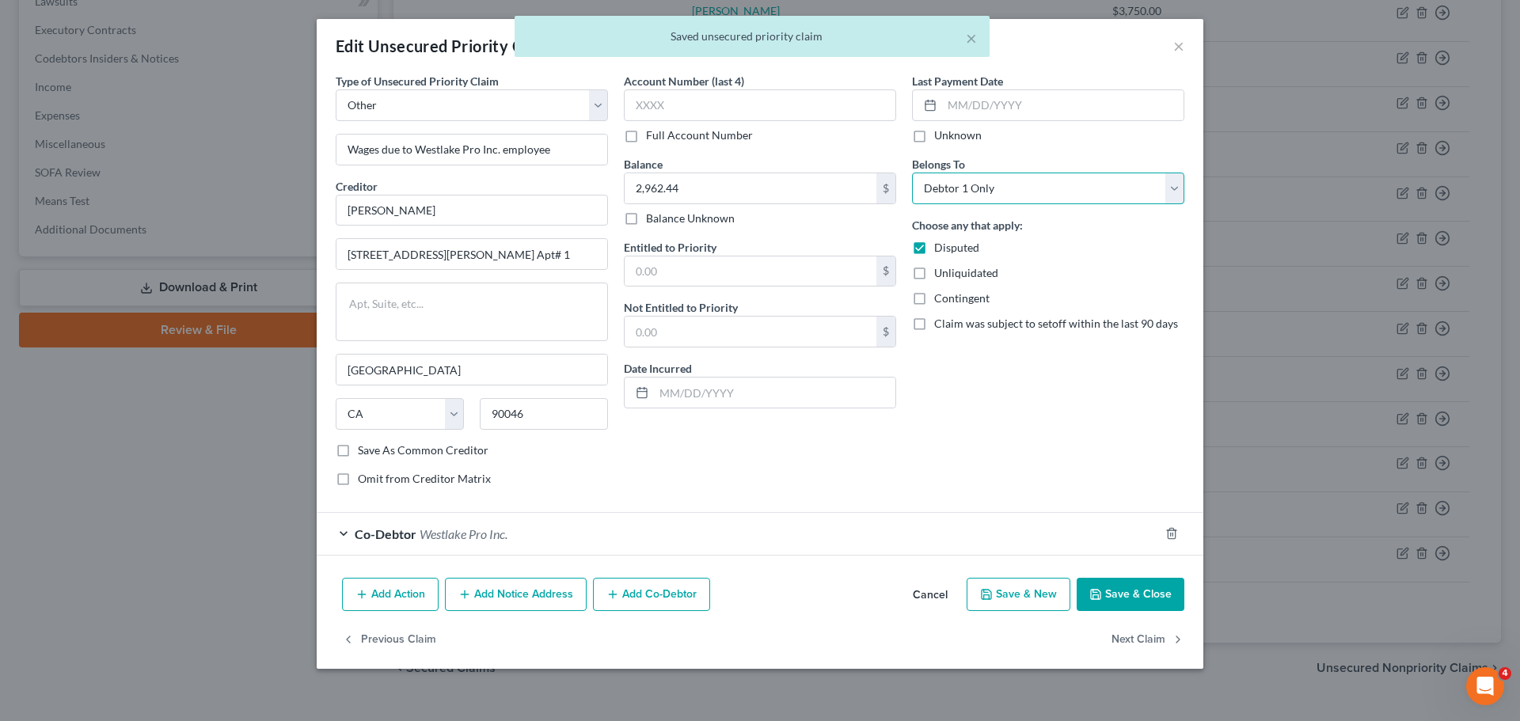
select select "3"
click at [1139, 594] on button "Save & Close" at bounding box center [1131, 594] width 108 height 33
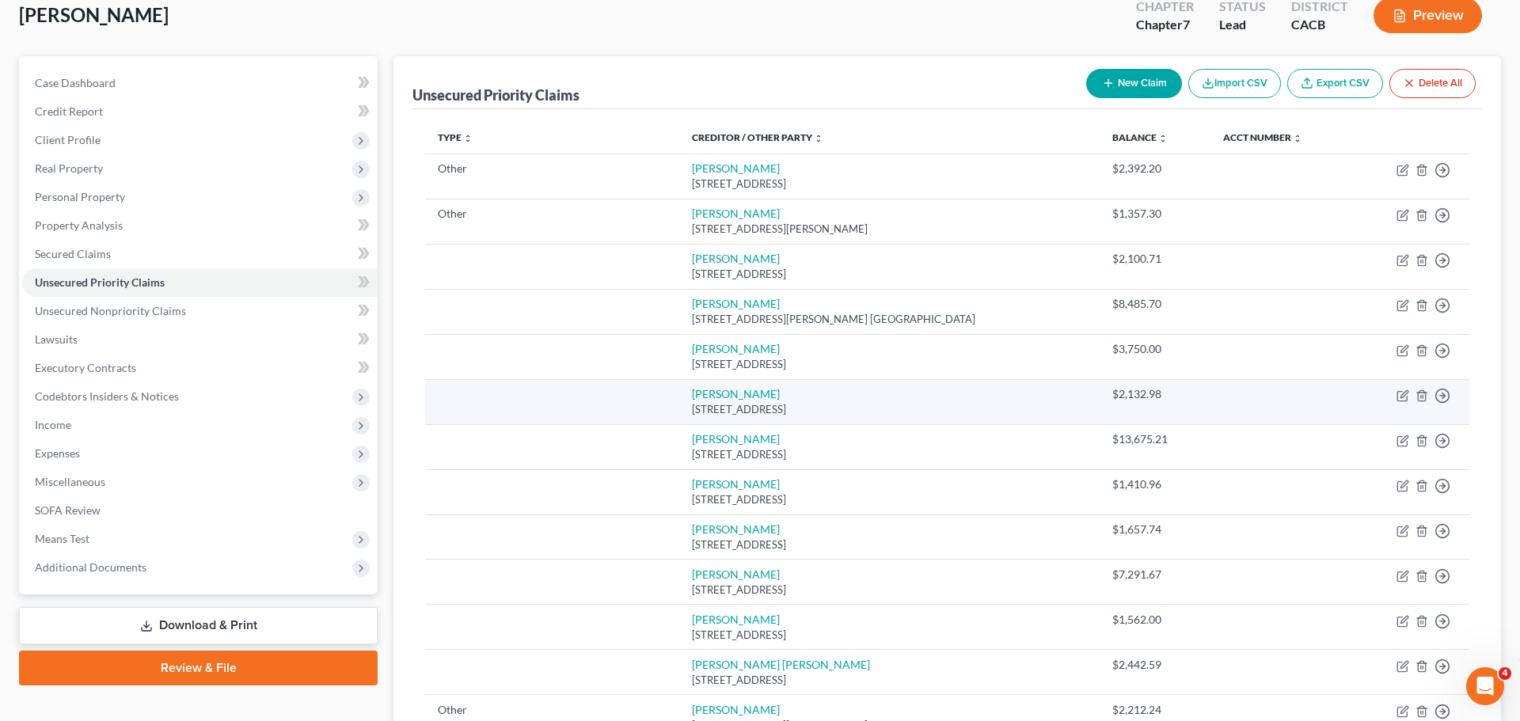
scroll to position [86, 0]
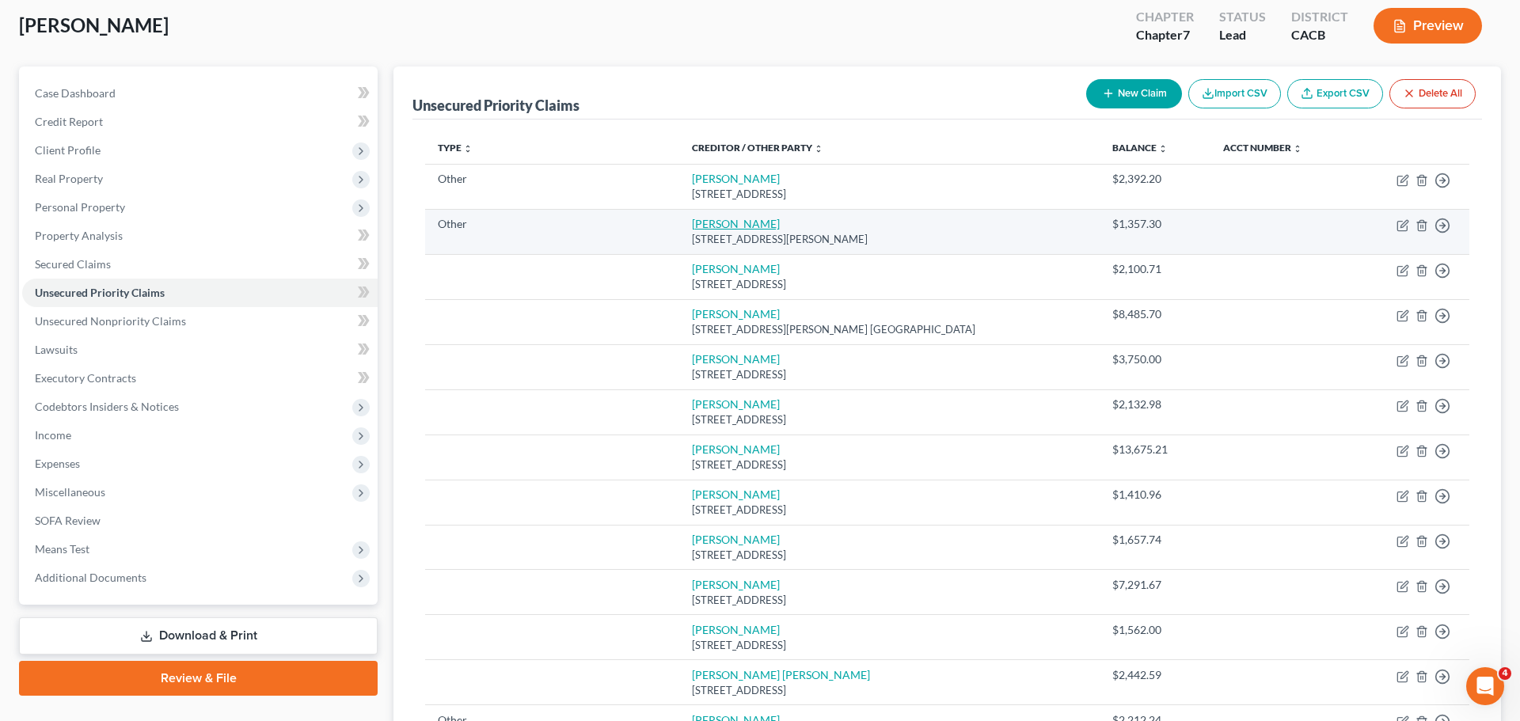
click at [717, 230] on link "[PERSON_NAME]" at bounding box center [736, 223] width 88 height 13
select select "9"
select select "4"
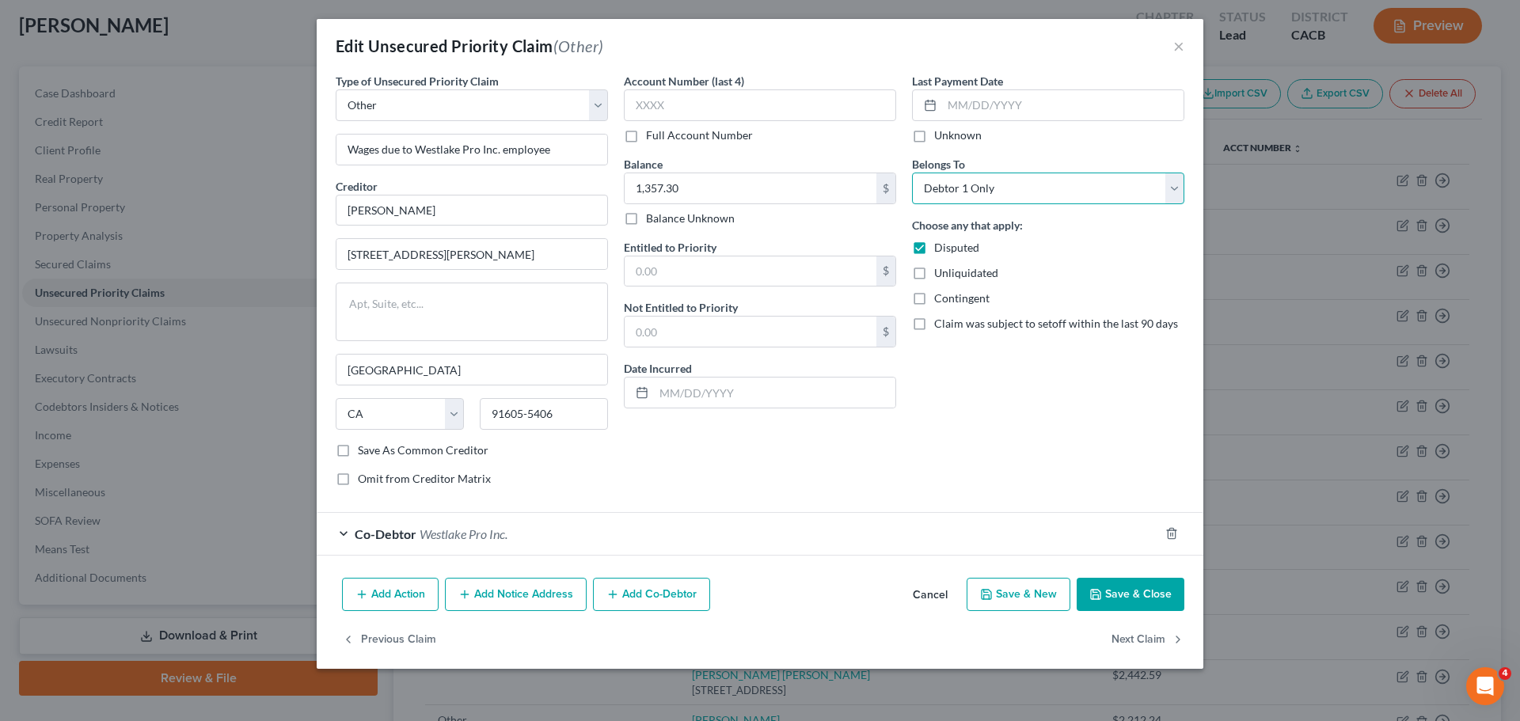
select select "3"
click at [1148, 605] on button "Save & Close" at bounding box center [1131, 594] width 108 height 33
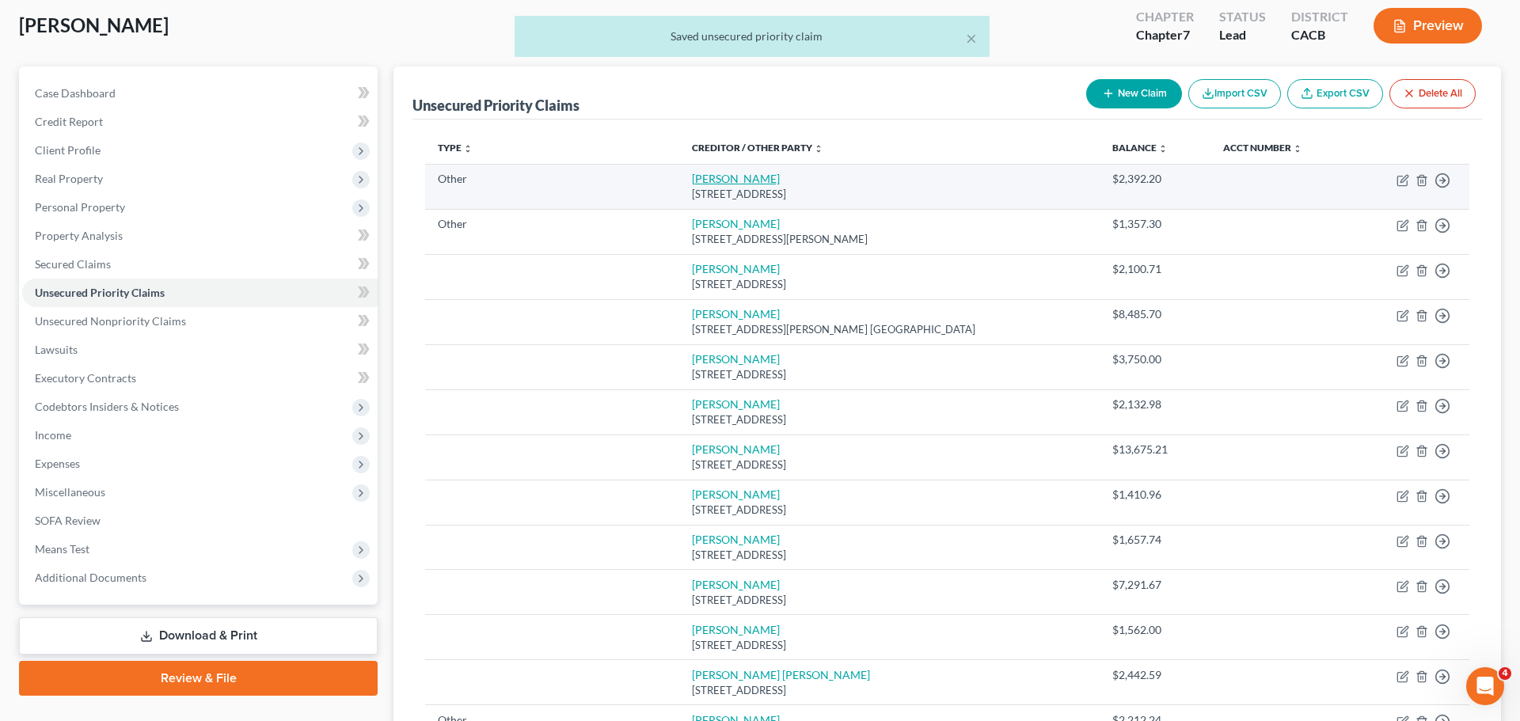
click at [715, 181] on link "[PERSON_NAME]" at bounding box center [736, 178] width 88 height 13
select select "9"
select select "4"
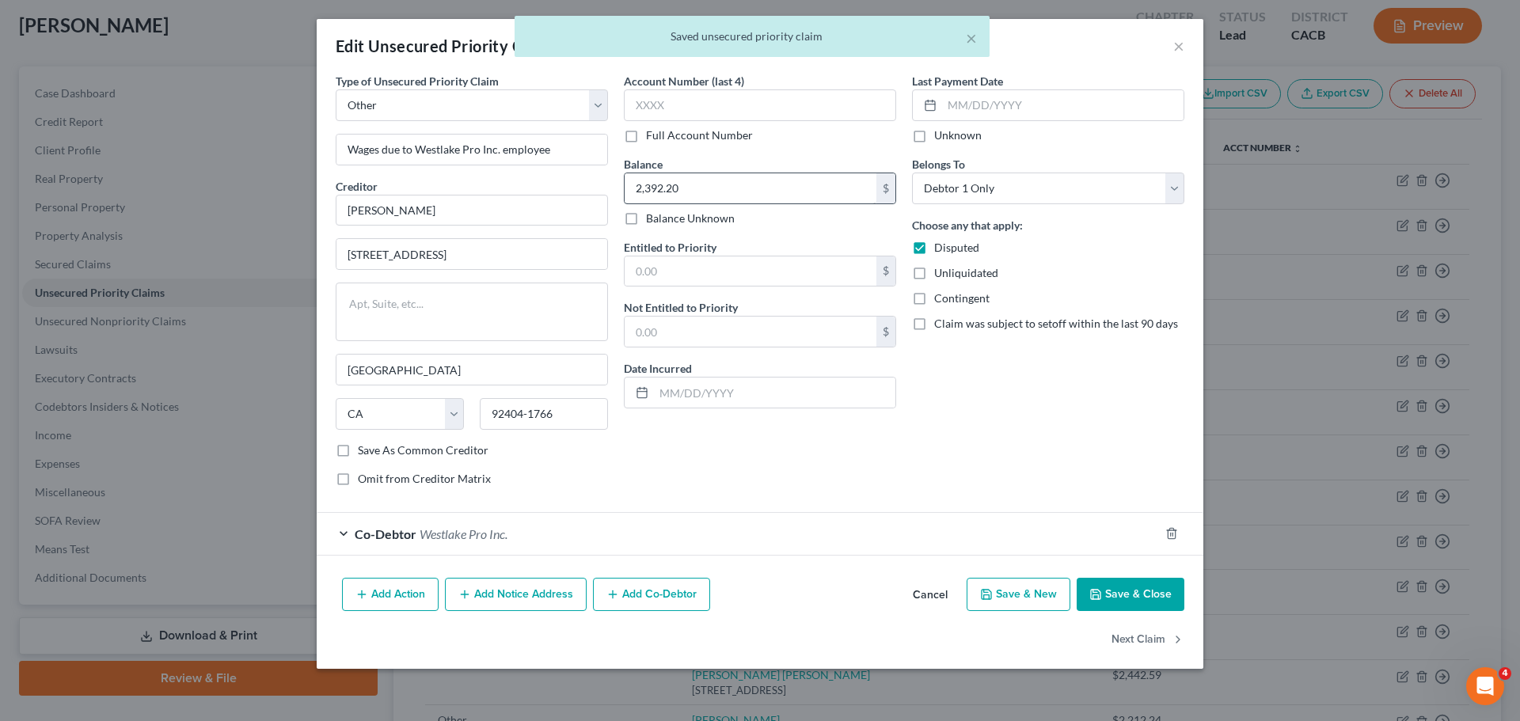
scroll to position [86, 0]
select select "3"
click at [1143, 599] on button "Save & Close" at bounding box center [1131, 594] width 108 height 33
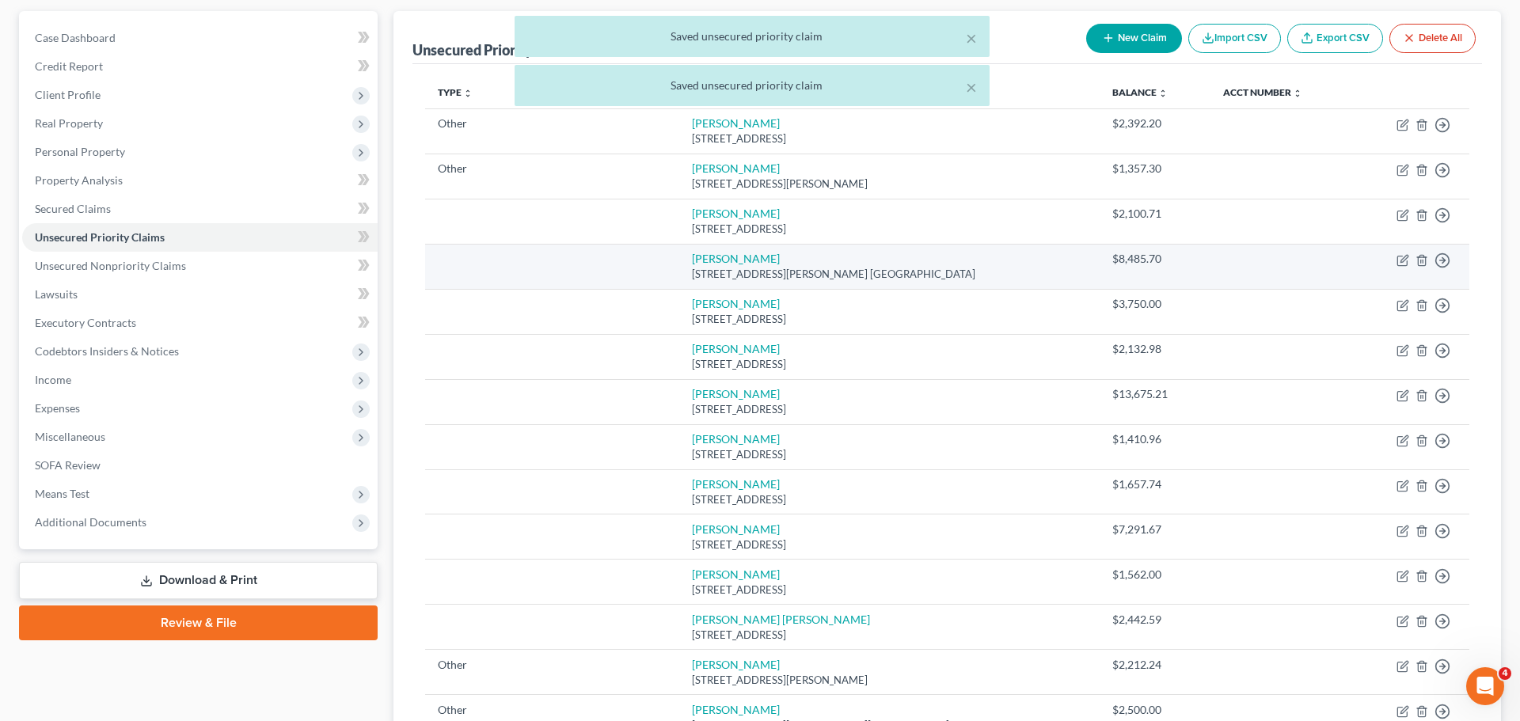
scroll to position [155, 0]
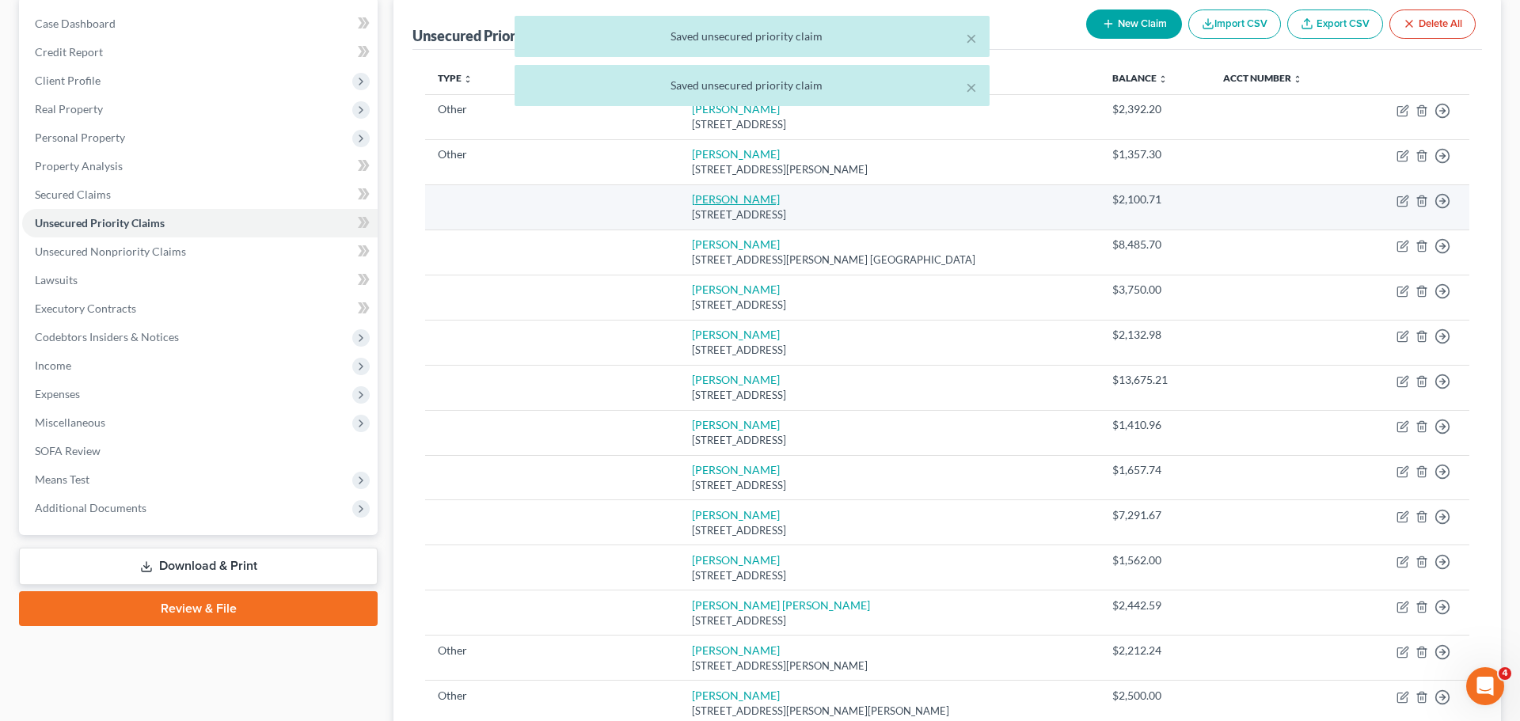
click at [704, 200] on link "[PERSON_NAME]" at bounding box center [736, 198] width 88 height 13
select select "44"
select select "0"
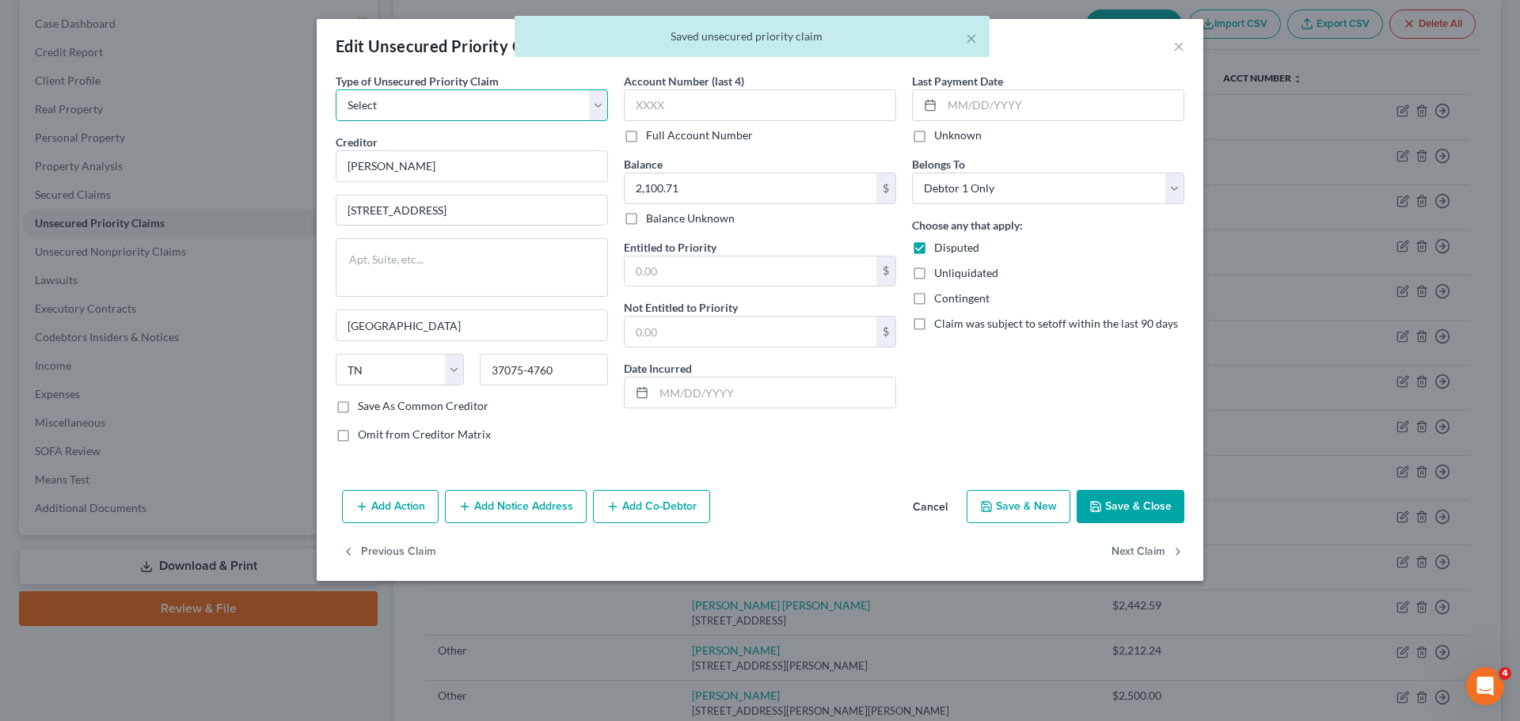
select select "9"
select select "44"
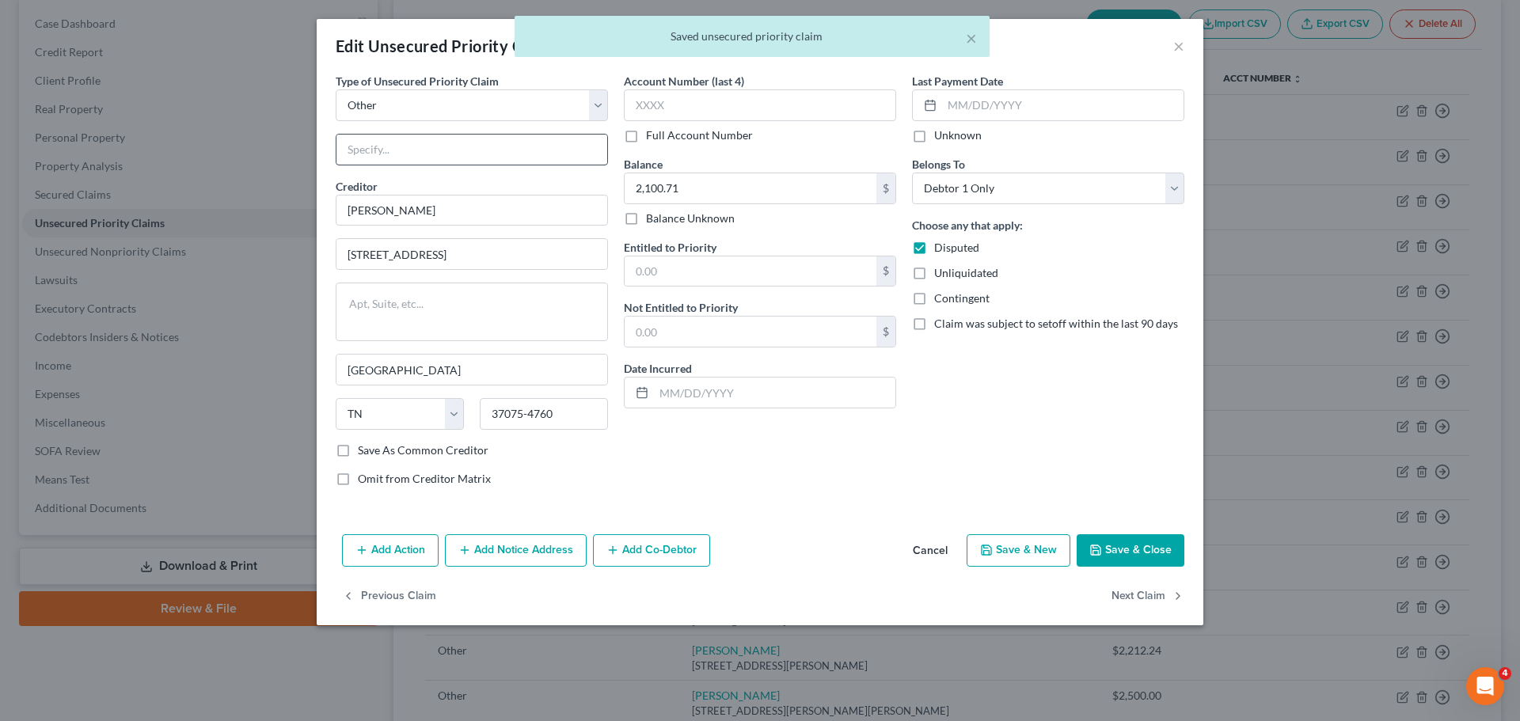
drag, startPoint x: 366, startPoint y: 167, endPoint x: 369, endPoint y: 157, distance: 10.8
click at [366, 167] on div "Type of Unsecured Priority Claim * Select Taxes & Other Government Units Domest…" at bounding box center [472, 286] width 288 height 427
click at [369, 154] on input "text" at bounding box center [472, 150] width 271 height 30
paste input "Wages due to Westlake Pro Inc. employee"
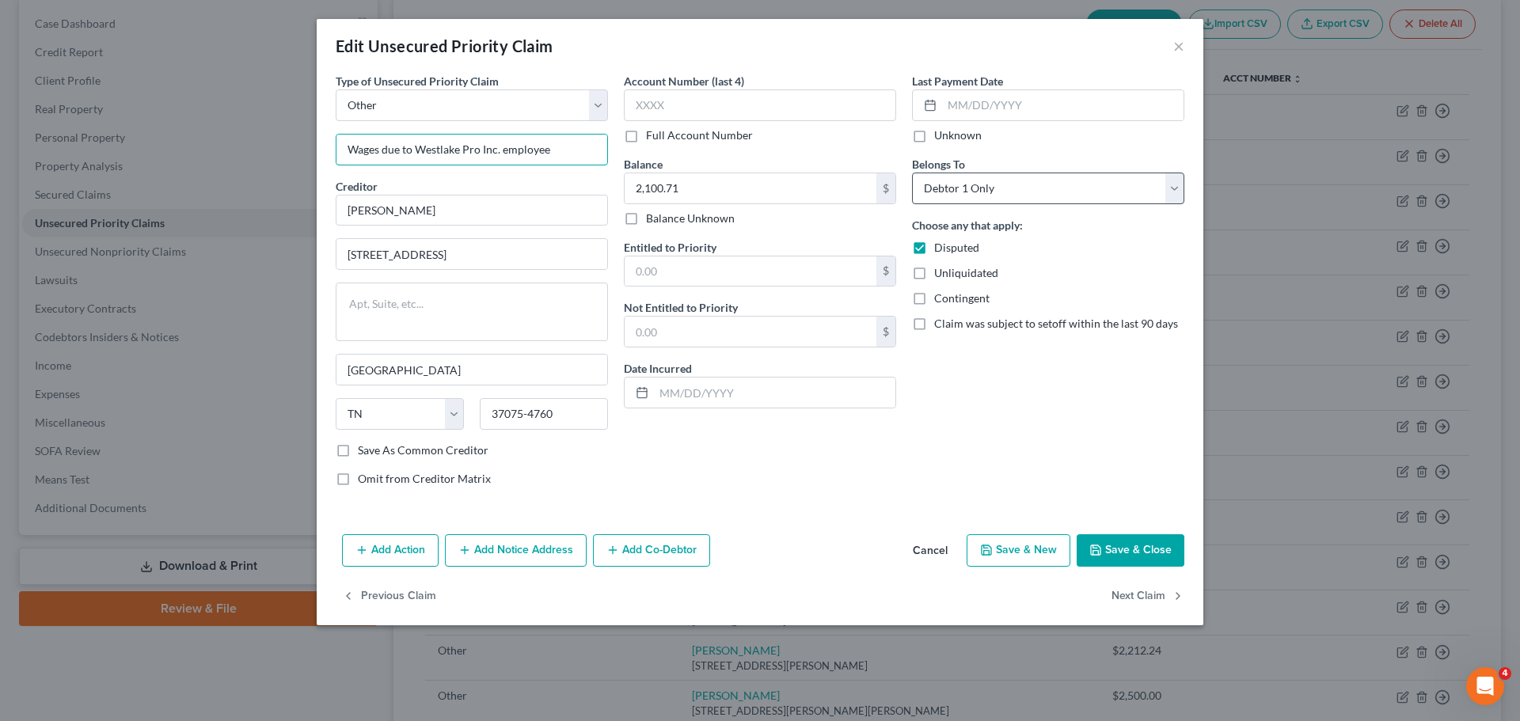
type input "Wages due to Westlake Pro Inc. employee"
select select "3"
click at [664, 548] on button "Add Co-Debtor" at bounding box center [651, 551] width 117 height 33
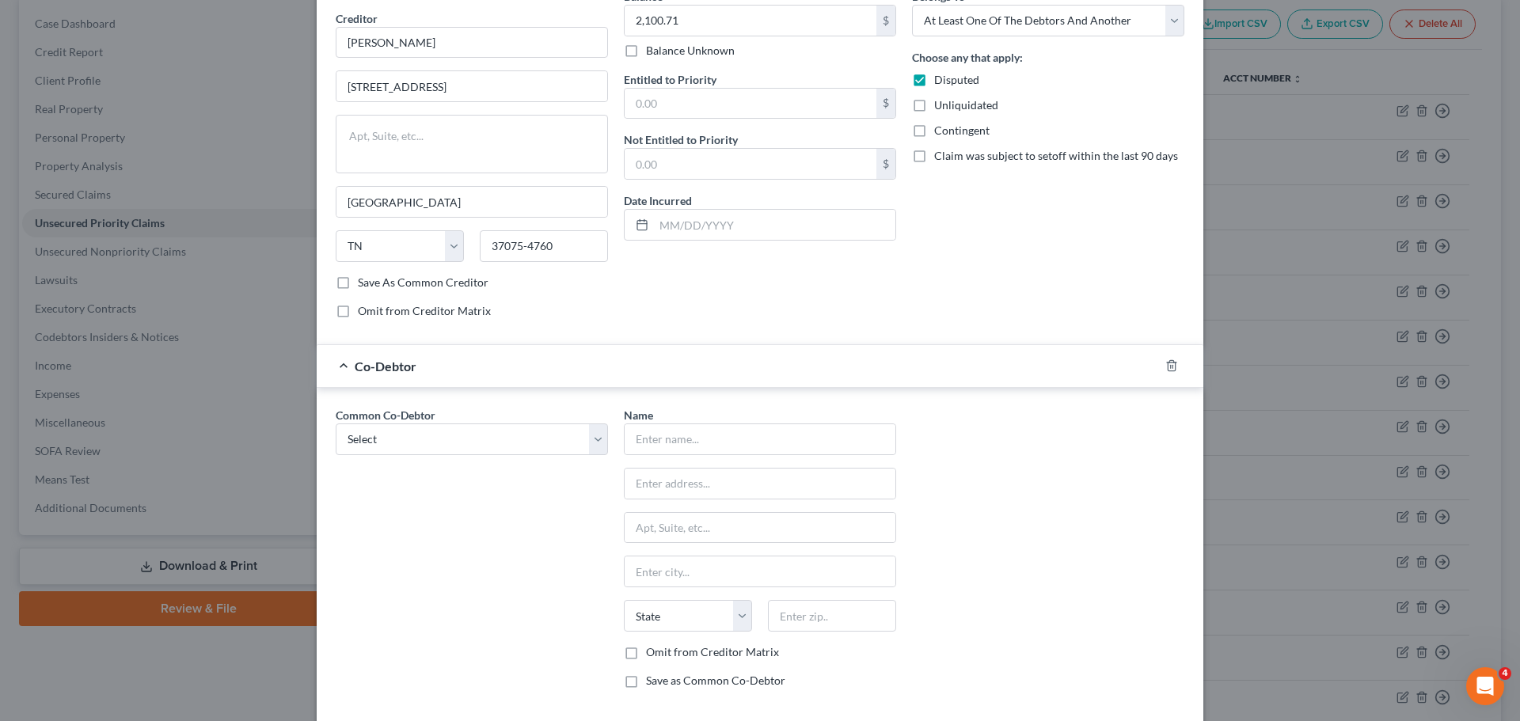
scroll to position [215, 0]
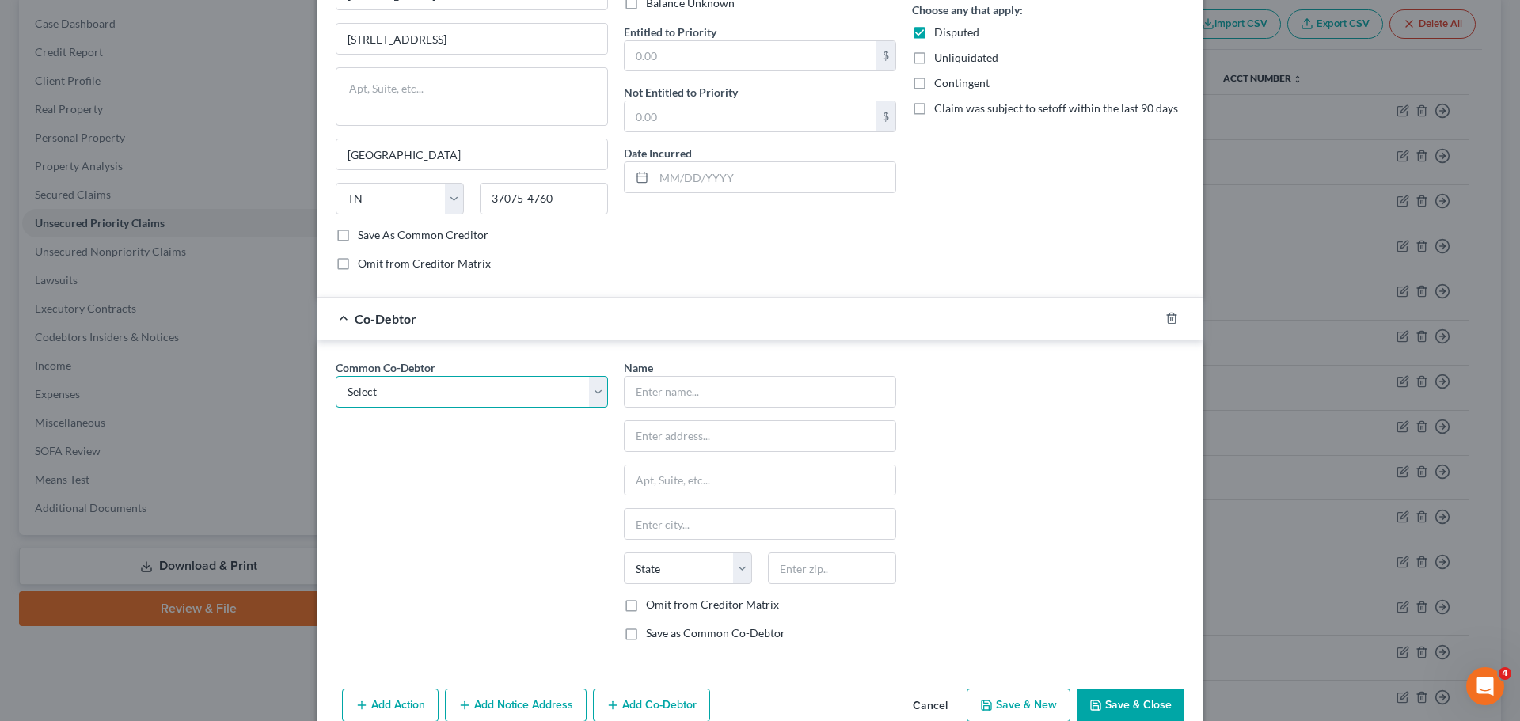
select select "1"
type input "Westlake Pro Inc."
type input "[STREET_ADDRESS][PERSON_NAME]"
type input "Burbank"
select select "4"
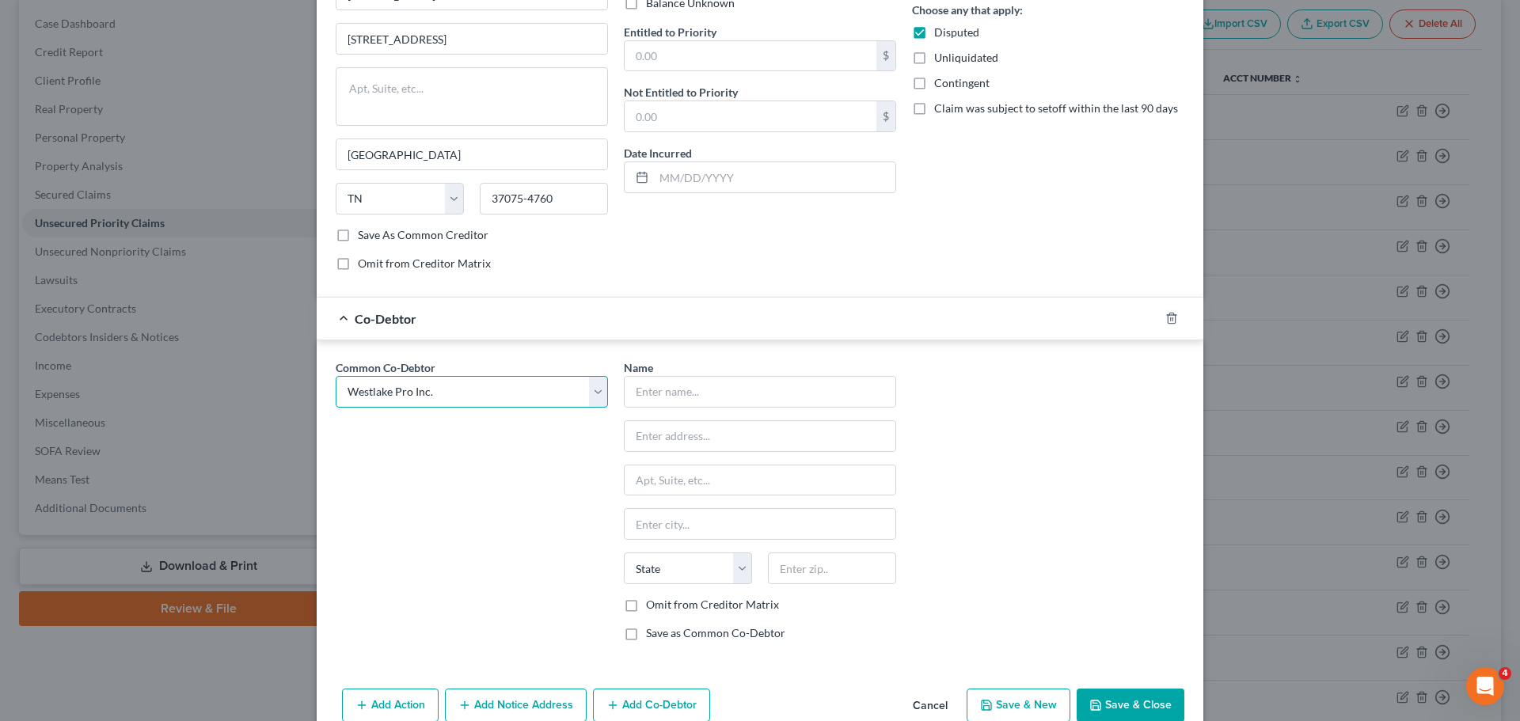
type input "91506"
click at [1128, 700] on button "Save & Close" at bounding box center [1131, 705] width 108 height 33
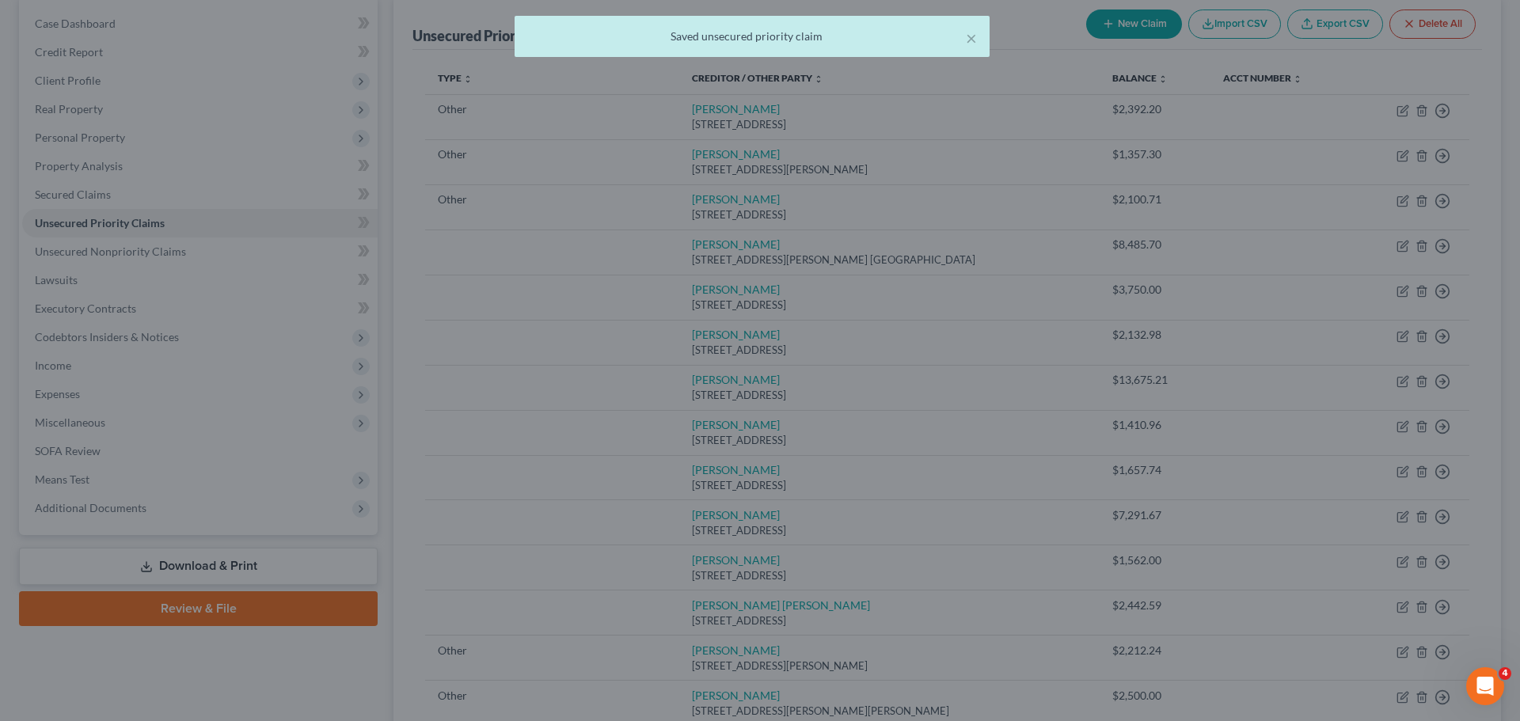
scroll to position [0, 0]
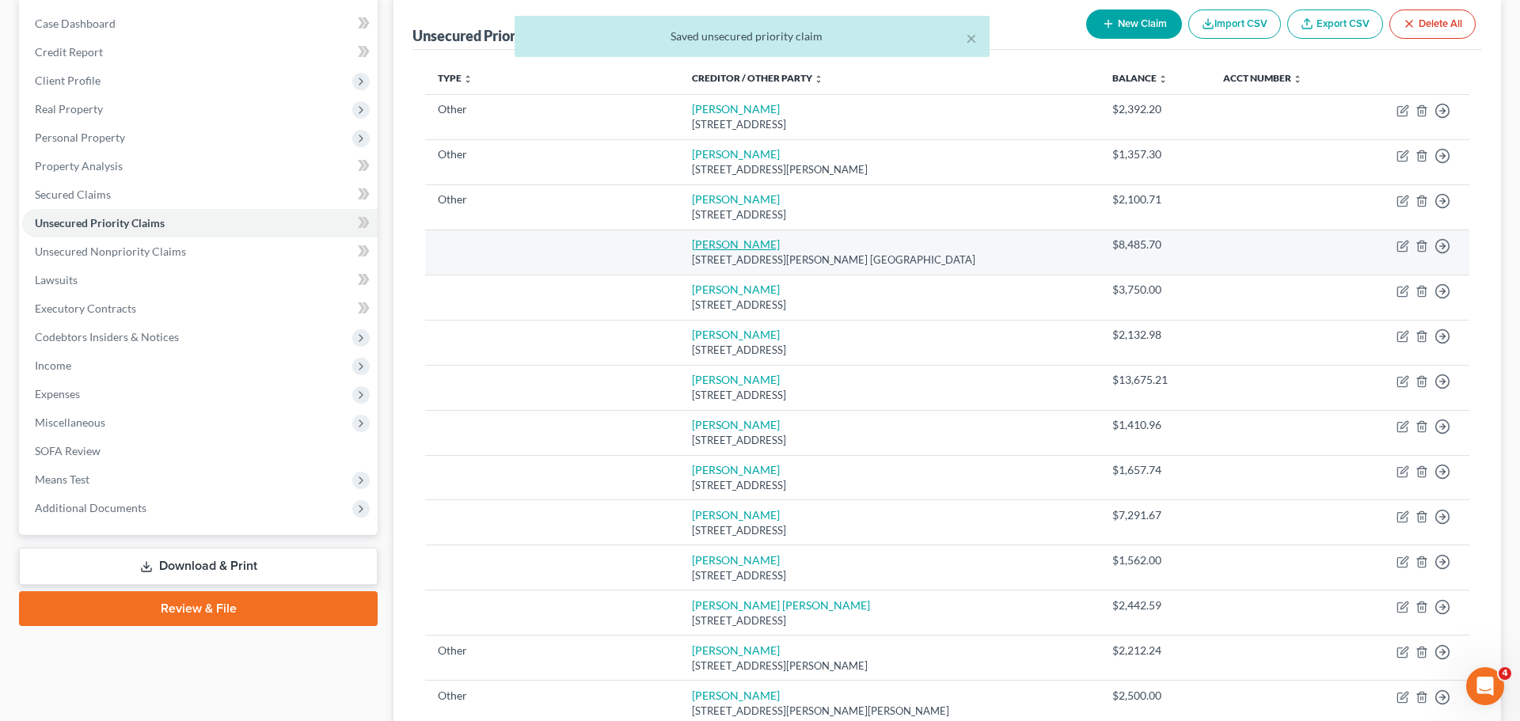
click at [697, 238] on link "[PERSON_NAME]" at bounding box center [736, 244] width 88 height 13
select select "4"
select select "0"
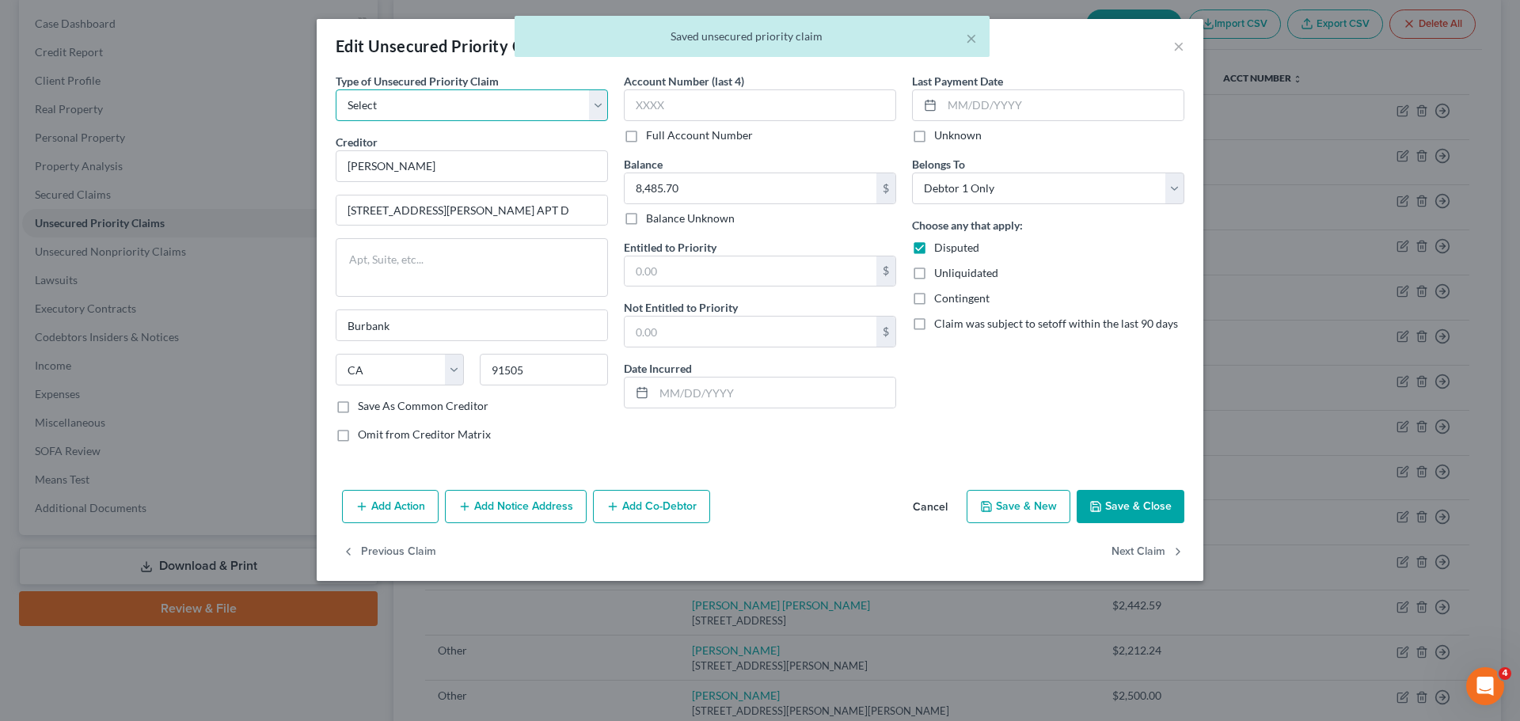
select select "9"
select select "4"
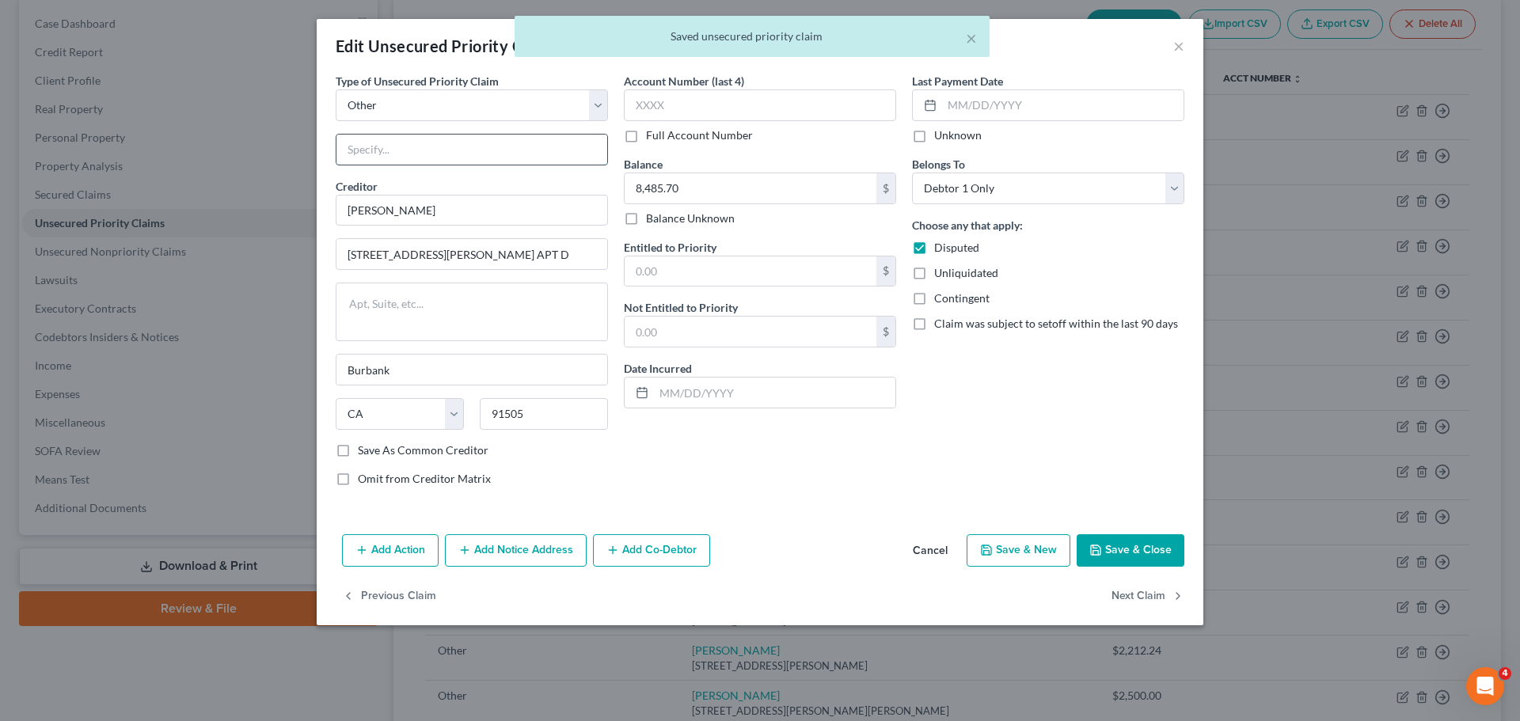
click at [385, 154] on input "text" at bounding box center [472, 150] width 271 height 30
paste input "Wages due to Westlake Pro Inc. employee"
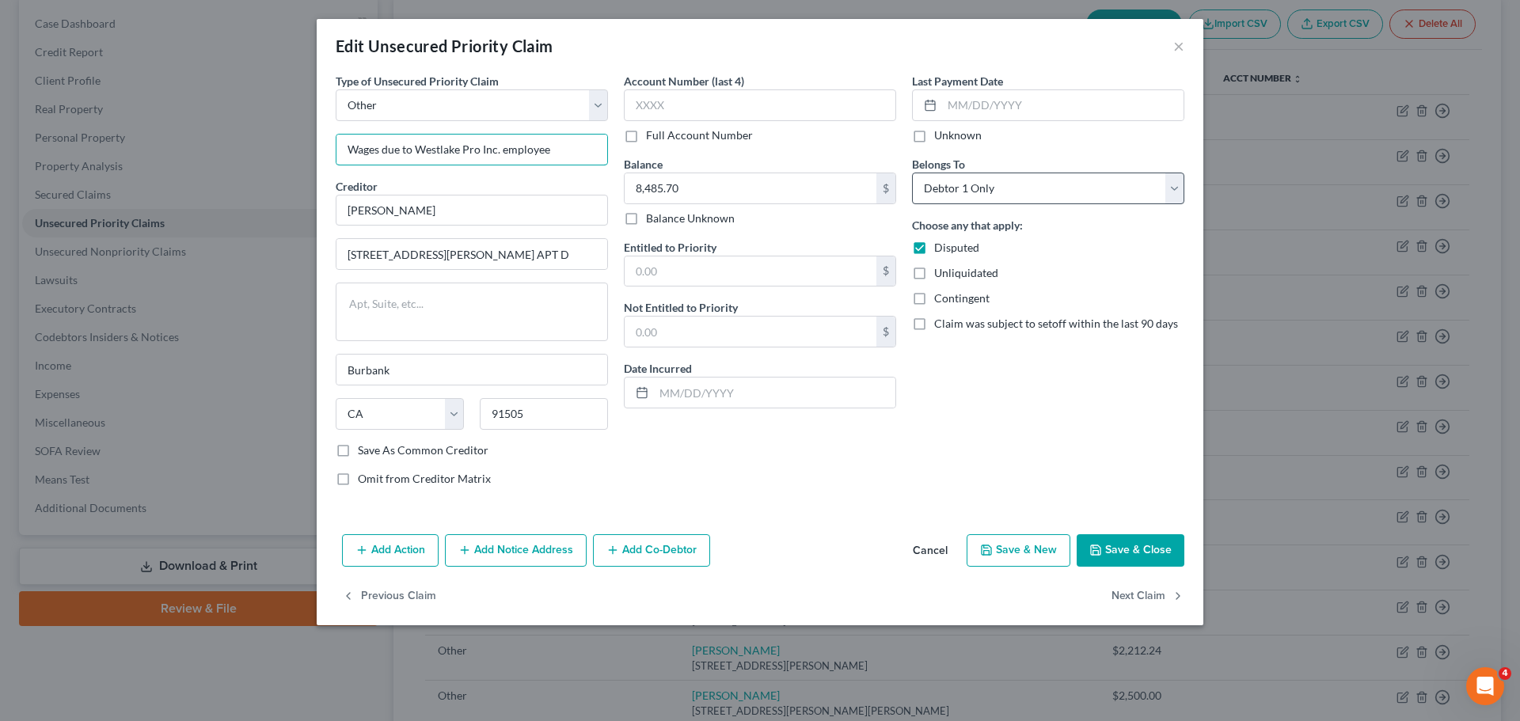
type input "Wages due to Westlake Pro Inc. employee"
select select "3"
click at [668, 541] on button "Add Co-Debtor" at bounding box center [651, 551] width 117 height 33
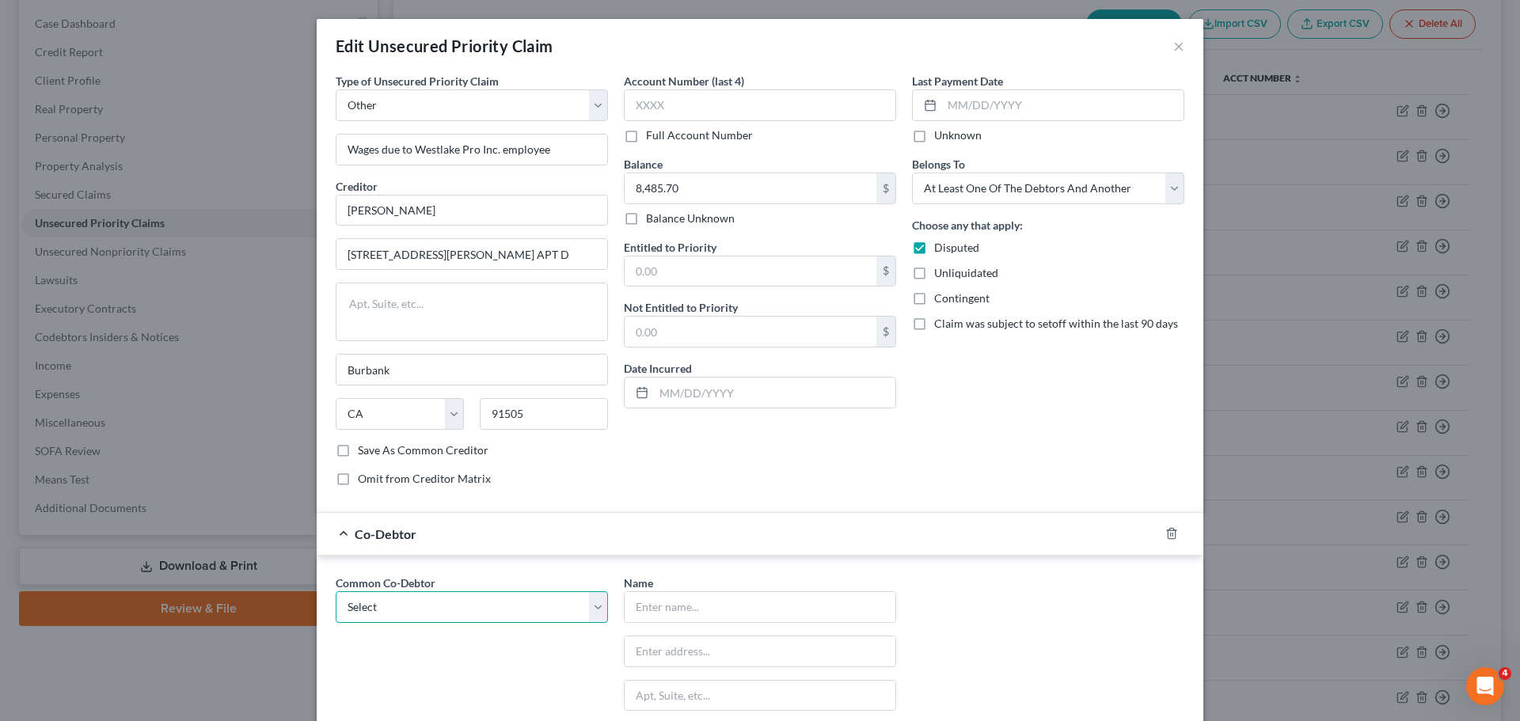
select select "1"
type input "Westlake Pro Inc."
type input "[STREET_ADDRESS][PERSON_NAME]"
type input "Burbank"
select select "4"
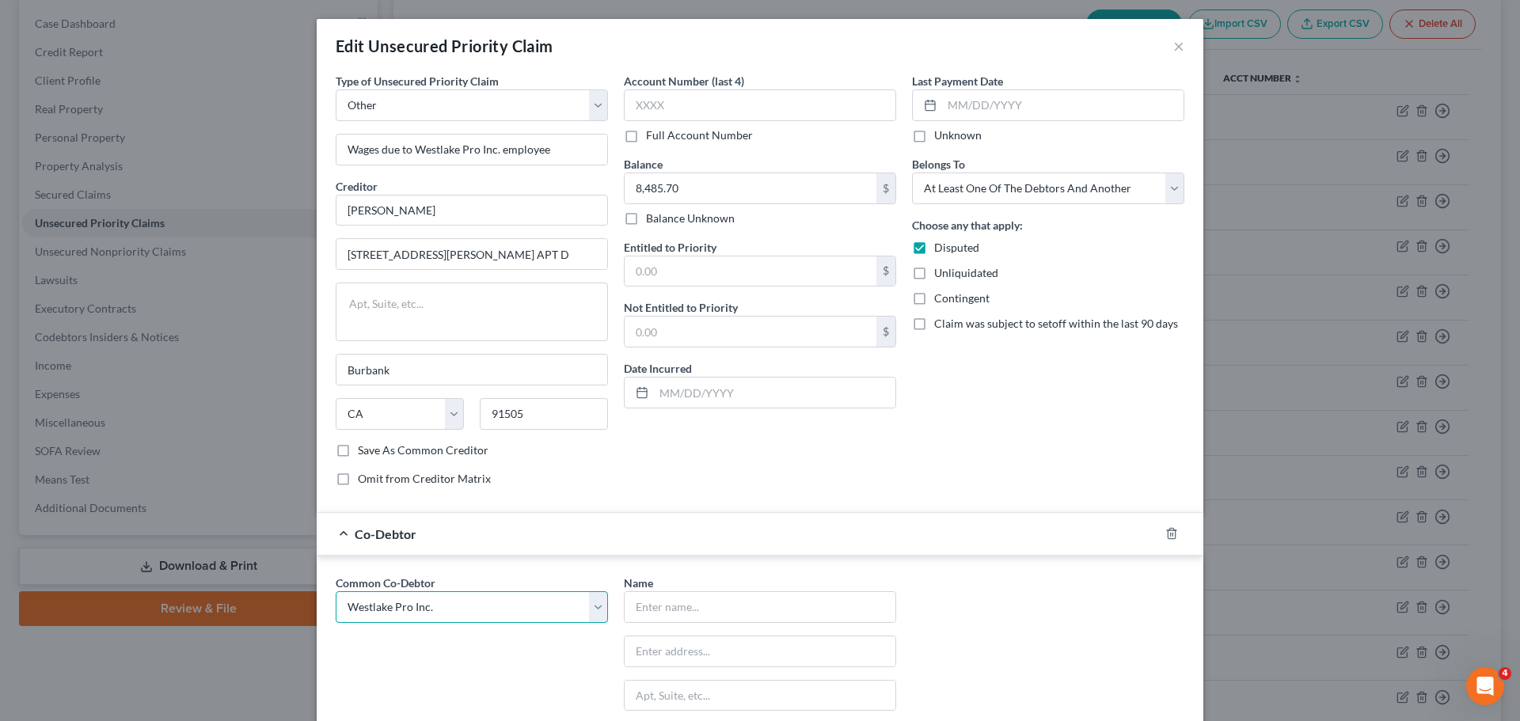
type input "91506"
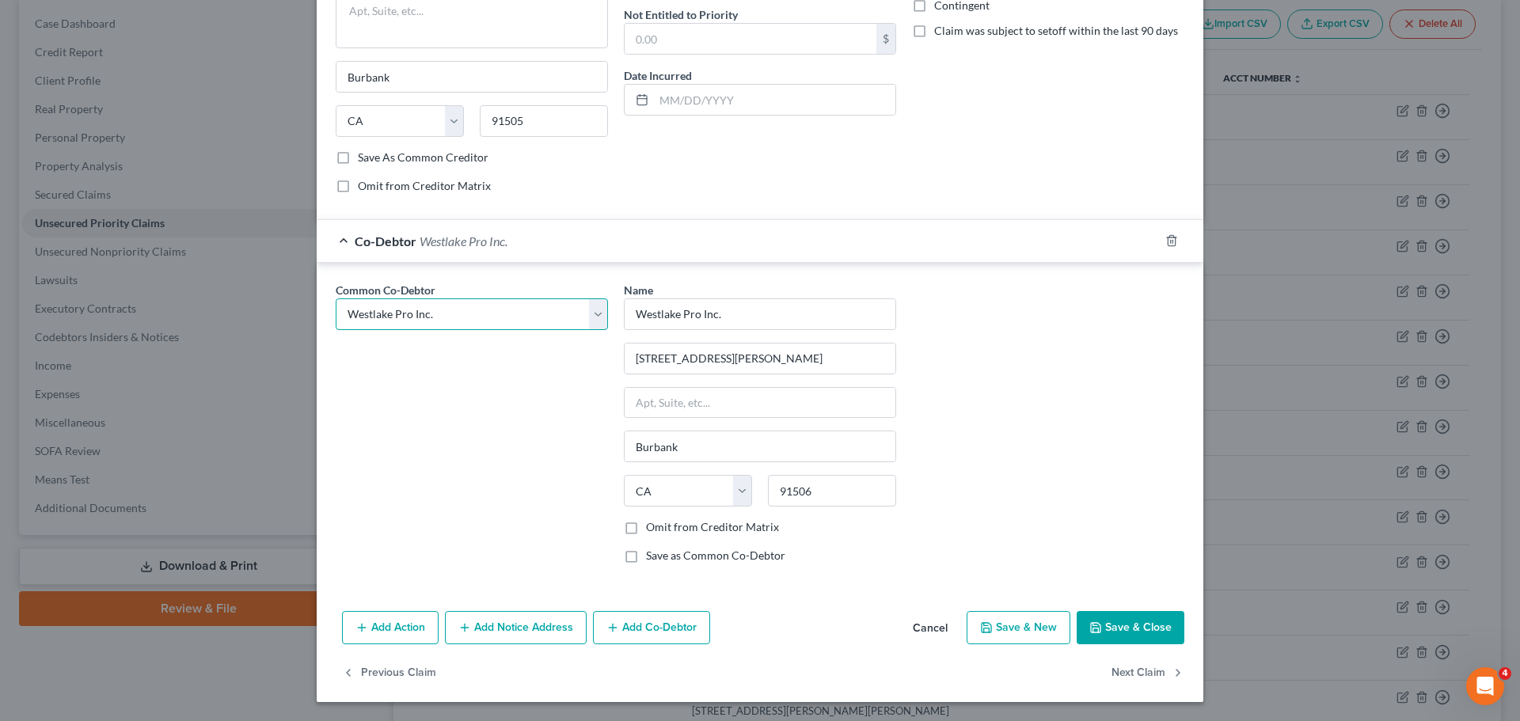
scroll to position [293, 0]
click at [1132, 619] on button "Save & Close" at bounding box center [1131, 627] width 108 height 33
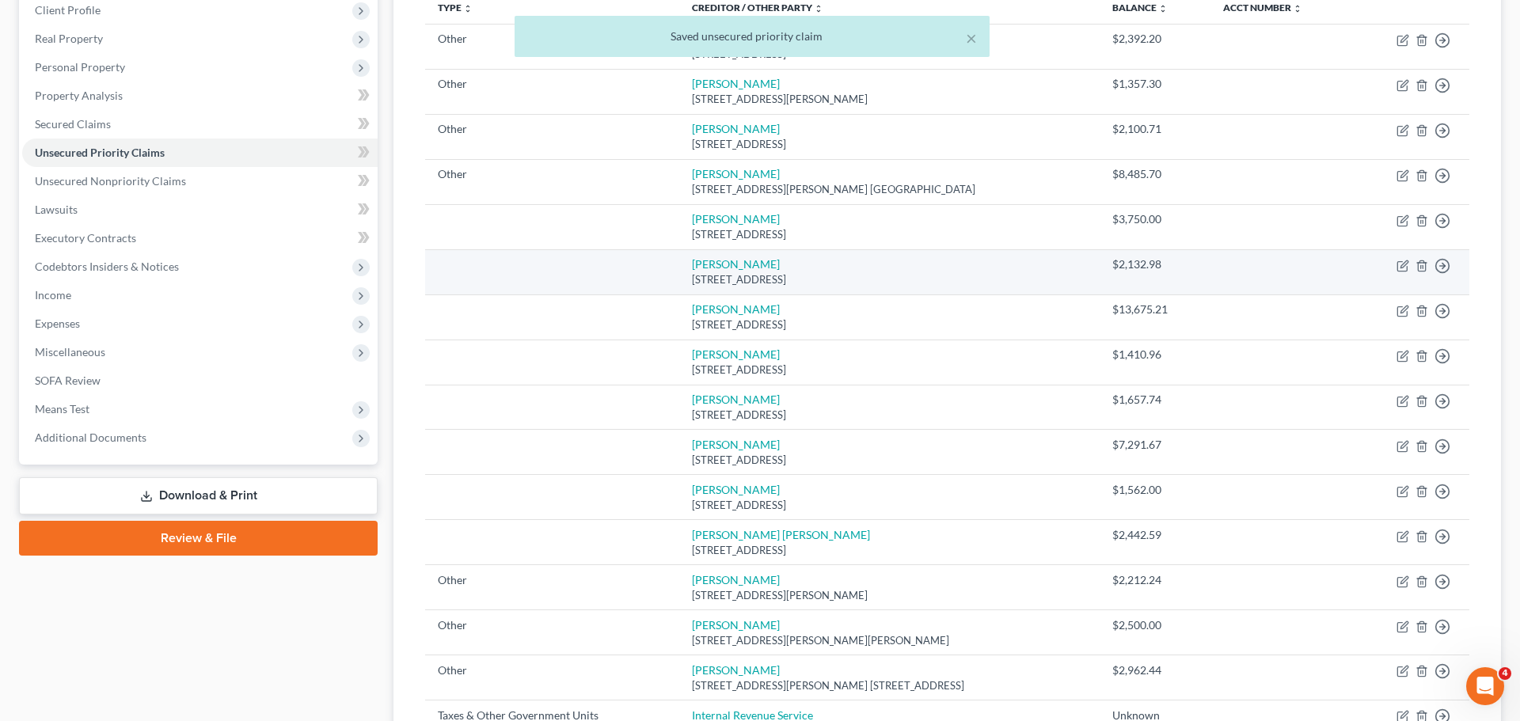
scroll to position [234, 0]
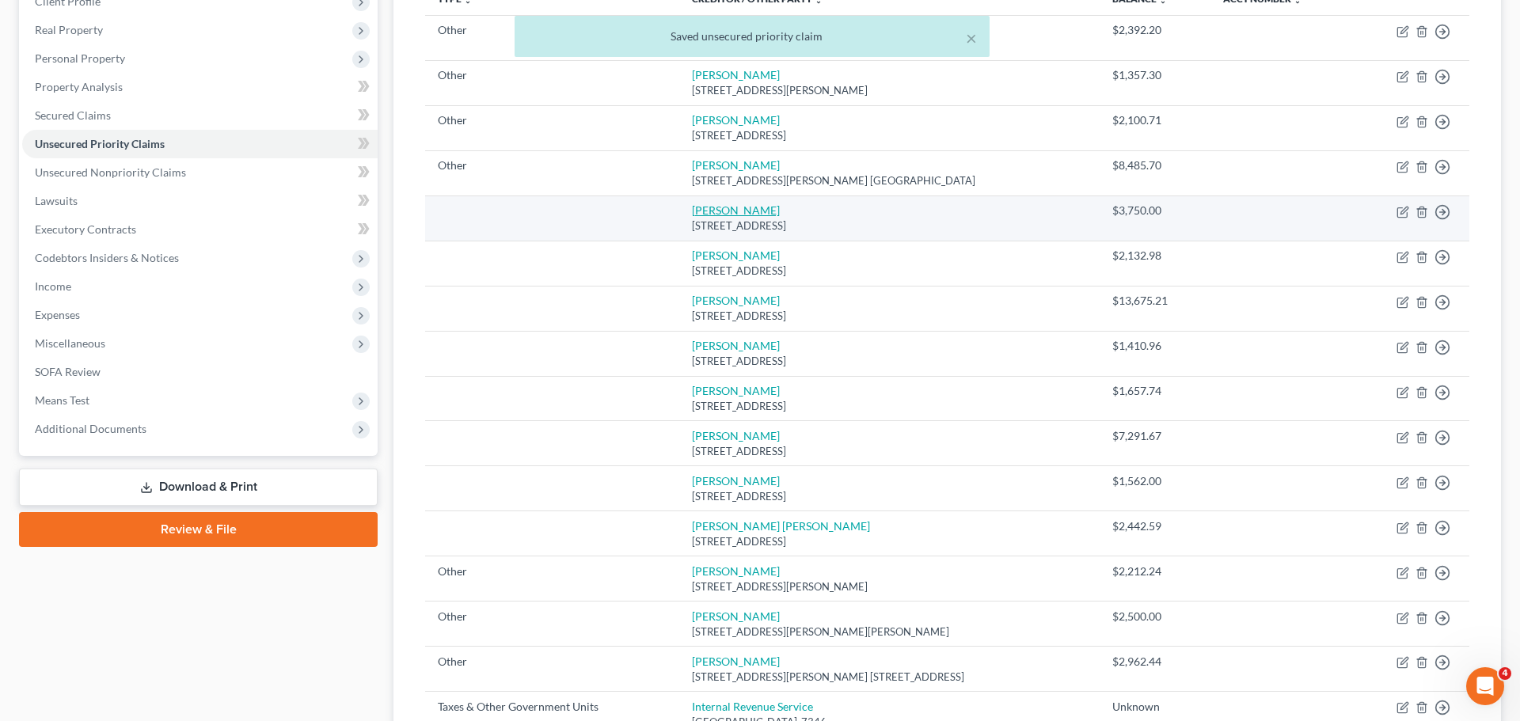
click at [713, 205] on link "[PERSON_NAME]" at bounding box center [736, 210] width 88 height 13
select select "4"
select select "0"
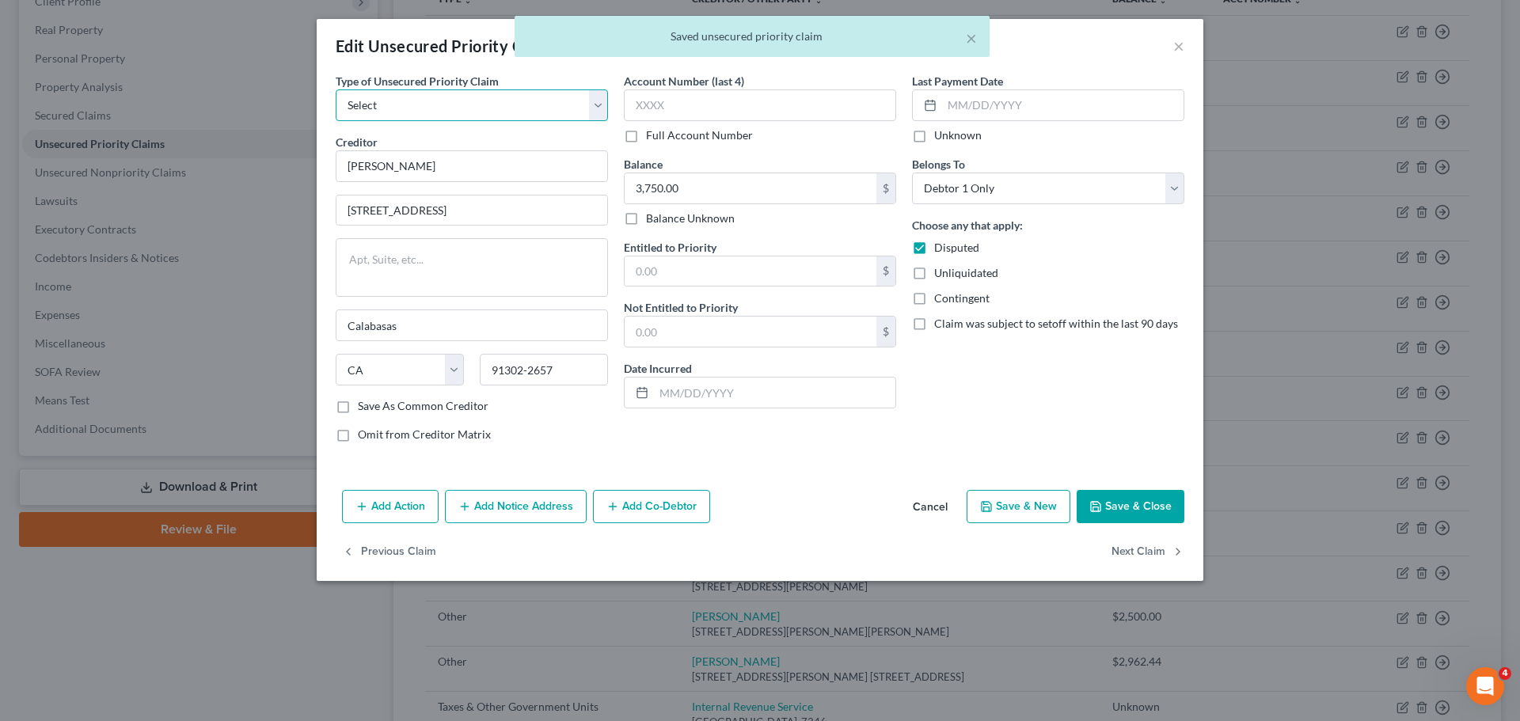
select select "9"
select select "4"
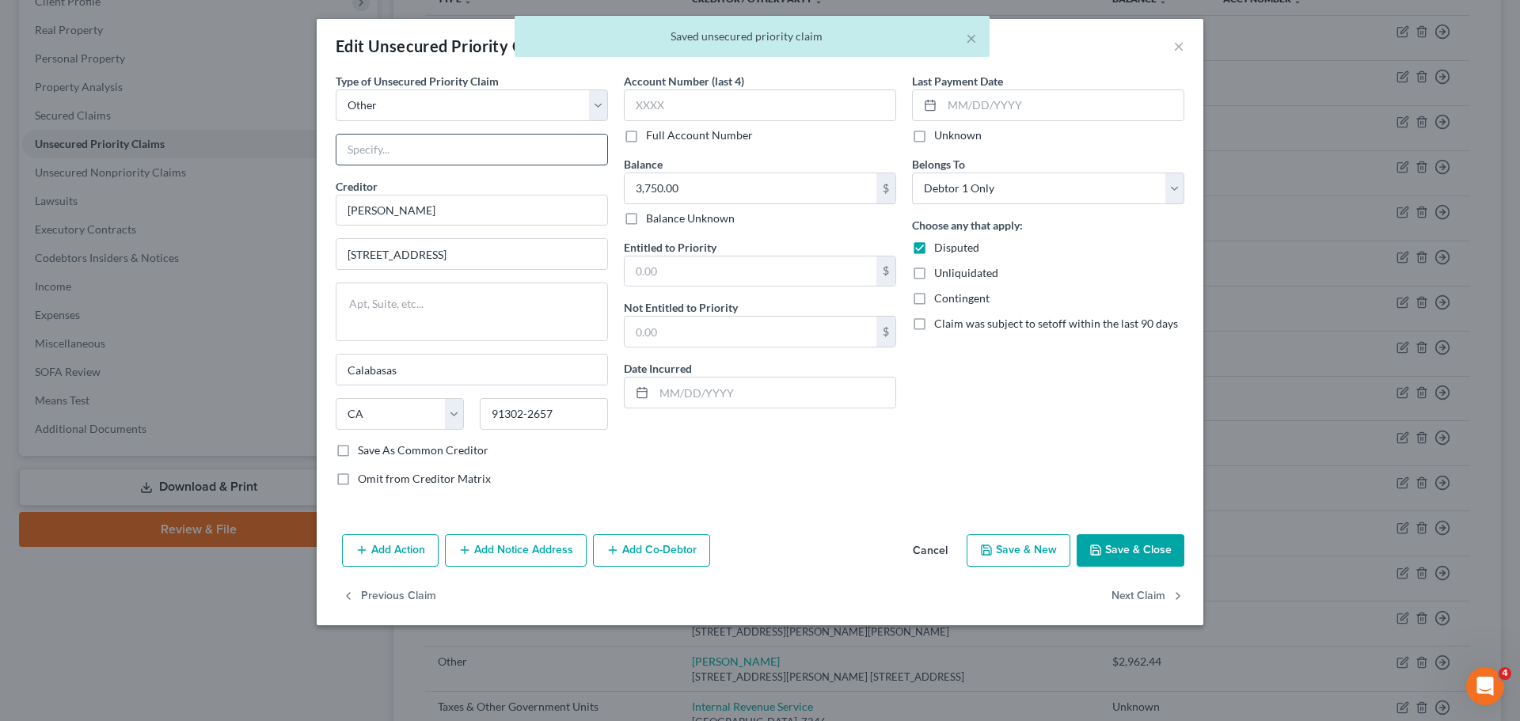
click at [389, 147] on input "text" at bounding box center [472, 150] width 271 height 30
paste input "Wages due to Westlake Pro Inc. employee"
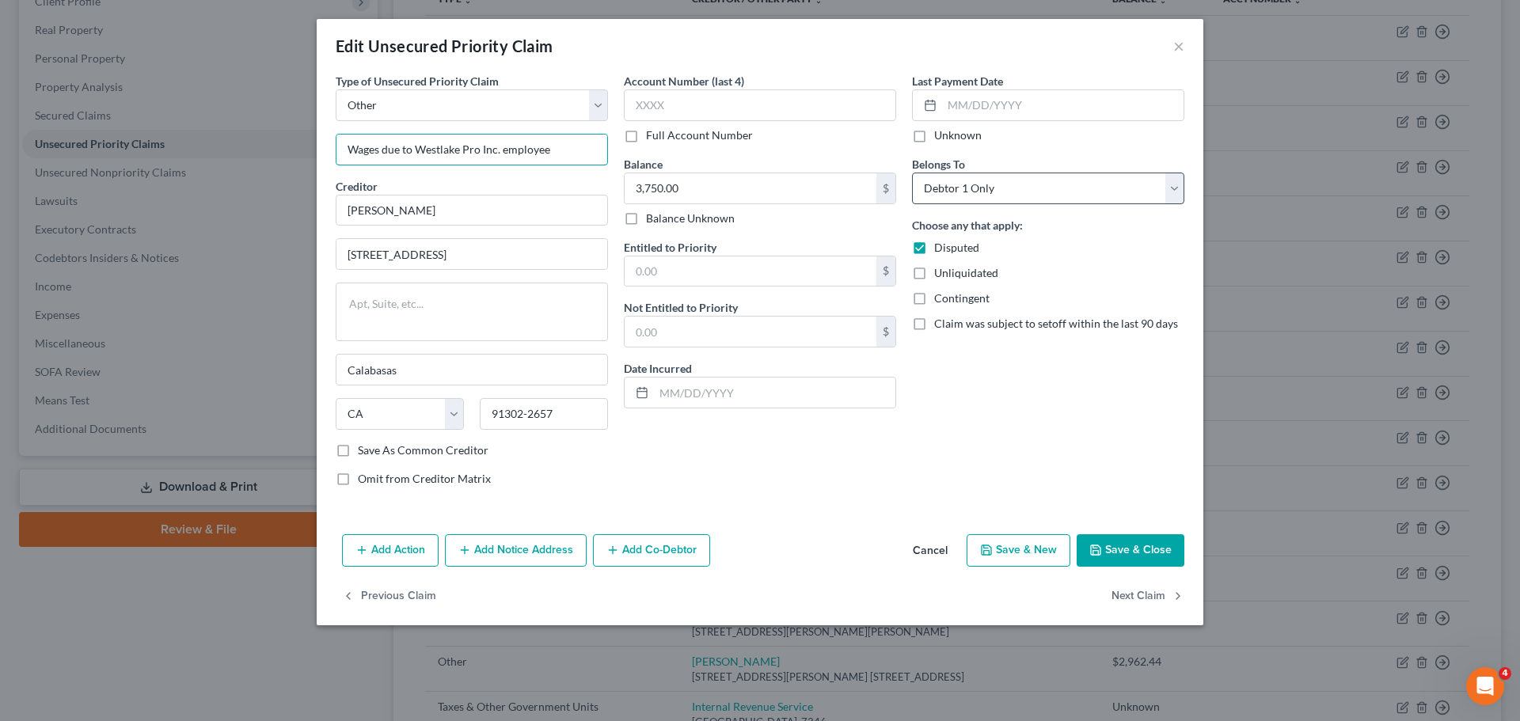
type input "Wages due to Westlake Pro Inc. employee"
select select "3"
click at [668, 547] on button "Add Co-Debtor" at bounding box center [651, 551] width 117 height 33
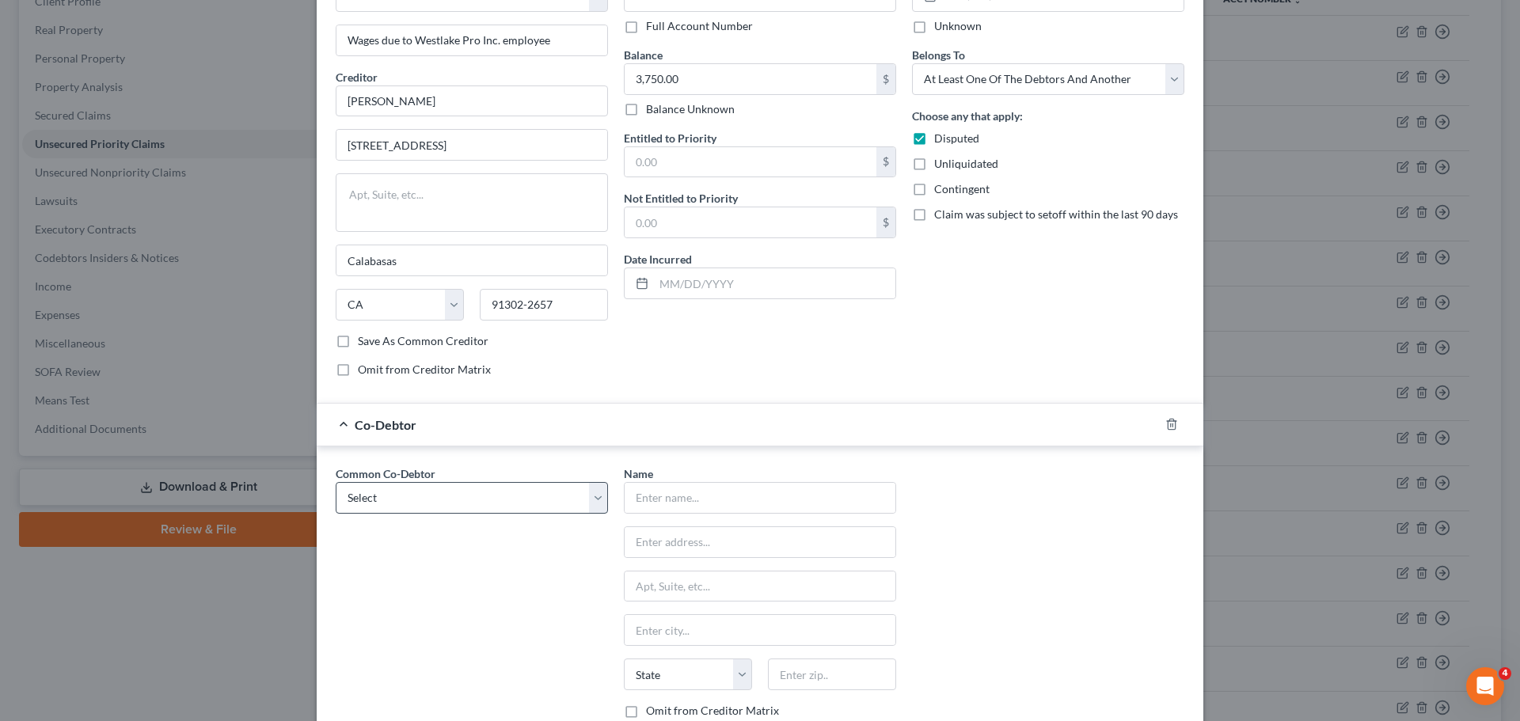
scroll to position [155, 0]
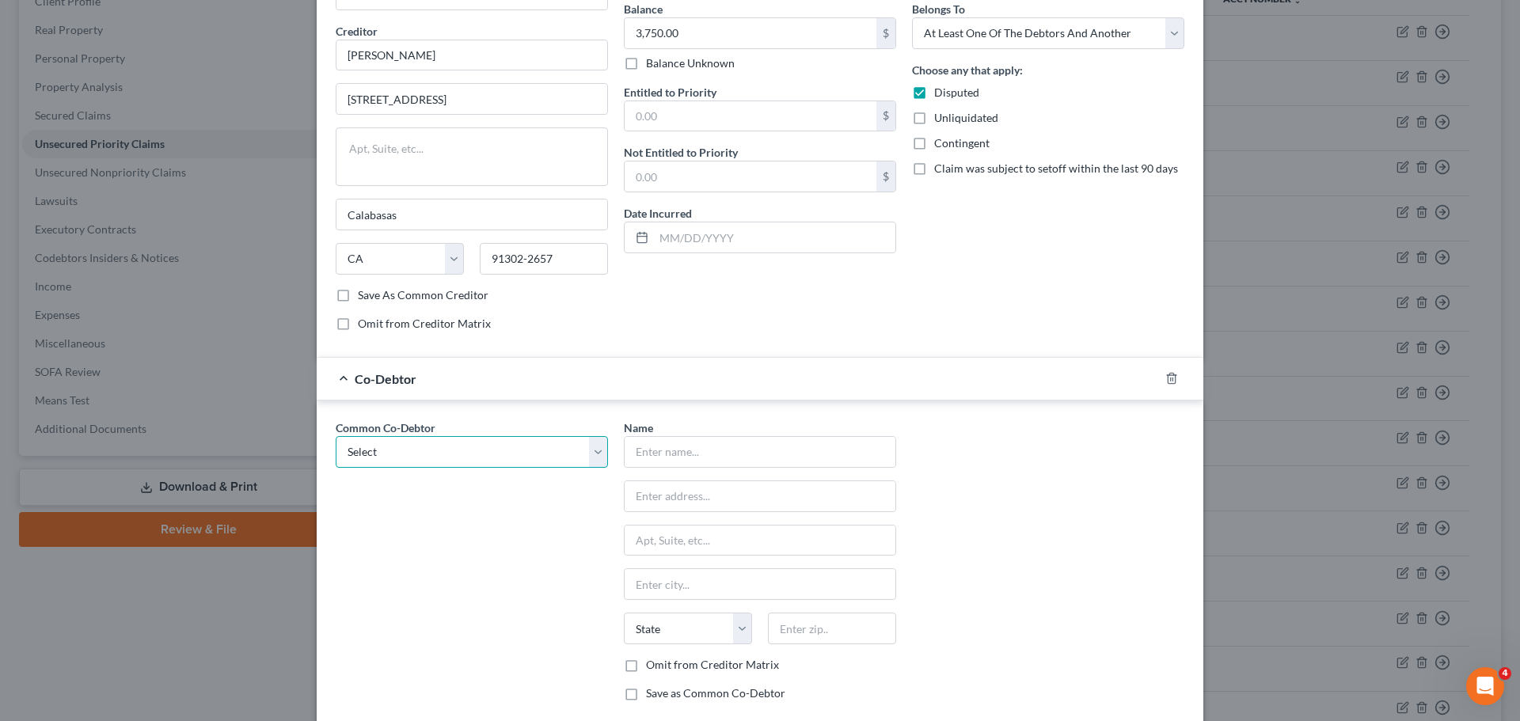
select select "1"
type input "Westlake Pro Inc."
type input "[STREET_ADDRESS][PERSON_NAME]"
type input "Burbank"
select select "4"
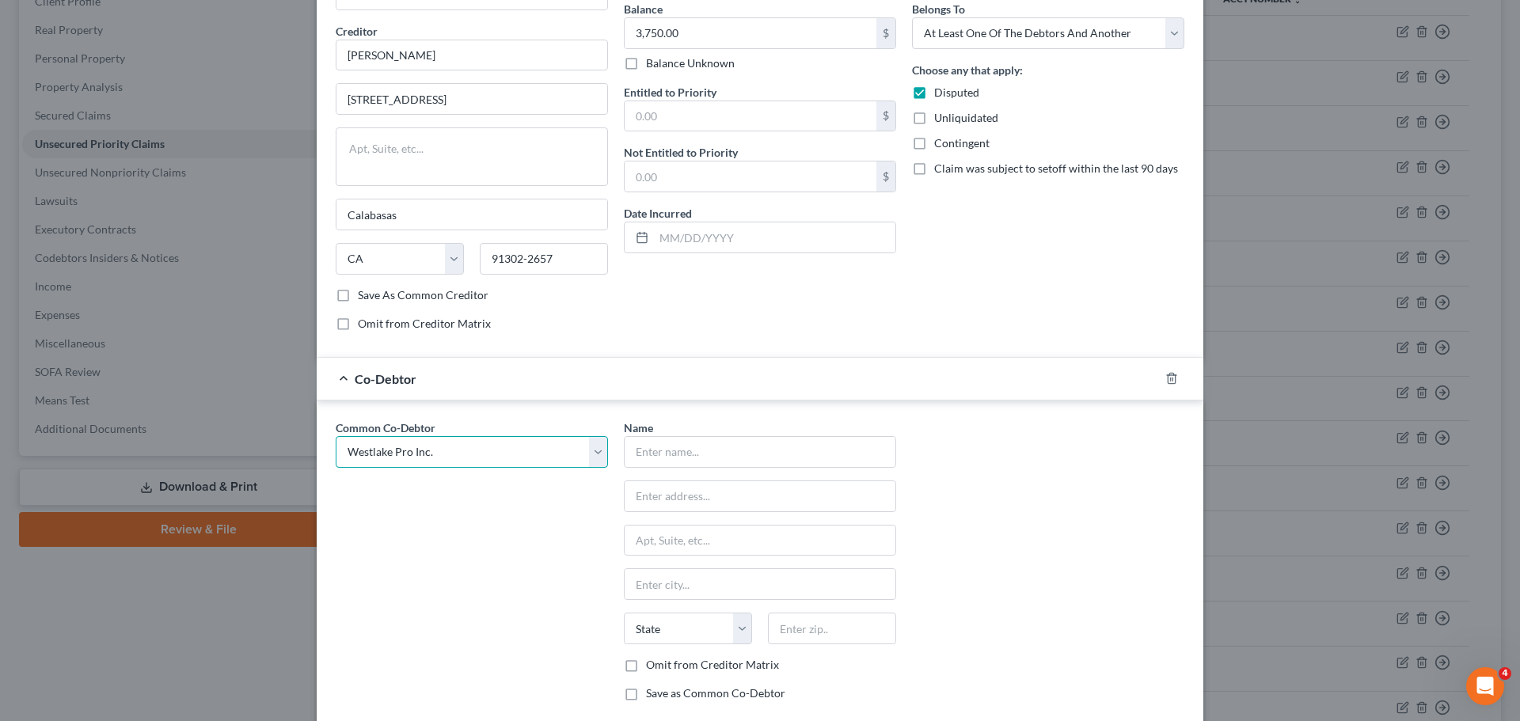
type input "91506"
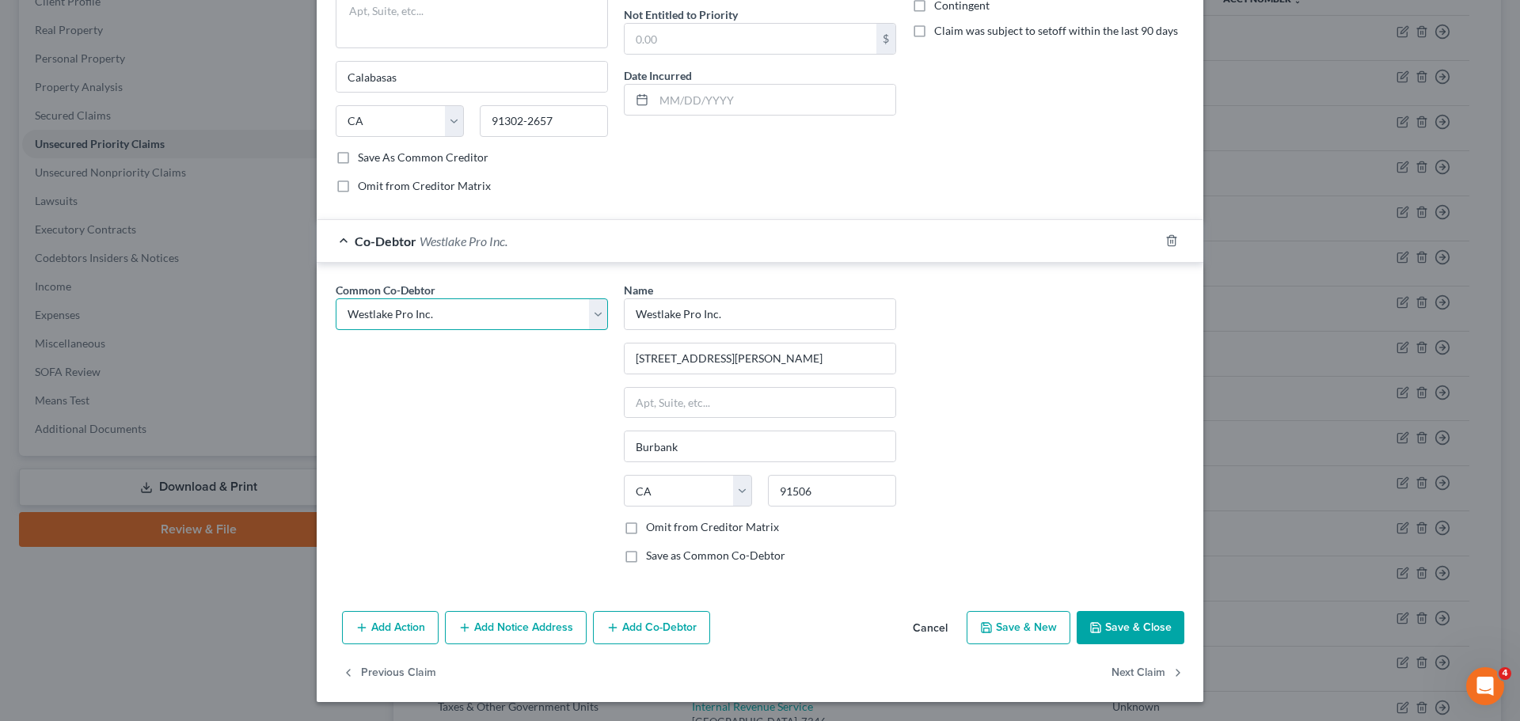
scroll to position [293, 0]
click at [1119, 622] on button "Save & Close" at bounding box center [1131, 627] width 108 height 33
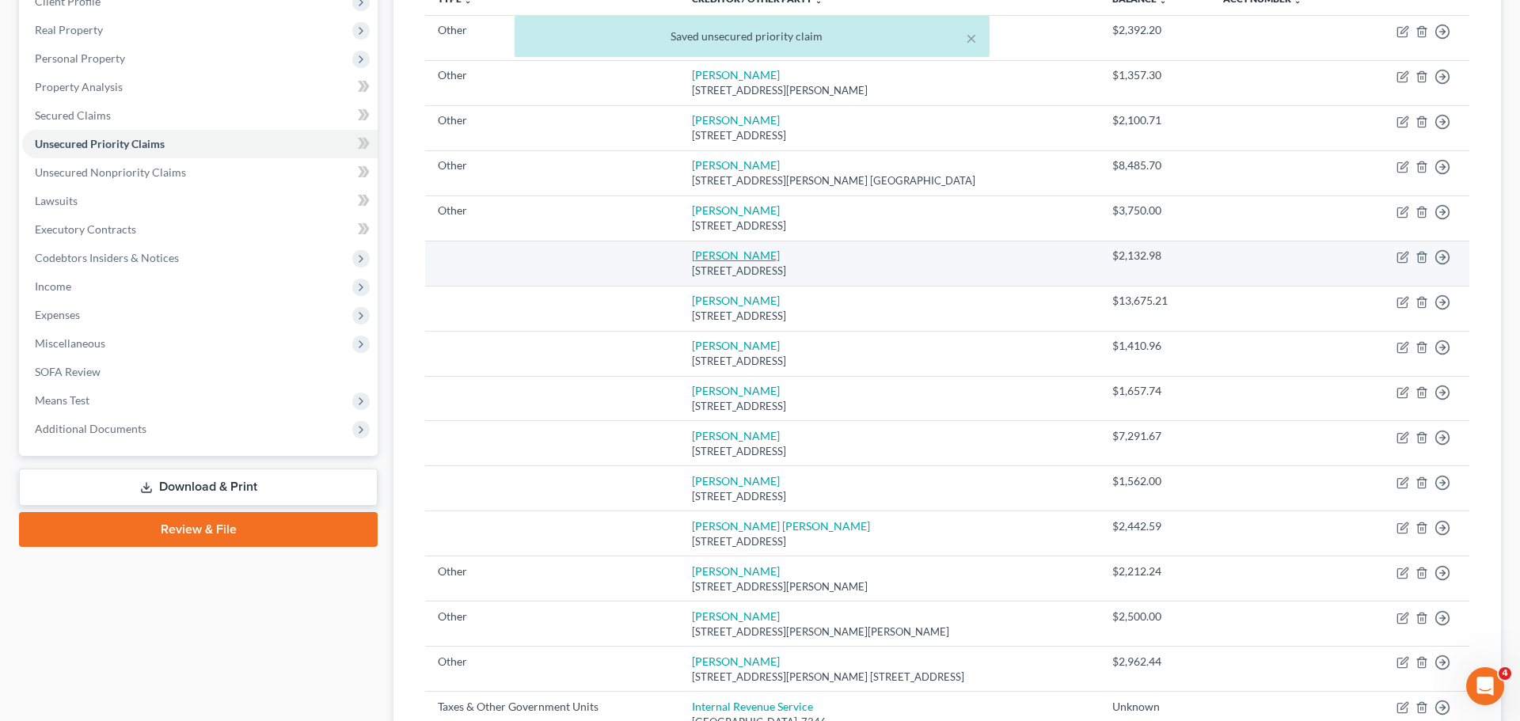
click at [728, 249] on link "[PERSON_NAME]" at bounding box center [736, 255] width 88 height 13
select select "4"
select select "0"
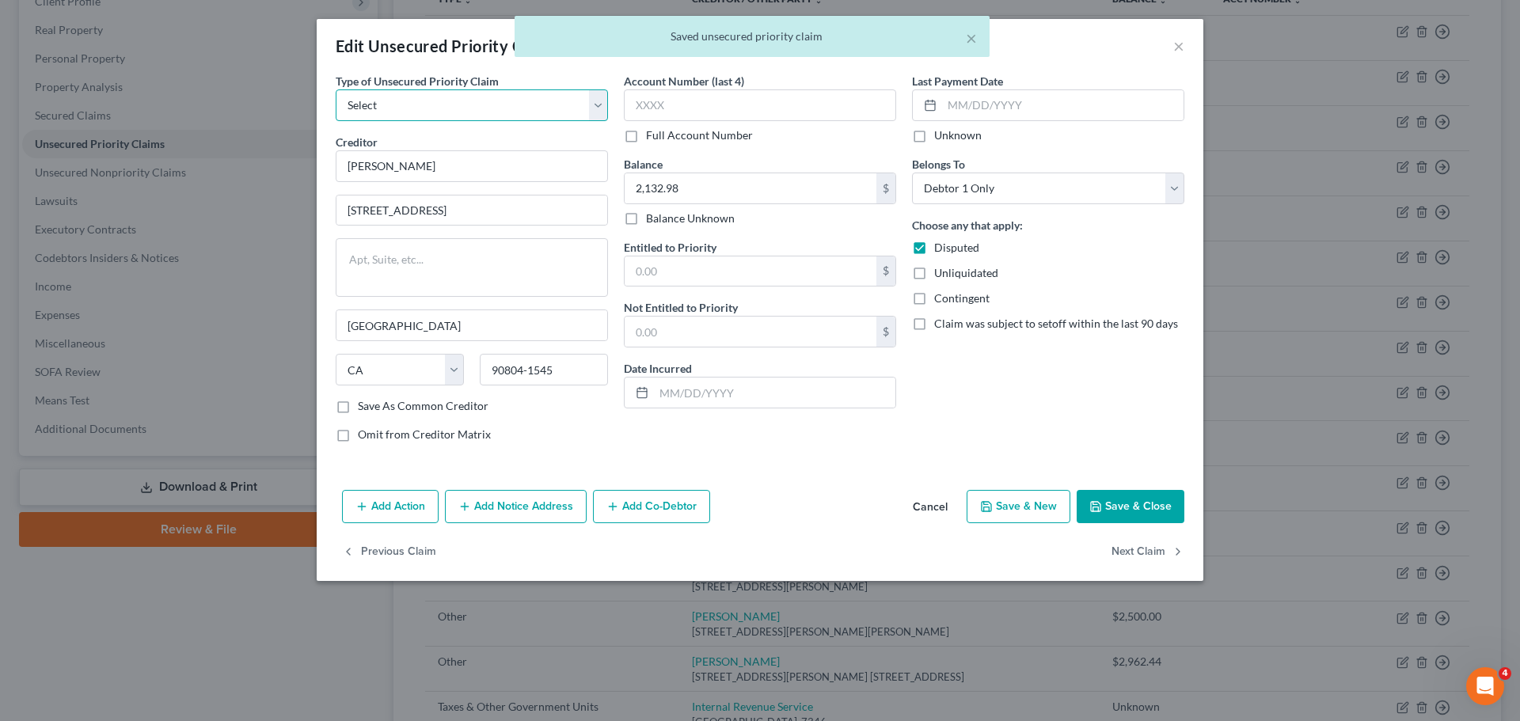
select select "9"
select select "4"
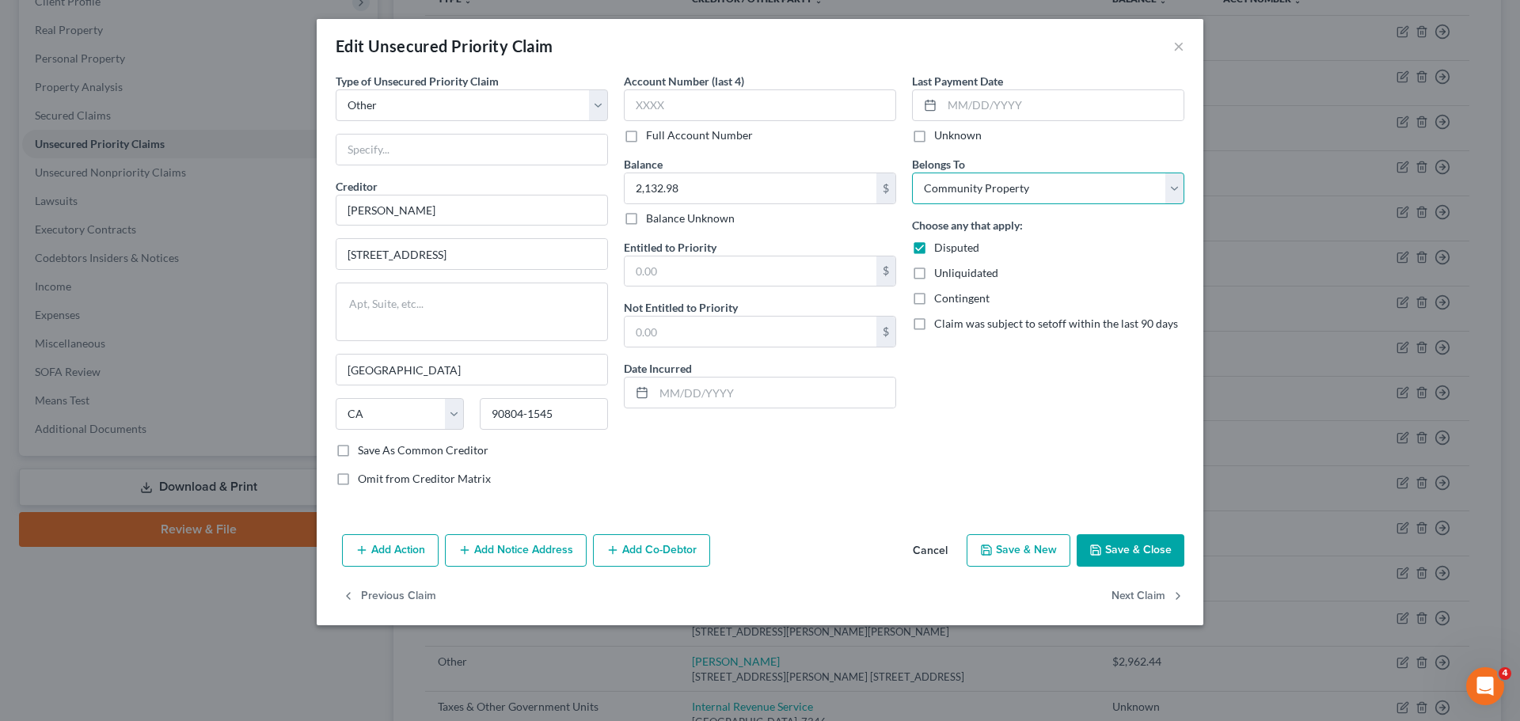
select select "3"
click at [439, 137] on input "text" at bounding box center [472, 150] width 271 height 30
paste input "Wages due to Westlake Pro Inc. employee"
type input "Wages due to Westlake Pro Inc. employee"
click at [662, 557] on button "Add Co-Debtor" at bounding box center [651, 551] width 117 height 33
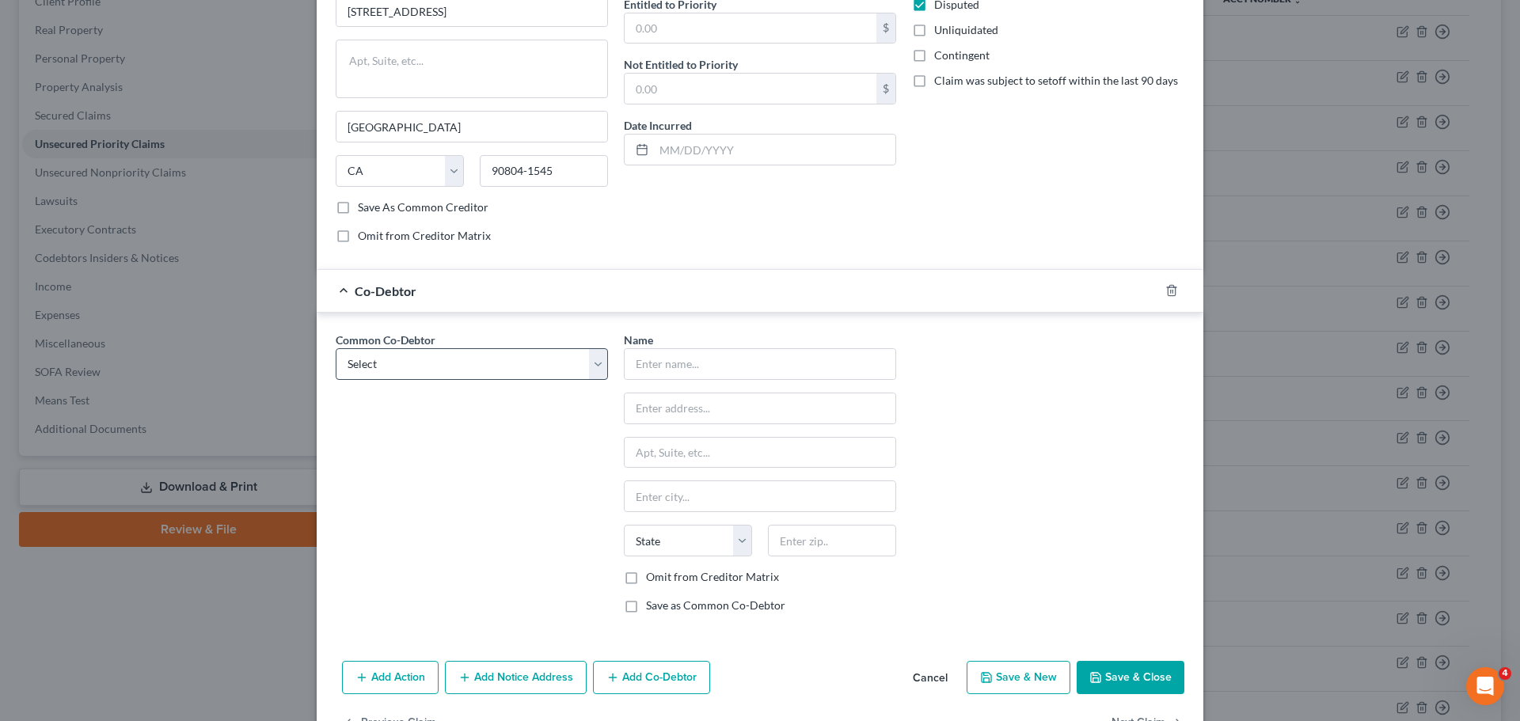
scroll to position [244, 0]
select select "1"
type input "Westlake Pro Inc."
type input "[STREET_ADDRESS][PERSON_NAME]"
type input "Burbank"
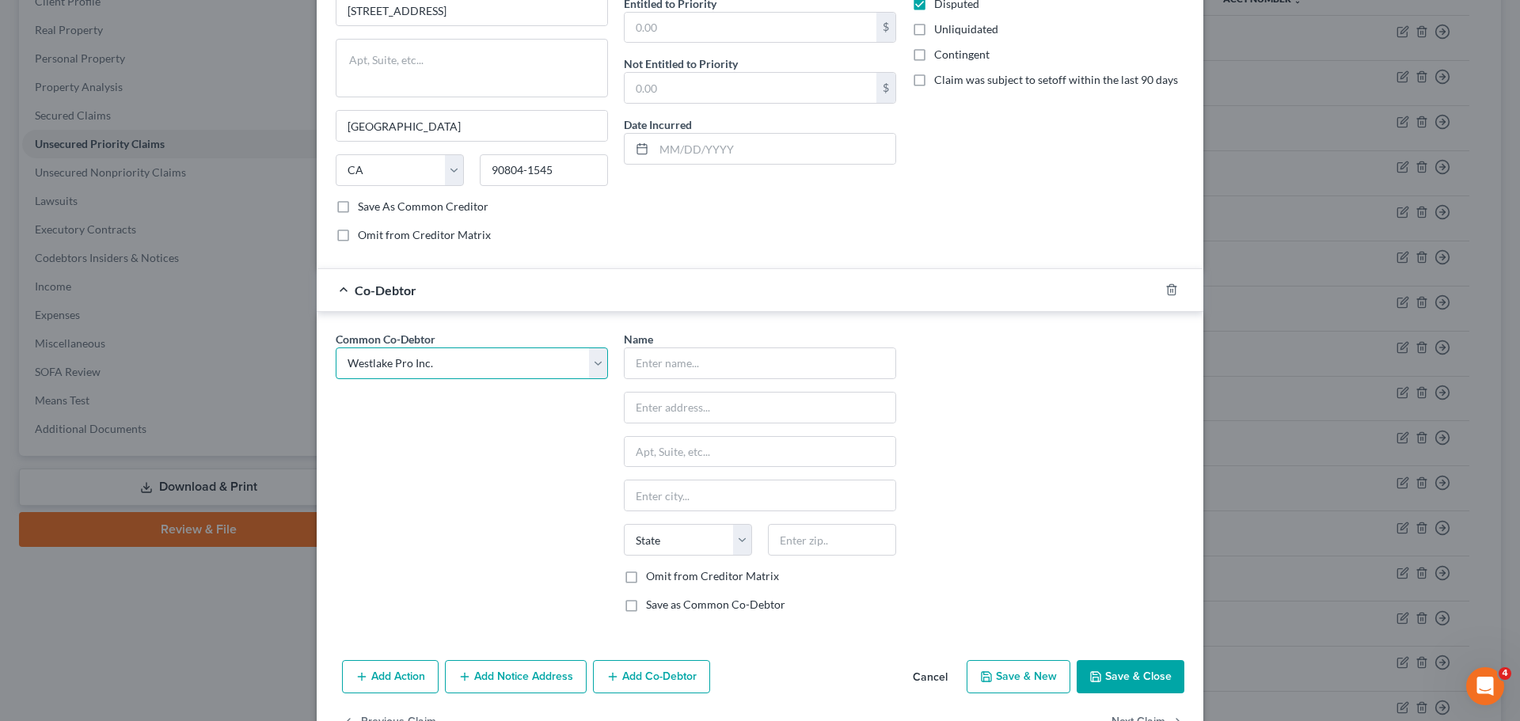
select select "4"
type input "91506"
click at [1125, 683] on button "Save & Close" at bounding box center [1131, 676] width 108 height 33
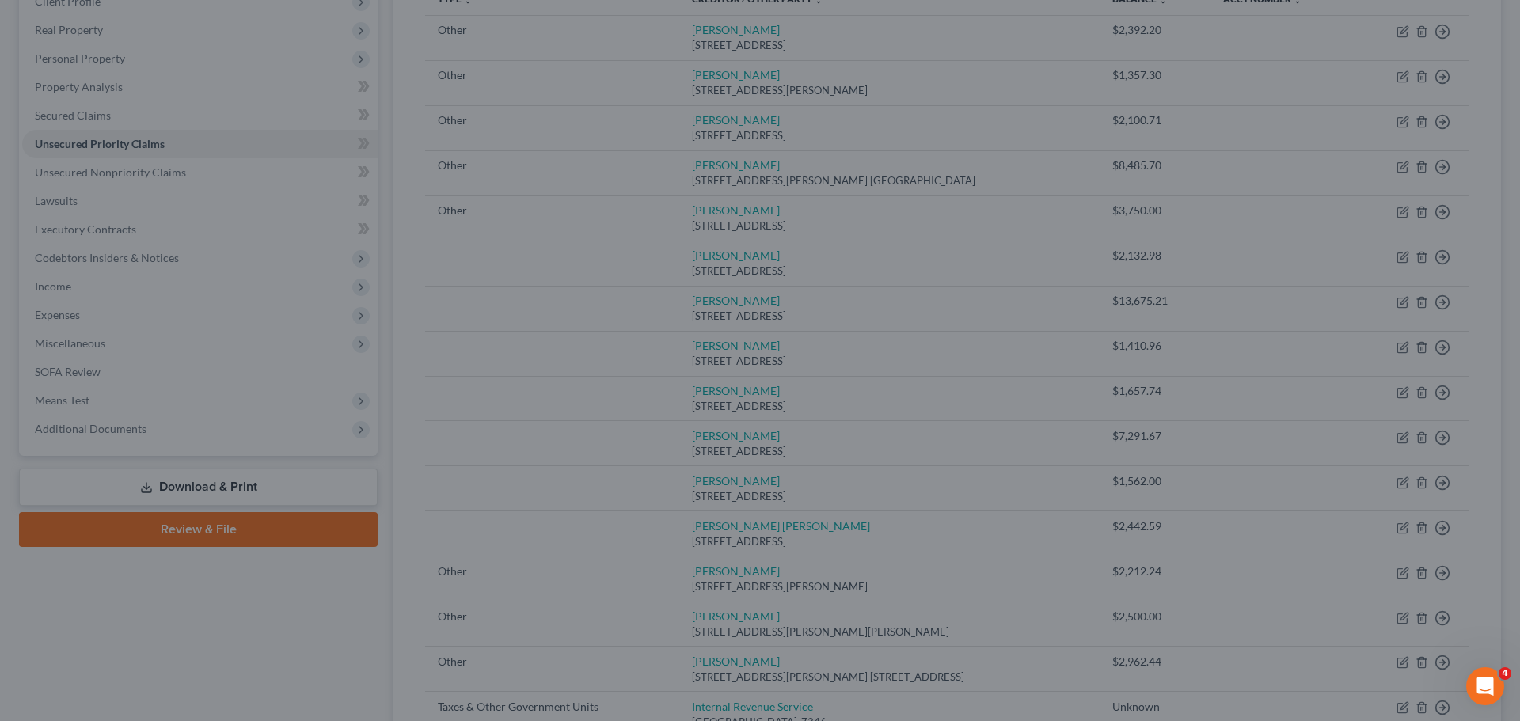
scroll to position [0, 0]
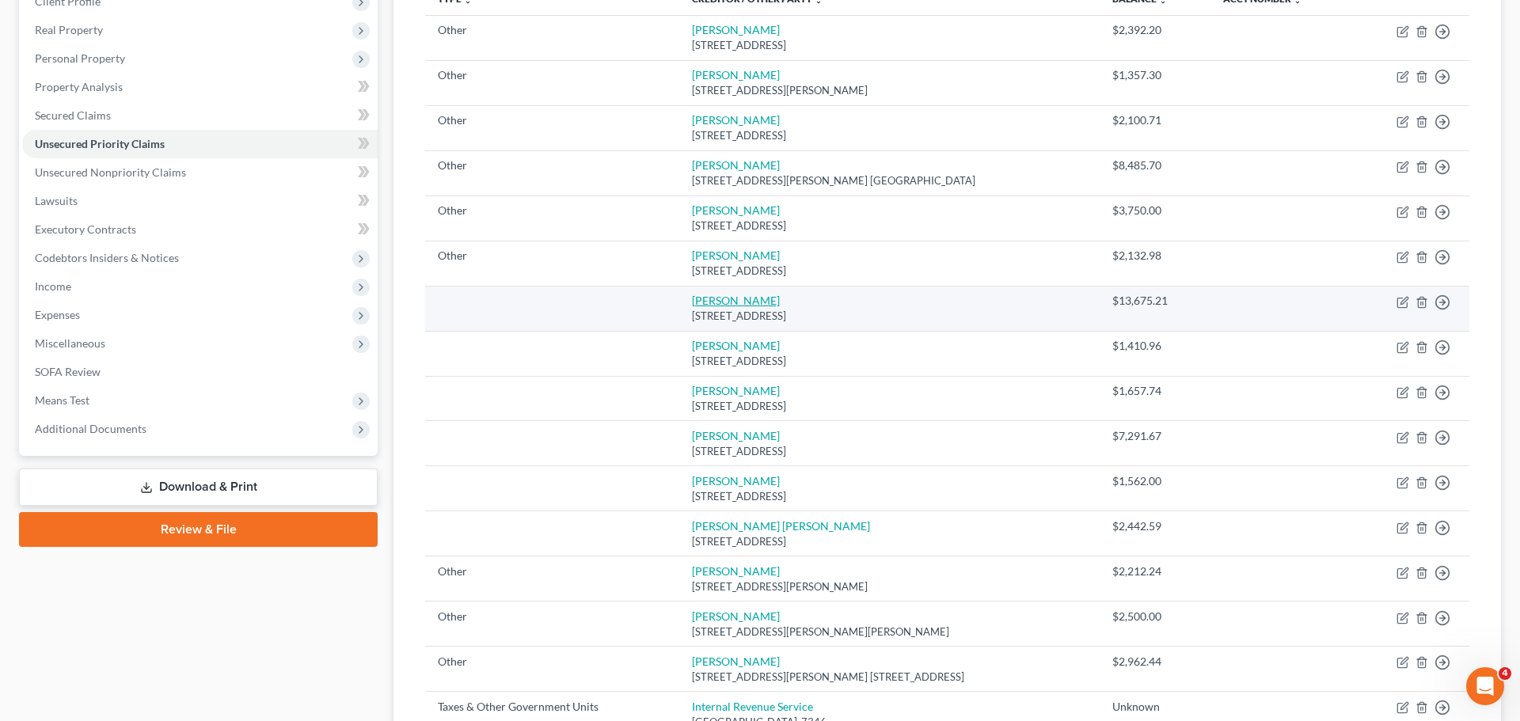
click at [692, 303] on link "[PERSON_NAME]" at bounding box center [736, 300] width 88 height 13
select select "4"
select select "0"
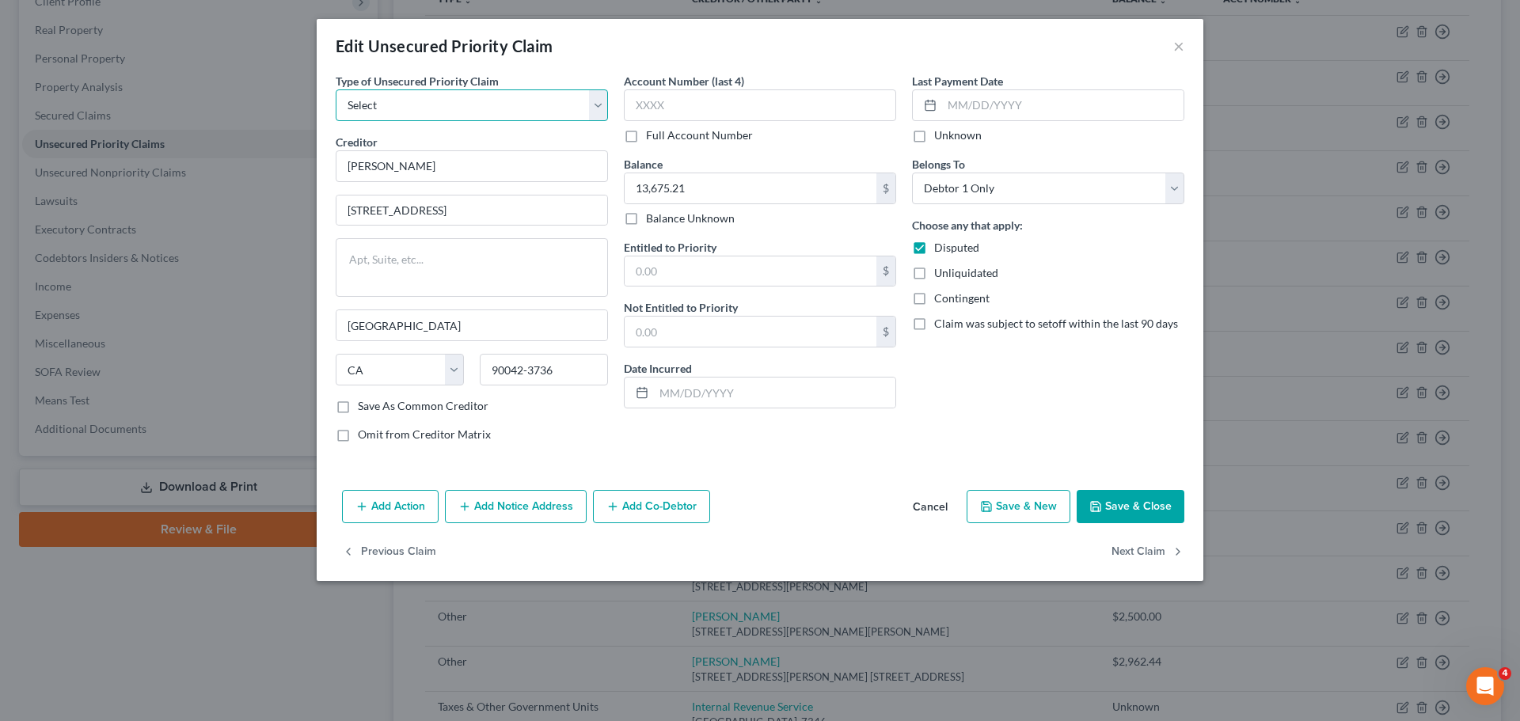
select select "9"
select select "4"
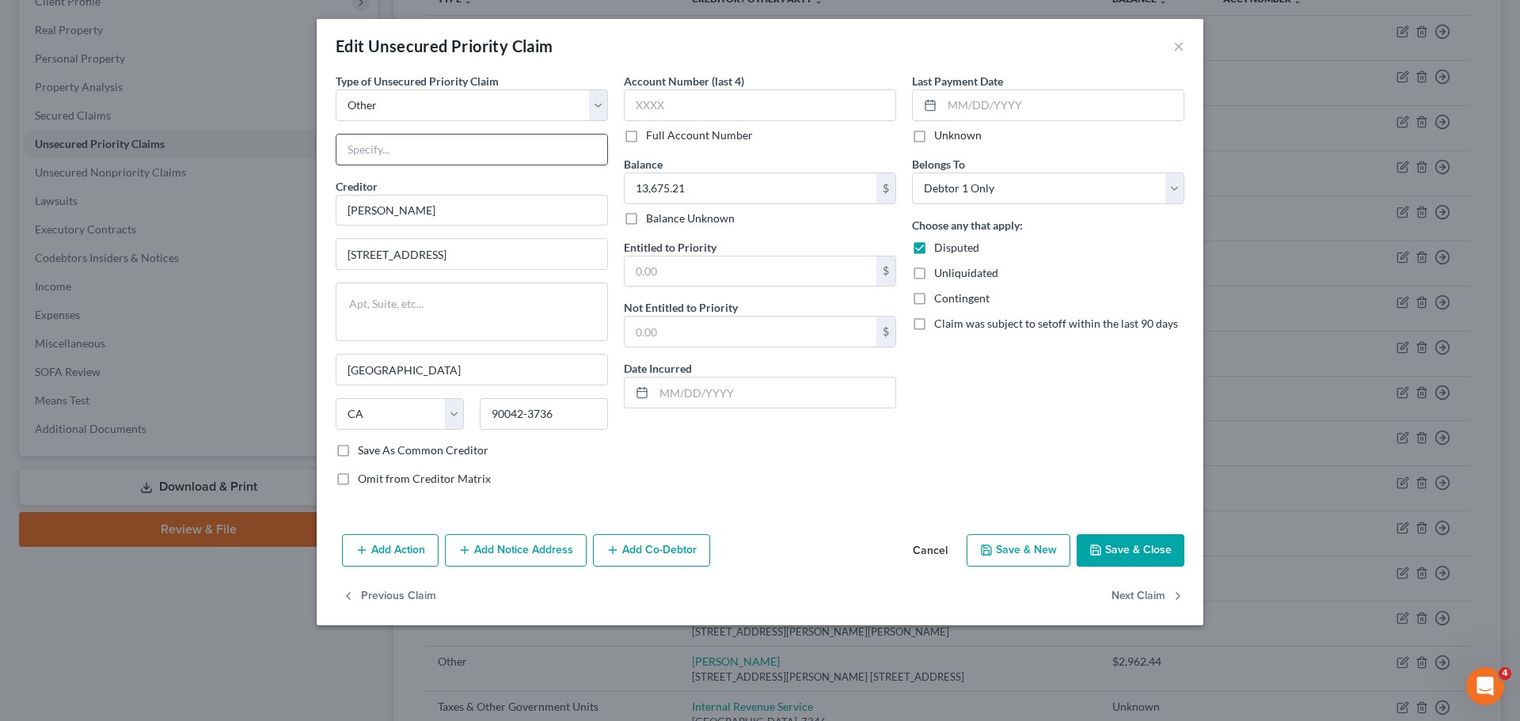
click at [401, 154] on input "text" at bounding box center [472, 150] width 271 height 30
paste input "Wages due to Westlake Pro Inc. employee"
type input "Wages due to Westlake Pro Inc. employee"
select select "3"
click at [622, 552] on button "Add Co-Debtor" at bounding box center [651, 551] width 117 height 33
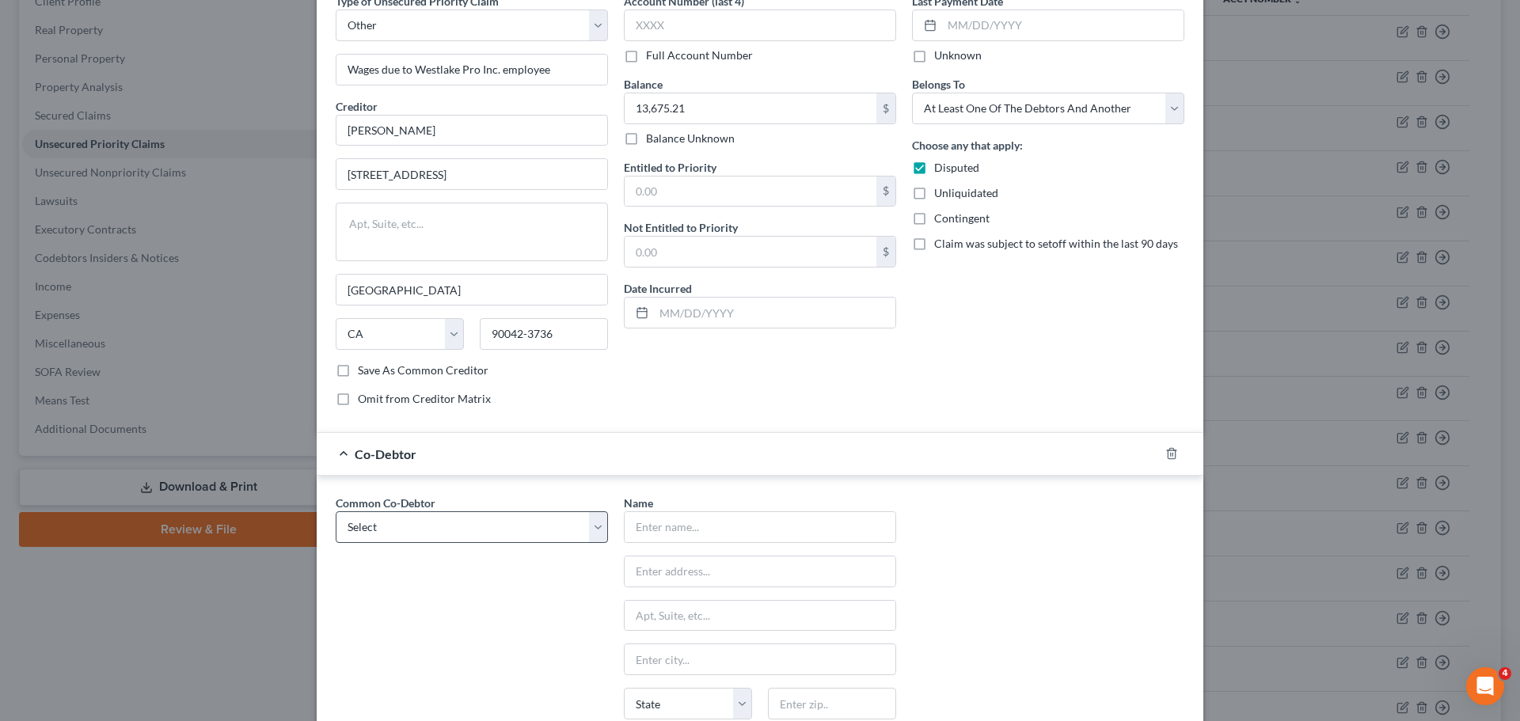
scroll to position [82, 0]
select select "1"
type input "Westlake Pro Inc."
type input "[STREET_ADDRESS][PERSON_NAME]"
type input "Burbank"
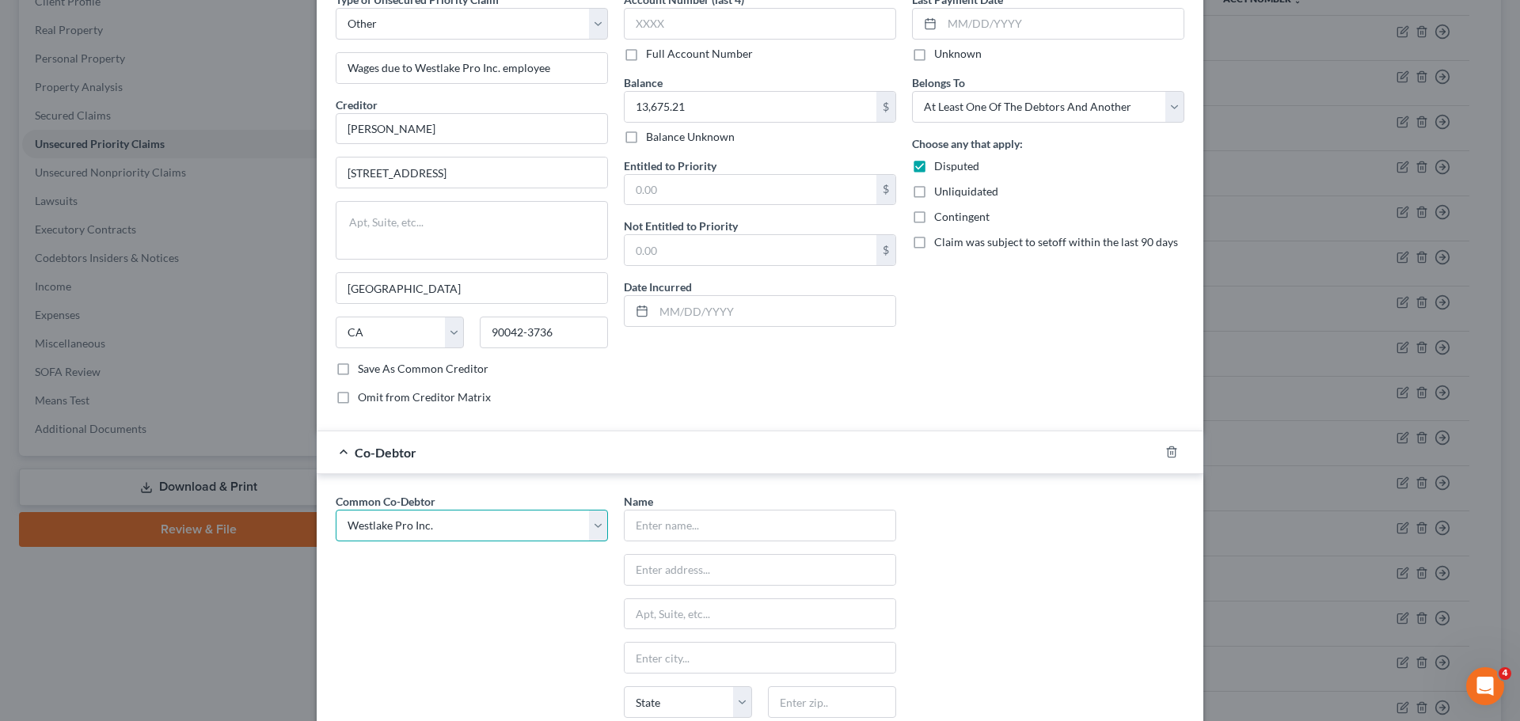
select select "4"
type input "91506"
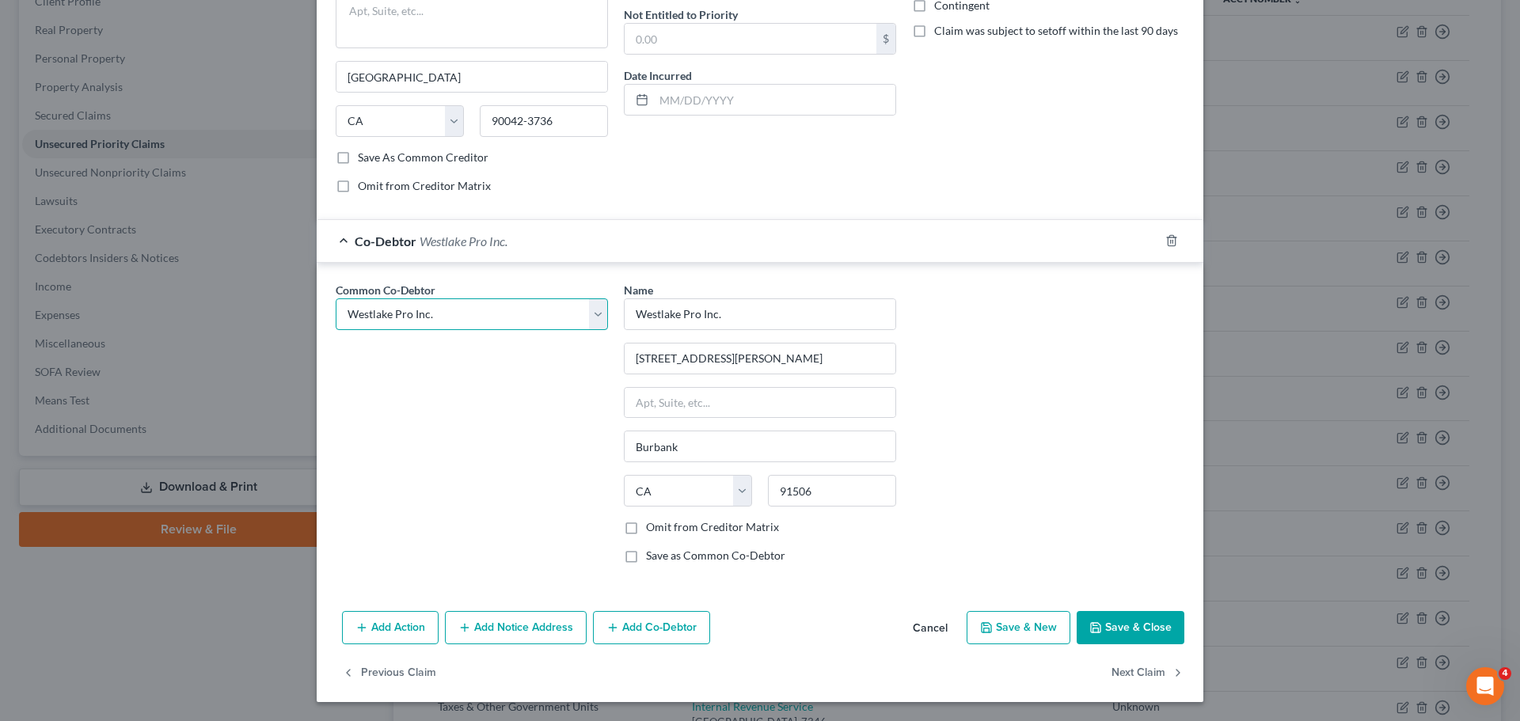
scroll to position [293, 0]
click at [1137, 628] on button "Save & Close" at bounding box center [1131, 627] width 108 height 33
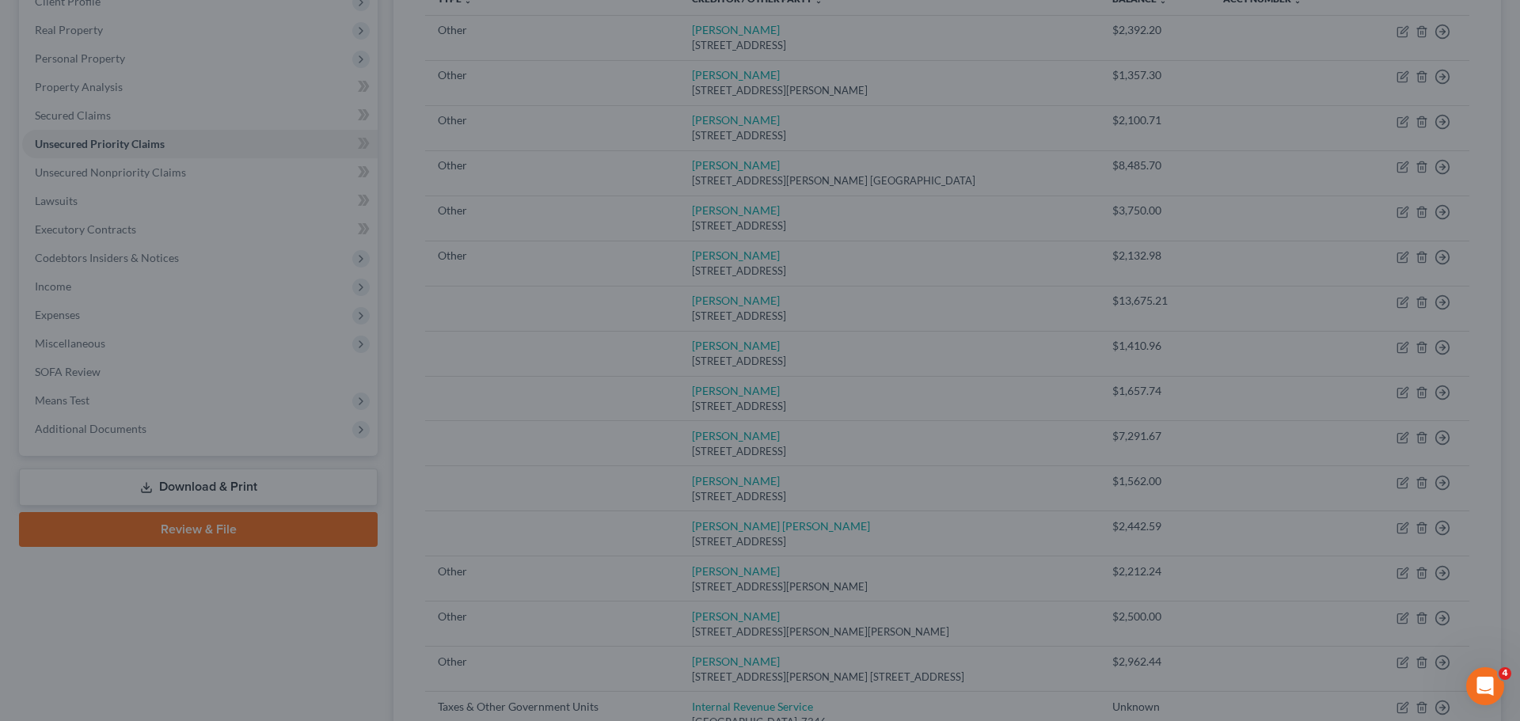
scroll to position [0, 0]
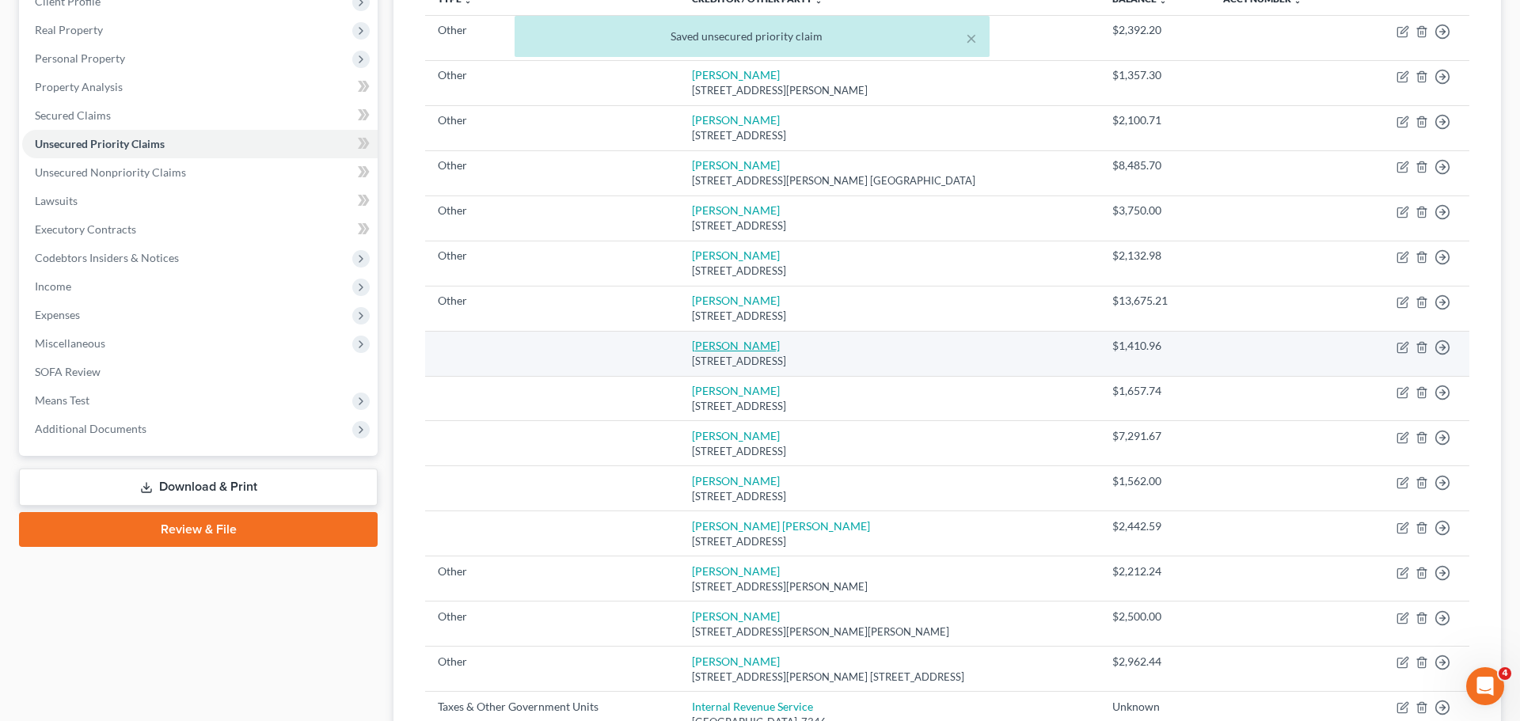
click at [736, 347] on link "[PERSON_NAME]" at bounding box center [736, 345] width 88 height 13
select select "4"
select select "0"
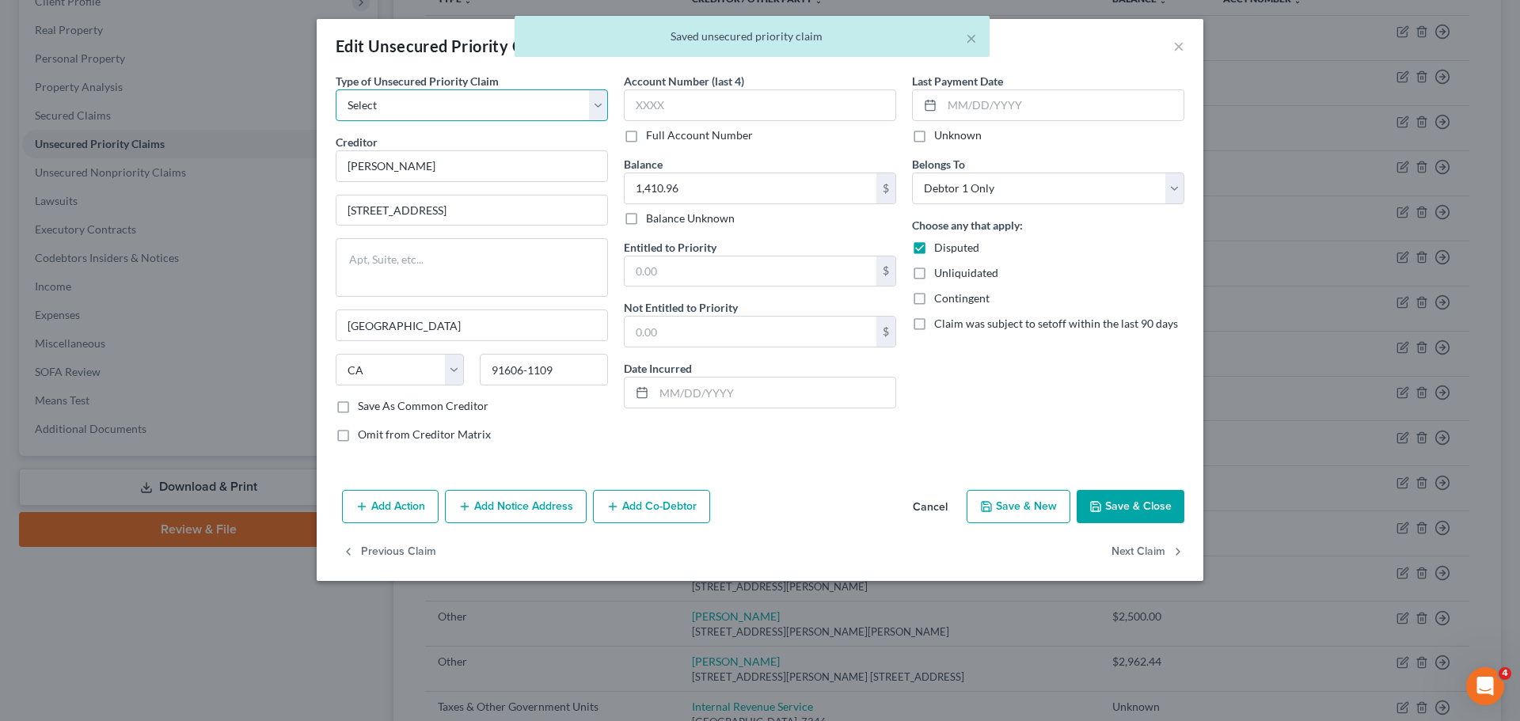
select select "9"
select select "4"
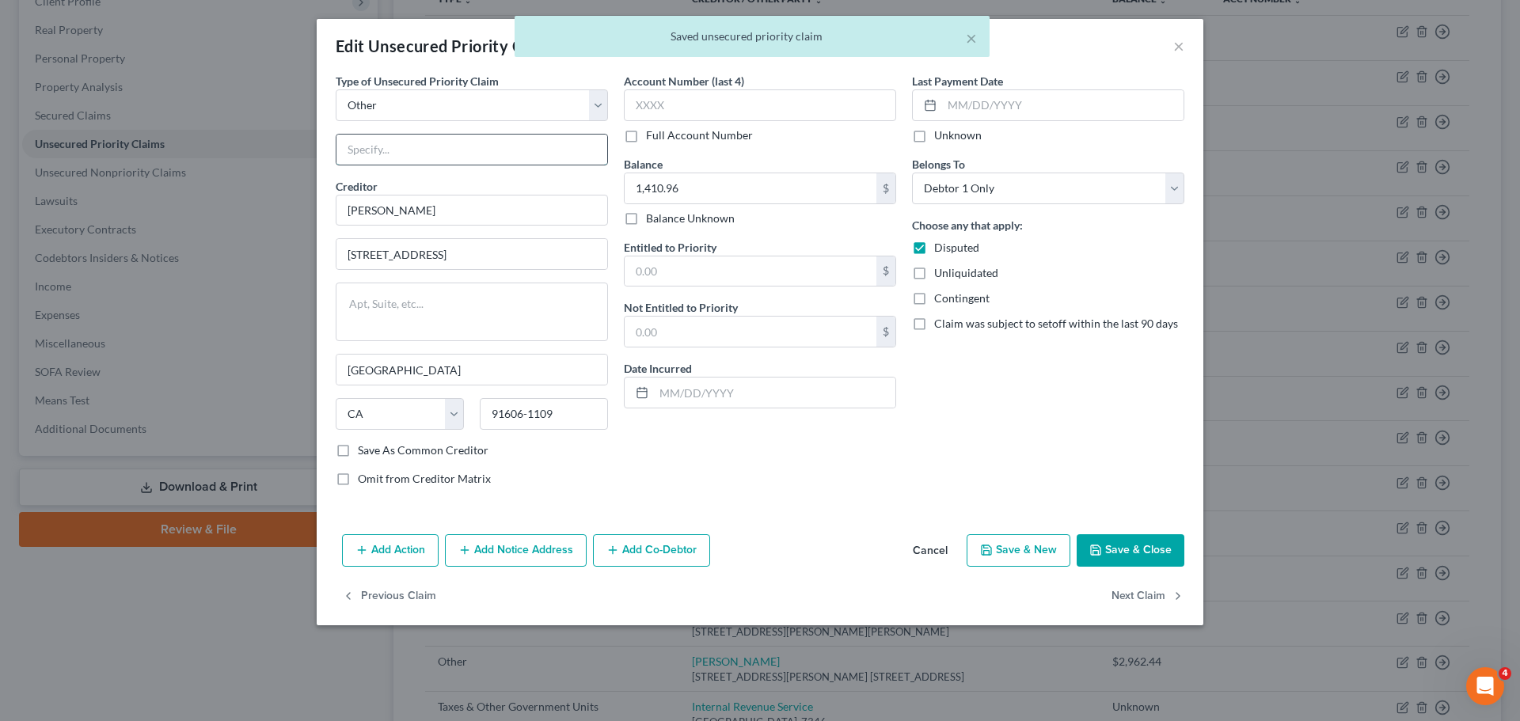
click at [489, 137] on input "text" at bounding box center [472, 150] width 271 height 30
paste input "Wages due to Westlake Pro Inc. employee"
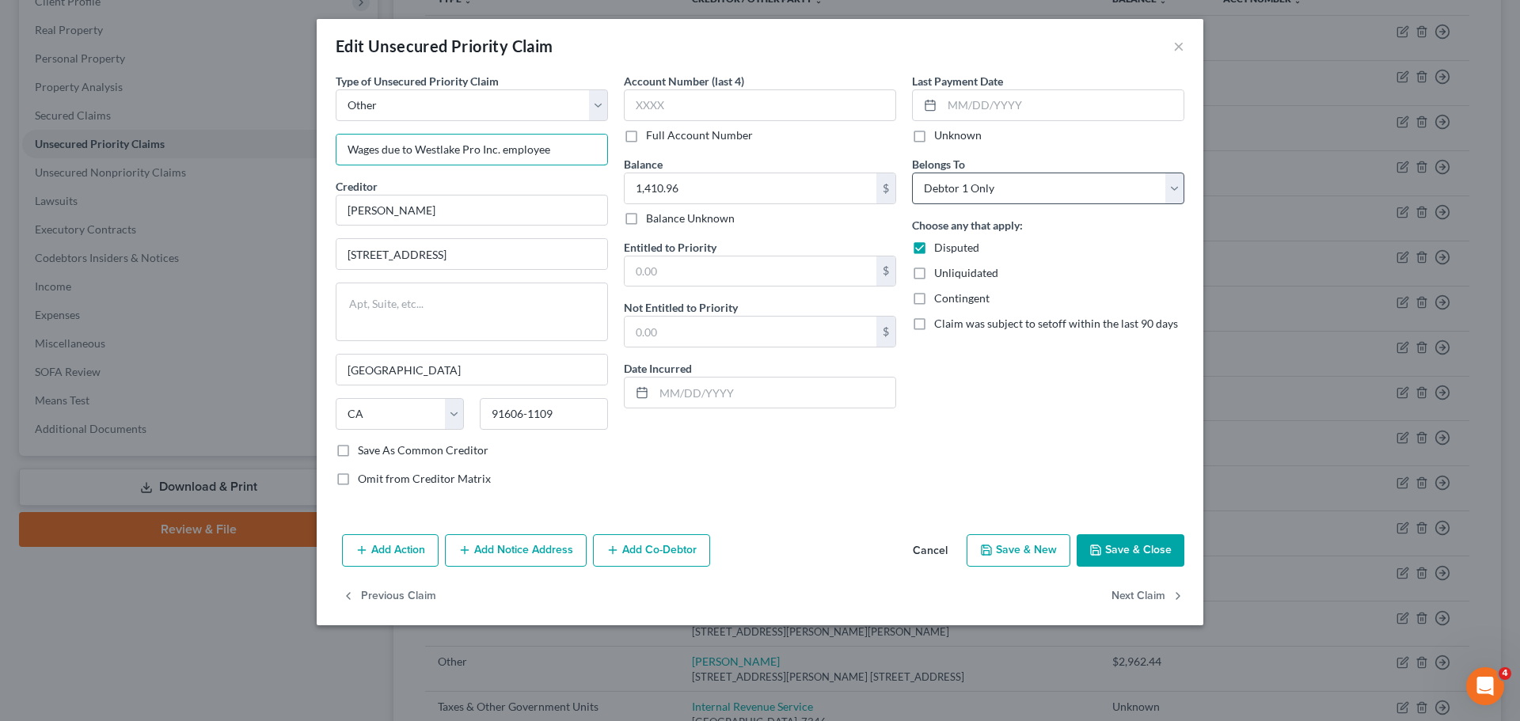
type input "Wages due to Westlake Pro Inc. employee"
select select "3"
click at [648, 545] on button "Add Co-Debtor" at bounding box center [651, 551] width 117 height 33
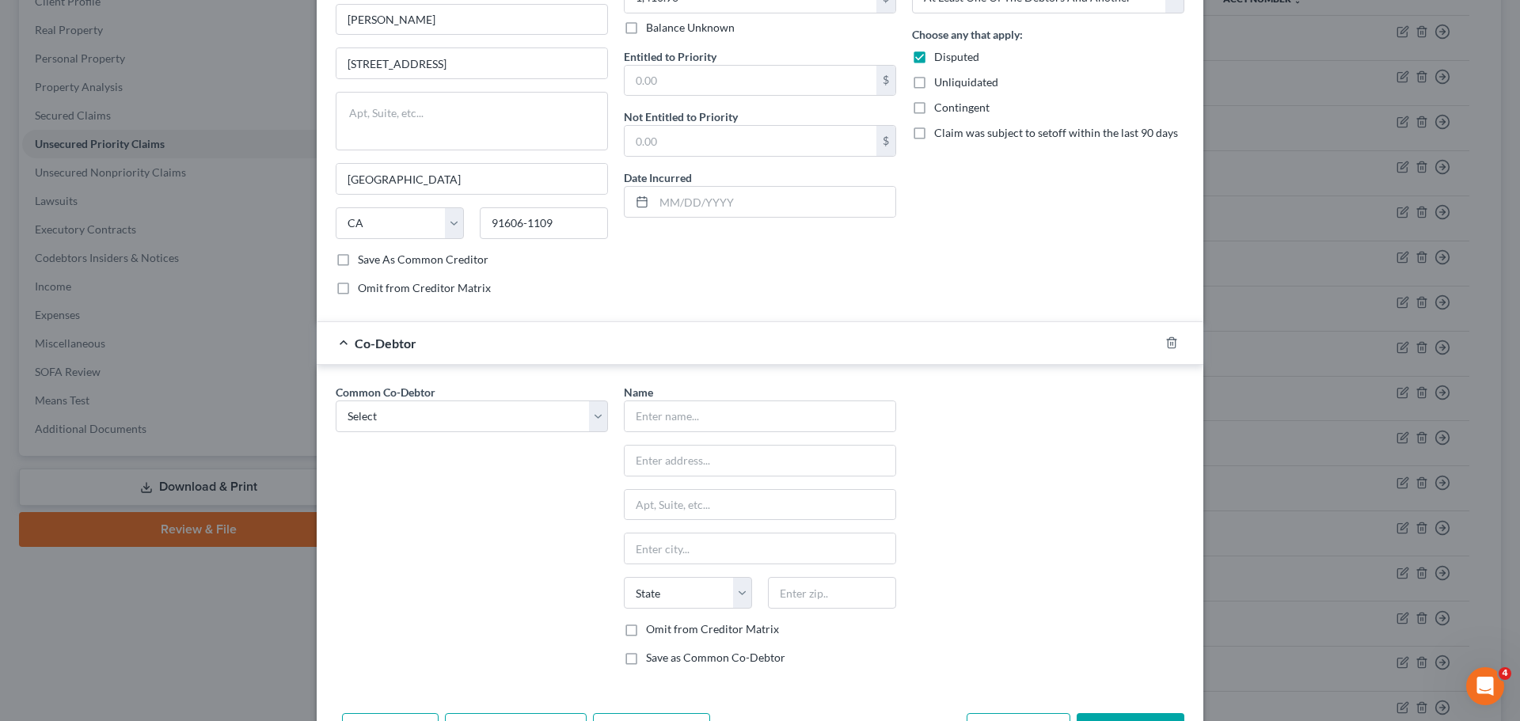
scroll to position [191, 0]
select select "2"
type input "[PERSON_NAME]"
type input "[STREET_ADDRESS]"
type input "[GEOGRAPHIC_DATA]"
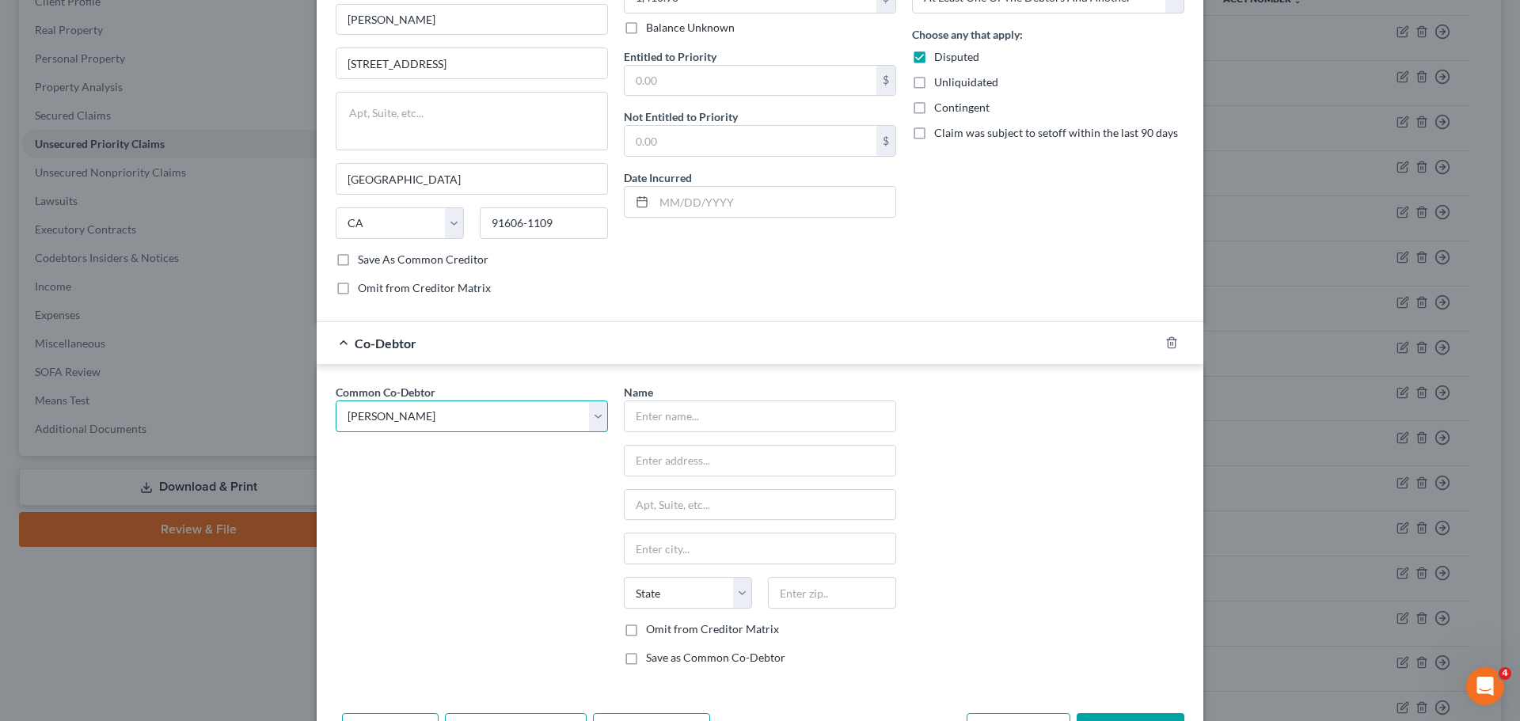
select select "4"
type input "91367"
select select "1"
type input "Westlake Pro Inc."
type input "[STREET_ADDRESS][PERSON_NAME]"
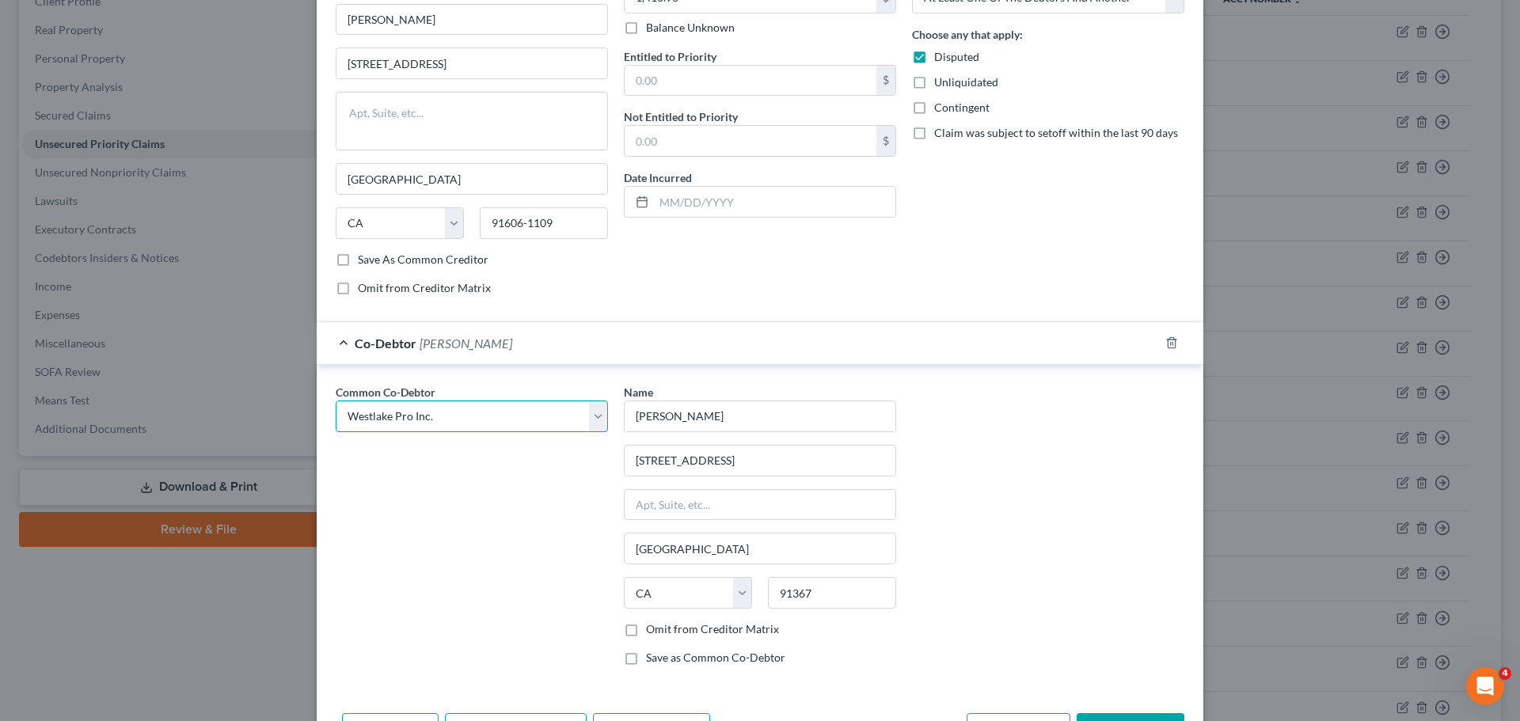
type input "Burbank"
type input "91506"
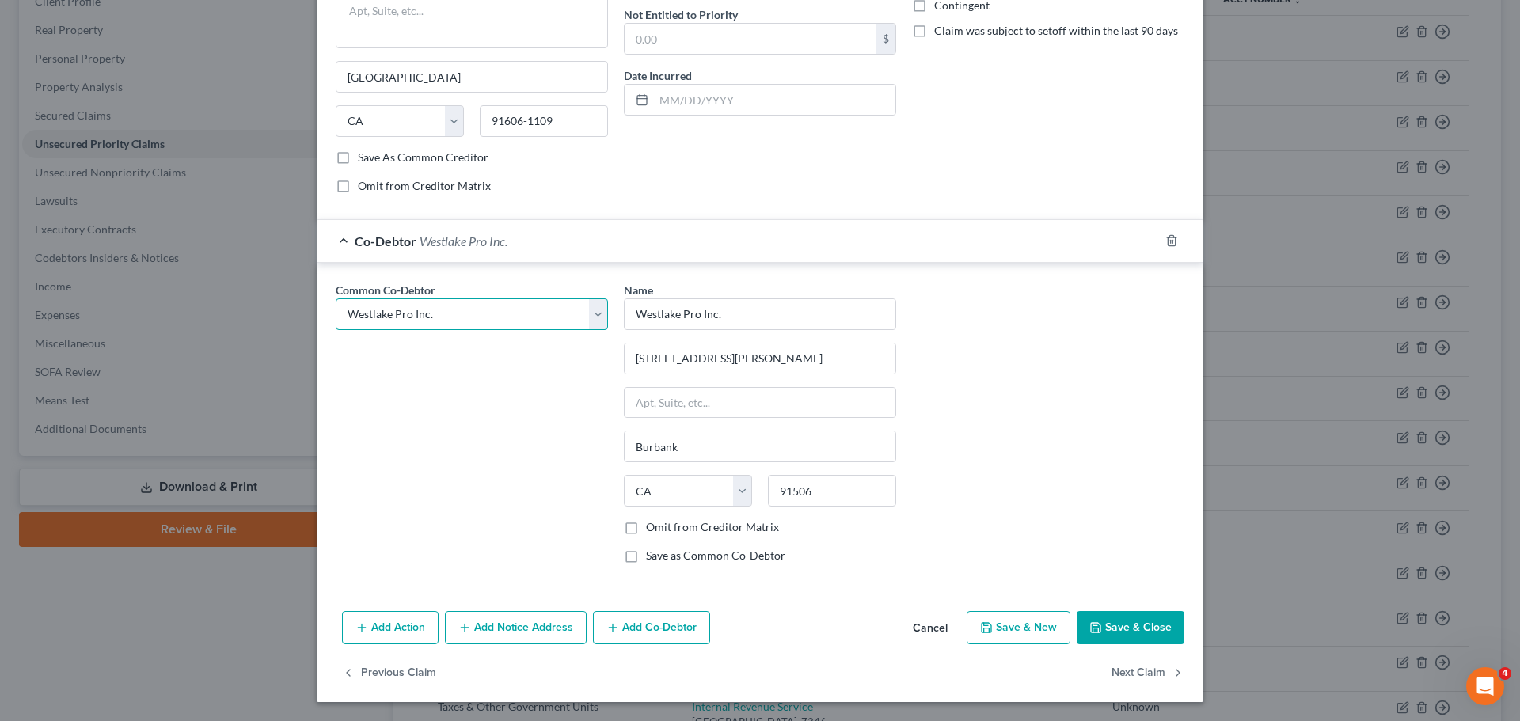
scroll to position [293, 0]
click at [1148, 630] on button "Save & Close" at bounding box center [1131, 627] width 108 height 33
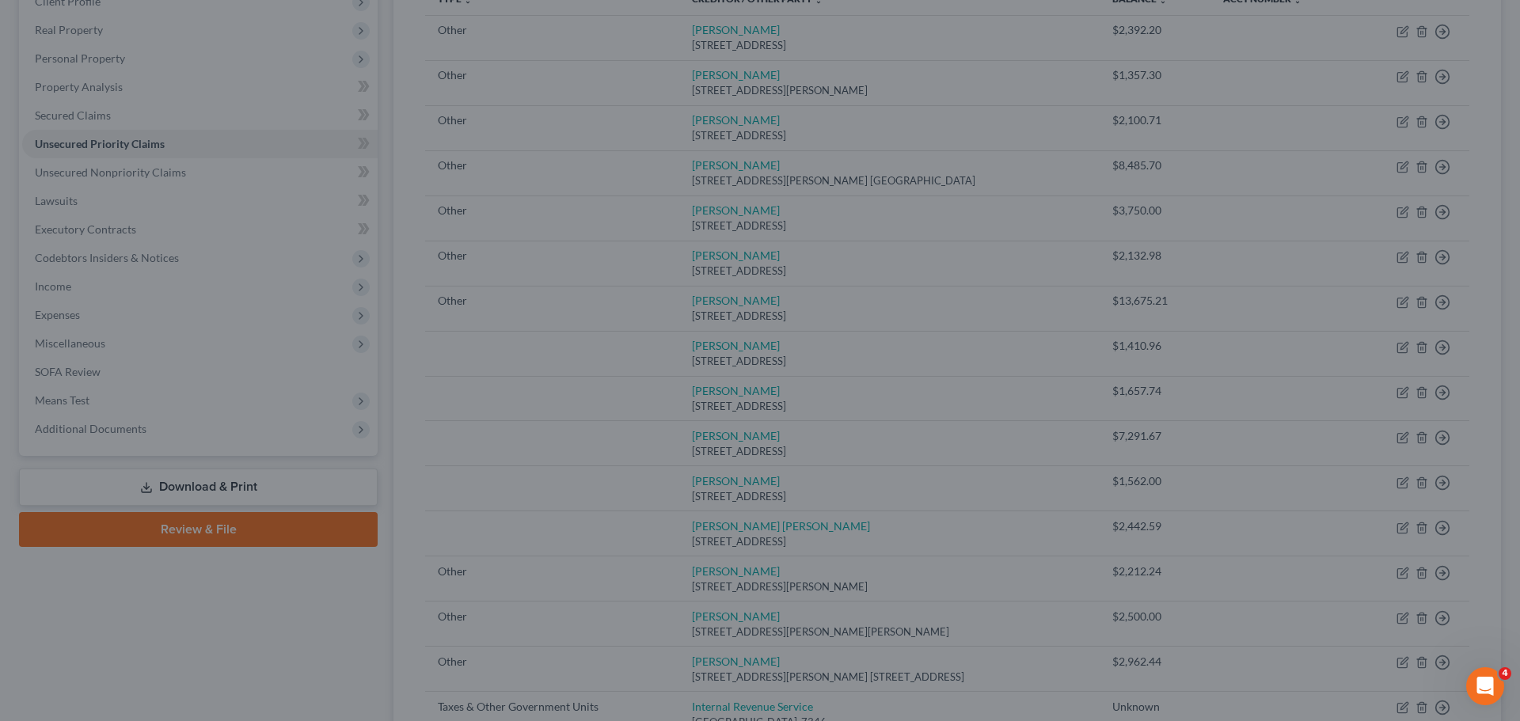
scroll to position [0, 0]
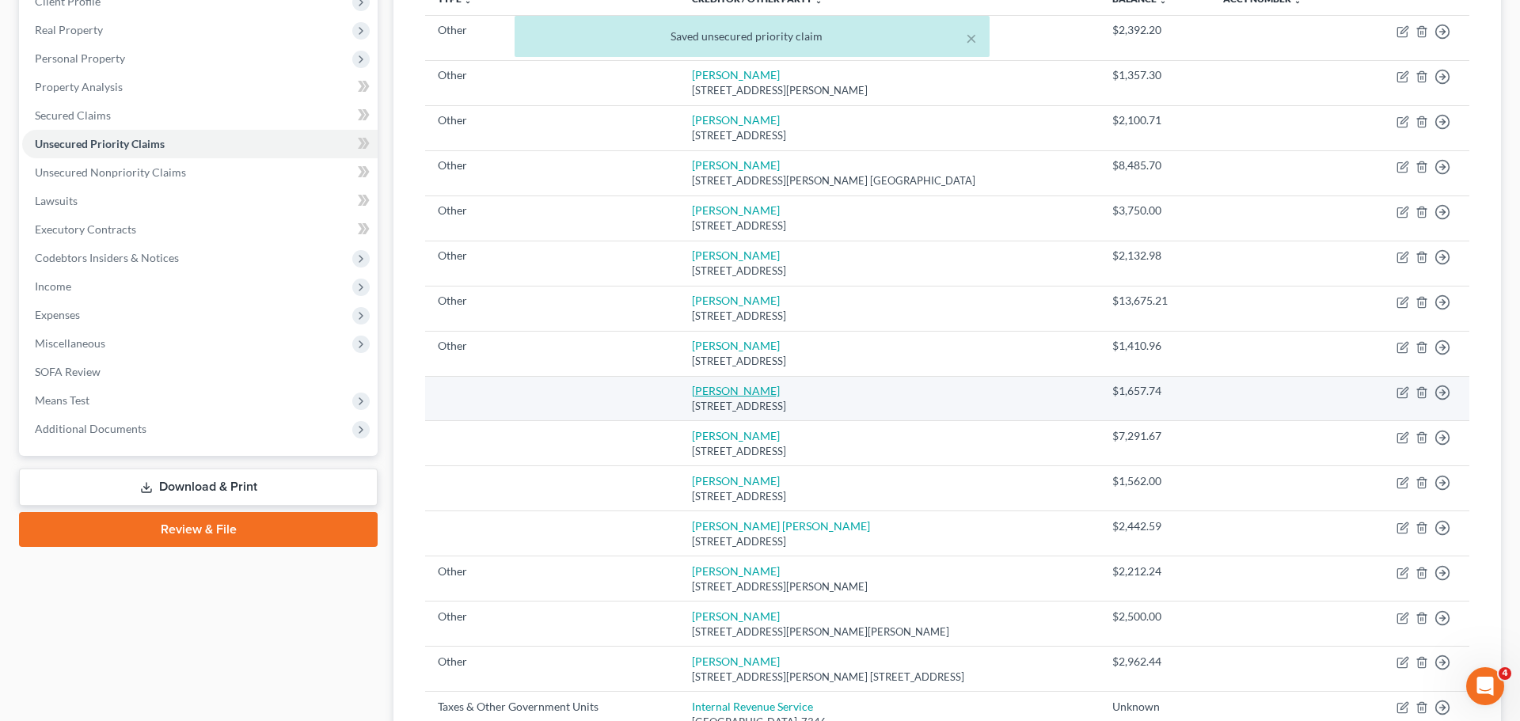
click at [698, 384] on link "[PERSON_NAME]" at bounding box center [736, 390] width 88 height 13
select select "4"
select select "0"
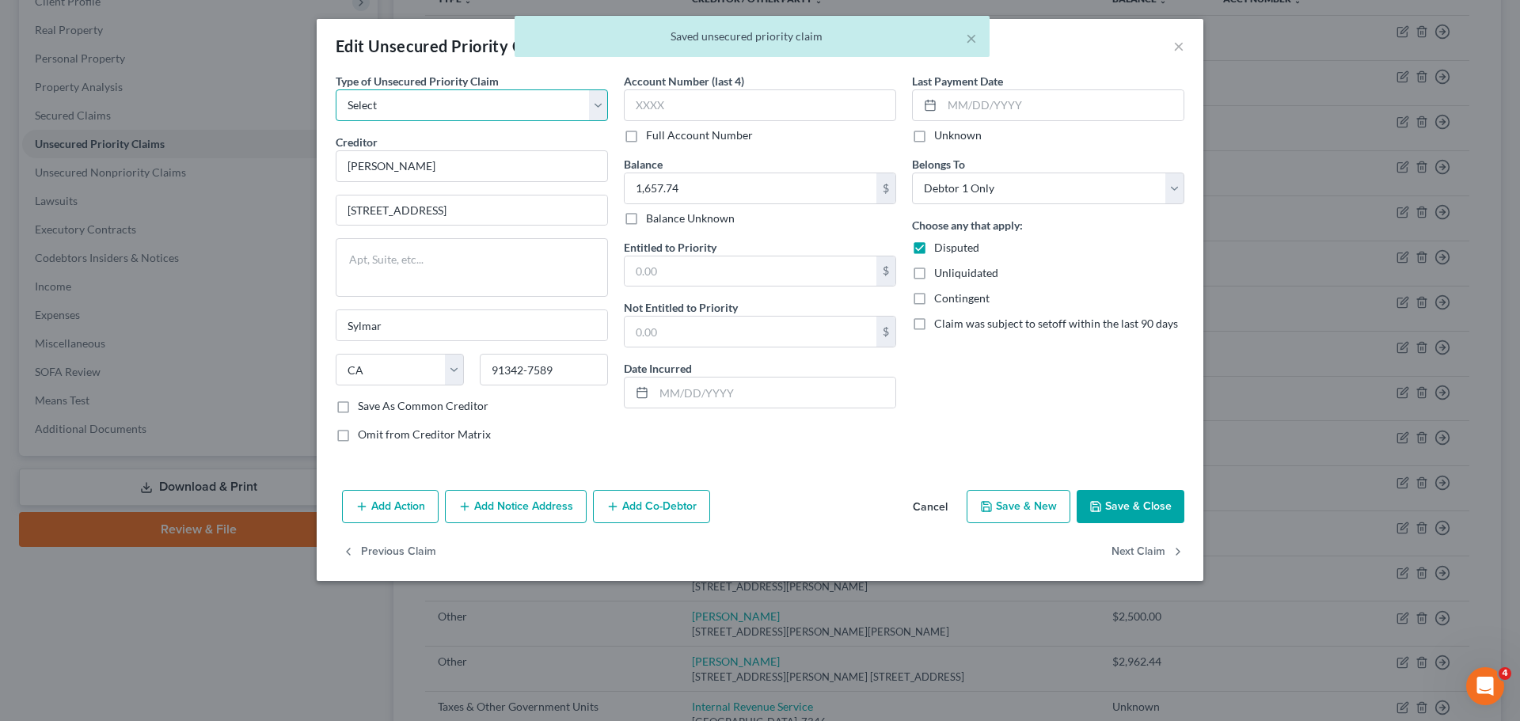
select select "9"
select select "4"
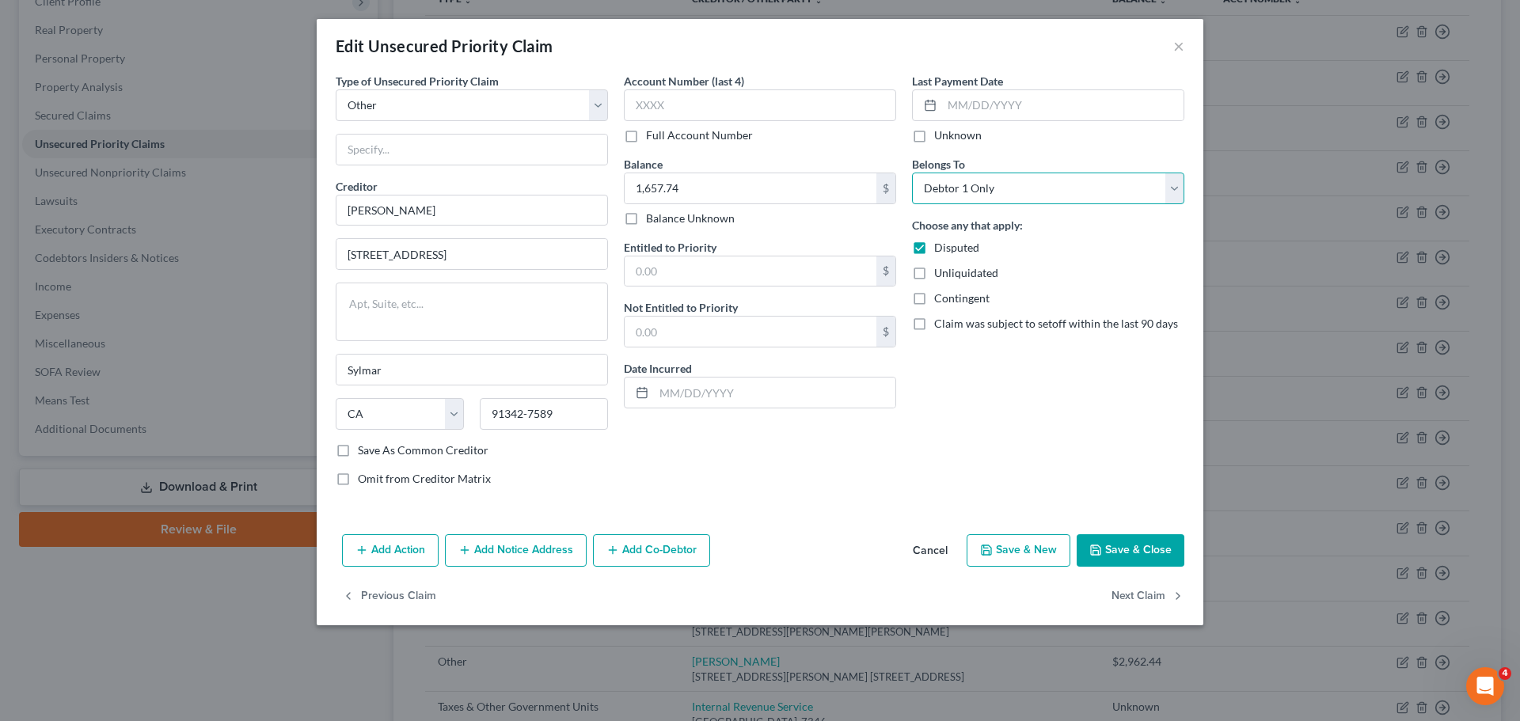
select select "3"
click at [463, 134] on div at bounding box center [472, 150] width 272 height 32
click at [523, 150] on input "text" at bounding box center [472, 150] width 271 height 30
paste input "Wages due to Westlake Pro Inc. employee"
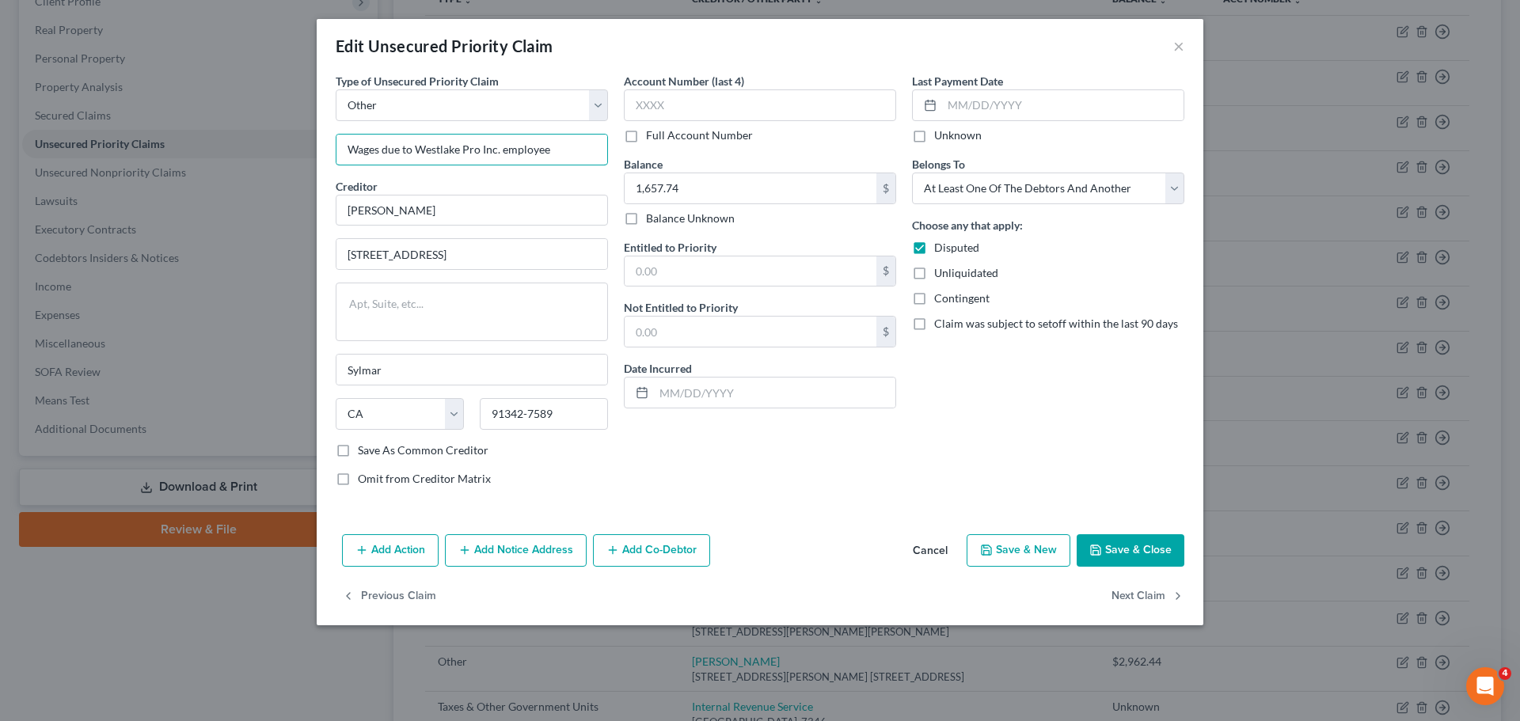
type input "Wages due to Westlake Pro Inc. employee"
click at [667, 539] on button "Add Co-Debtor" at bounding box center [651, 551] width 117 height 33
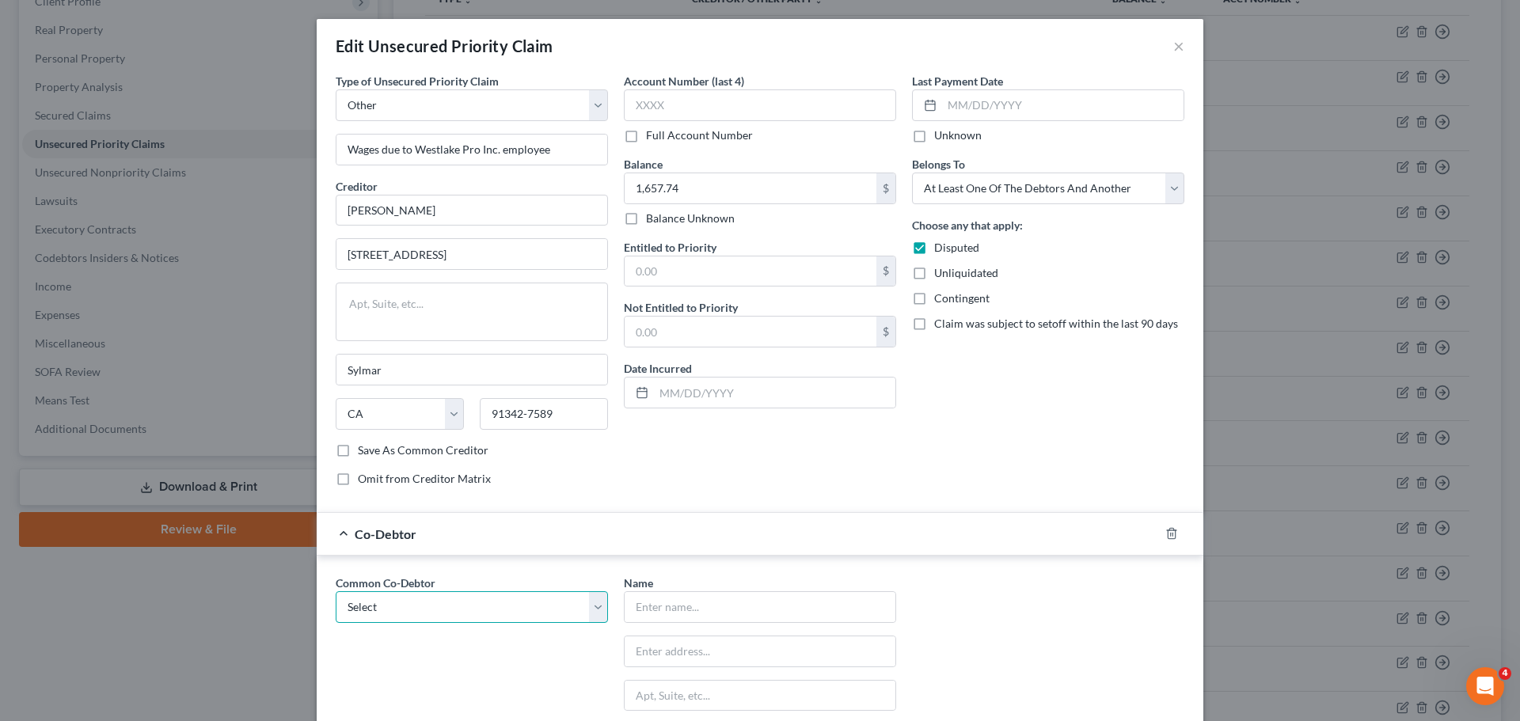
select select "1"
type input "Westlake Pro Inc."
type input "[STREET_ADDRESS][PERSON_NAME]"
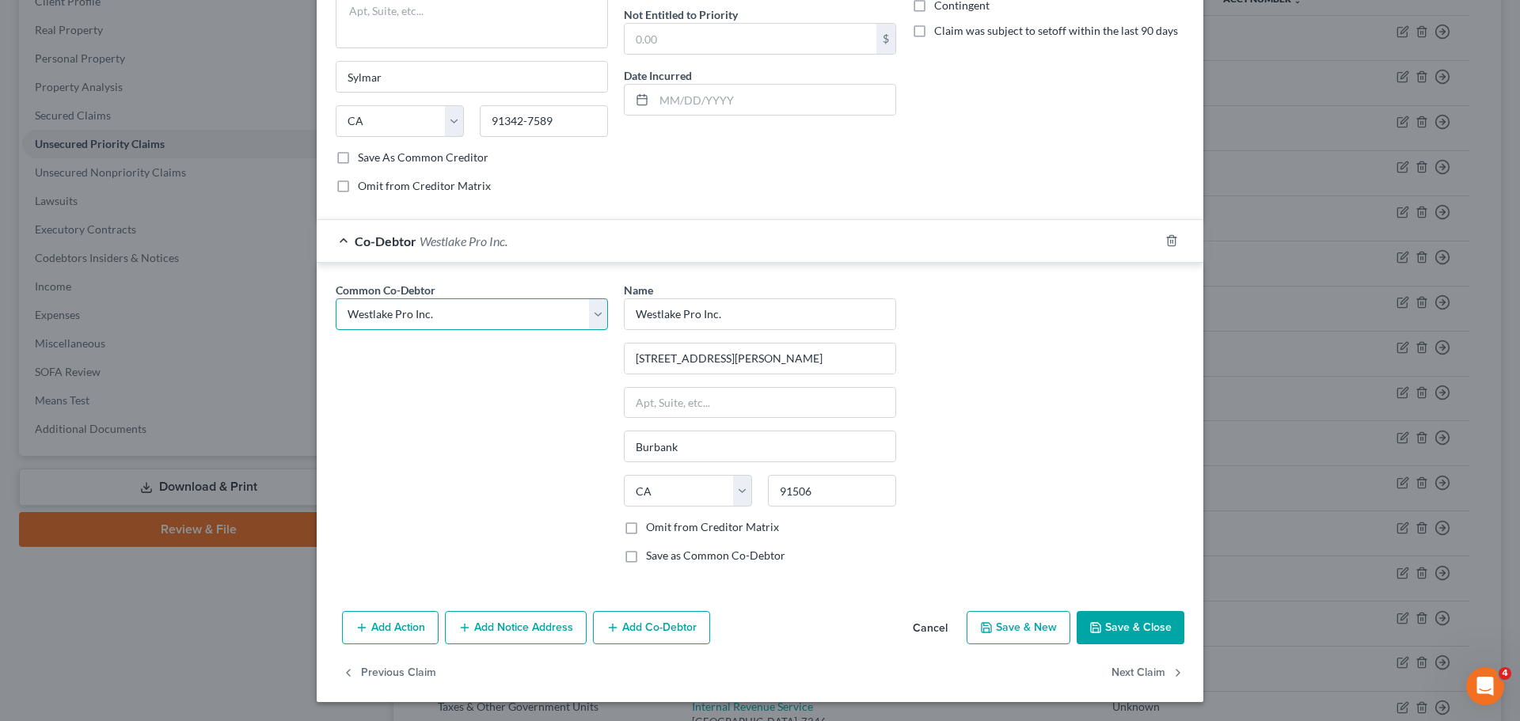
scroll to position [293, 0]
click at [1139, 620] on button "Save & Close" at bounding box center [1131, 627] width 108 height 33
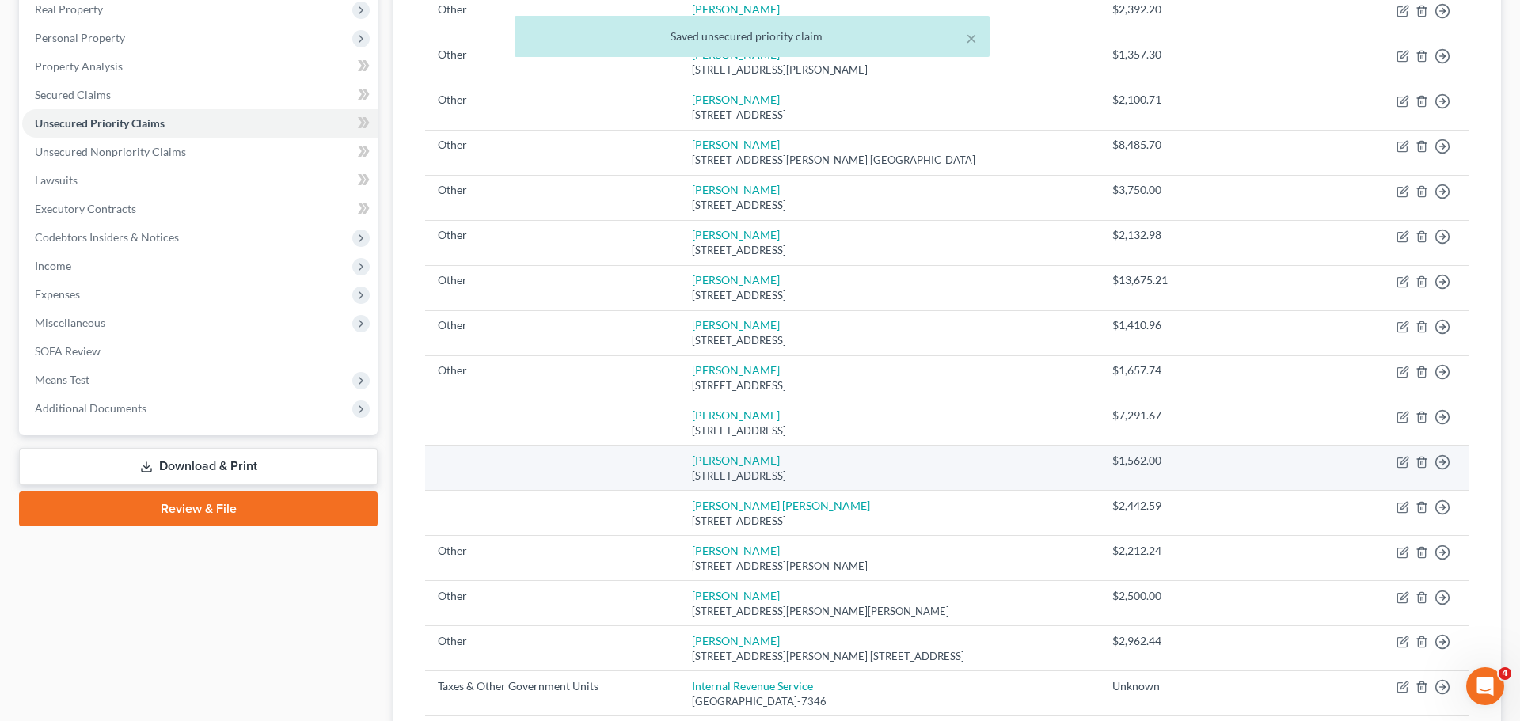
scroll to position [256, 0]
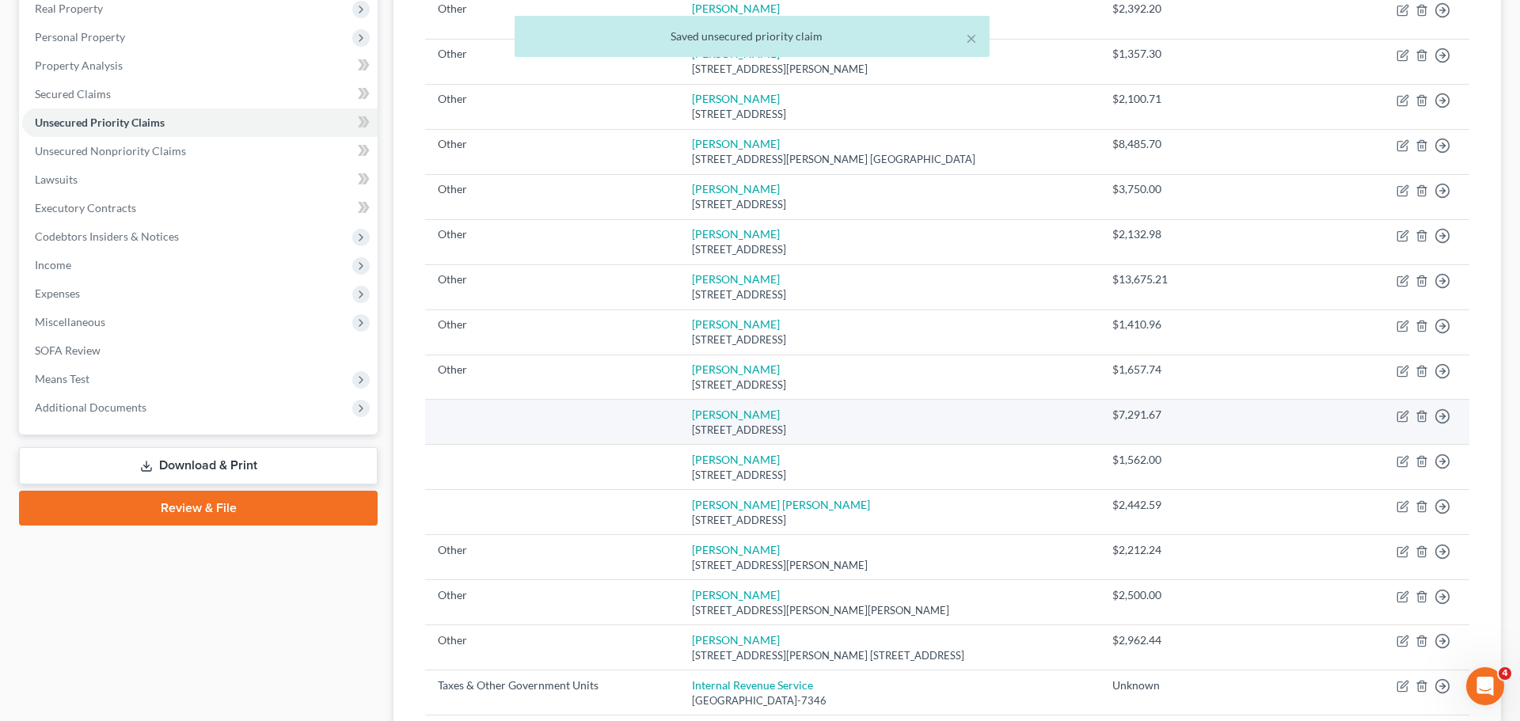
click at [751, 418] on td "[PERSON_NAME] [STREET_ADDRESS][PERSON_NAME]" at bounding box center [889, 422] width 421 height 45
click at [749, 413] on link "[PERSON_NAME]" at bounding box center [736, 414] width 88 height 13
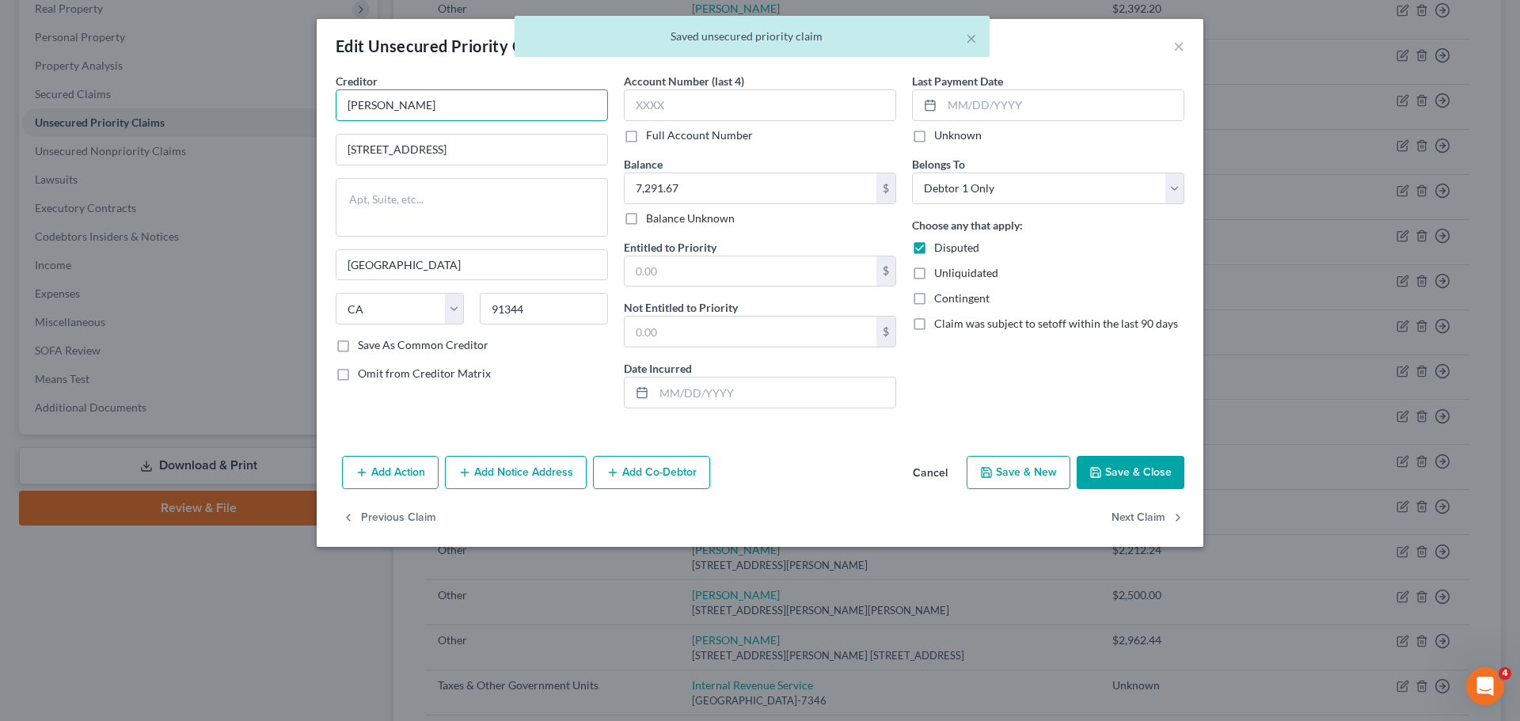
click at [397, 98] on input "[PERSON_NAME]" at bounding box center [472, 105] width 272 height 32
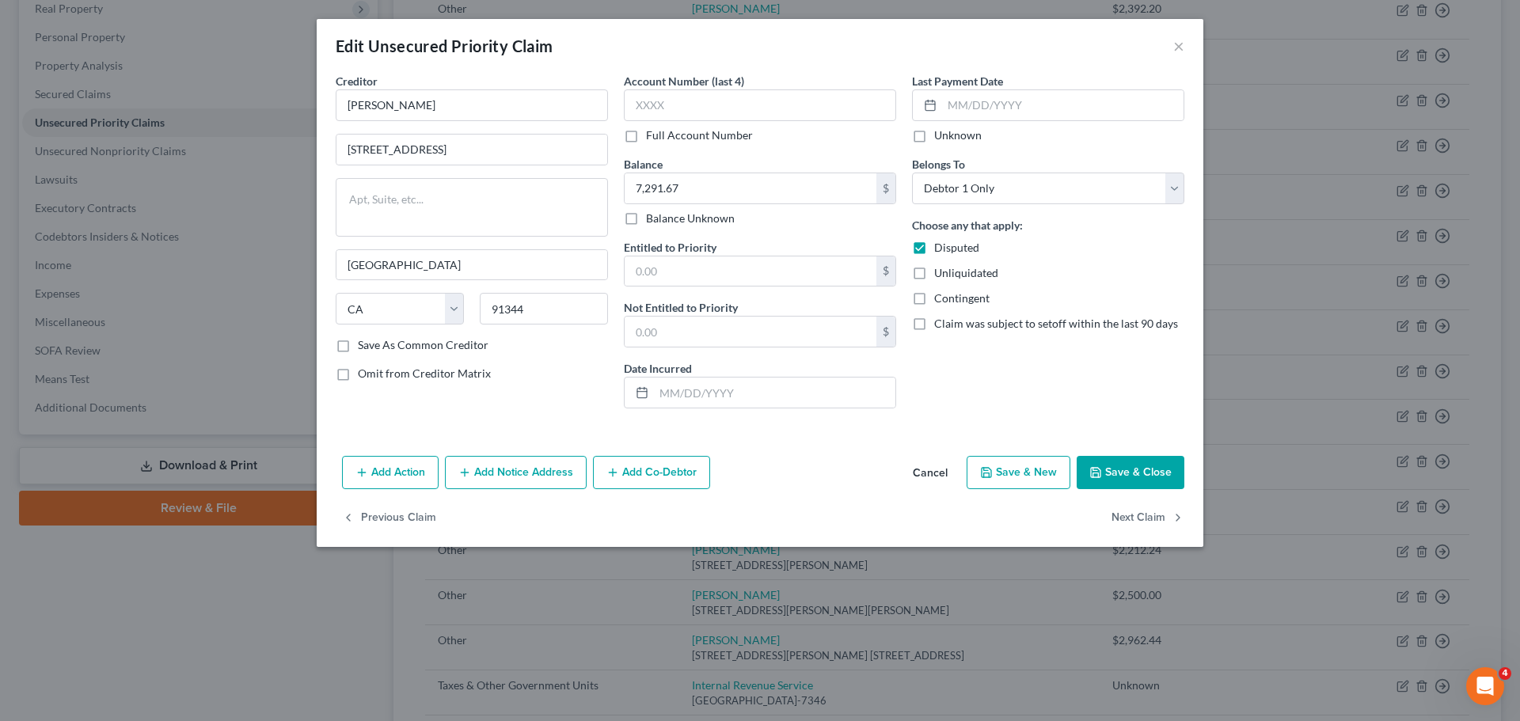
click at [945, 473] on button "Cancel" at bounding box center [930, 474] width 60 height 32
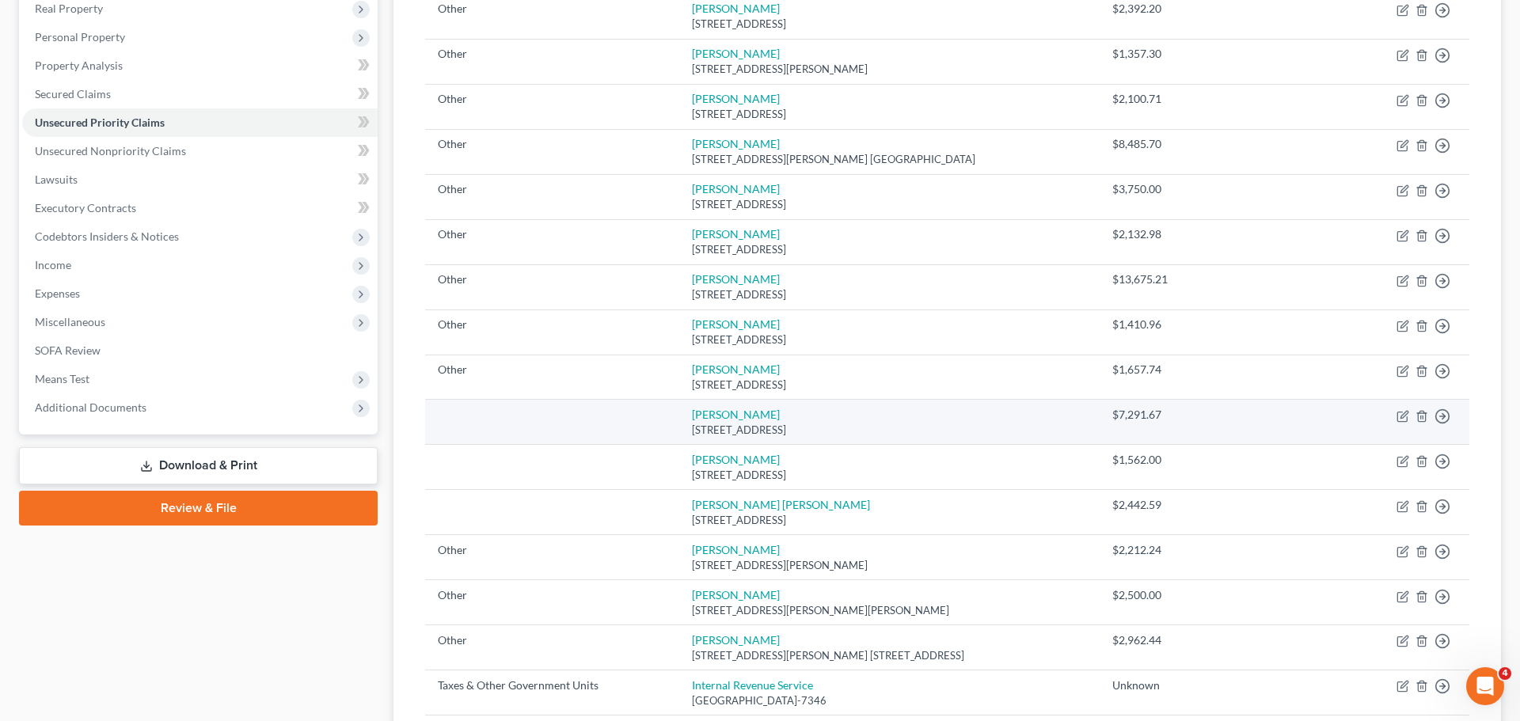
click at [710, 418] on td "[PERSON_NAME] [STREET_ADDRESS][PERSON_NAME]" at bounding box center [889, 422] width 421 height 45
click at [707, 411] on link "[PERSON_NAME]" at bounding box center [736, 414] width 88 height 13
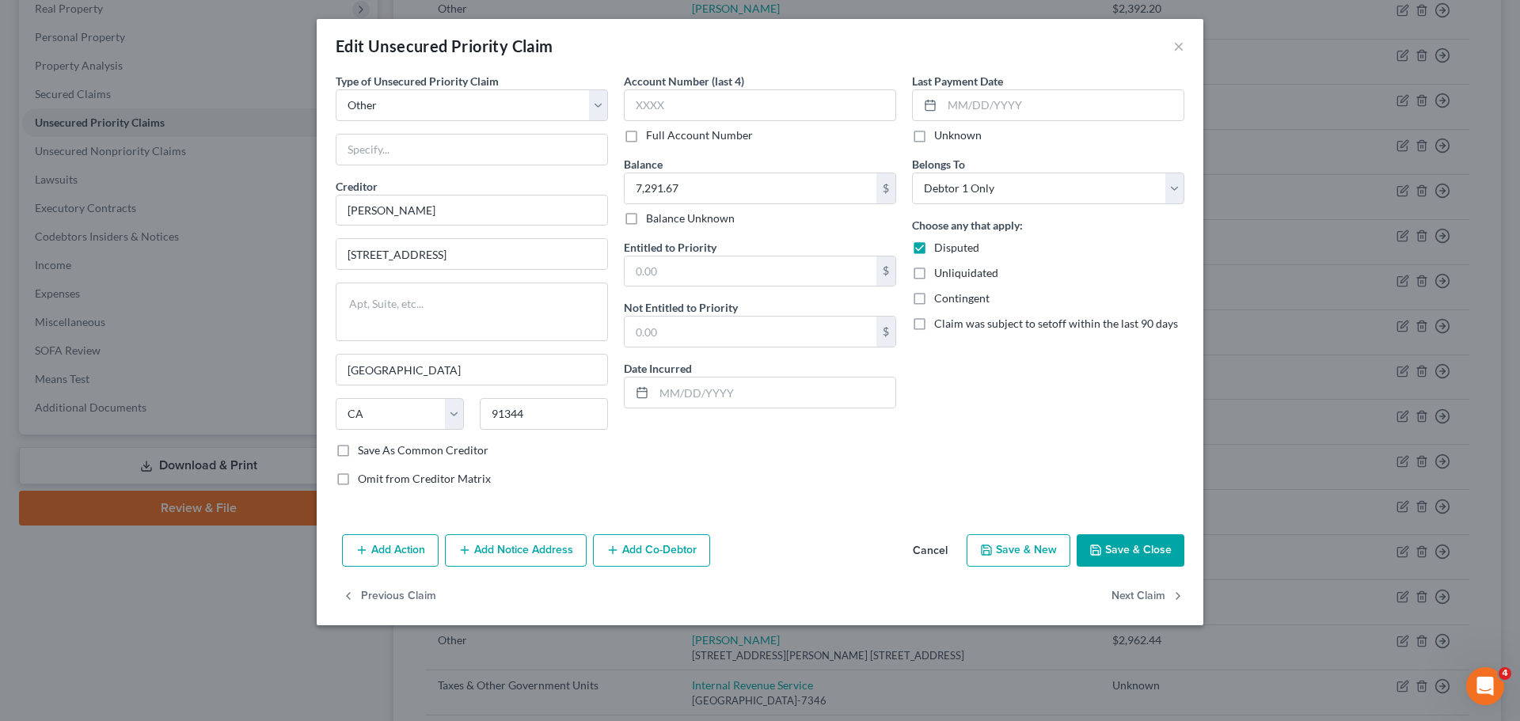
click at [438, 169] on div "Type of Unsecured Priority Claim * Select Taxes & Other Government Units Domest…" at bounding box center [472, 286] width 288 height 427
click at [431, 151] on input "text" at bounding box center [472, 150] width 271 height 30
paste input "Wages due to Westlake Pro Inc. employee"
click at [649, 557] on button "Add Co-Debtor" at bounding box center [651, 551] width 117 height 33
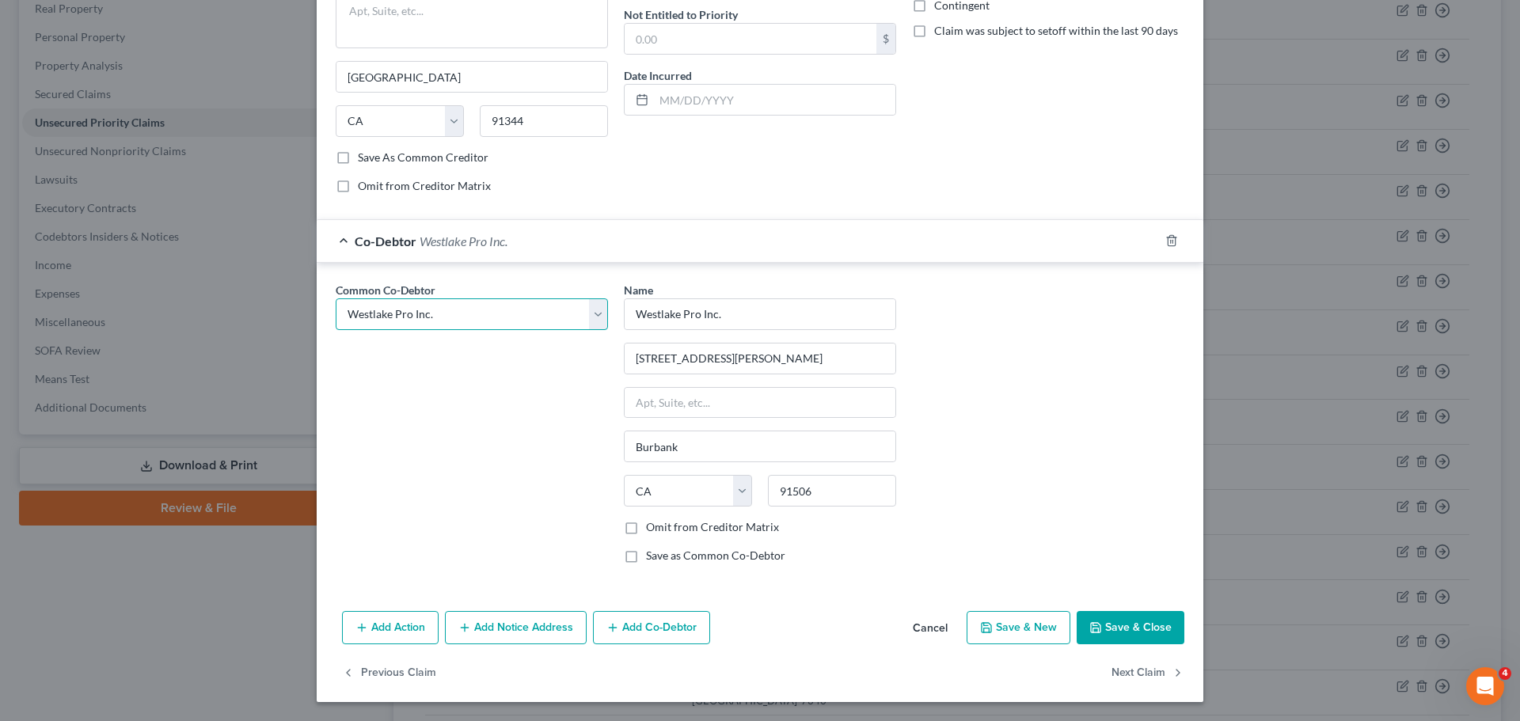
scroll to position [293, 0]
click at [1121, 626] on button "Save & Close" at bounding box center [1131, 627] width 108 height 33
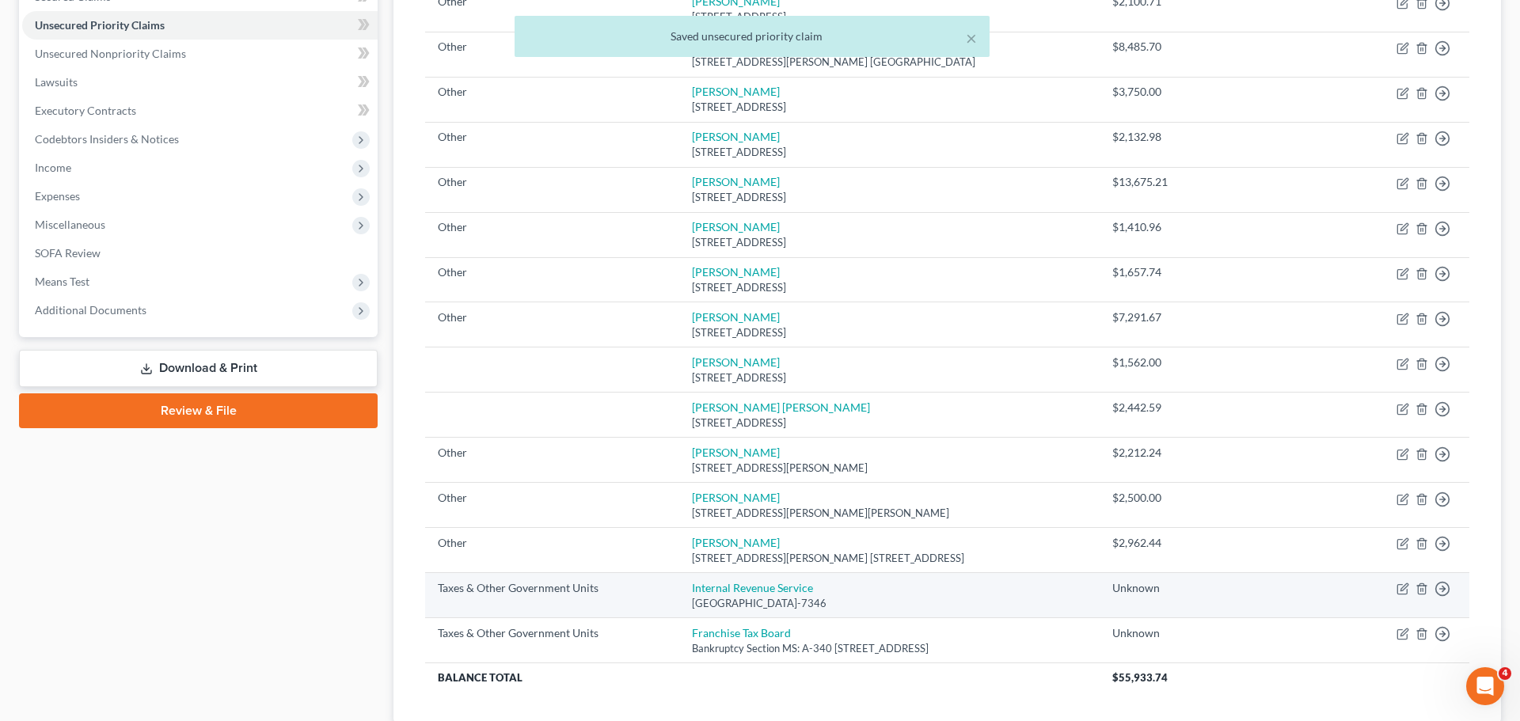
scroll to position [348, 0]
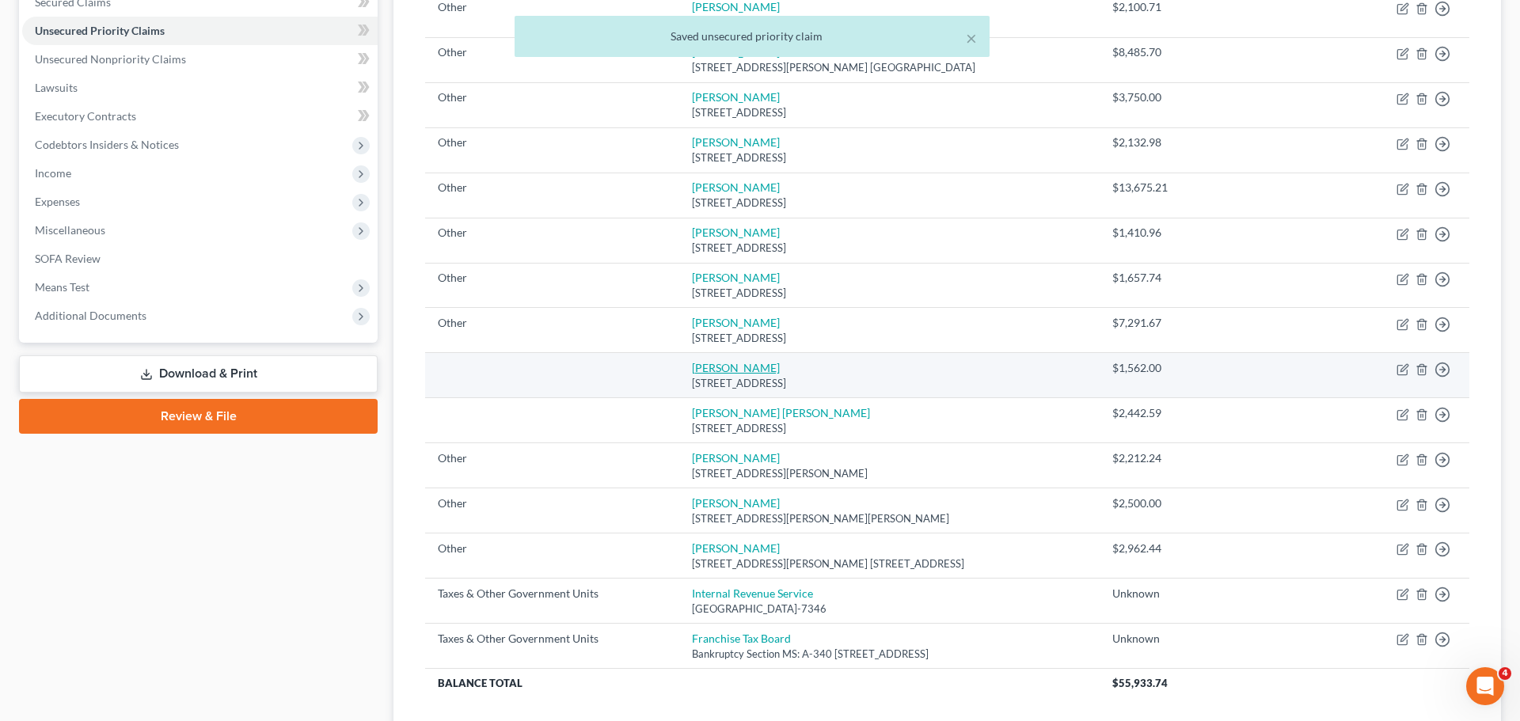
click at [708, 363] on link "[PERSON_NAME]" at bounding box center [736, 367] width 88 height 13
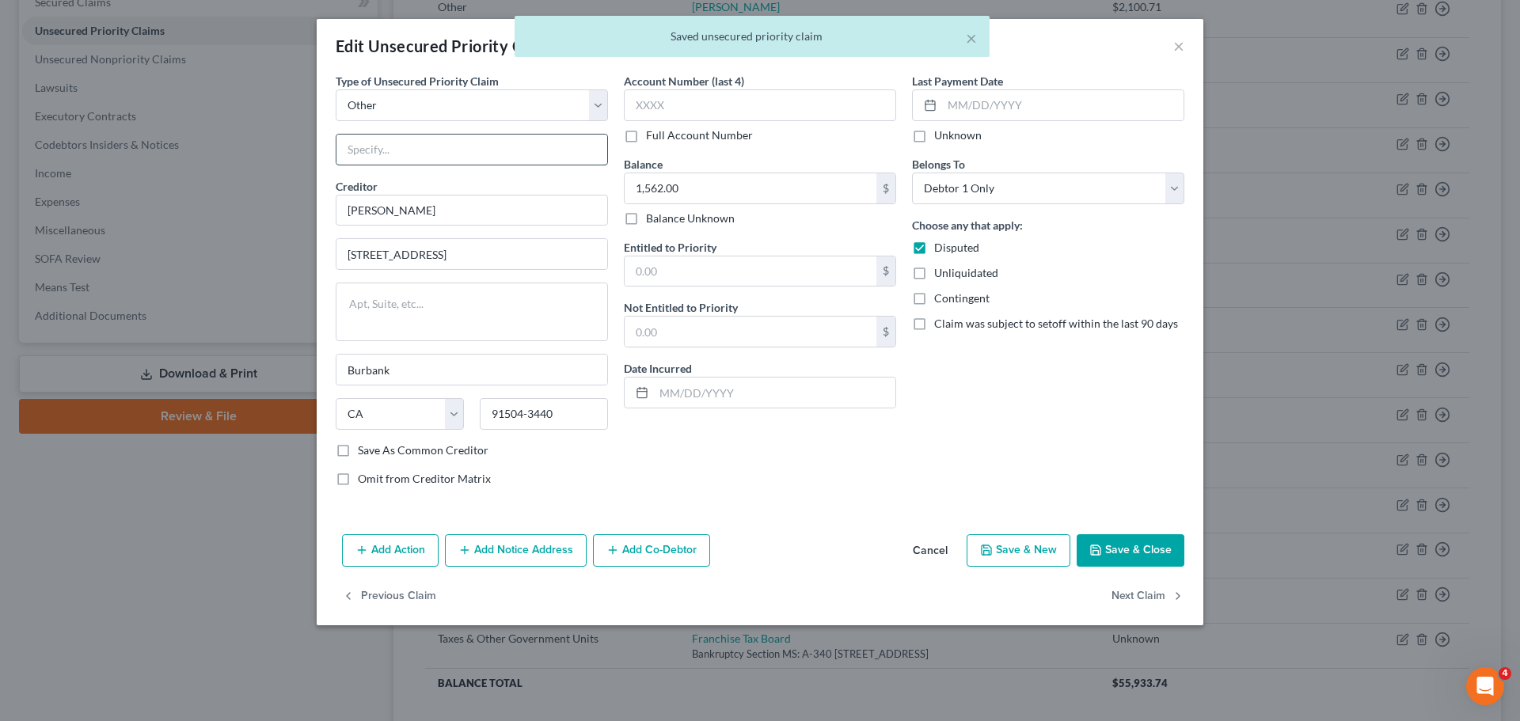
click at [487, 163] on input "text" at bounding box center [472, 150] width 271 height 30
paste input "Wages due to Westlake Pro Inc. employee"
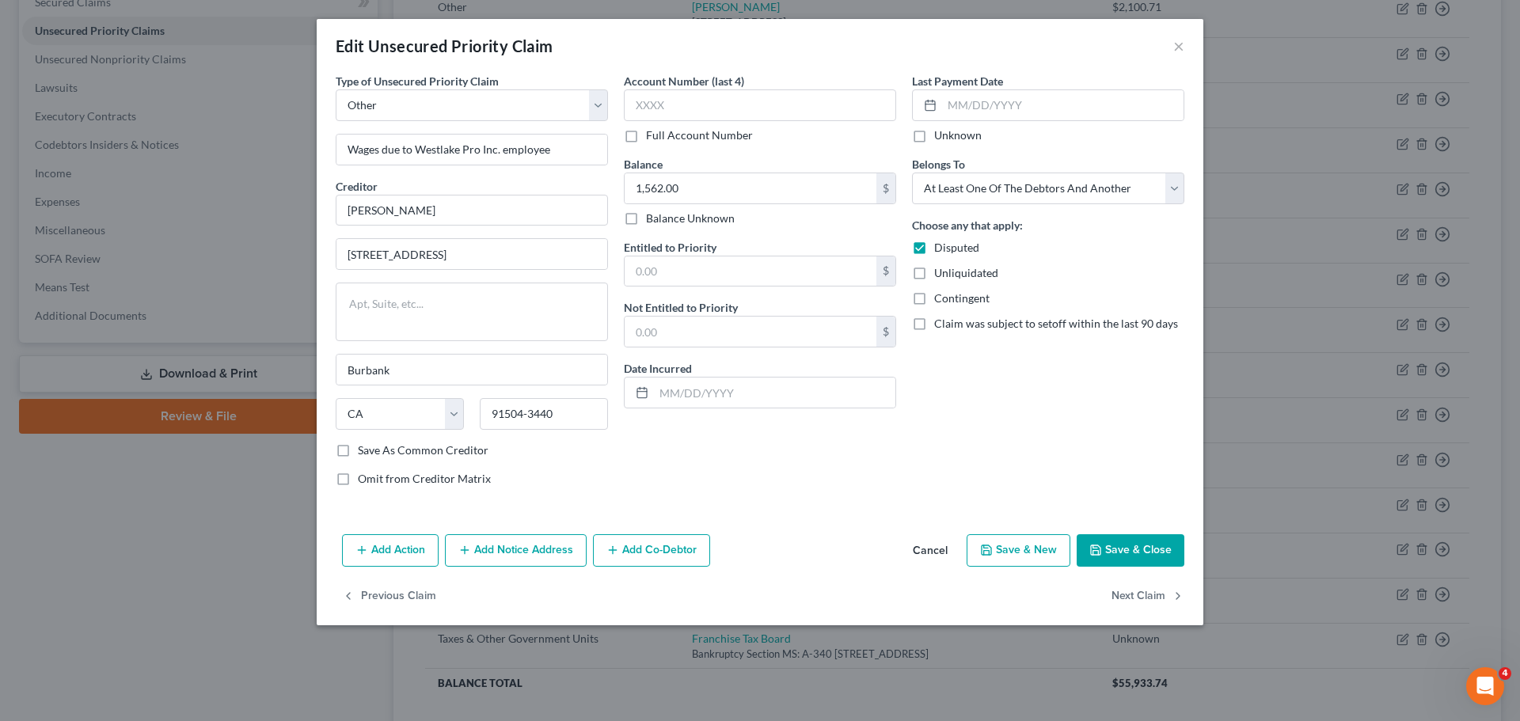
click at [627, 551] on button "Add Co-Debtor" at bounding box center [651, 551] width 117 height 33
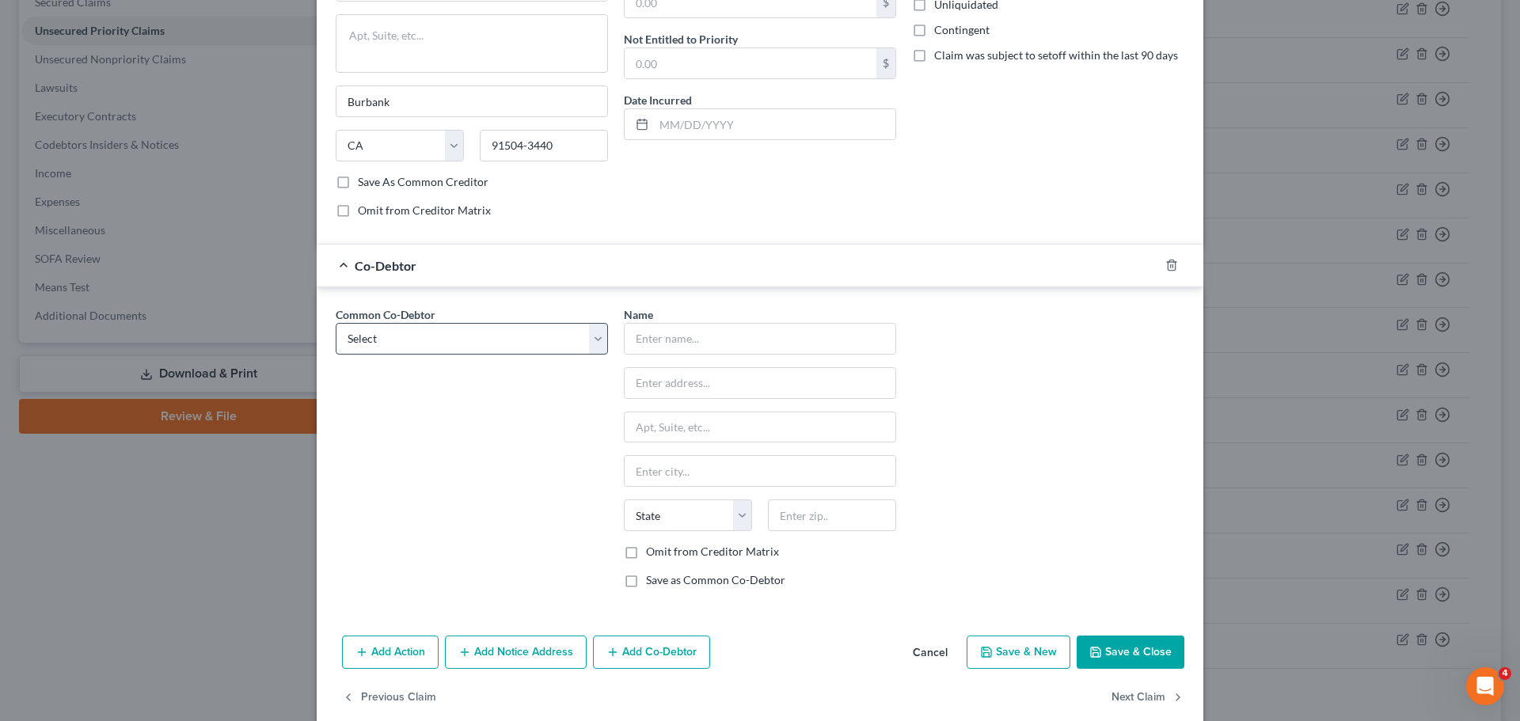
scroll to position [274, 0]
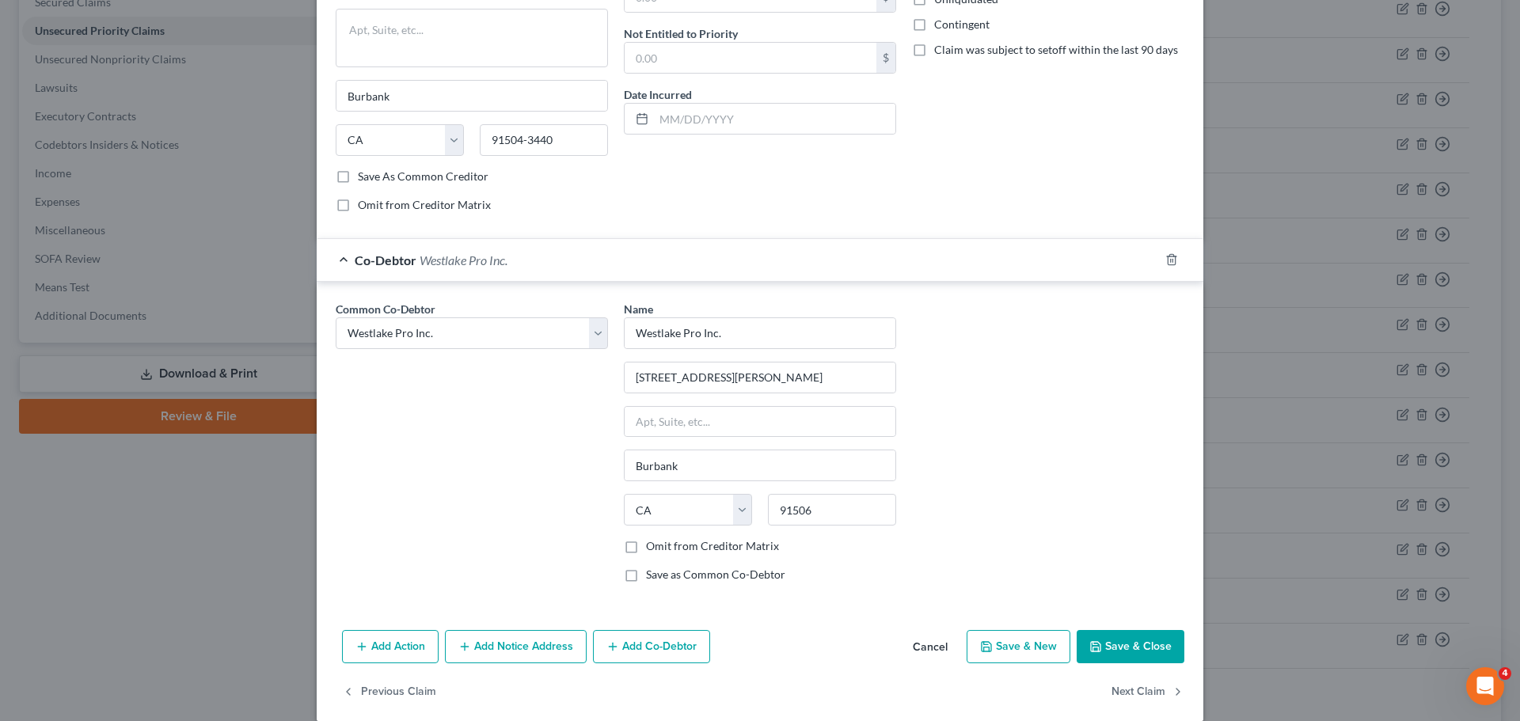
click at [1128, 640] on button "Save & Close" at bounding box center [1131, 646] width 108 height 33
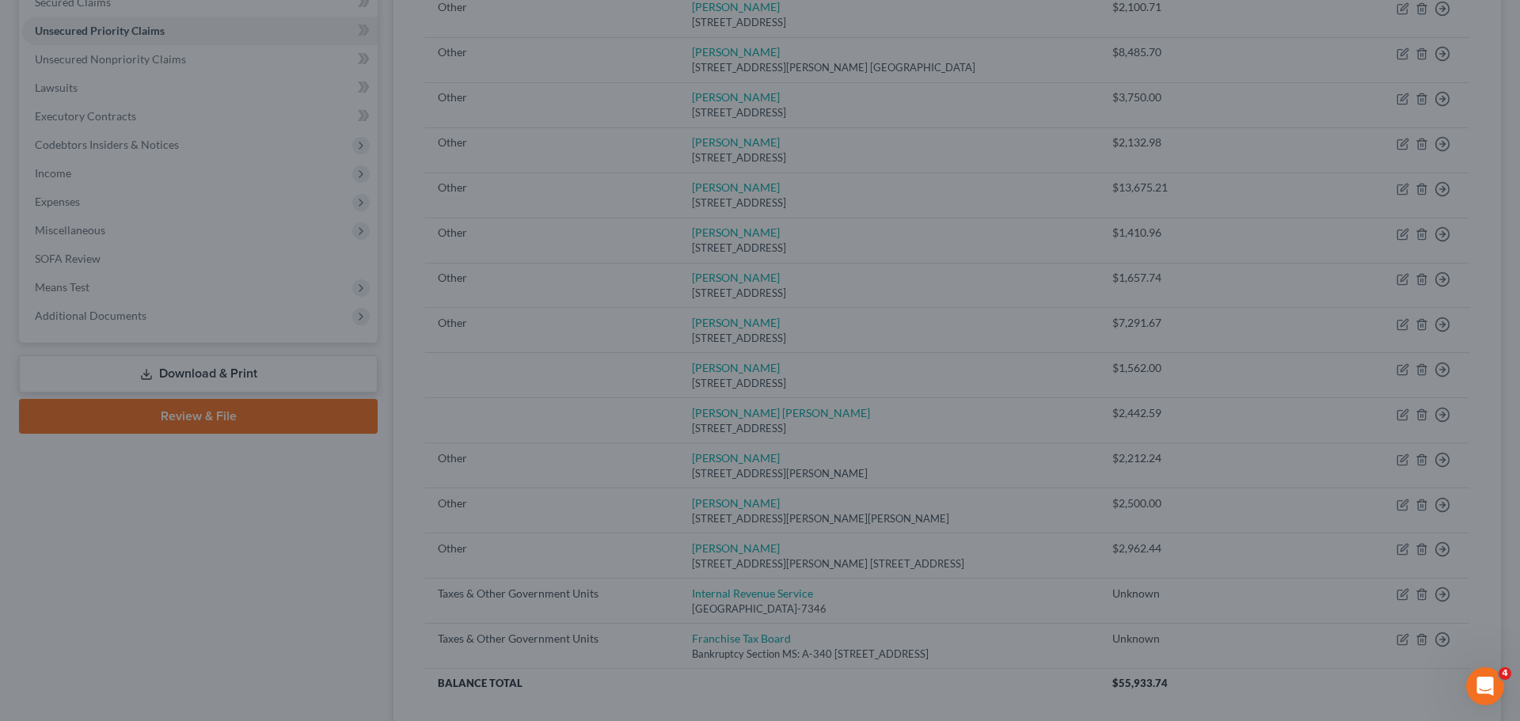
scroll to position [0, 0]
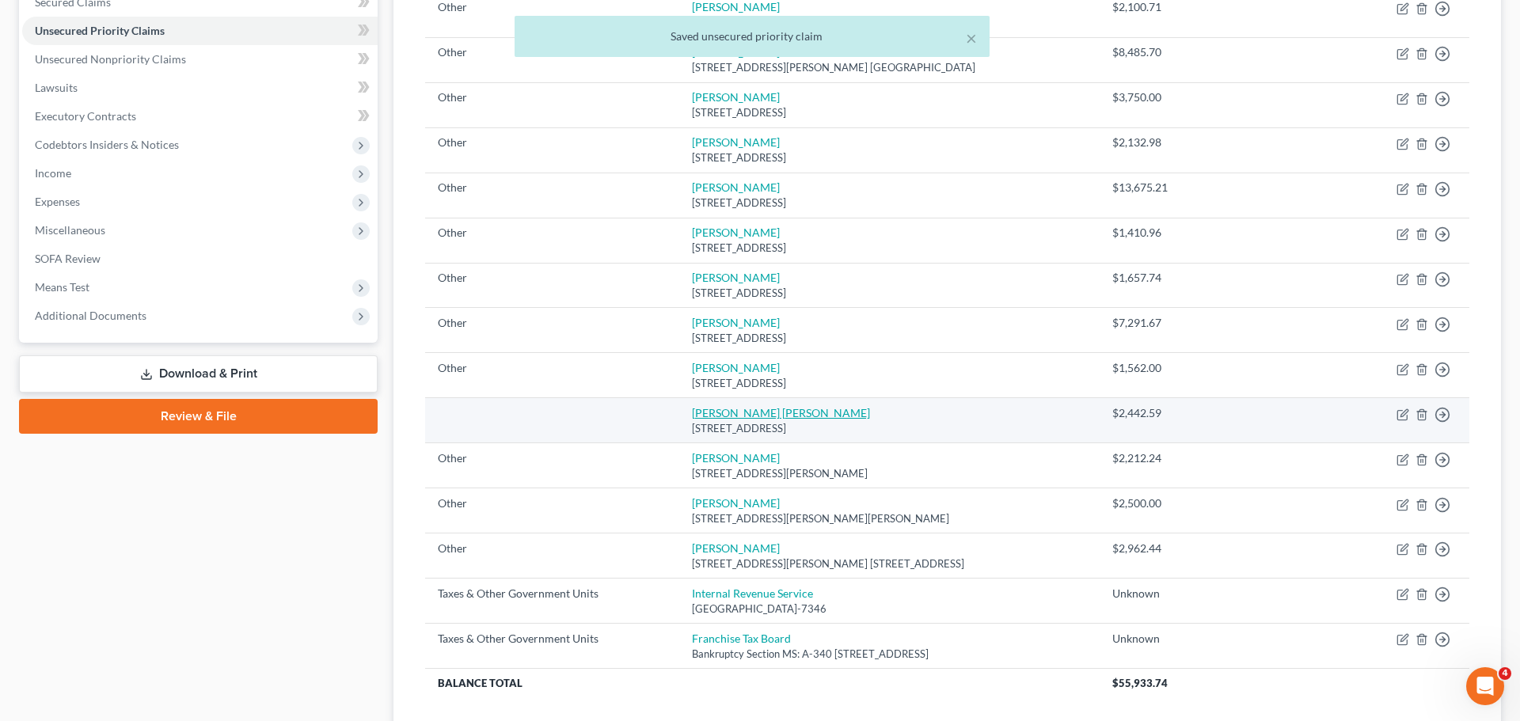
click at [710, 409] on link "[PERSON_NAME] [PERSON_NAME]" at bounding box center [781, 412] width 178 height 13
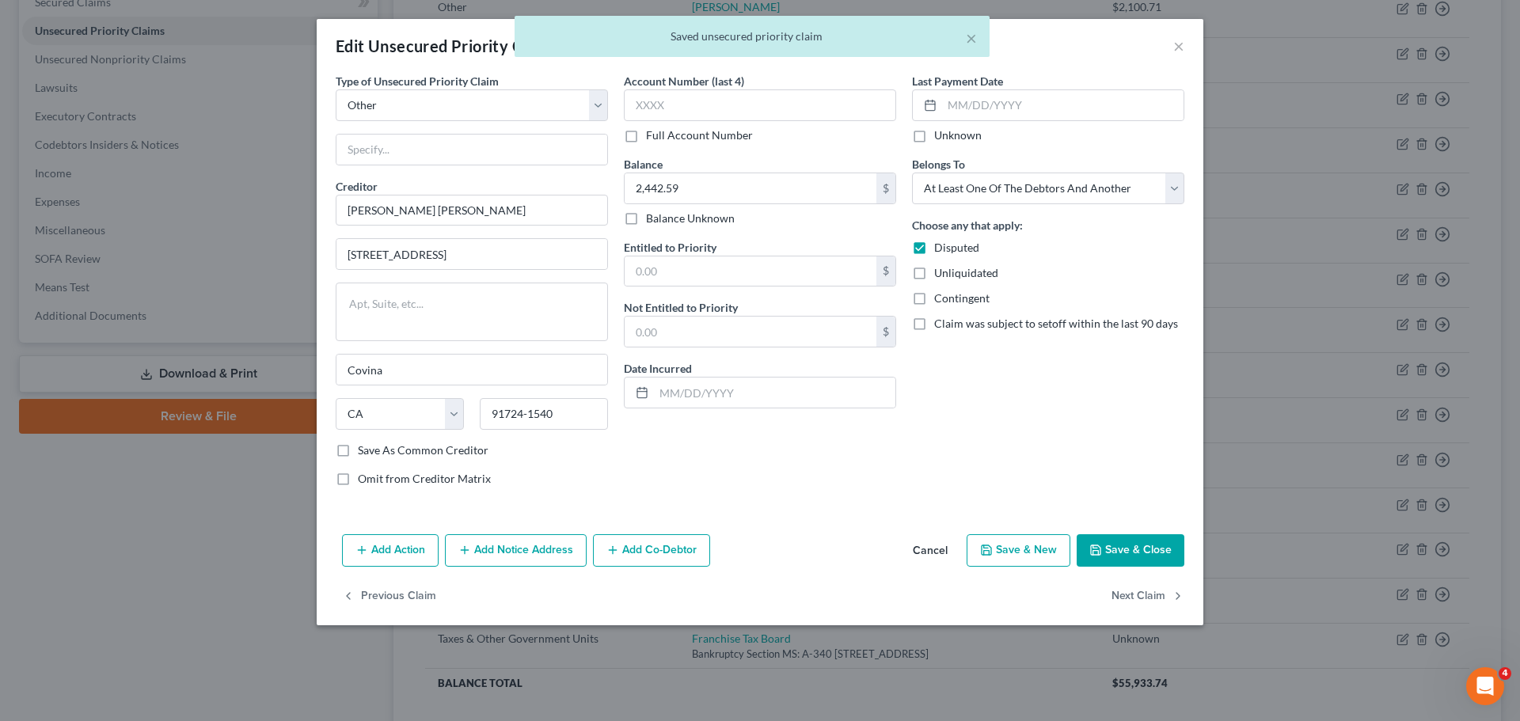
click at [689, 552] on button "Add Co-Debtor" at bounding box center [651, 551] width 117 height 33
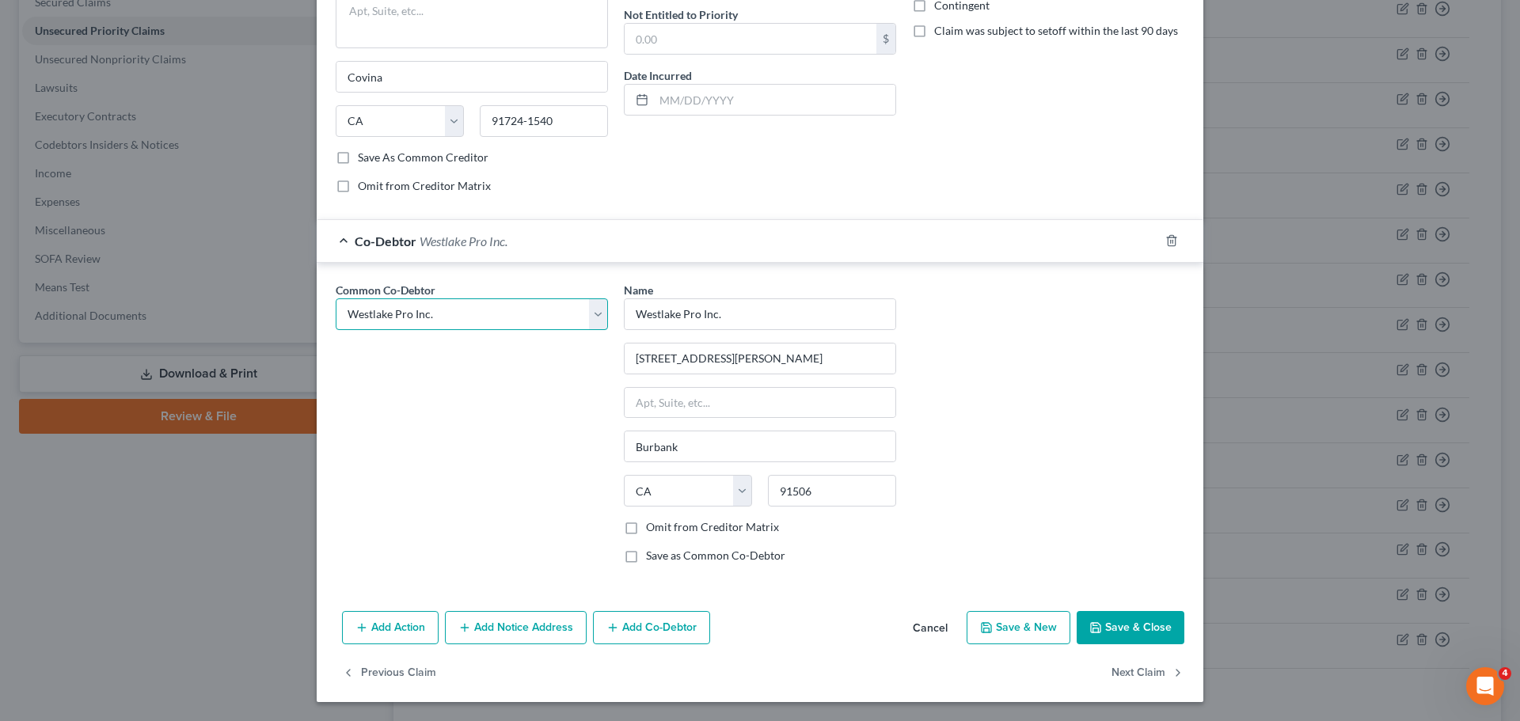
scroll to position [293, 0]
click at [685, 622] on button "Add Co-Debtor" at bounding box center [651, 627] width 117 height 33
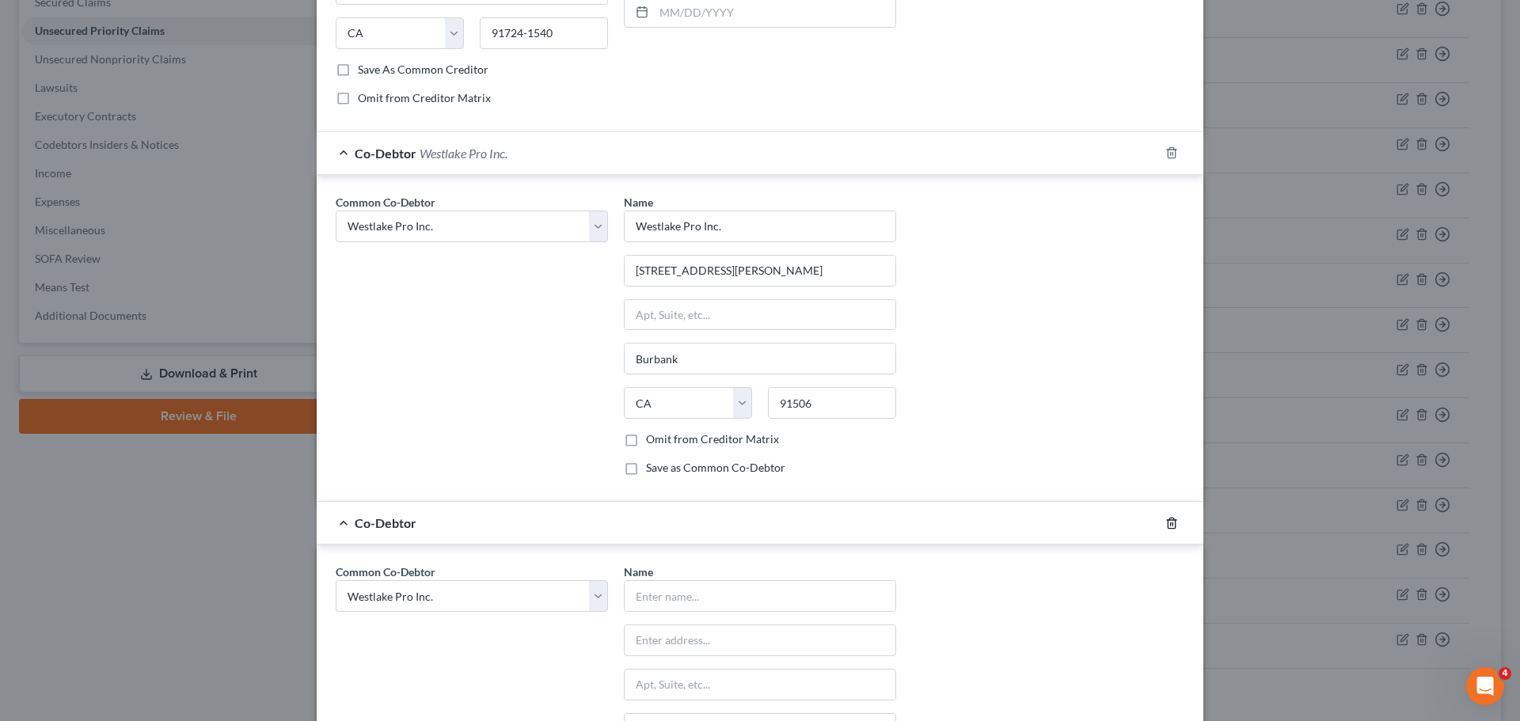
click at [1169, 520] on polyline "button" at bounding box center [1172, 520] width 10 height 0
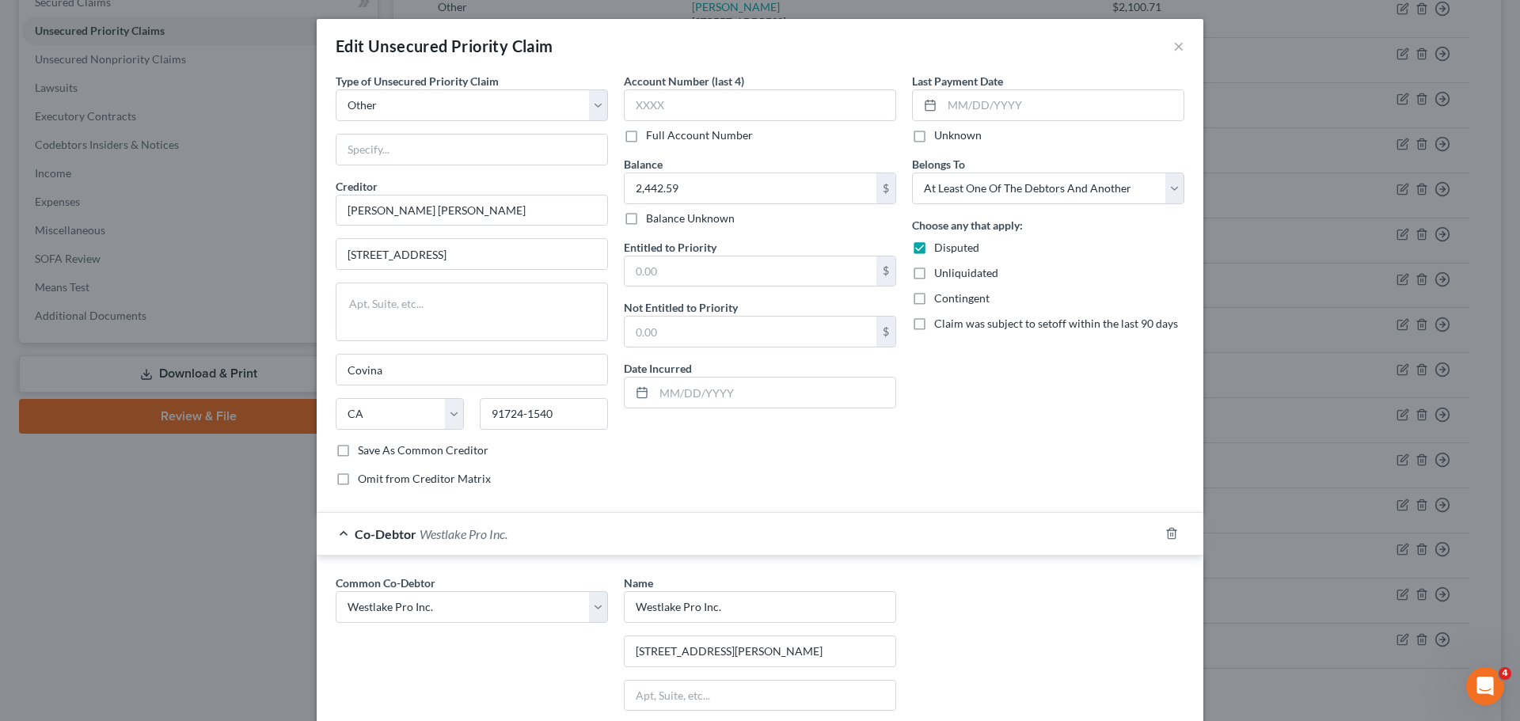
scroll to position [0, 0]
click at [446, 155] on input "text" at bounding box center [472, 150] width 271 height 30
paste input "Wages due to Westlake Pro Inc. employee"
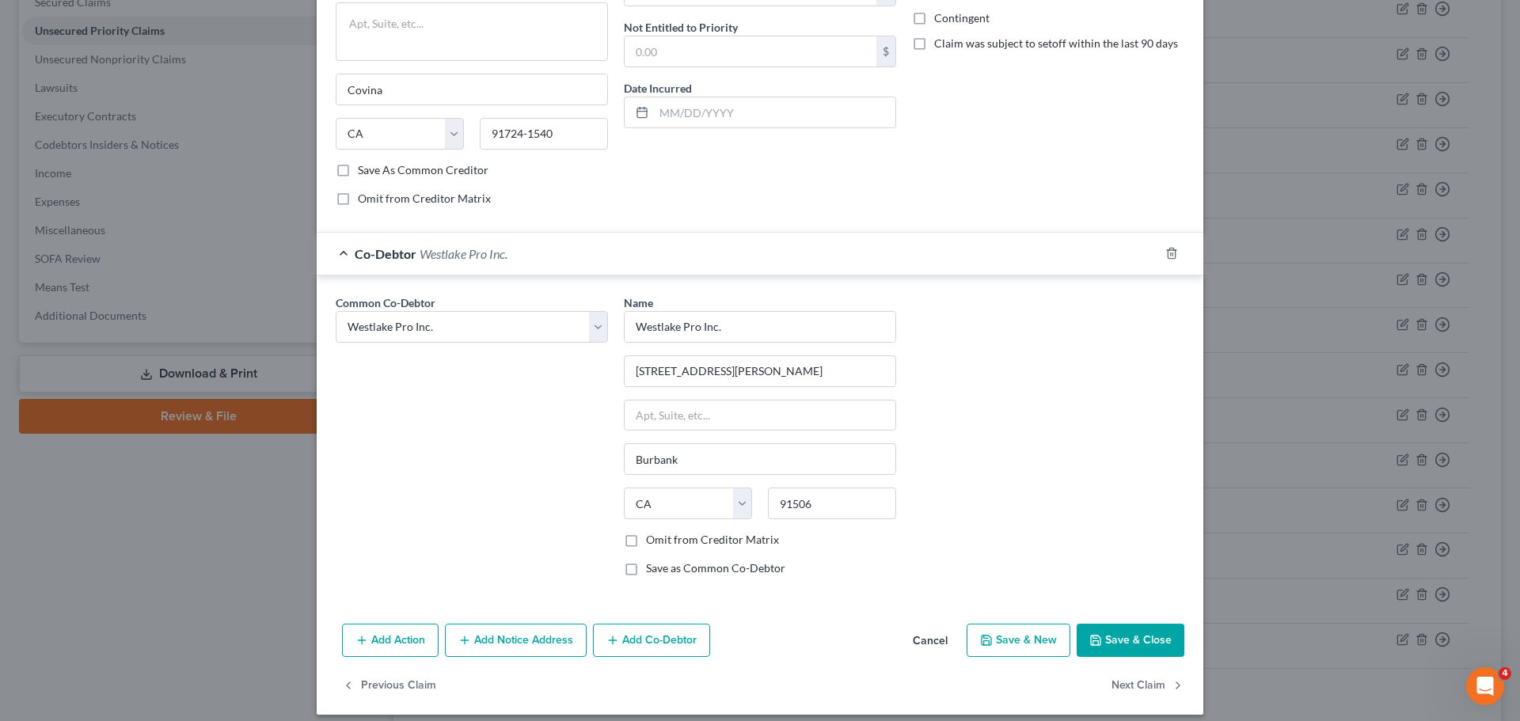
scroll to position [281, 0]
click at [1121, 648] on button "Save & Close" at bounding box center [1131, 639] width 108 height 33
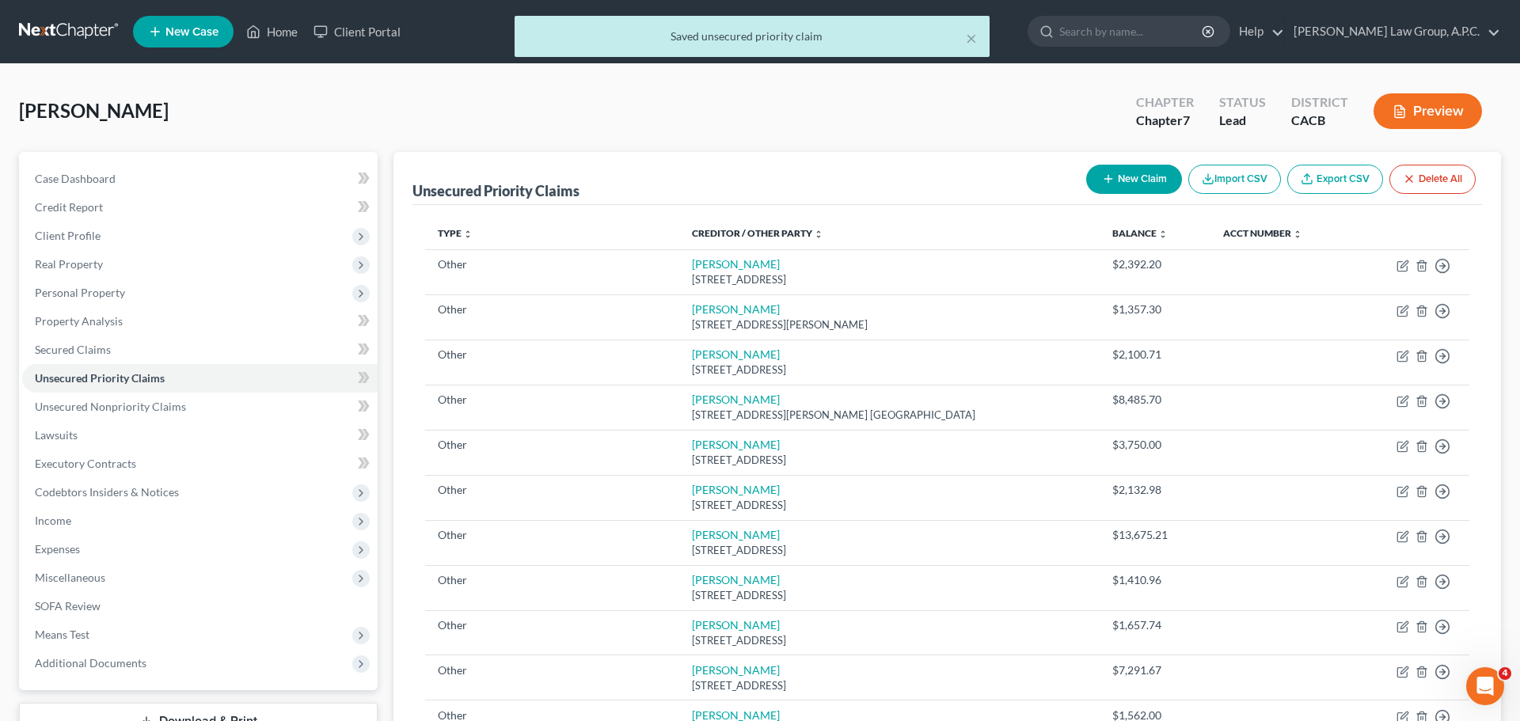
scroll to position [0, 0]
click at [1462, 123] on button "Preview" at bounding box center [1428, 111] width 108 height 36
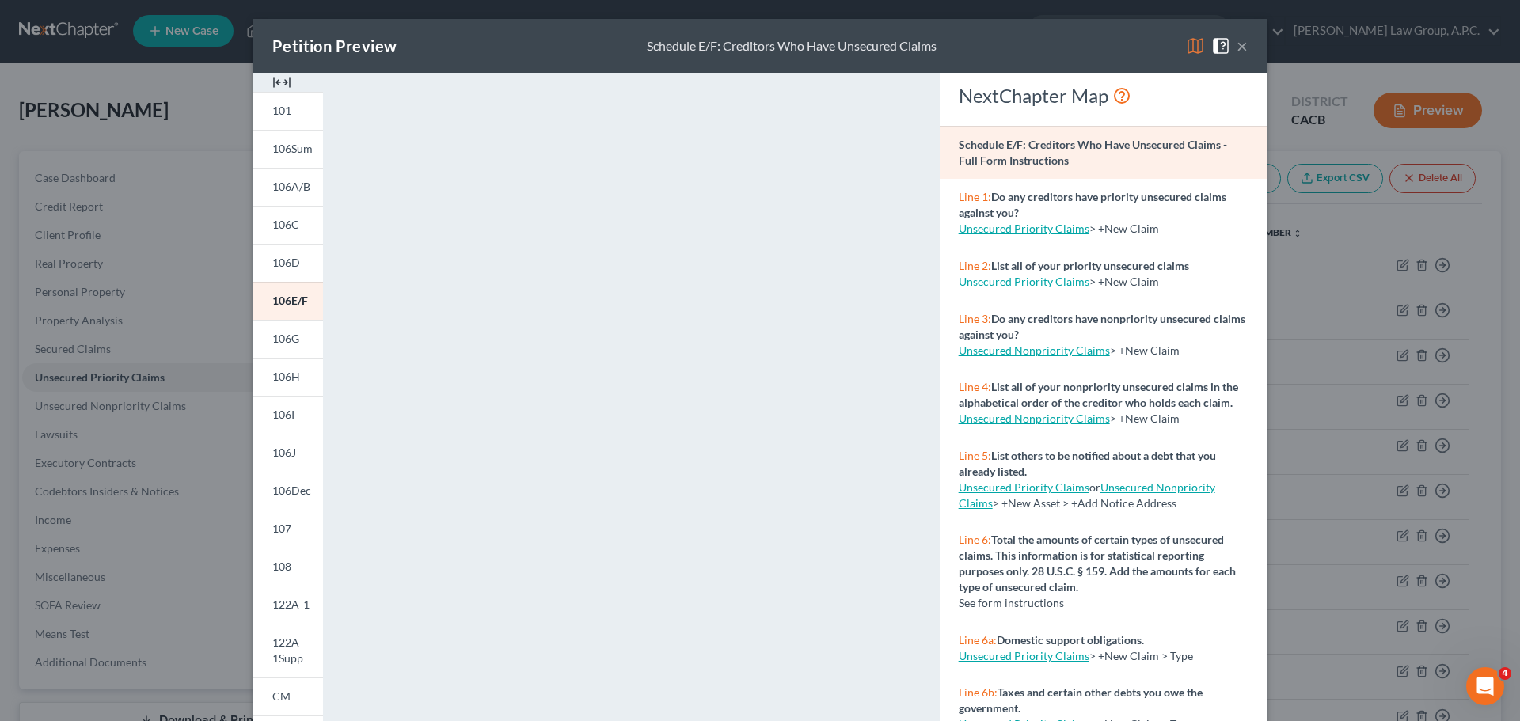
click at [1241, 46] on button "×" at bounding box center [1242, 45] width 11 height 19
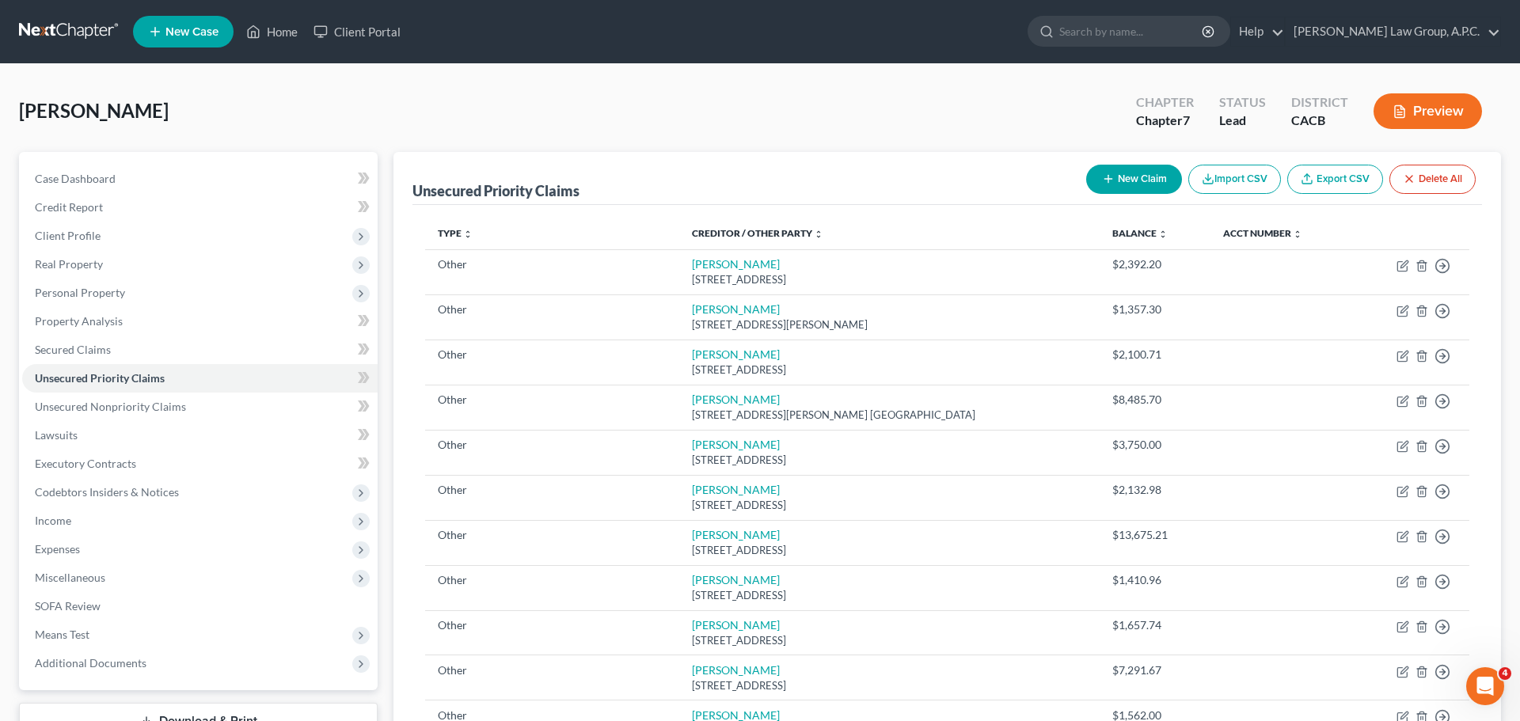
scroll to position [0, 0]
click at [174, 402] on span "Unsecured Nonpriority Claims" at bounding box center [110, 406] width 151 height 13
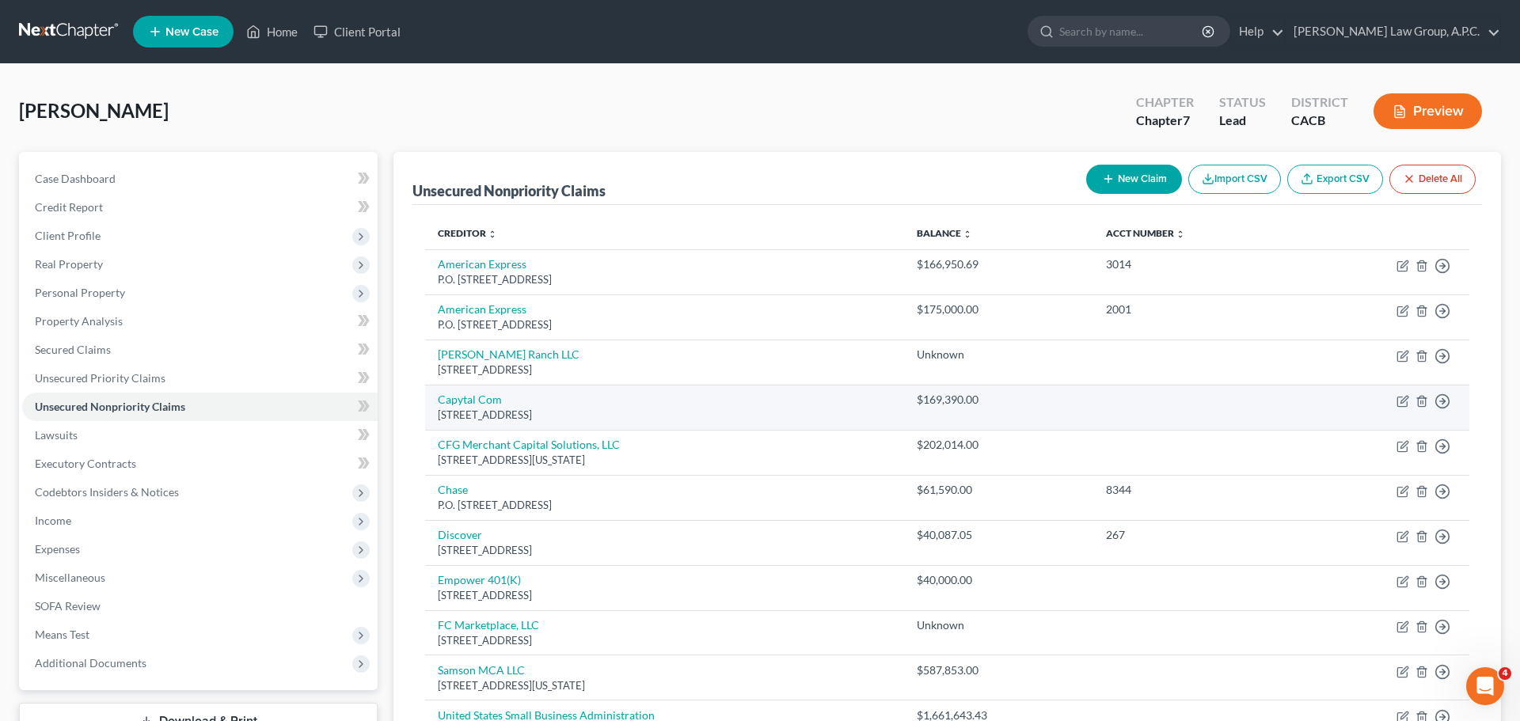
scroll to position [13, 0]
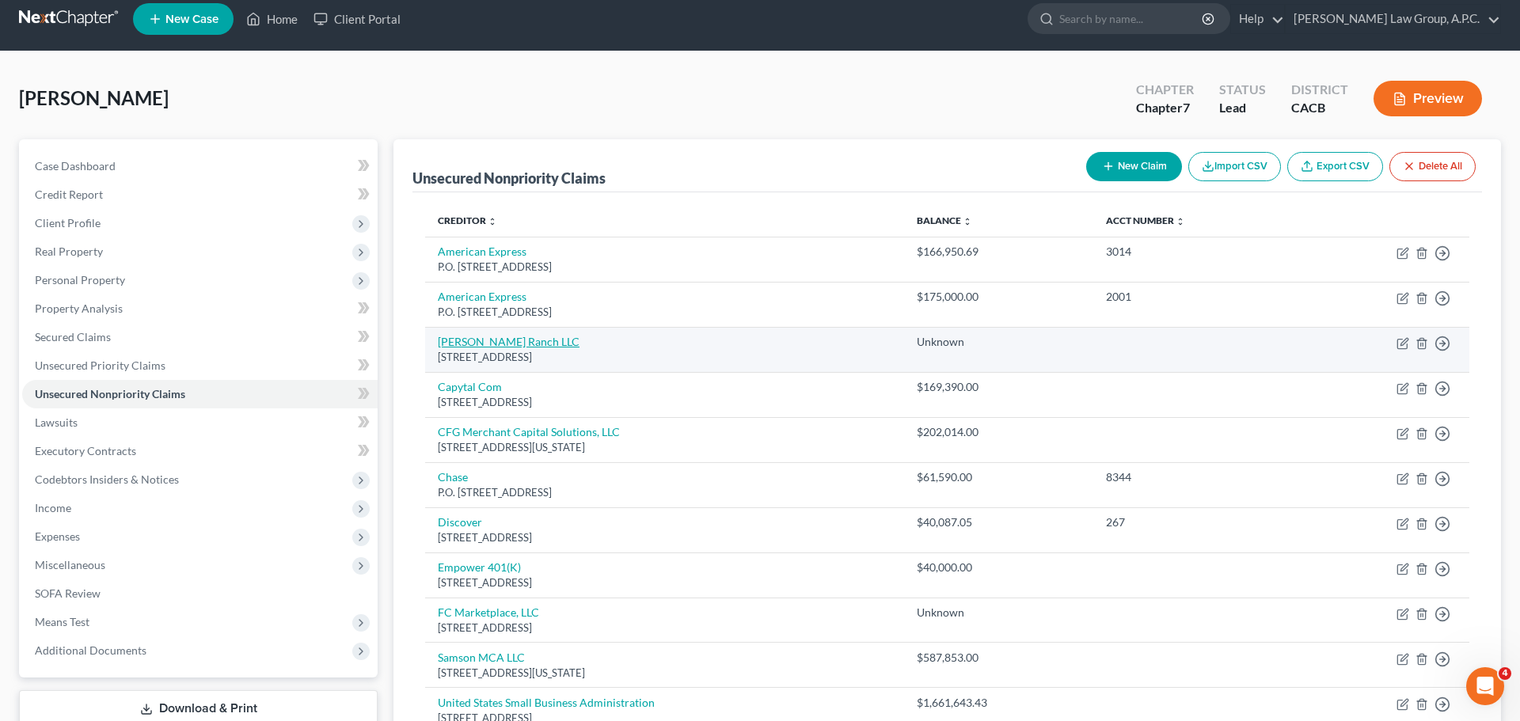
click at [519, 343] on link "[PERSON_NAME] Ranch LLC" at bounding box center [509, 341] width 142 height 13
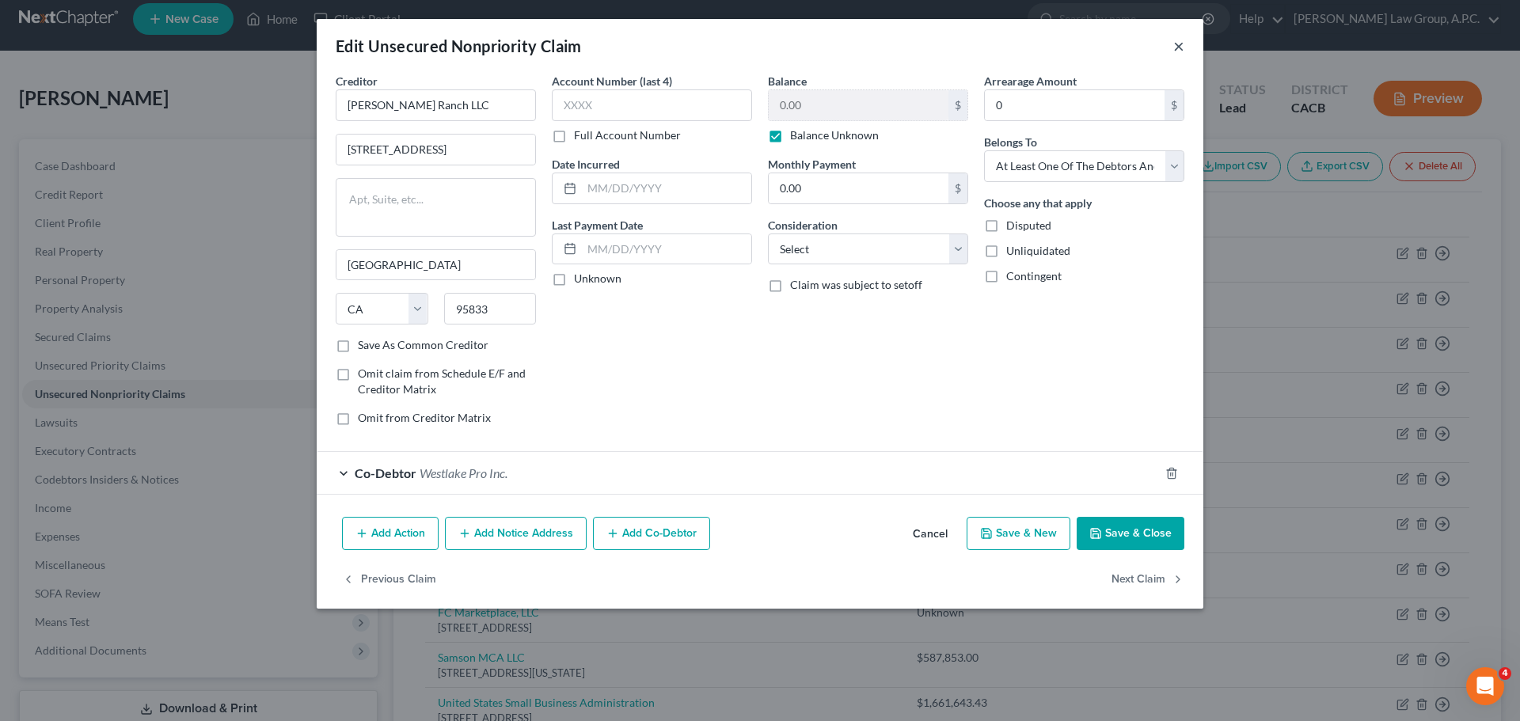
click at [1175, 46] on button "×" at bounding box center [1179, 45] width 11 height 19
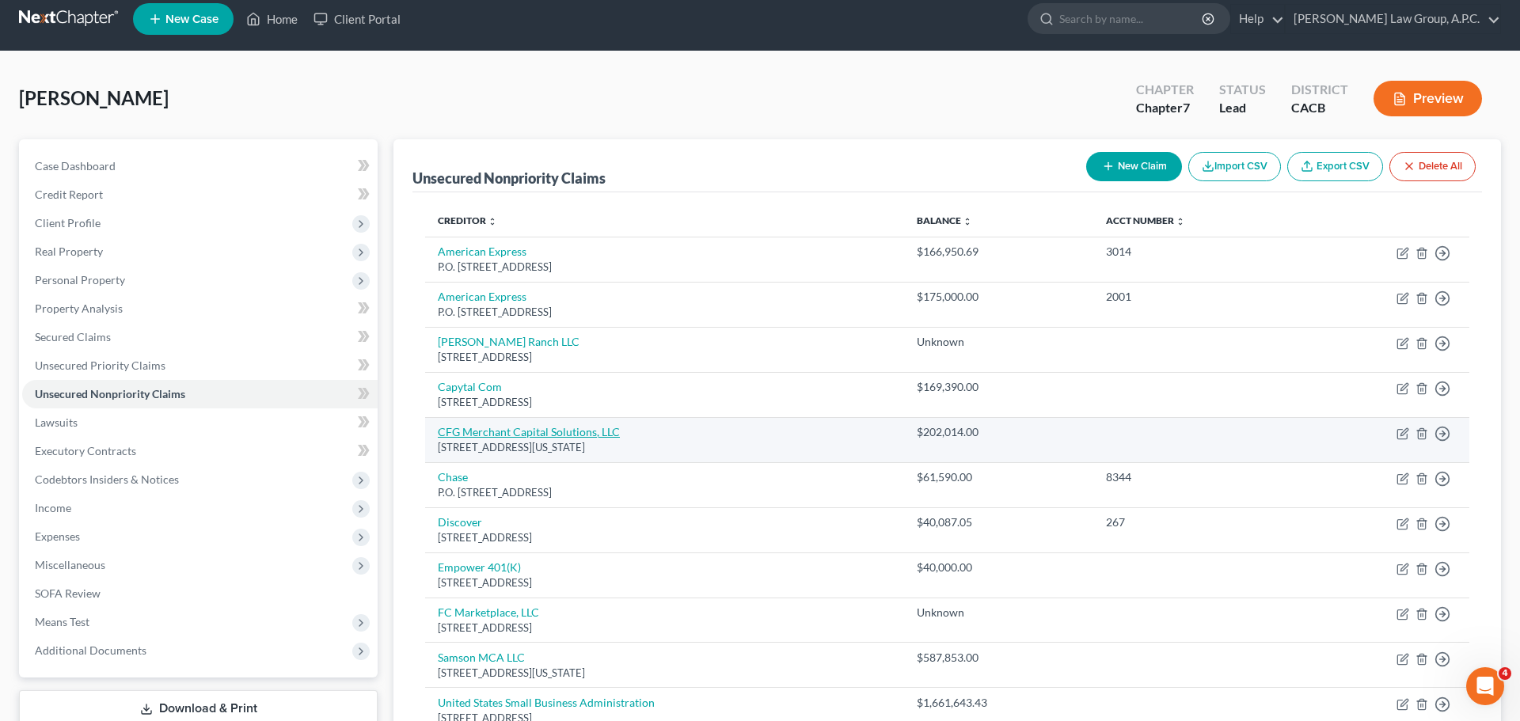
click at [516, 430] on link "CFG Merchant Capital Solutions, LLC" at bounding box center [529, 431] width 182 height 13
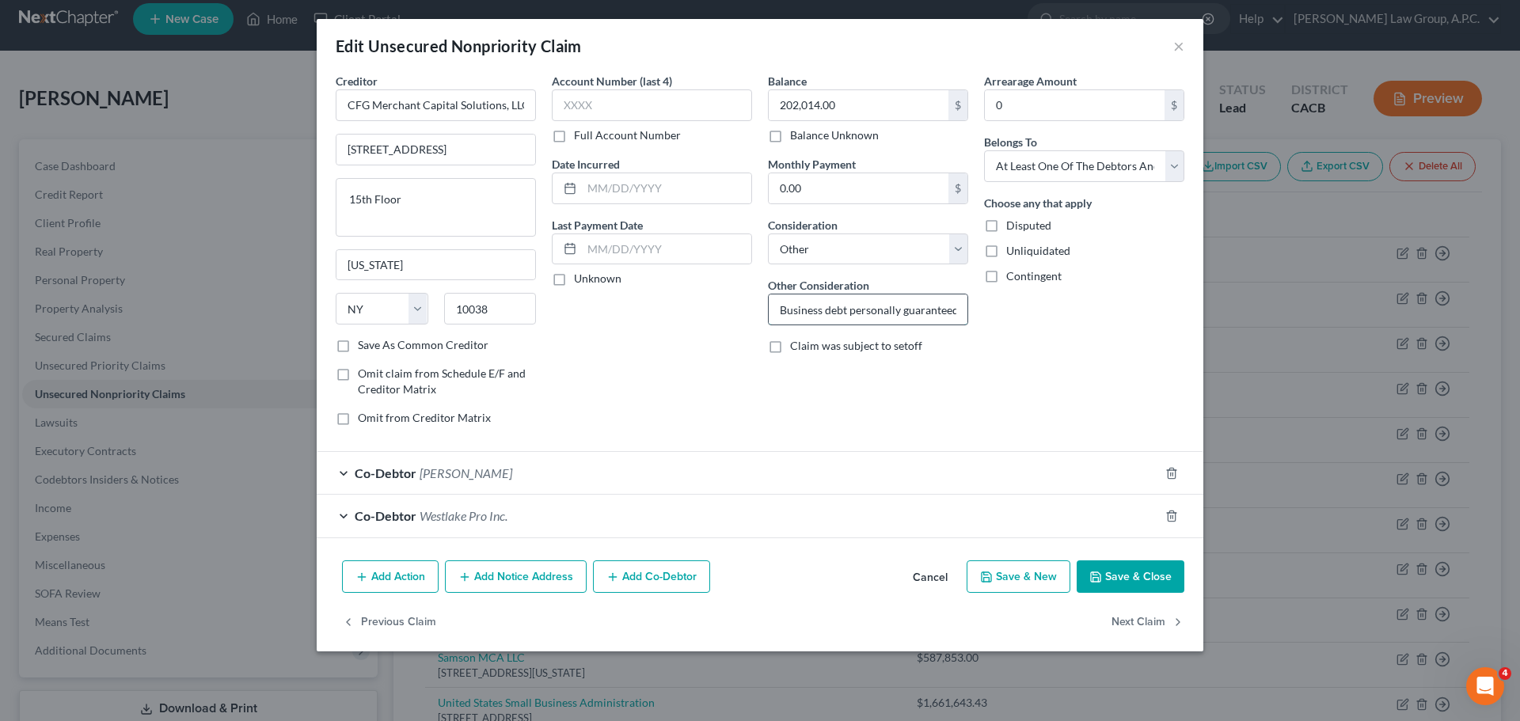
click at [919, 311] on input "Business debt personally guaranteed" at bounding box center [868, 310] width 199 height 30
click at [1176, 45] on button "×" at bounding box center [1179, 45] width 11 height 19
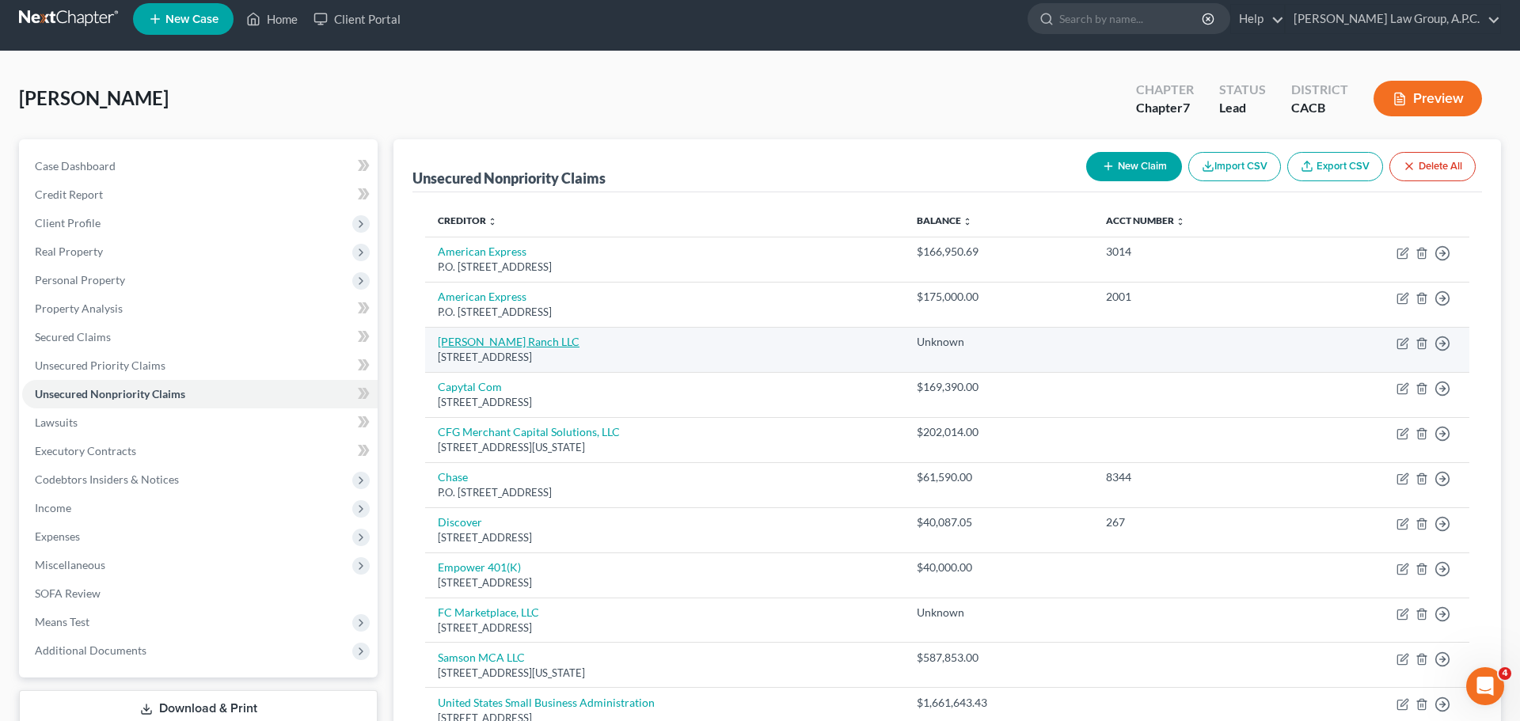
click at [498, 344] on link "[PERSON_NAME] Ranch LLC" at bounding box center [509, 341] width 142 height 13
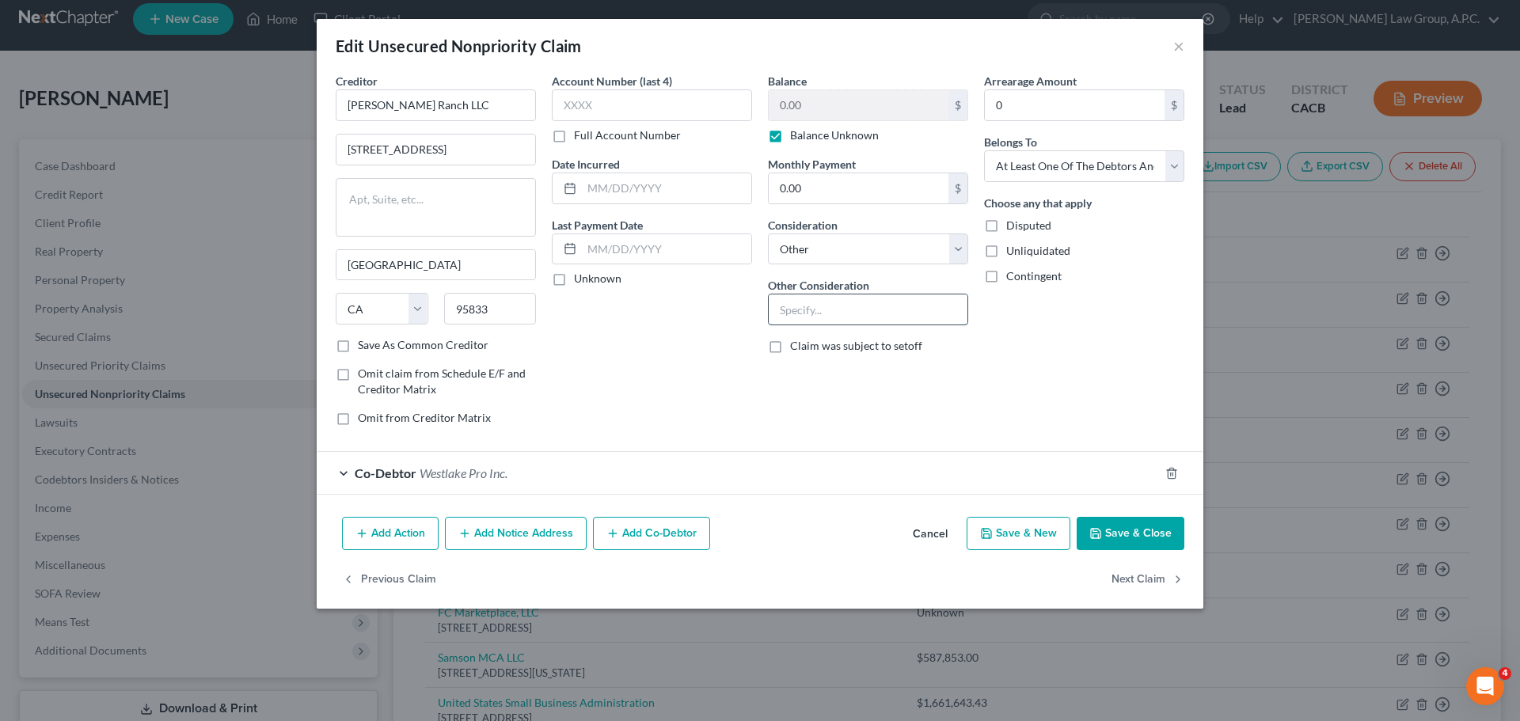
click at [835, 306] on input "text" at bounding box center [868, 310] width 199 height 30
paste input "Business debt personally guaranteed"
click at [1116, 520] on button "Save & Close" at bounding box center [1131, 533] width 108 height 33
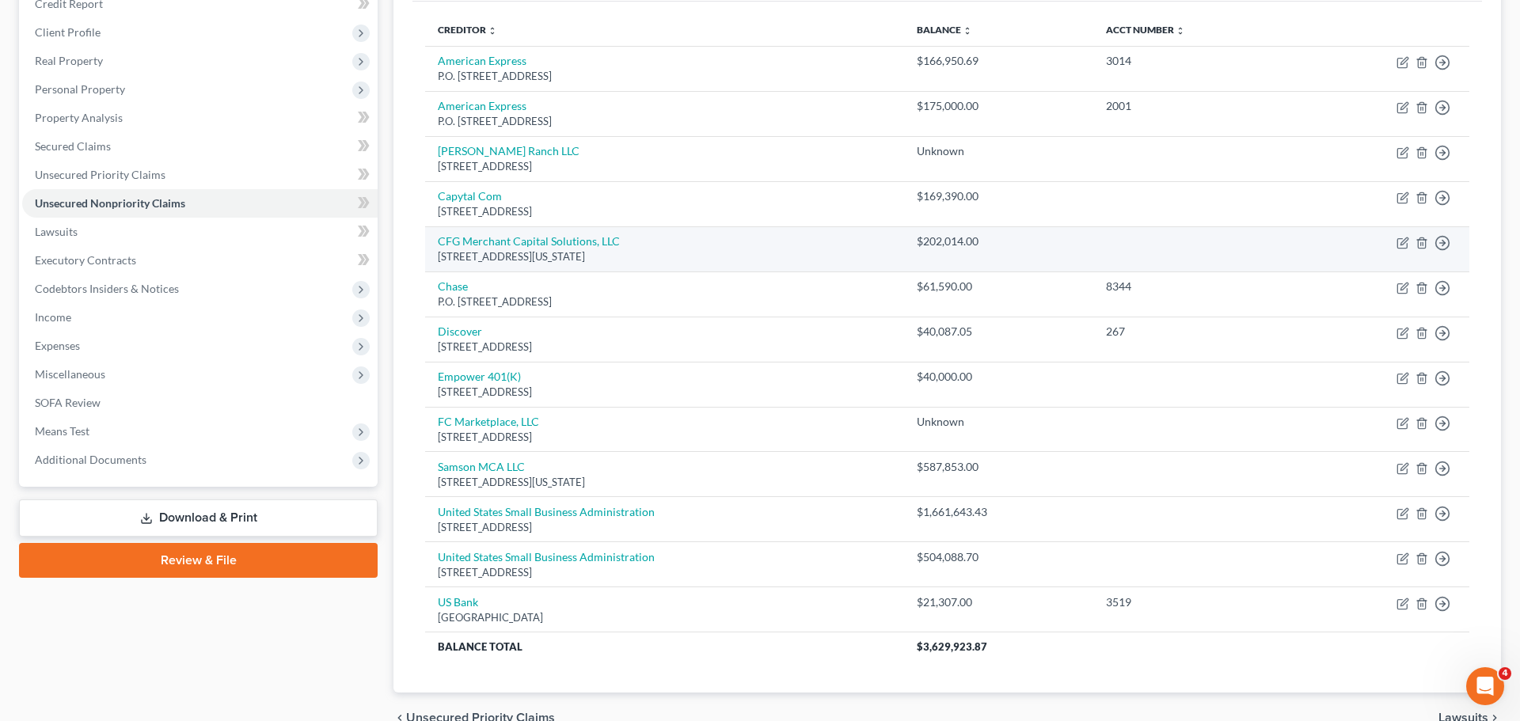
scroll to position [218, 0]
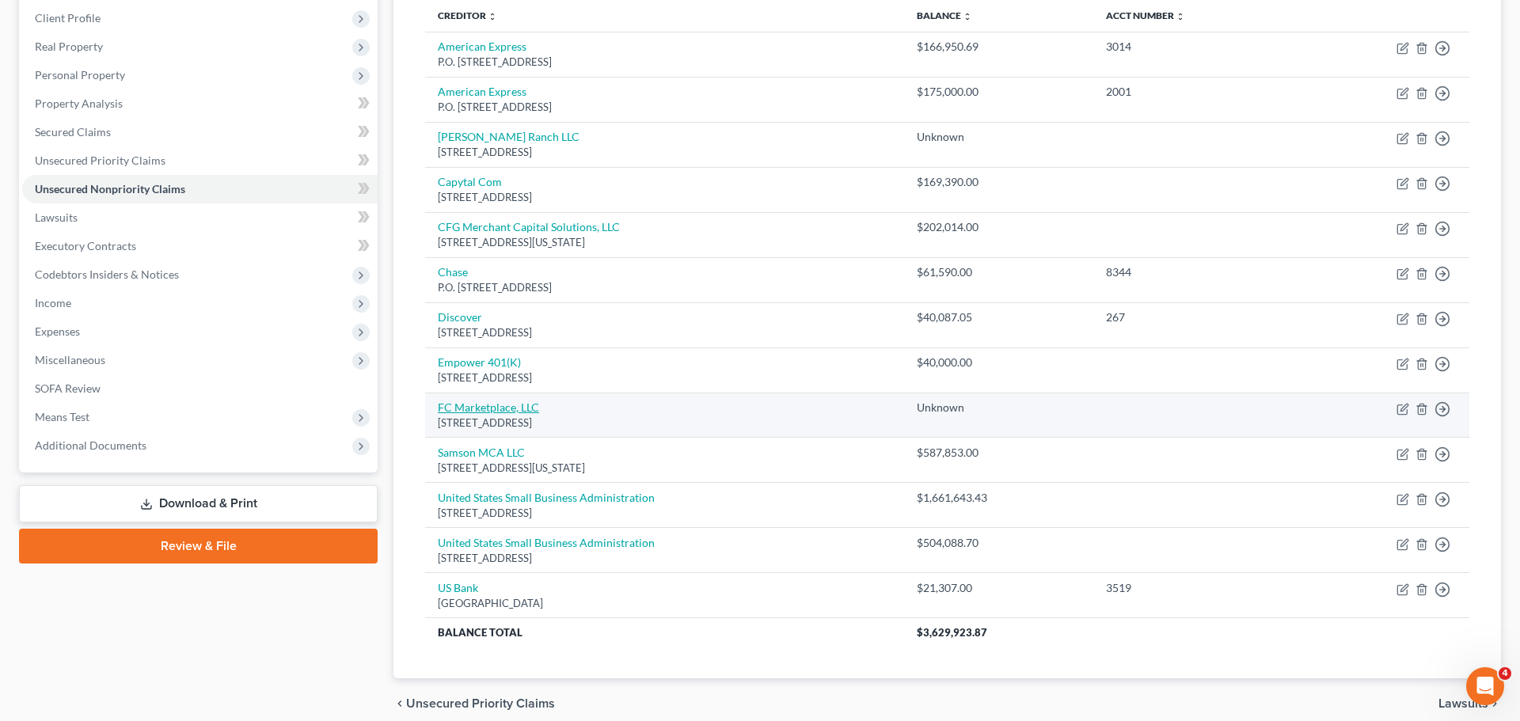
click at [498, 401] on link "FC Marketplace, LLC" at bounding box center [488, 407] width 101 height 13
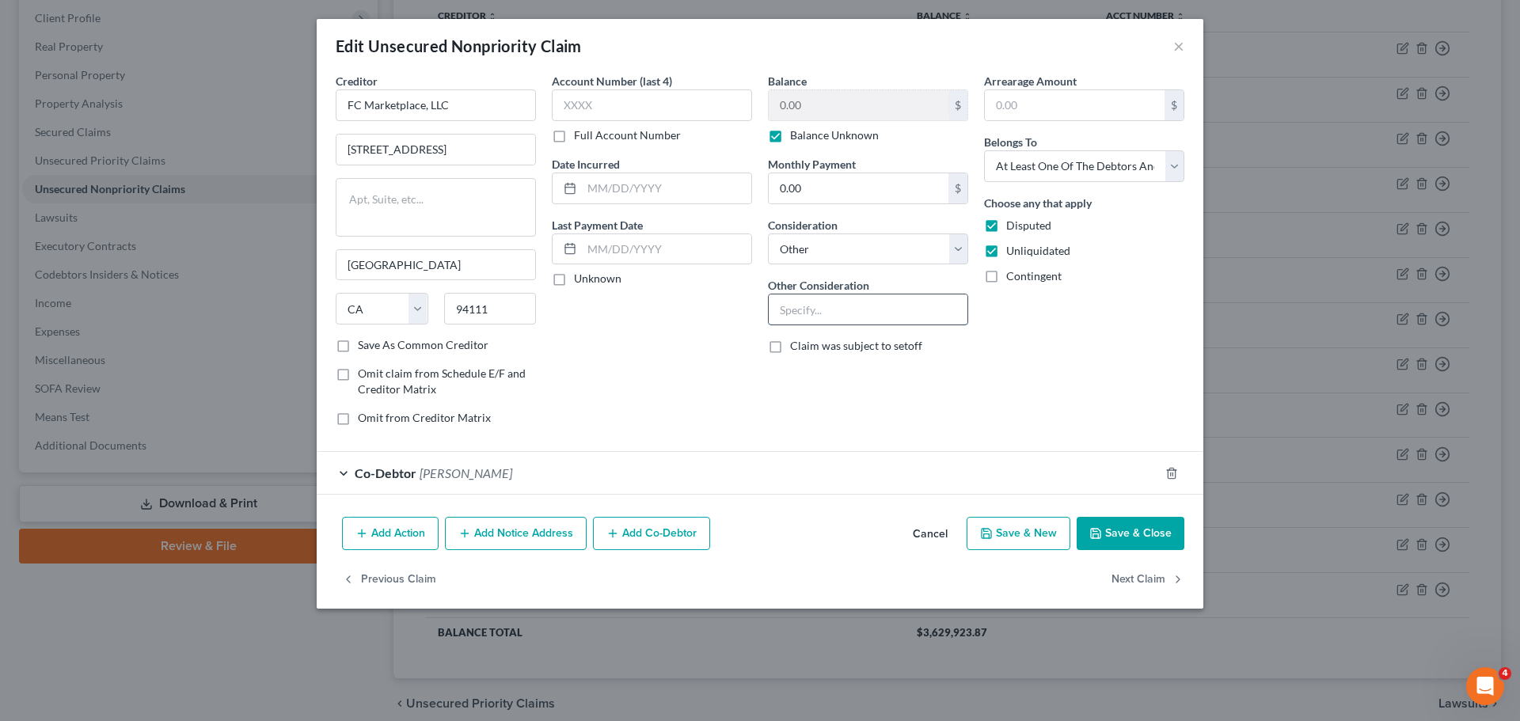
click at [814, 295] on input "text" at bounding box center [868, 310] width 199 height 30
drag, startPoint x: 1499, startPoint y: 323, endPoint x: 928, endPoint y: 307, distance: 571.2
click at [928, 307] on input "Business obligation" at bounding box center [868, 310] width 199 height 30
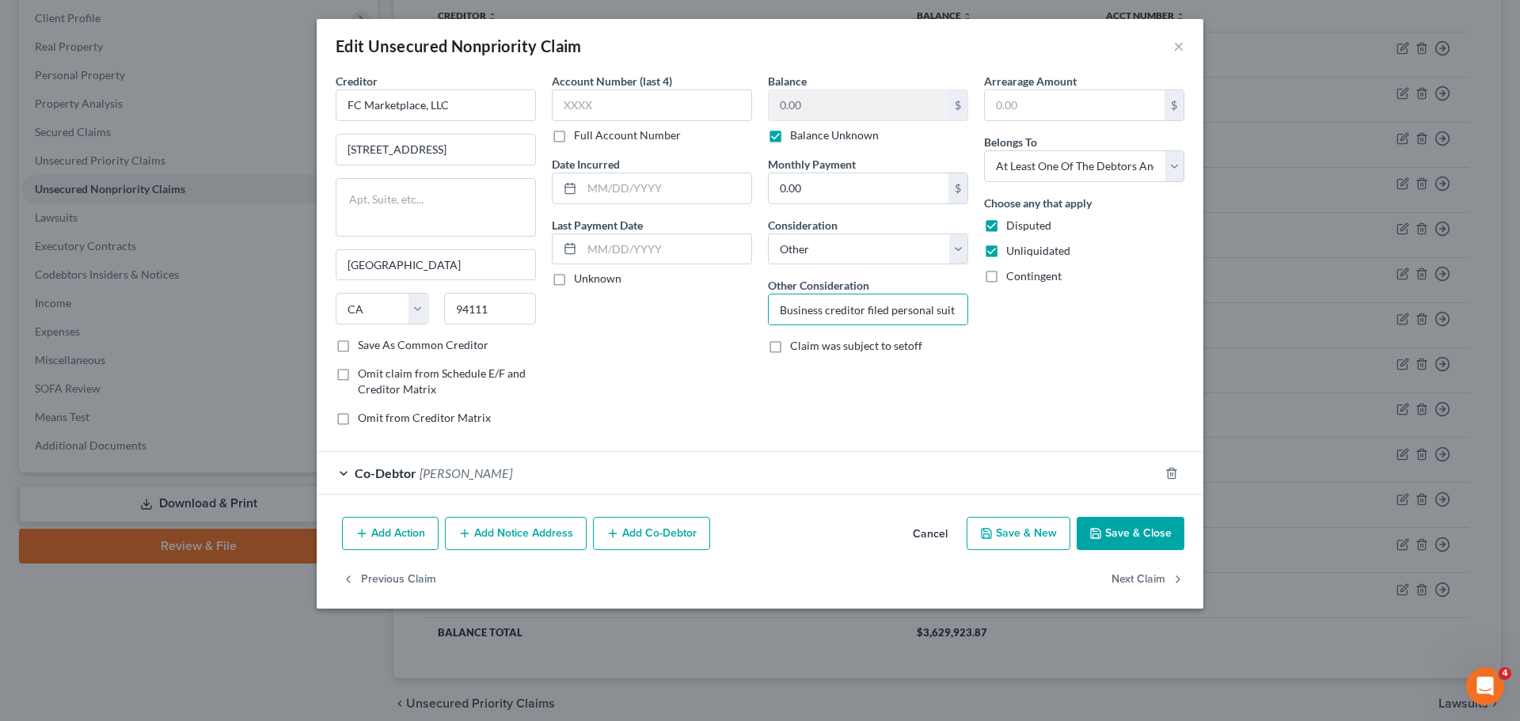
click at [1115, 538] on button "Save & Close" at bounding box center [1131, 533] width 108 height 33
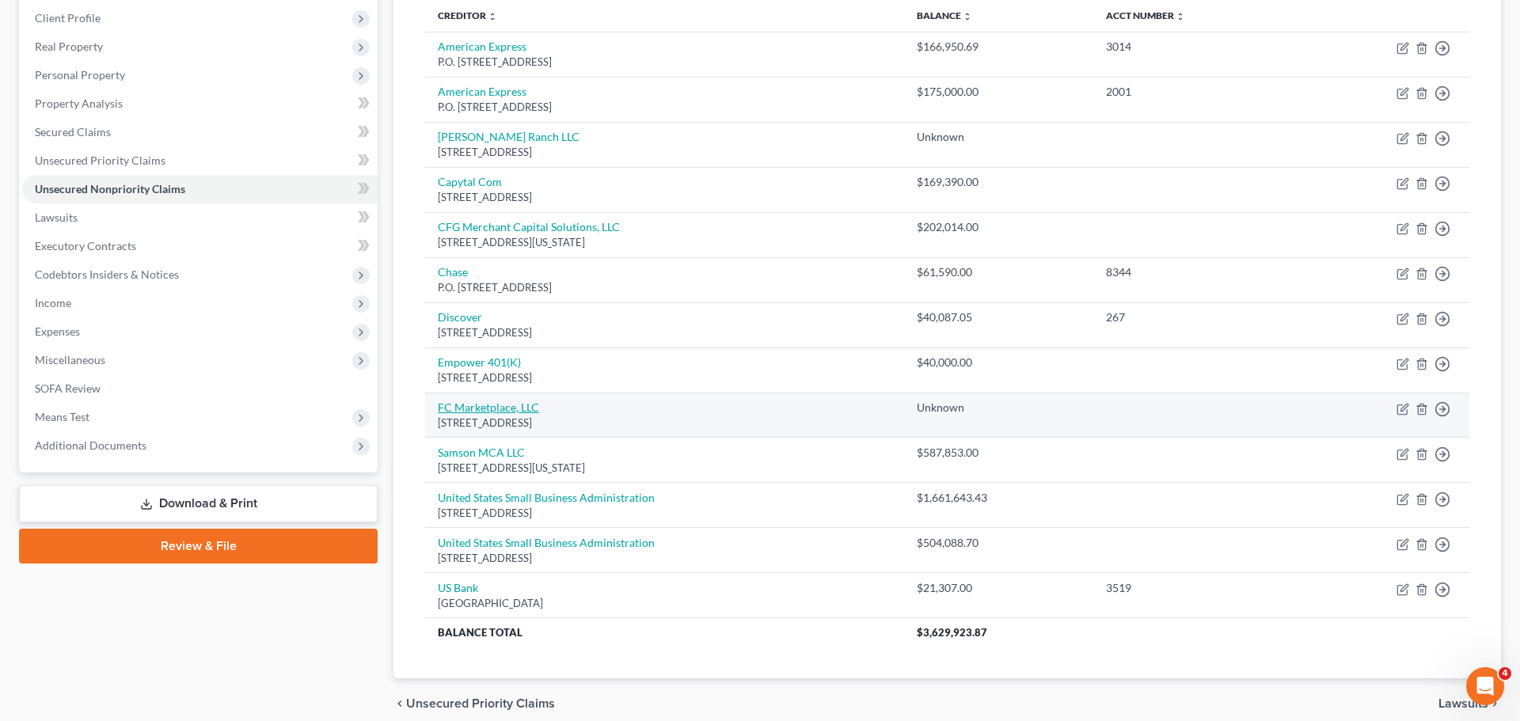
click at [512, 401] on link "FC Marketplace, LLC" at bounding box center [488, 407] width 101 height 13
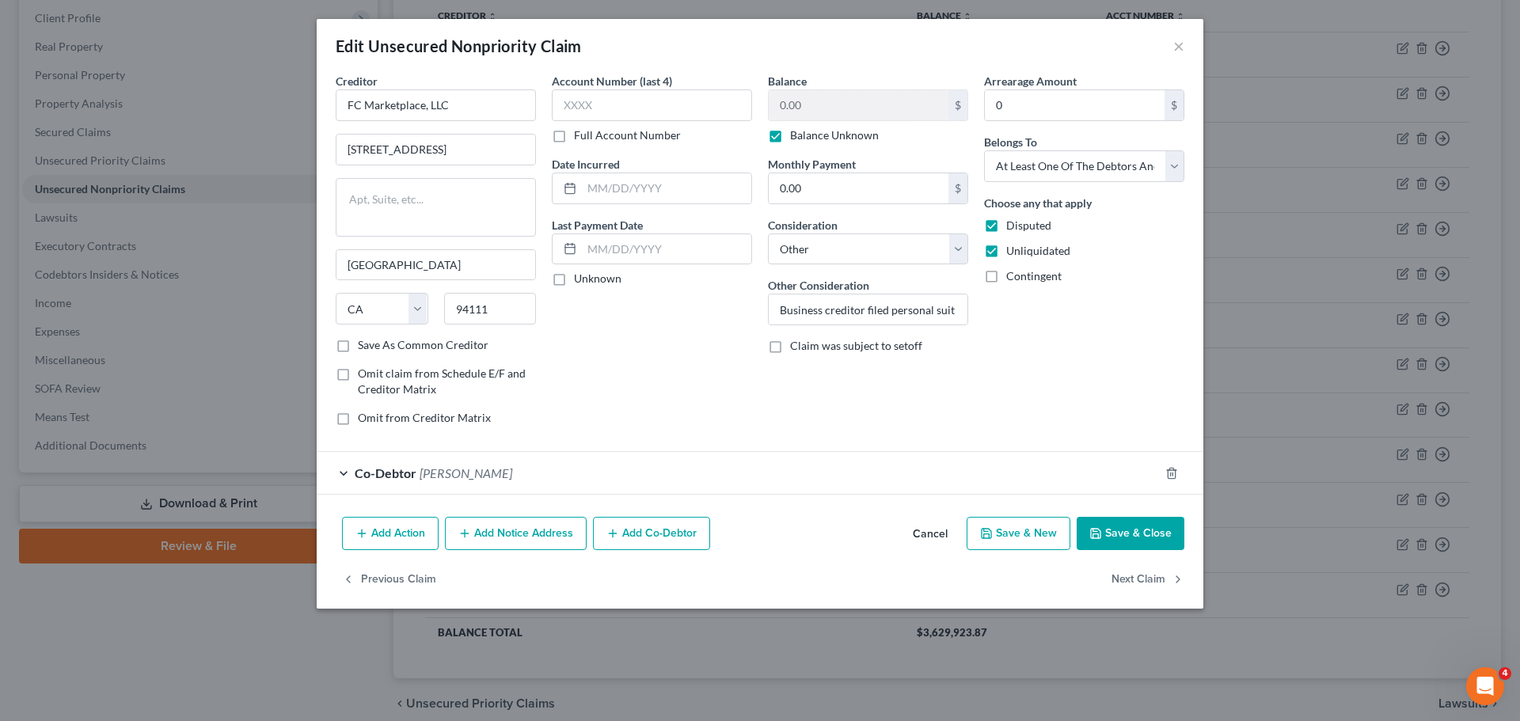
click at [1179, 41] on button "×" at bounding box center [1179, 45] width 11 height 19
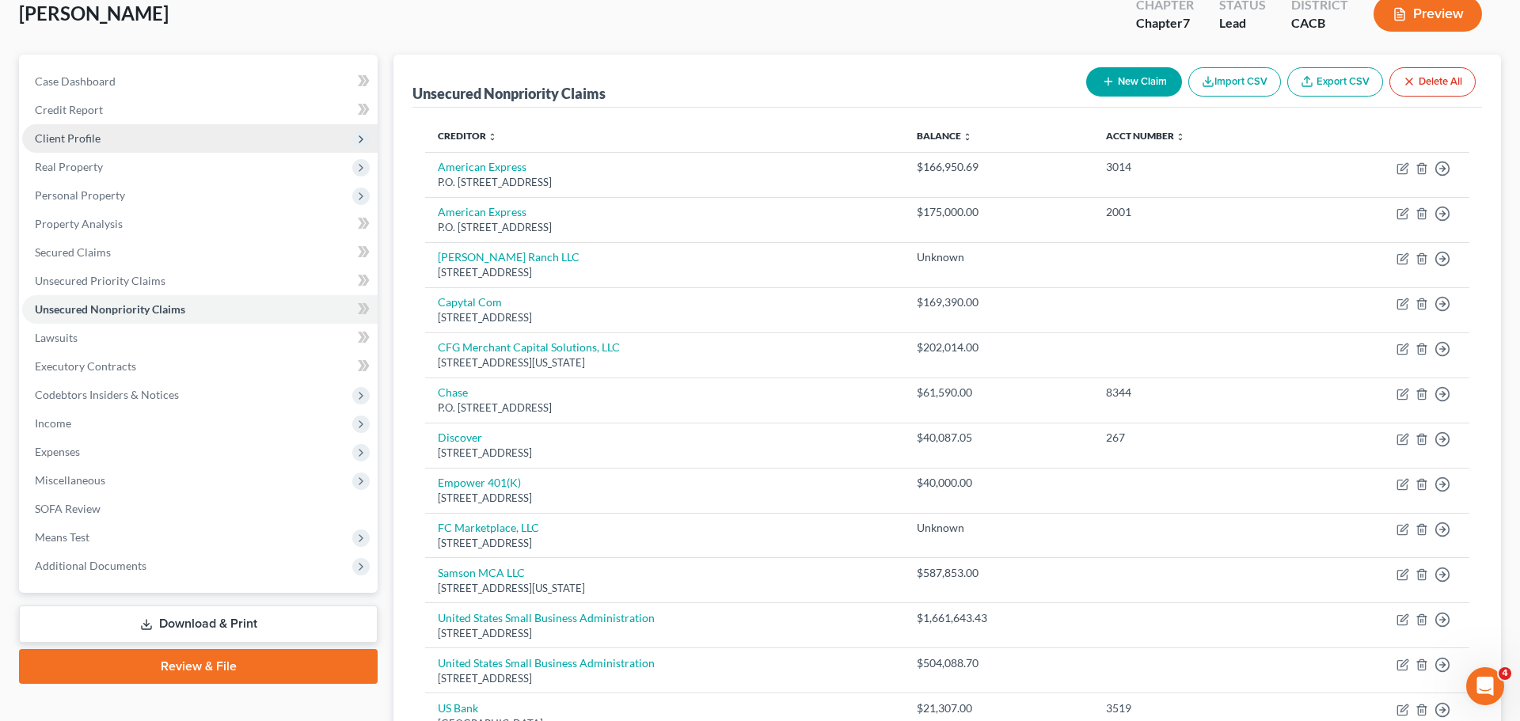
scroll to position [94, 0]
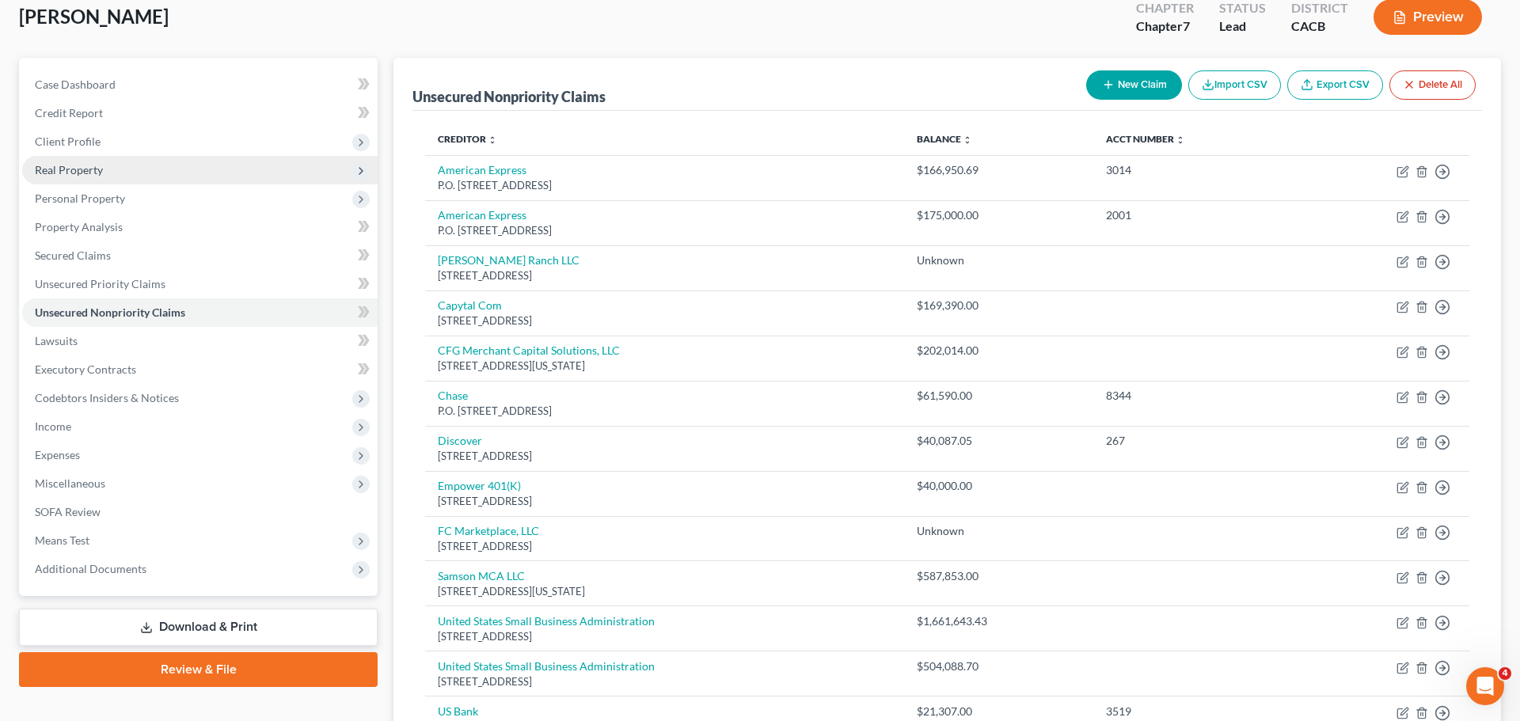
click at [97, 167] on span "Real Property" at bounding box center [69, 169] width 68 height 13
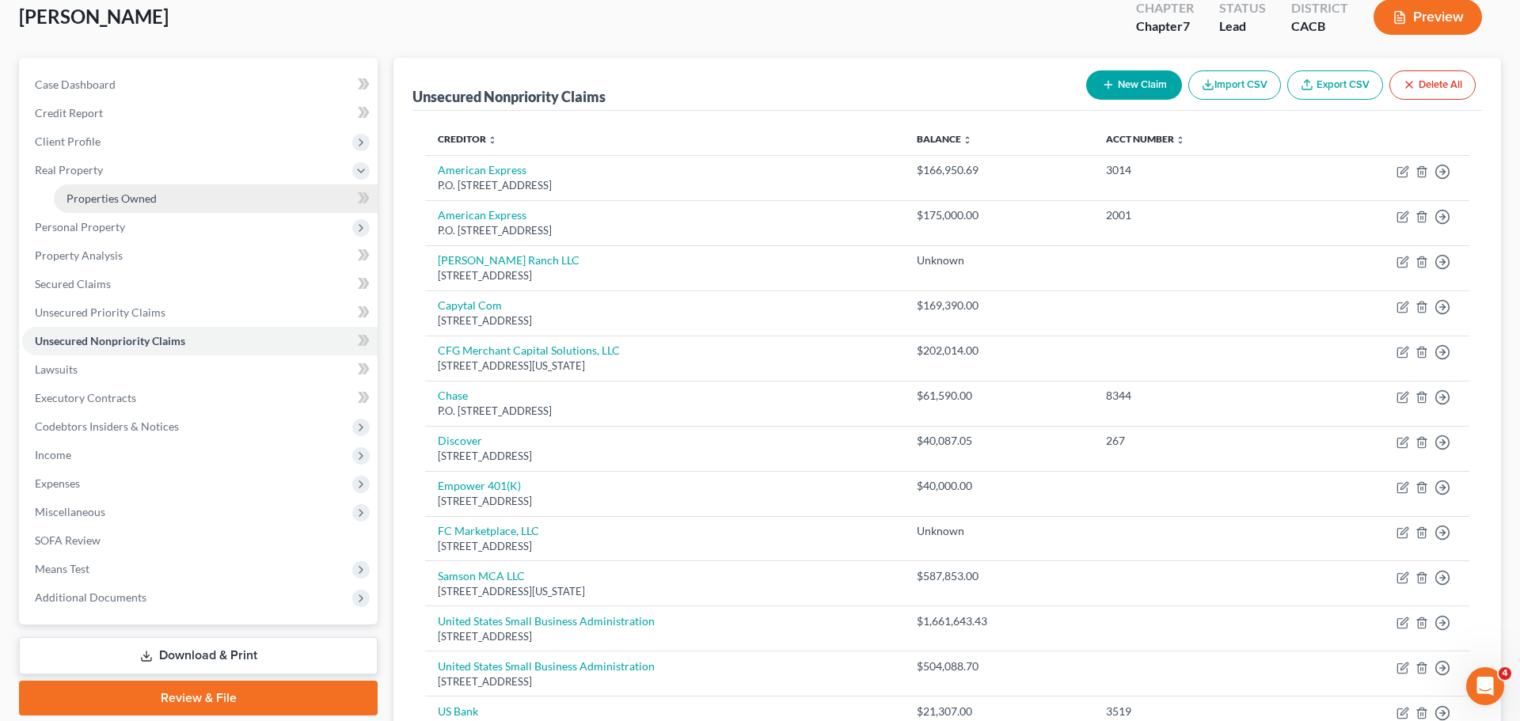
click at [131, 203] on span "Properties Owned" at bounding box center [112, 198] width 90 height 13
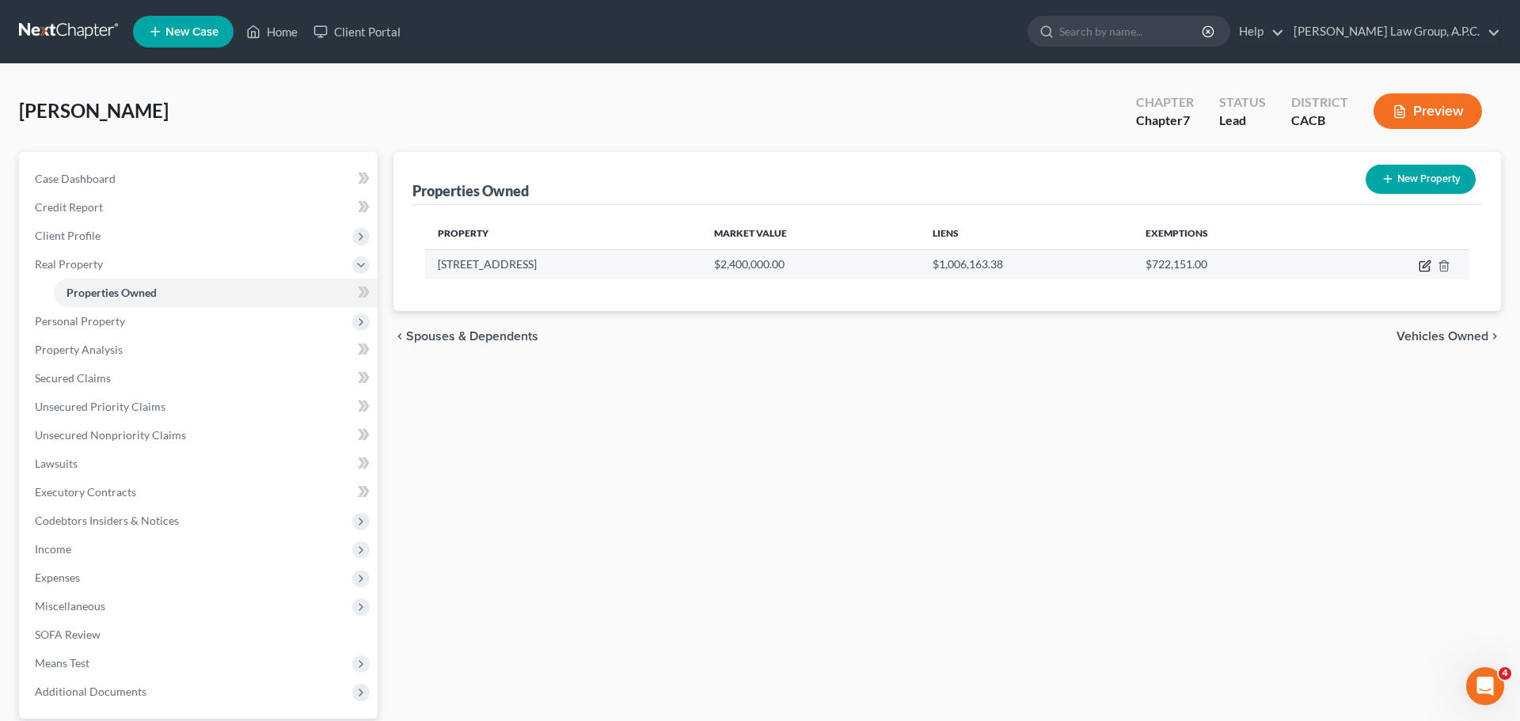
click at [1425, 272] on icon "button" at bounding box center [1425, 267] width 10 height 10
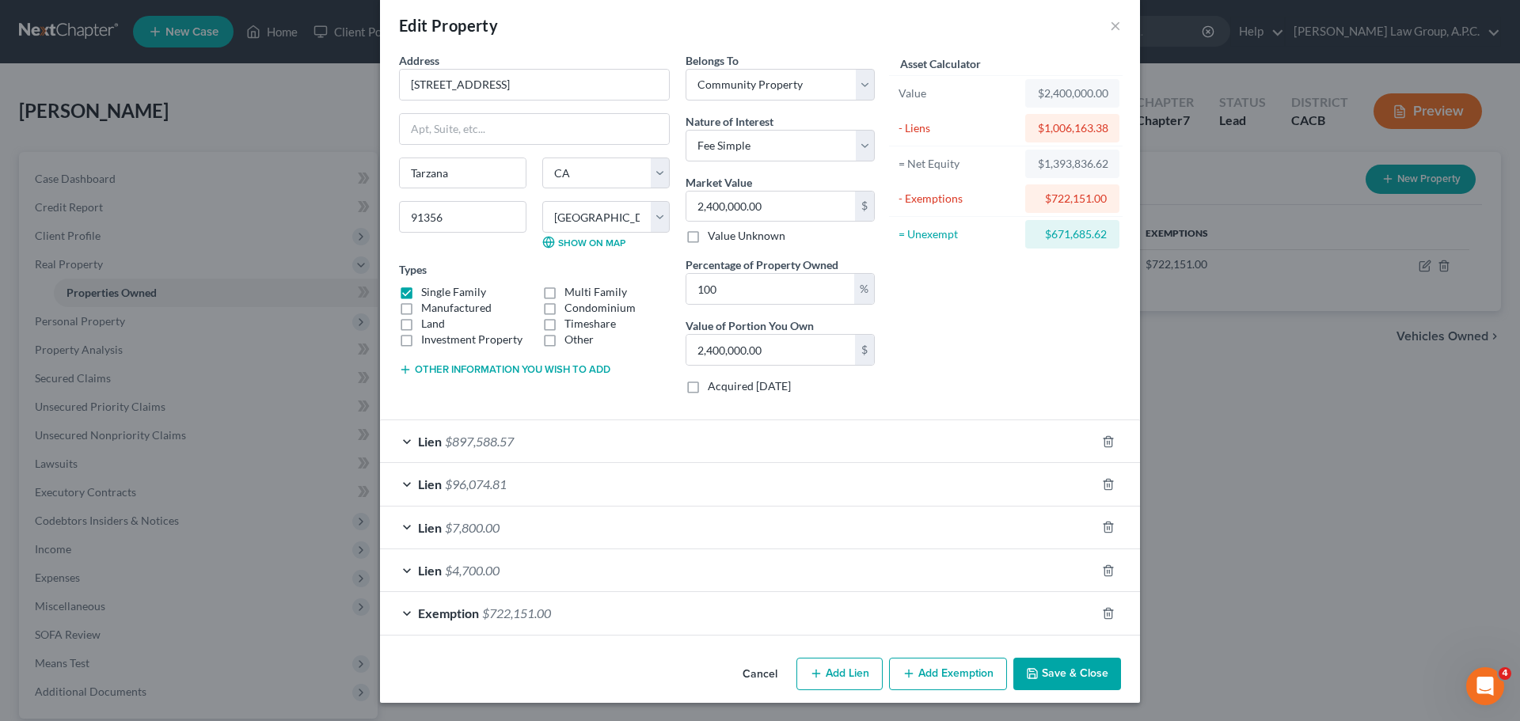
click at [479, 525] on span "$7,800.00" at bounding box center [472, 527] width 55 height 15
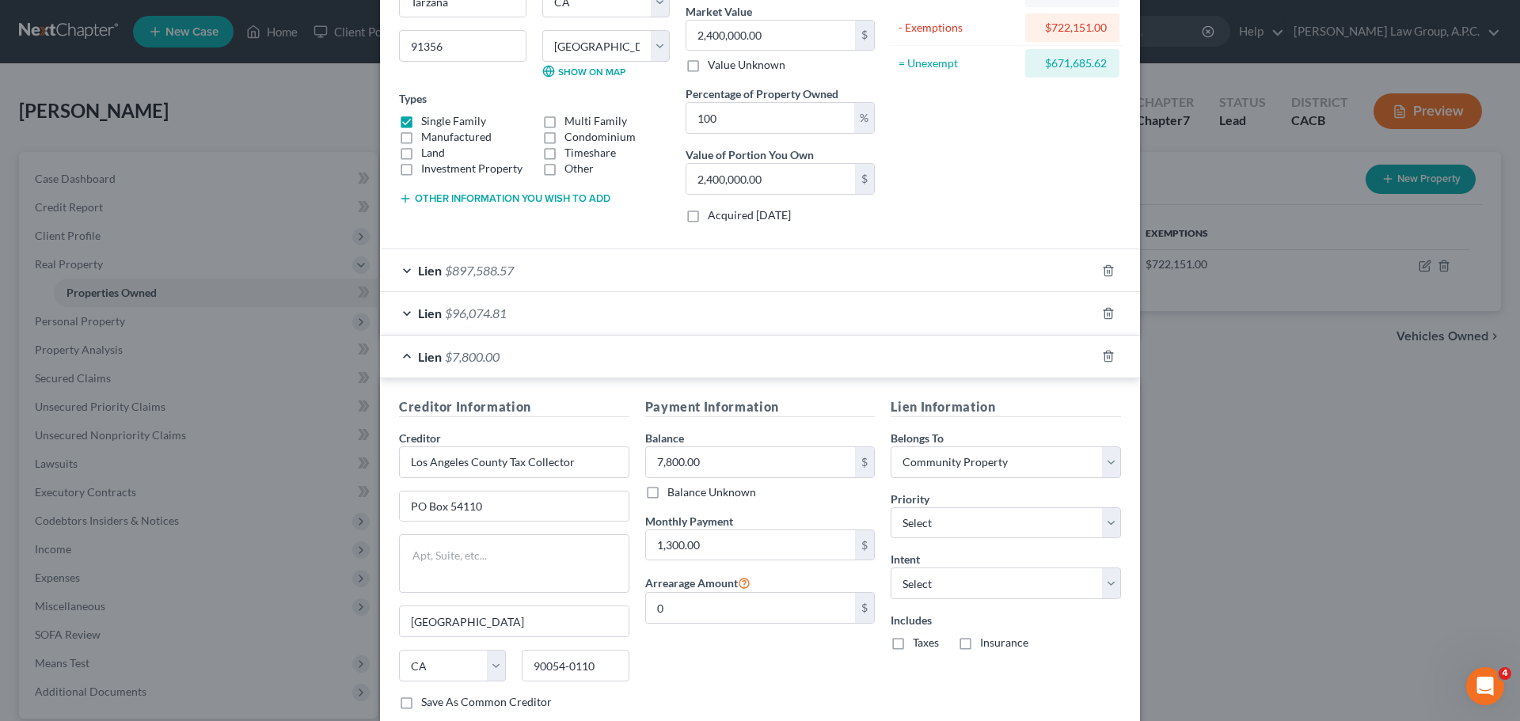
click at [413, 352] on div "Lien $7,800.00" at bounding box center [738, 357] width 716 height 42
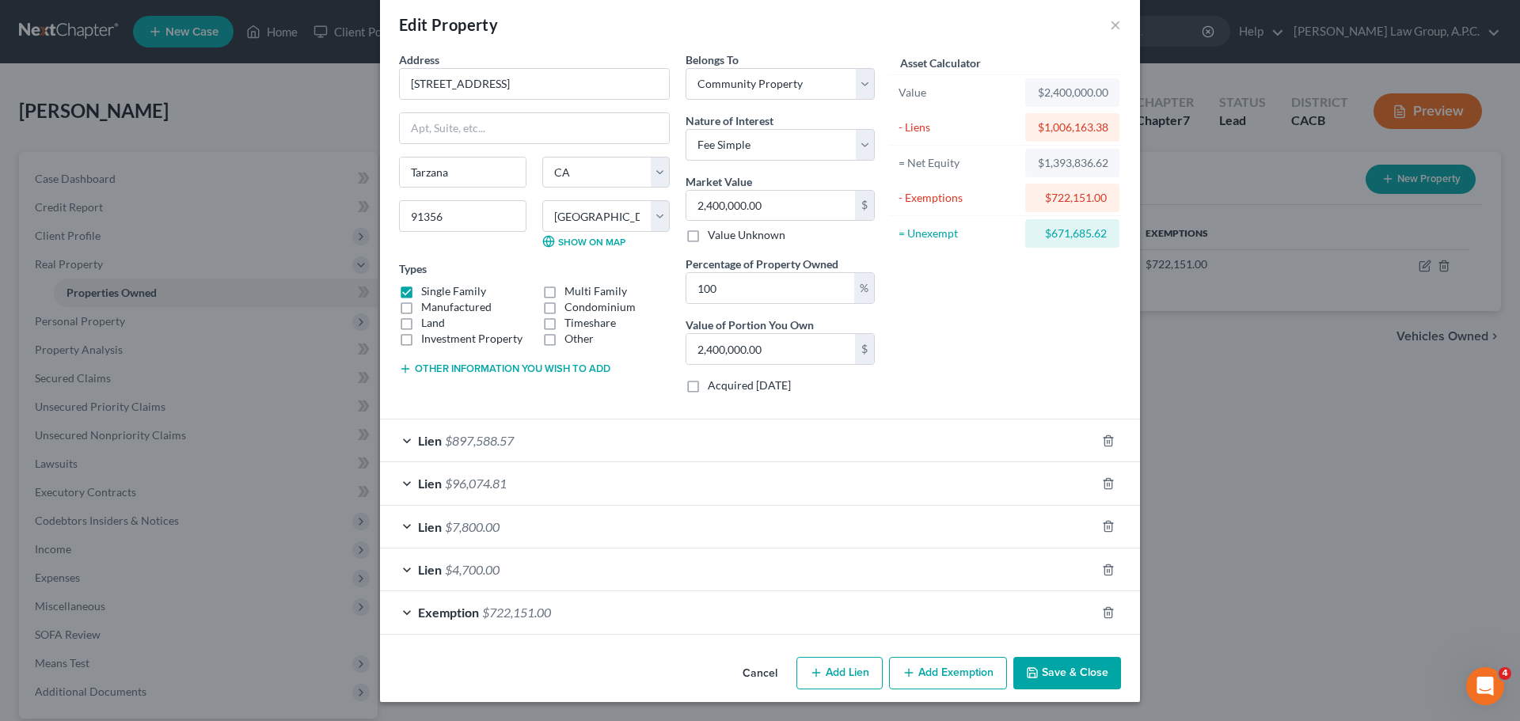
scroll to position [21, 0]
click at [1117, 25] on button "×" at bounding box center [1115, 25] width 11 height 19
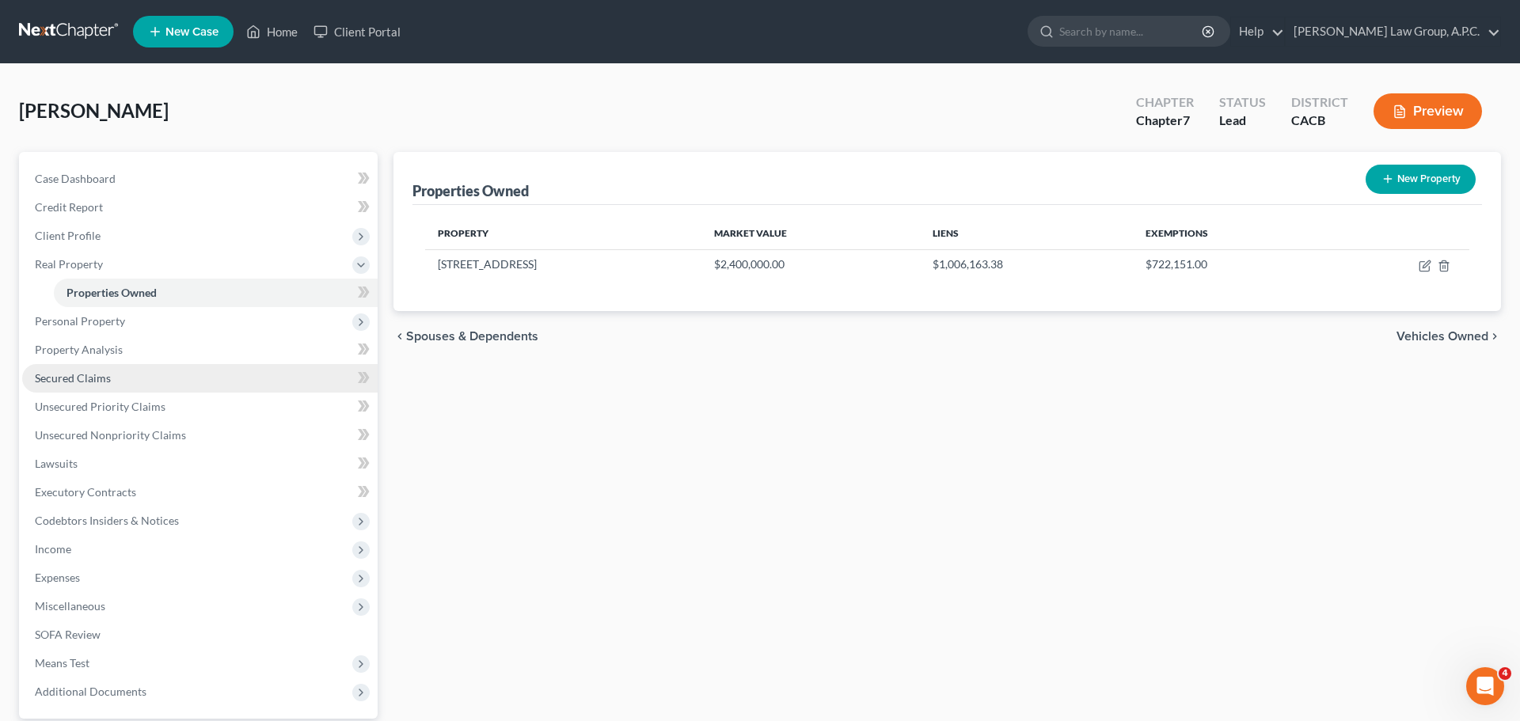
click at [94, 381] on span "Secured Claims" at bounding box center [73, 377] width 76 height 13
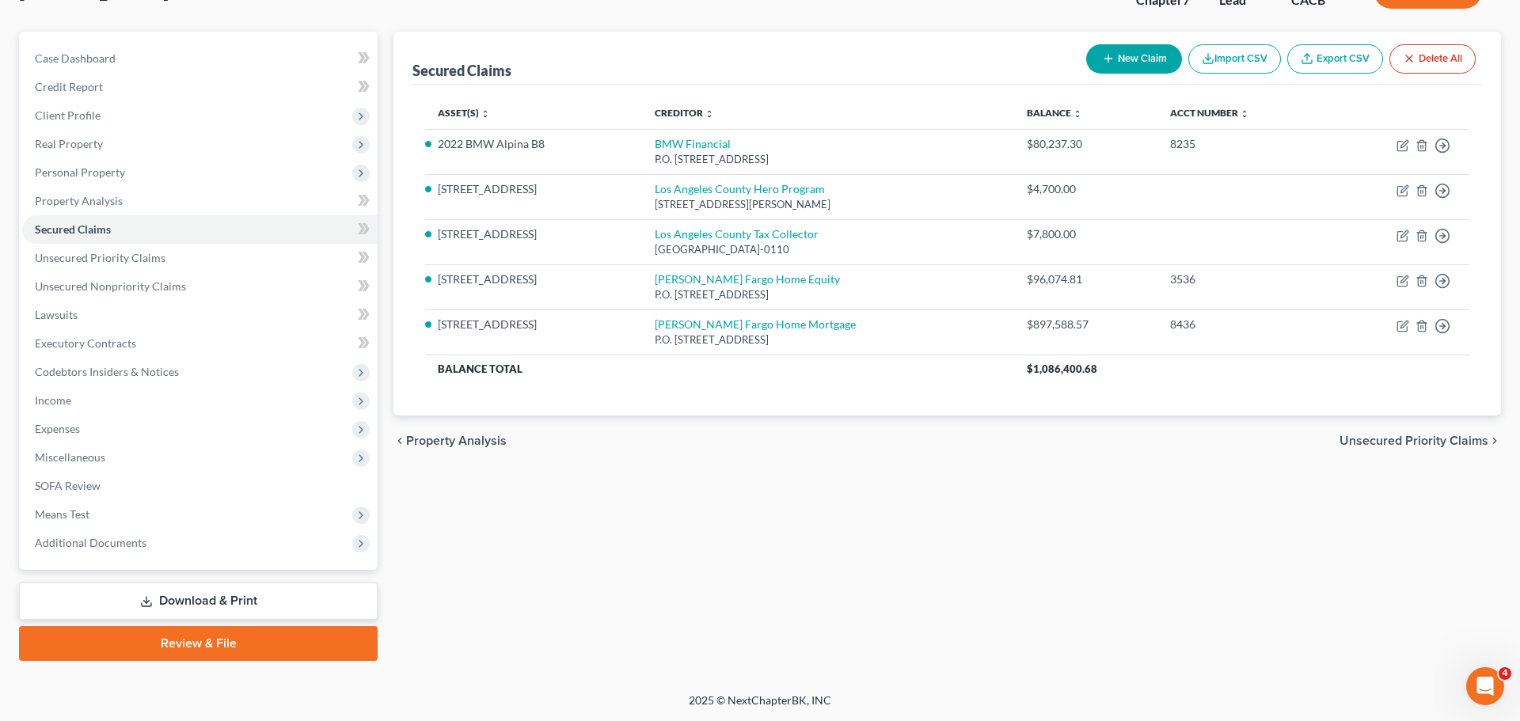
scroll to position [120, 0]
click at [219, 595] on link "Download & Print" at bounding box center [198, 601] width 359 height 37
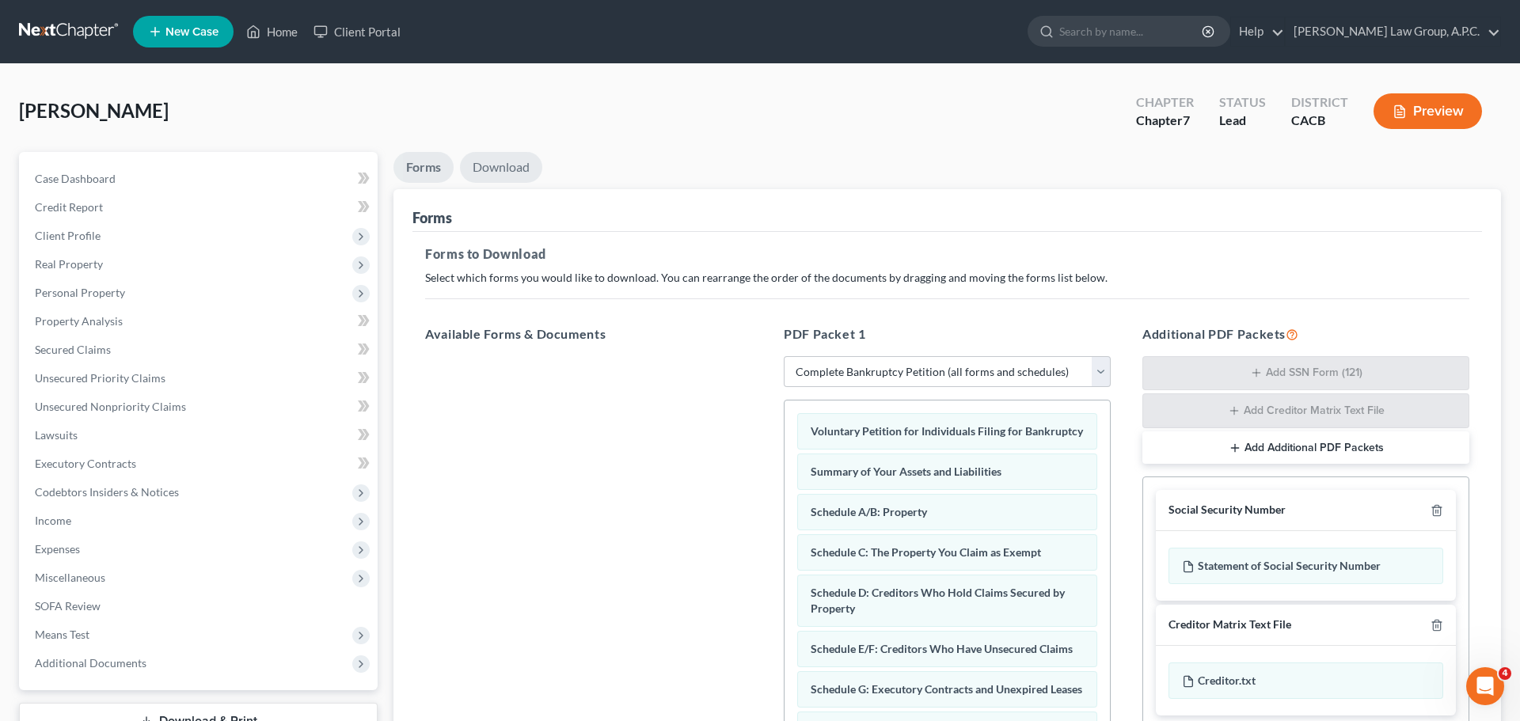
click at [480, 162] on link "Download" at bounding box center [501, 167] width 82 height 31
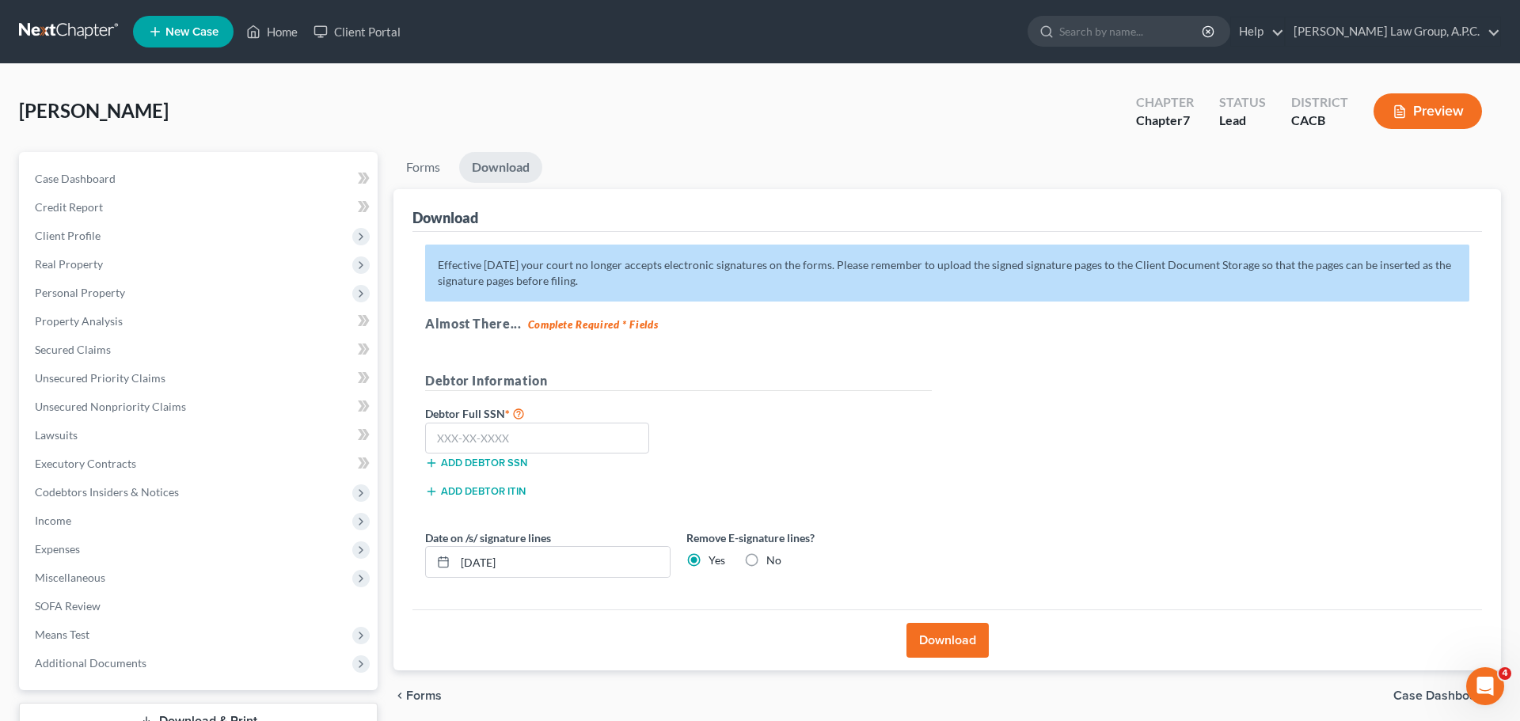
click at [949, 635] on button "Download" at bounding box center [948, 640] width 82 height 35
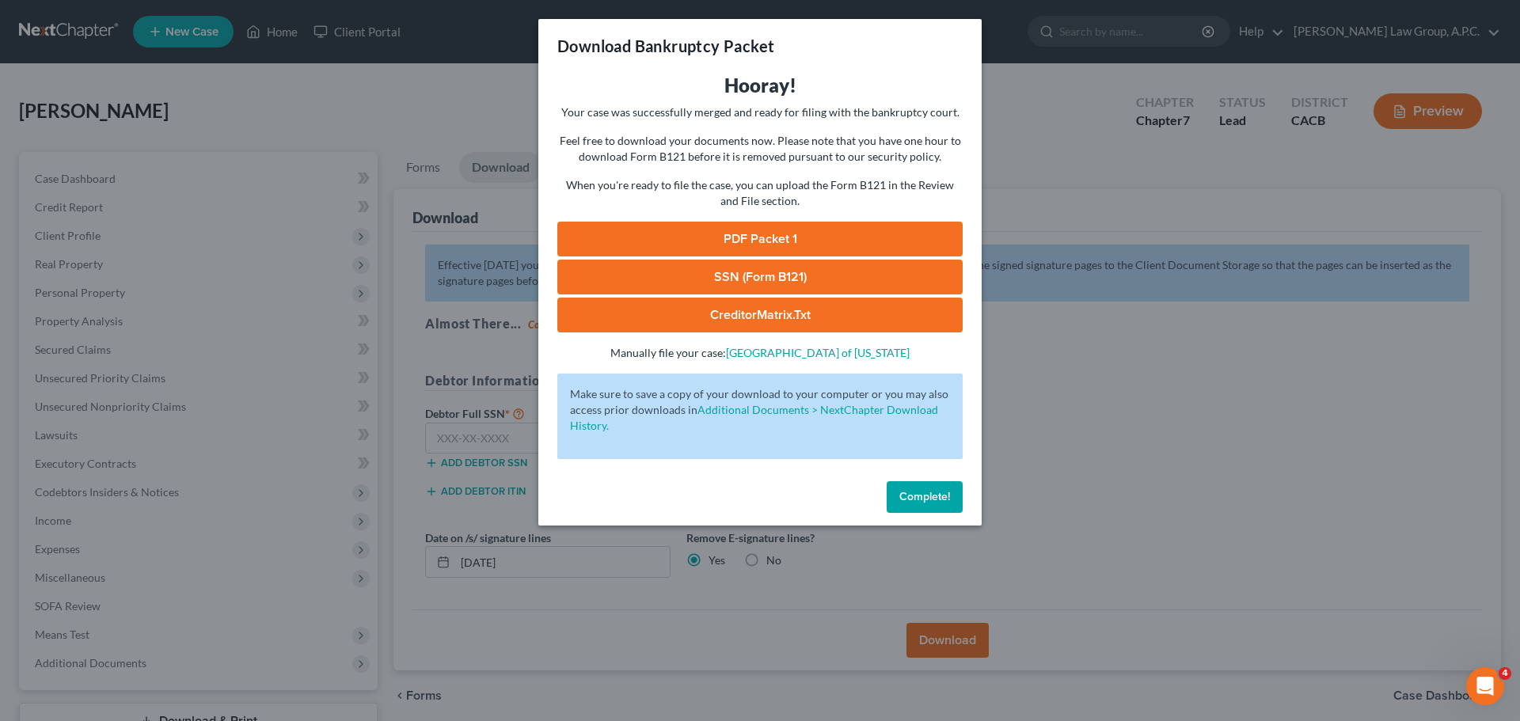
click at [763, 226] on link "PDF Packet 1" at bounding box center [759, 239] width 405 height 35
